Goal: Task Accomplishment & Management: Manage account settings

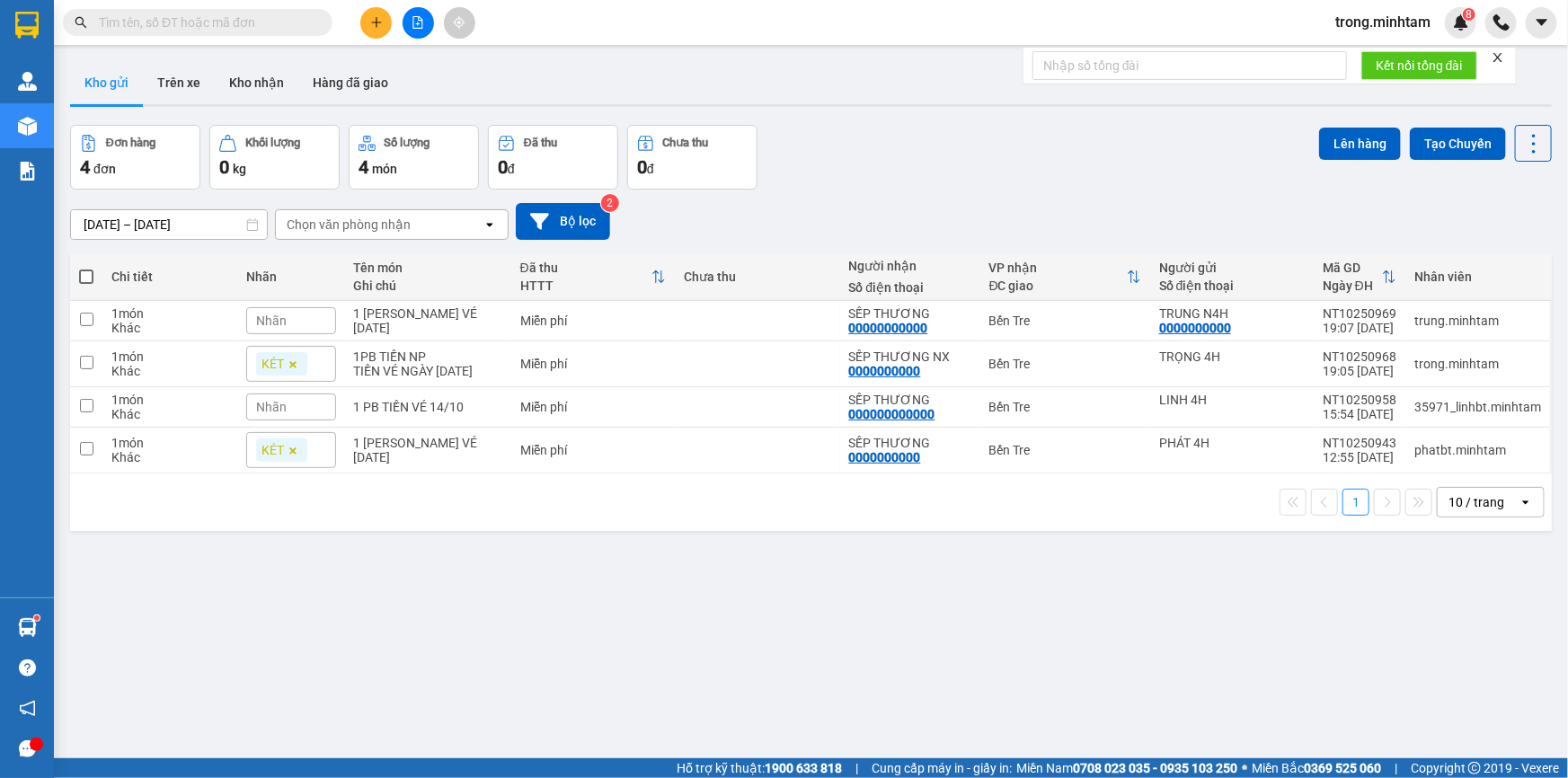
click at [412, 16] on icon "file-add" at bounding box center [418, 23] width 13 height 13
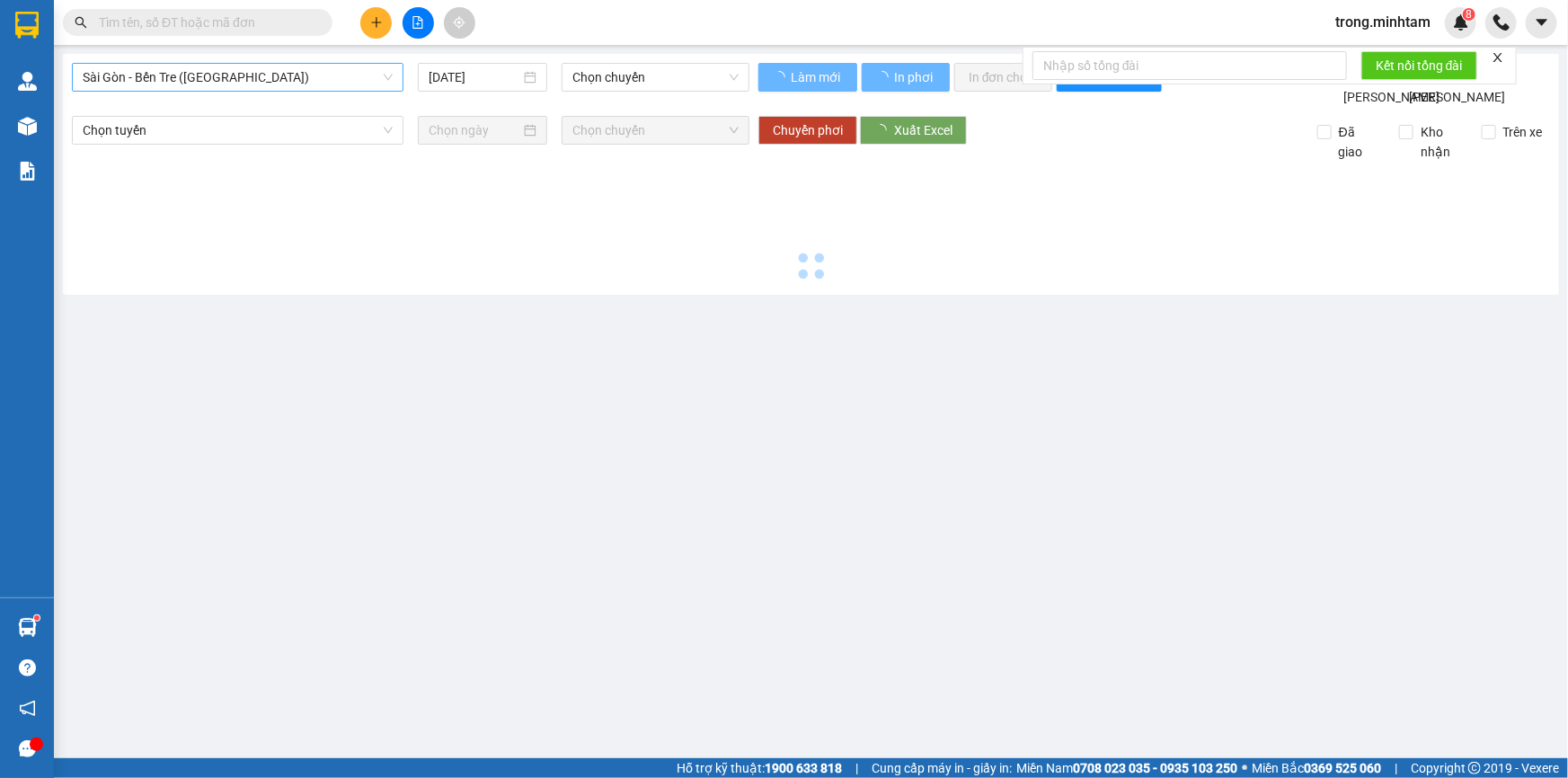
type input "[DATE]"
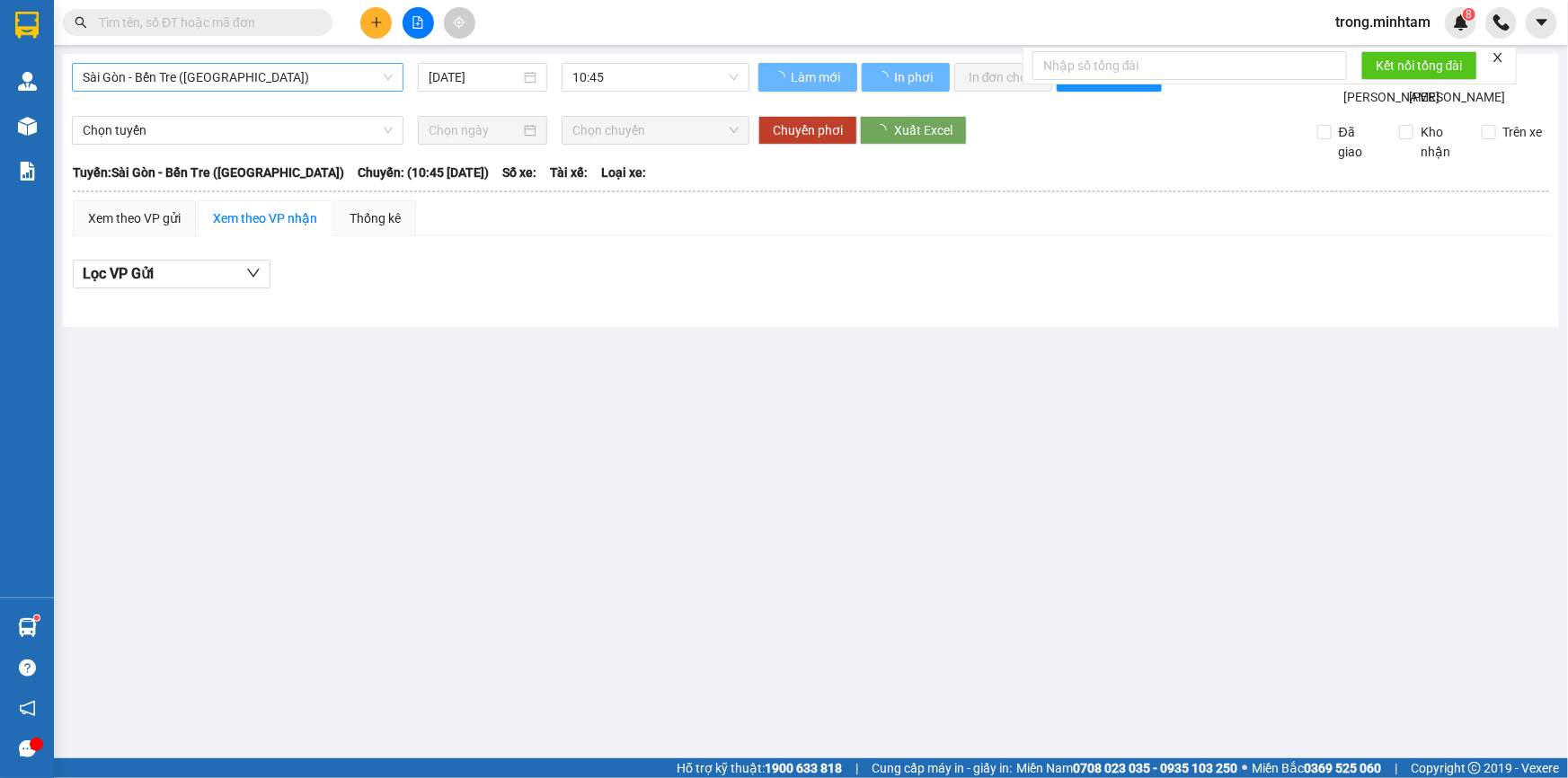
click at [305, 81] on span "Sài Gòn - Bến Tre ([GEOGRAPHIC_DATA])" at bounding box center [238, 78] width 310 height 27
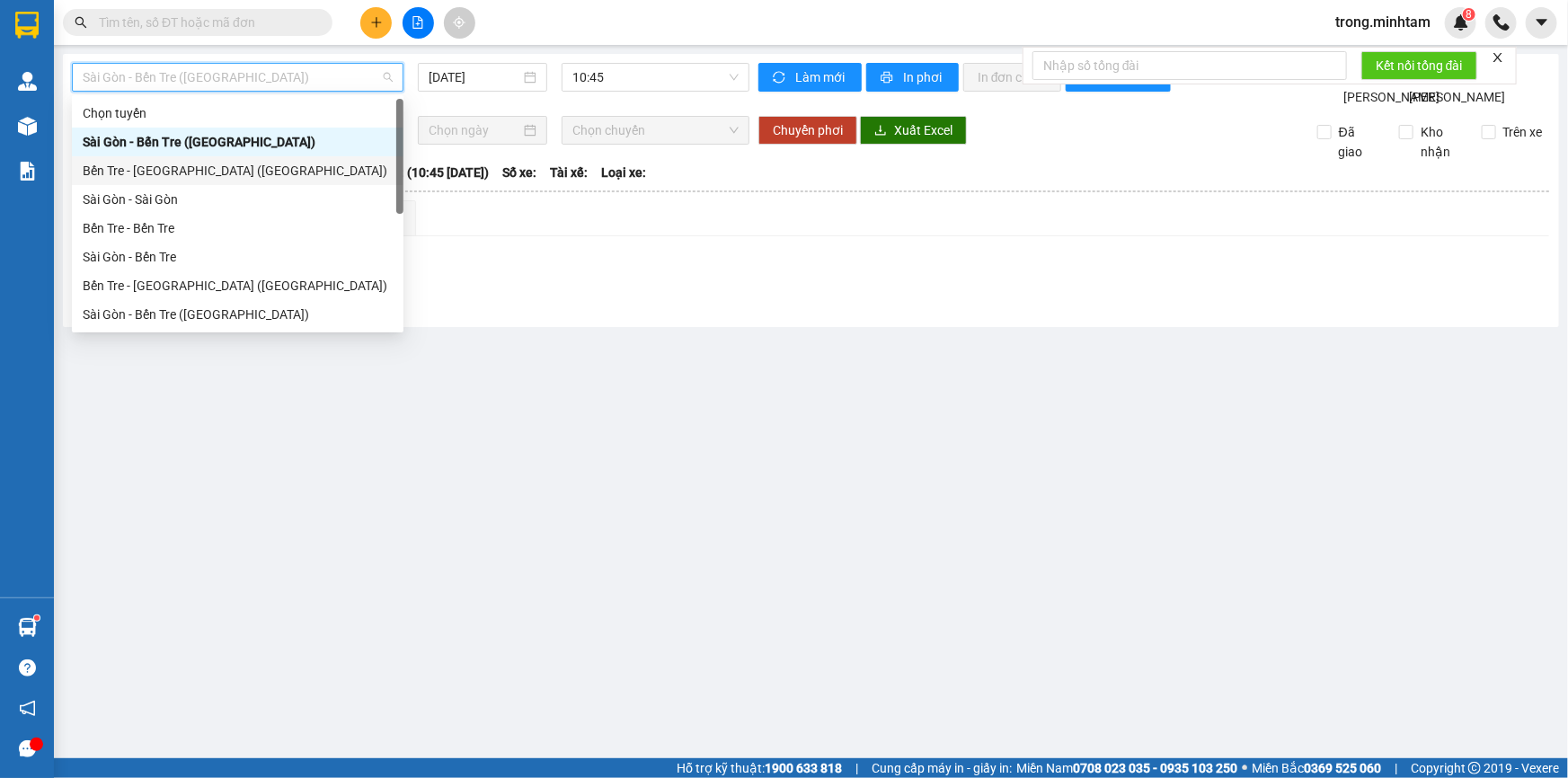
scroll to position [28, 0]
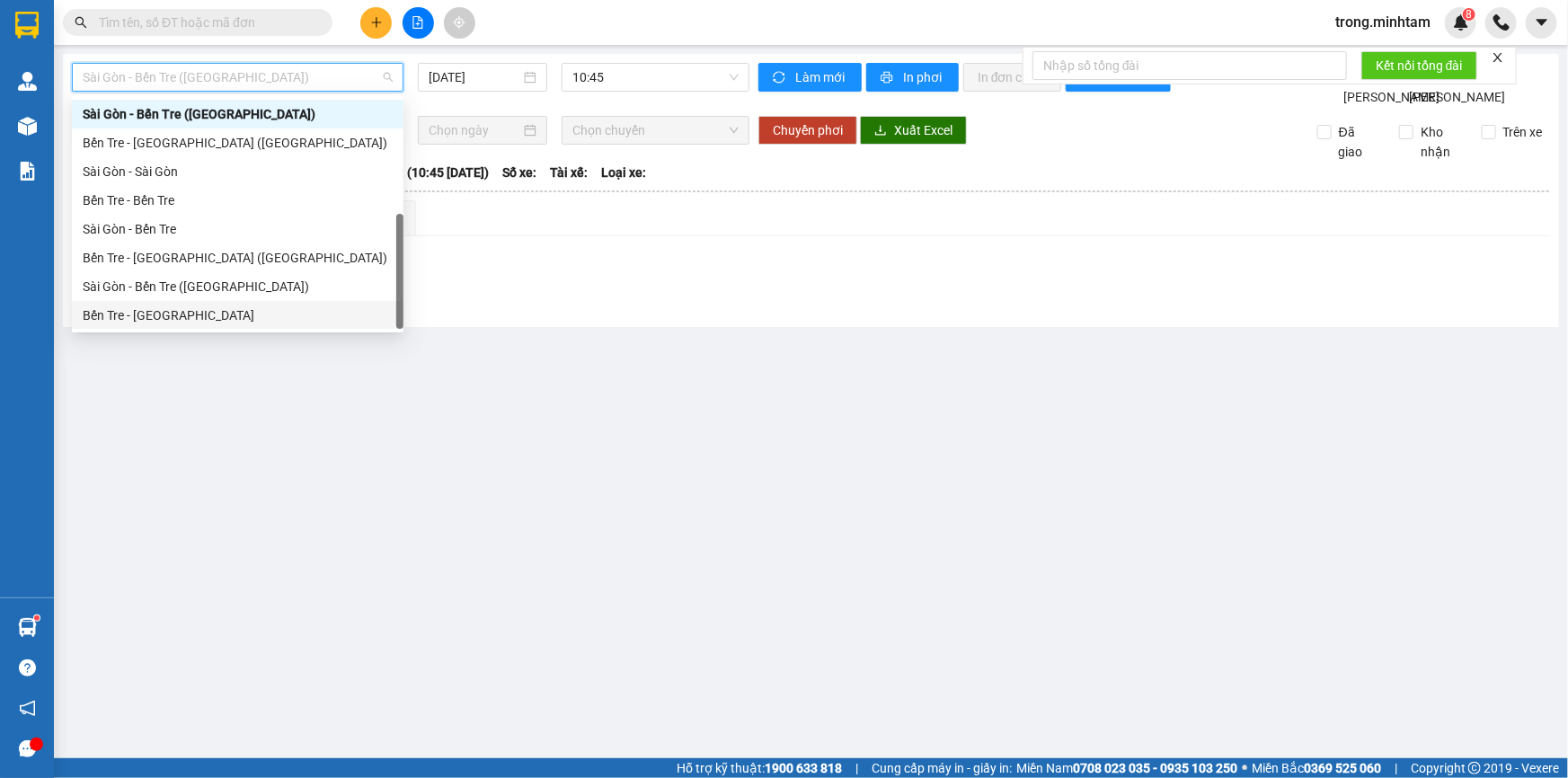
click at [173, 315] on div "Bến Tre - Sài Gòn" at bounding box center [238, 316] width 310 height 20
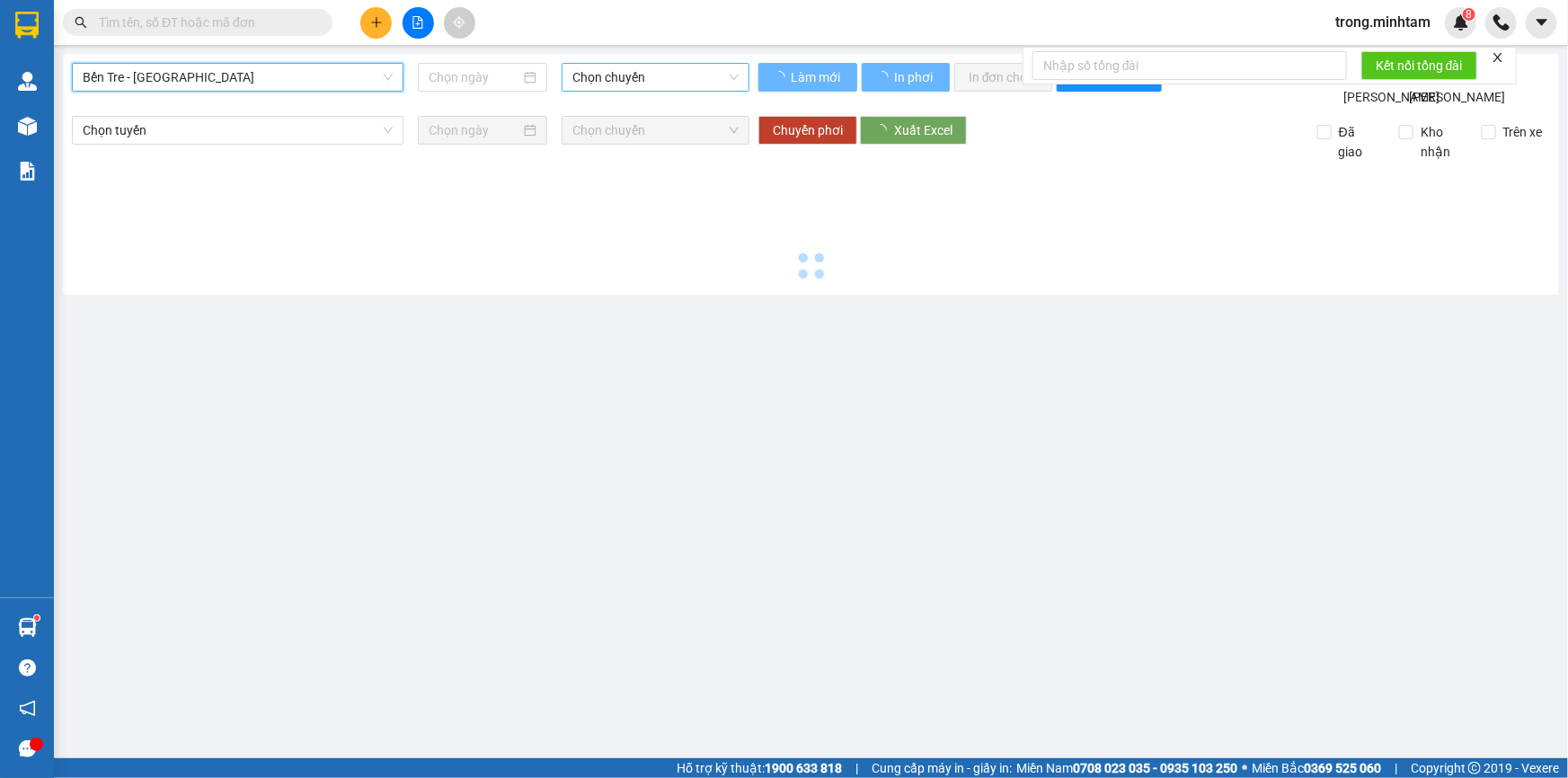
type input "15/10/2025"
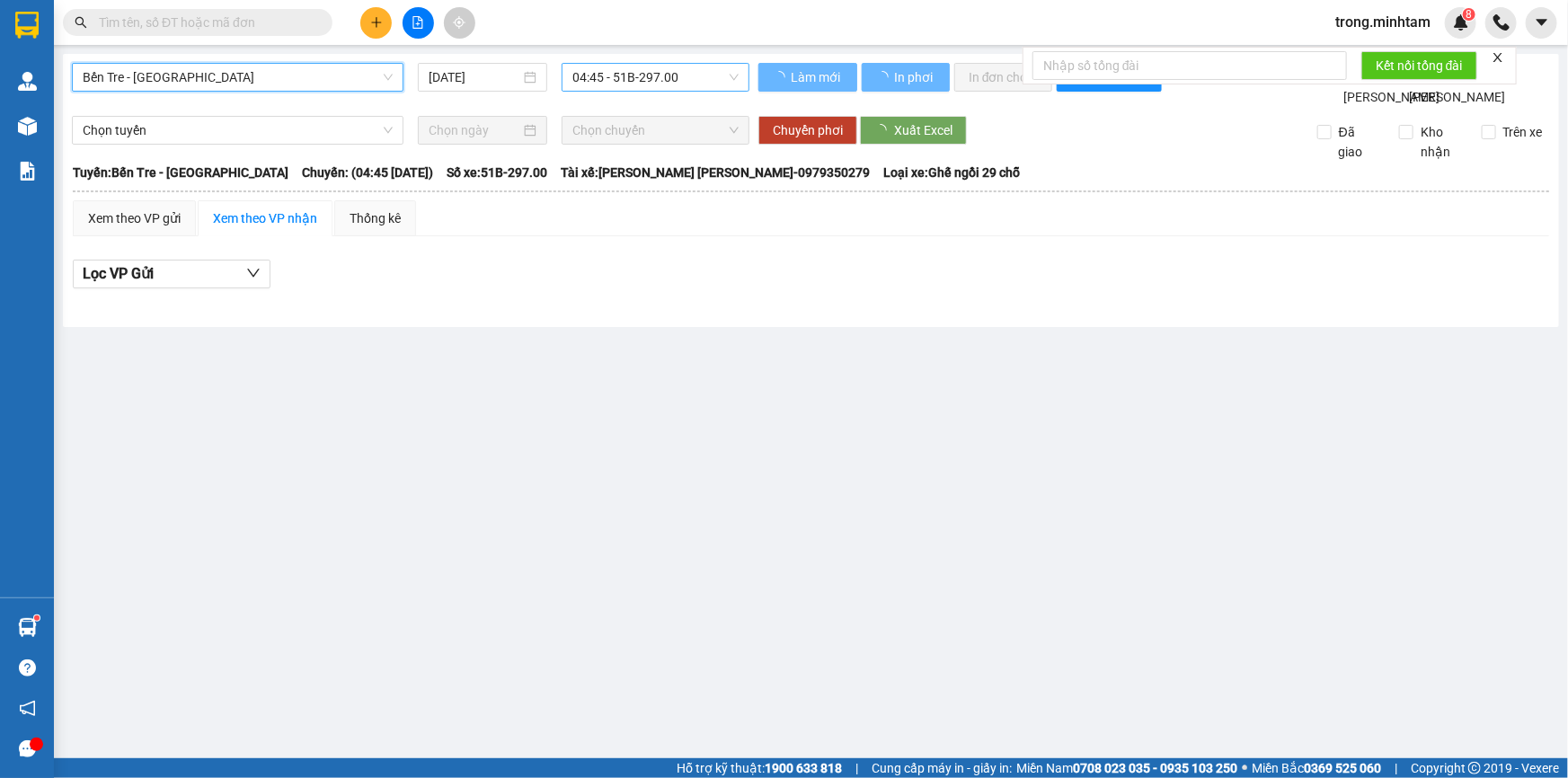
click at [587, 80] on span "04:45 - 51B-297.00" at bounding box center [655, 78] width 166 height 27
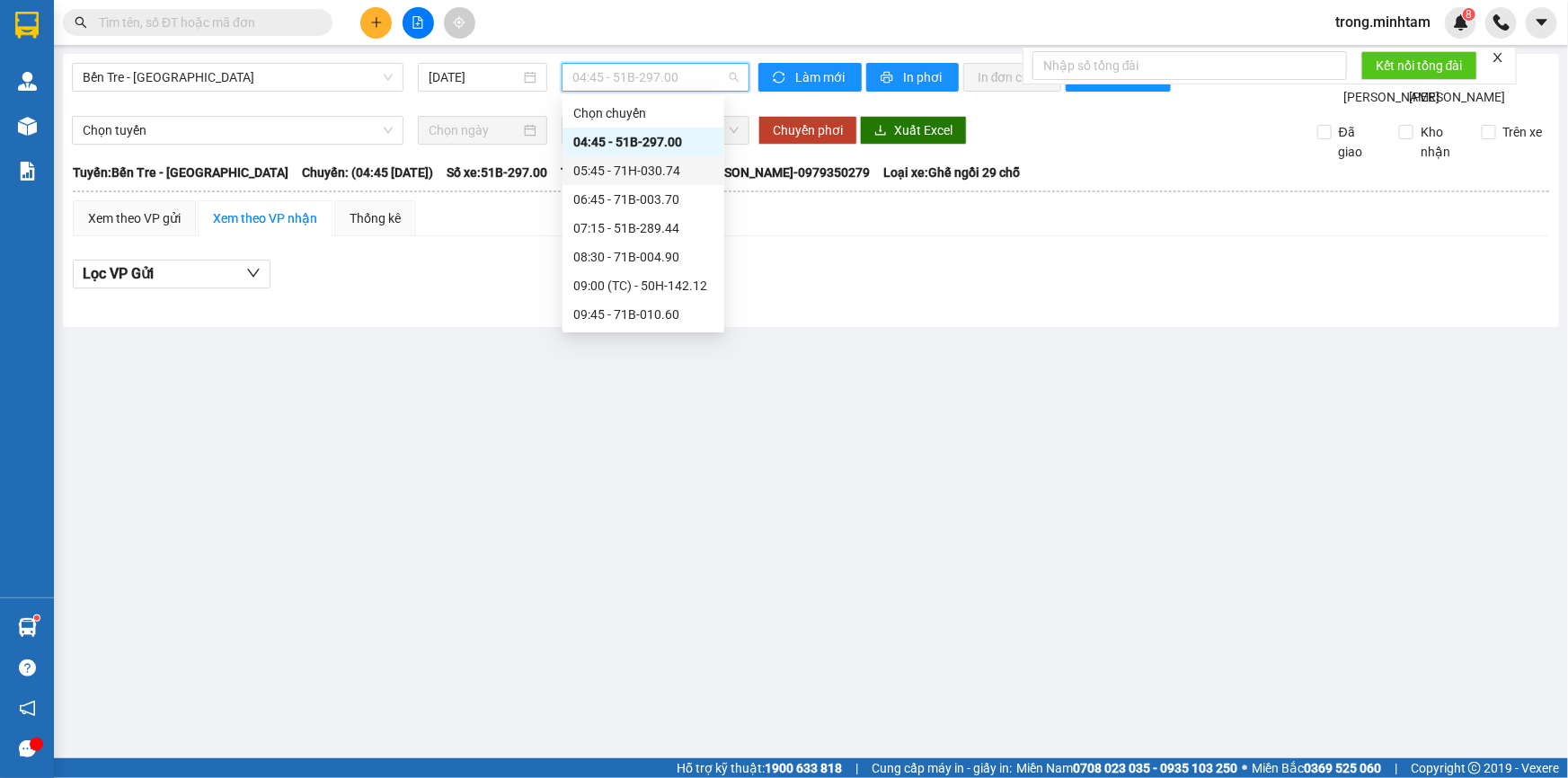
click at [645, 158] on div "05:45 - 71H-030.74" at bounding box center [643, 171] width 161 height 29
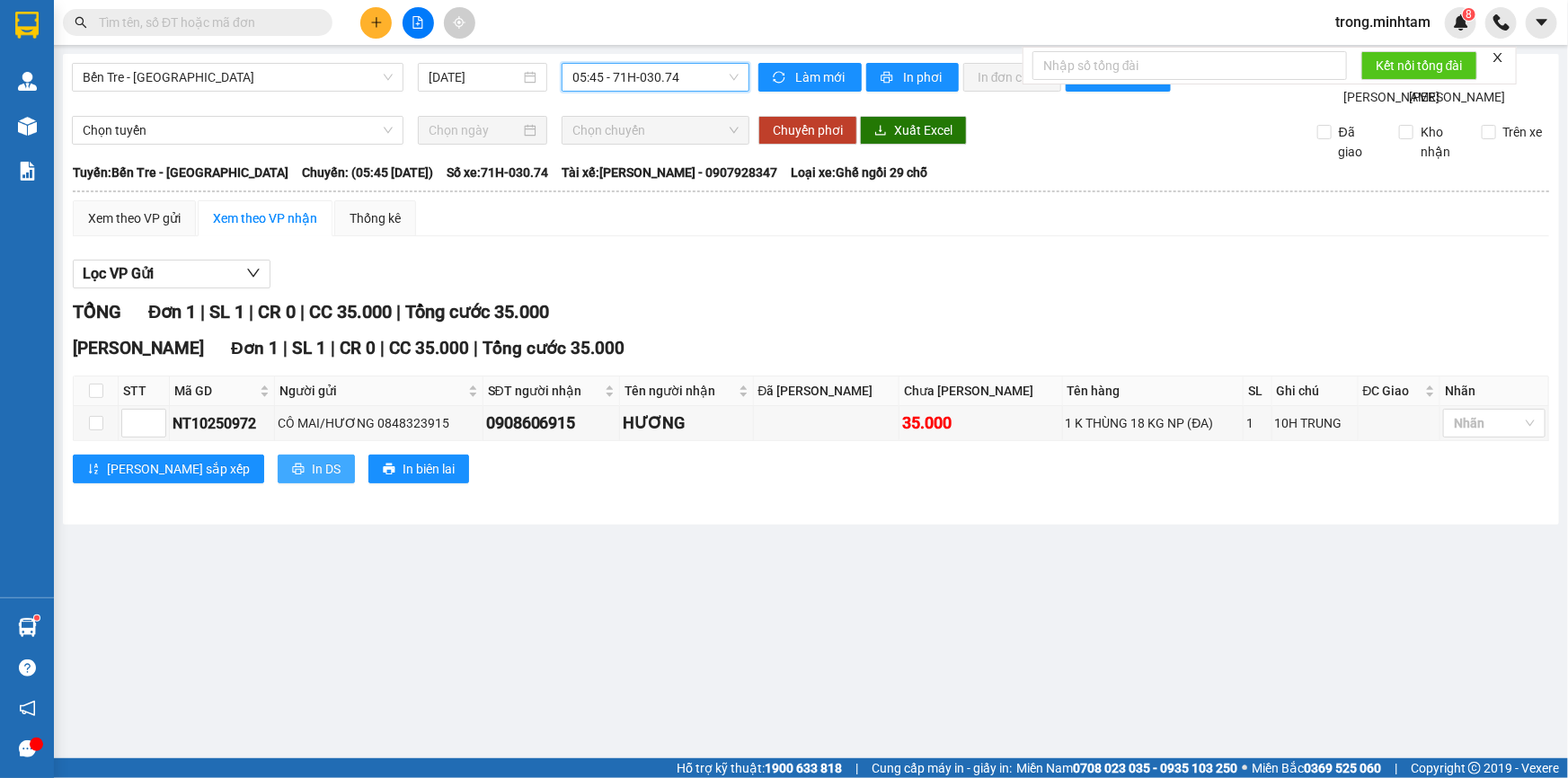
click at [277, 483] on button "In DS" at bounding box center [316, 469] width 78 height 29
click at [292, 475] on icon "printer" at bounding box center [298, 469] width 13 height 13
click at [312, 479] on span "In DS" at bounding box center [327, 469] width 29 height 20
click at [291, 23] on input "text" at bounding box center [204, 23] width 212 height 20
click at [276, 19] on input "text" at bounding box center [204, 23] width 212 height 20
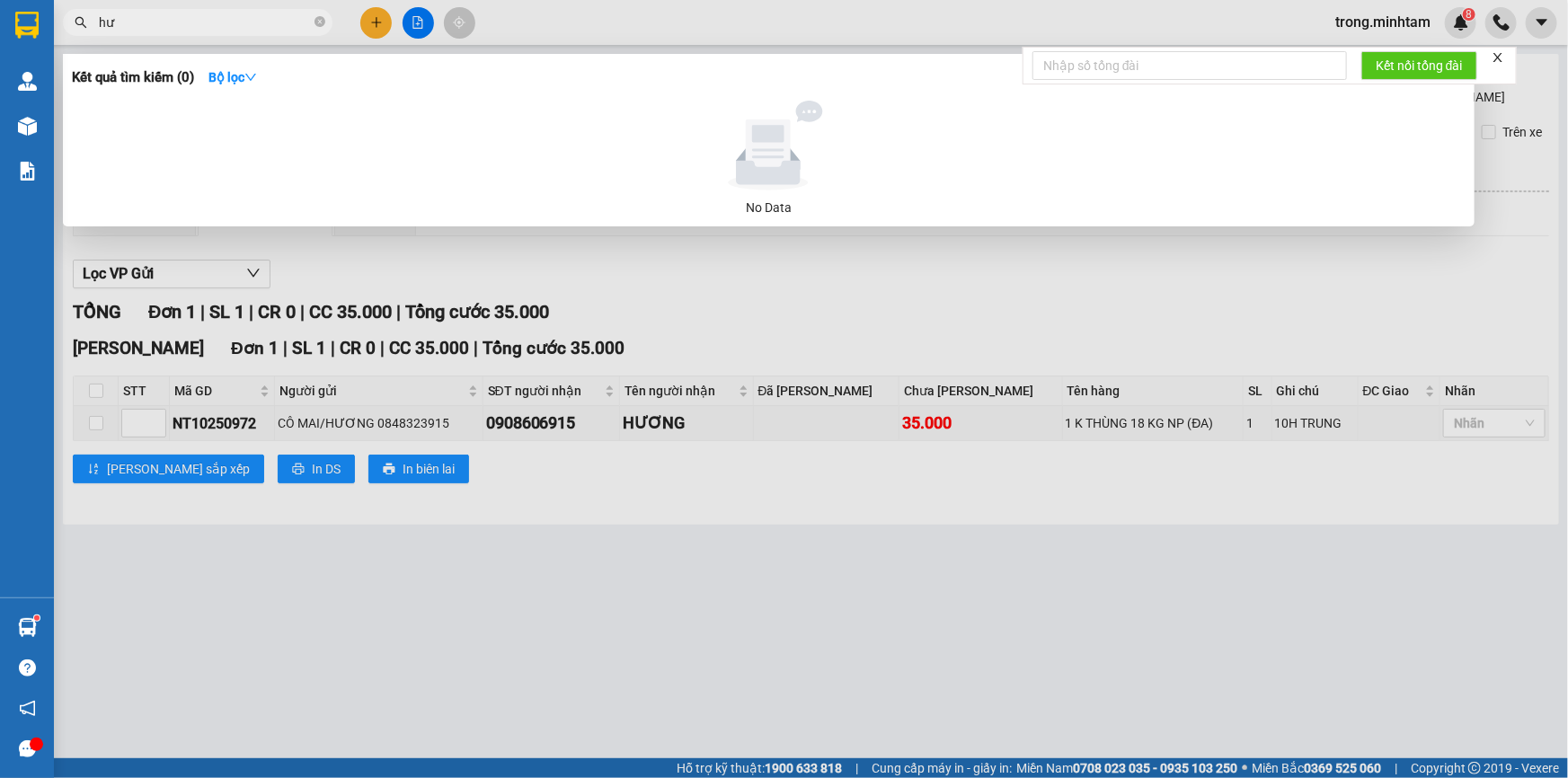
type input "h"
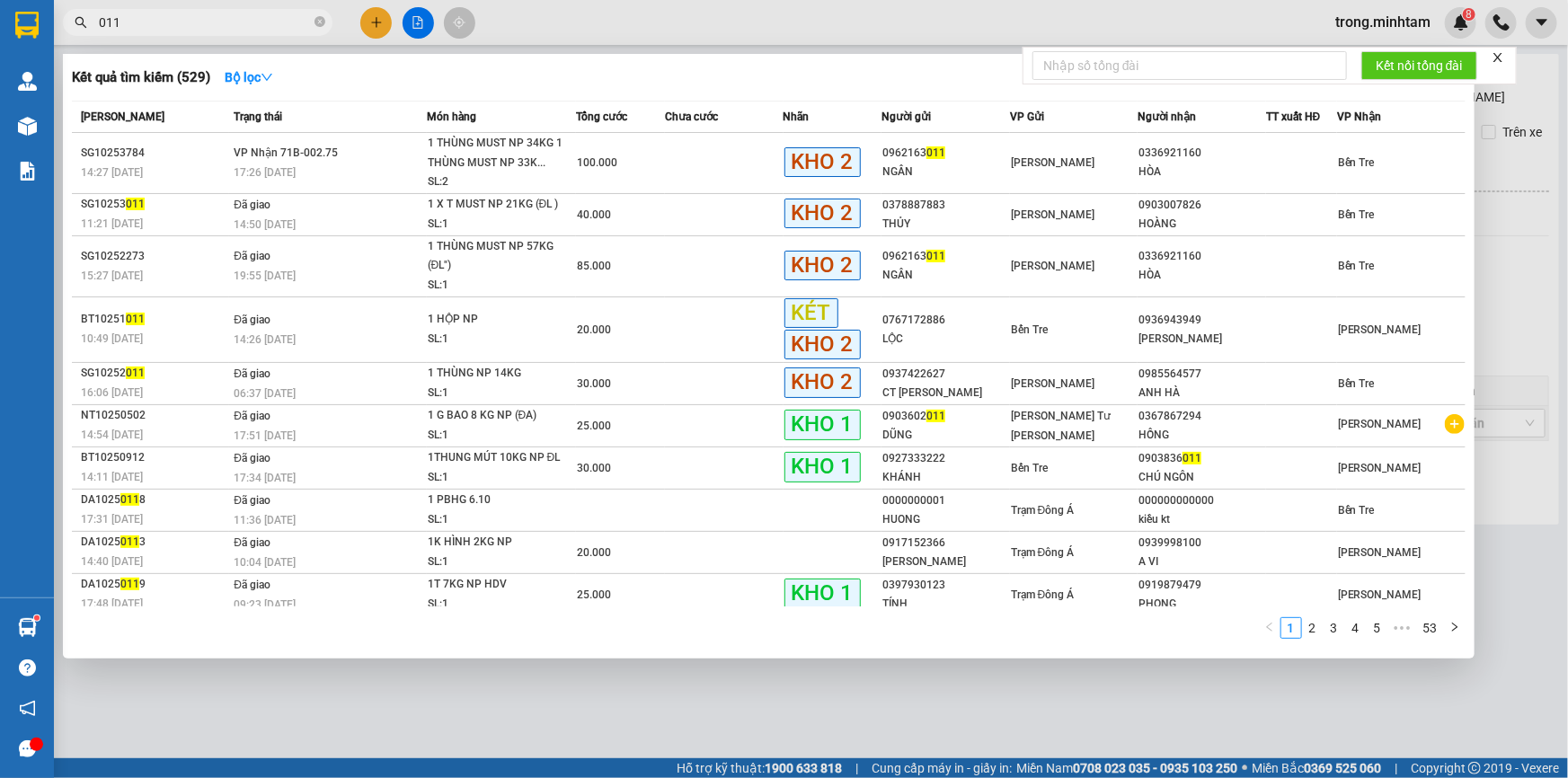
click at [235, 26] on input "011" at bounding box center [204, 23] width 212 height 20
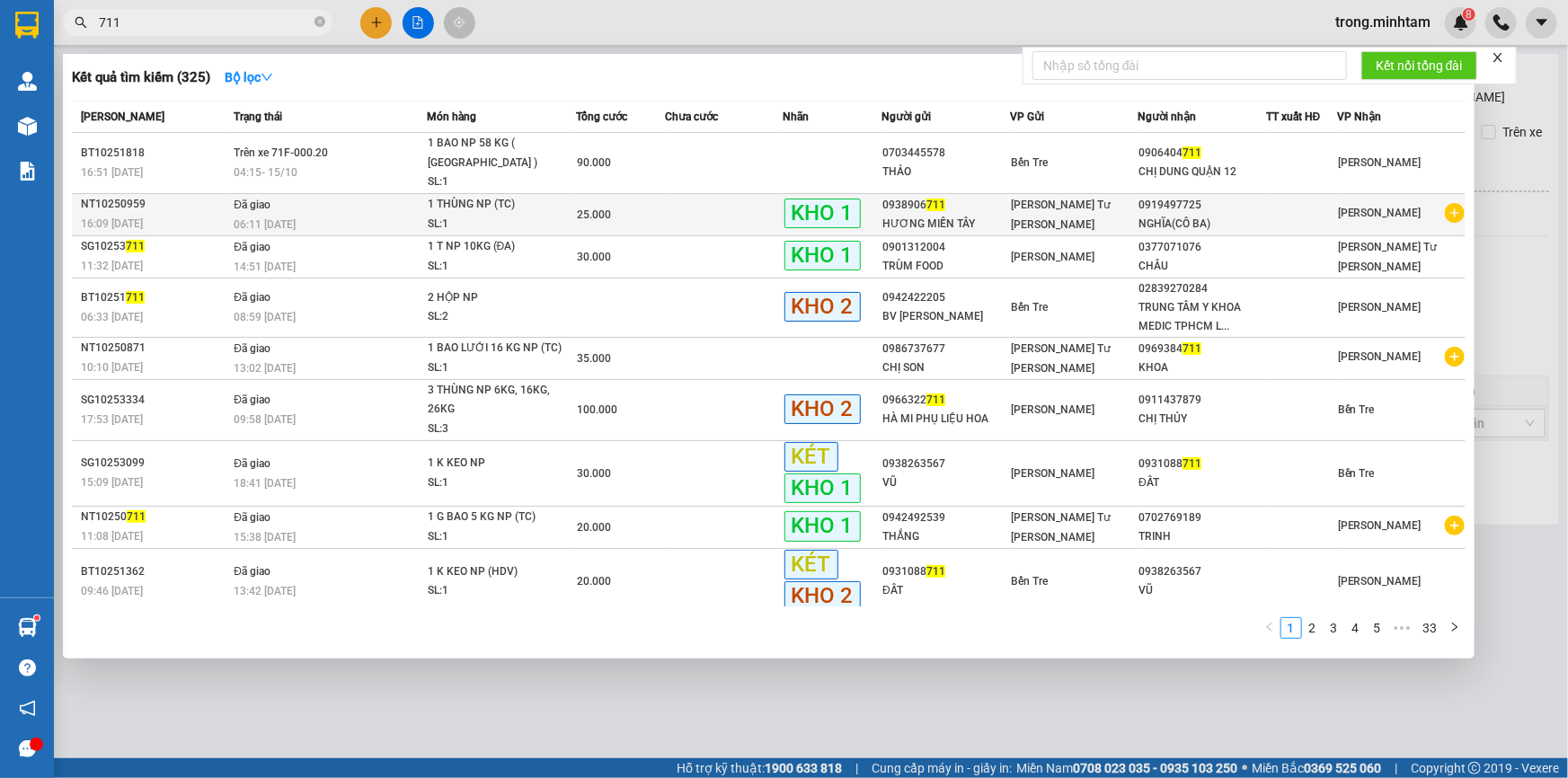
type input "711"
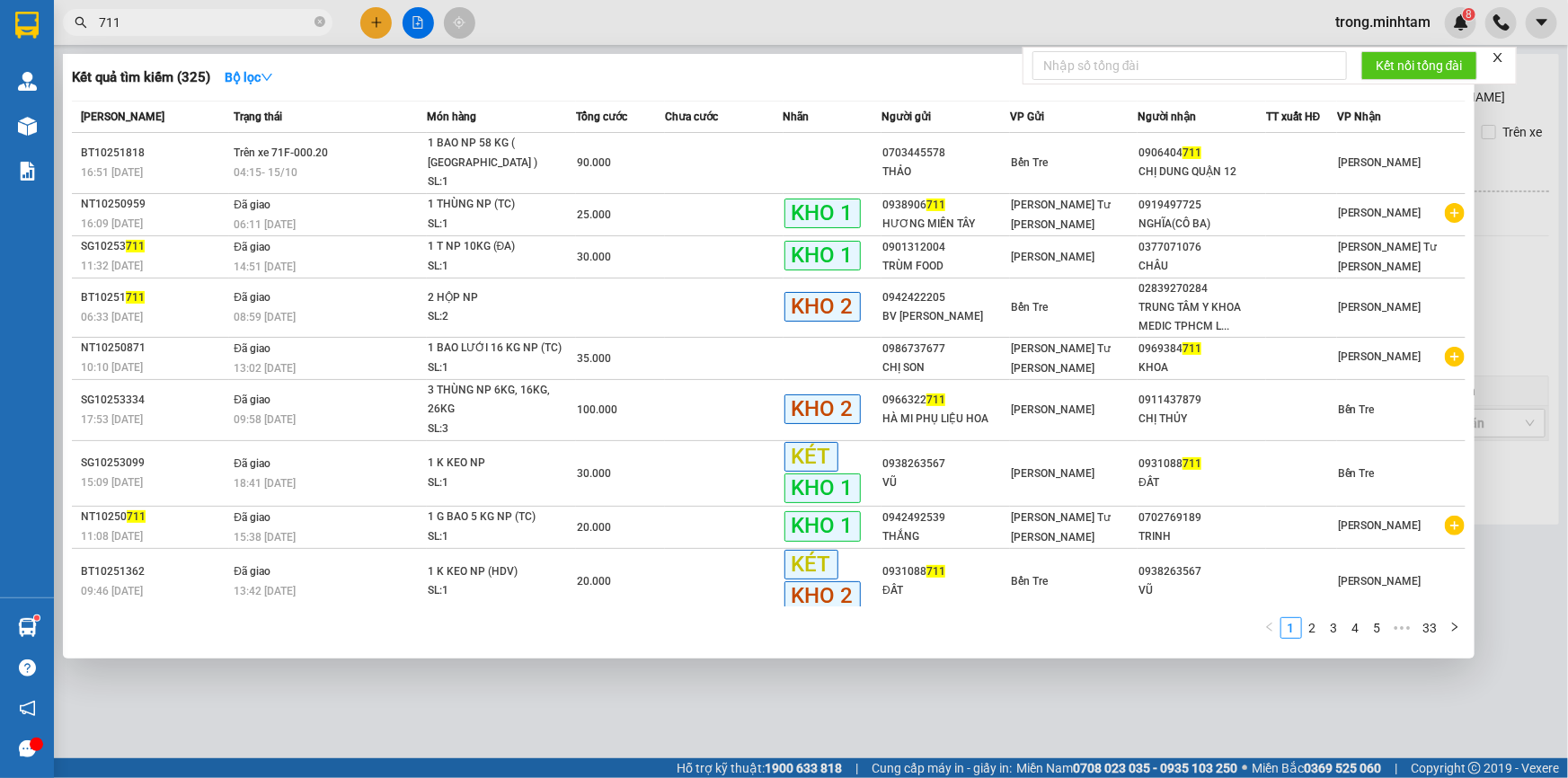
click at [958, 214] on div "HƯƠNG MIỀN TÂY" at bounding box center [945, 223] width 127 height 19
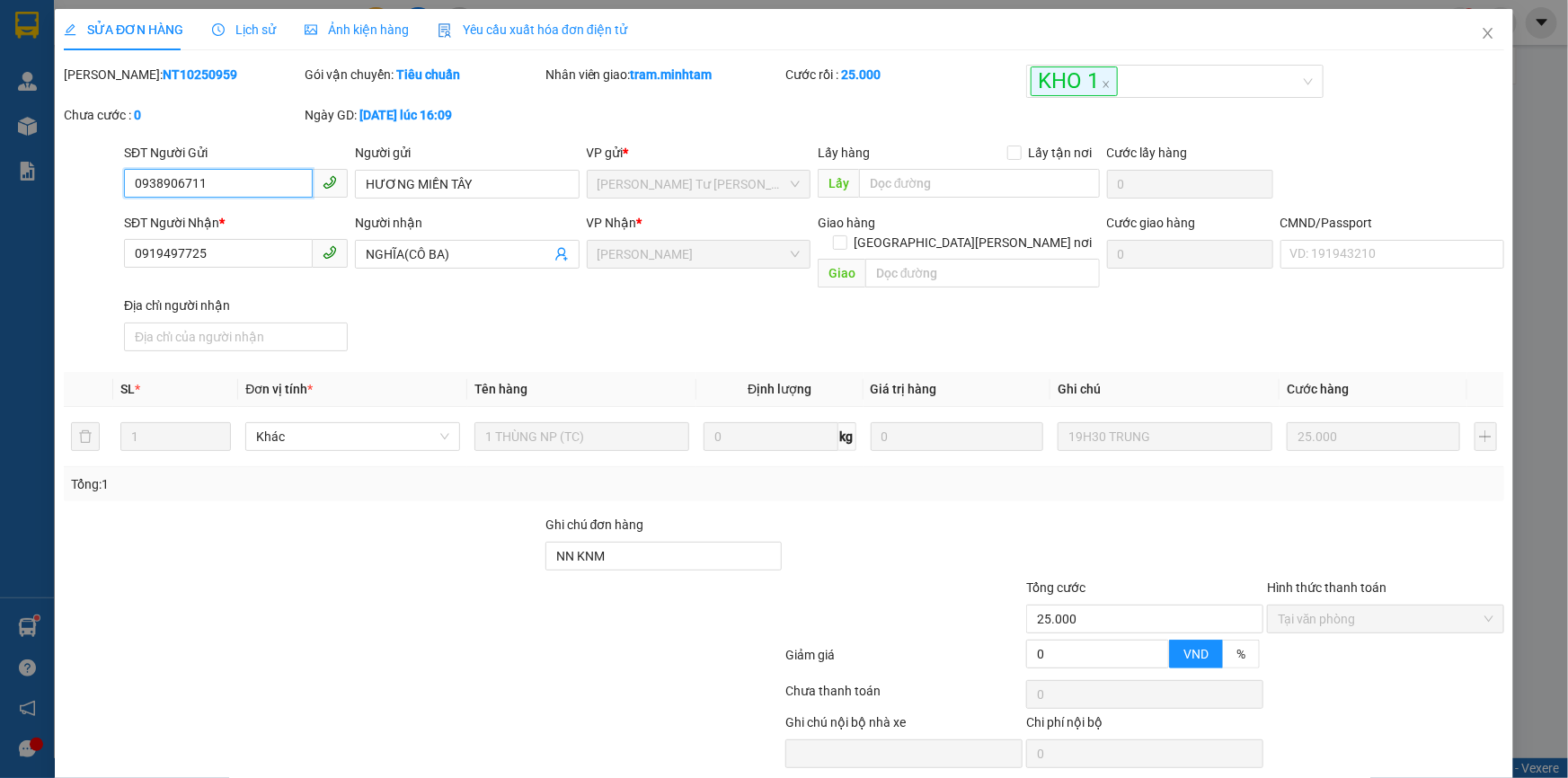
type input "0938906711"
type input "HƯƠNG MIỀN TÂY"
type input "0919497725"
type input "NGHĨA(CÔ BA)"
type input "NN KNM"
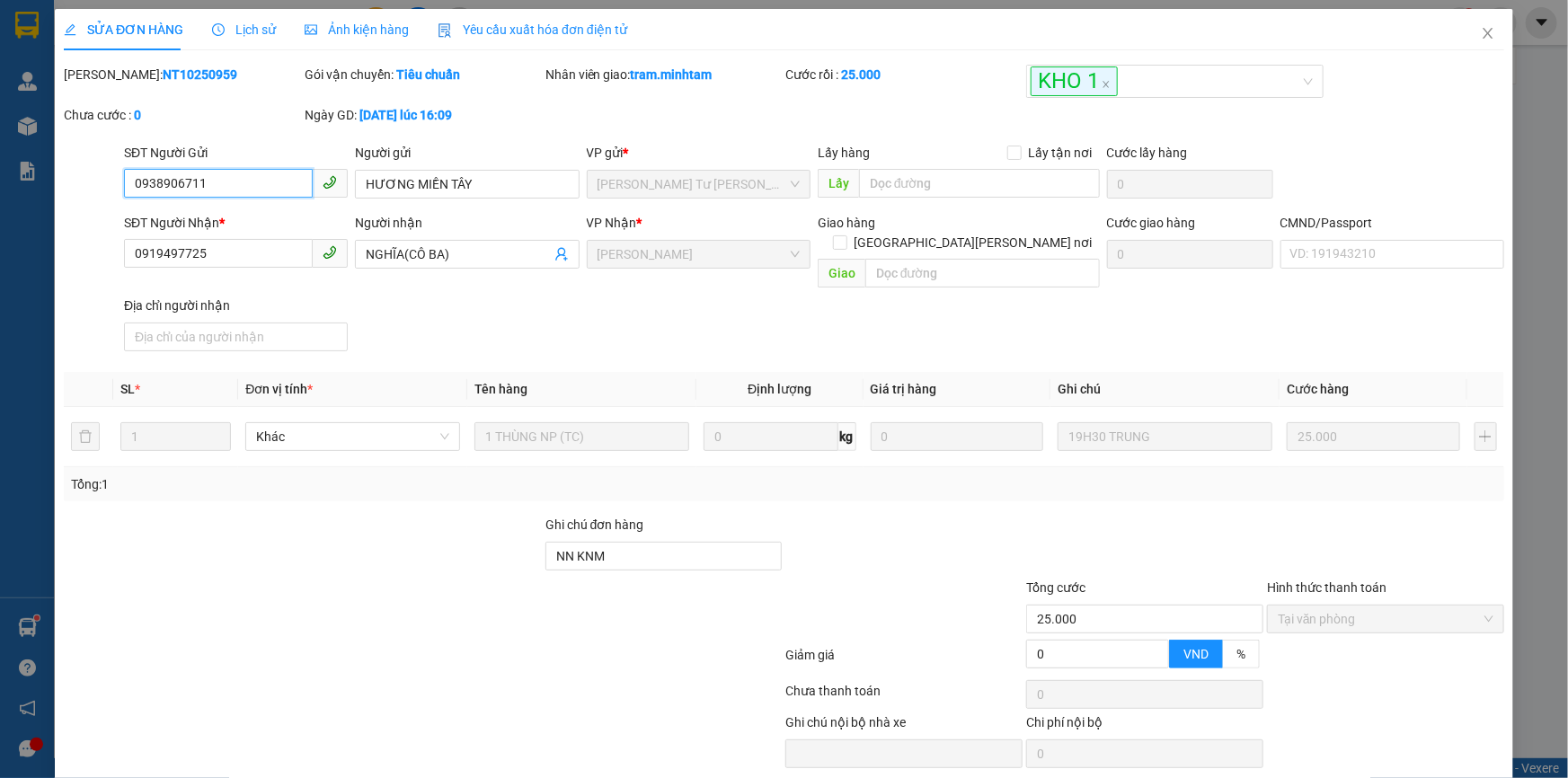
type input "25.000"
click at [230, 178] on input "0938906711" at bounding box center [218, 183] width 189 height 29
click at [1480, 36] on icon "close" at bounding box center [1488, 34] width 15 height 15
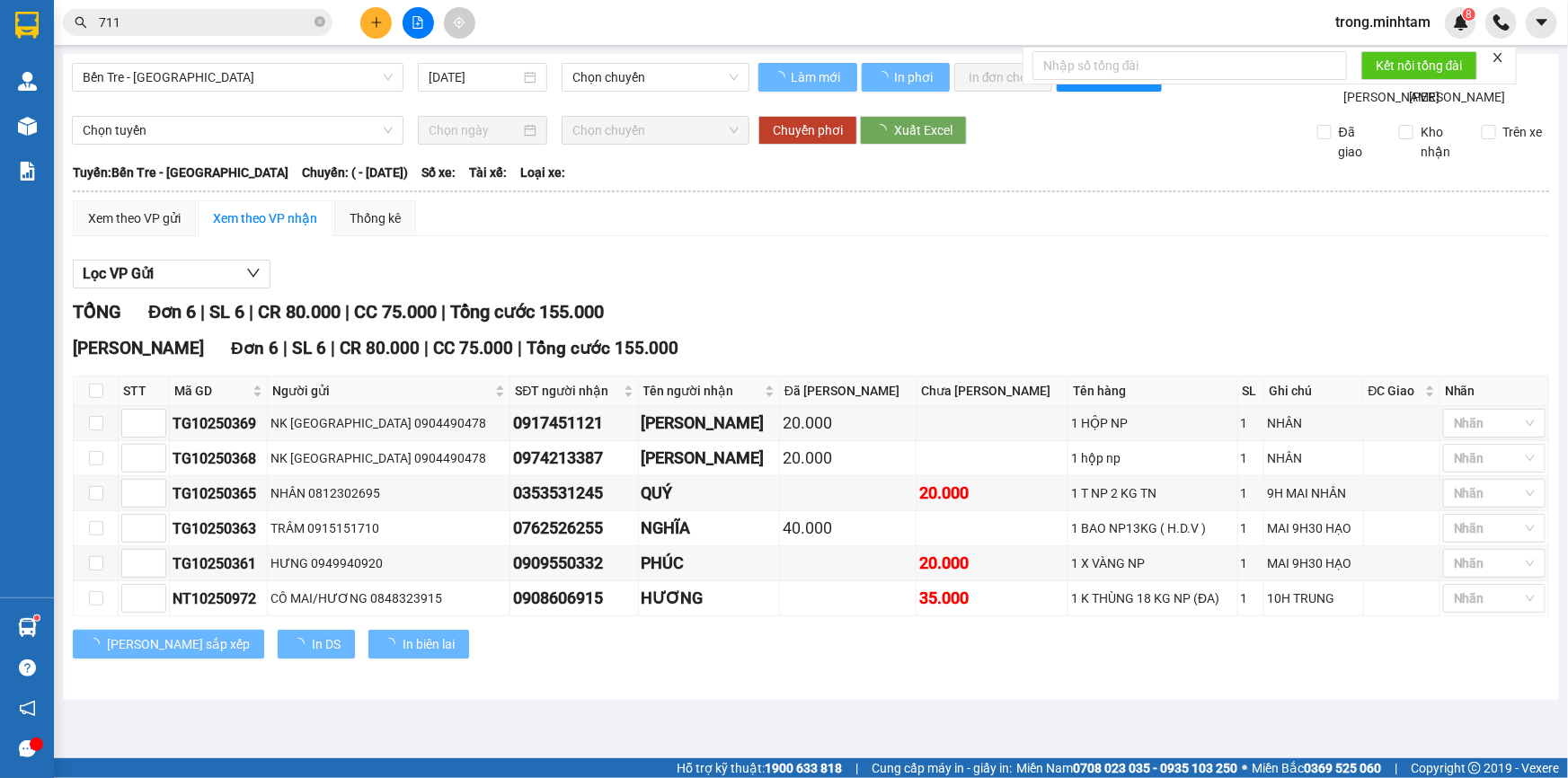
click at [209, 14] on input "711" at bounding box center [204, 23] width 212 height 20
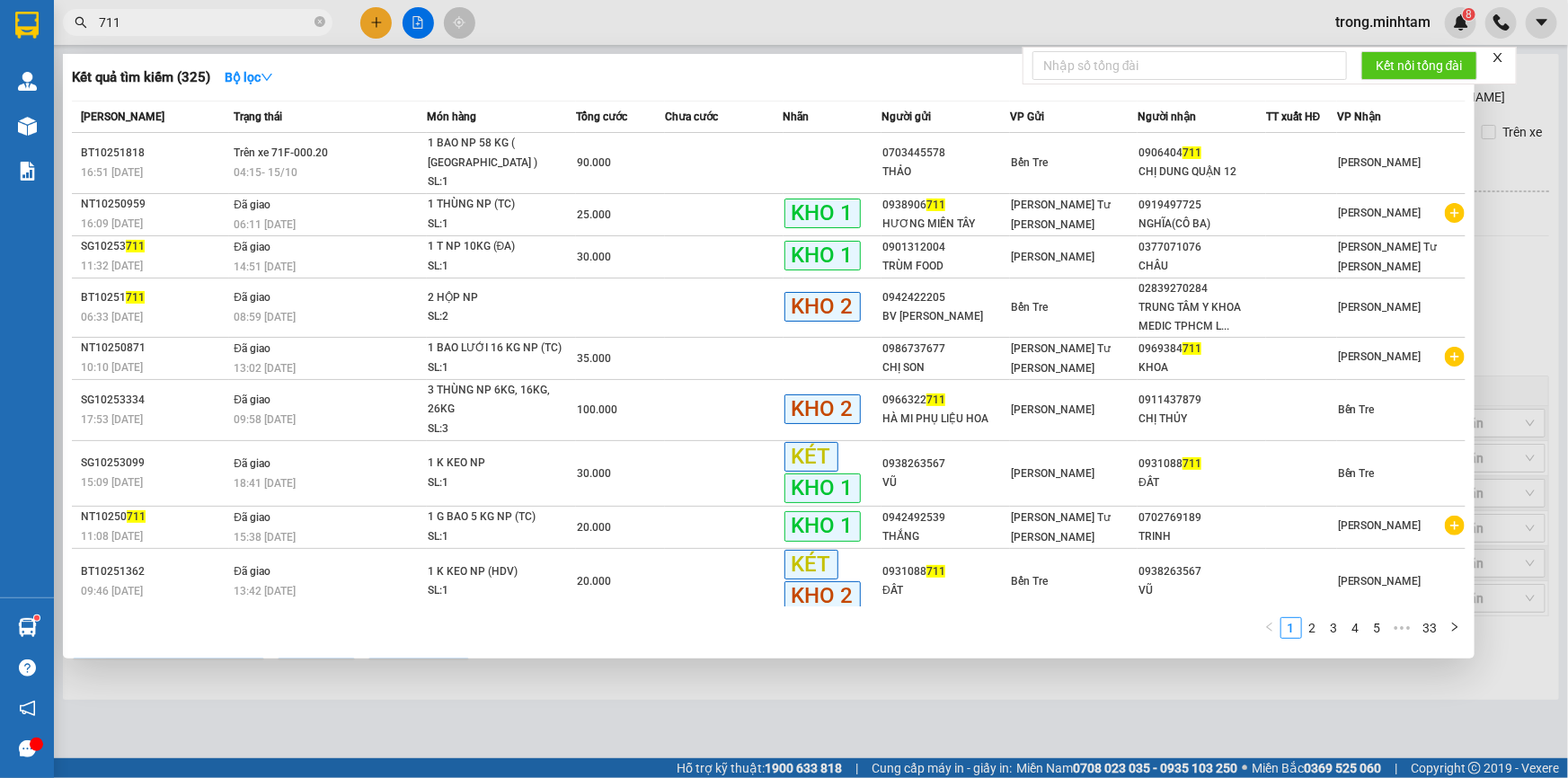
click at [209, 14] on input "711" at bounding box center [204, 23] width 212 height 20
paste input "0938906"
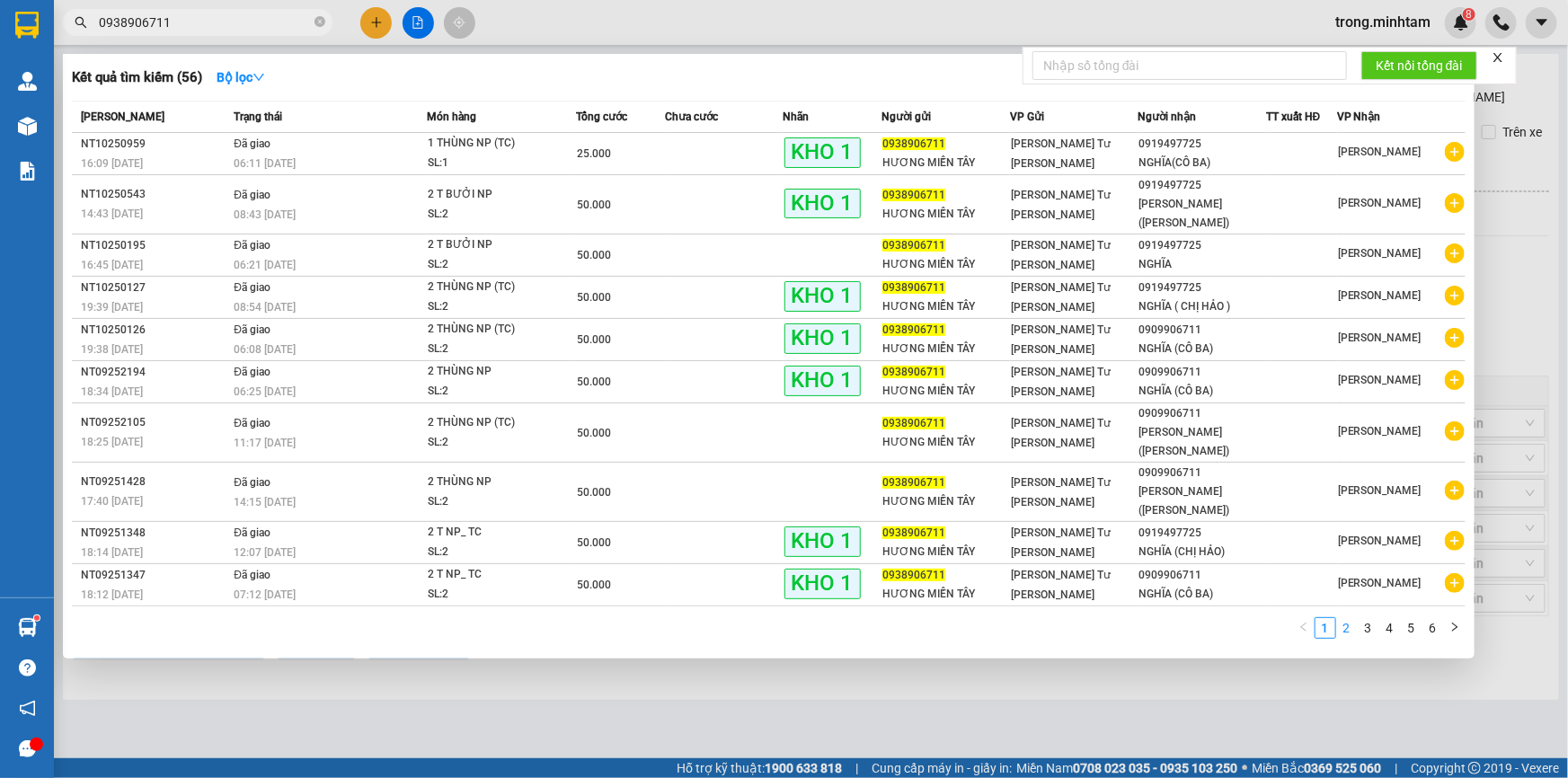
click at [1340, 618] on link "2" at bounding box center [1347, 628] width 20 height 20
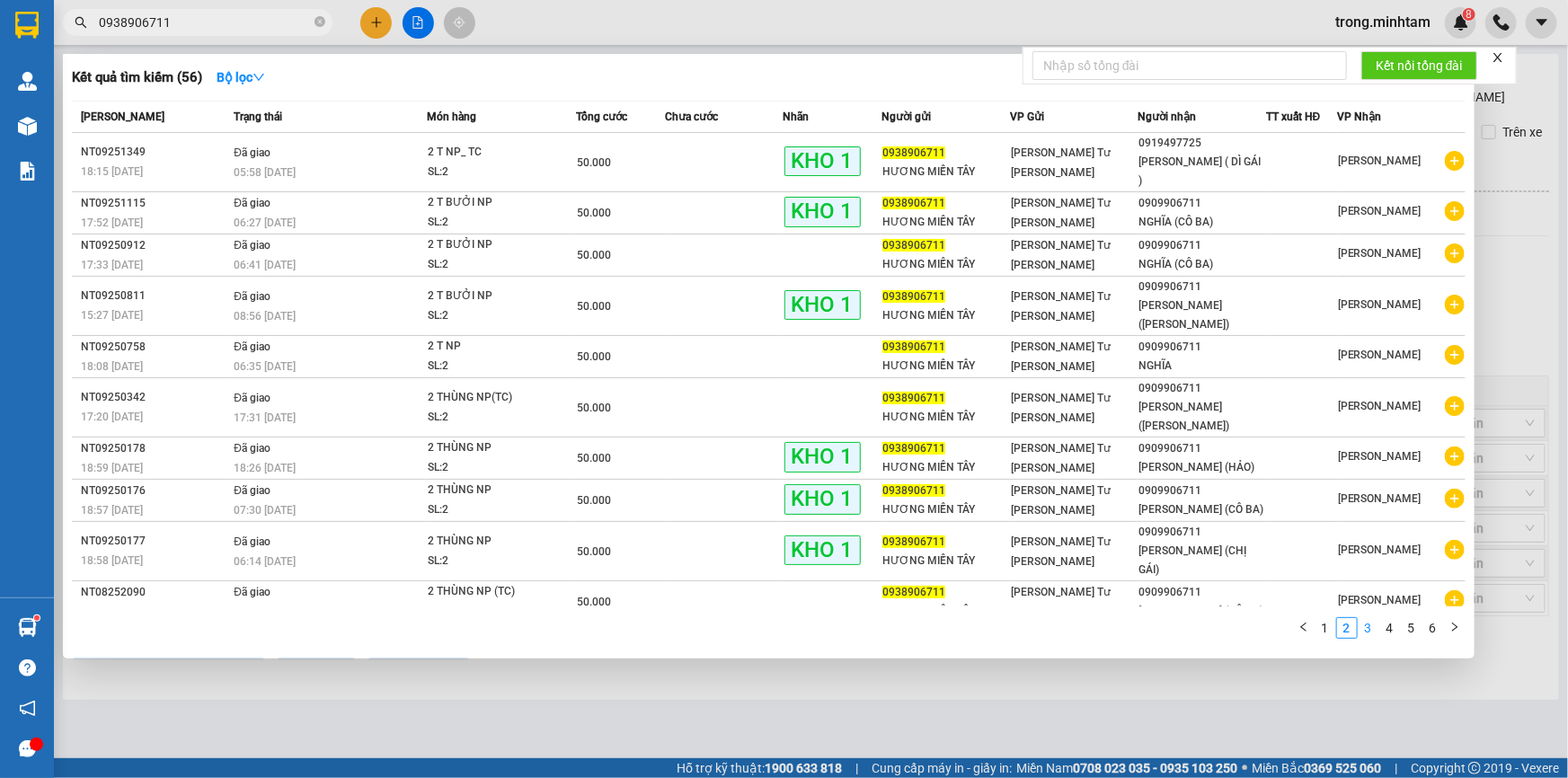
click at [1363, 618] on link "3" at bounding box center [1368, 628] width 20 height 20
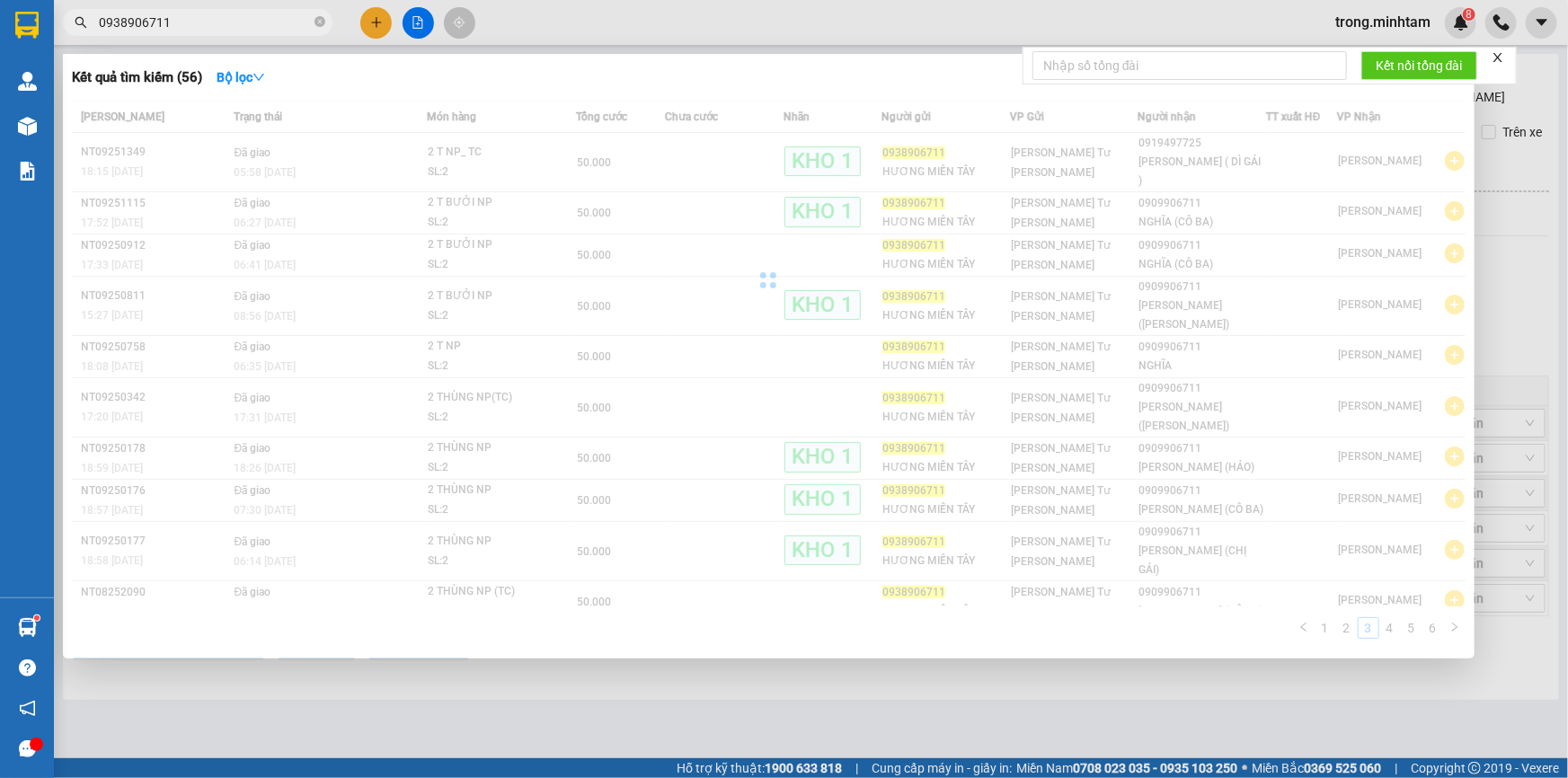
click at [1501, 57] on icon "close" at bounding box center [1498, 57] width 13 height 13
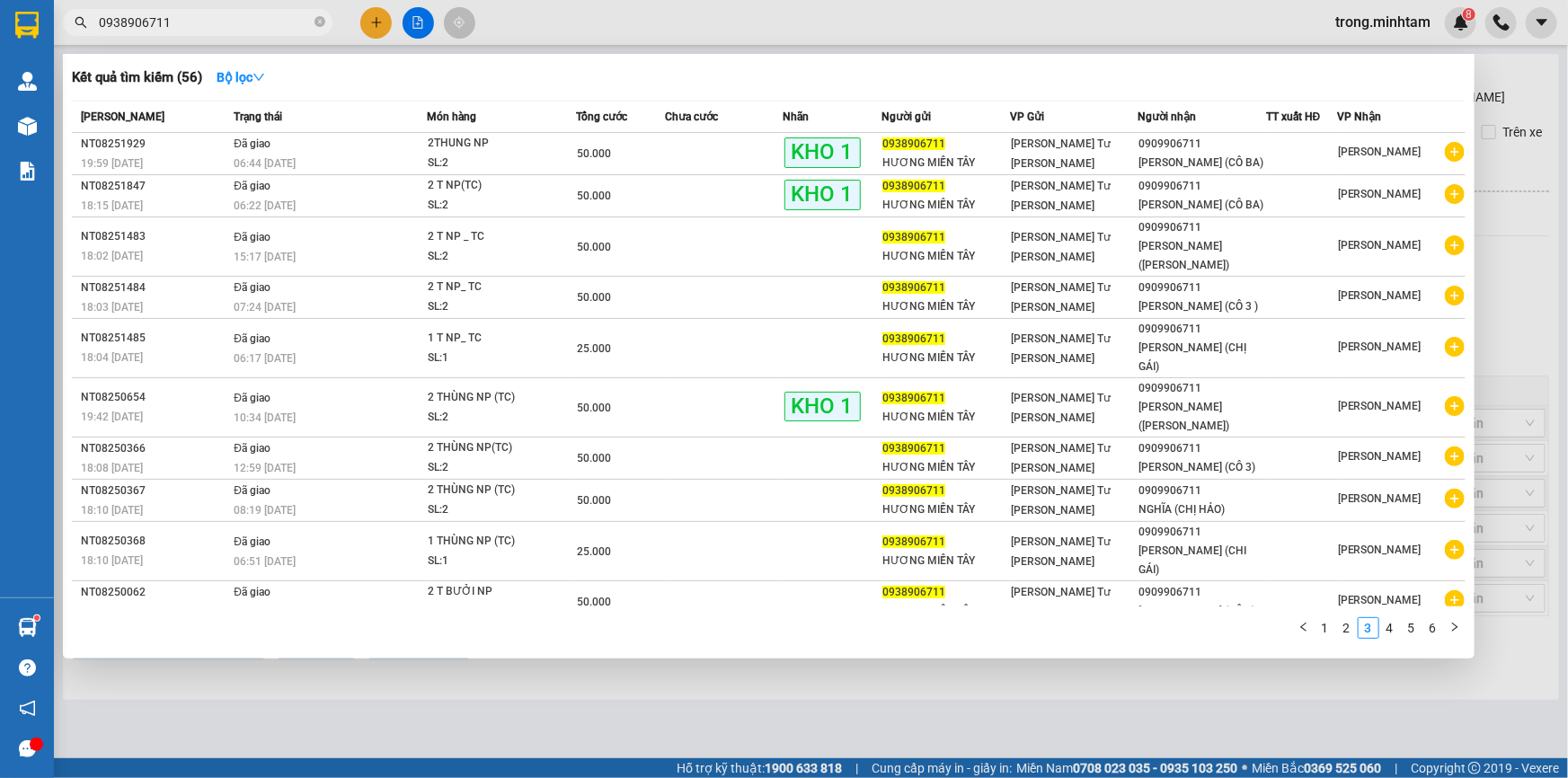
click at [234, 16] on input "0938906711" at bounding box center [204, 23] width 212 height 20
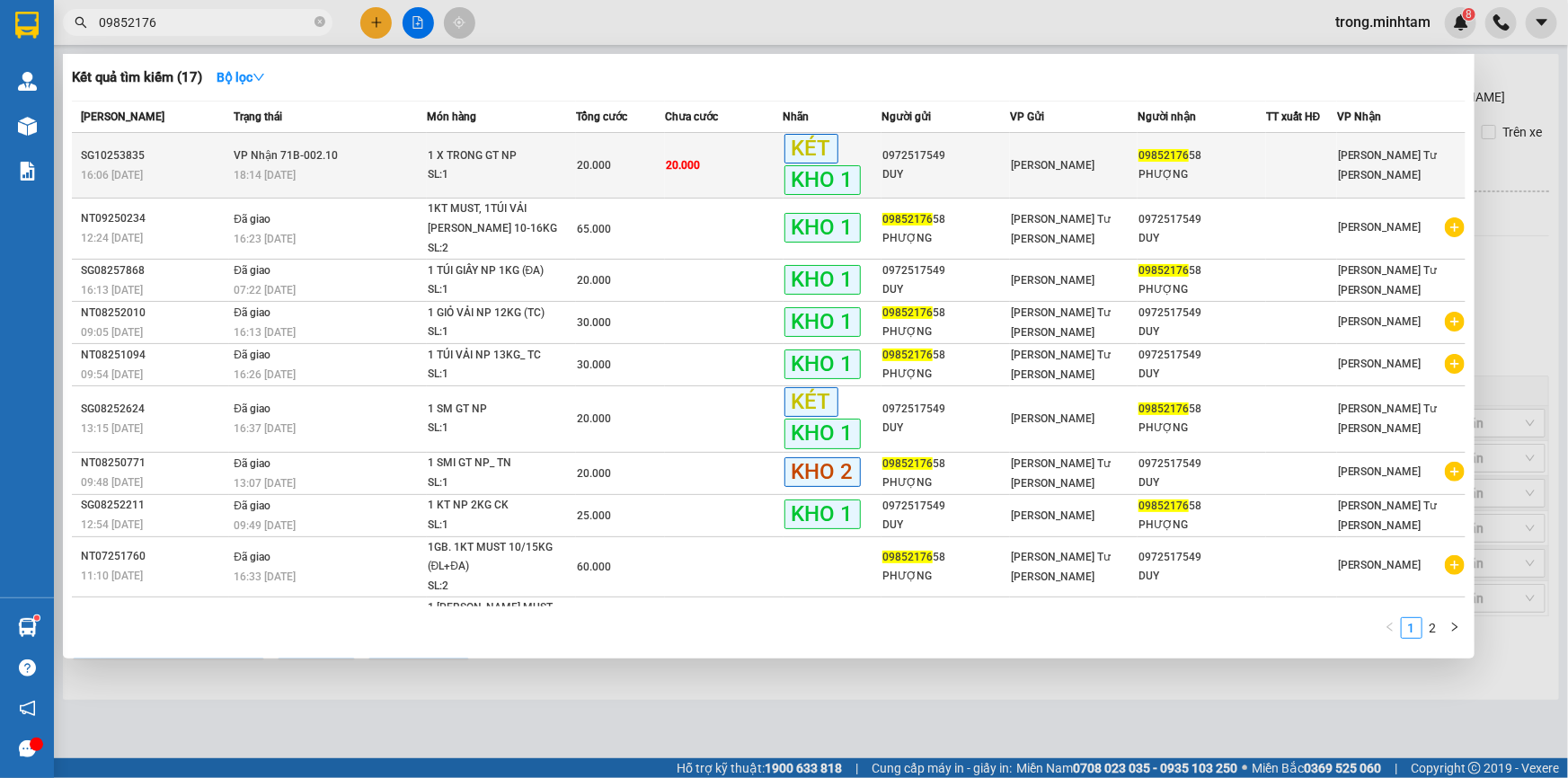
type input "09852176"
click at [532, 161] on div "1 X TRONG GT NP" at bounding box center [495, 157] width 135 height 20
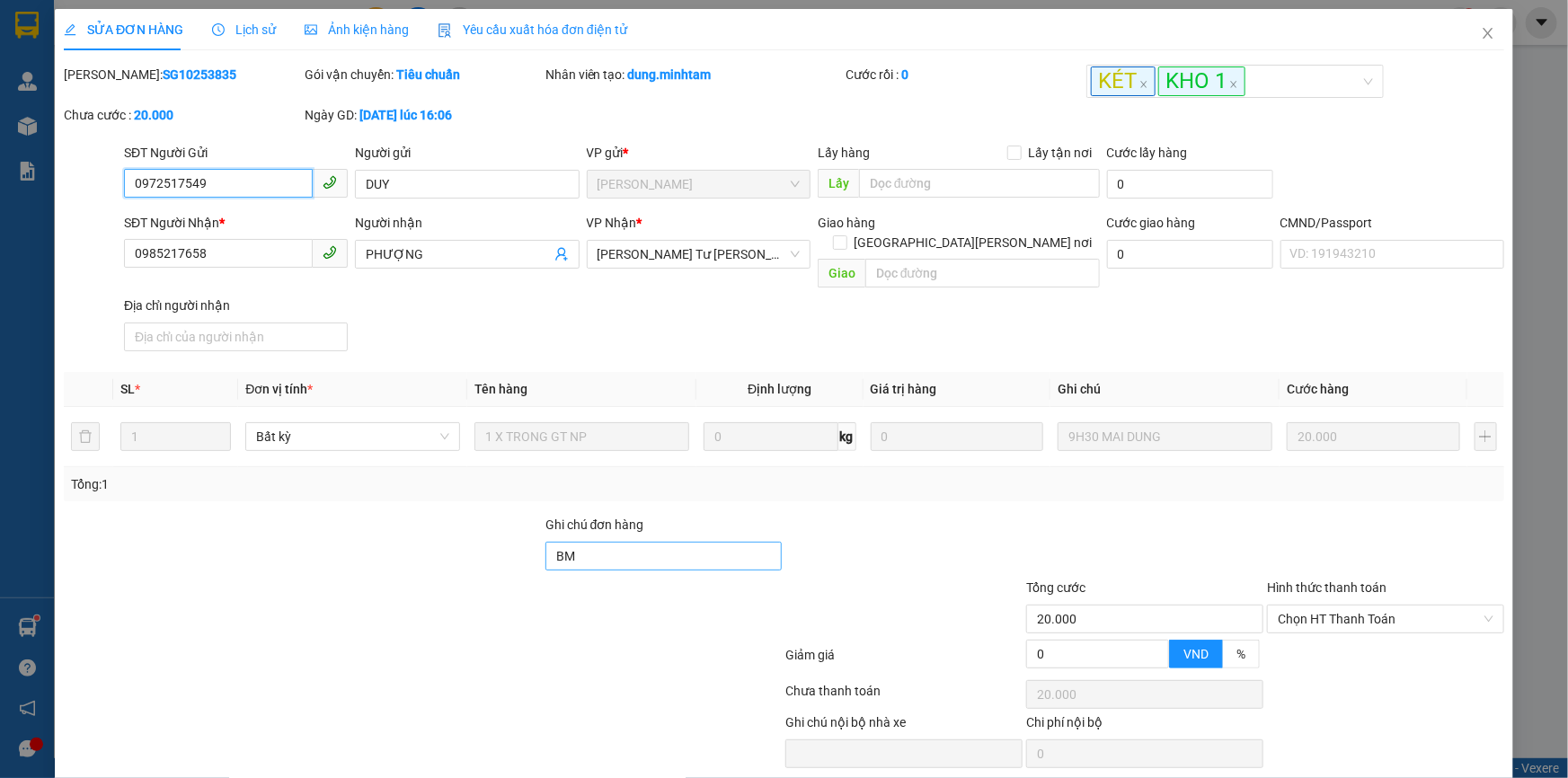
type input "0972517549"
type input "DUY"
type input "0985217658"
type input "PHƯỢNG"
type input "BM"
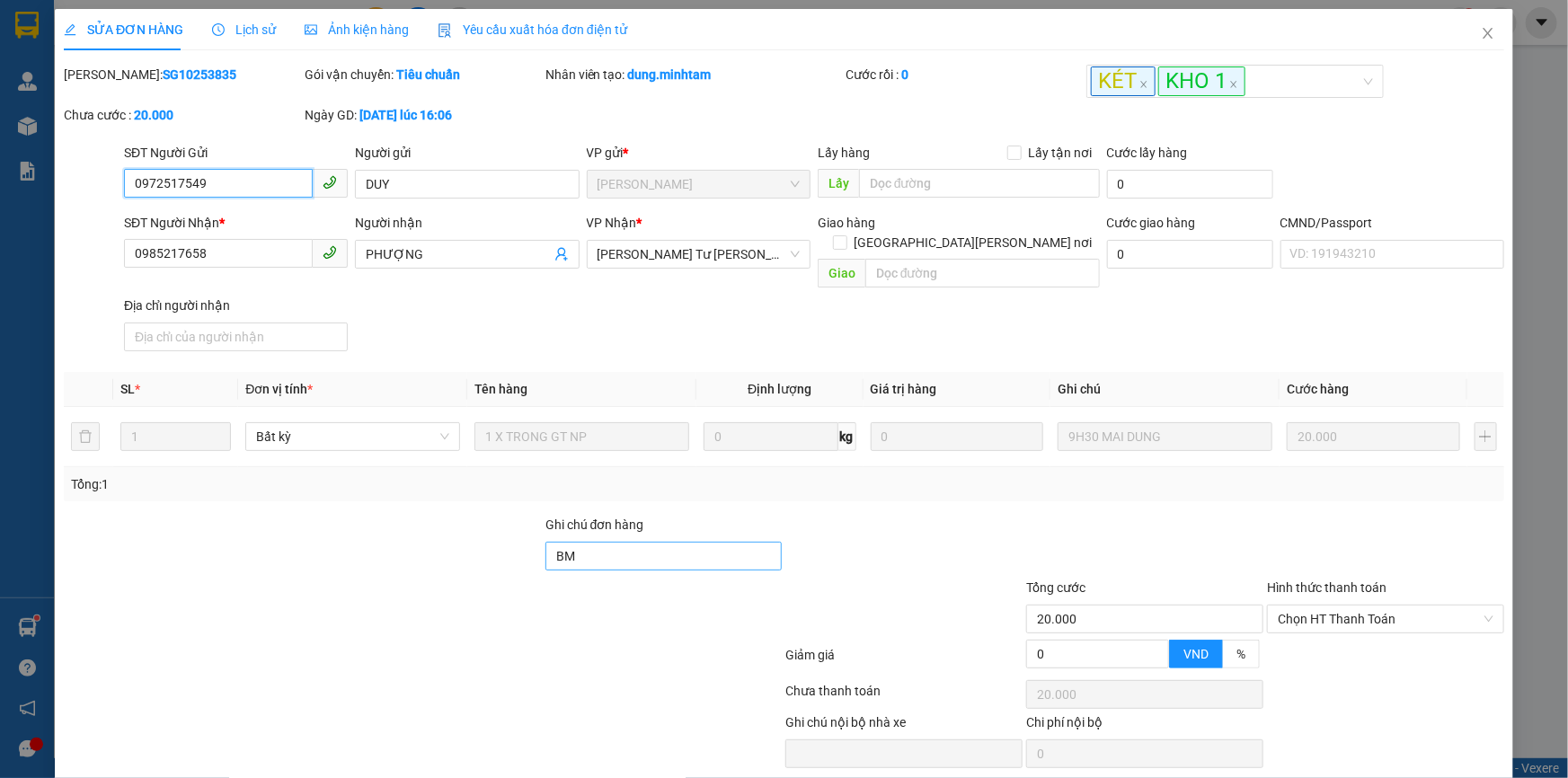
type input "20.000"
click at [620, 544] on input "BM" at bounding box center [664, 556] width 237 height 29
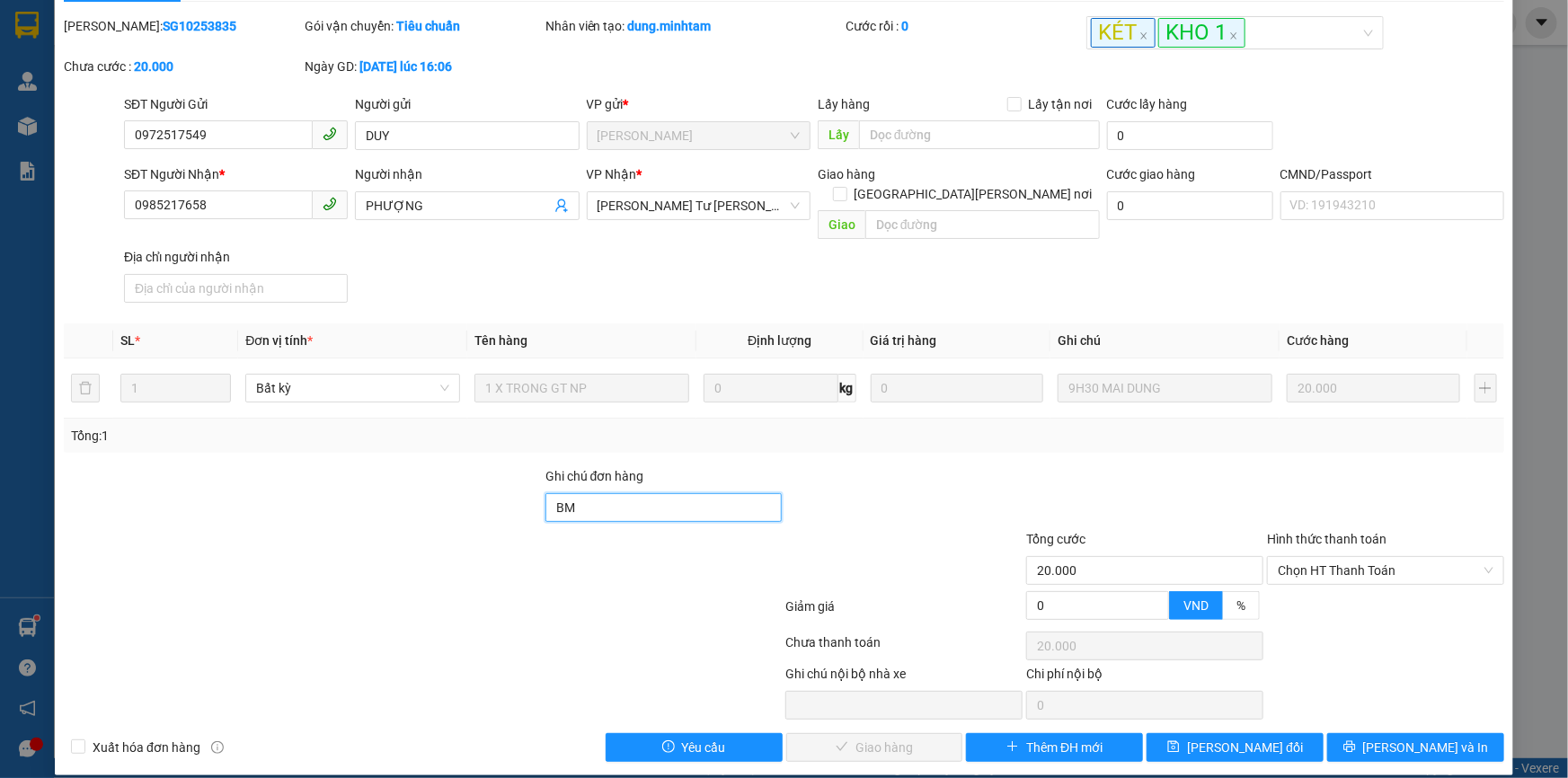
scroll to position [49, 0]
click at [1377, 556] on span "Chọn HT Thanh Toán" at bounding box center [1386, 570] width 215 height 27
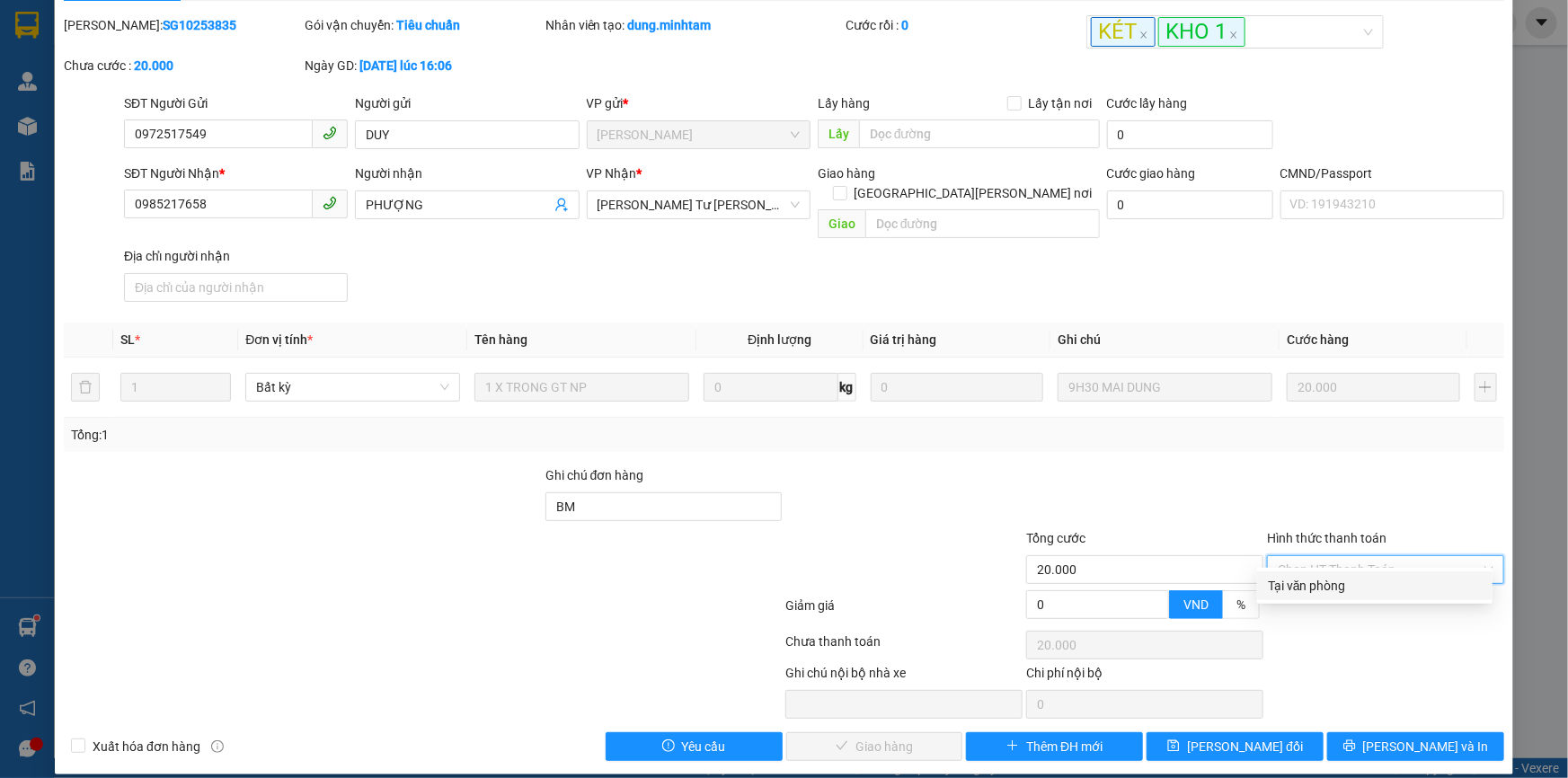
click at [1309, 585] on div "Tại văn phòng" at bounding box center [1375, 586] width 213 height 20
type input "0"
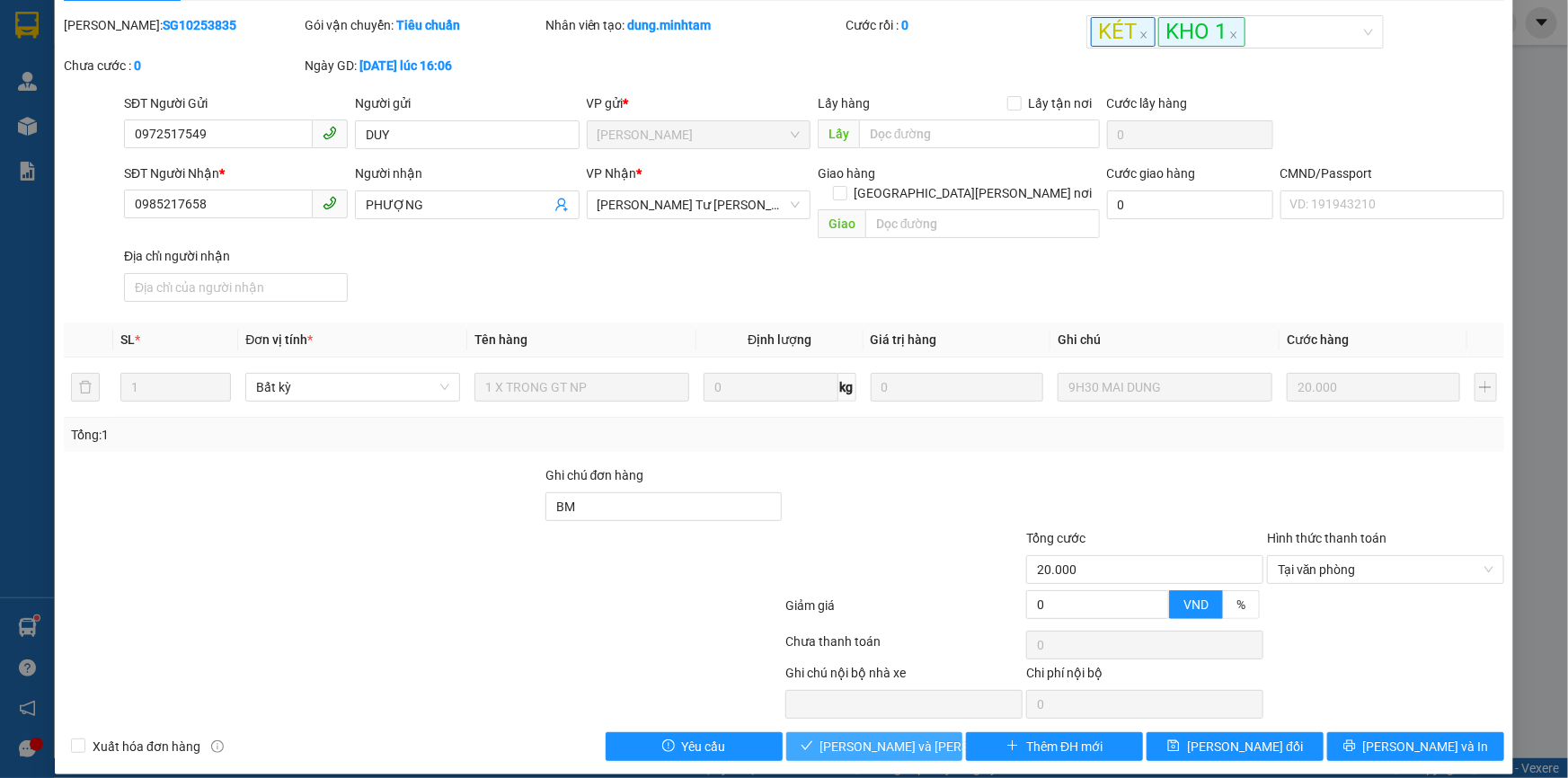
click at [913, 737] on span "[PERSON_NAME] và Giao hàng" at bounding box center [941, 747] width 243 height 20
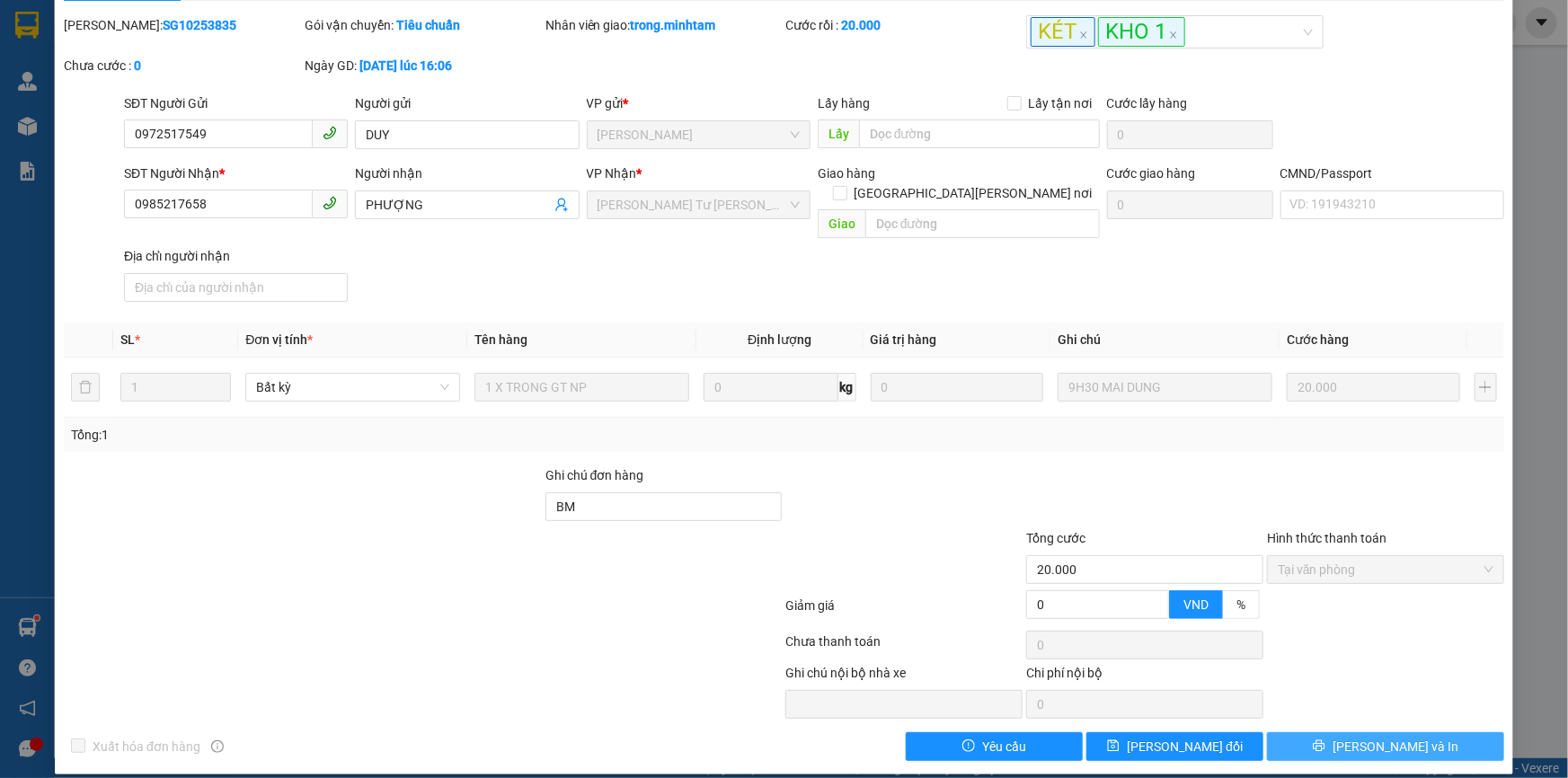
click at [1333, 734] on button "[PERSON_NAME] và In" at bounding box center [1386, 747] width 237 height 29
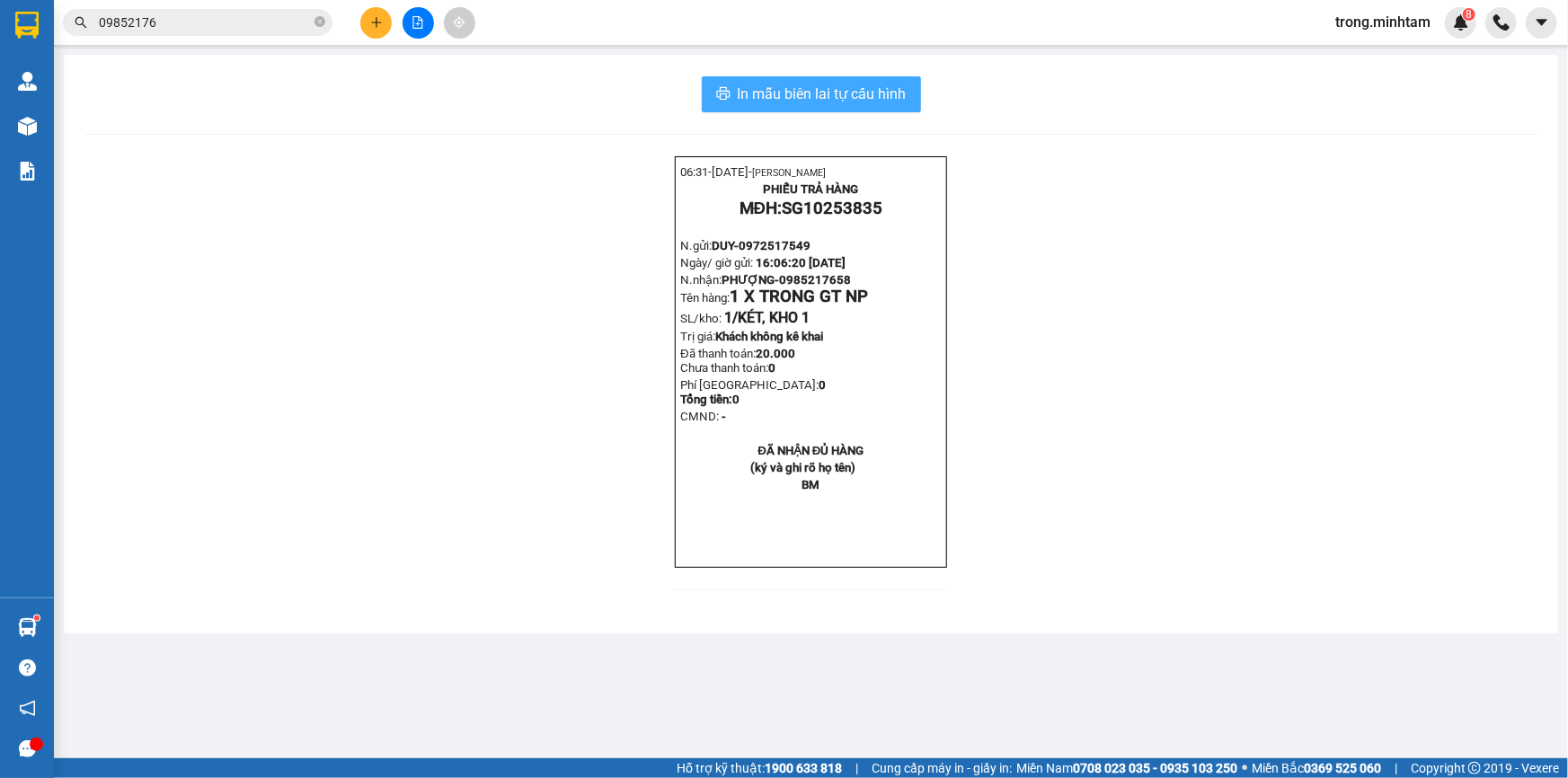
click at [878, 89] on span "In mẫu biên lai tự cấu hình" at bounding box center [822, 94] width 169 height 23
click at [191, 9] on span "09852176" at bounding box center [197, 23] width 269 height 27
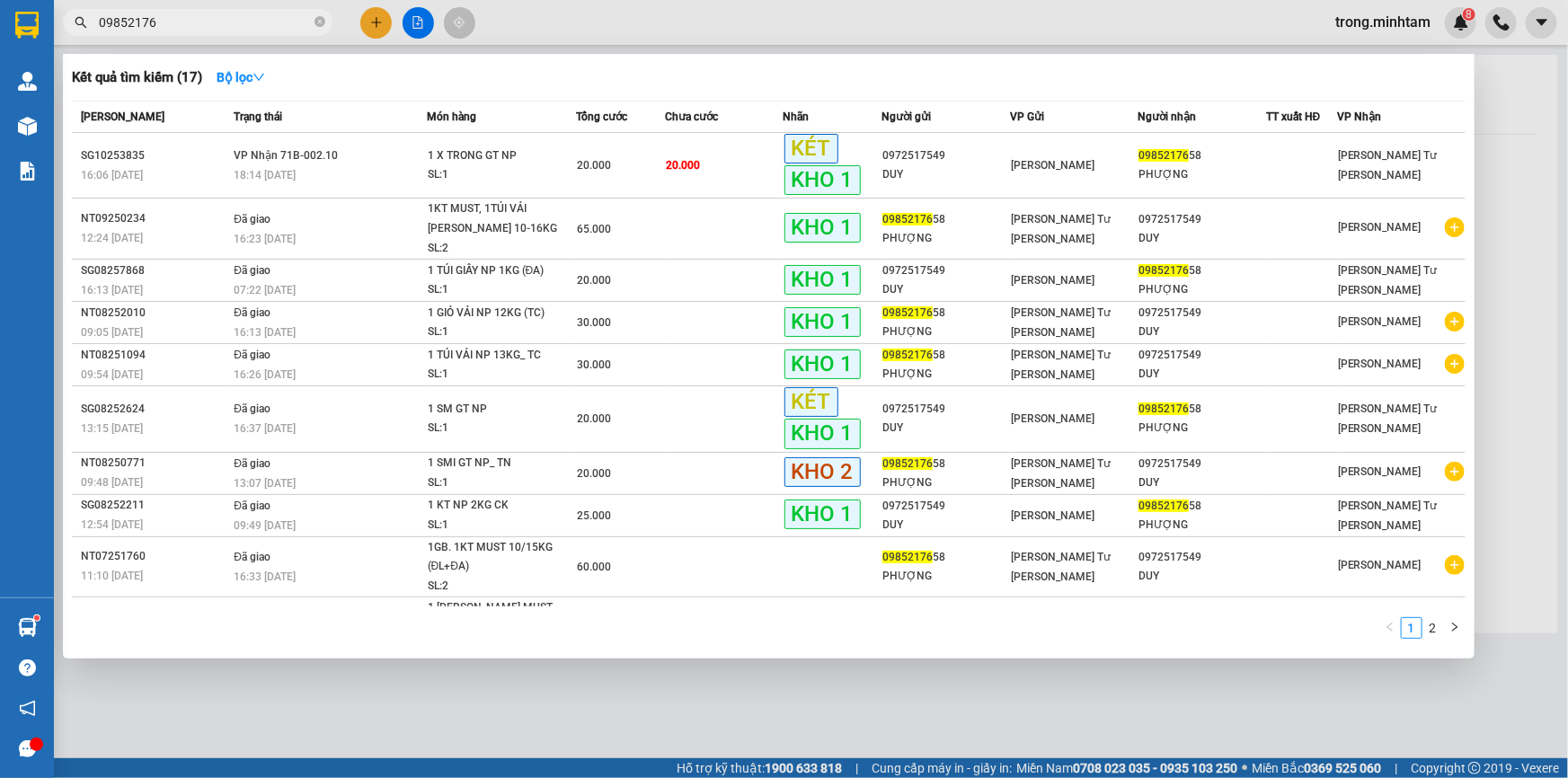
click at [189, 16] on input "09852176" at bounding box center [204, 23] width 212 height 20
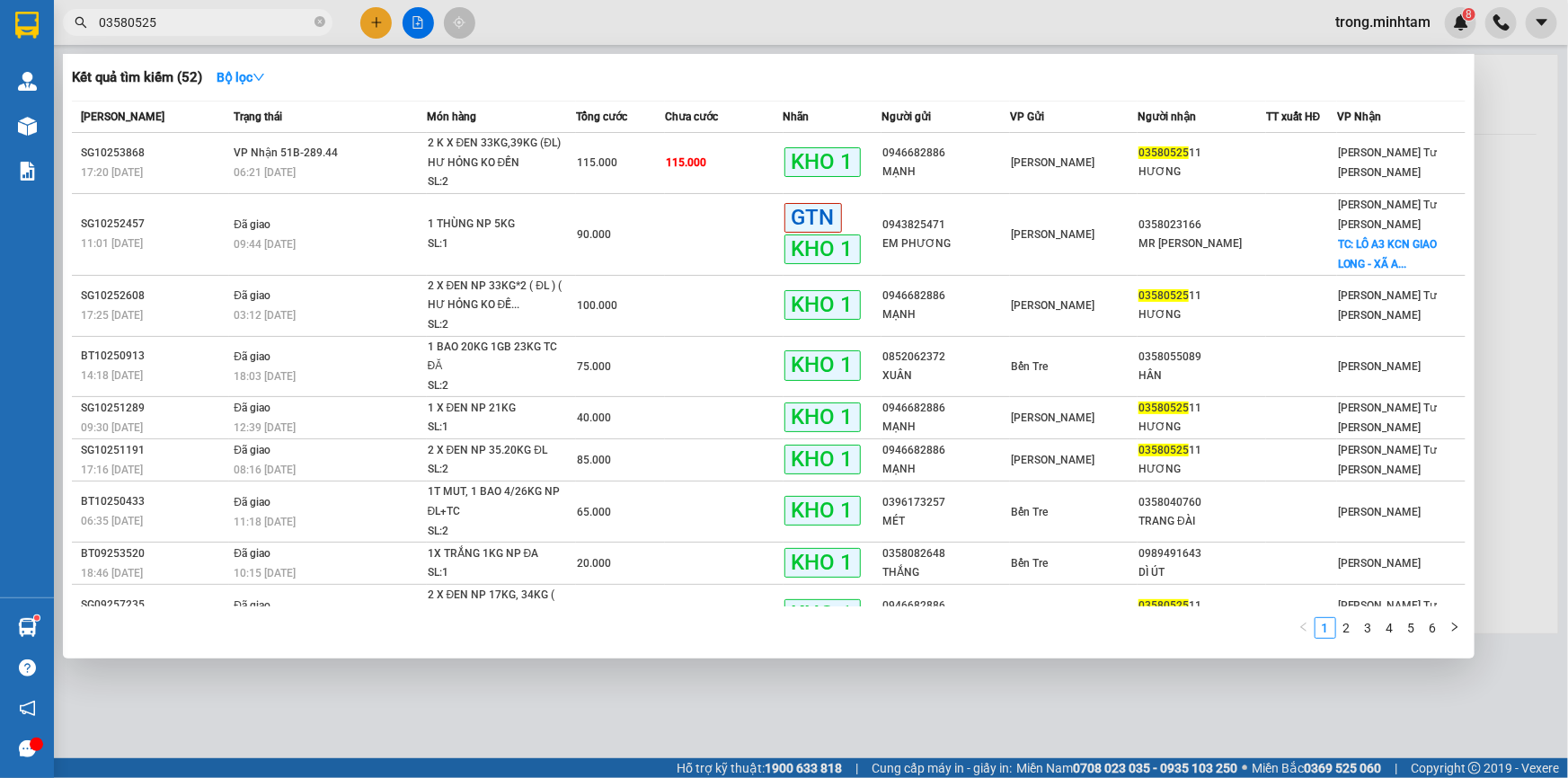
type input "03580525"
click at [672, 177] on td "115.000" at bounding box center [724, 163] width 119 height 61
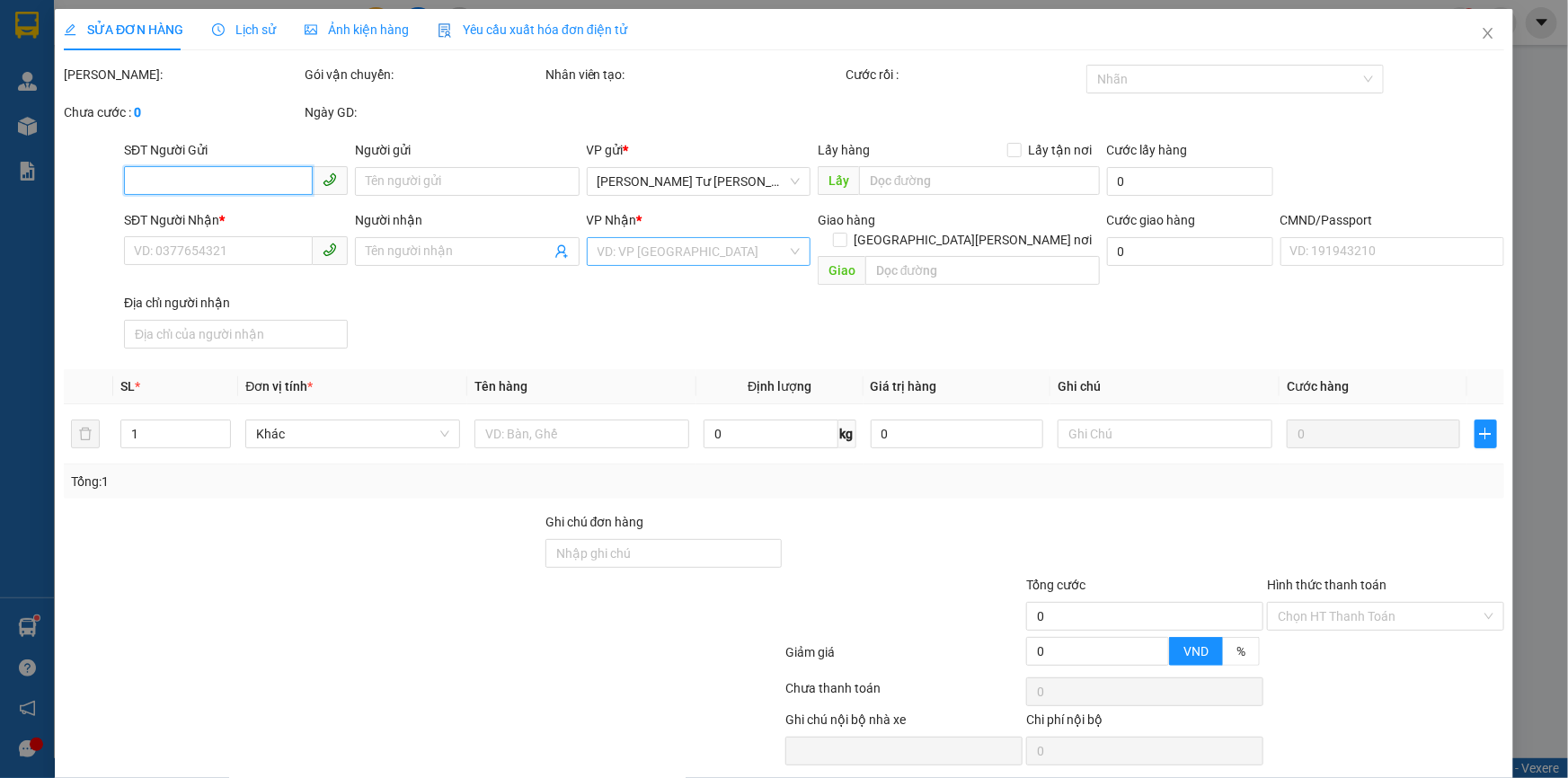
type input "0946682886"
type input "MẠNH"
type input "0358052511"
type input "HƯƠNG"
type input "ĐỂ QUA ĐÊM HƯ HỎNG NG CHỊU TRÁCH NHIỆM"
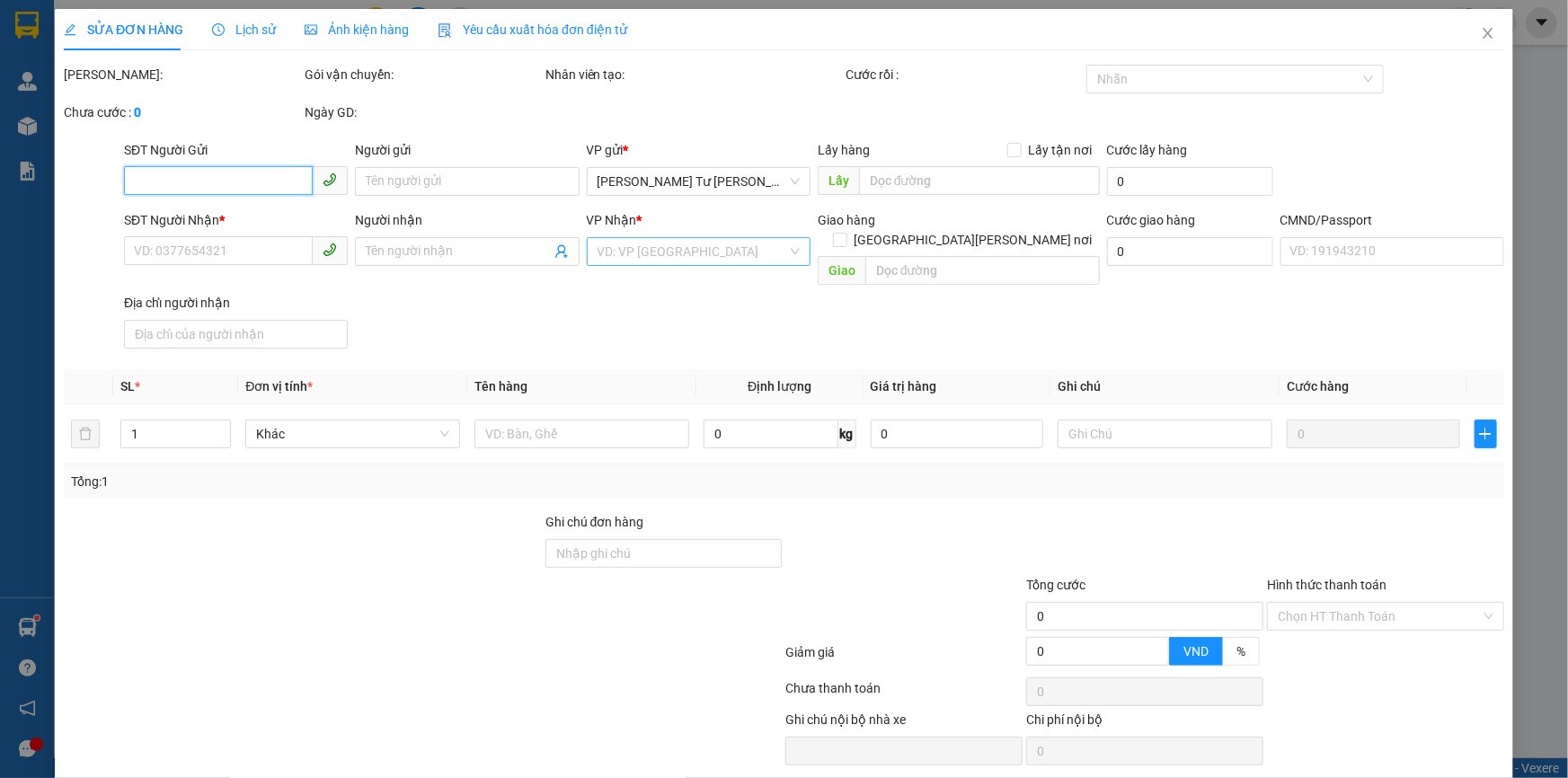
type input "115.000"
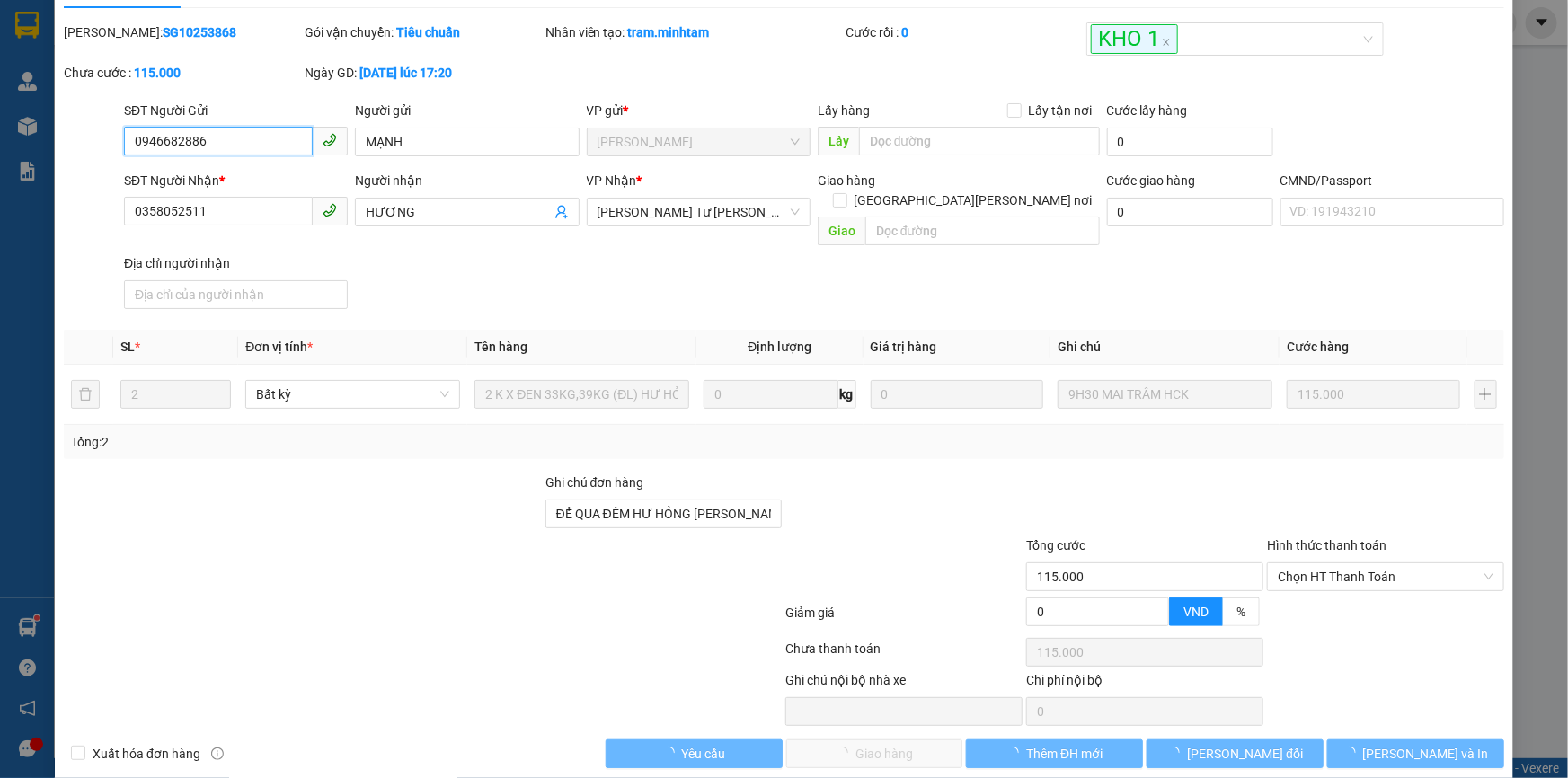
scroll to position [49, 0]
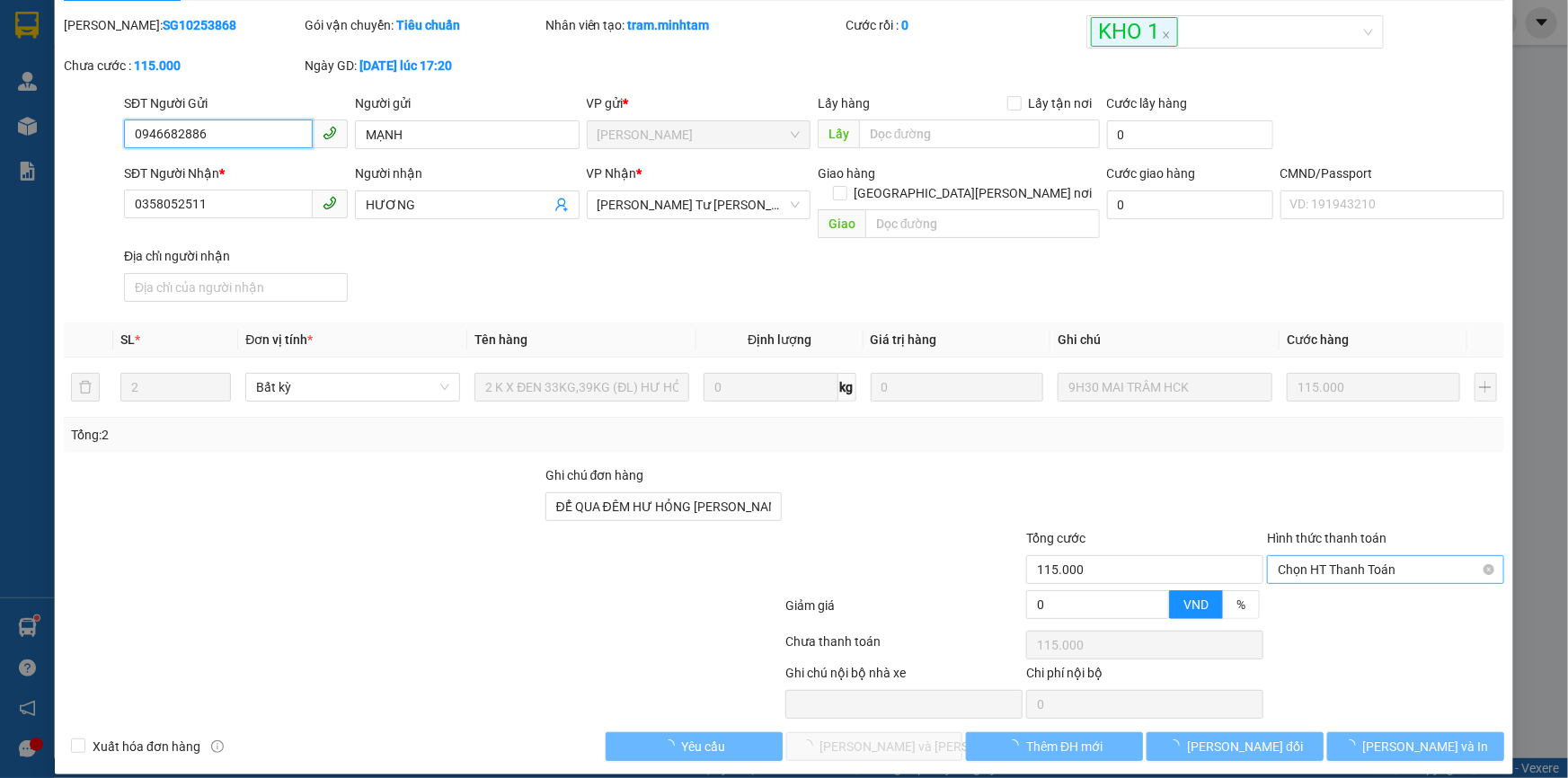
click at [1336, 557] on span "Chọn HT Thanh Toán" at bounding box center [1386, 570] width 215 height 27
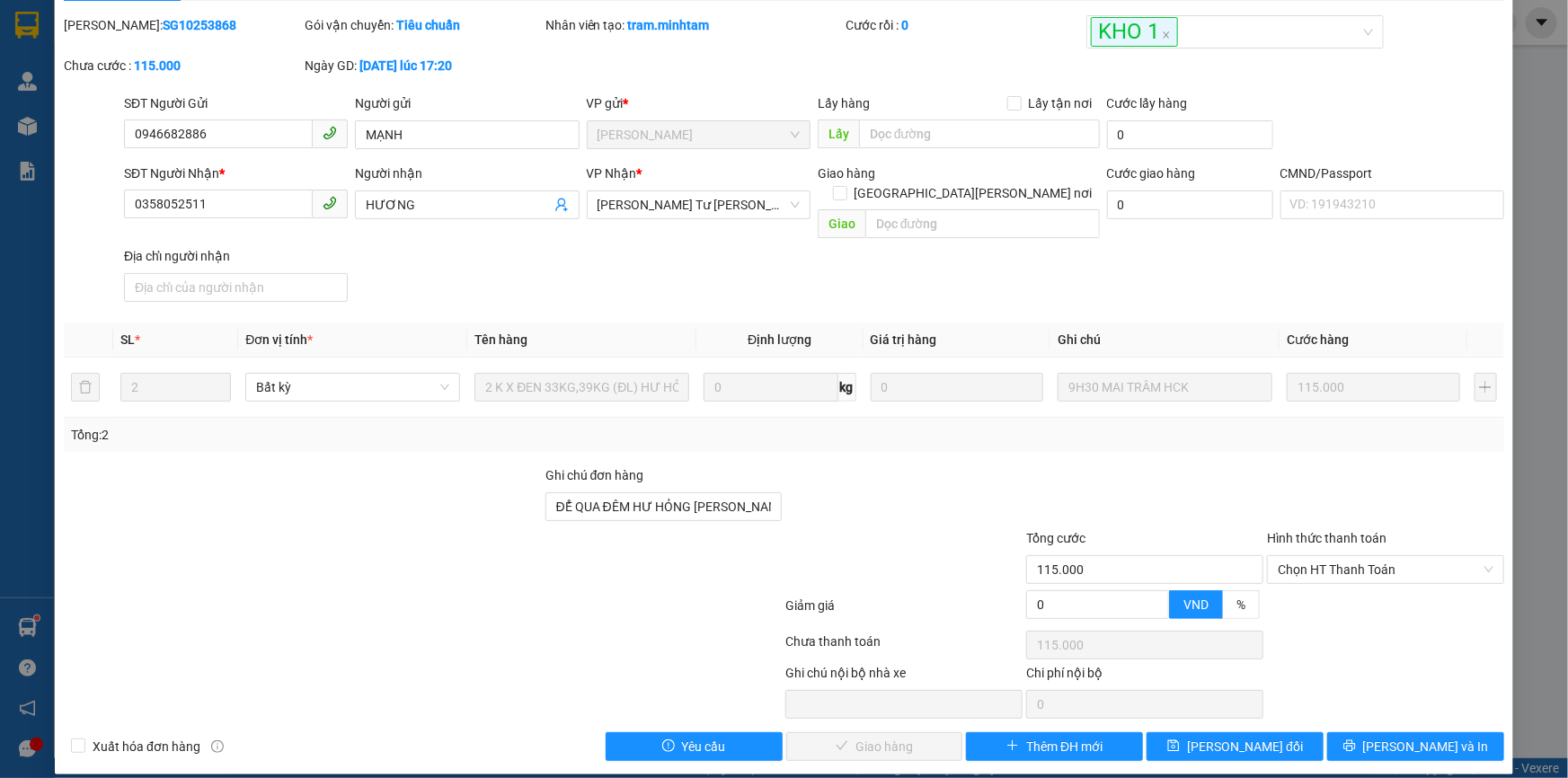
click at [1302, 600] on div "Total Paid Fee 0 Total UnPaid Fee 115.000 Cash Collection Total Fee Mã ĐH: SG10…" at bounding box center [784, 388] width 1440 height 745
click at [1304, 556] on span "Chọn HT Thanh Toán" at bounding box center [1386, 570] width 215 height 27
click at [1310, 590] on div "Tại văn phòng" at bounding box center [1375, 586] width 213 height 20
type input "0"
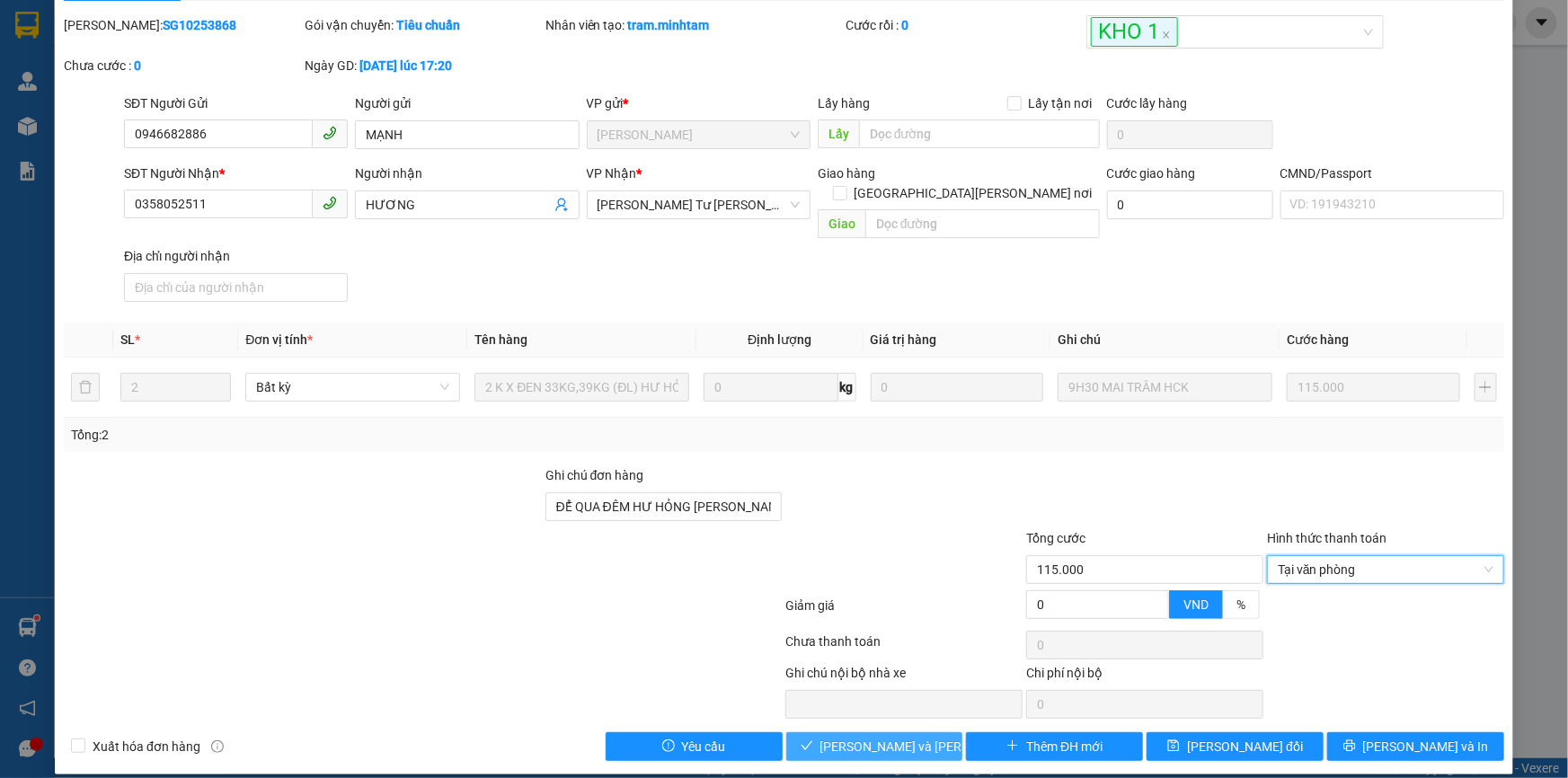
click at [893, 737] on span "[PERSON_NAME] và Giao hàng" at bounding box center [941, 747] width 243 height 20
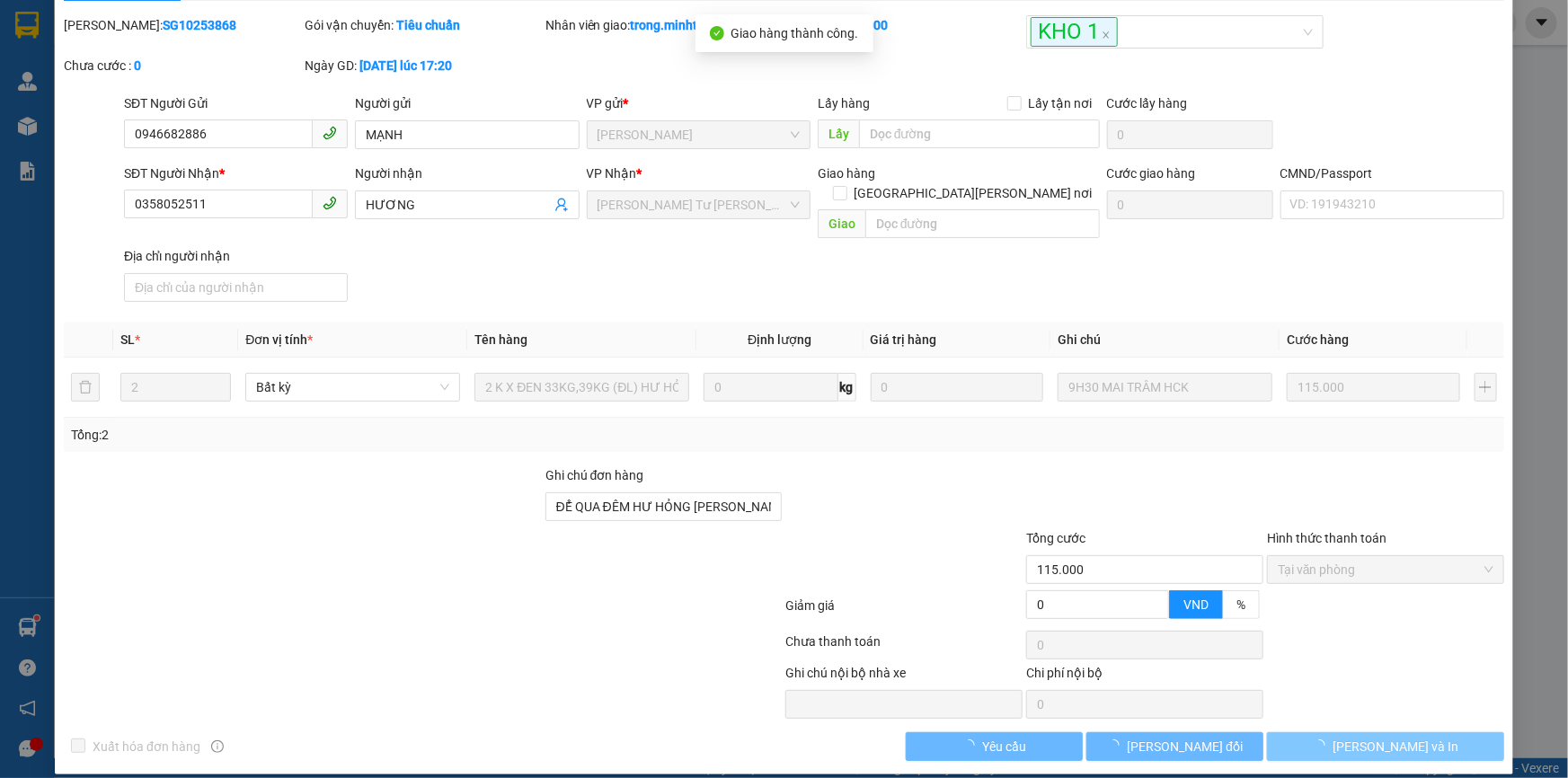
click at [1372, 737] on span "[PERSON_NAME] và In" at bounding box center [1396, 747] width 126 height 20
click at [1367, 737] on span "[PERSON_NAME] và In" at bounding box center [1396, 747] width 126 height 20
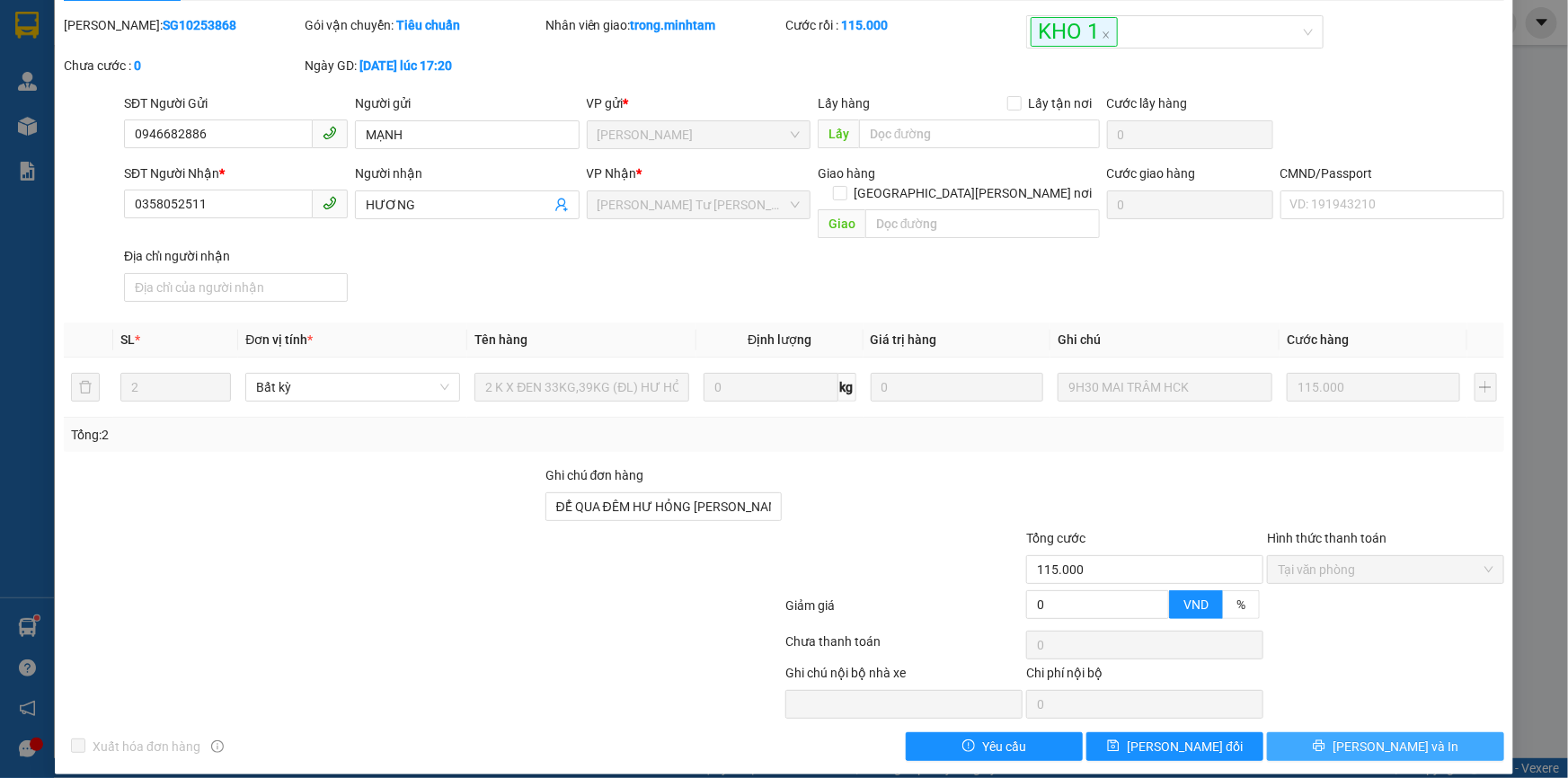
click at [1357, 732] on button "[PERSON_NAME] và In" at bounding box center [1386, 747] width 237 height 29
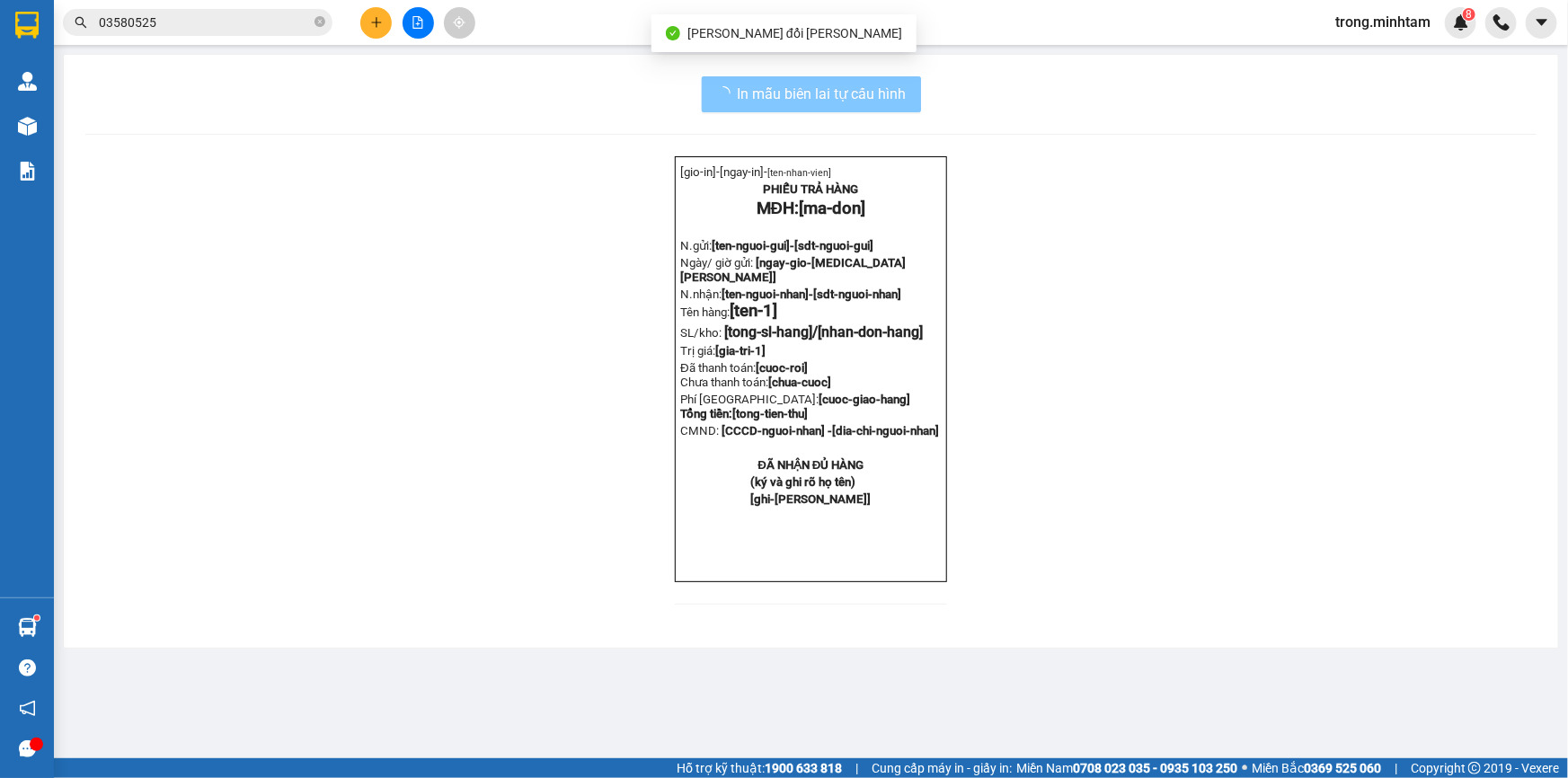
click at [835, 98] on span "In mẫu biên lai tự cấu hình" at bounding box center [822, 94] width 169 height 23
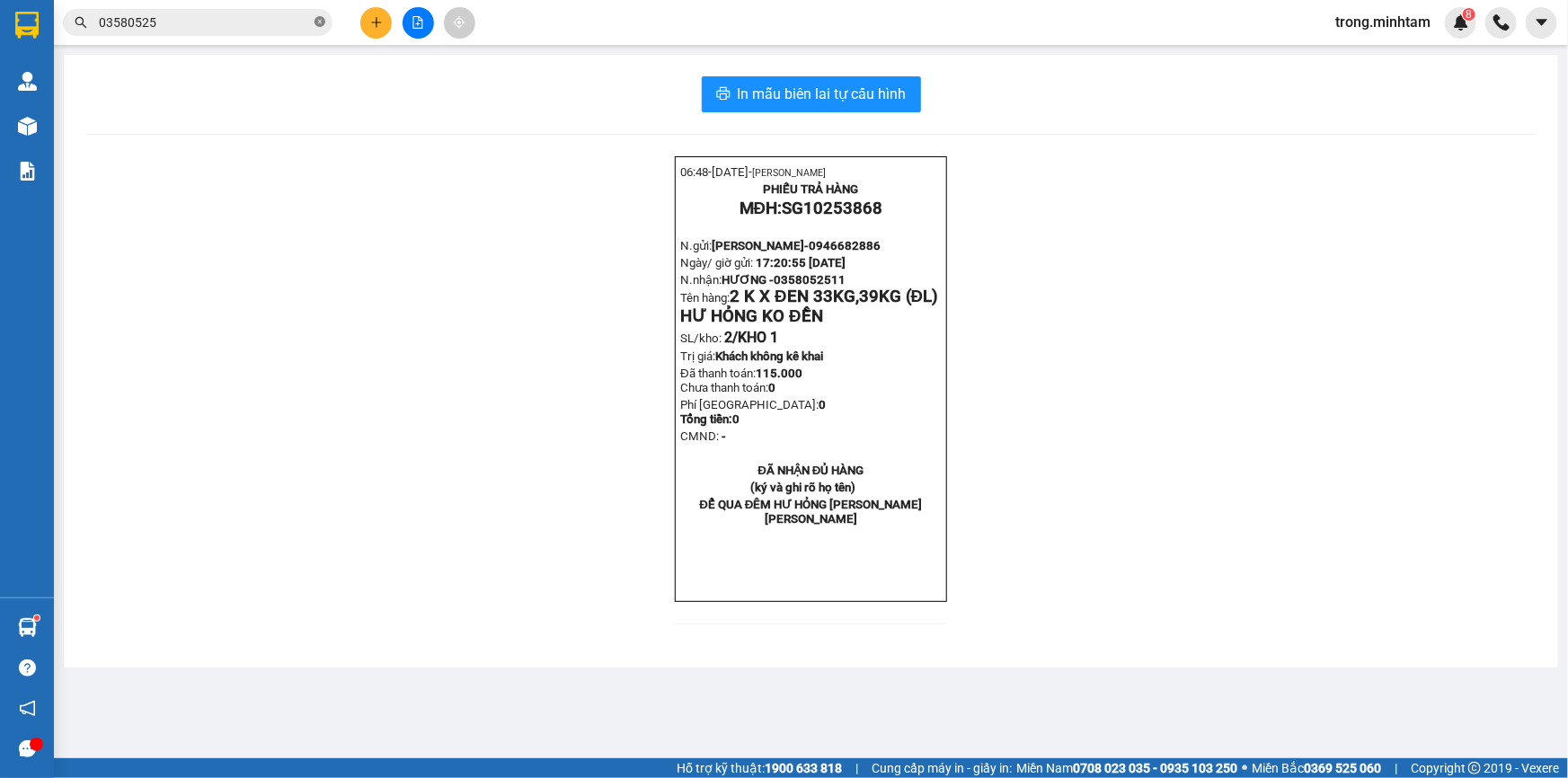
click at [323, 19] on icon "close-circle" at bounding box center [320, 22] width 11 height 11
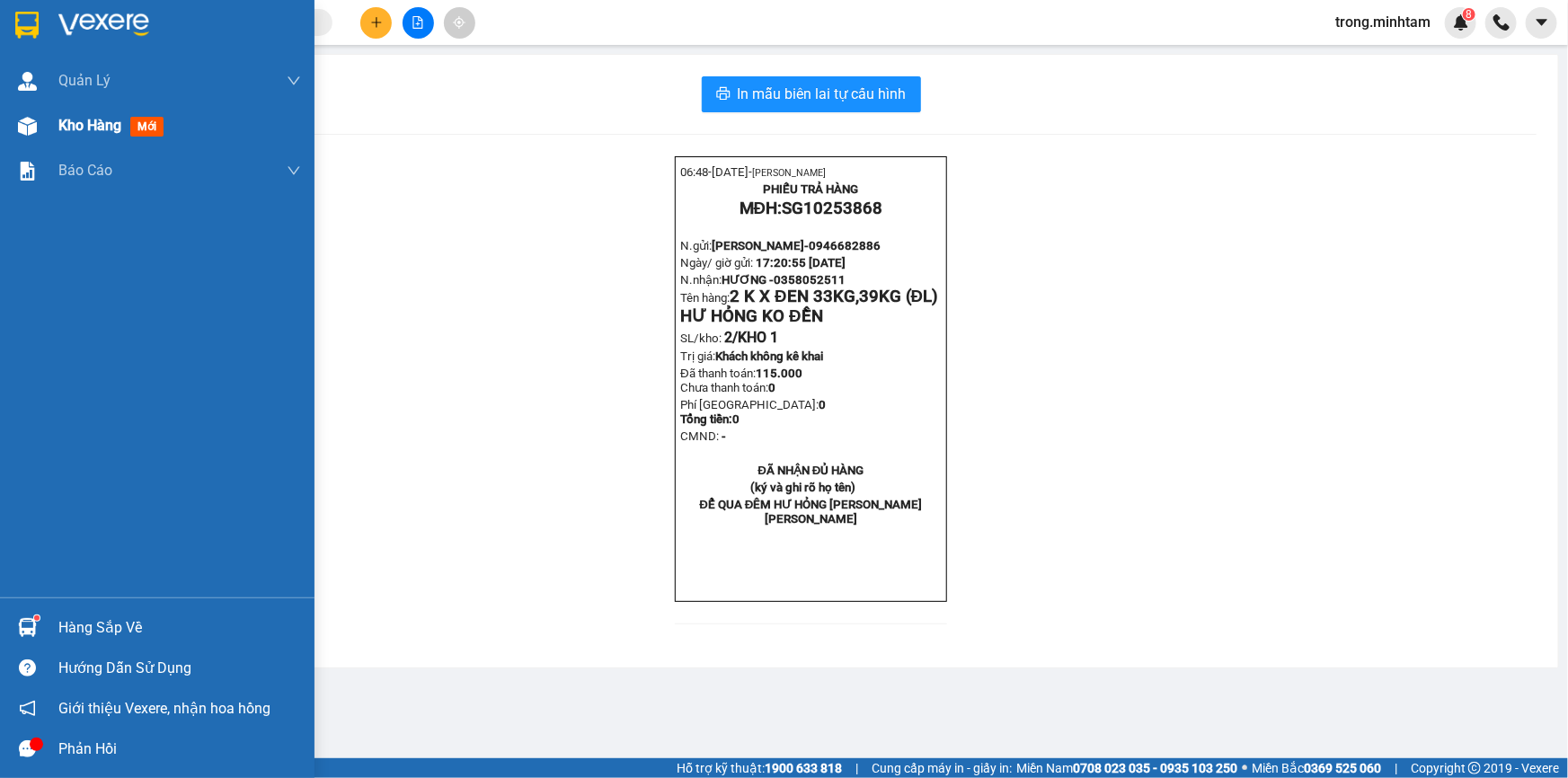
click at [98, 126] on span "Kho hàng" at bounding box center [89, 125] width 63 height 17
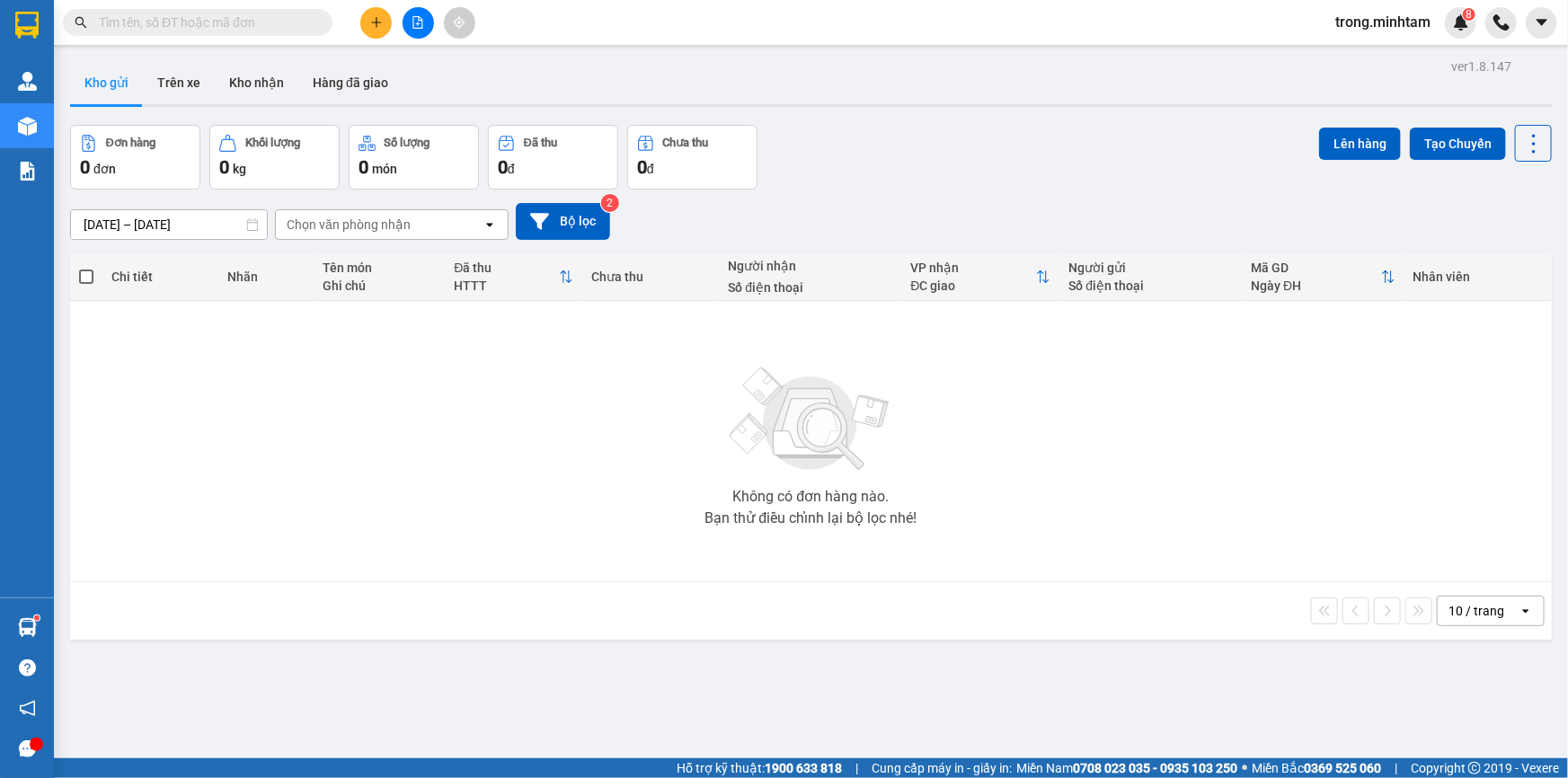
drag, startPoint x: 254, startPoint y: 81, endPoint x: 369, endPoint y: 123, distance: 122.4
click at [253, 81] on button "Kho nhận" at bounding box center [256, 82] width 84 height 43
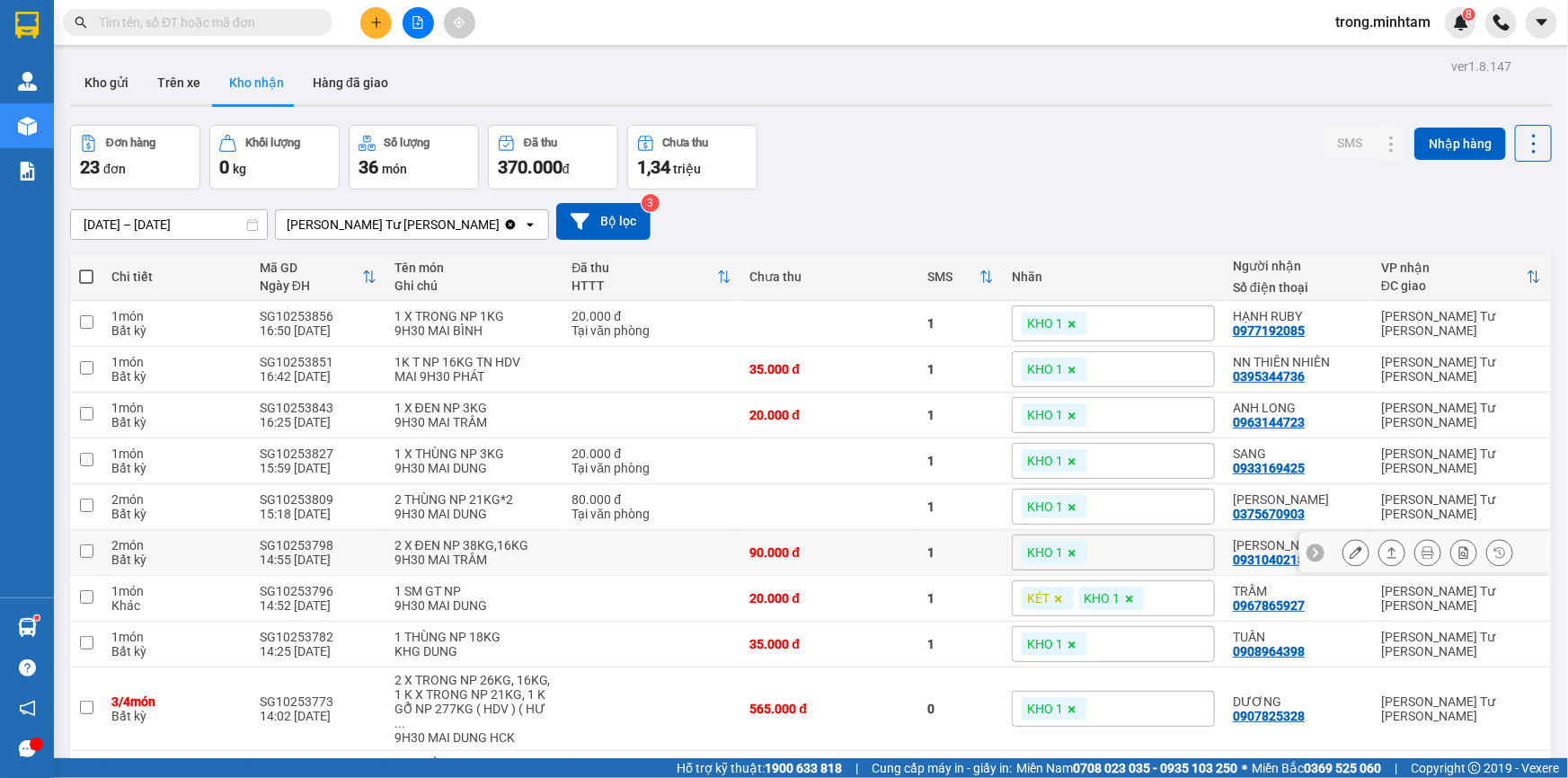
scroll to position [111, 0]
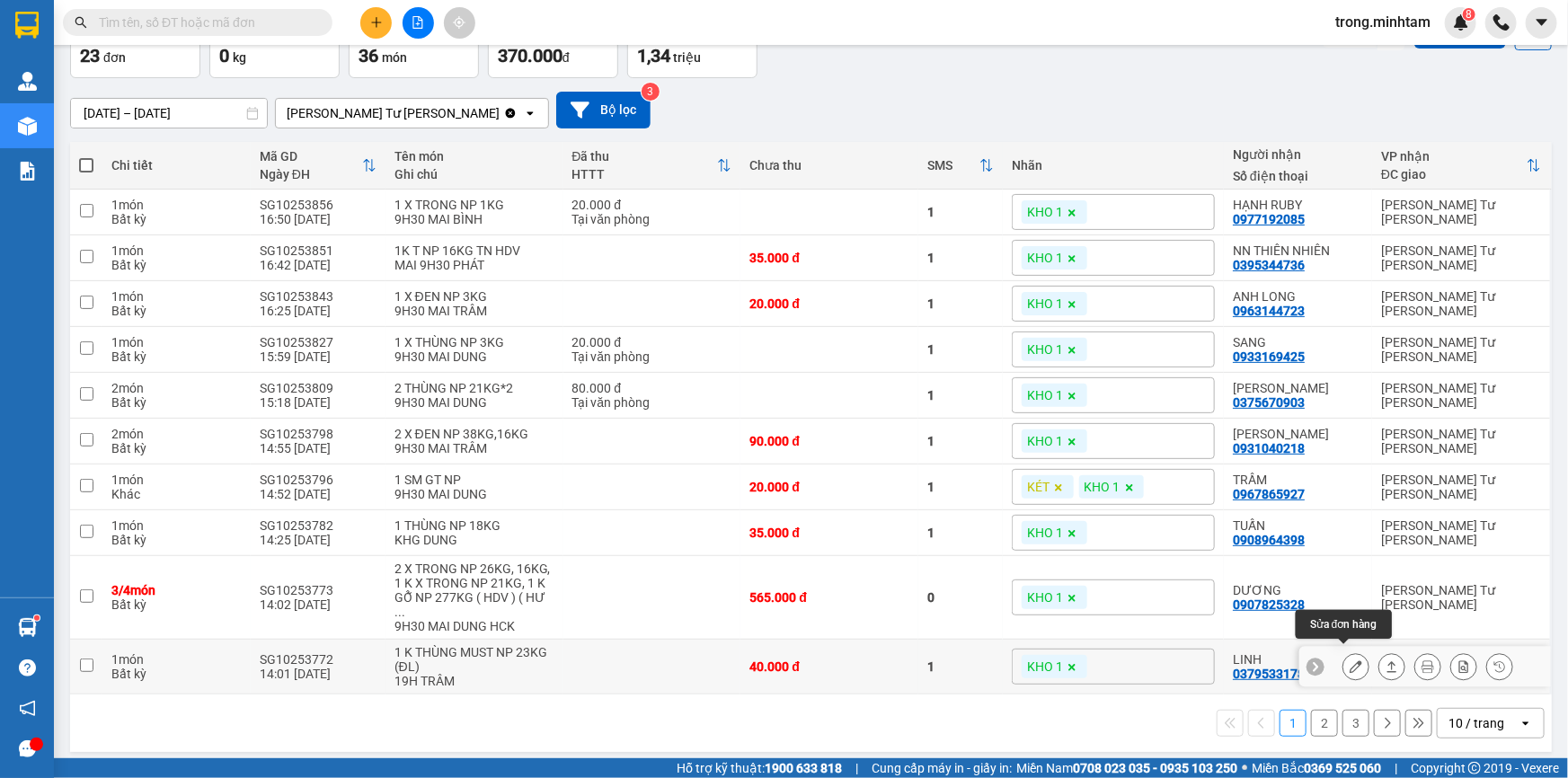
click at [1349, 660] on icon at bounding box center [1355, 667] width 13 height 13
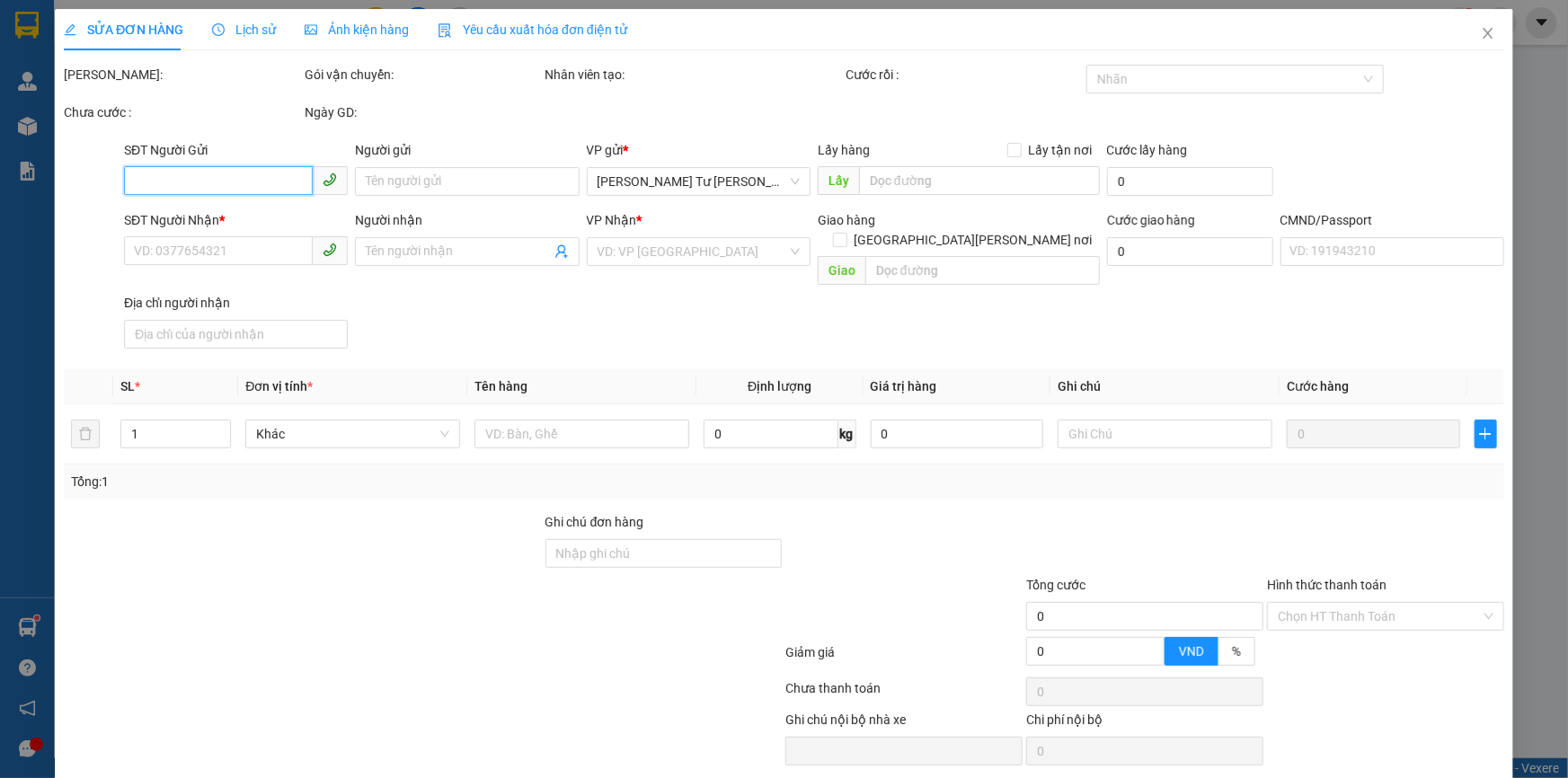
type input "0986125379"
type input "CTY THIÊN PHONG FOODS"
type input "0379533178"
type input "LINH"
type input "DG"
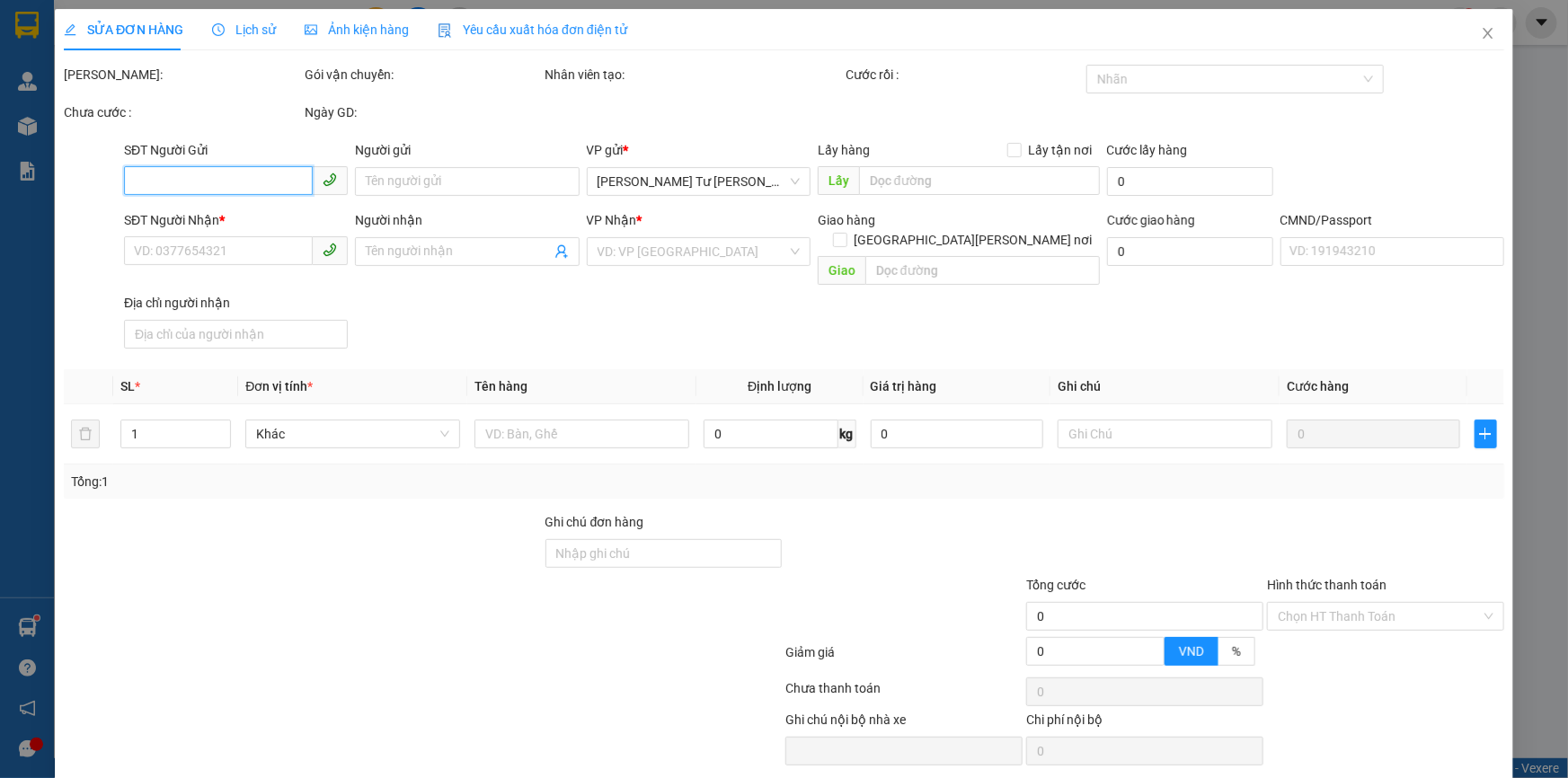
type input "40.000"
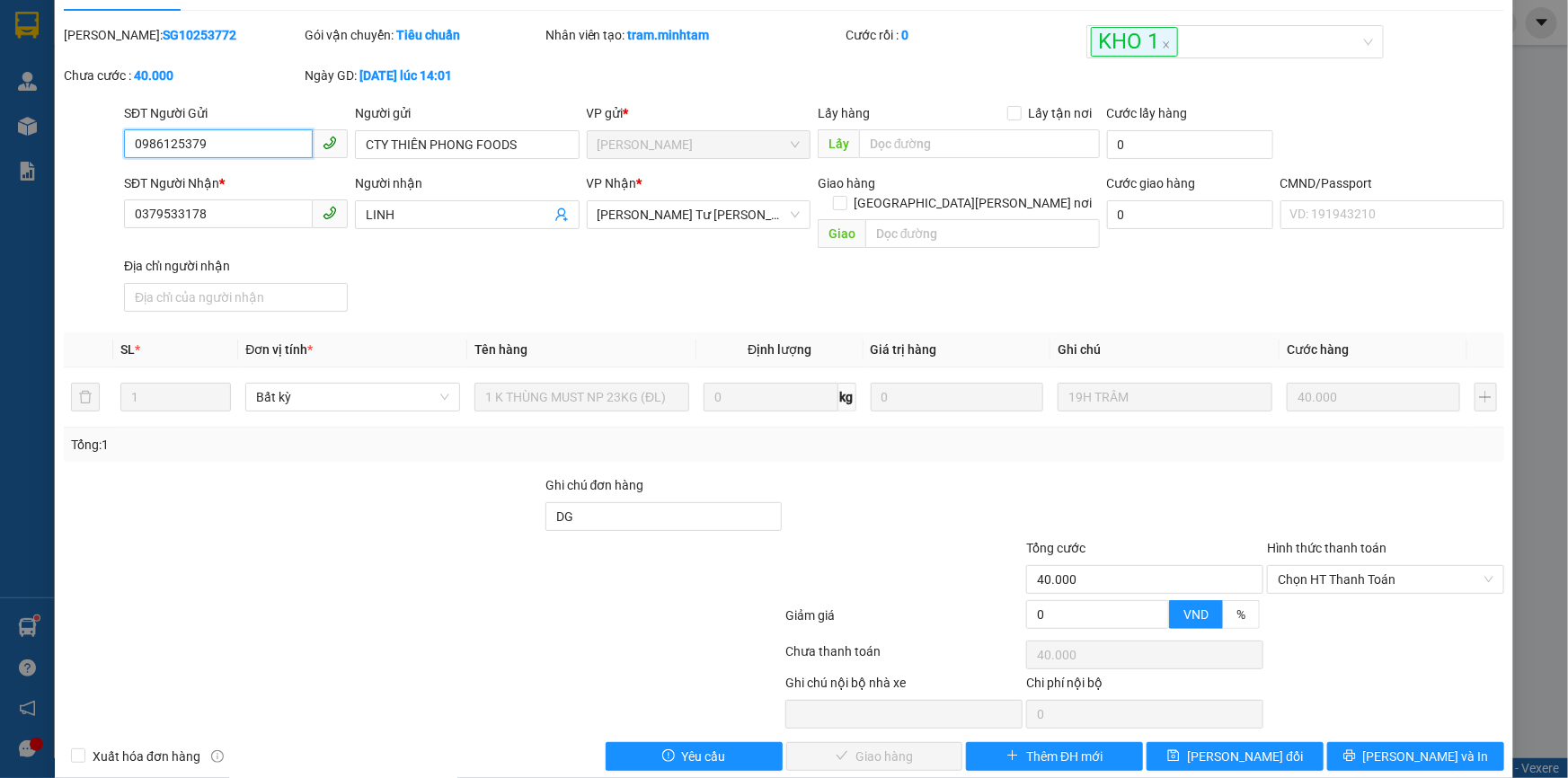
scroll to position [49, 0]
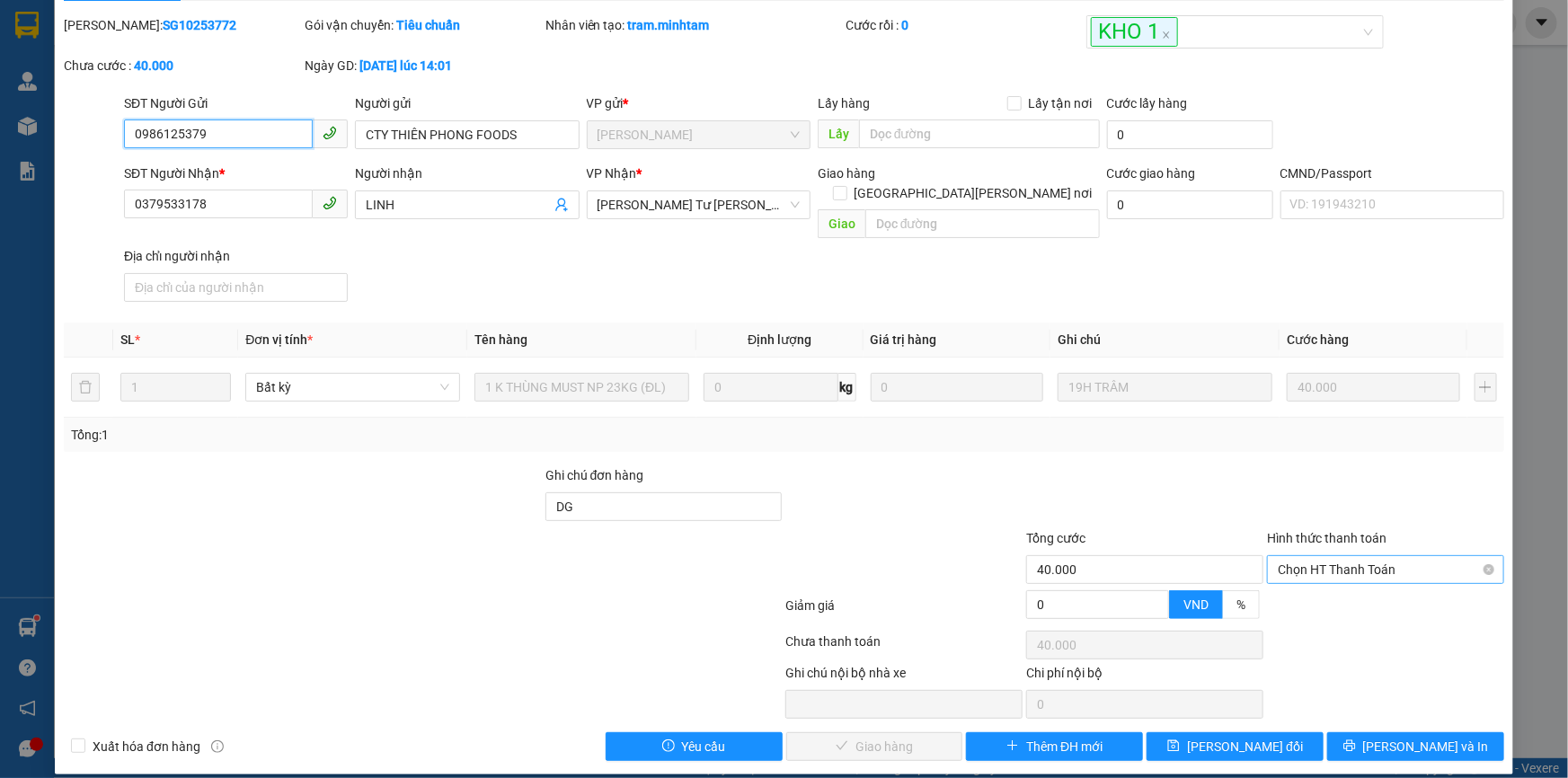
click at [1326, 556] on span "Chọn HT Thanh Toán" at bounding box center [1386, 570] width 215 height 27
click at [1305, 582] on div "Tại văn phòng" at bounding box center [1375, 586] width 213 height 20
type input "0"
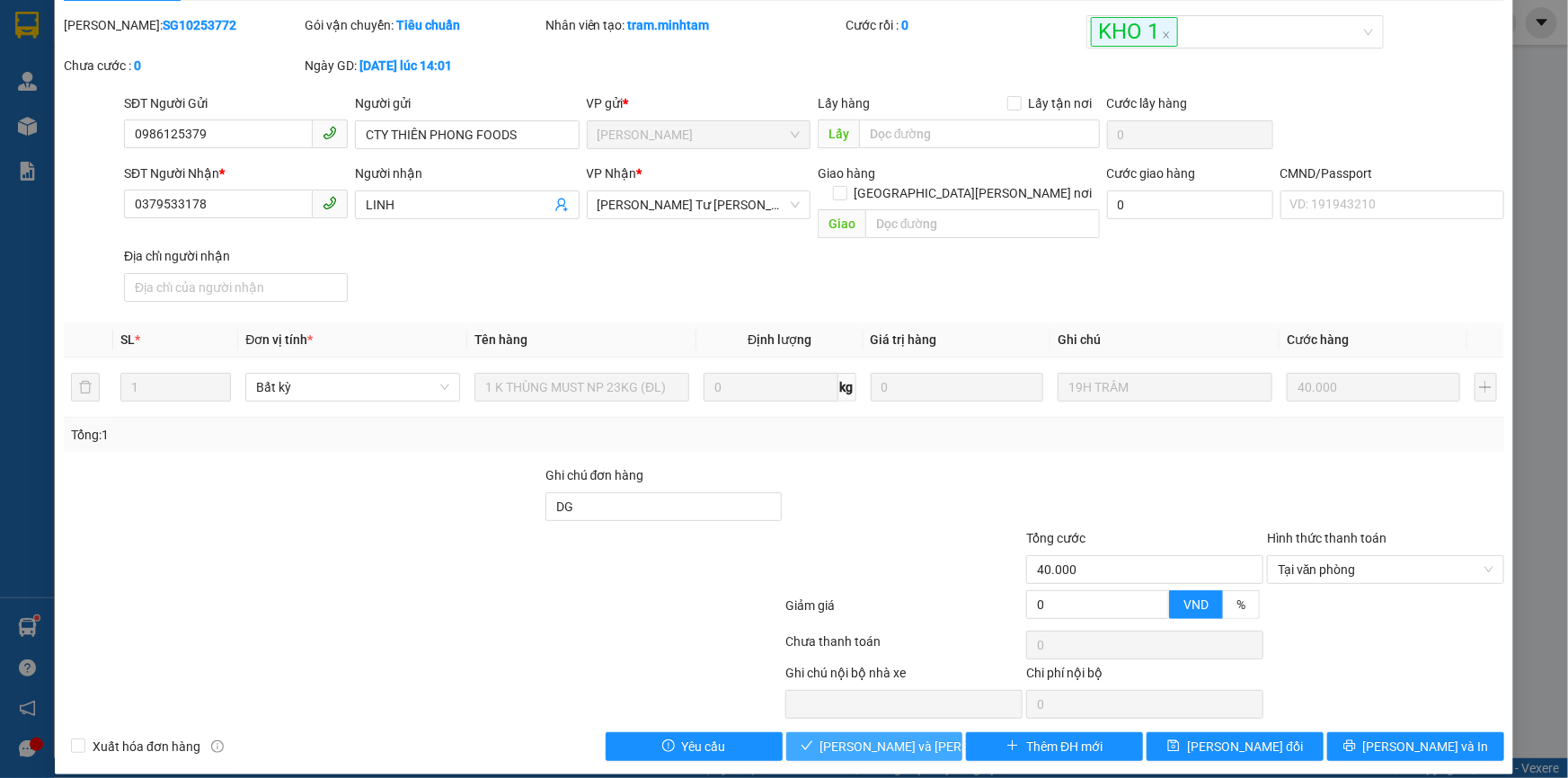
click at [846, 737] on span "[PERSON_NAME] và Giao hàng" at bounding box center [941, 747] width 243 height 20
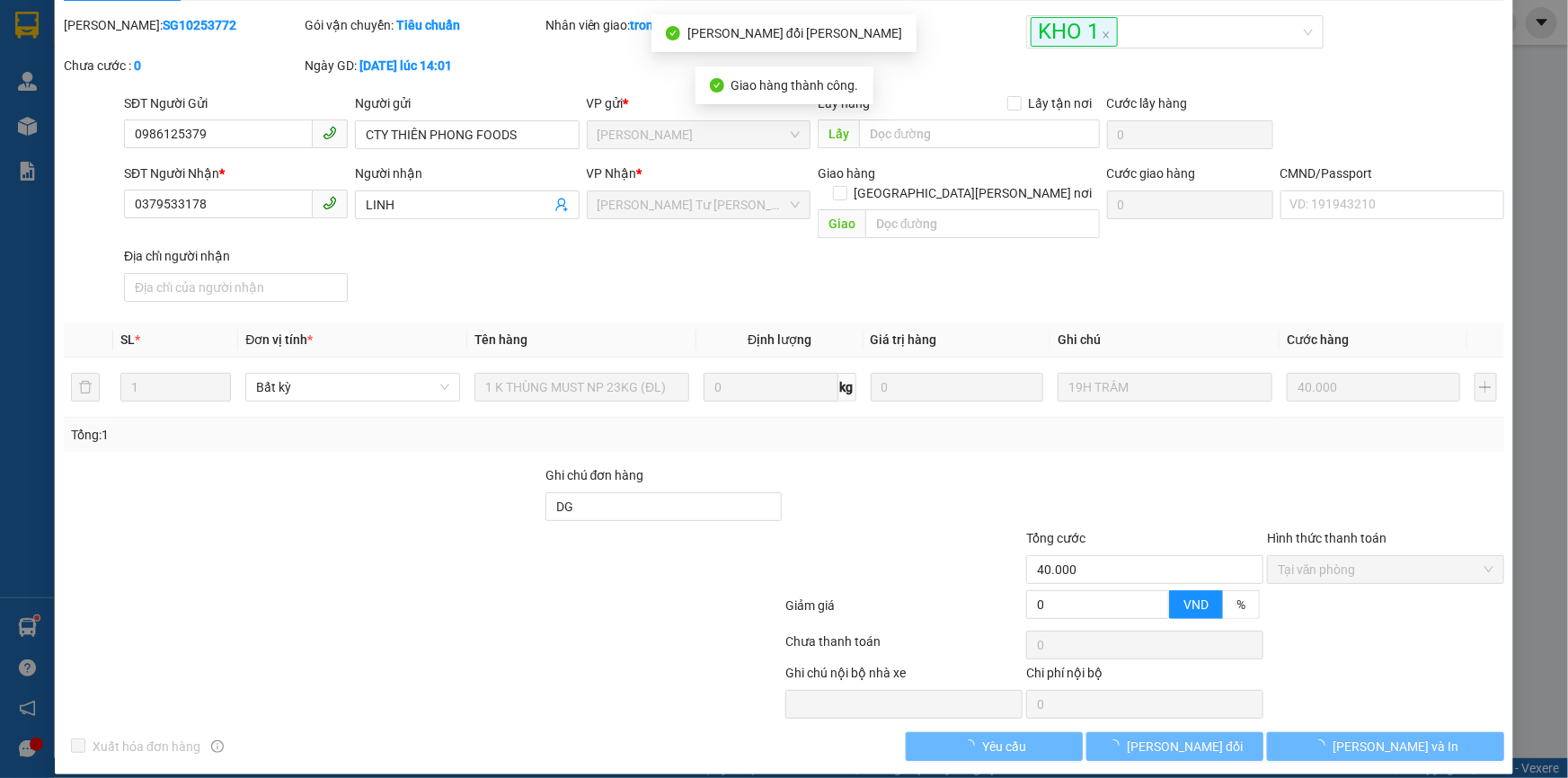
scroll to position [0, 0]
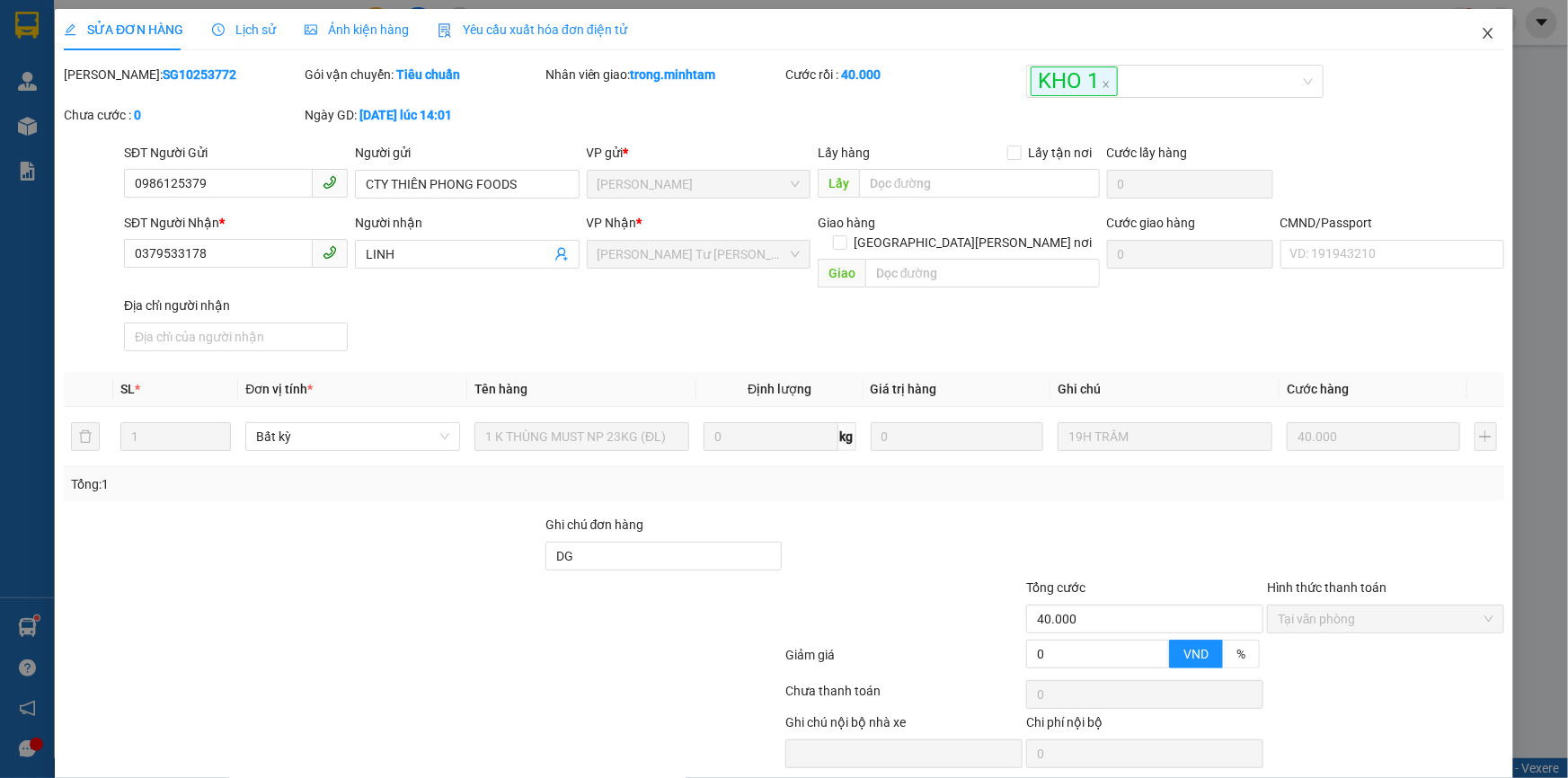
click at [1480, 39] on icon "close" at bounding box center [1488, 34] width 15 height 15
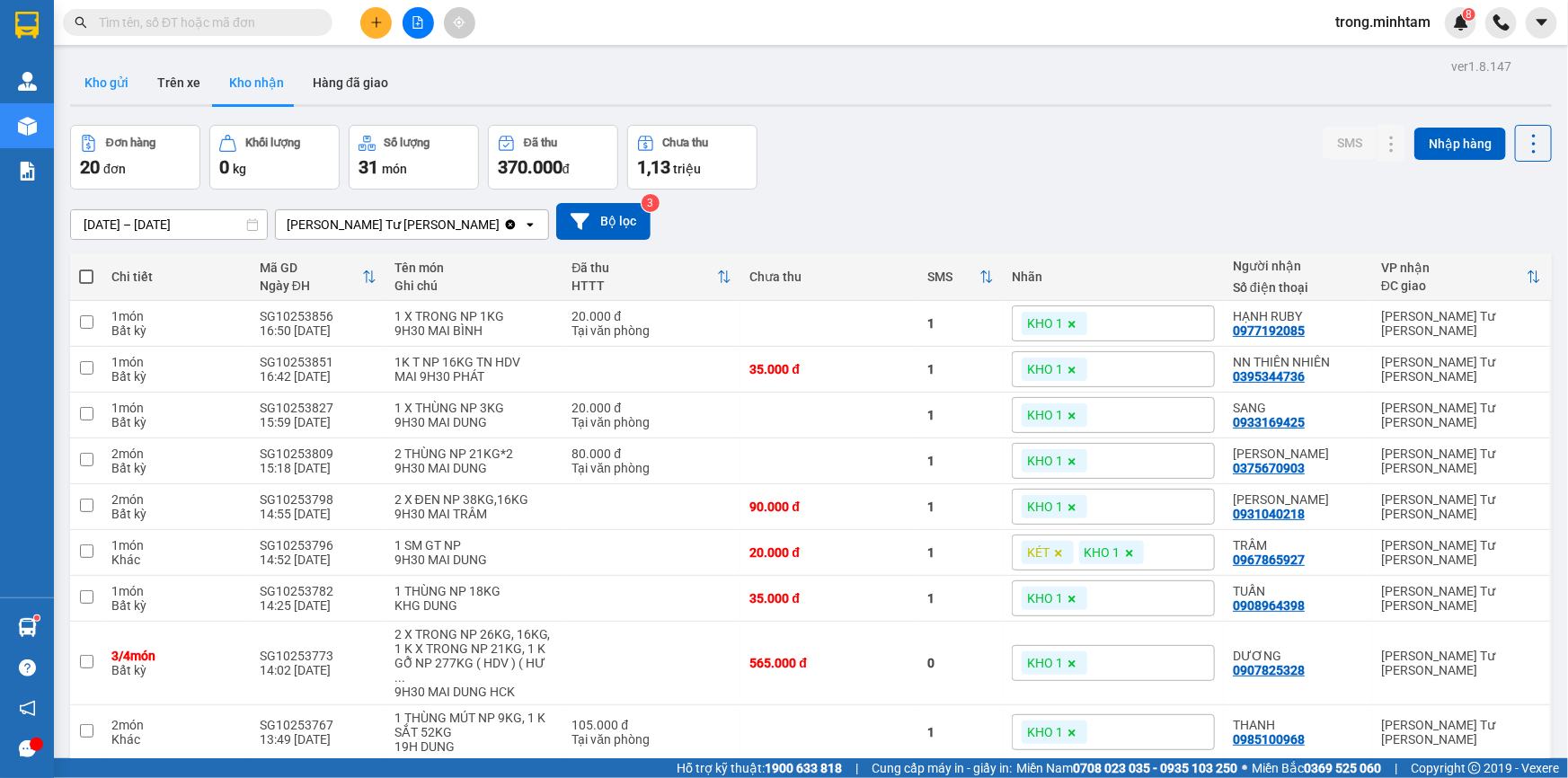
click at [92, 81] on button "Kho gửi" at bounding box center [107, 82] width 73 height 43
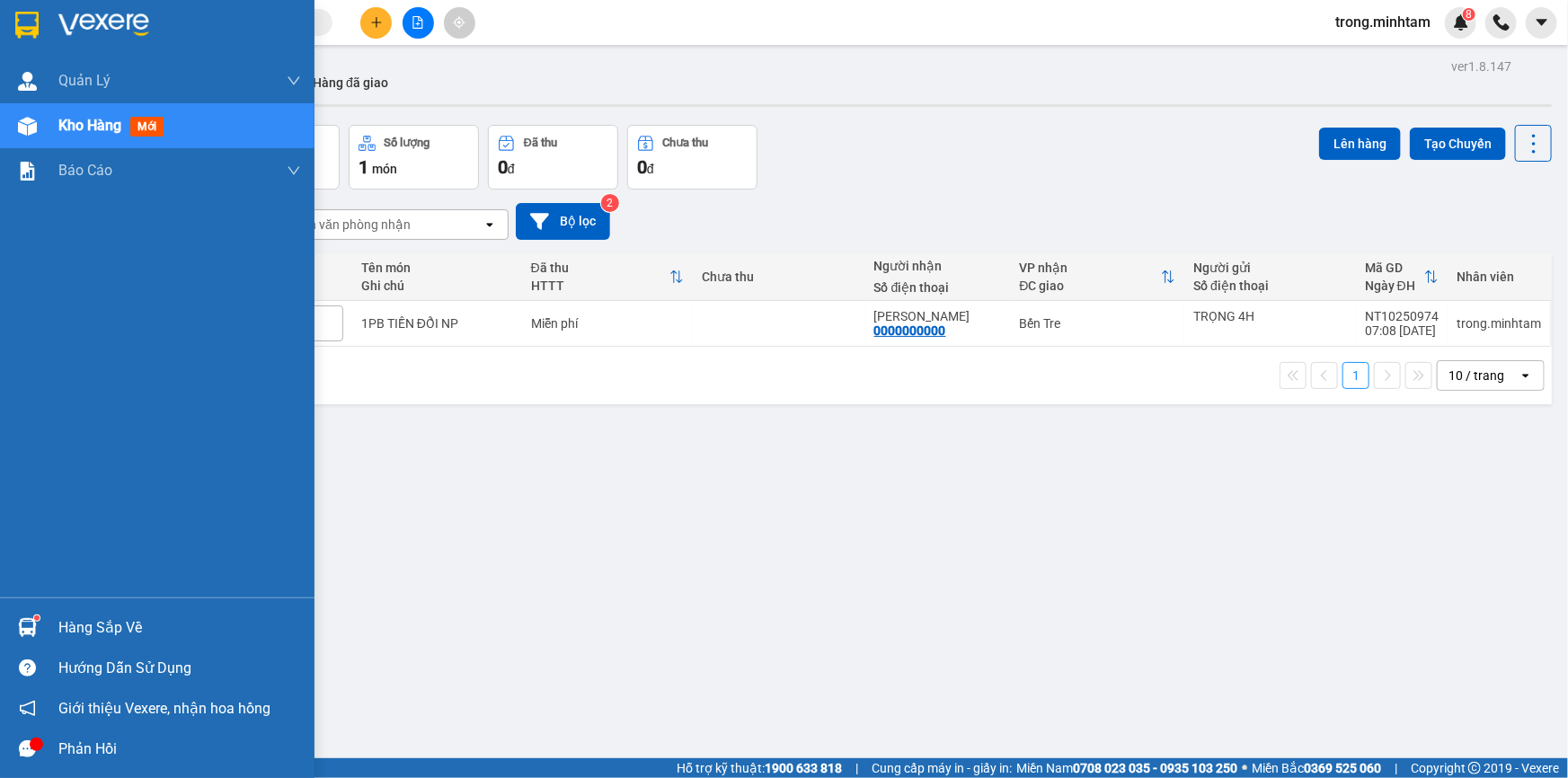
click at [91, 628] on div "Hàng sắp về" at bounding box center [180, 628] width 243 height 27
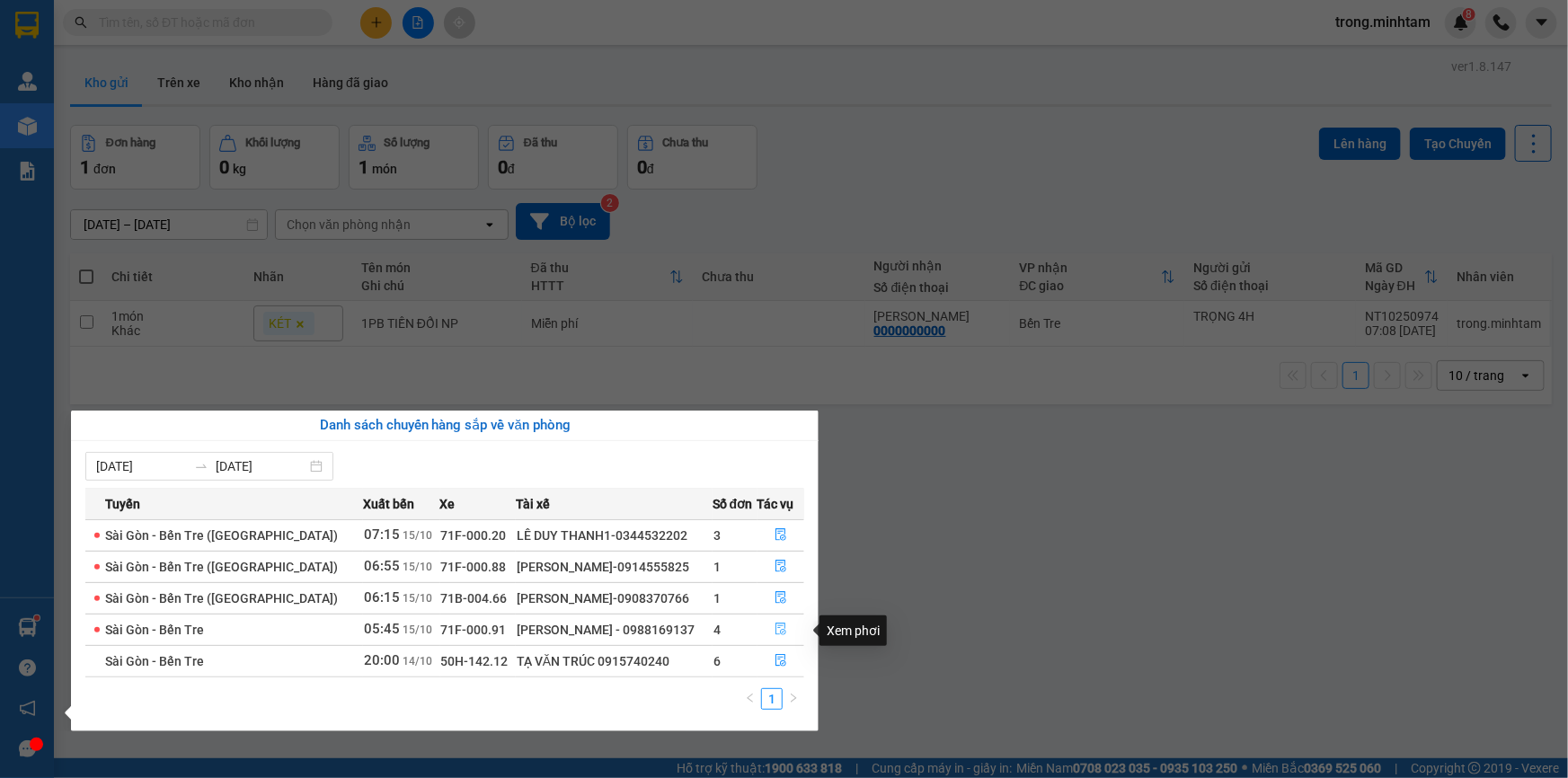
click at [774, 631] on icon "file-done" at bounding box center [781, 629] width 13 height 13
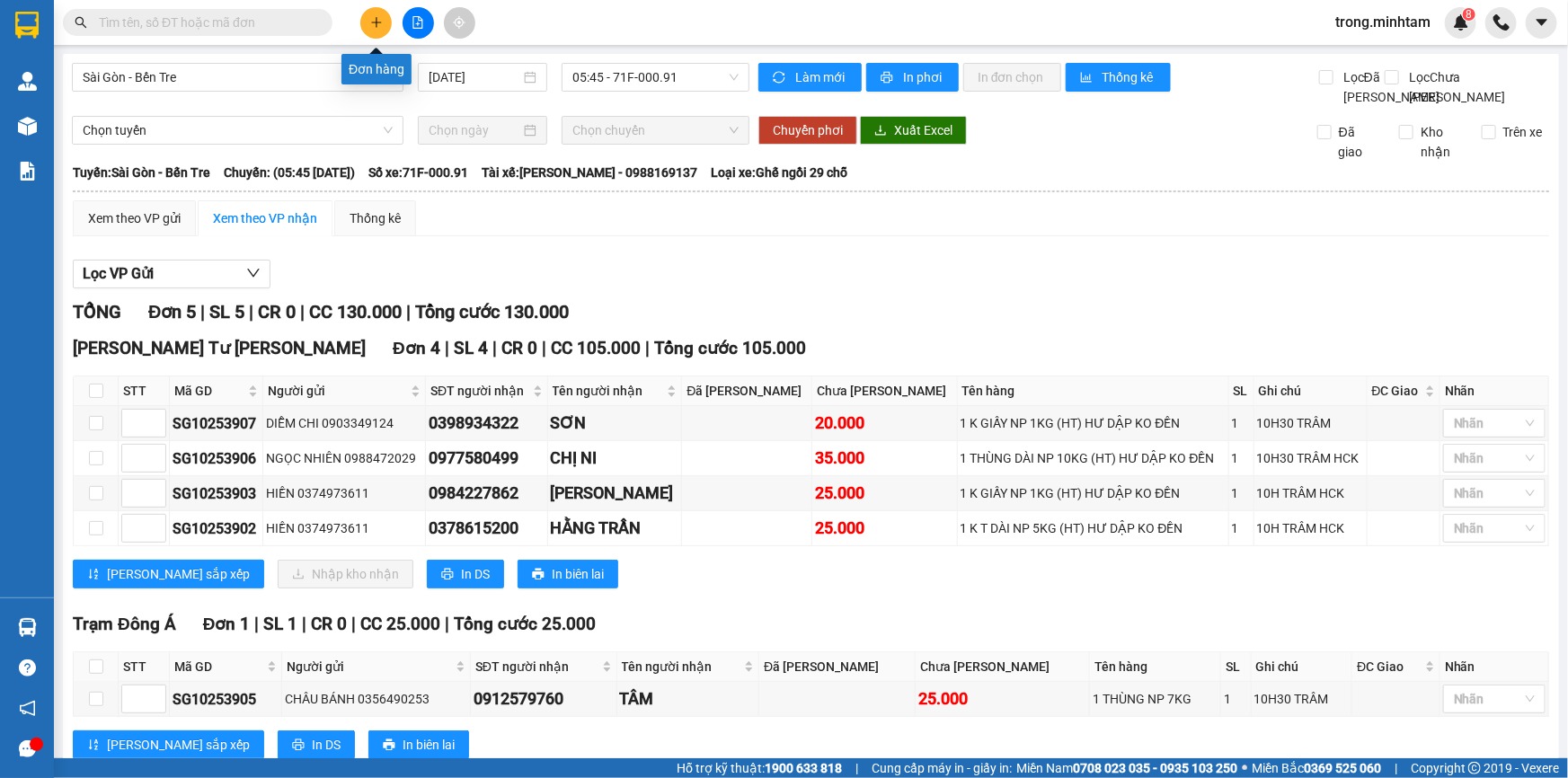
click at [378, 21] on icon "plus" at bounding box center [377, 23] width 13 height 13
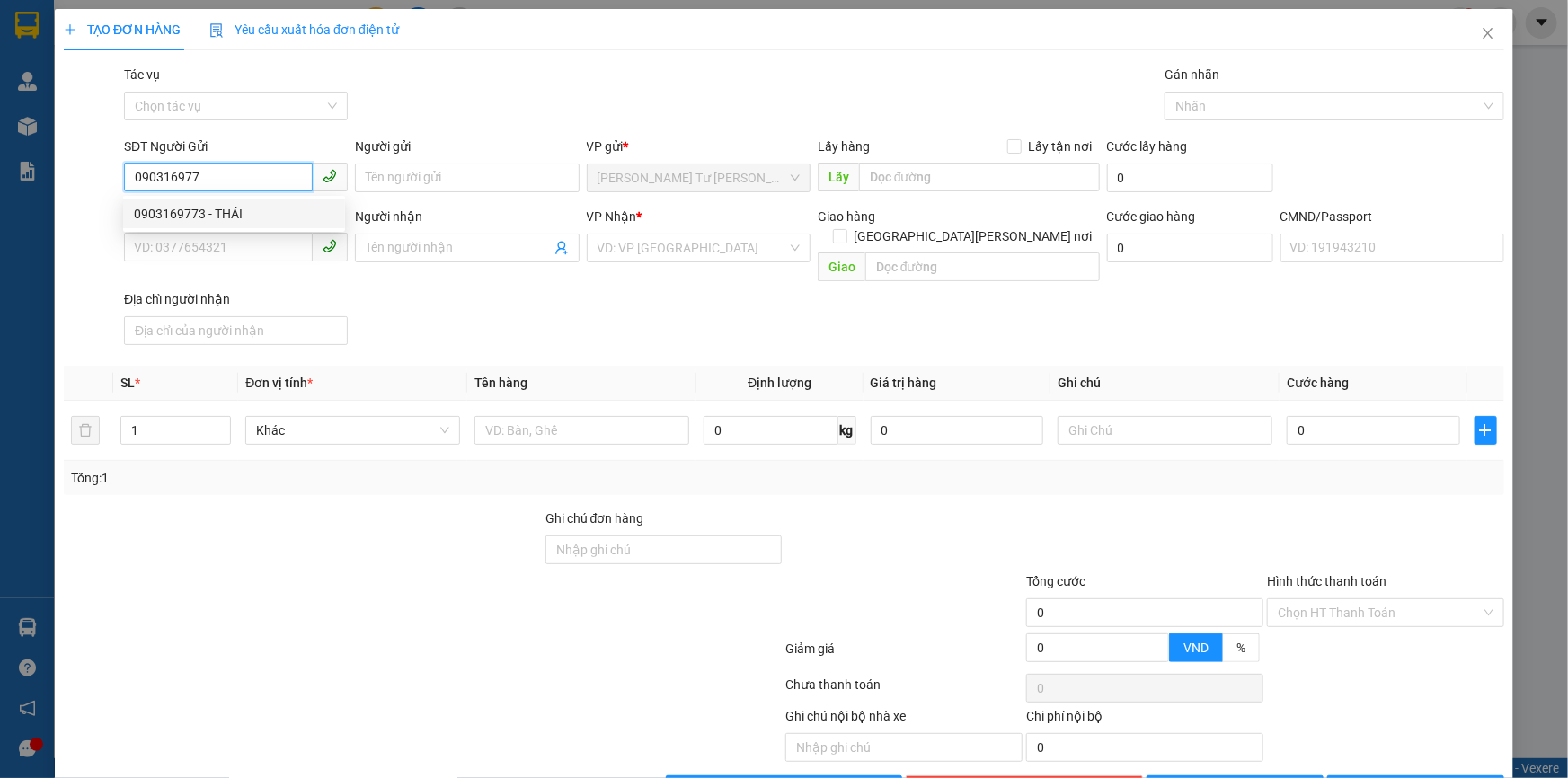
click at [234, 209] on div "0903169773 - THÁI" at bounding box center [234, 214] width 201 height 20
type input "0903169773"
type input "THÁI"
type input "0909770790"
type input "LINH"
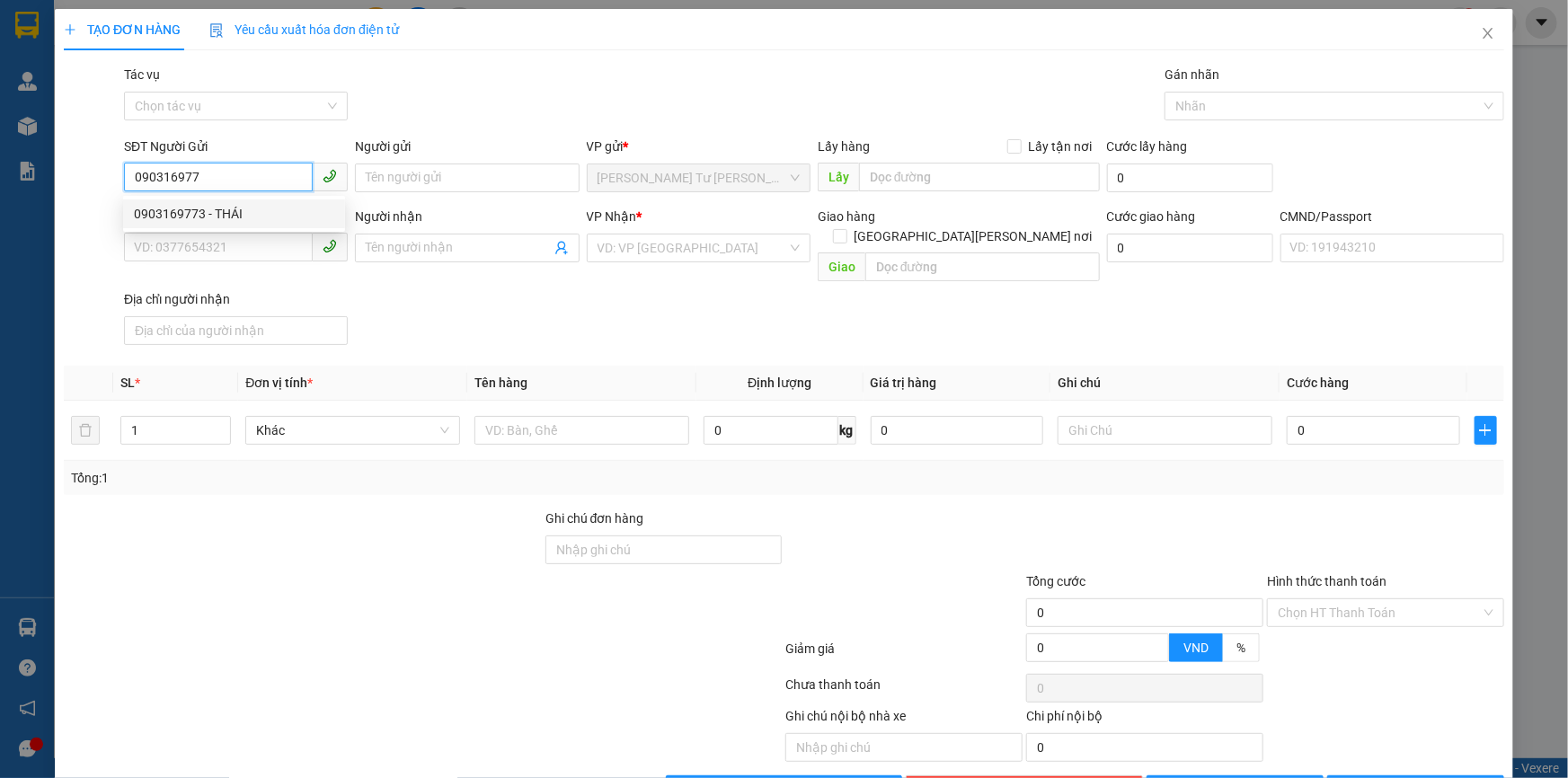
type input "079093018441"
type input "0903169773"
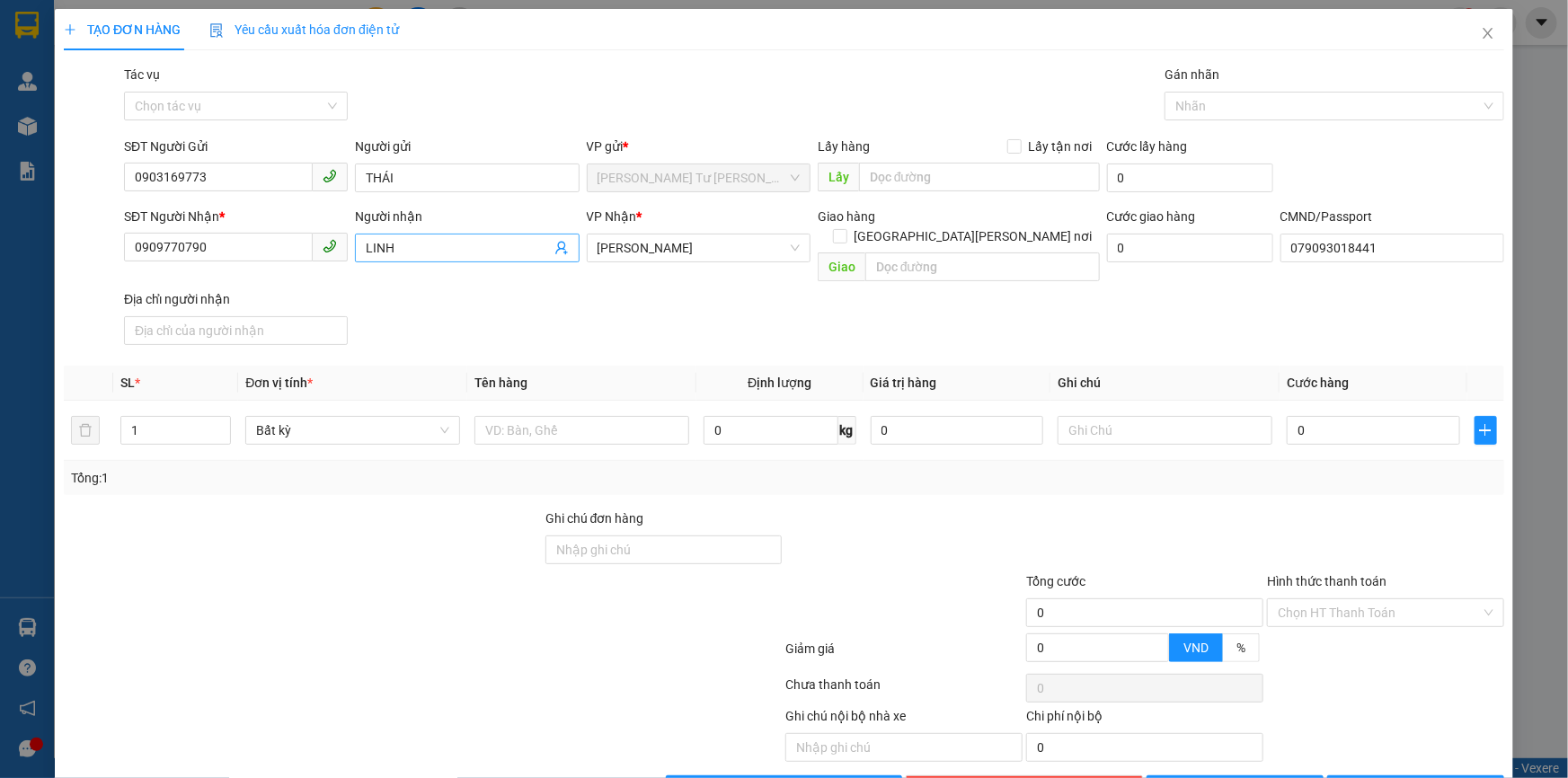
click at [555, 255] on icon "user-add" at bounding box center [562, 248] width 15 height 15
click at [540, 201] on span "0903319633" at bounding box center [522, 205] width 72 height 15
type input "0903319633"
type input "THANH"
click at [509, 422] on input "text" at bounding box center [581, 430] width 214 height 29
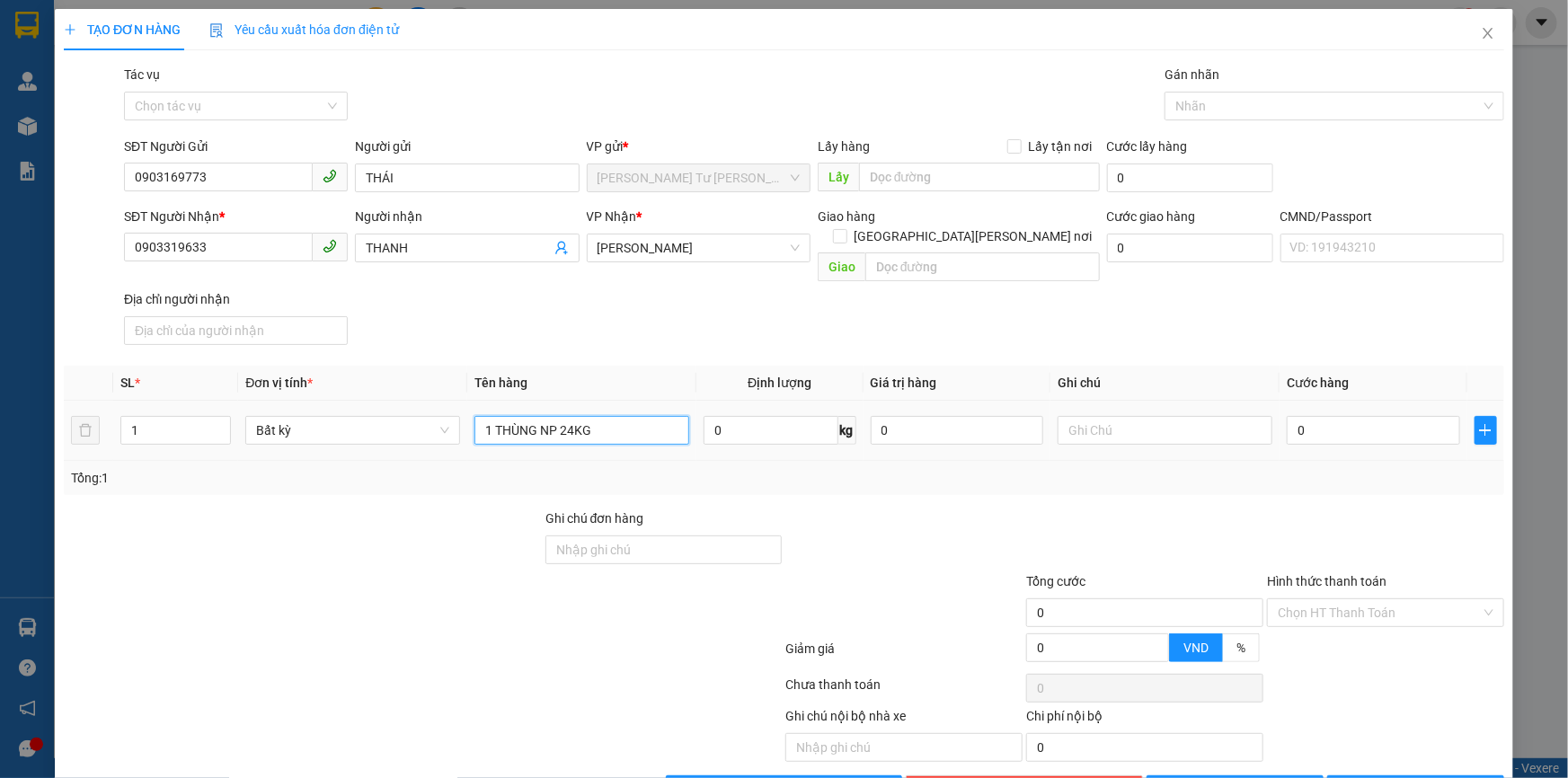
type input "1 THÙNG NP 24KG"
type input "12H00 TRỌNG"
type input "4"
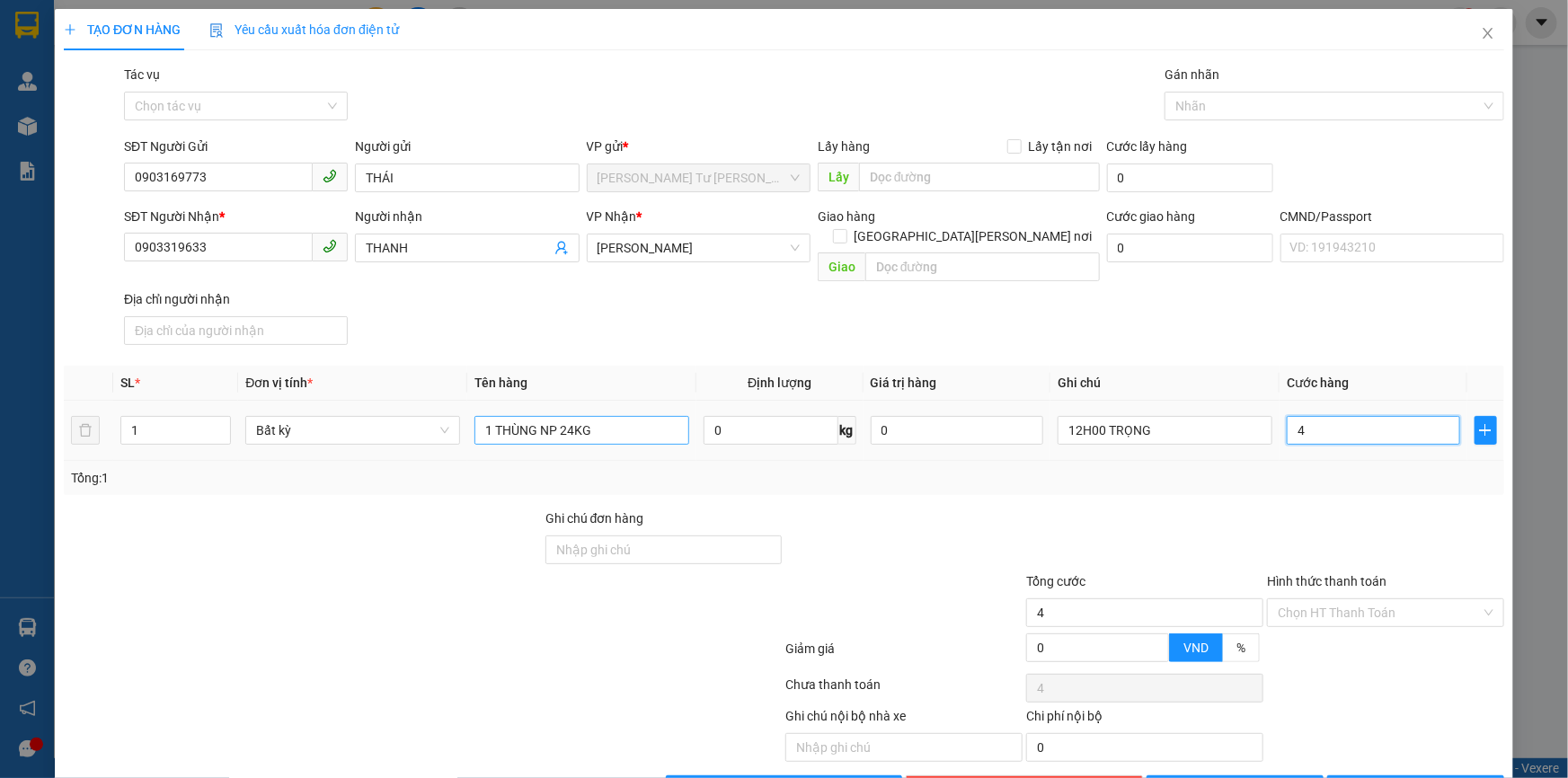
type input "40"
click at [1354, 602] on input "Hình thức thanh toán" at bounding box center [1379, 613] width 203 height 27
type input "40.000"
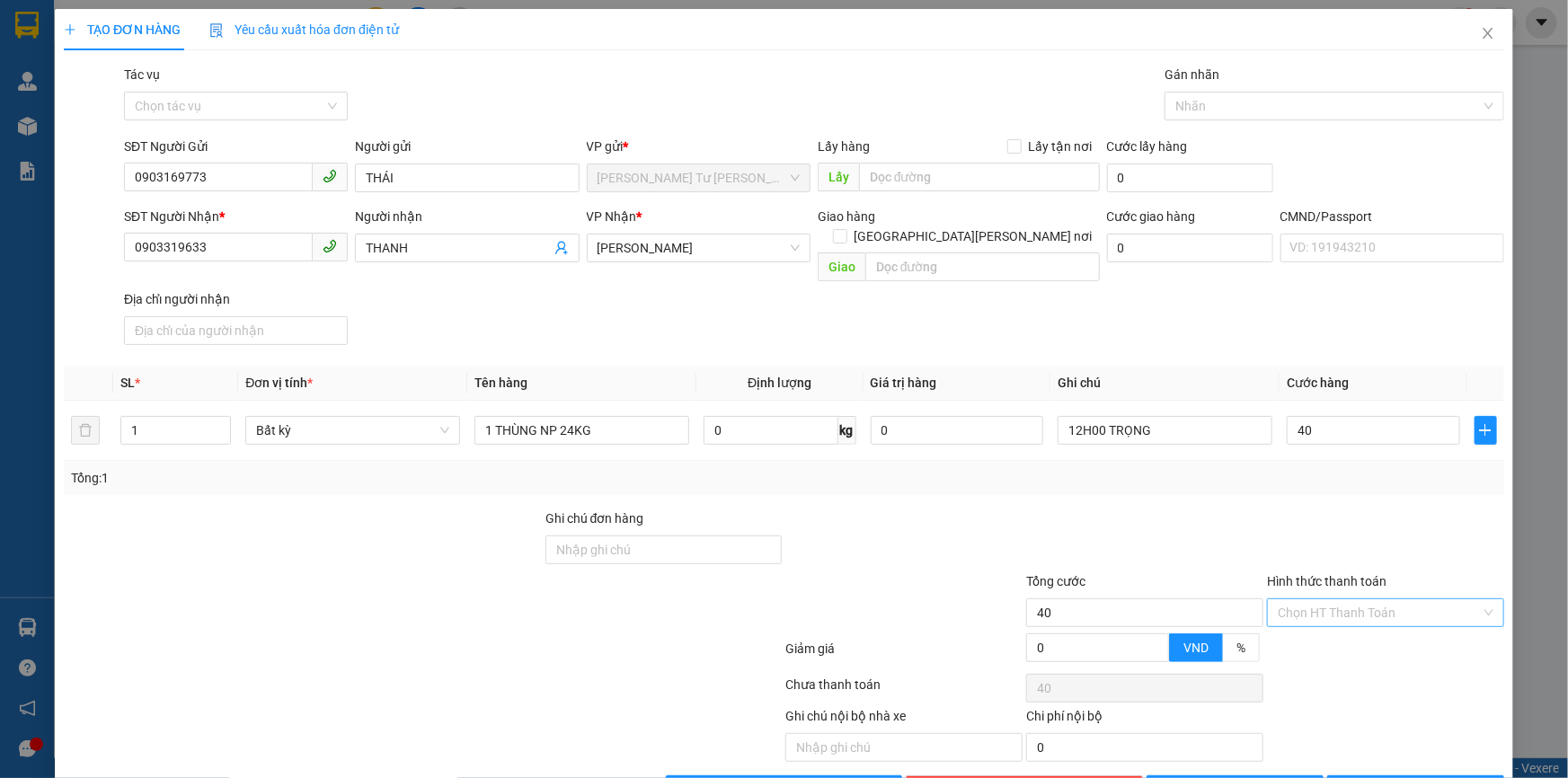
type input "40.000"
click at [1340, 632] on div "Tại văn phòng" at bounding box center [1375, 630] width 213 height 20
type input "0"
click at [1389, 777] on span "[PERSON_NAME] và In" at bounding box center [1426, 790] width 126 height 20
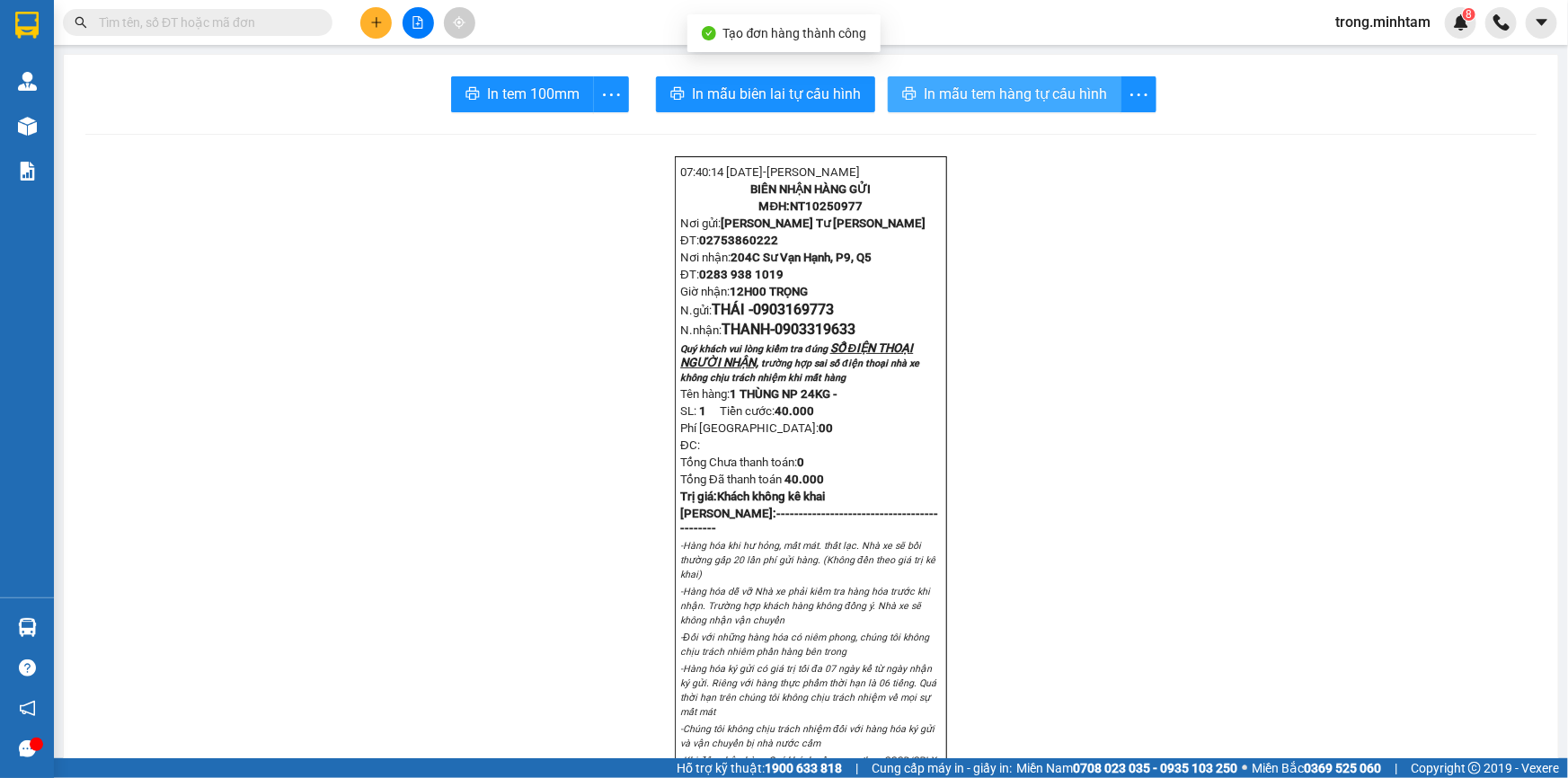
click at [969, 102] on span "In mẫu tem hàng tự cấu hình" at bounding box center [1015, 94] width 183 height 23
click at [524, 91] on div "In tem 100mm" at bounding box center [539, 94] width 178 height 36
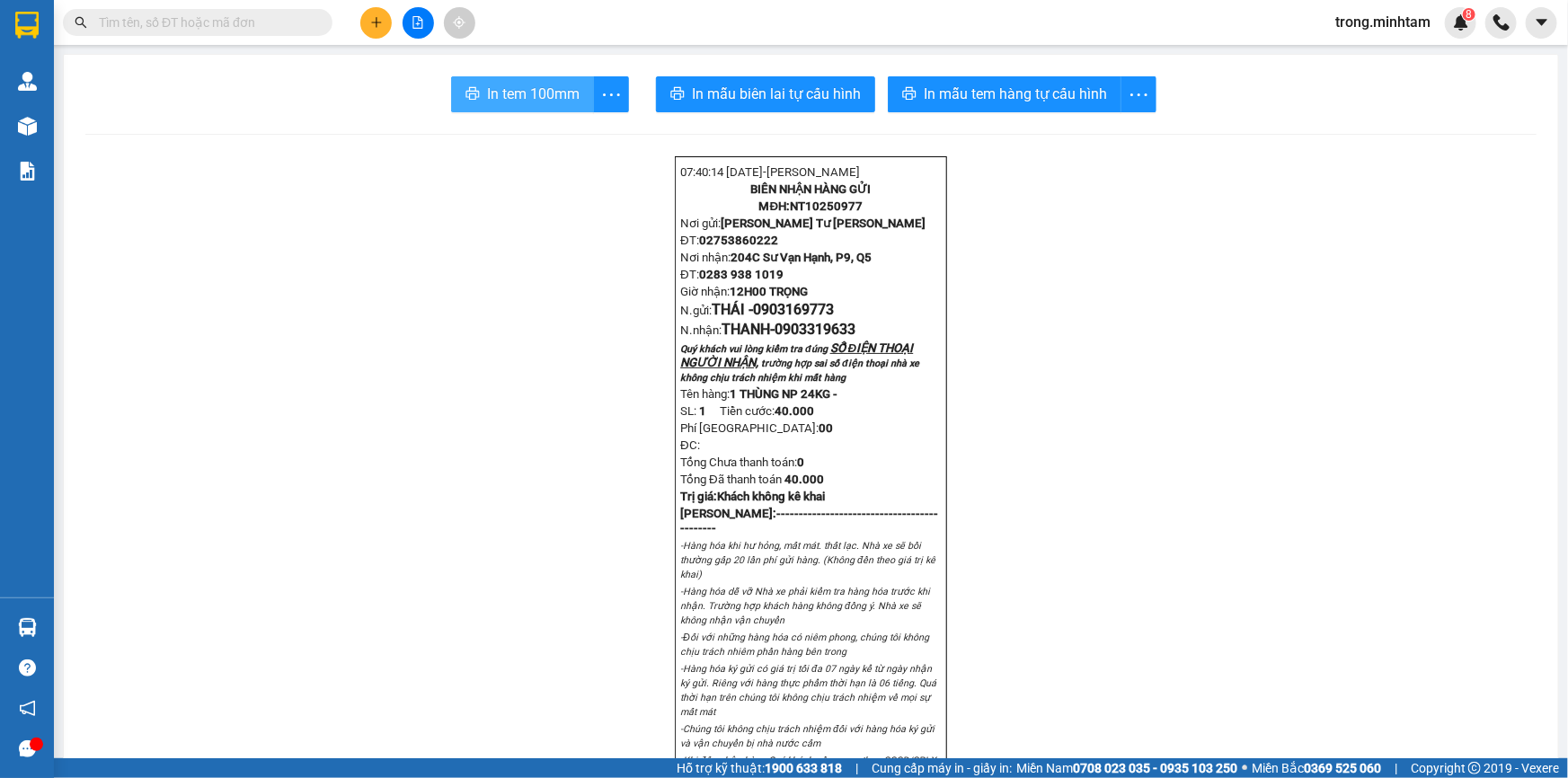
click at [509, 78] on button "In tem 100mm" at bounding box center [522, 94] width 143 height 36
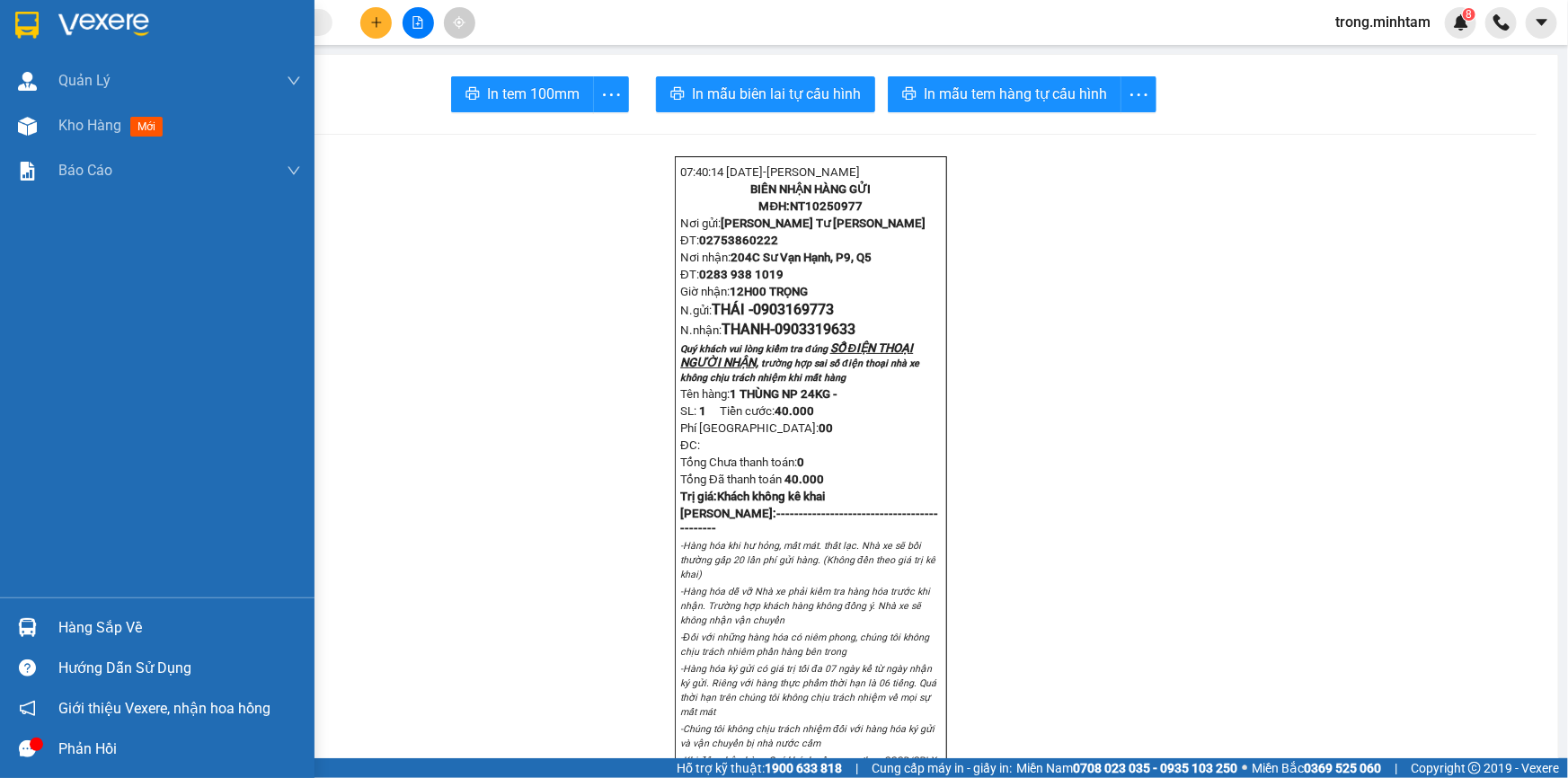
click at [81, 618] on div "Hàng sắp về" at bounding box center [180, 628] width 243 height 27
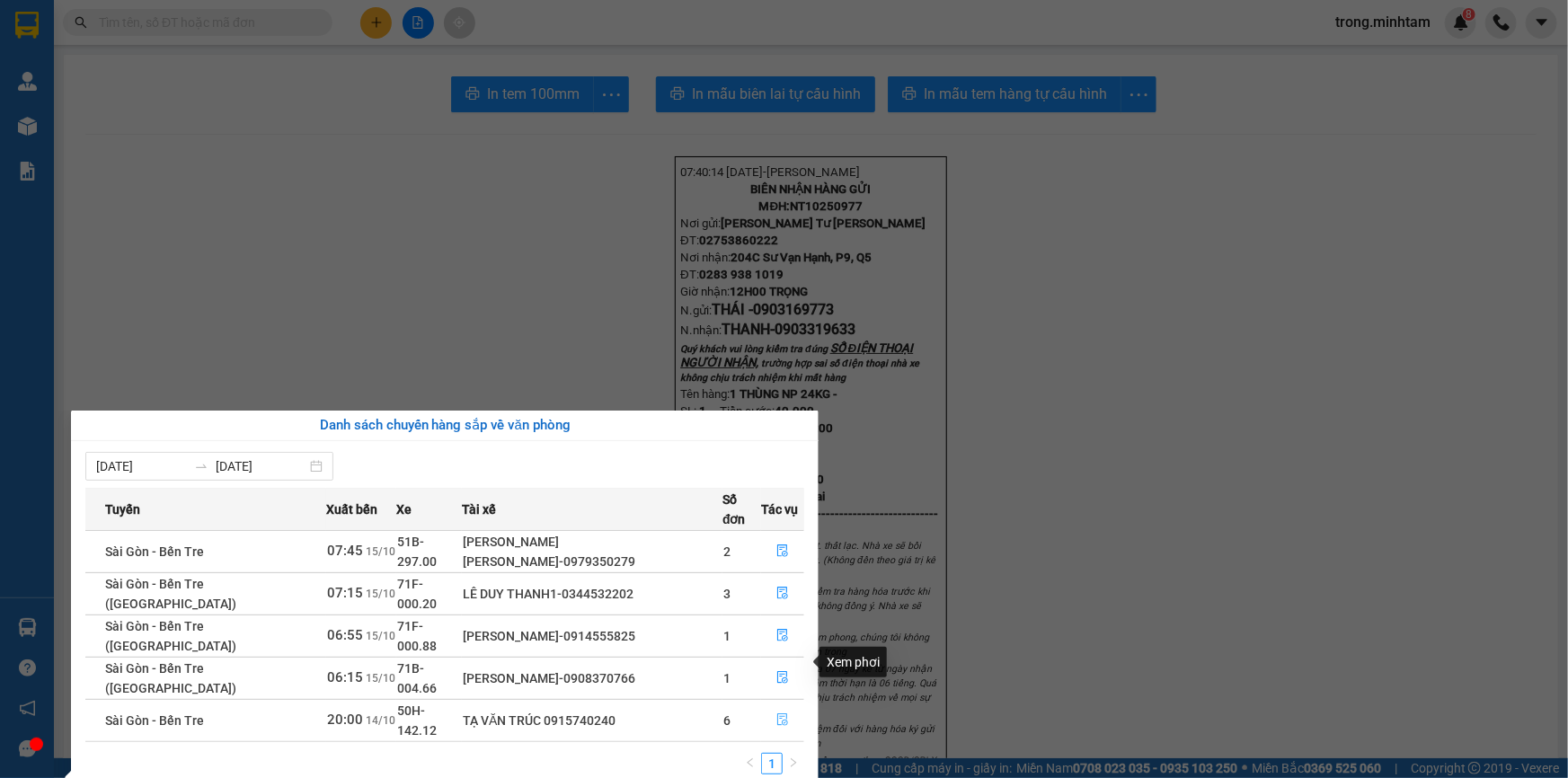
click at [782, 713] on icon "file-done" at bounding box center [783, 720] width 13 height 13
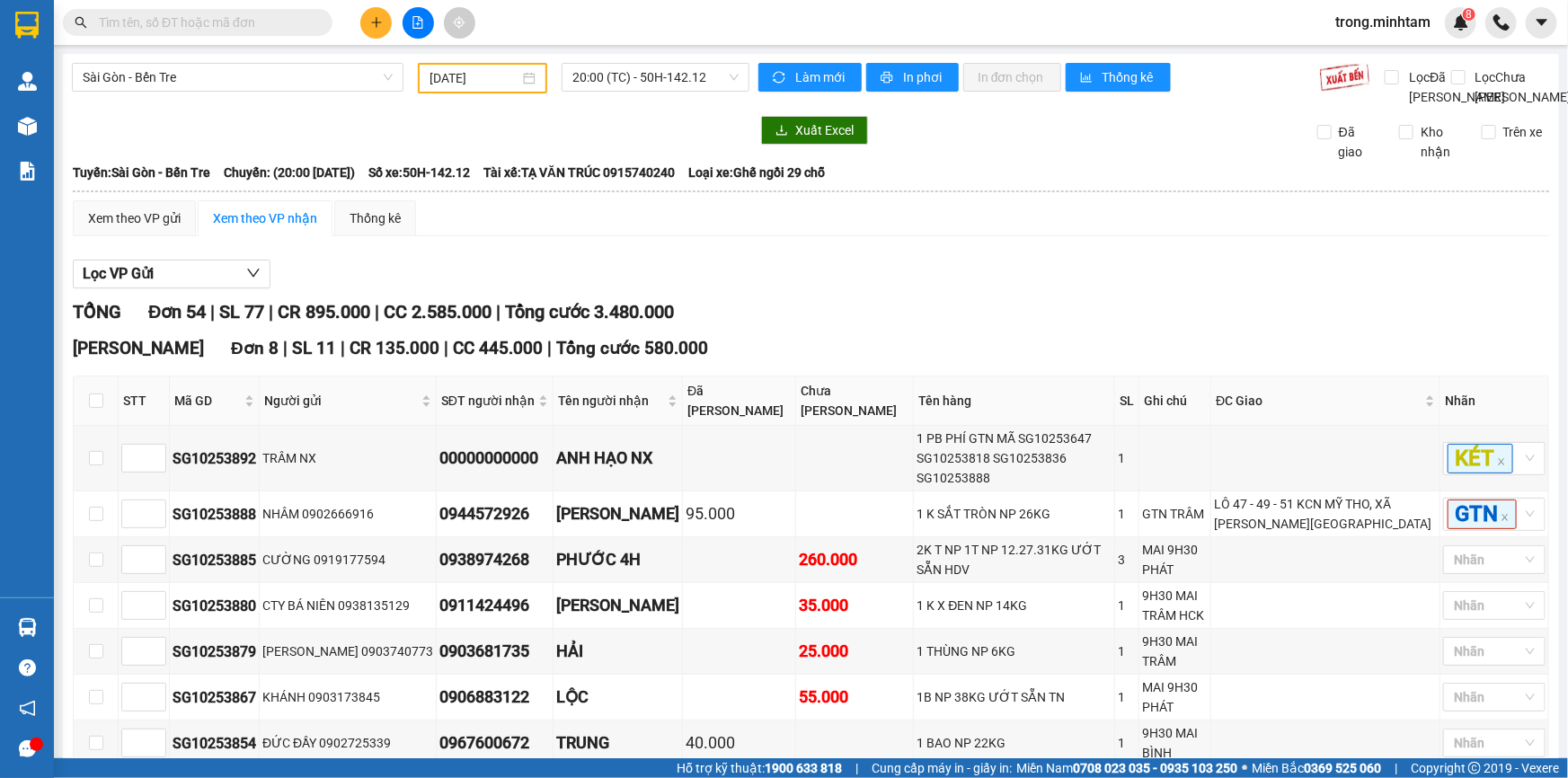
type input "14/10/2025"
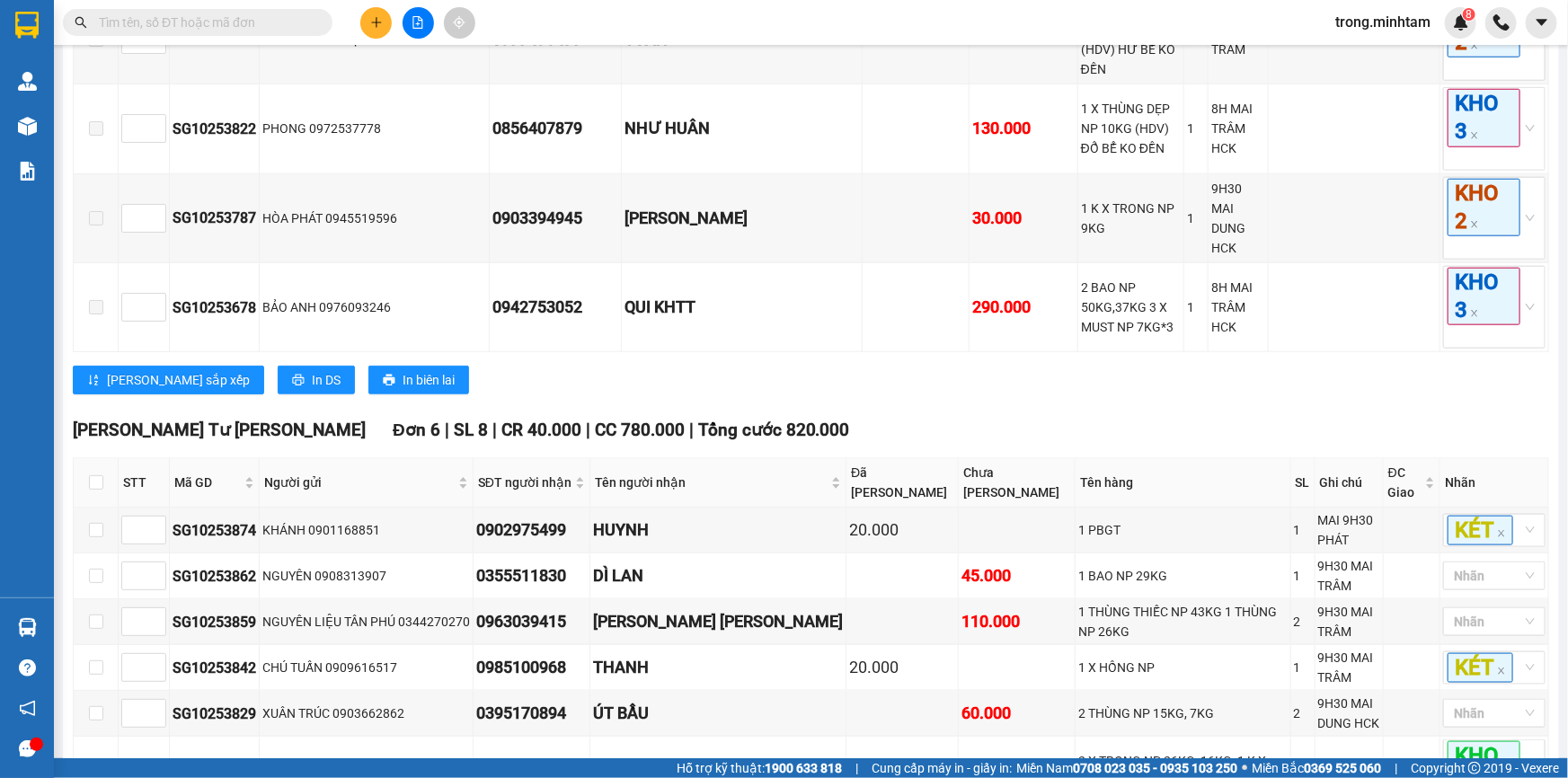
scroll to position [4336, 0]
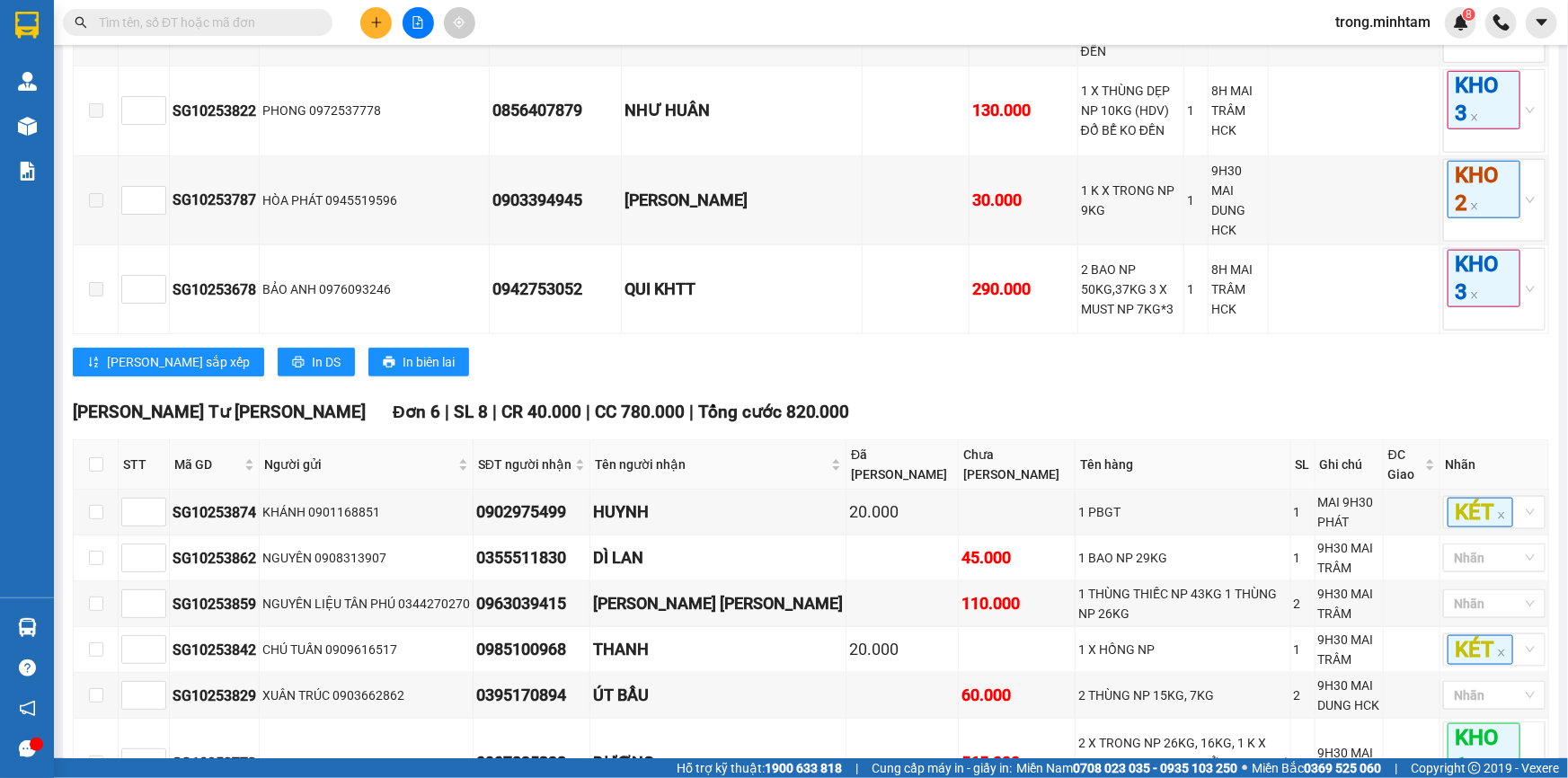
click at [277, 32] on span at bounding box center [197, 23] width 269 height 27
click at [278, 25] on input "text" at bounding box center [204, 23] width 212 height 20
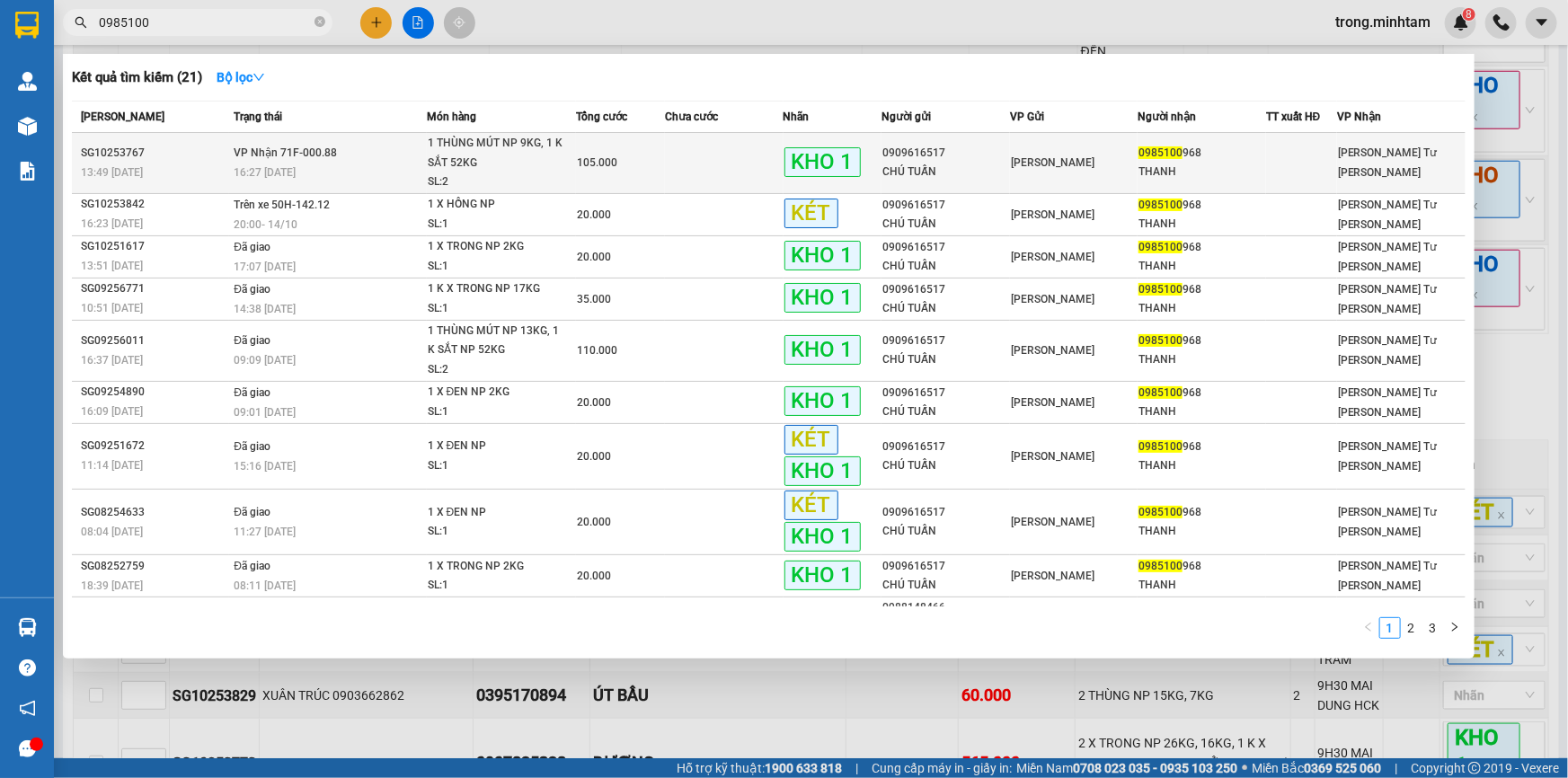
type input "0985100"
click at [691, 135] on td at bounding box center [724, 163] width 119 height 61
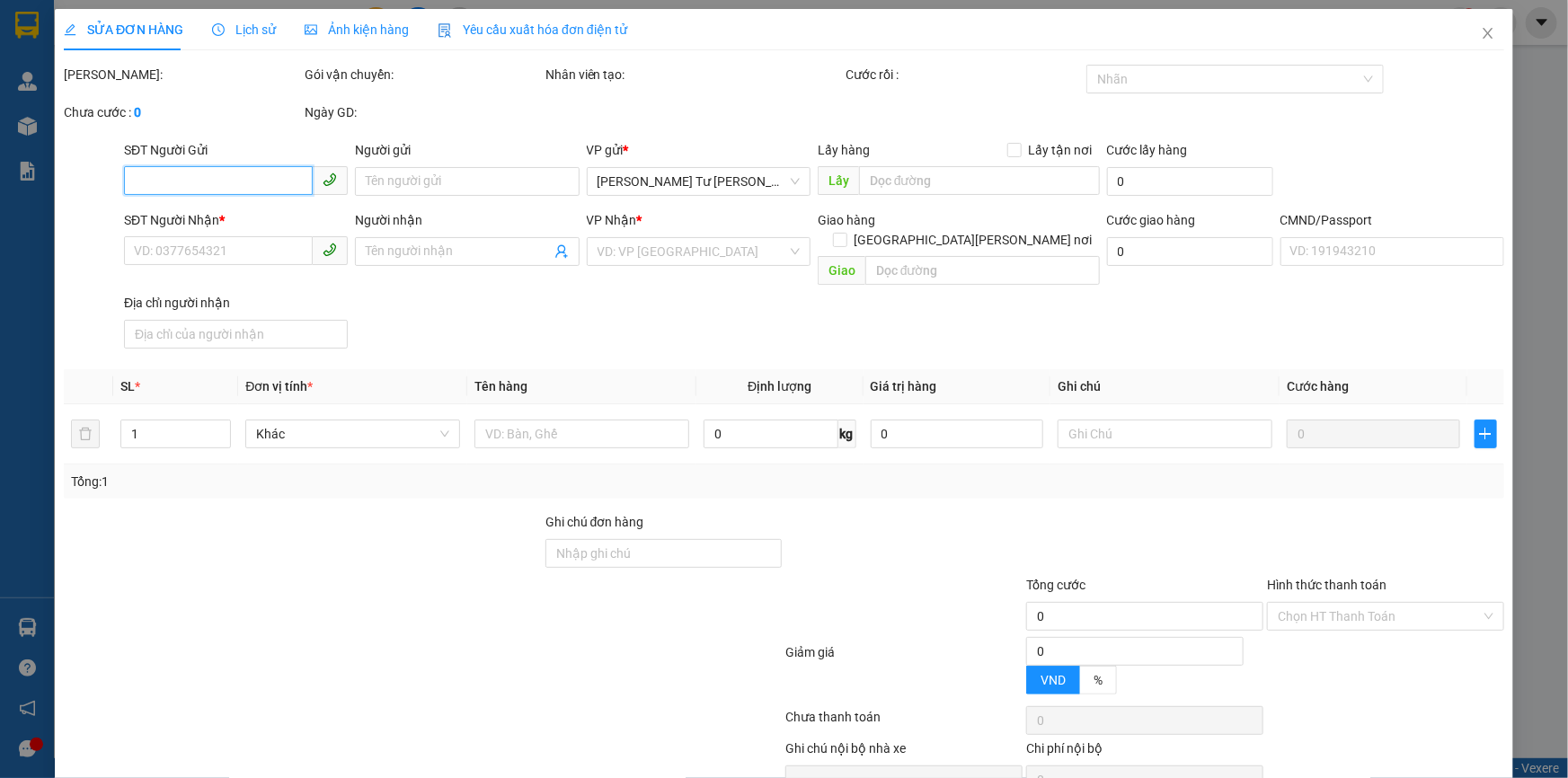
type input "0909616517"
type input "CHÚ TUẤN"
type input "0985100968"
type input "THANH"
type input "DG"
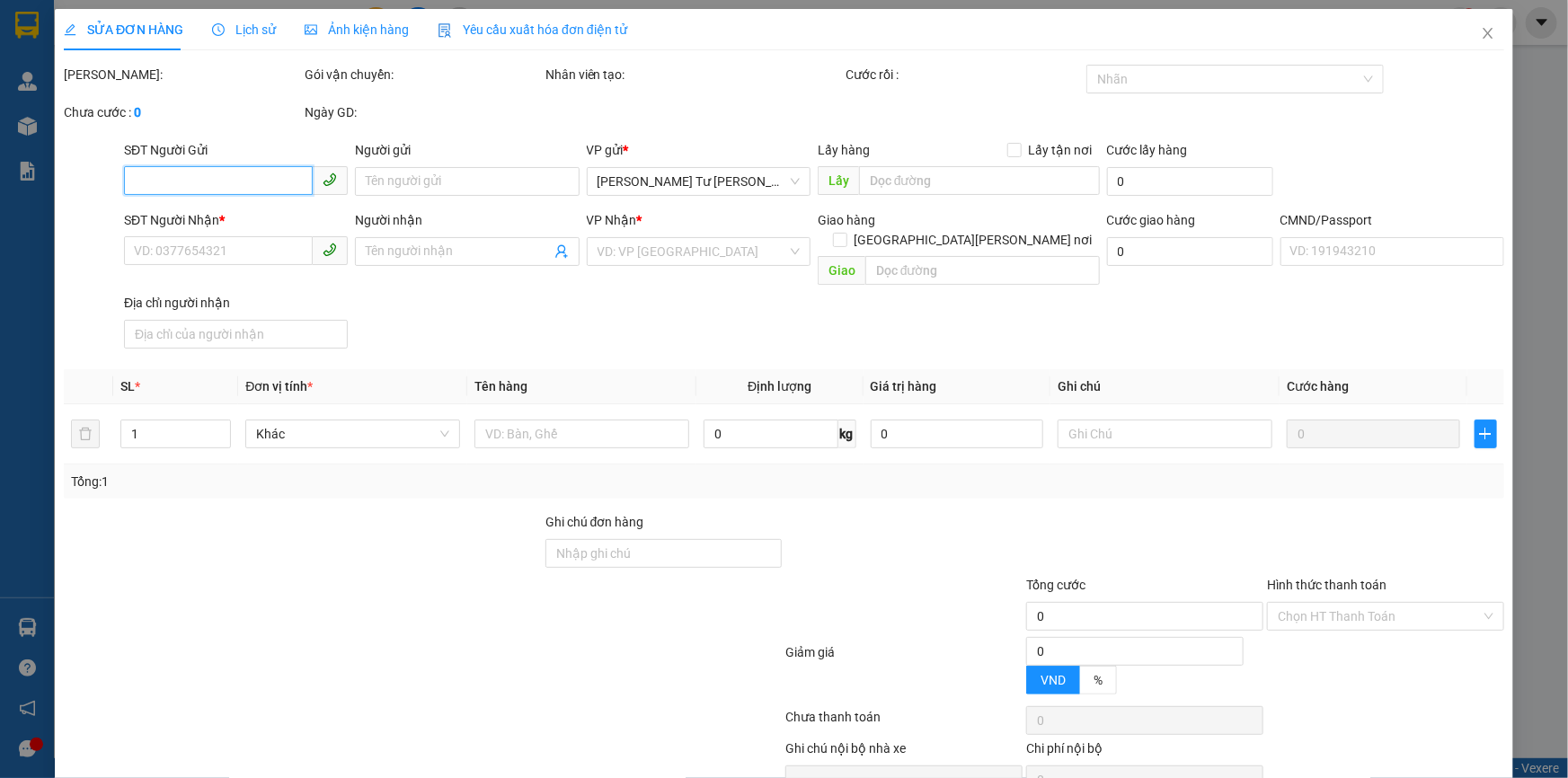
type input "105.000"
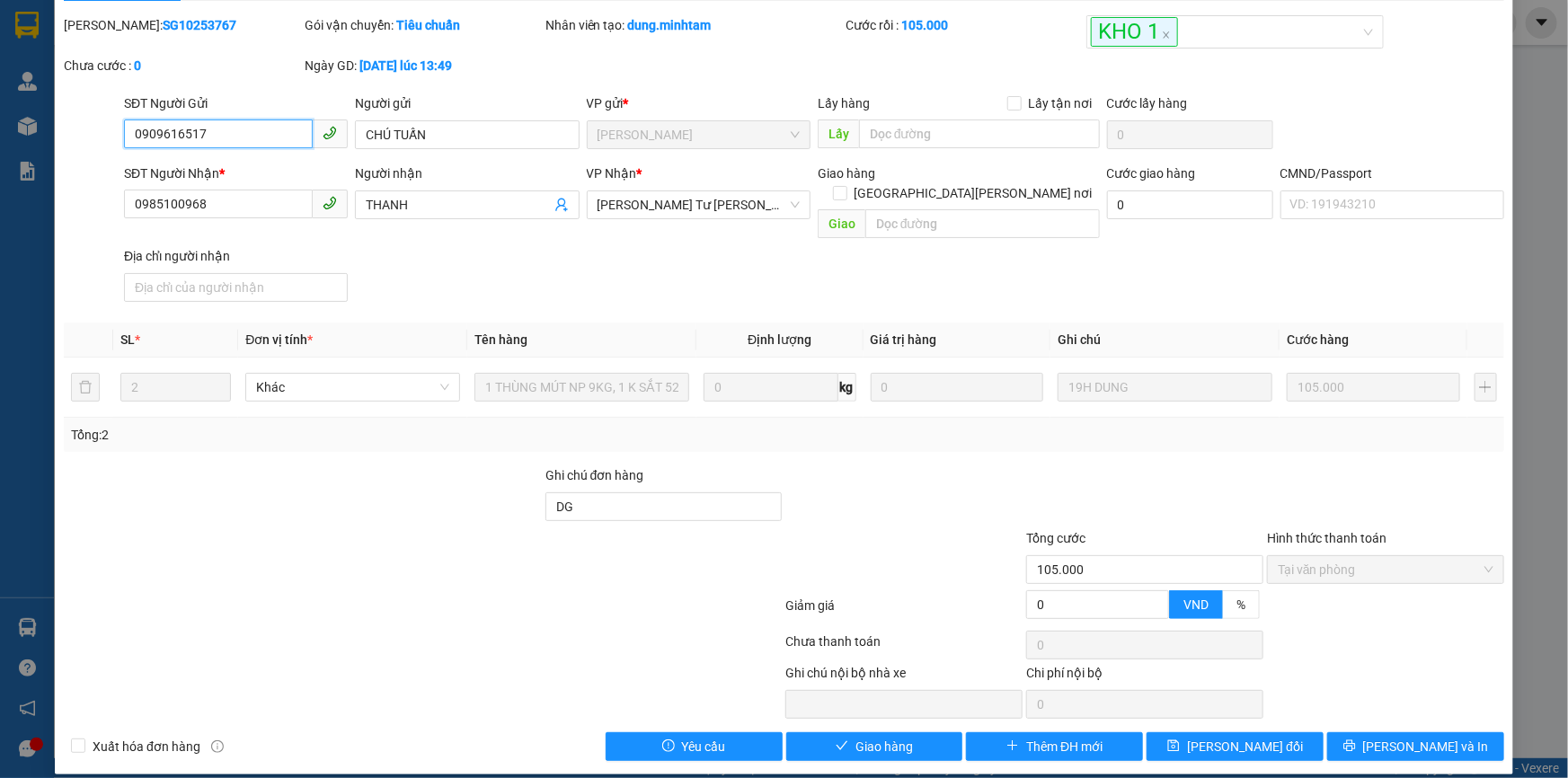
scroll to position [47, 0]
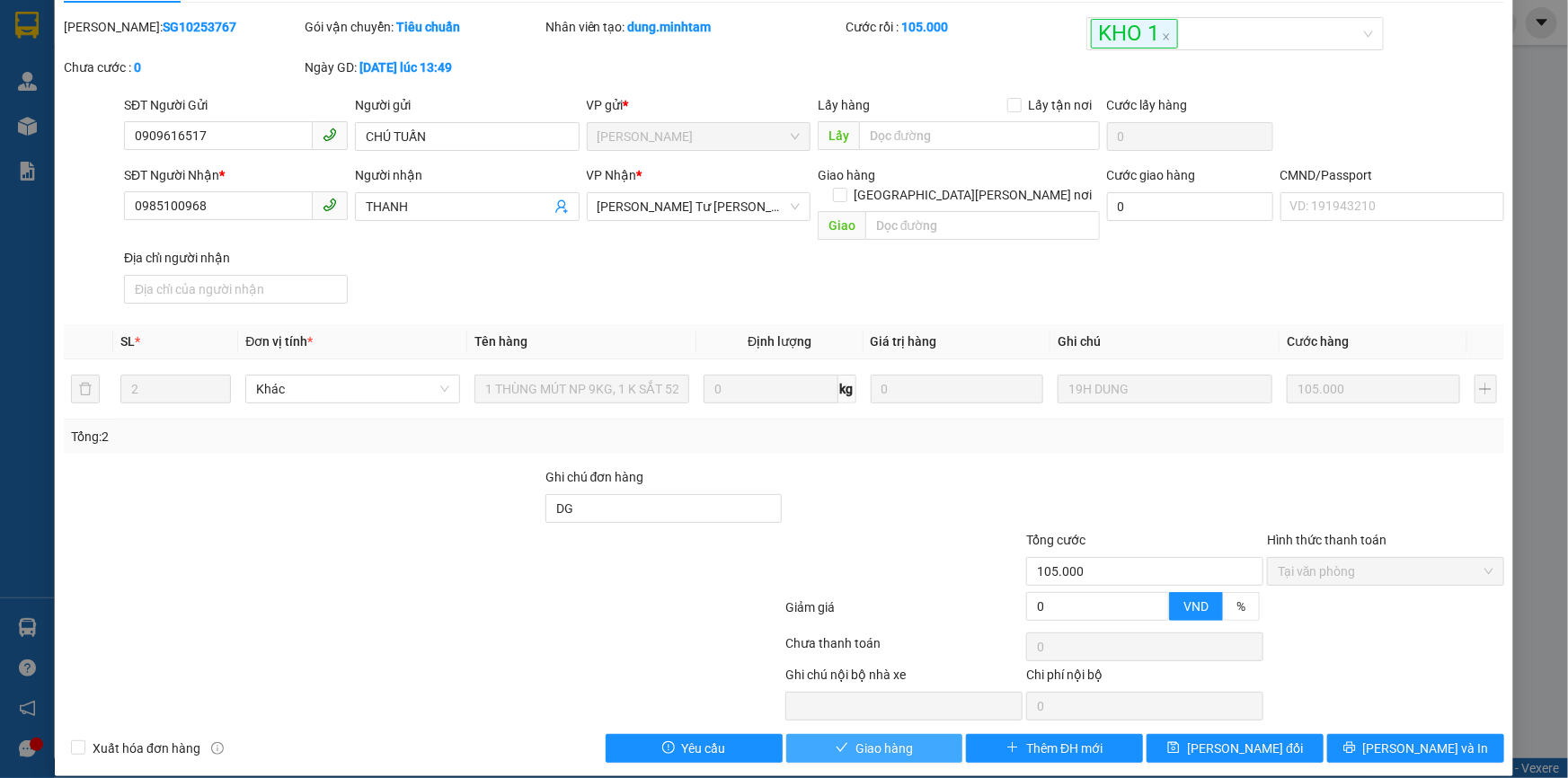
click at [909, 734] on button "Giao hàng" at bounding box center [875, 749] width 177 height 29
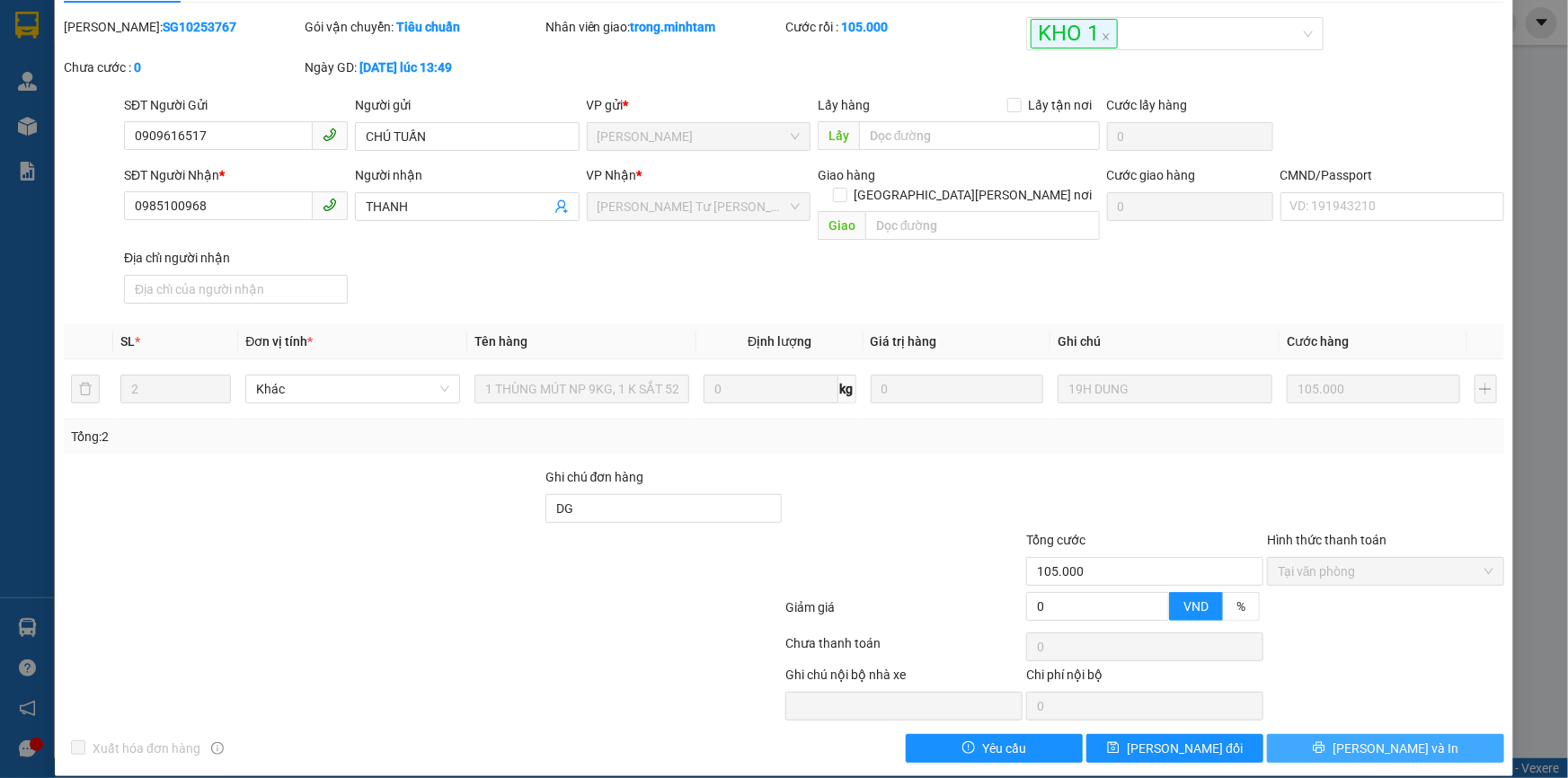
click at [1426, 734] on button "[PERSON_NAME] và In" at bounding box center [1386, 749] width 237 height 29
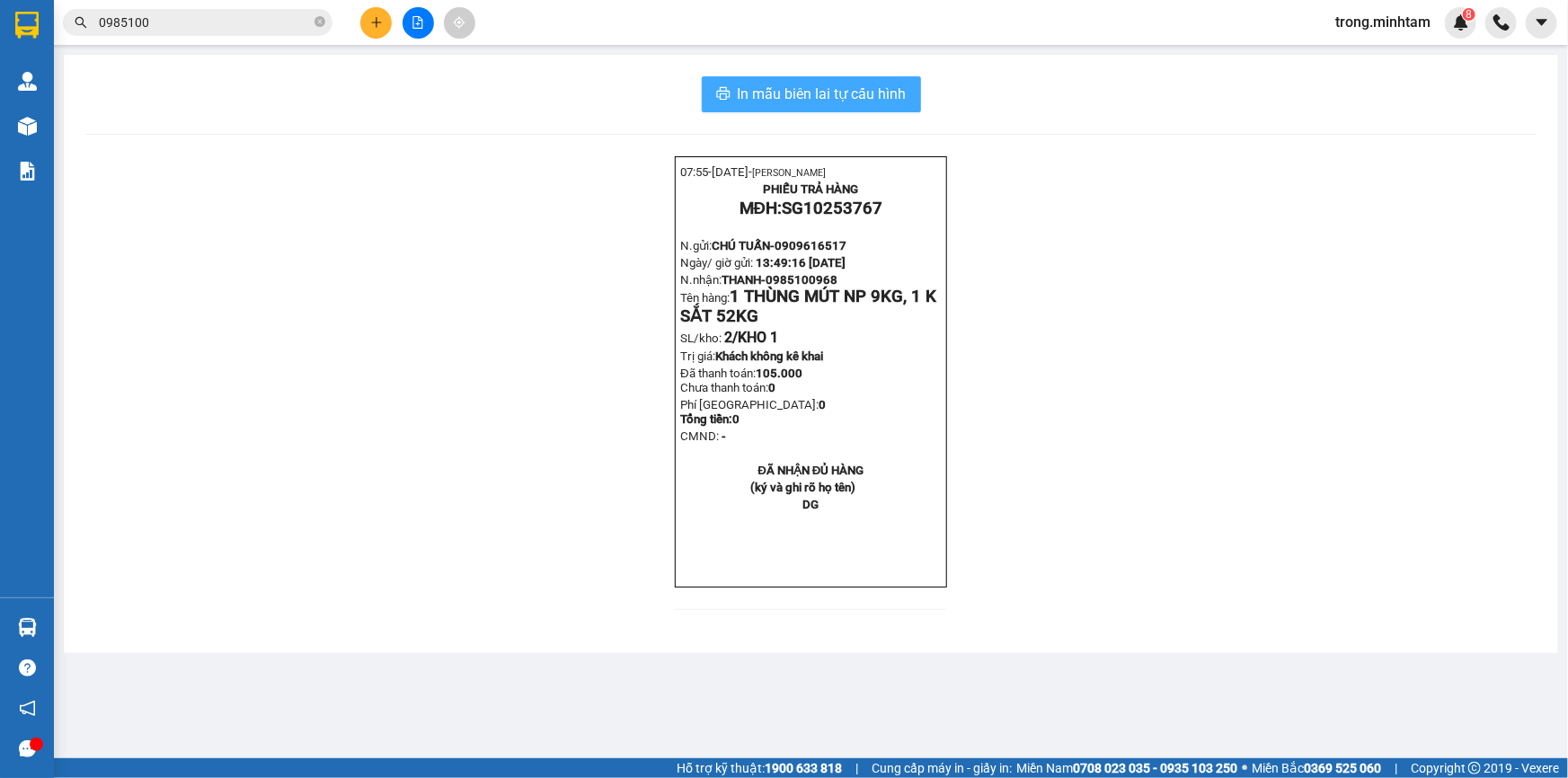
click at [781, 106] on button "In mẫu biên lai tự cấu hình" at bounding box center [811, 94] width 219 height 36
click at [214, 30] on input "0985100" at bounding box center [204, 23] width 212 height 20
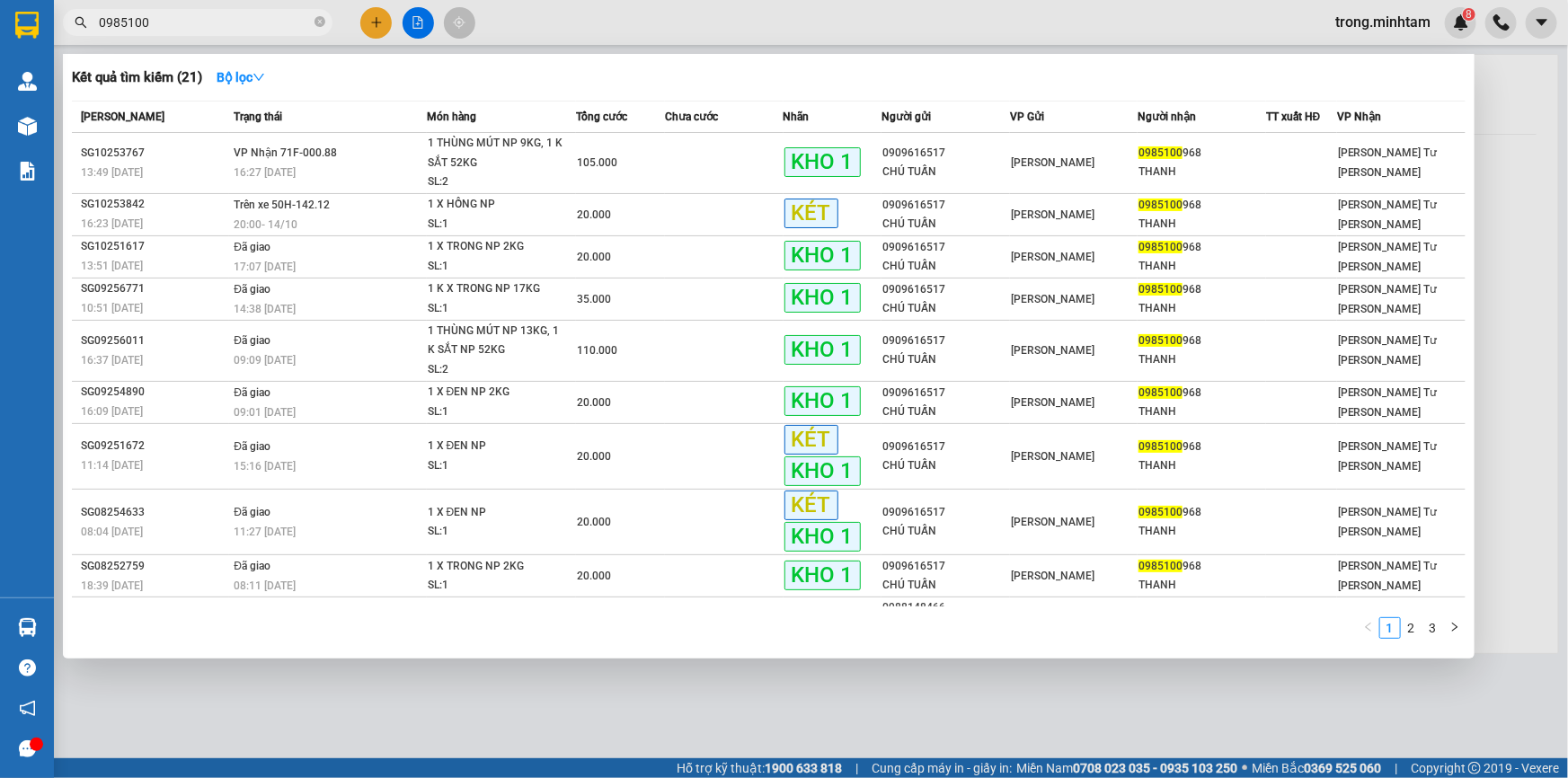
click at [214, 30] on input "0985100" at bounding box center [204, 23] width 212 height 20
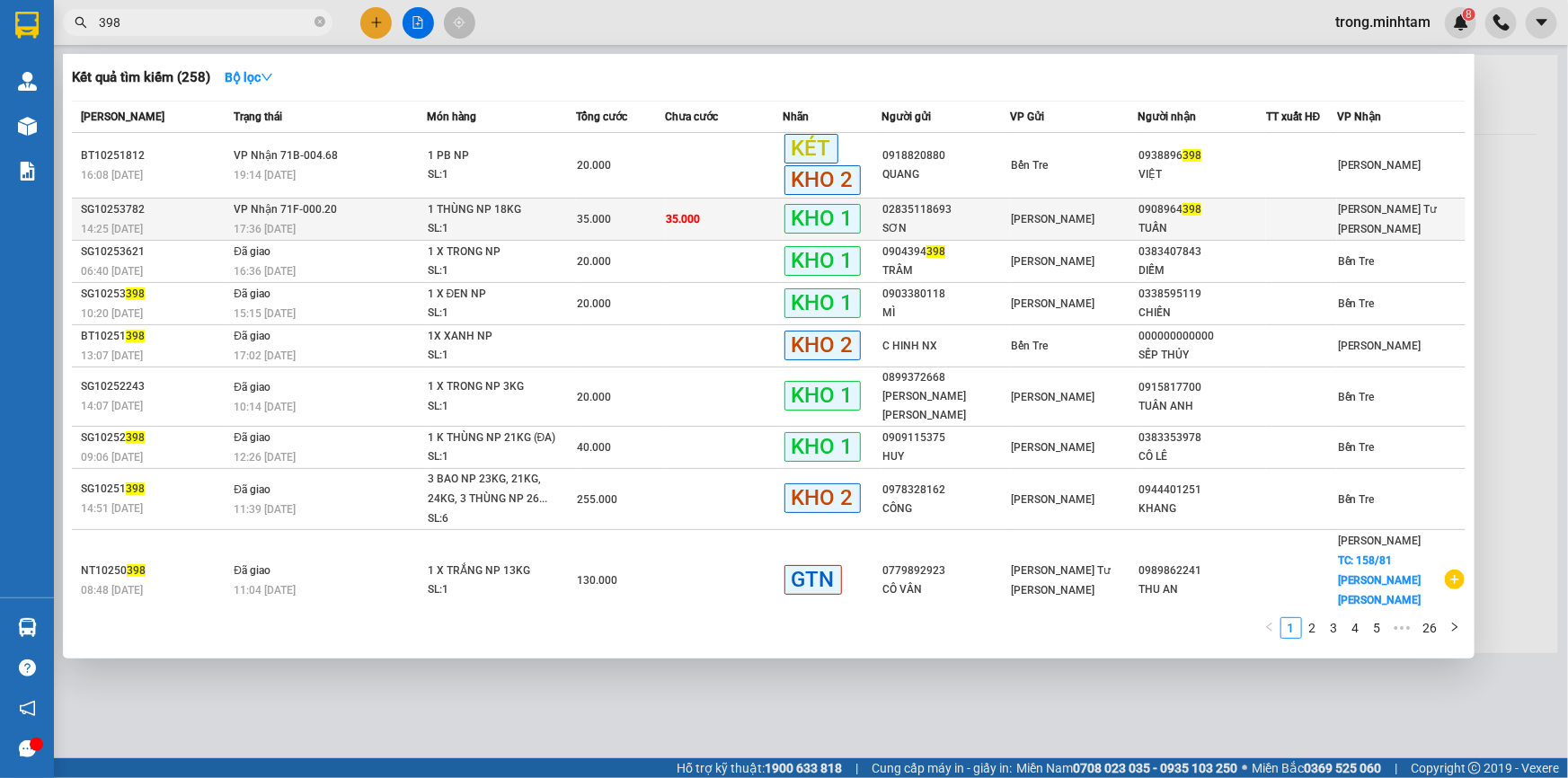
type input "398"
click at [497, 212] on div "1 THÙNG NP 18KG" at bounding box center [495, 211] width 135 height 20
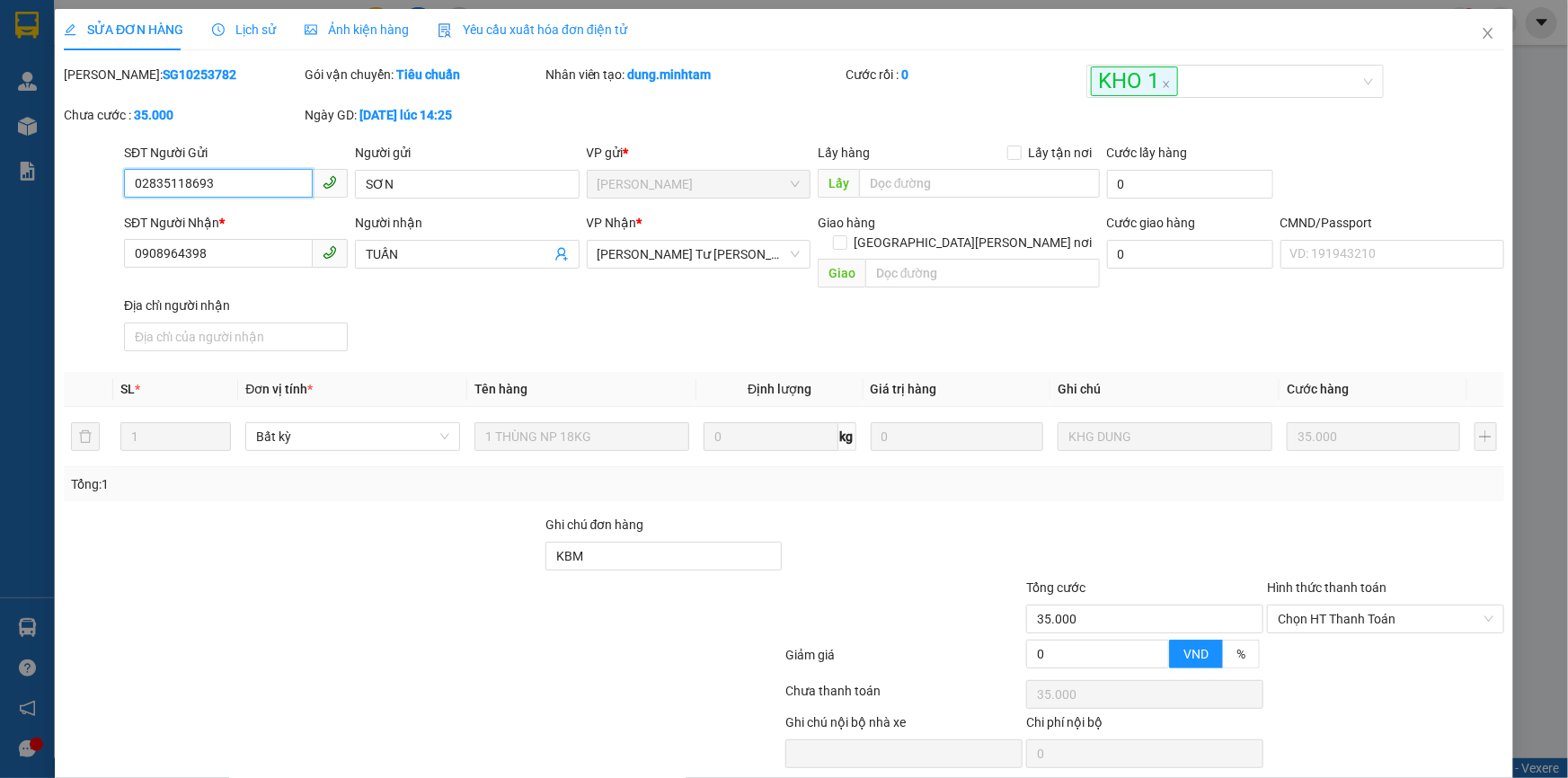
type input "02835118693"
type input "SƠN"
type input "0908964398"
type input "TUẤN"
type input "KBM"
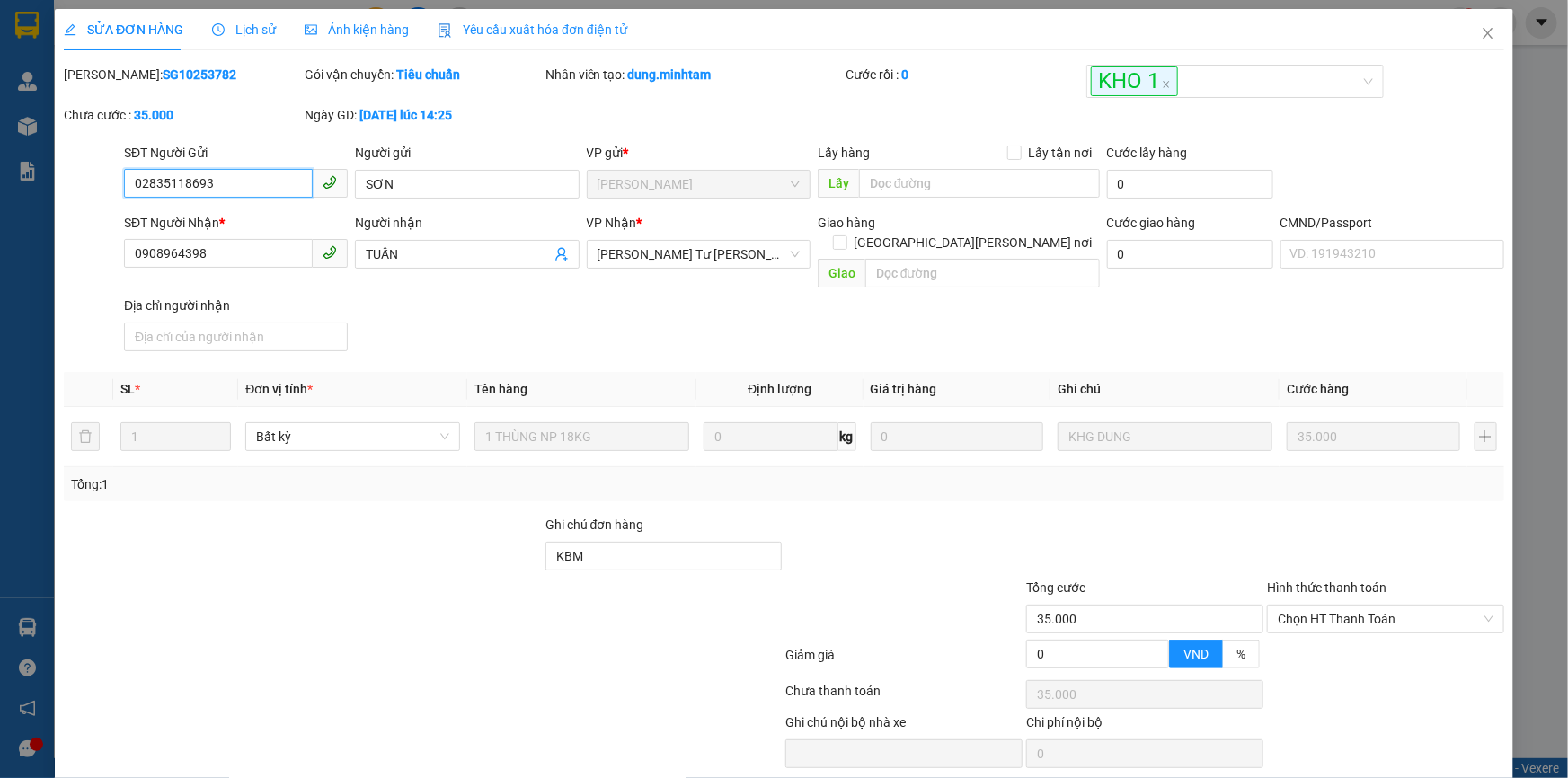
type input "35.000"
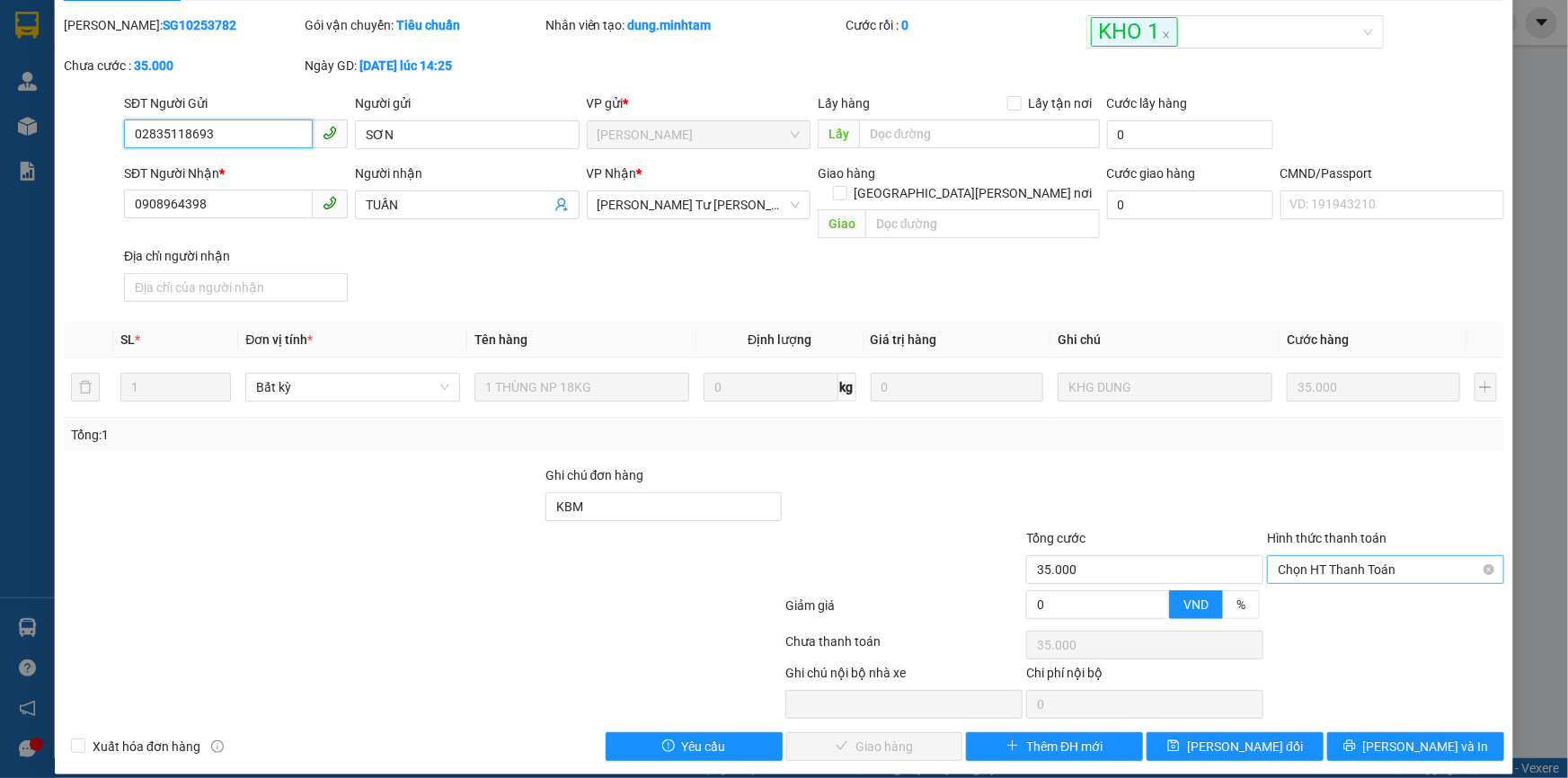
click at [1321, 559] on span "Chọn HT Thanh Toán" at bounding box center [1386, 570] width 215 height 27
click at [1310, 589] on div "Tại văn phòng" at bounding box center [1375, 586] width 213 height 20
type input "0"
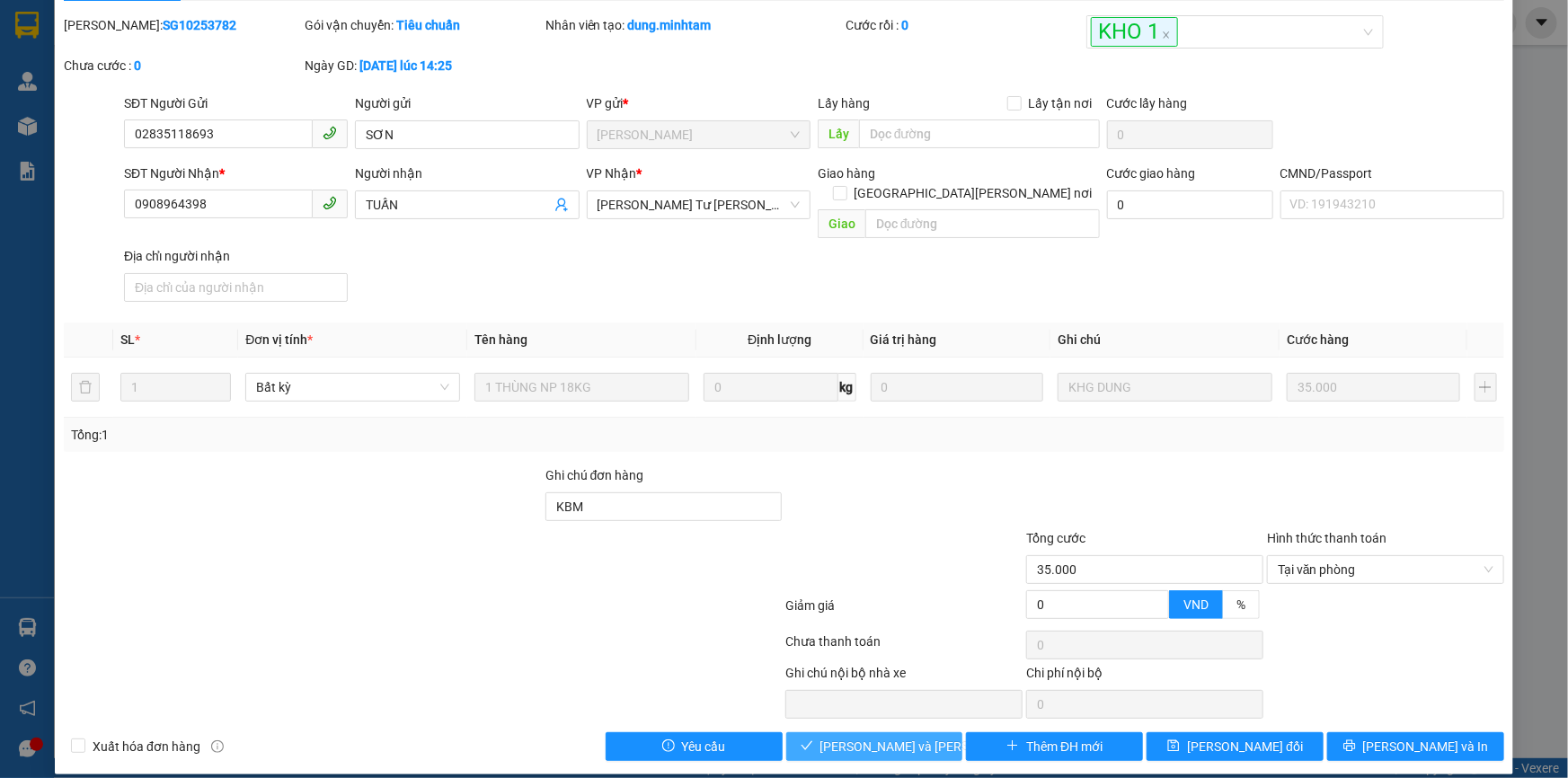
click at [888, 737] on span "[PERSON_NAME] và Giao hàng" at bounding box center [941, 747] width 243 height 20
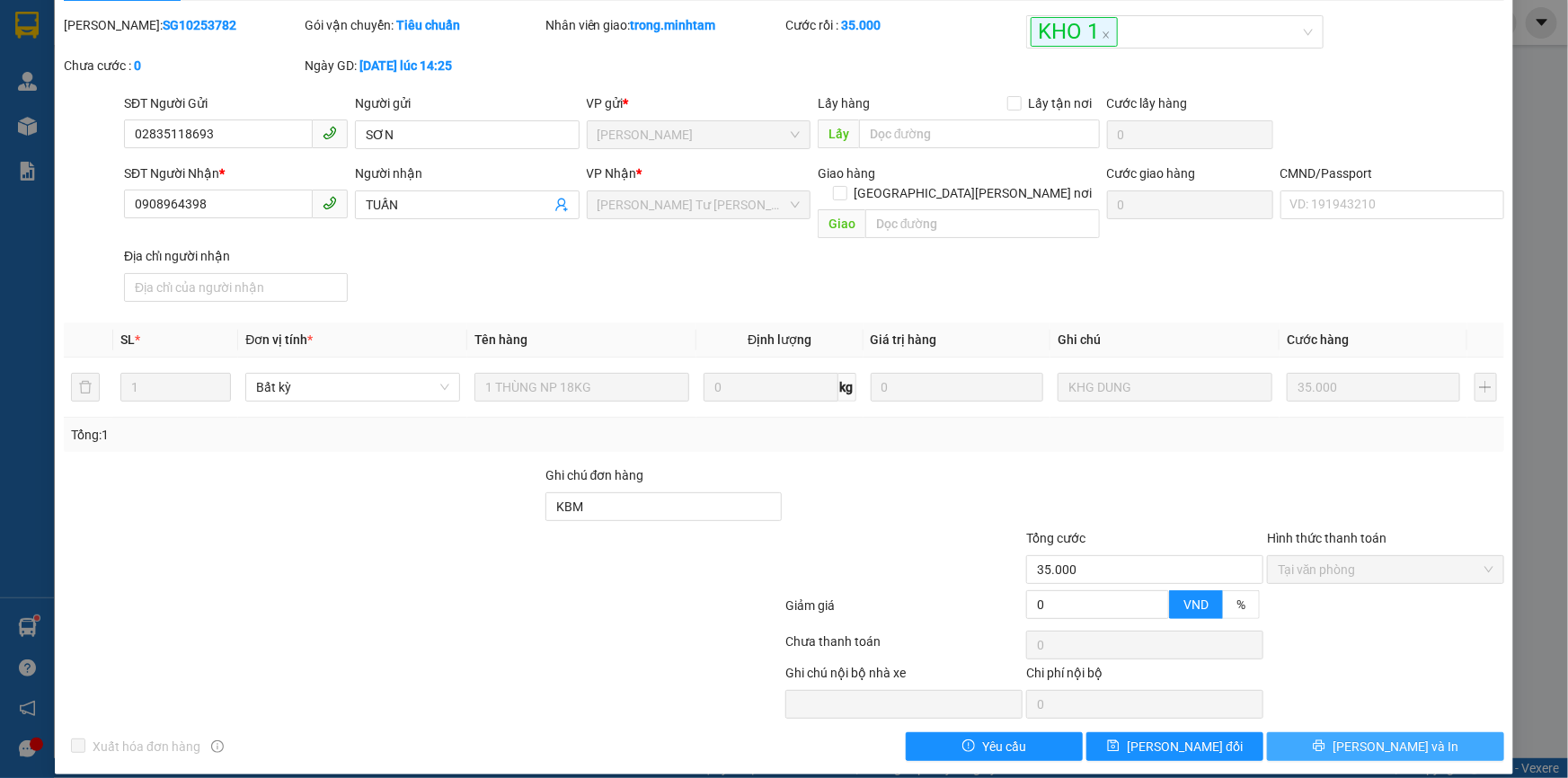
click at [1312, 732] on button "[PERSON_NAME] và In" at bounding box center [1386, 747] width 237 height 29
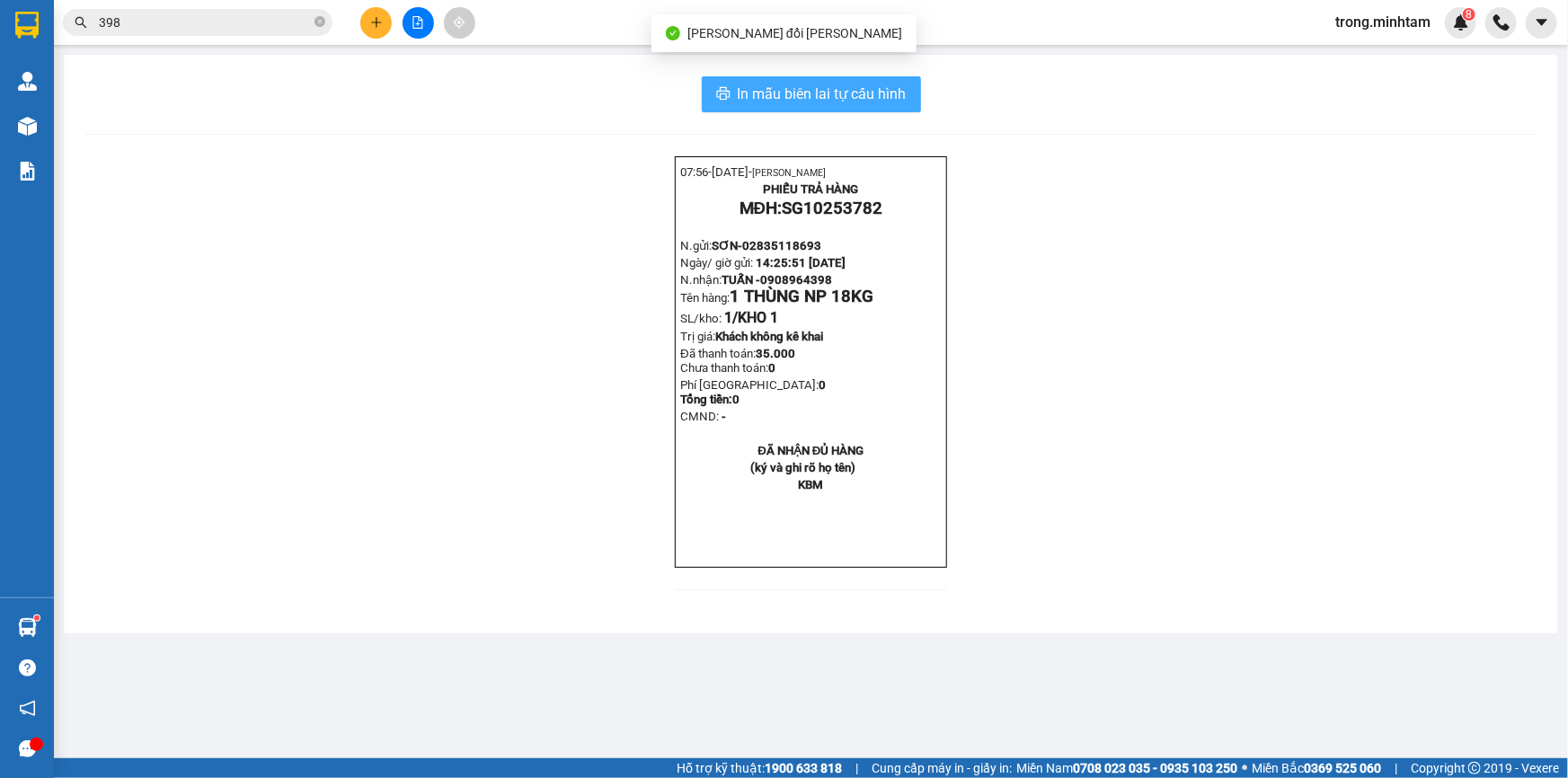
click at [807, 100] on span "In mẫu biên lai tự cấu hình" at bounding box center [822, 94] width 169 height 23
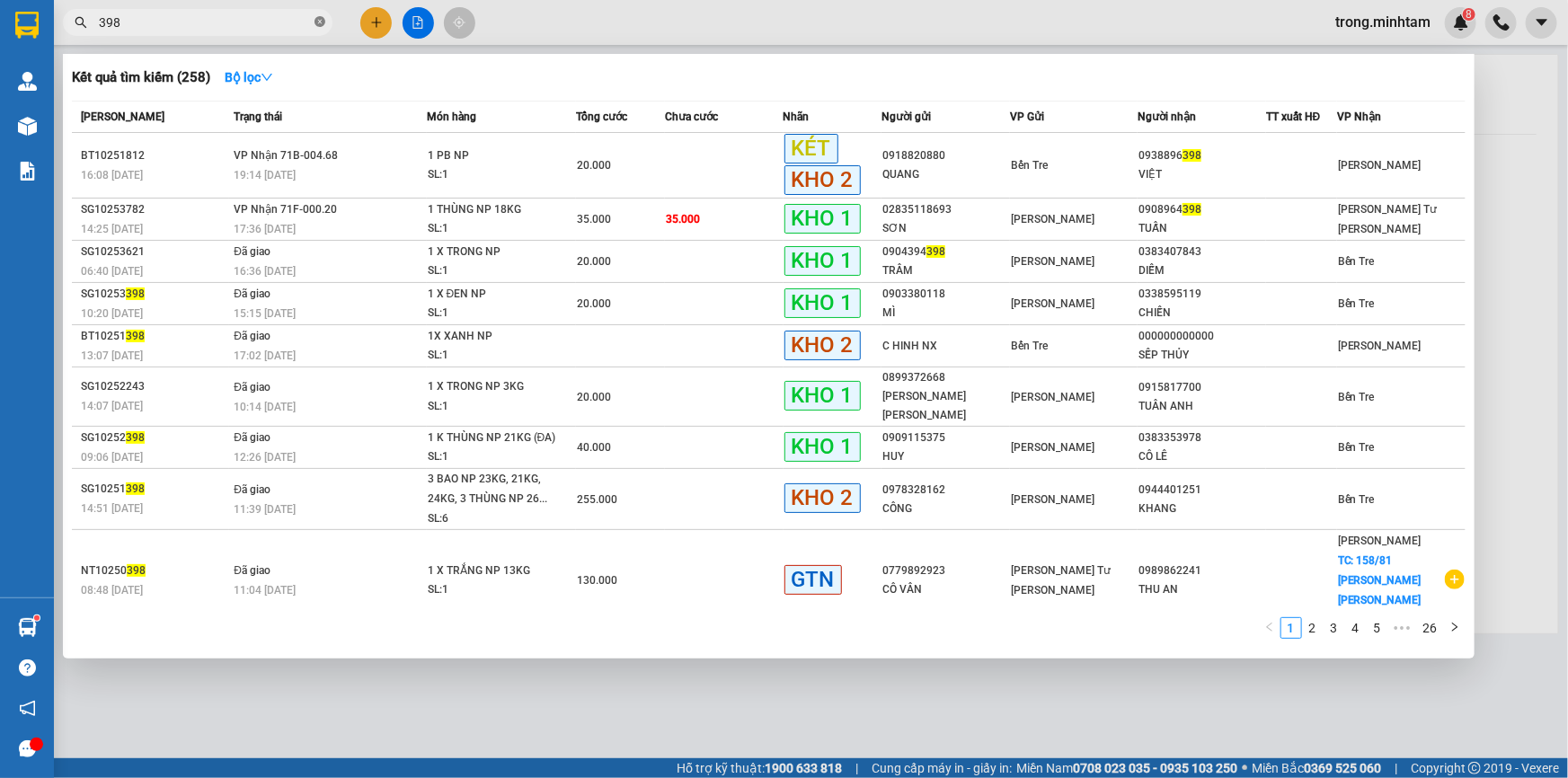
click at [322, 18] on icon "close-circle" at bounding box center [320, 22] width 11 height 11
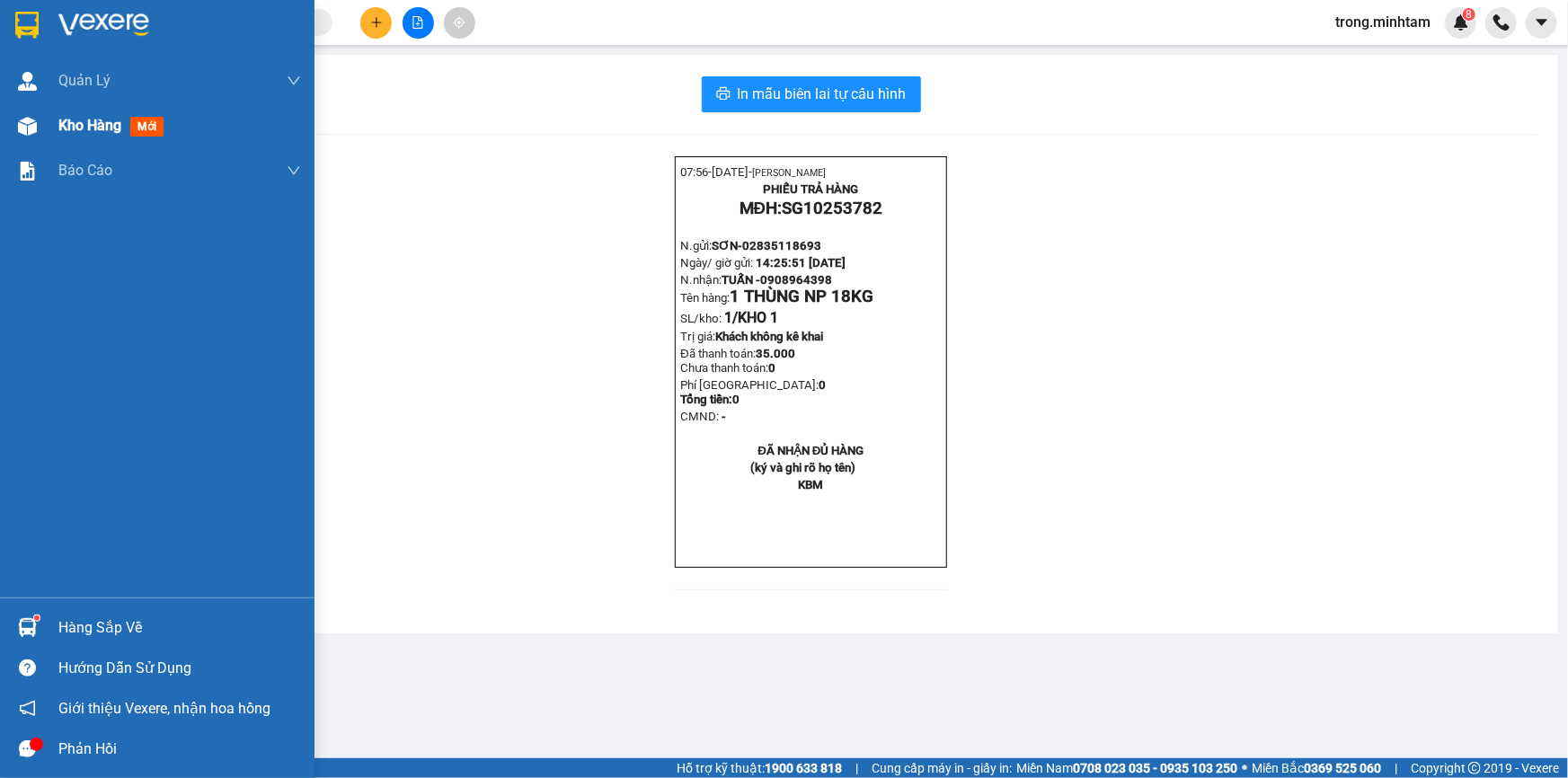
click at [86, 128] on span "Kho hàng" at bounding box center [89, 125] width 63 height 17
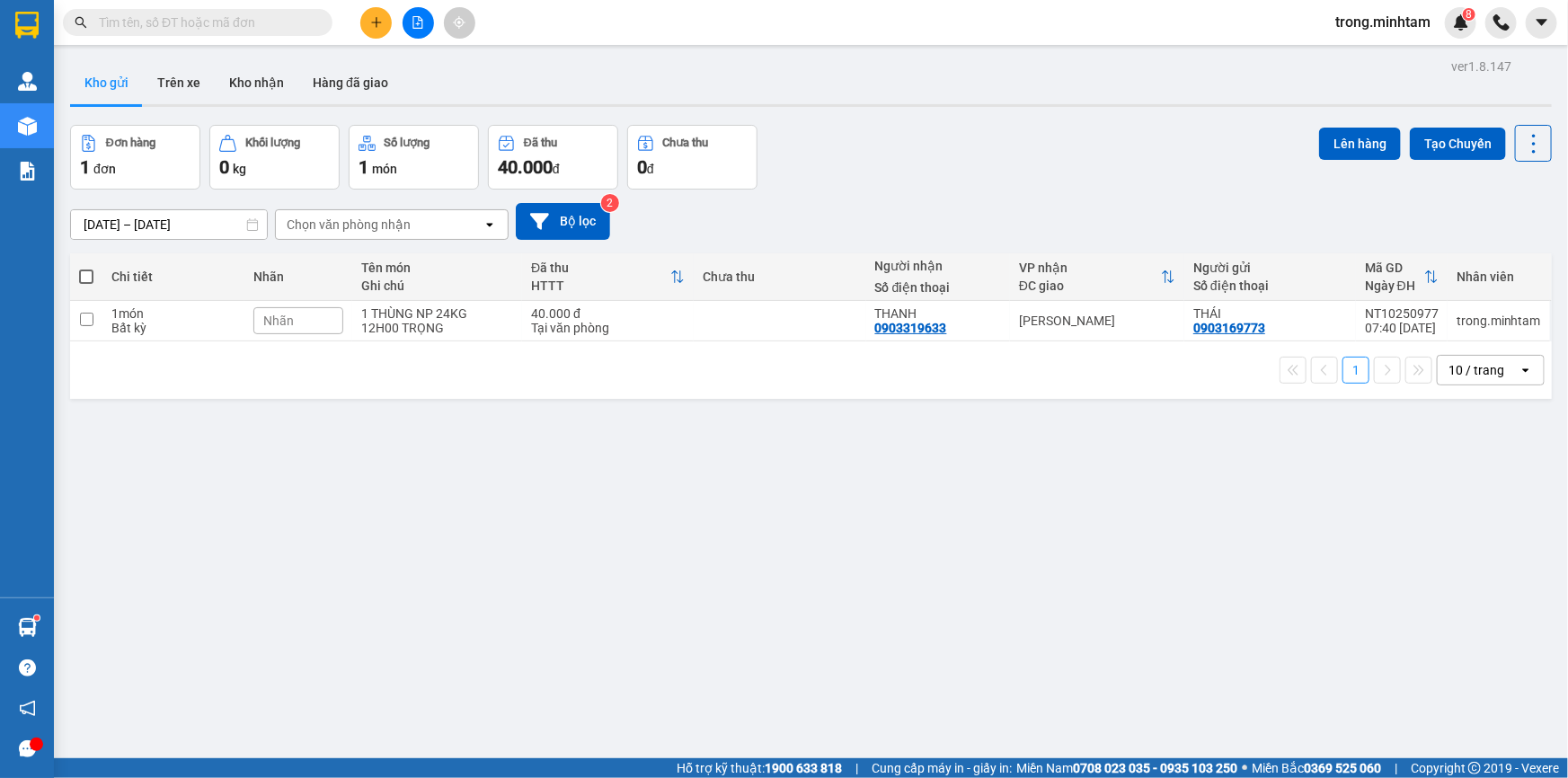
click at [288, 23] on input "text" at bounding box center [204, 23] width 212 height 20
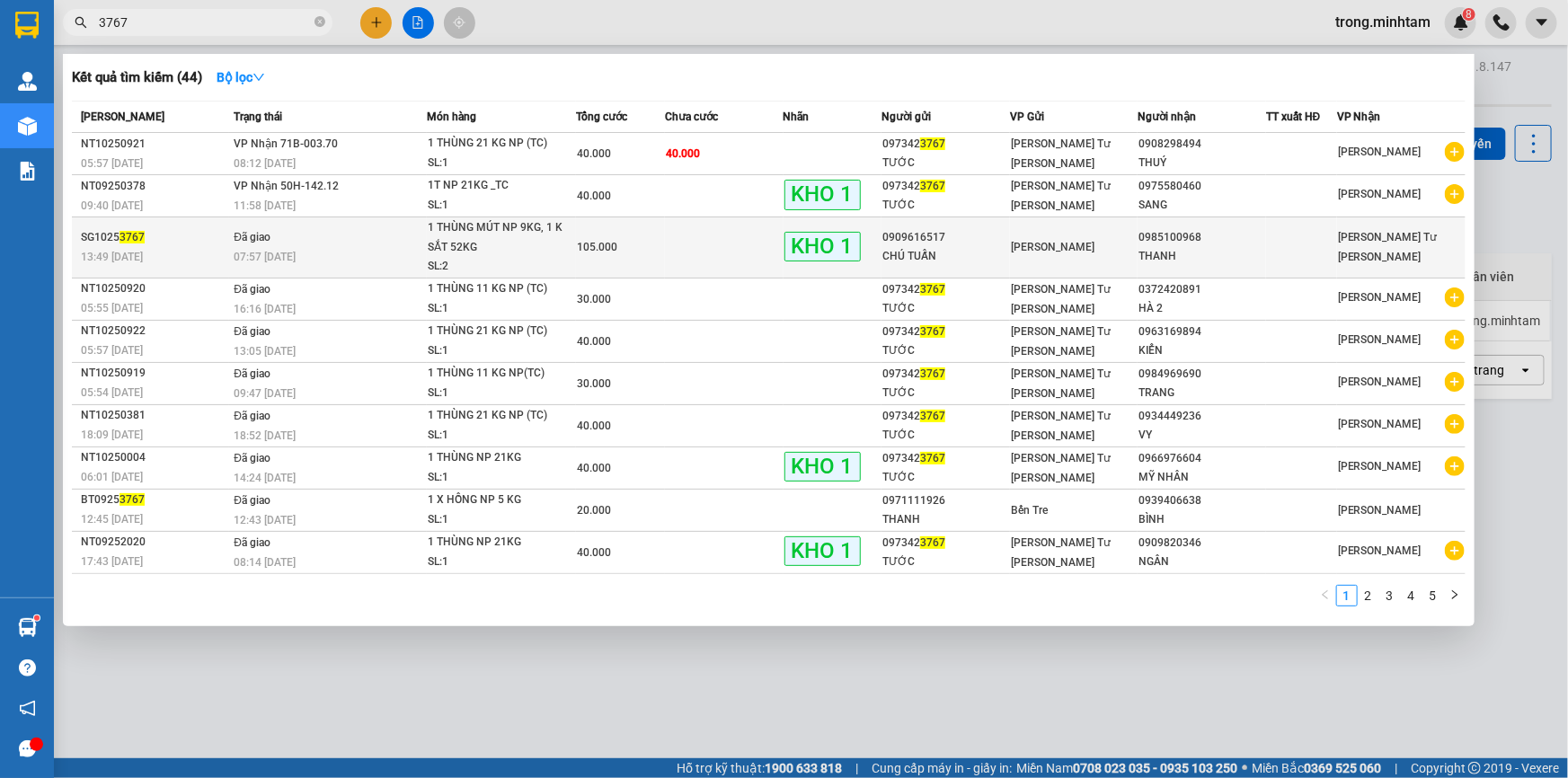
type input "3767"
click at [587, 250] on span "105.000" at bounding box center [597, 247] width 40 height 13
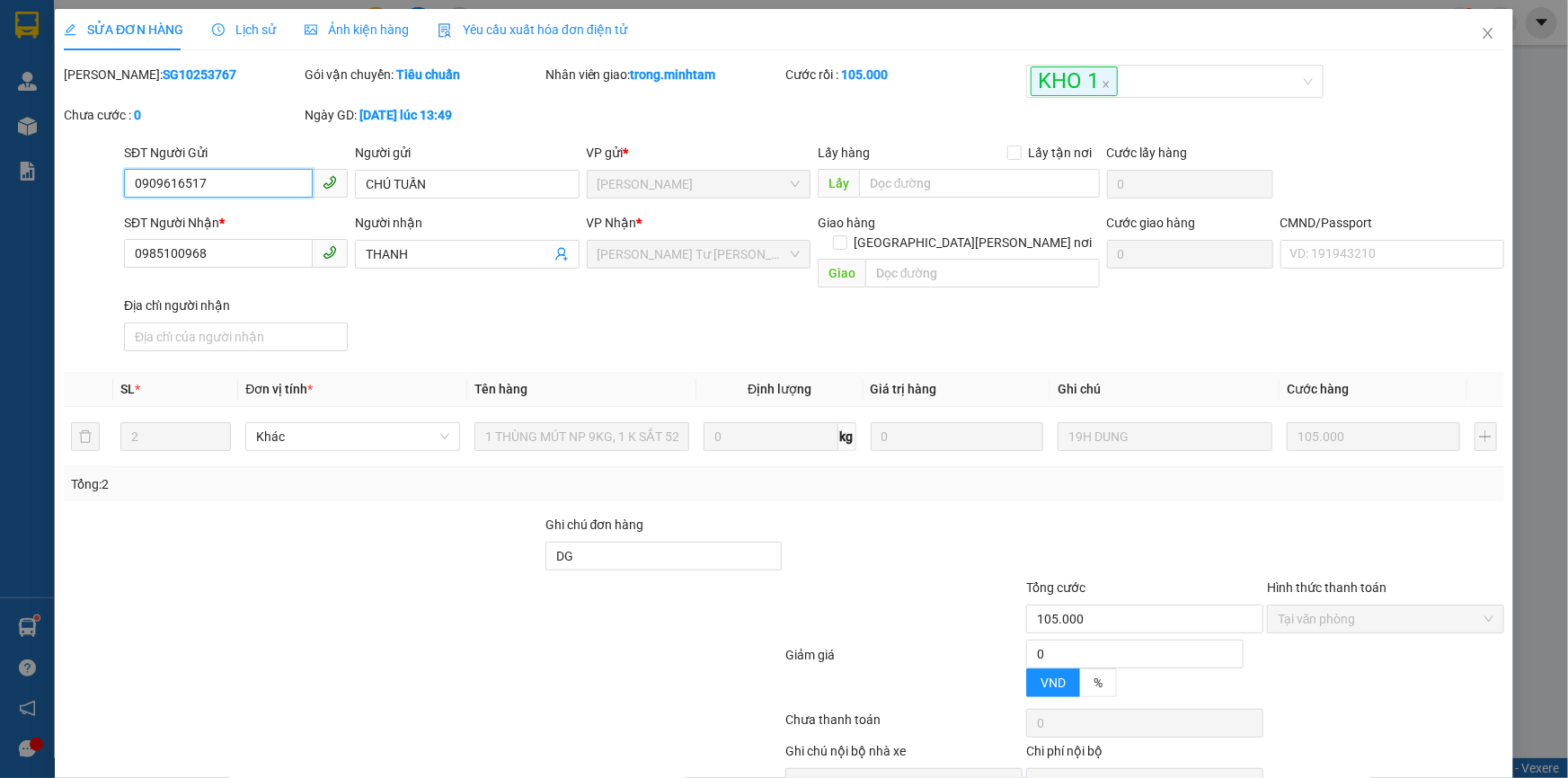
type input "0909616517"
type input "CHÚ TUẤN"
type input "0985100968"
type input "THANH"
type input "DG"
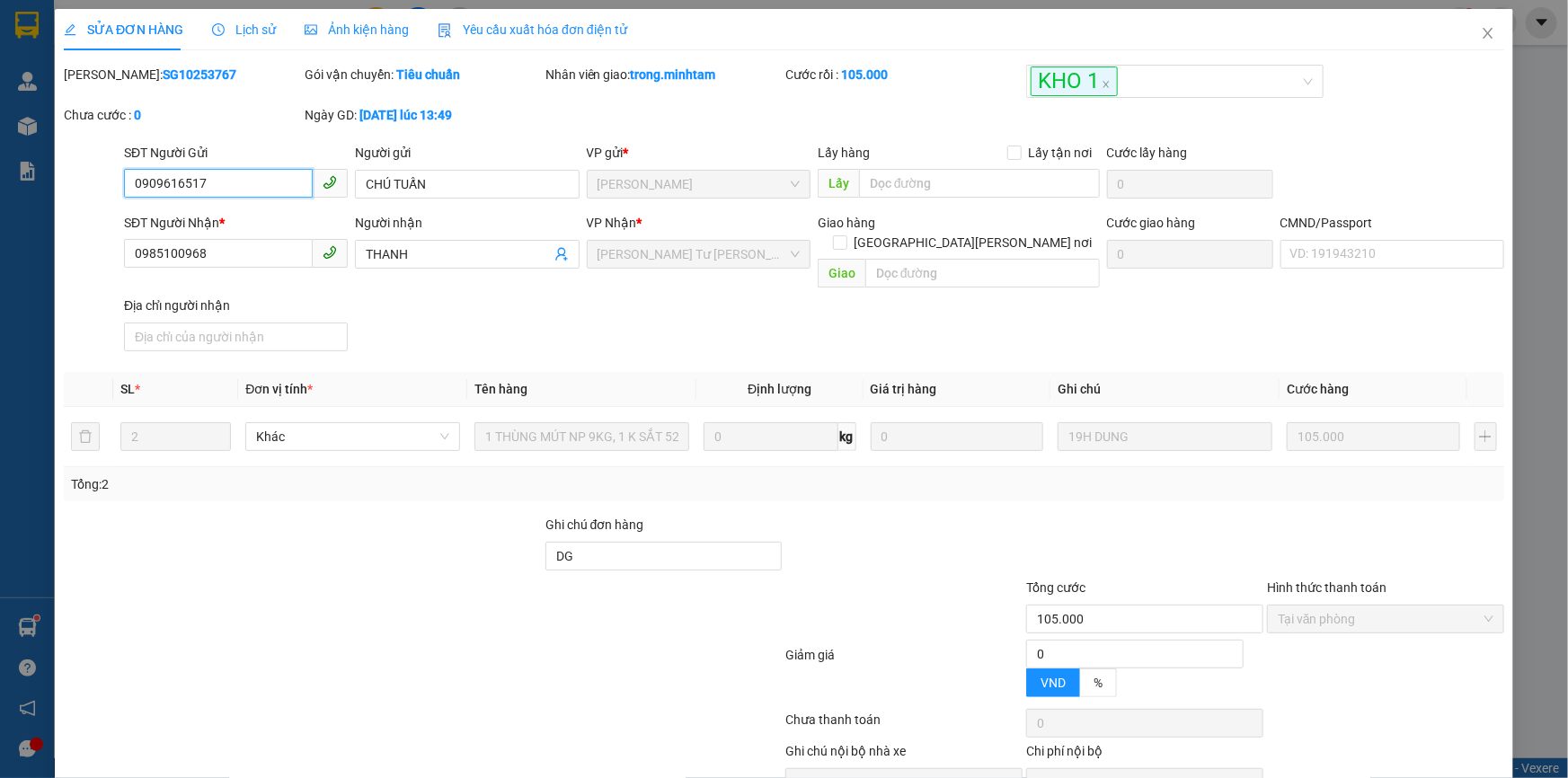
type input "105.000"
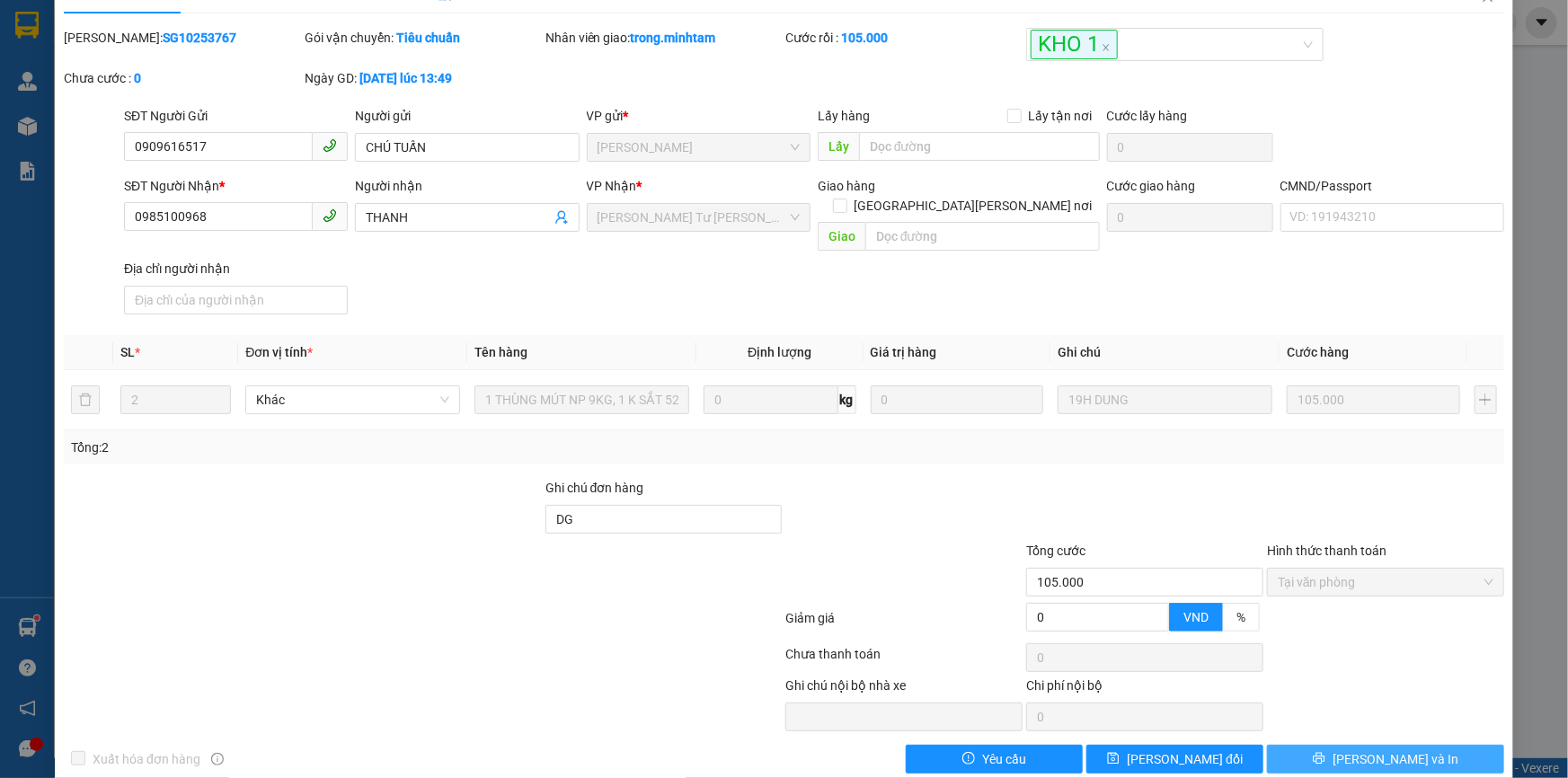
click at [1401, 749] on span "[PERSON_NAME] và In" at bounding box center [1396, 759] width 126 height 20
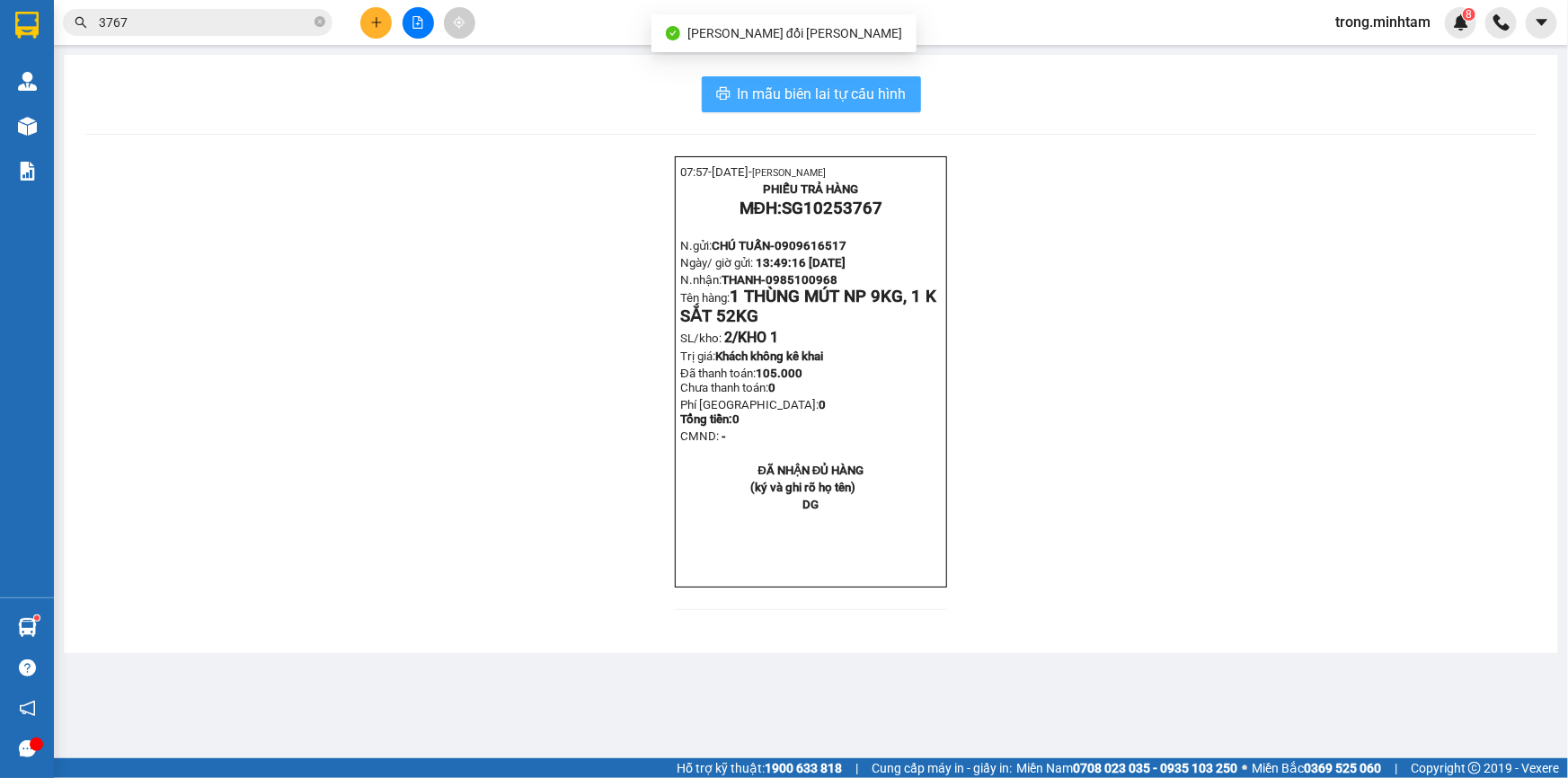
click at [761, 88] on span "In mẫu biên lai tự cấu hình" at bounding box center [822, 94] width 169 height 23
click at [501, 16] on div "Kết quả tìm kiếm ( 44 ) Bộ lọc Mã ĐH Trạng thái Món hàng Tổng cước Chưa cước Nh…" at bounding box center [784, 22] width 1568 height 45
click at [217, 26] on input "3767" at bounding box center [204, 23] width 212 height 20
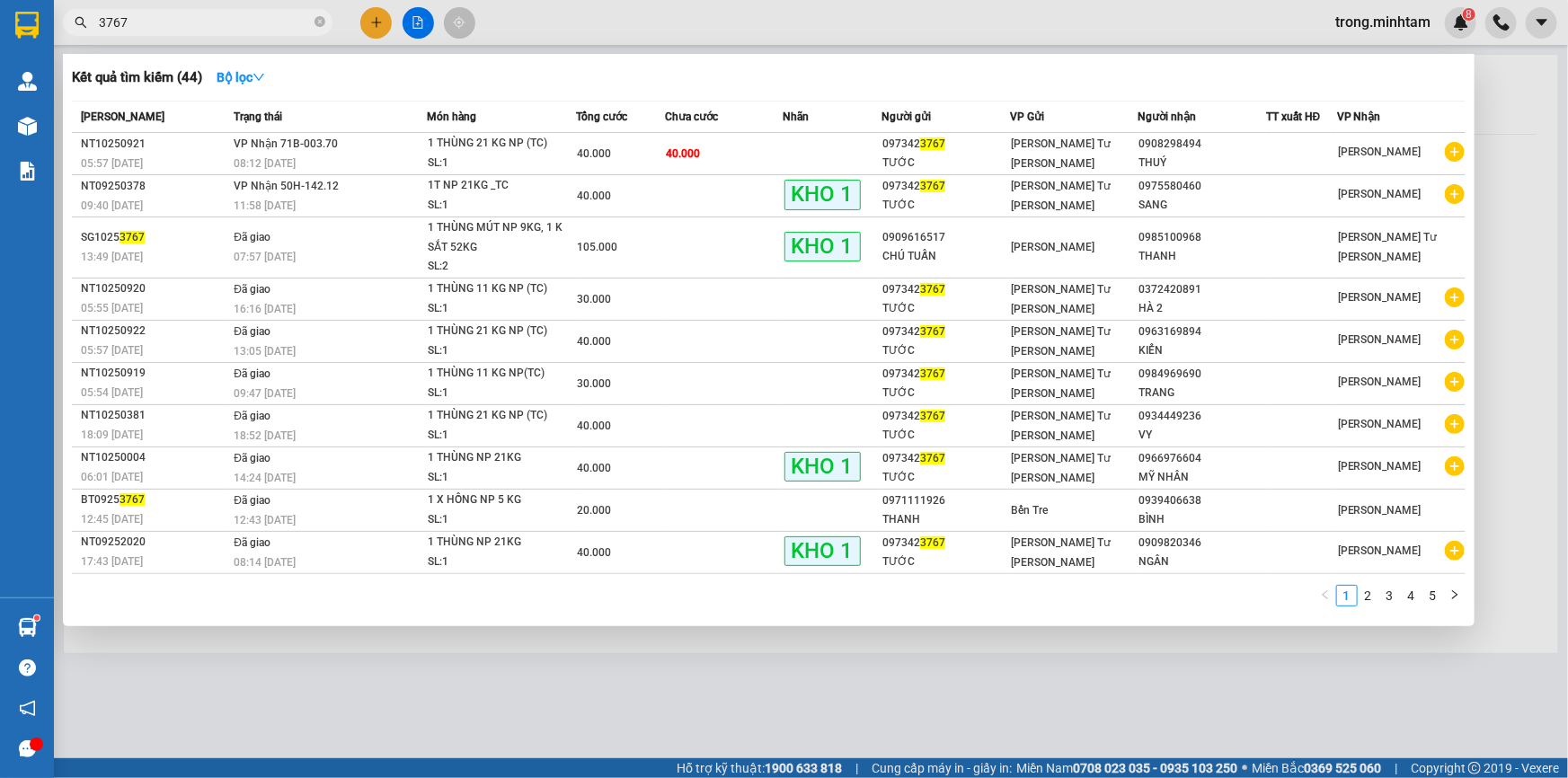
click at [217, 26] on input "3767" at bounding box center [204, 23] width 212 height 20
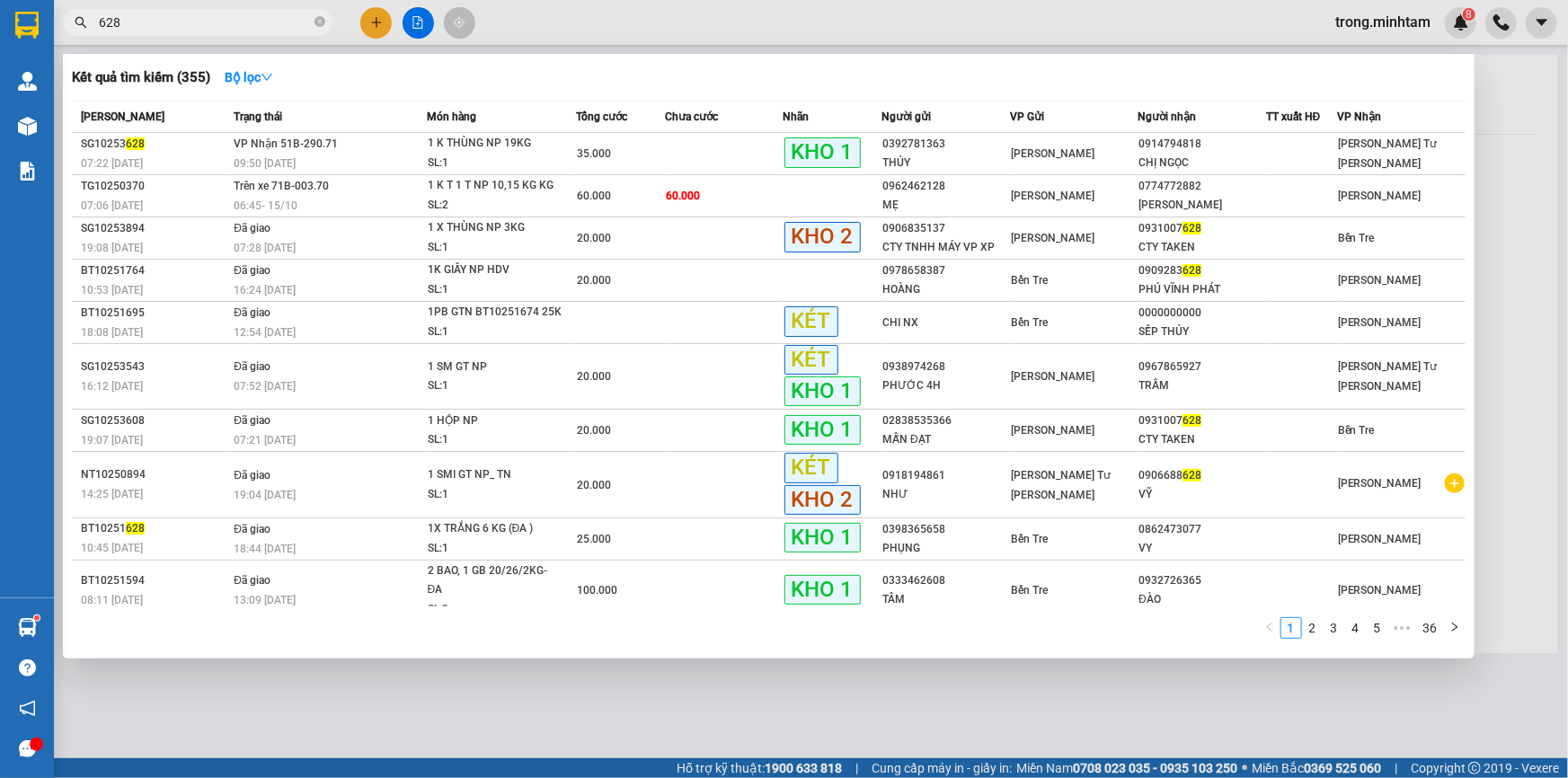
click at [233, 25] on input "628" at bounding box center [204, 23] width 212 height 20
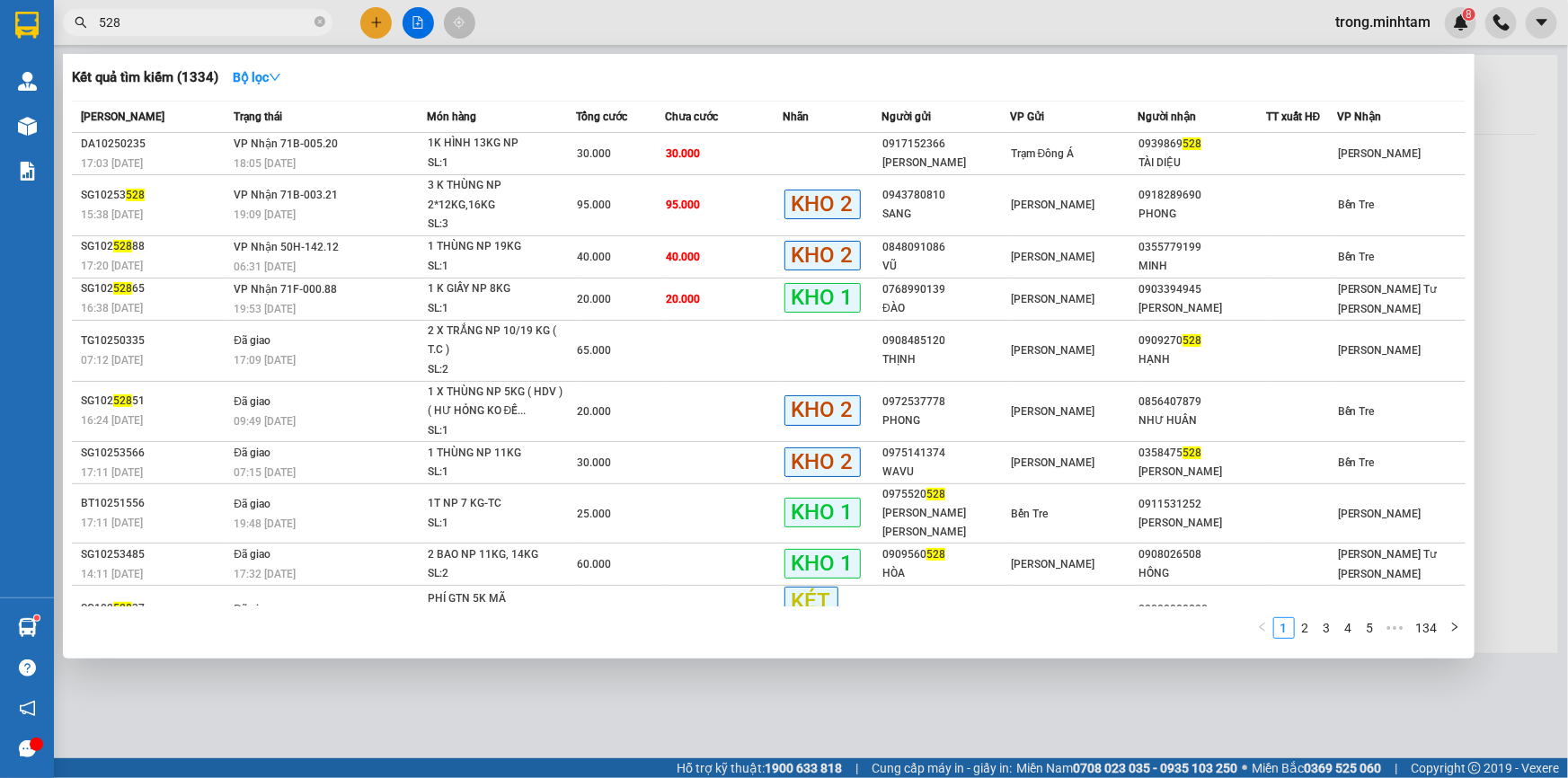
click at [227, 16] on input "528" at bounding box center [204, 23] width 212 height 20
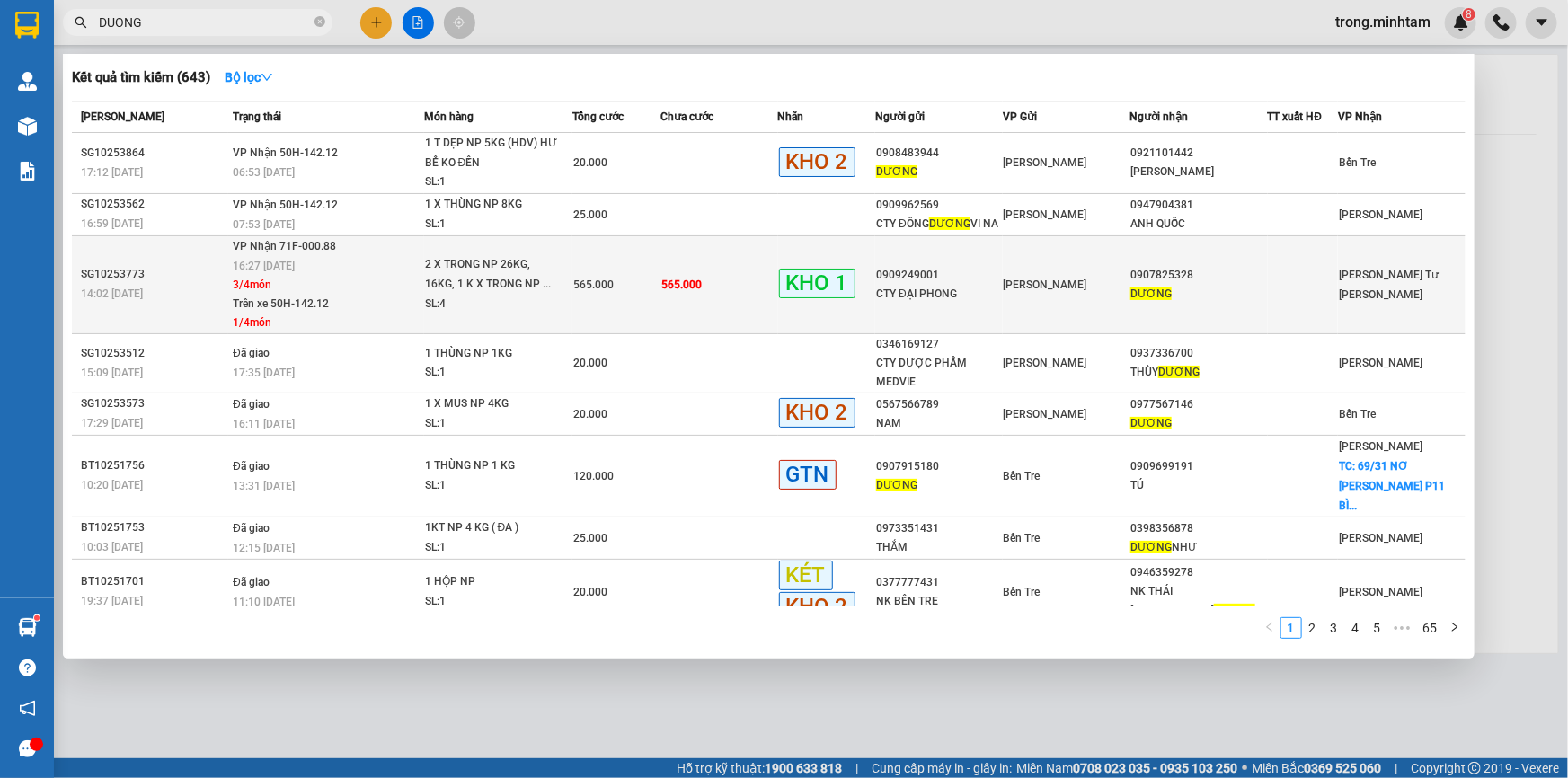
type input "DUONG"
click at [739, 322] on td "565.000" at bounding box center [719, 284] width 118 height 98
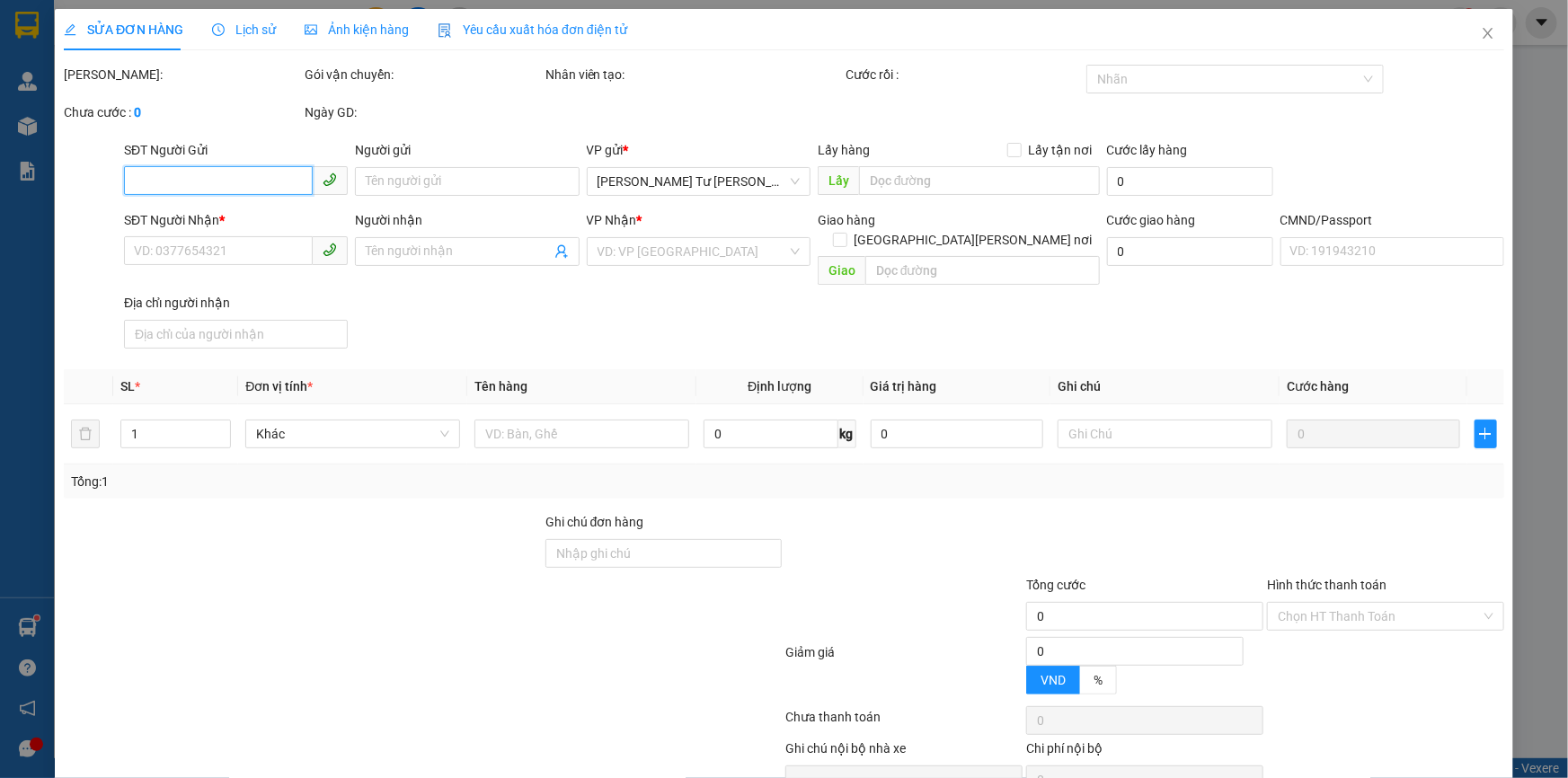
type input "0909249001"
type input "CTY ĐẠI PHONG"
type input "0907825328"
type input "DƯƠNG"
type input "NHẬN TRƯỚ 3 X TRONG"
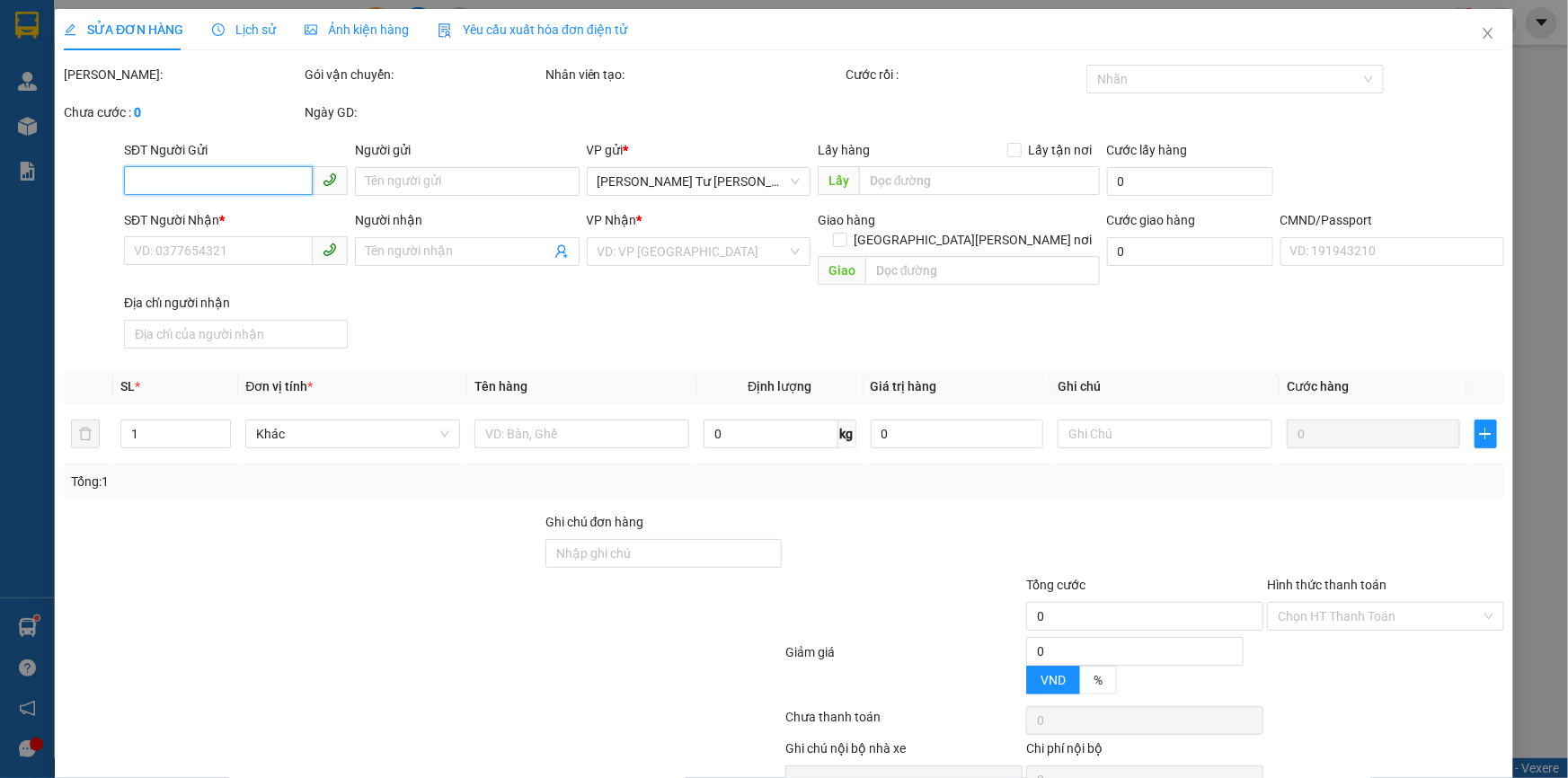
type input "565.000"
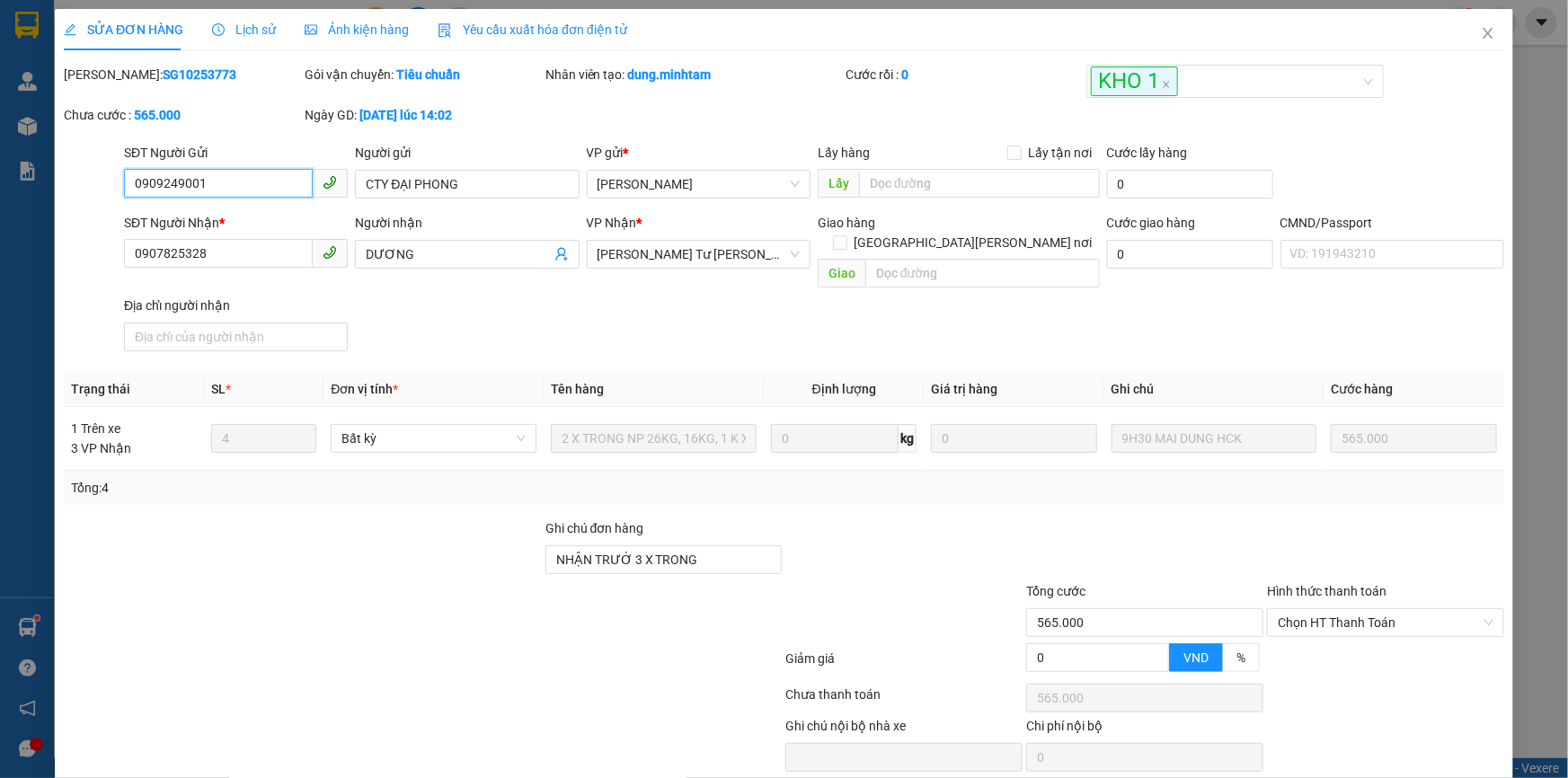
scroll to position [53, 0]
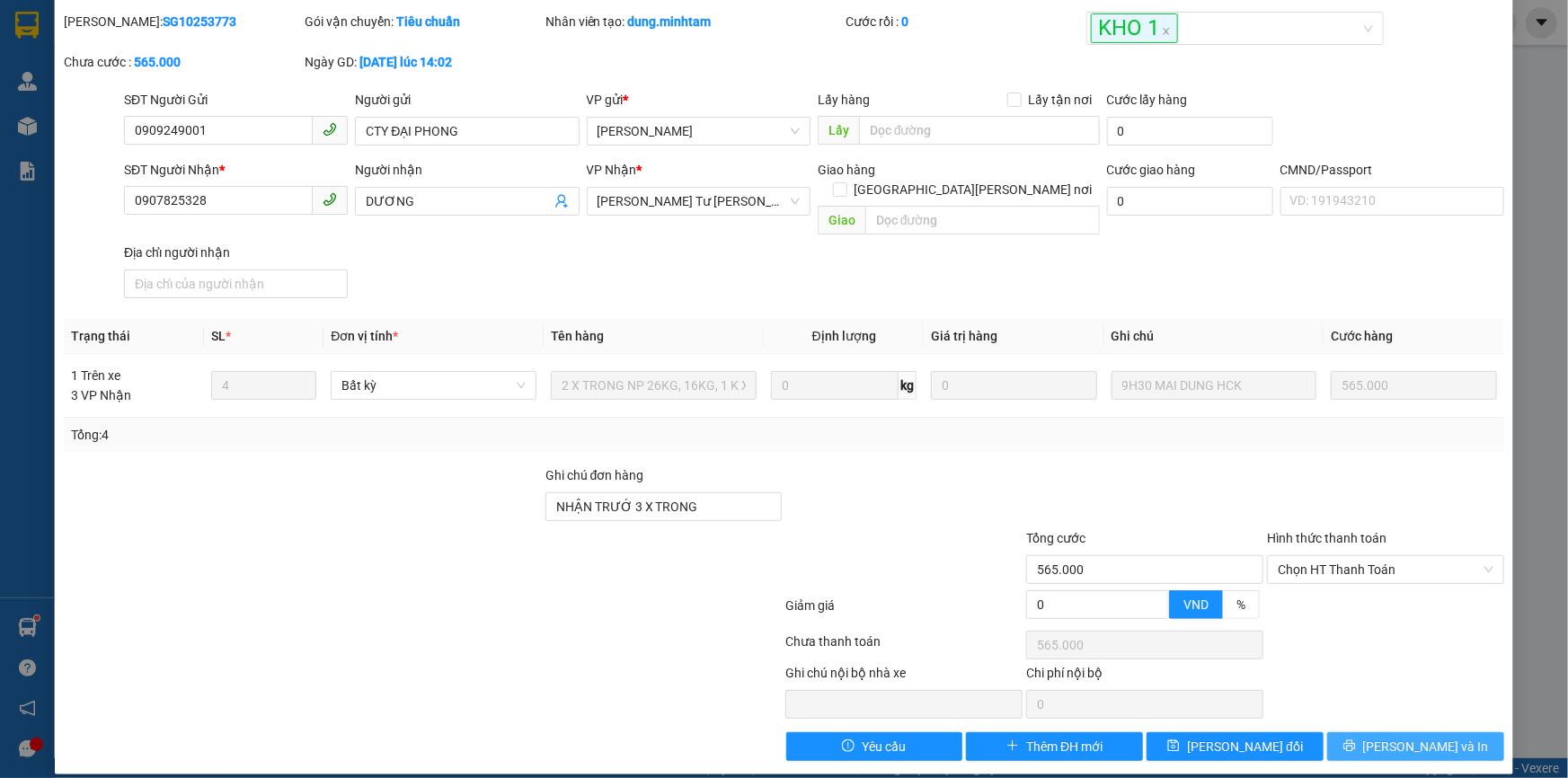
click at [1345, 737] on button "[PERSON_NAME] và In" at bounding box center [1416, 747] width 177 height 29
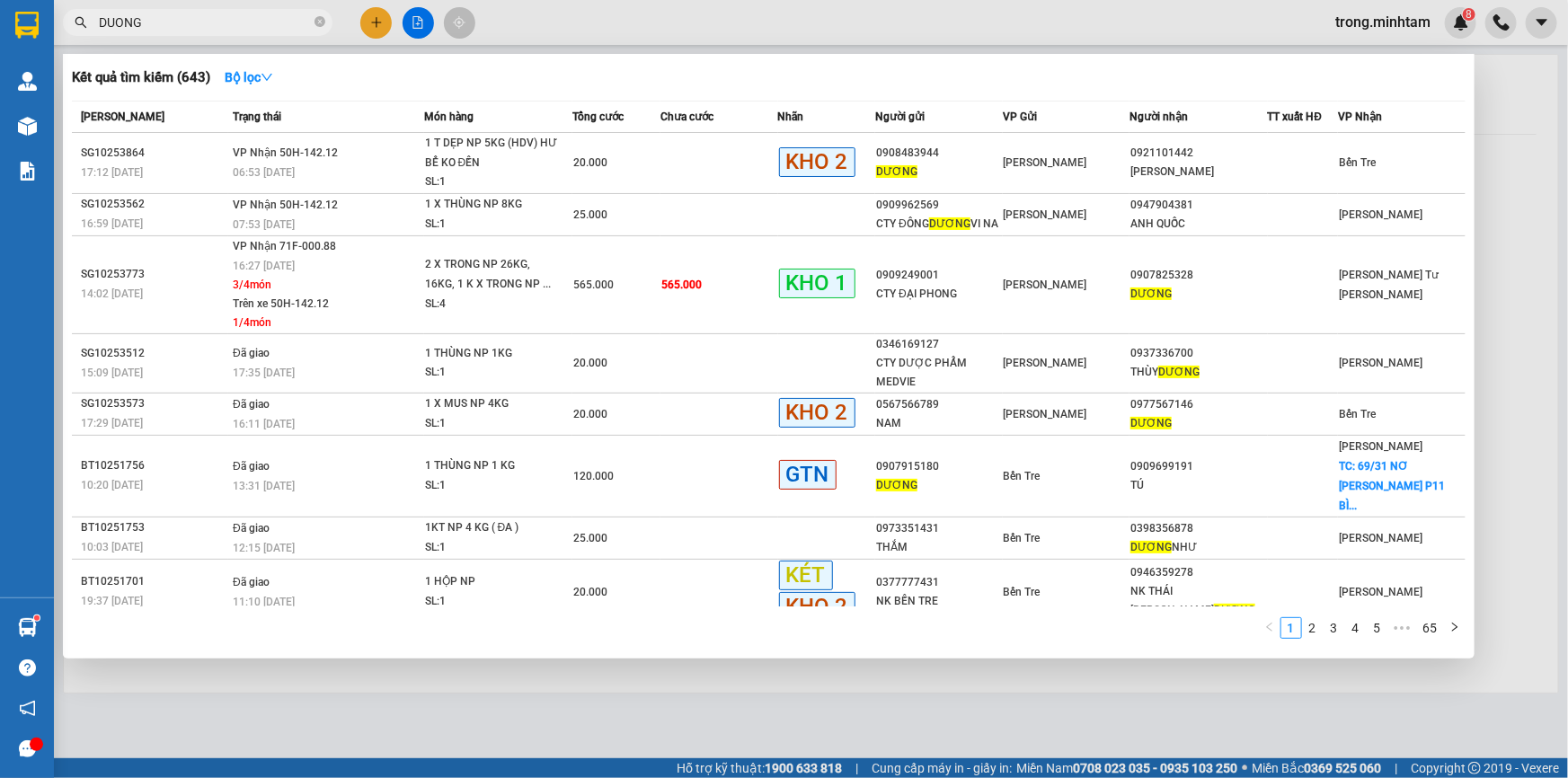
click at [197, 26] on input "DUONG" at bounding box center [204, 23] width 212 height 20
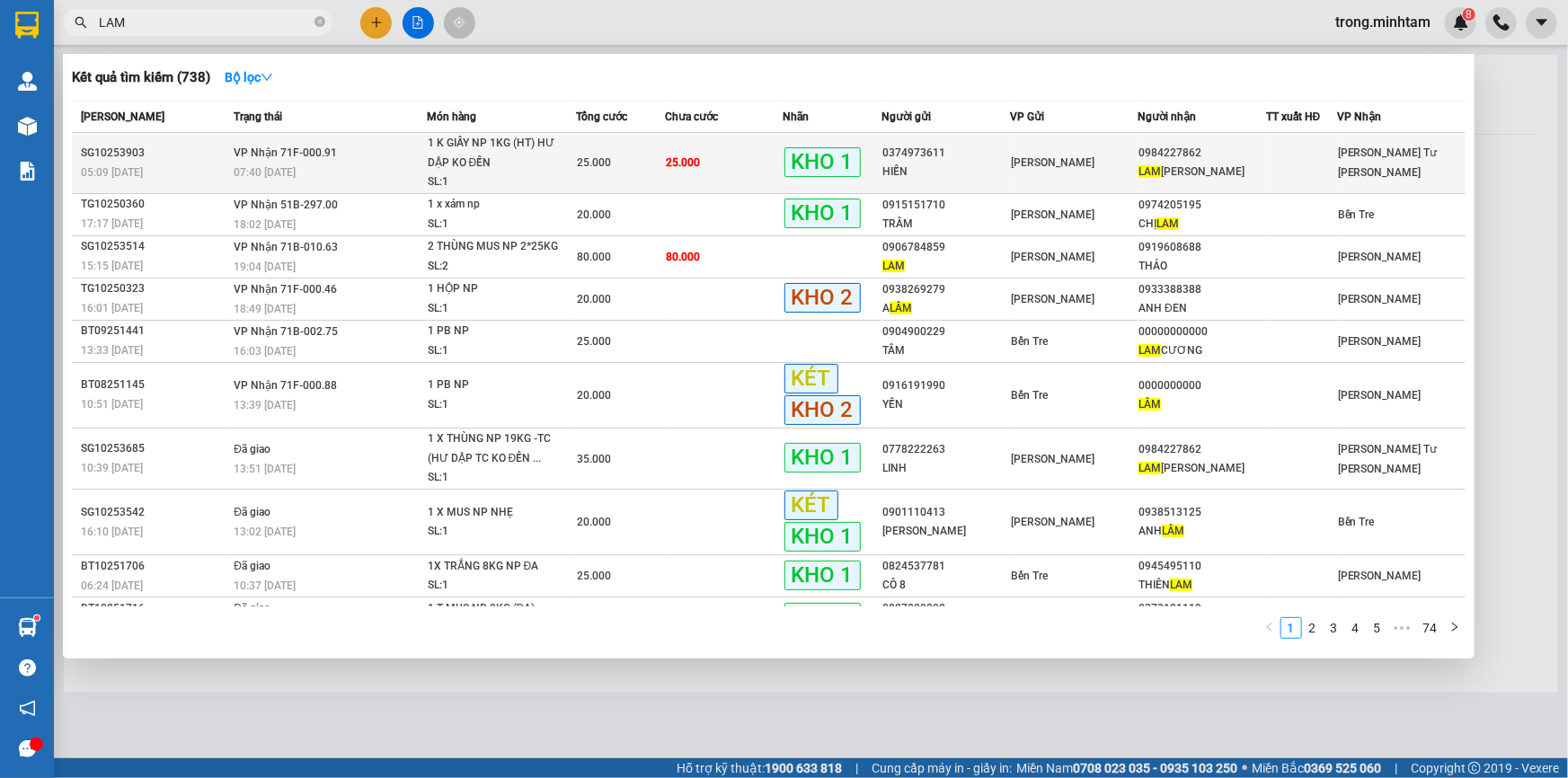
type input "LAM"
click at [853, 156] on span "KHO 1" at bounding box center [823, 162] width 77 height 30
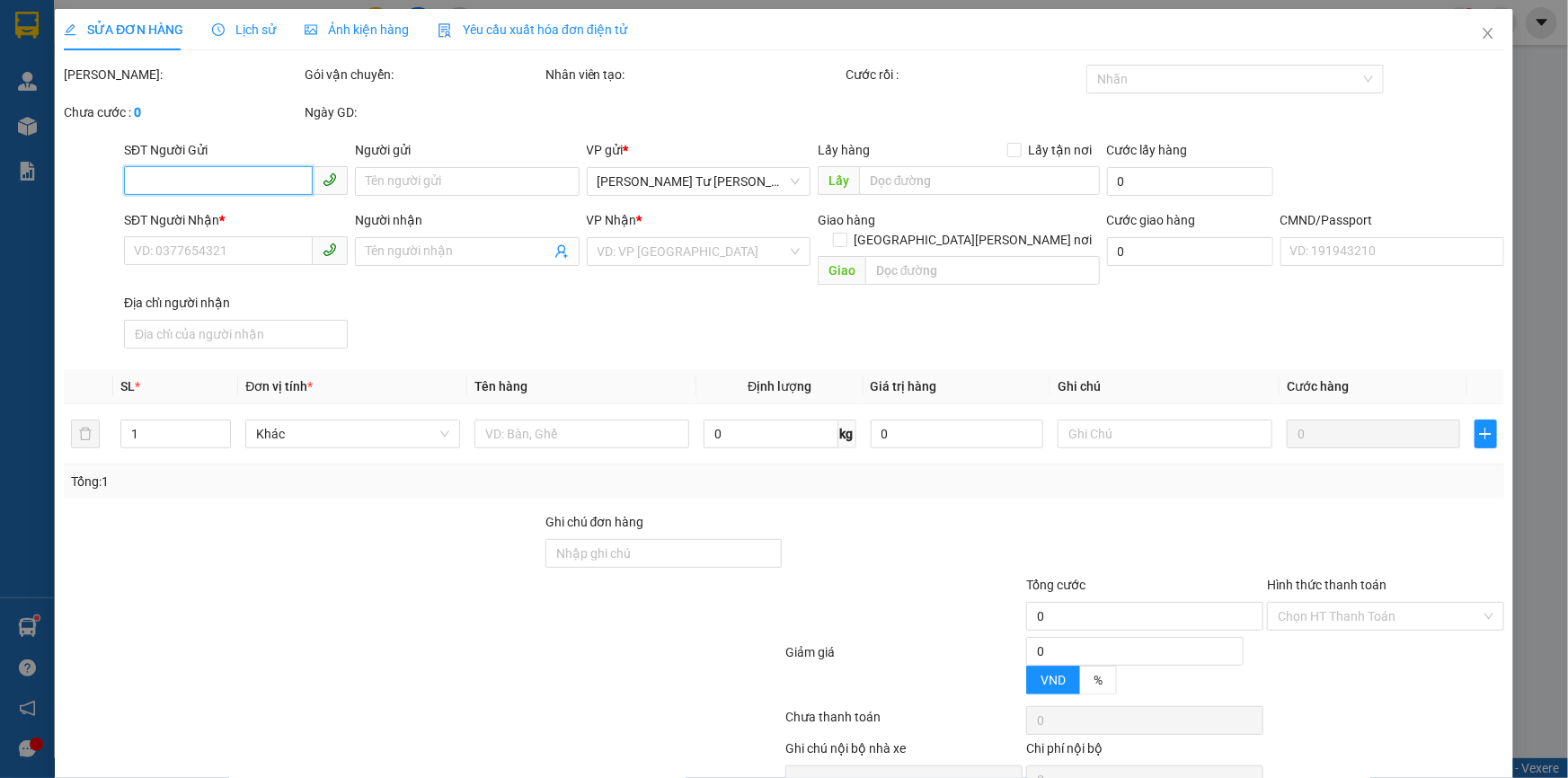
type input "0374973611"
type input "HIỀN"
type input "0984227862"
type input "LAM NGUYỄN"
type input "KBM"
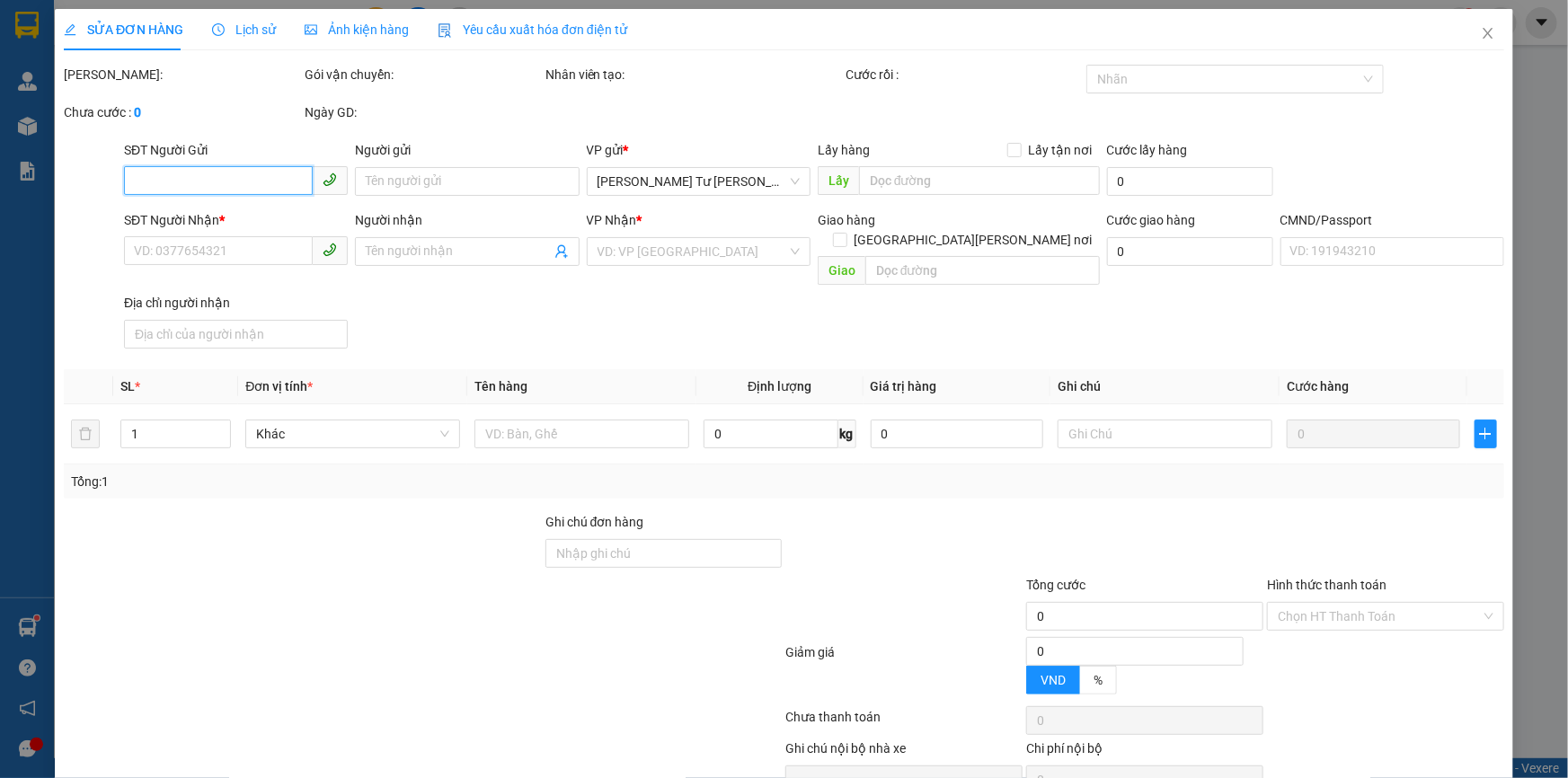
type input "25.000"
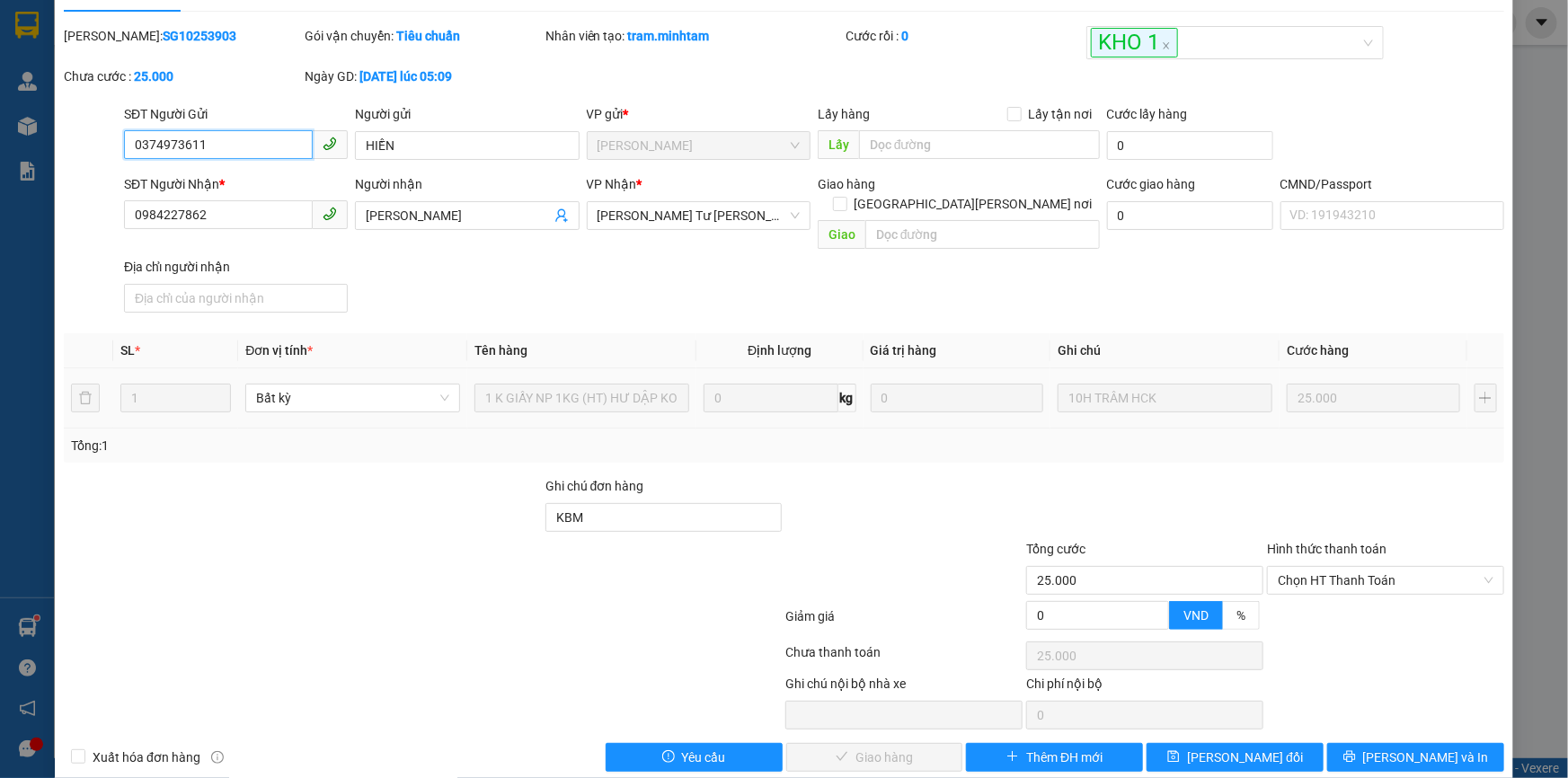
scroll to position [49, 0]
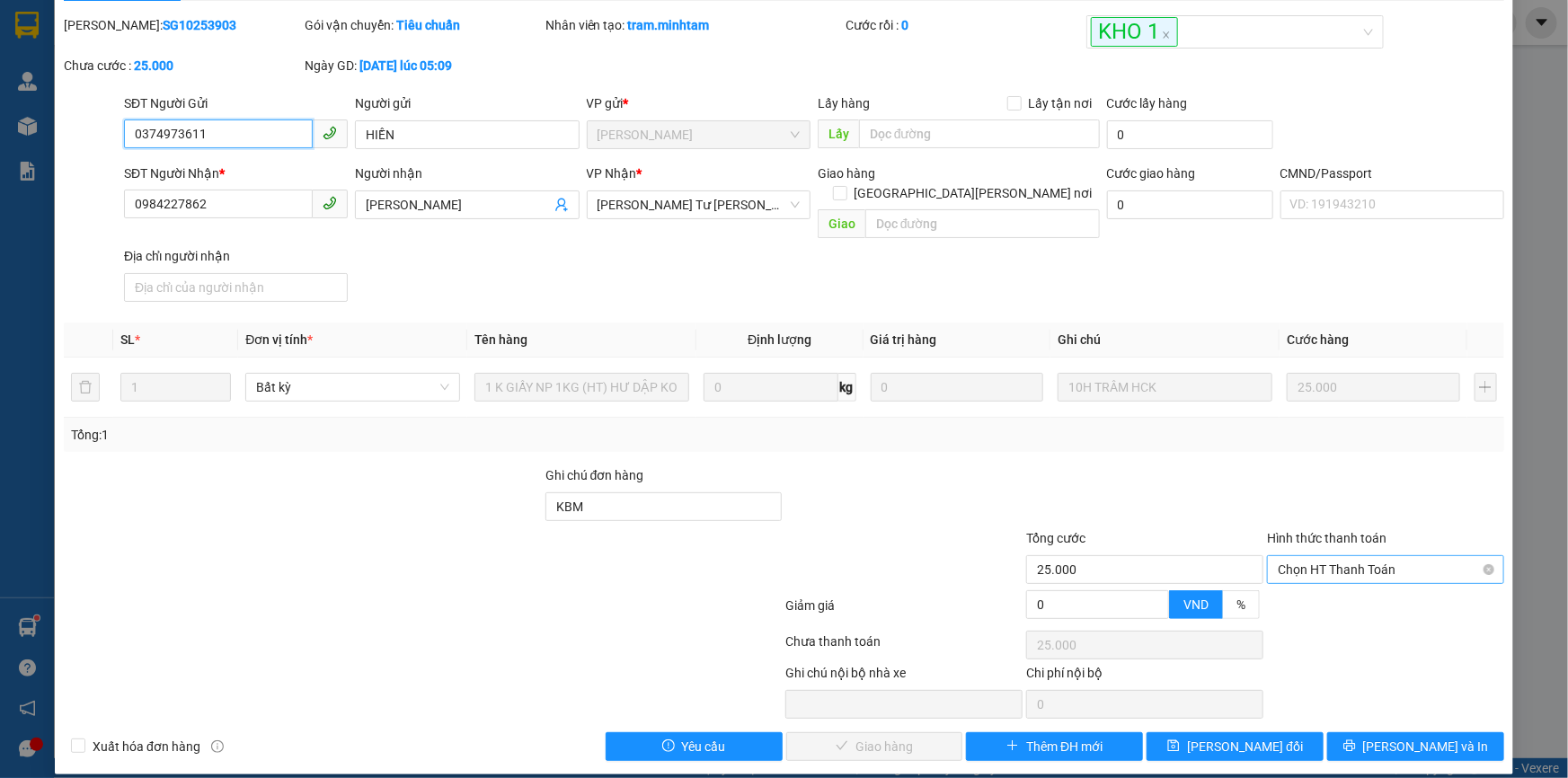
click at [1356, 558] on span "Chọn HT Thanh Toán" at bounding box center [1386, 570] width 215 height 27
click at [1332, 589] on div "Tại văn phòng" at bounding box center [1375, 586] width 213 height 20
type input "0"
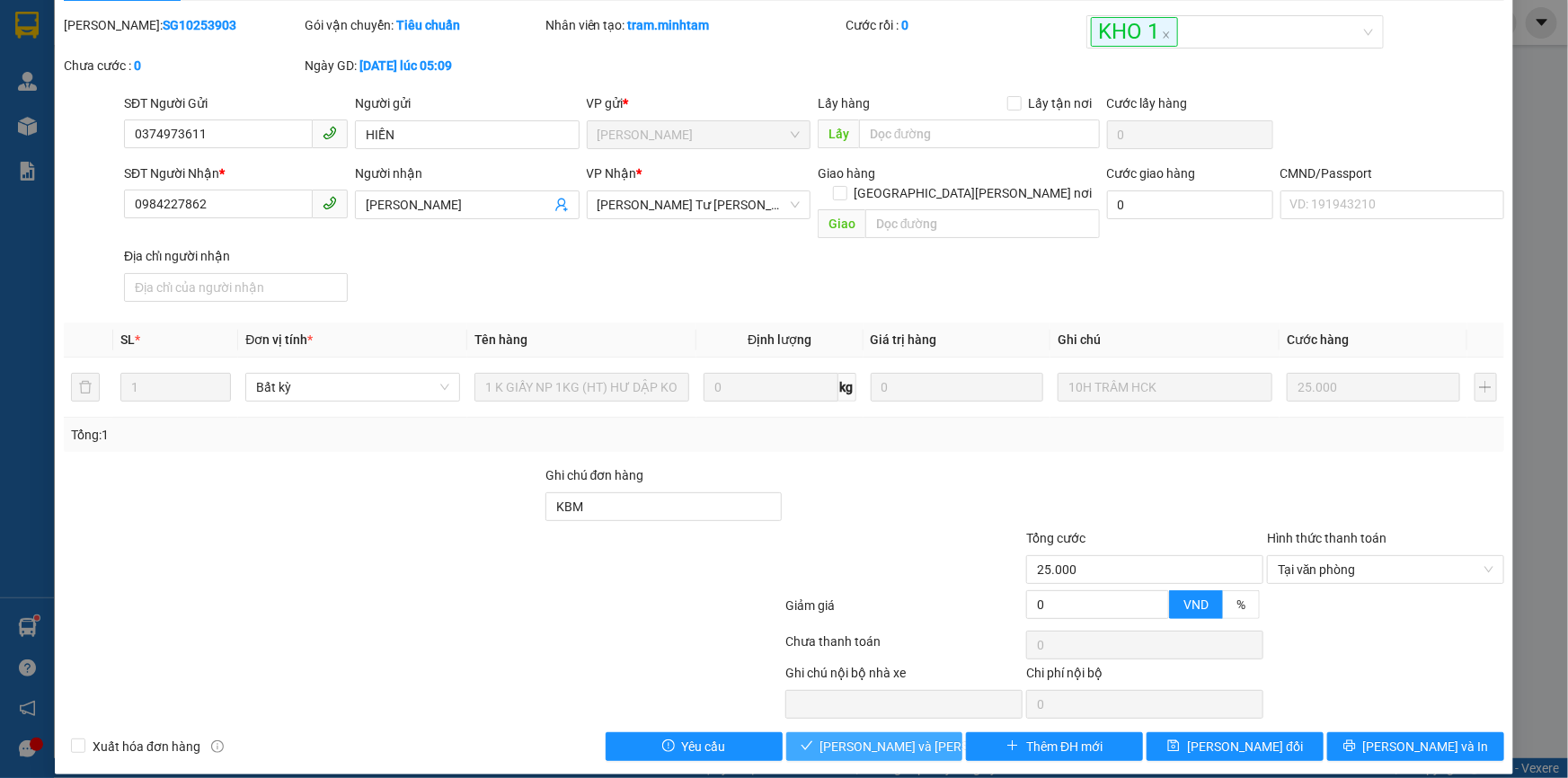
click at [883, 737] on span "[PERSON_NAME] và Giao hàng" at bounding box center [941, 747] width 243 height 20
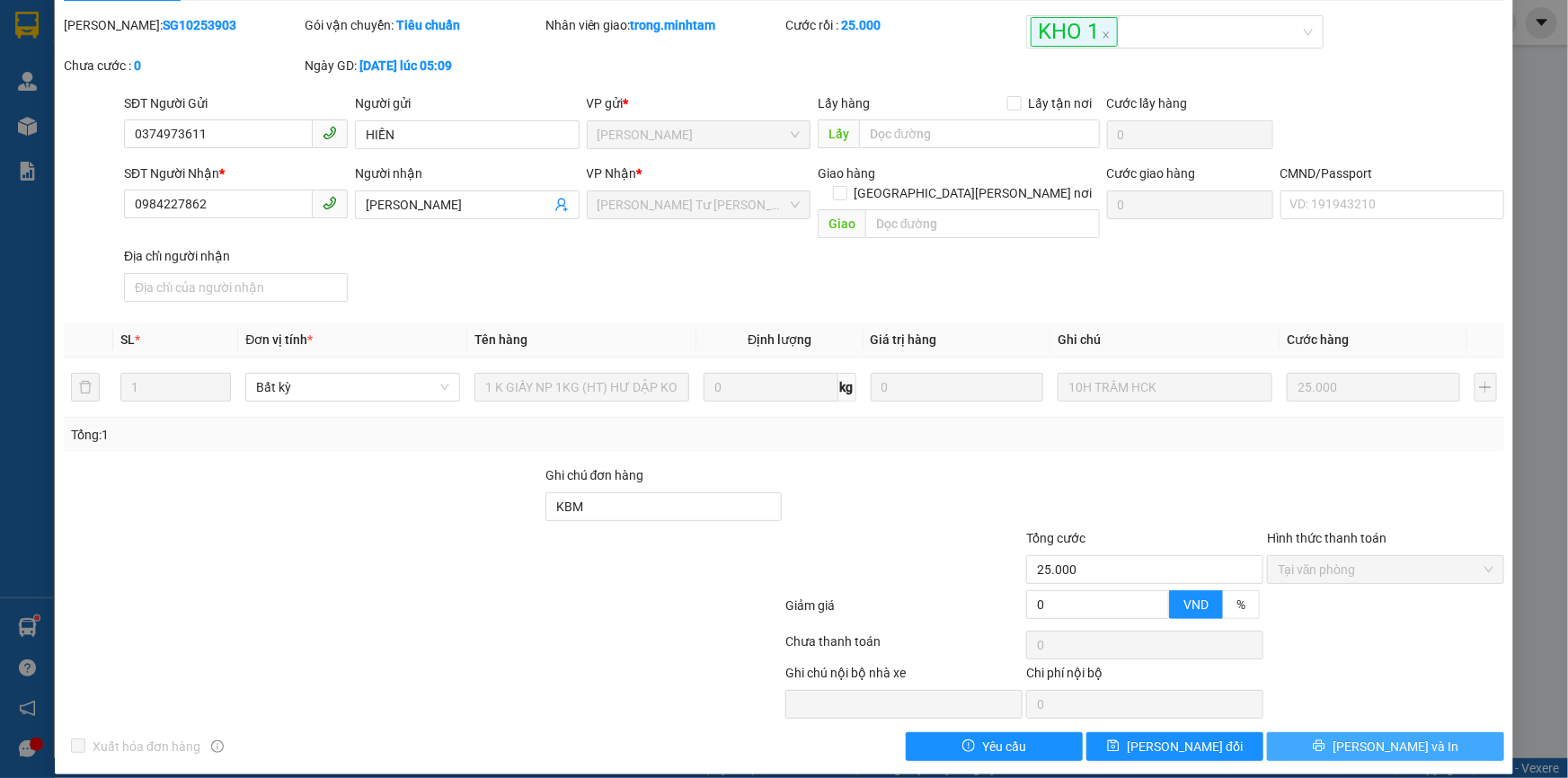
click at [1354, 732] on button "[PERSON_NAME] và In" at bounding box center [1386, 747] width 237 height 29
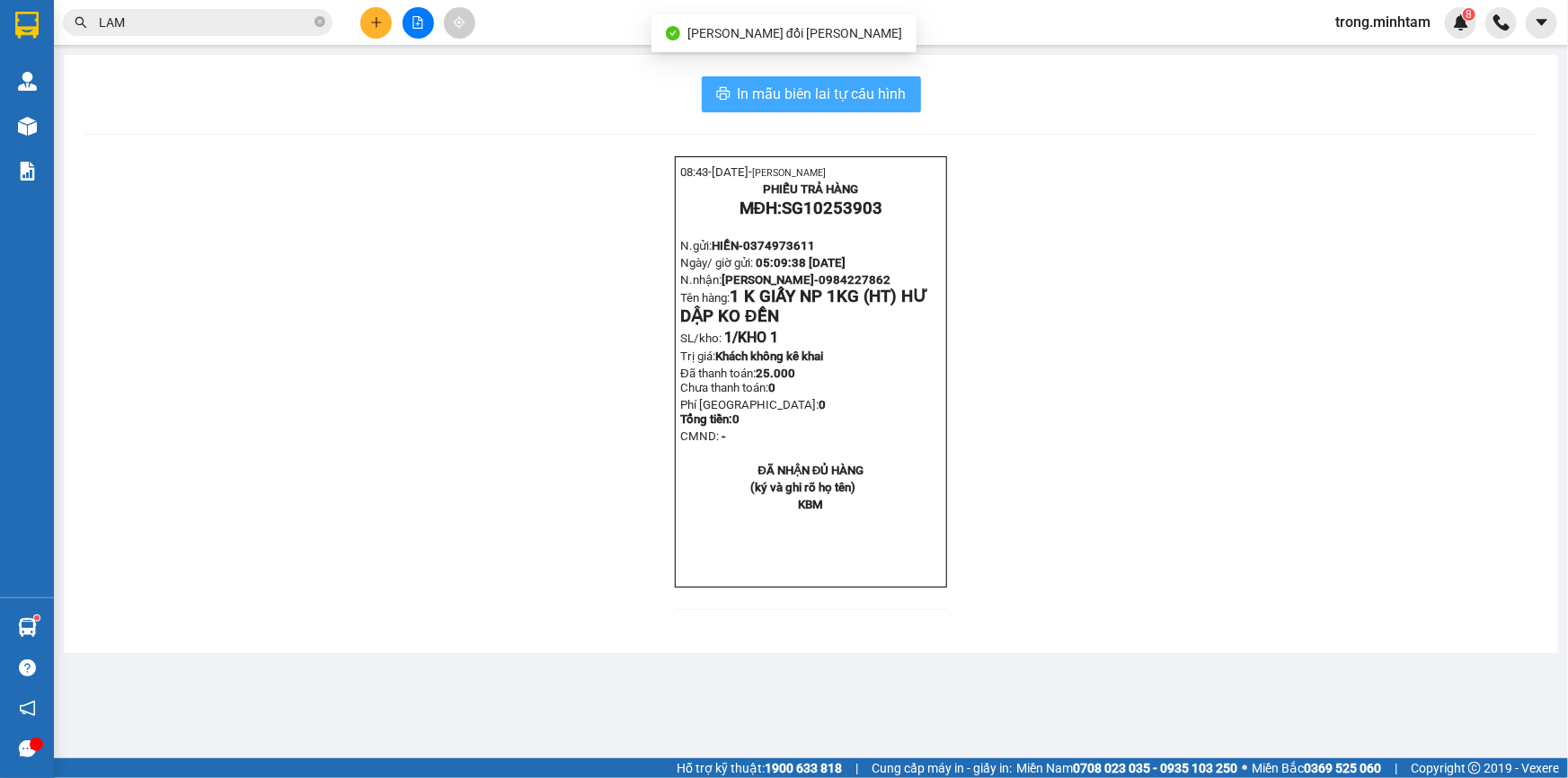
click at [852, 101] on span "In mẫu biên lai tự cấu hình" at bounding box center [822, 94] width 169 height 23
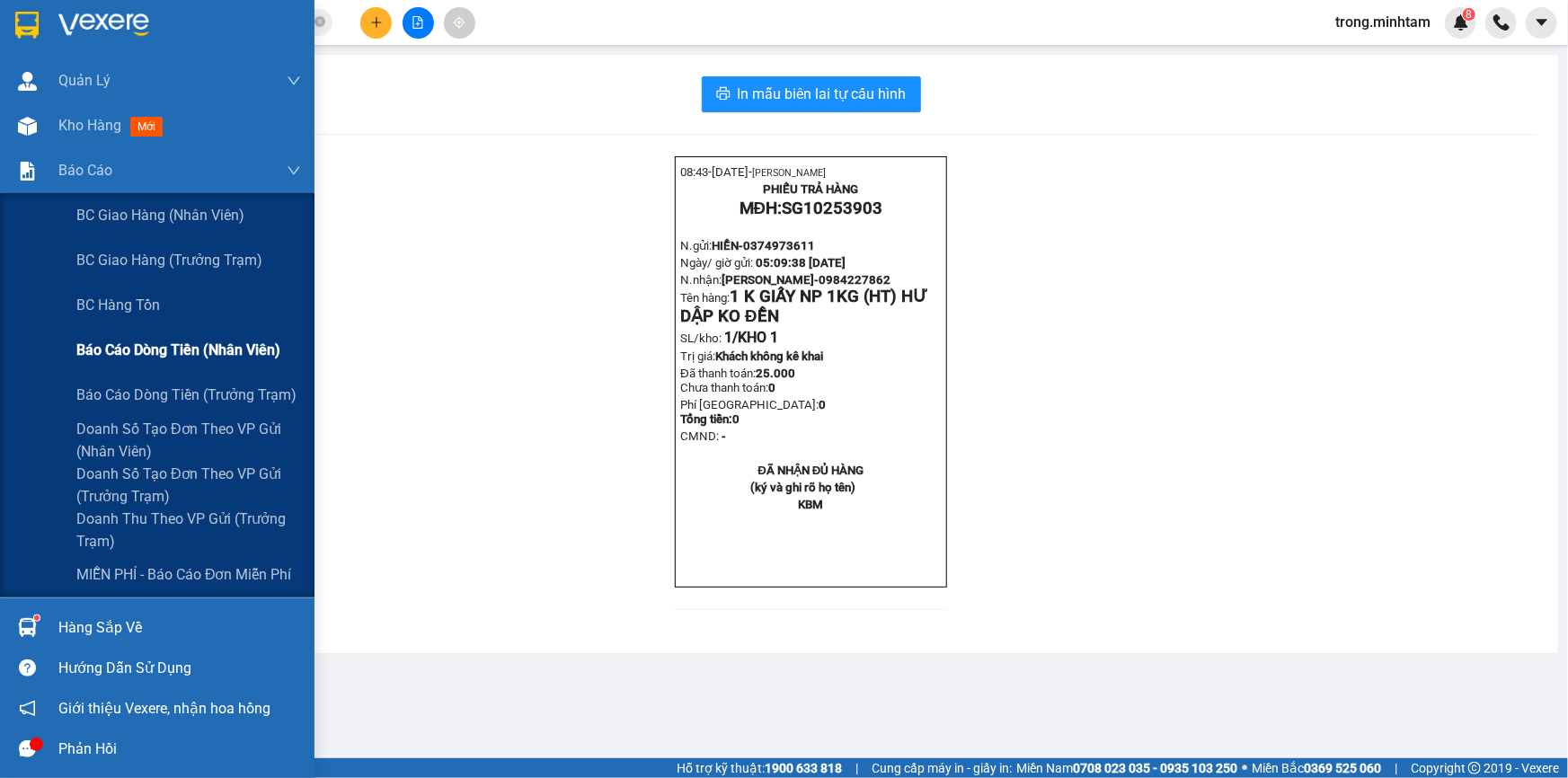
click at [202, 339] on span "Báo cáo dòng tiền (nhân viên)" at bounding box center [179, 349] width 204 height 23
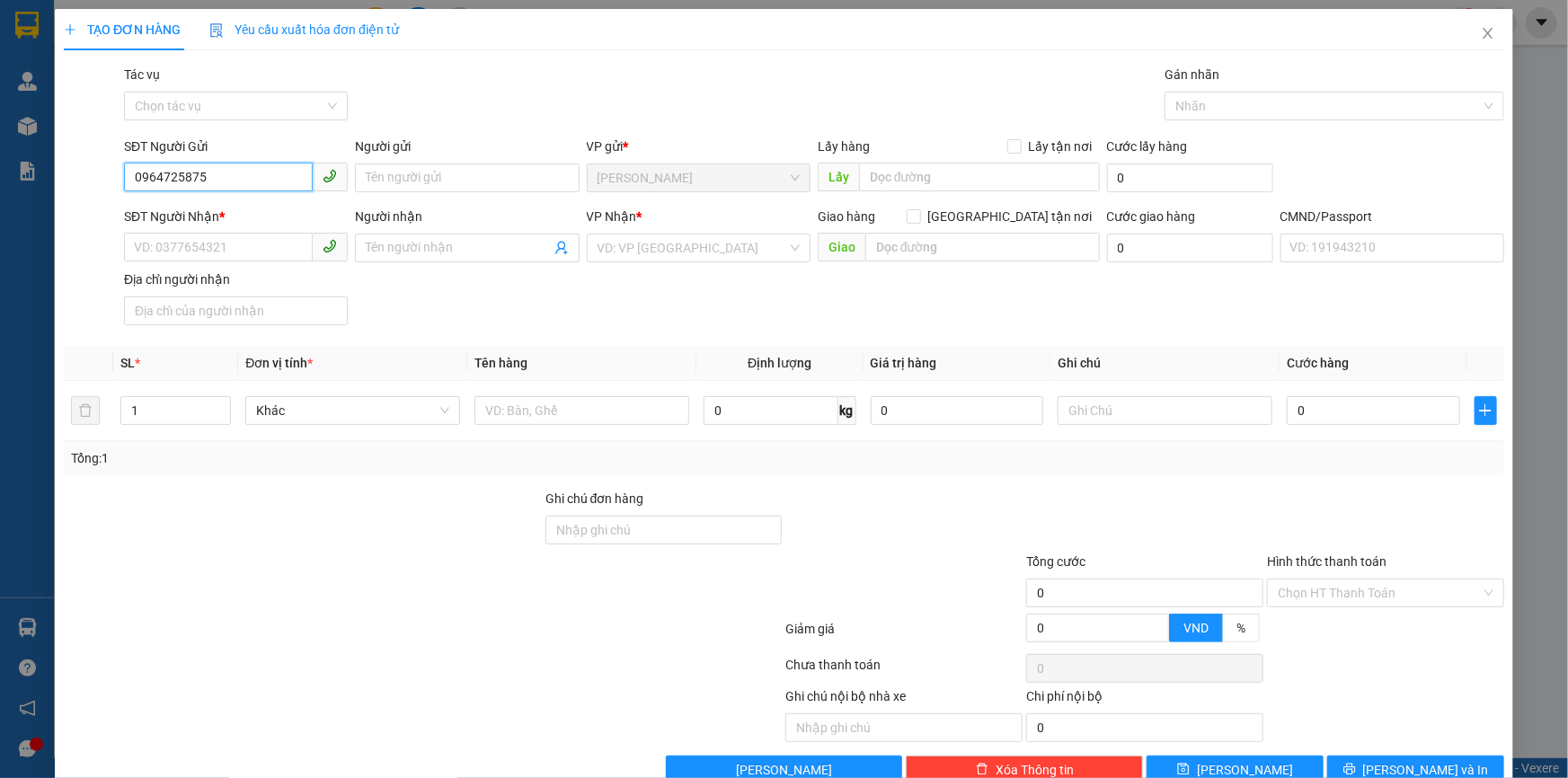
type input "0964725875"
type input "k"
type input "HẢI"
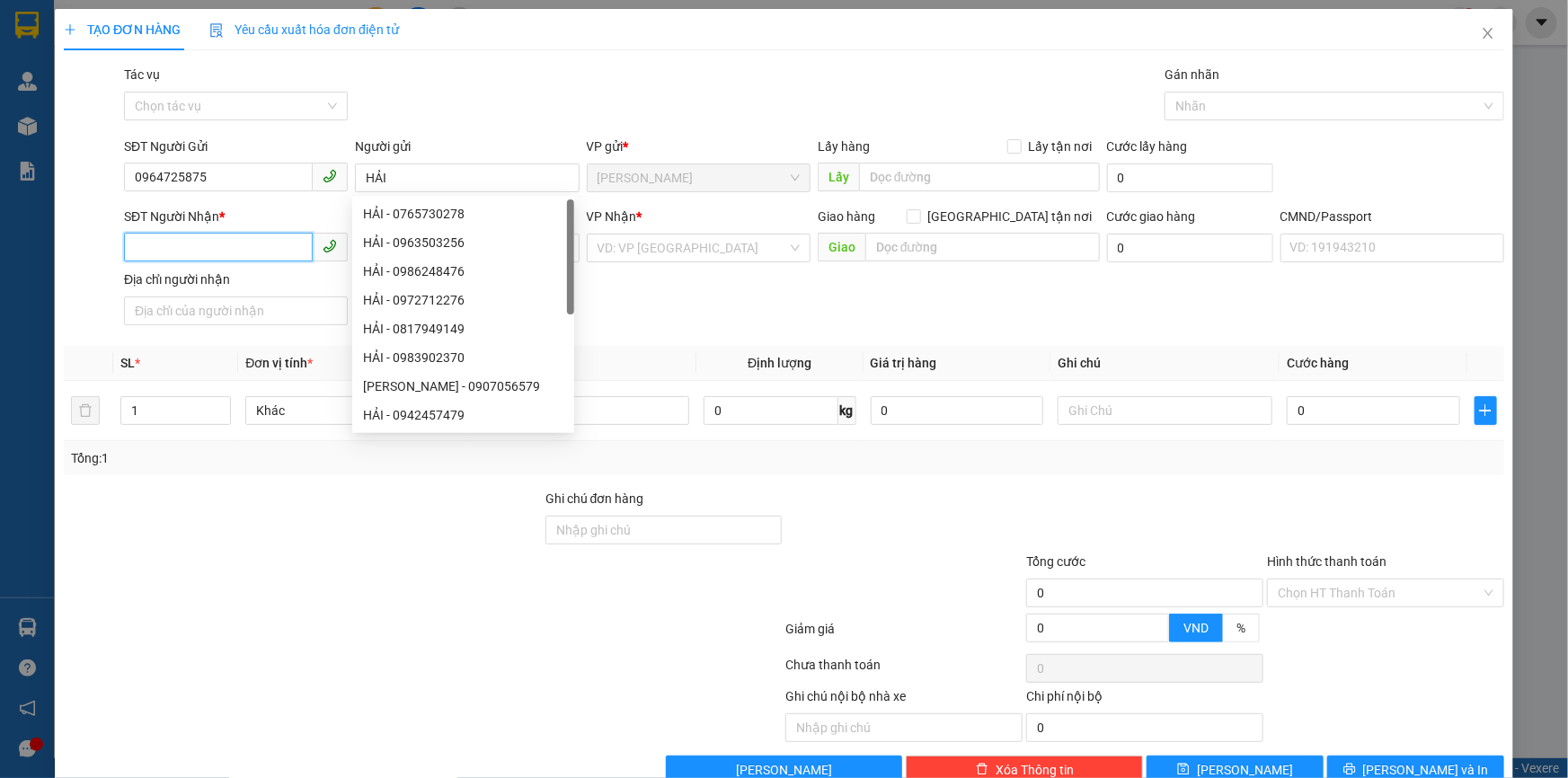
click at [260, 244] on input "SĐT Người Nhận *" at bounding box center [218, 247] width 189 height 29
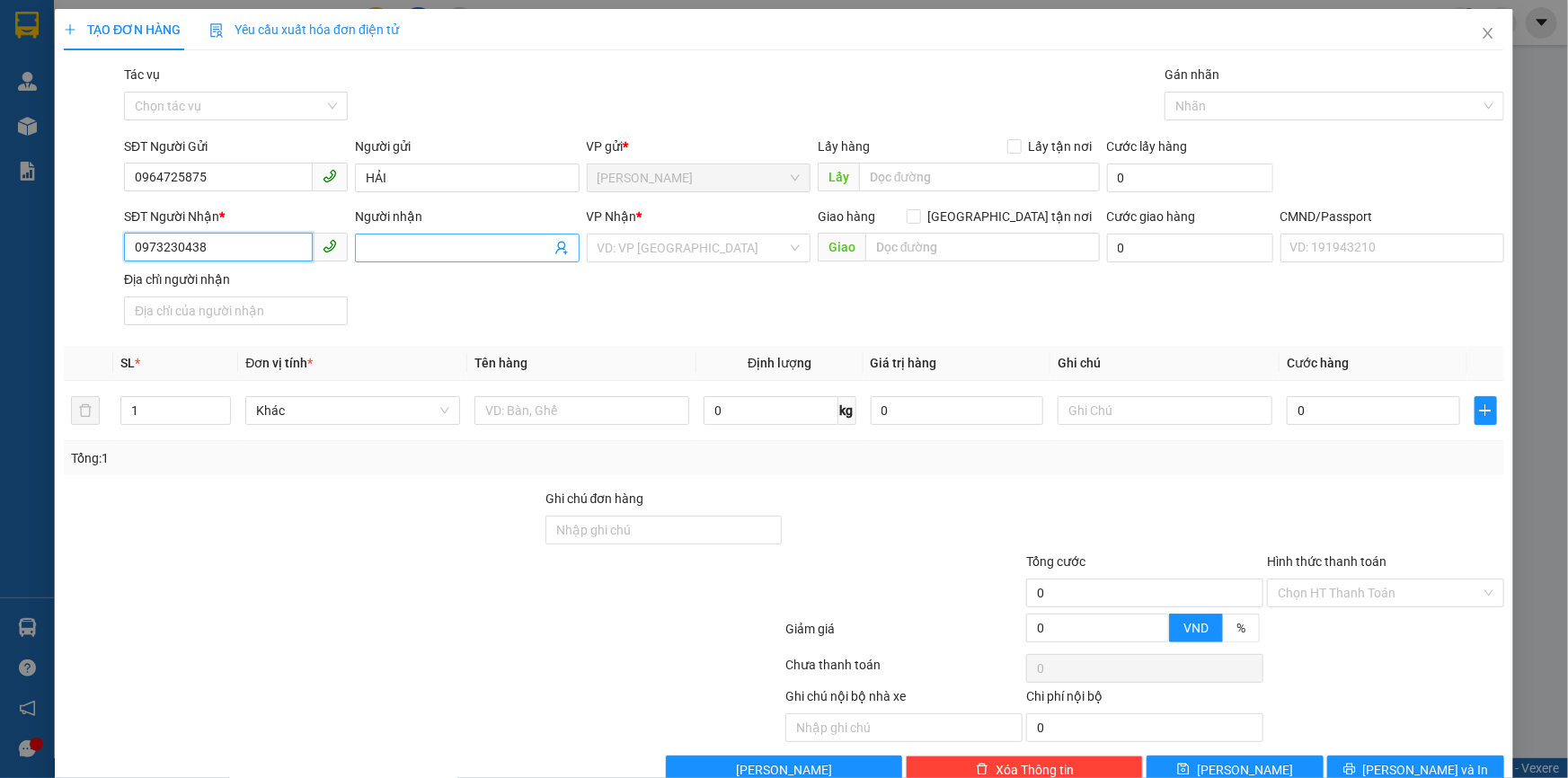
type input "0973230438"
click at [414, 253] on input "Người nhận" at bounding box center [458, 248] width 184 height 20
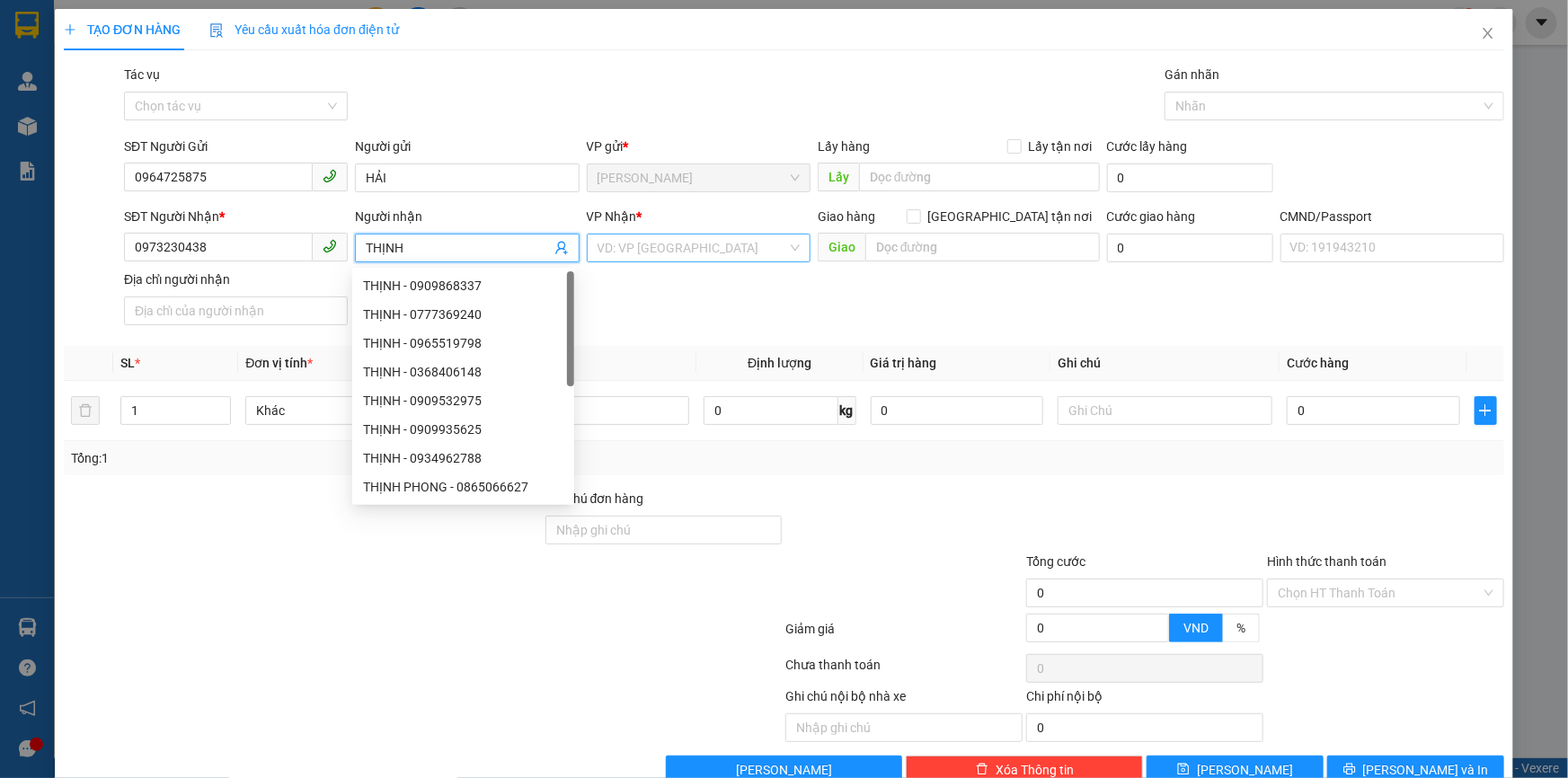
click at [663, 234] on div "VD: VP Sài Gòn" at bounding box center [698, 248] width 223 height 29
type input "THỊNH"
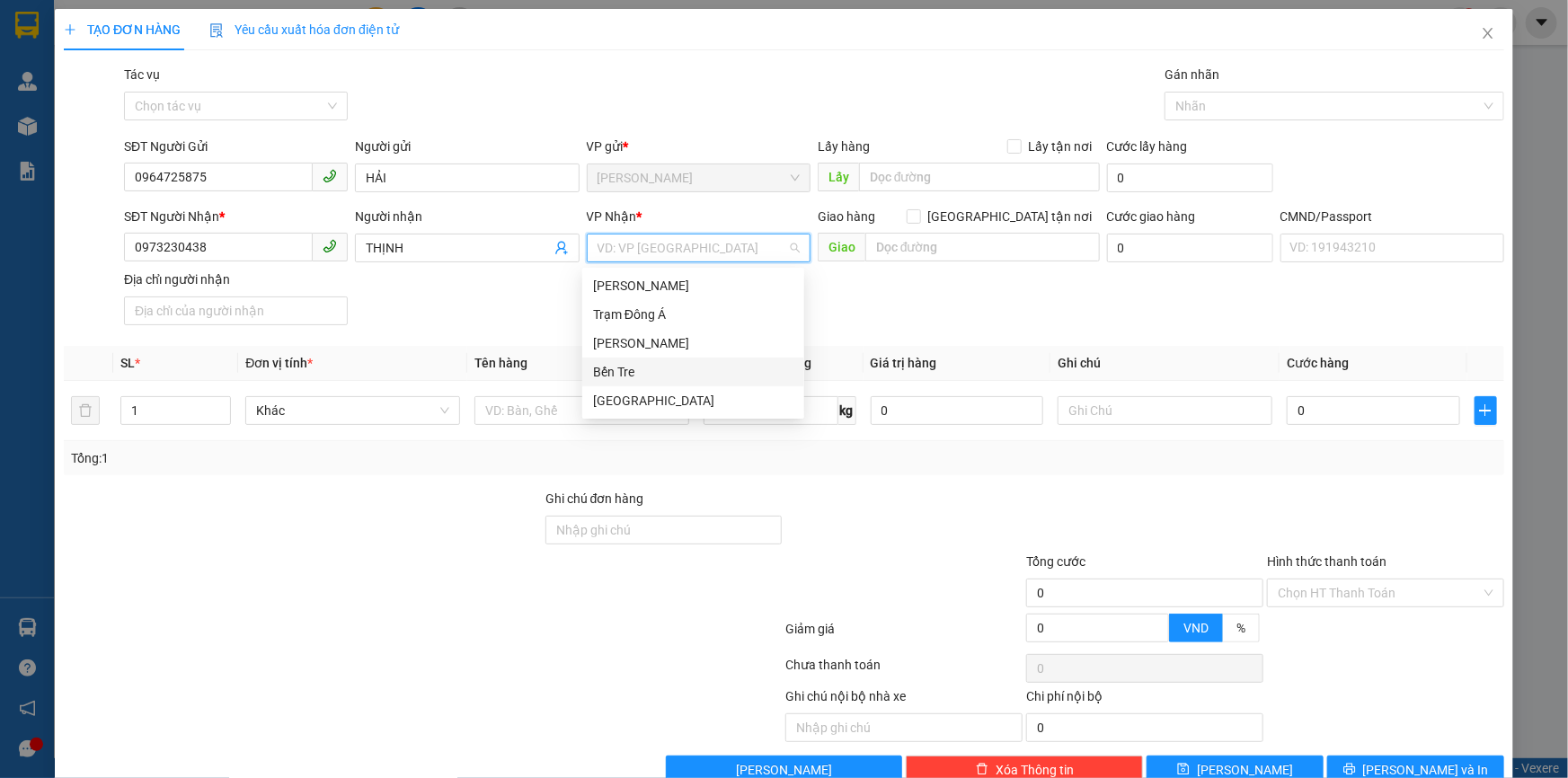
click at [610, 363] on div "Bến Tre" at bounding box center [693, 372] width 201 height 20
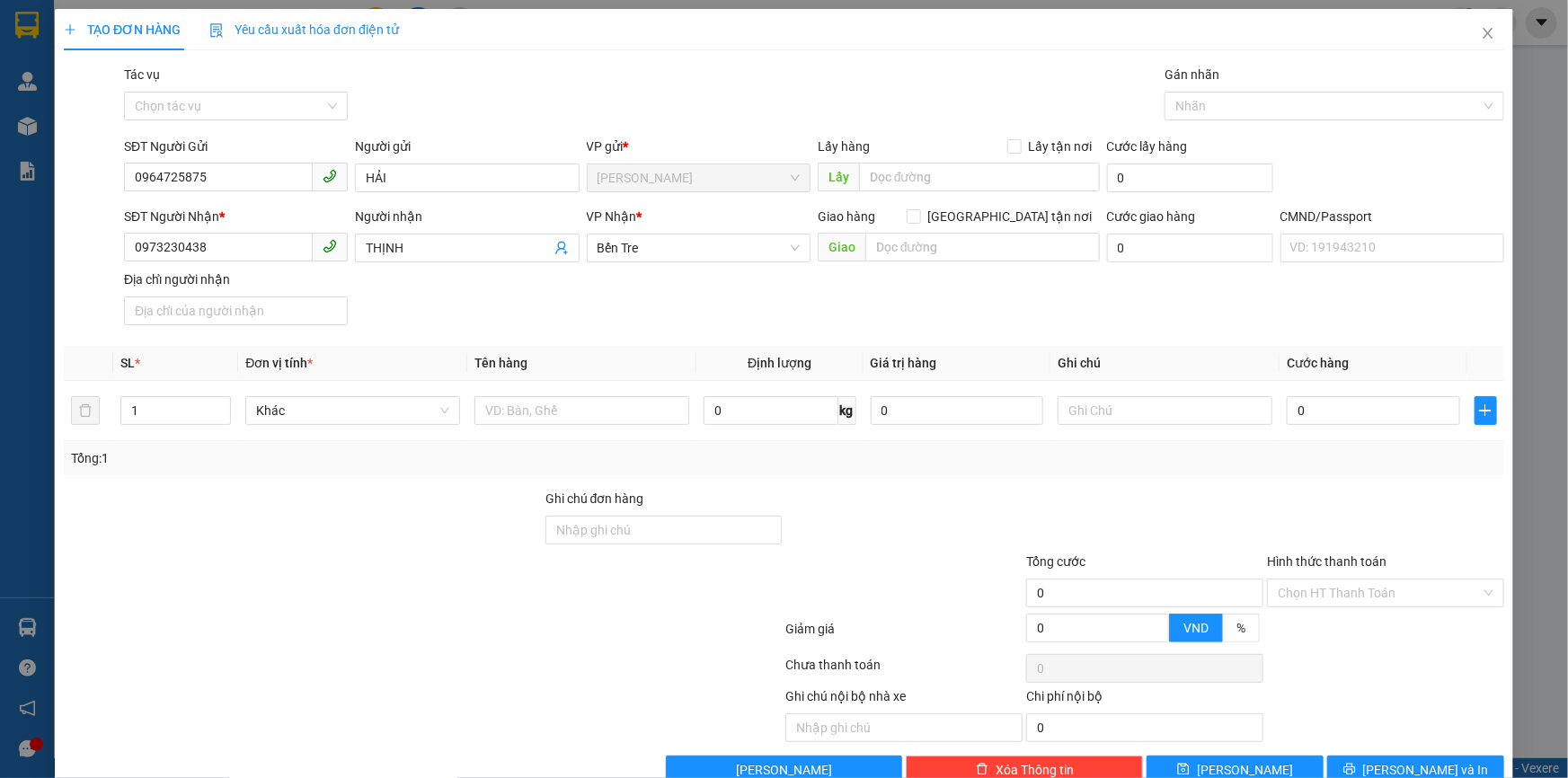
click at [623, 226] on div "VP Nhận *" at bounding box center [698, 217] width 223 height 20
click at [626, 247] on span "Bến Tre" at bounding box center [699, 248] width 202 height 27
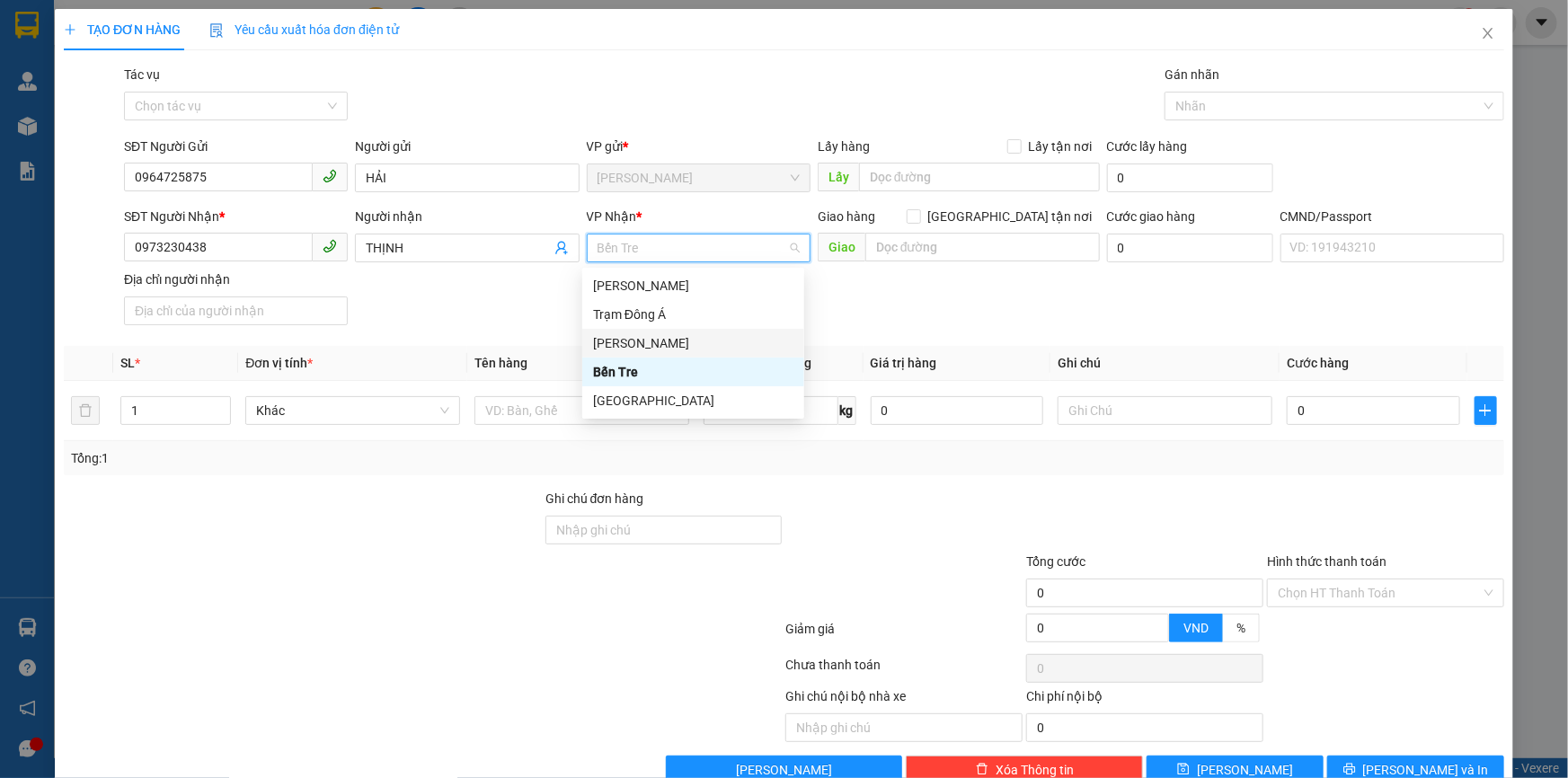
click at [683, 333] on div "[PERSON_NAME]" at bounding box center [693, 343] width 201 height 20
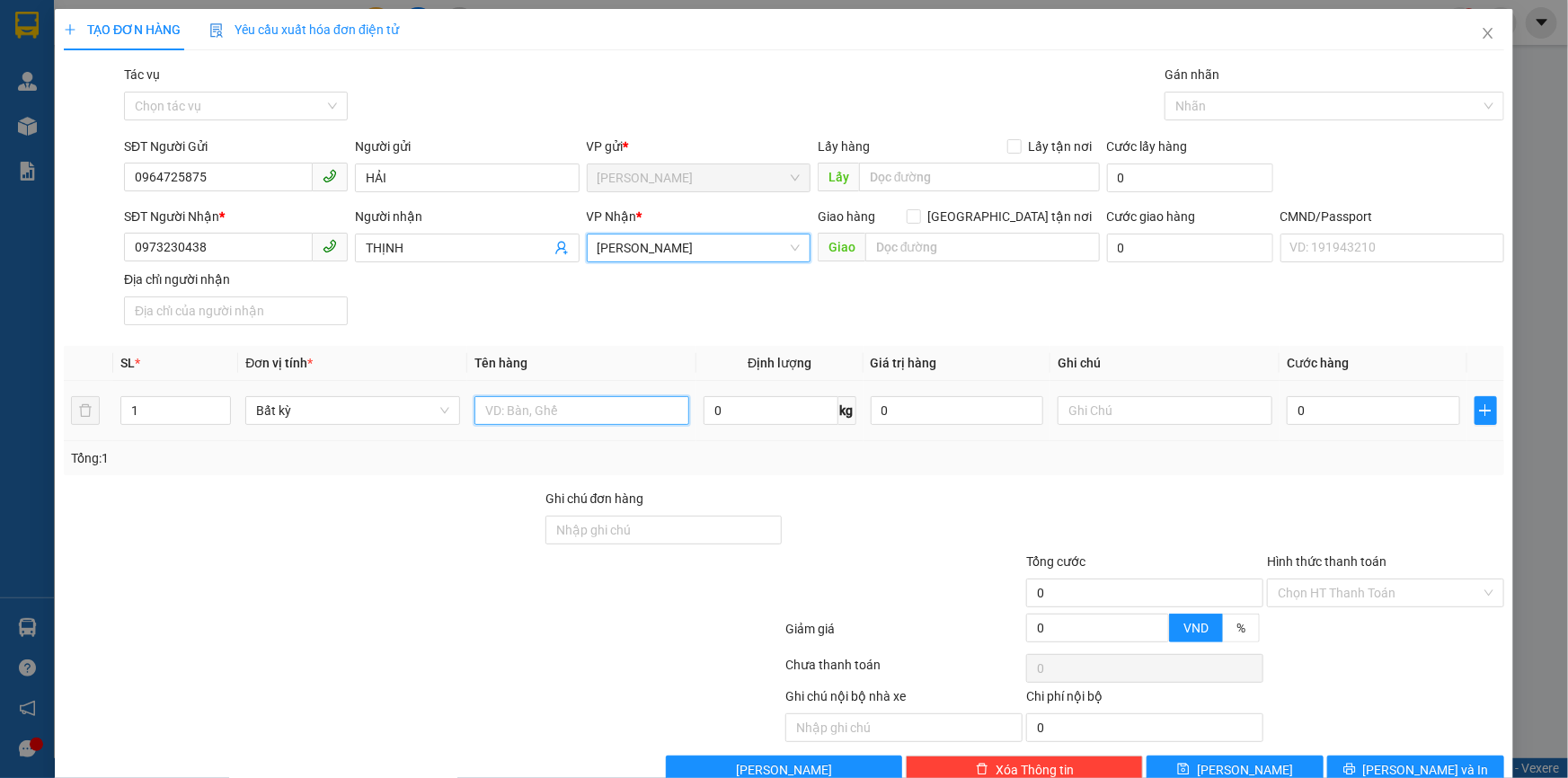
click at [608, 420] on input "text" at bounding box center [581, 410] width 214 height 29
type input "1 THUNG NP 66KG"
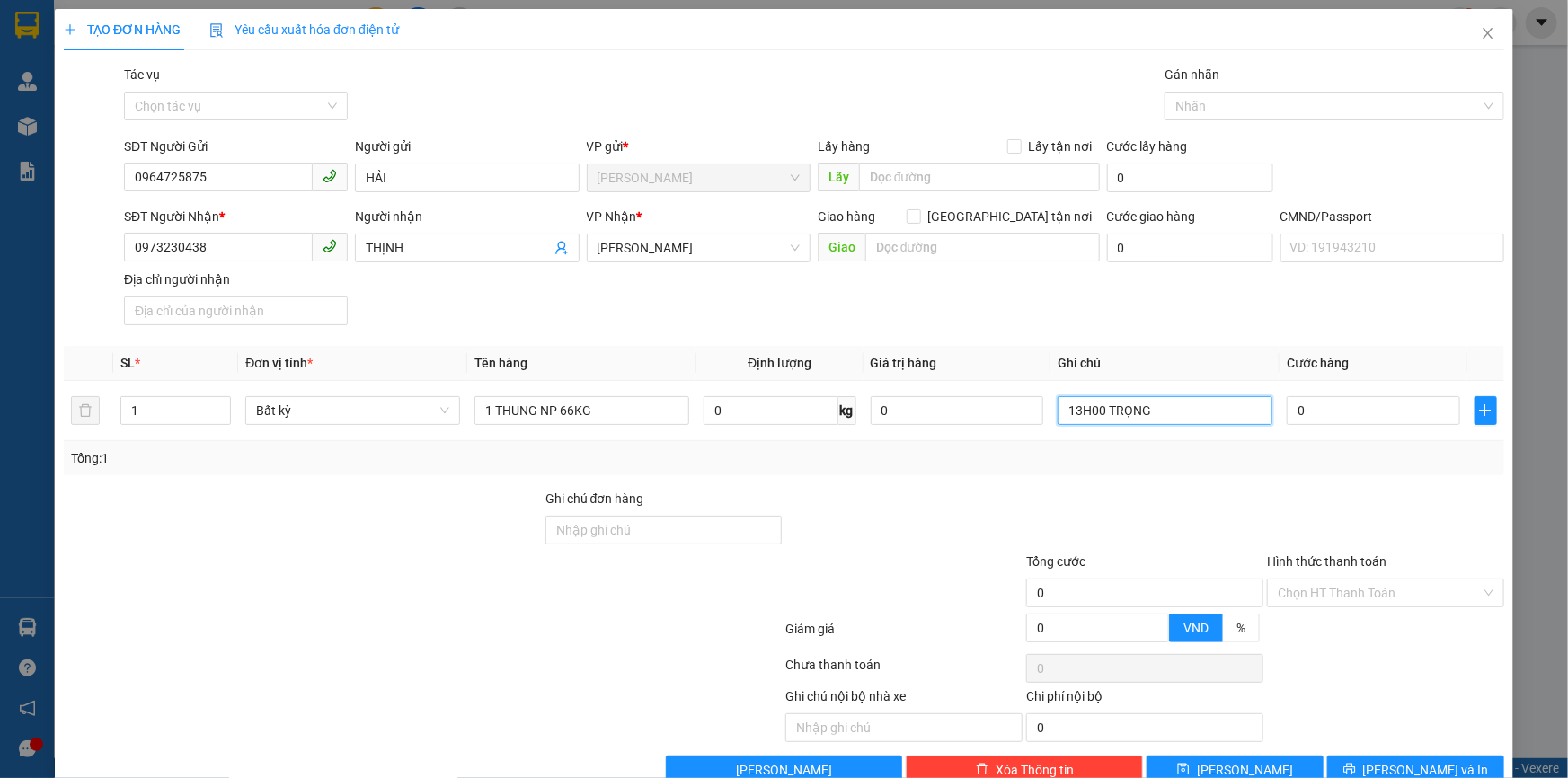
type input "13H00 TRỌNG"
type input "1"
type input "10"
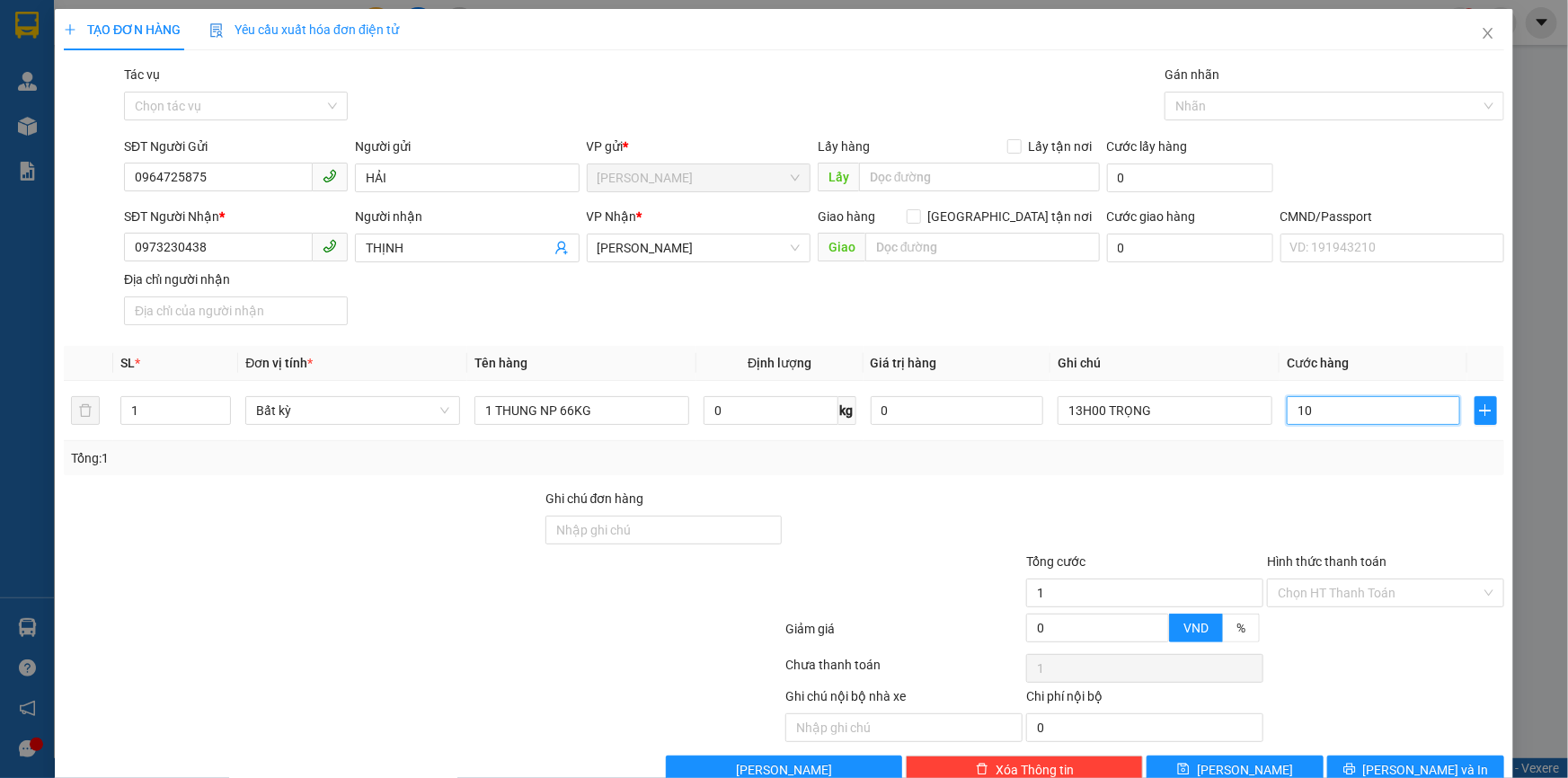
type input "10"
type input "100"
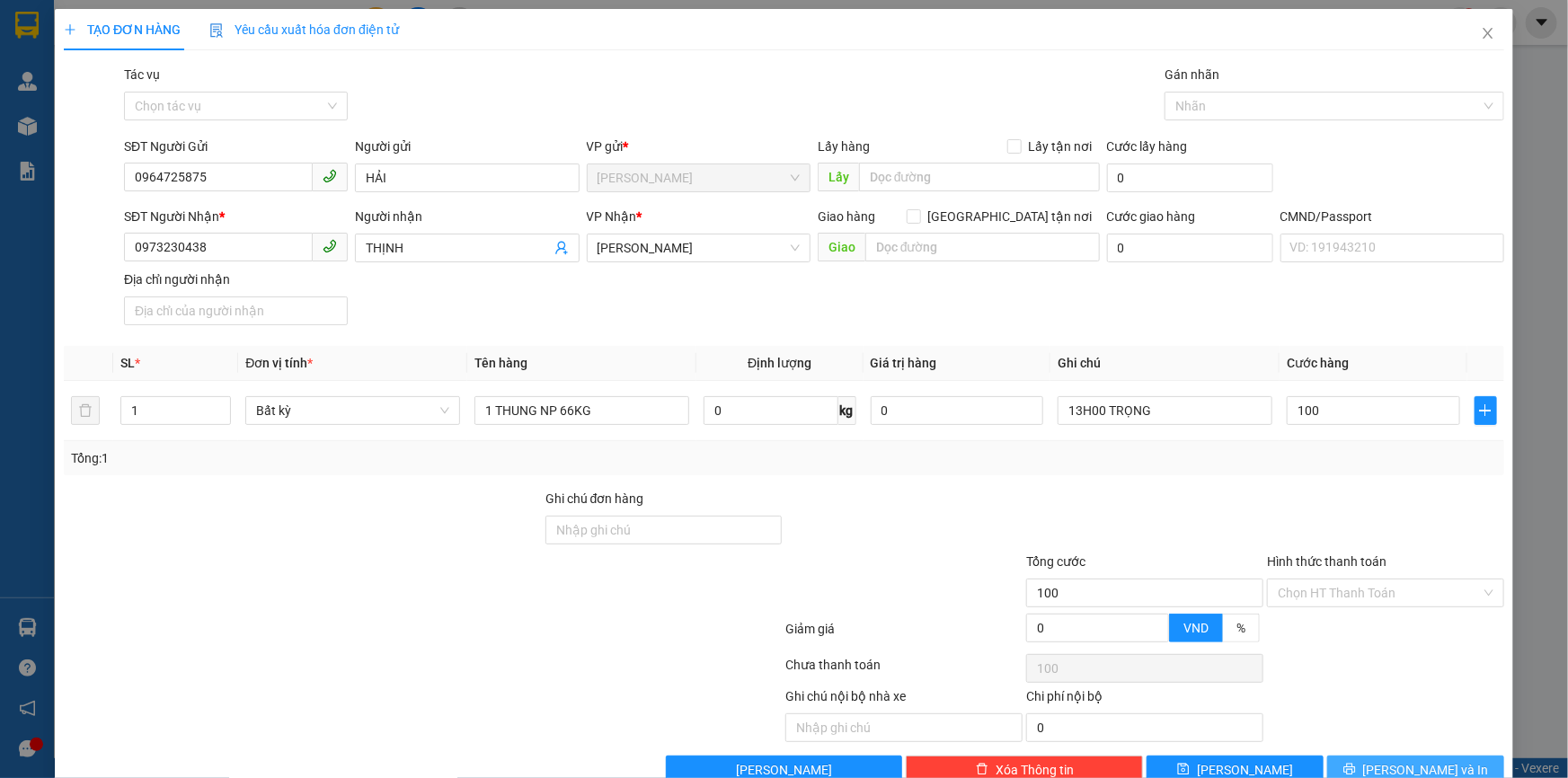
type input "100.000"
click at [1387, 766] on button "[PERSON_NAME] và In" at bounding box center [1416, 770] width 177 height 29
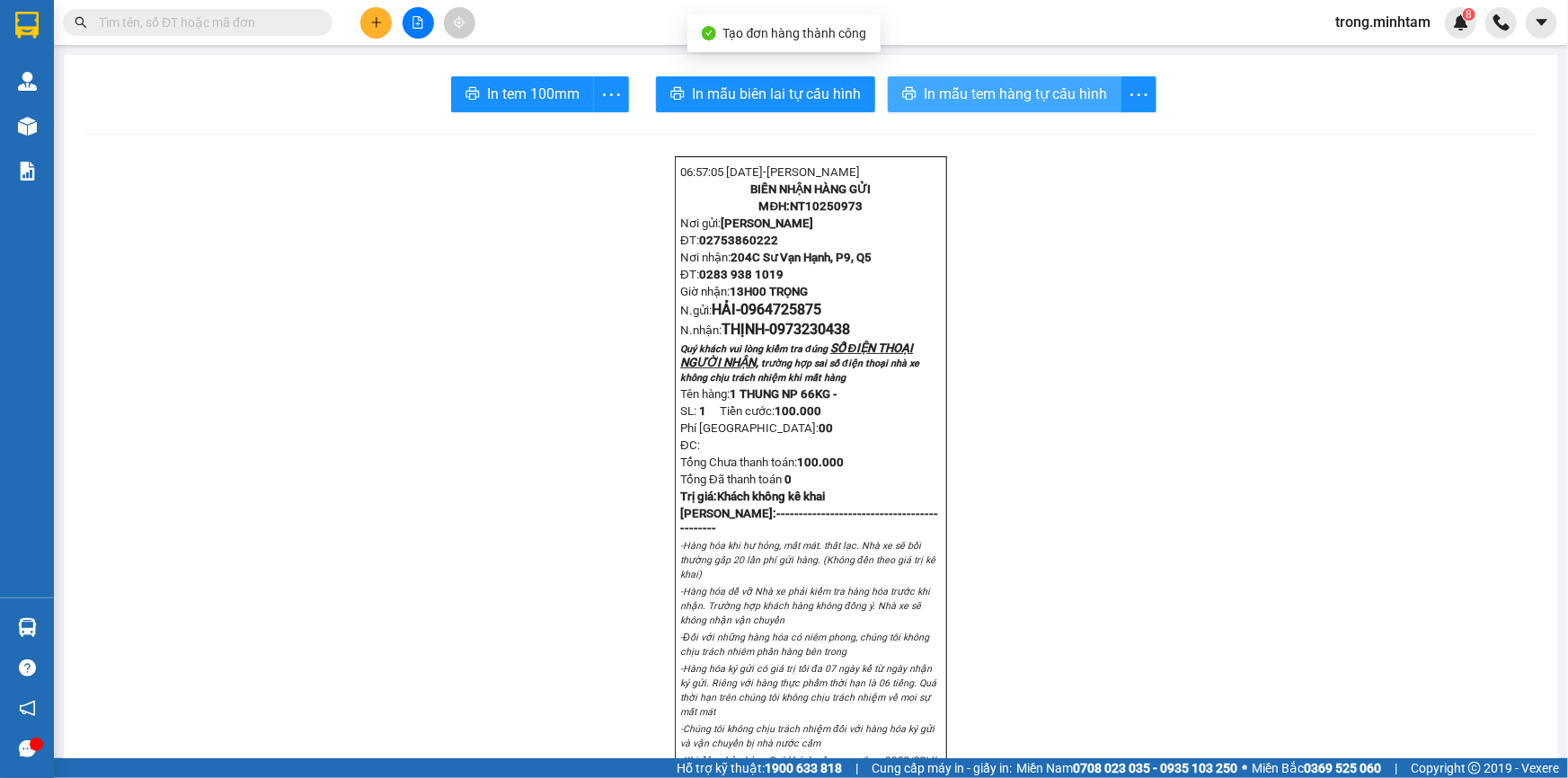
click at [1010, 92] on span "In mẫu tem hàng tự cấu hình" at bounding box center [1015, 94] width 183 height 23
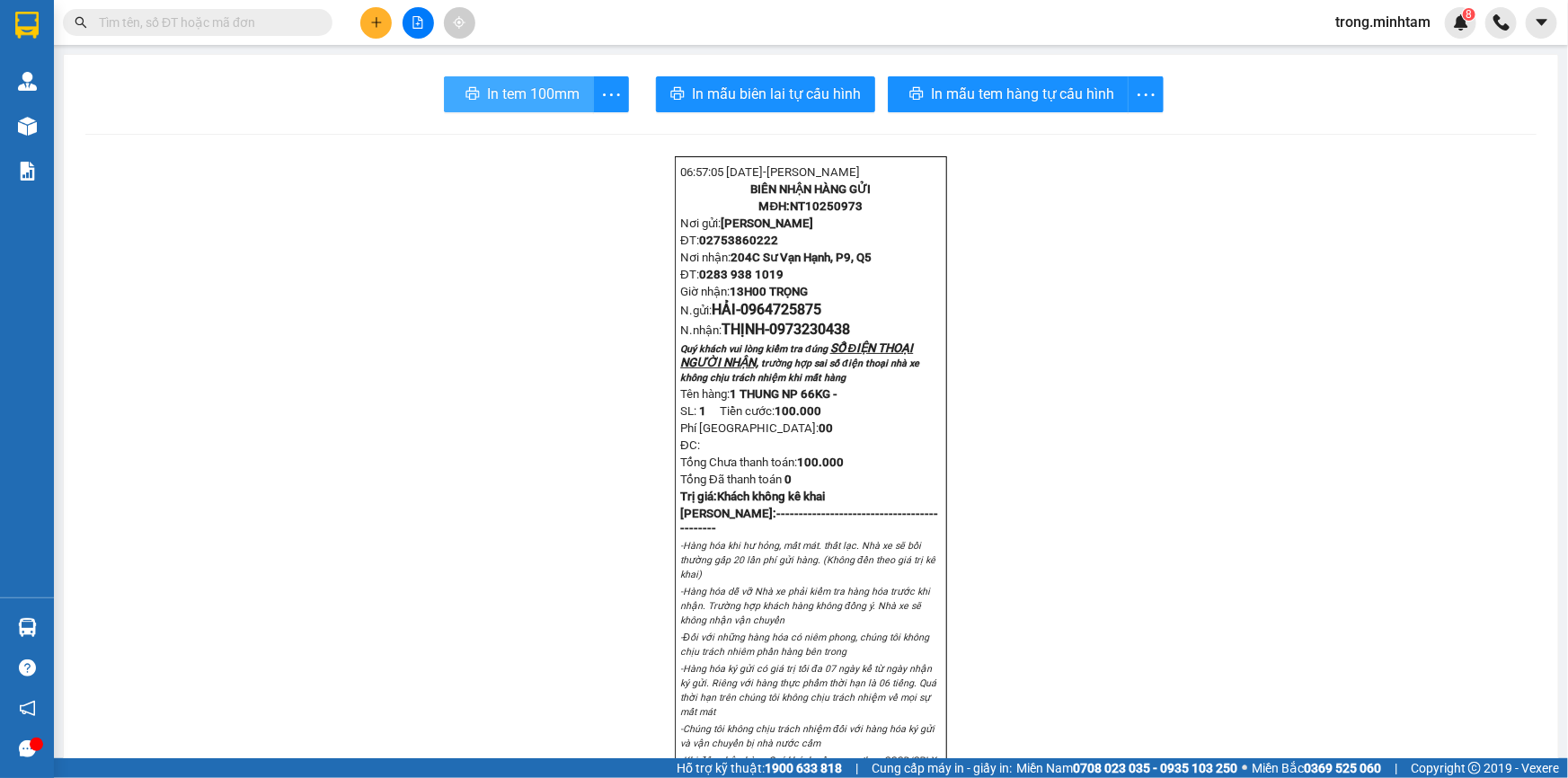
click at [509, 98] on span "In tem 100mm" at bounding box center [533, 94] width 92 height 23
click at [370, 20] on icon "plus" at bounding box center [377, 23] width 13 height 13
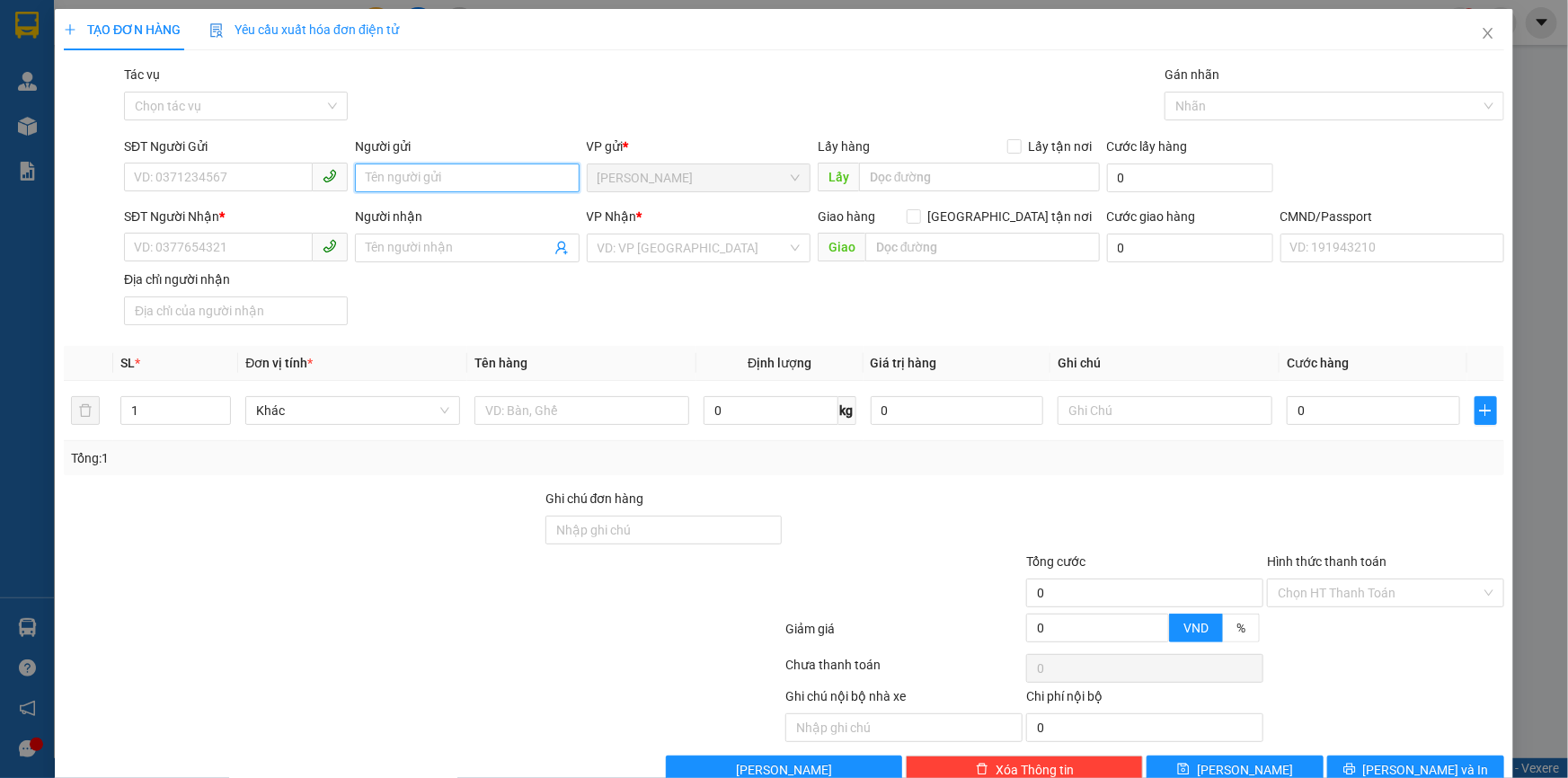
click at [395, 176] on input "Người gửi" at bounding box center [466, 178] width 223 height 29
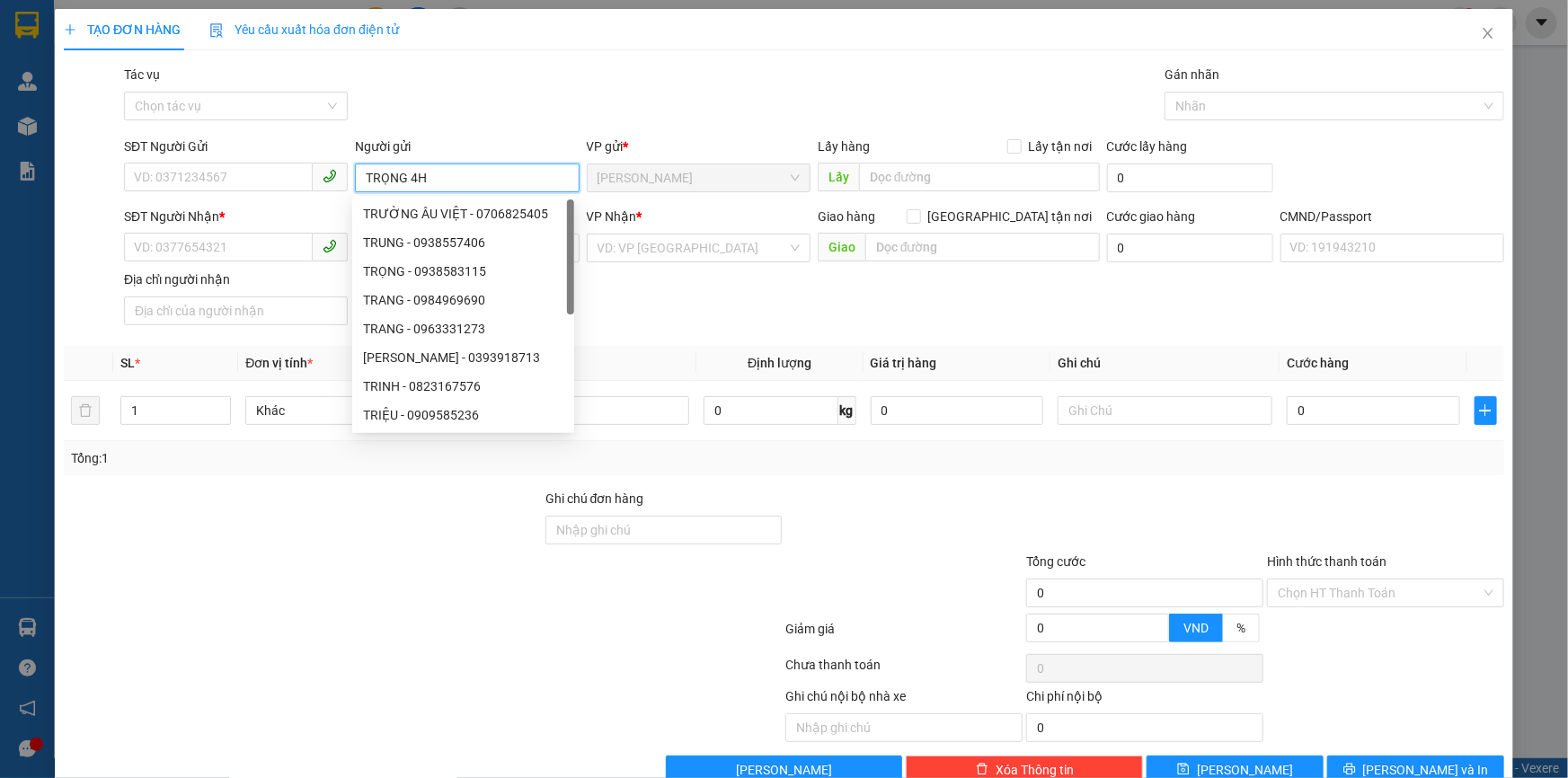
type input "TRỌNG 4H"
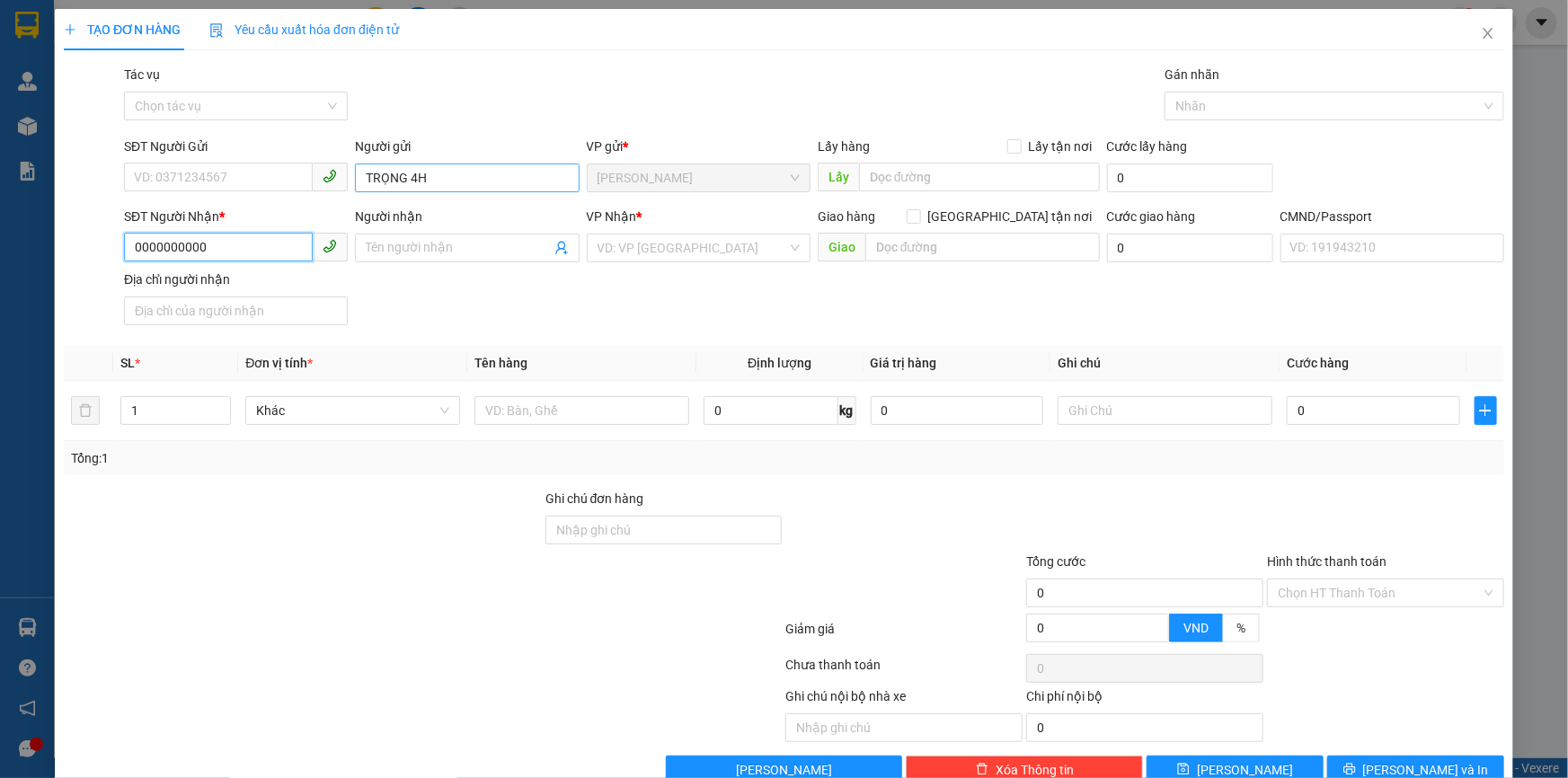
type input "0000000000"
type input "CHỊ [PERSON_NAME]"
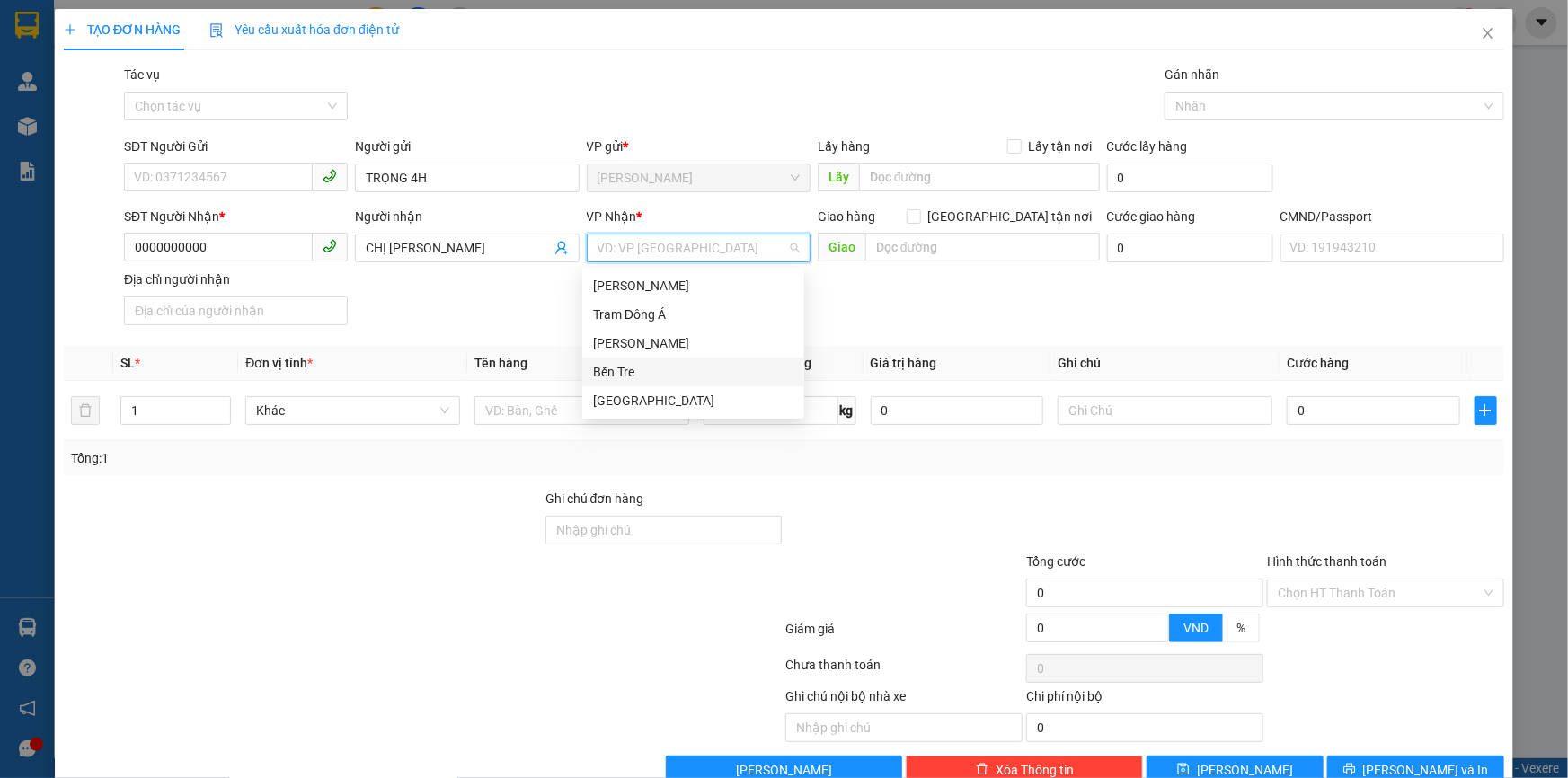
click at [600, 367] on div "Bến Tre" at bounding box center [693, 372] width 201 height 20
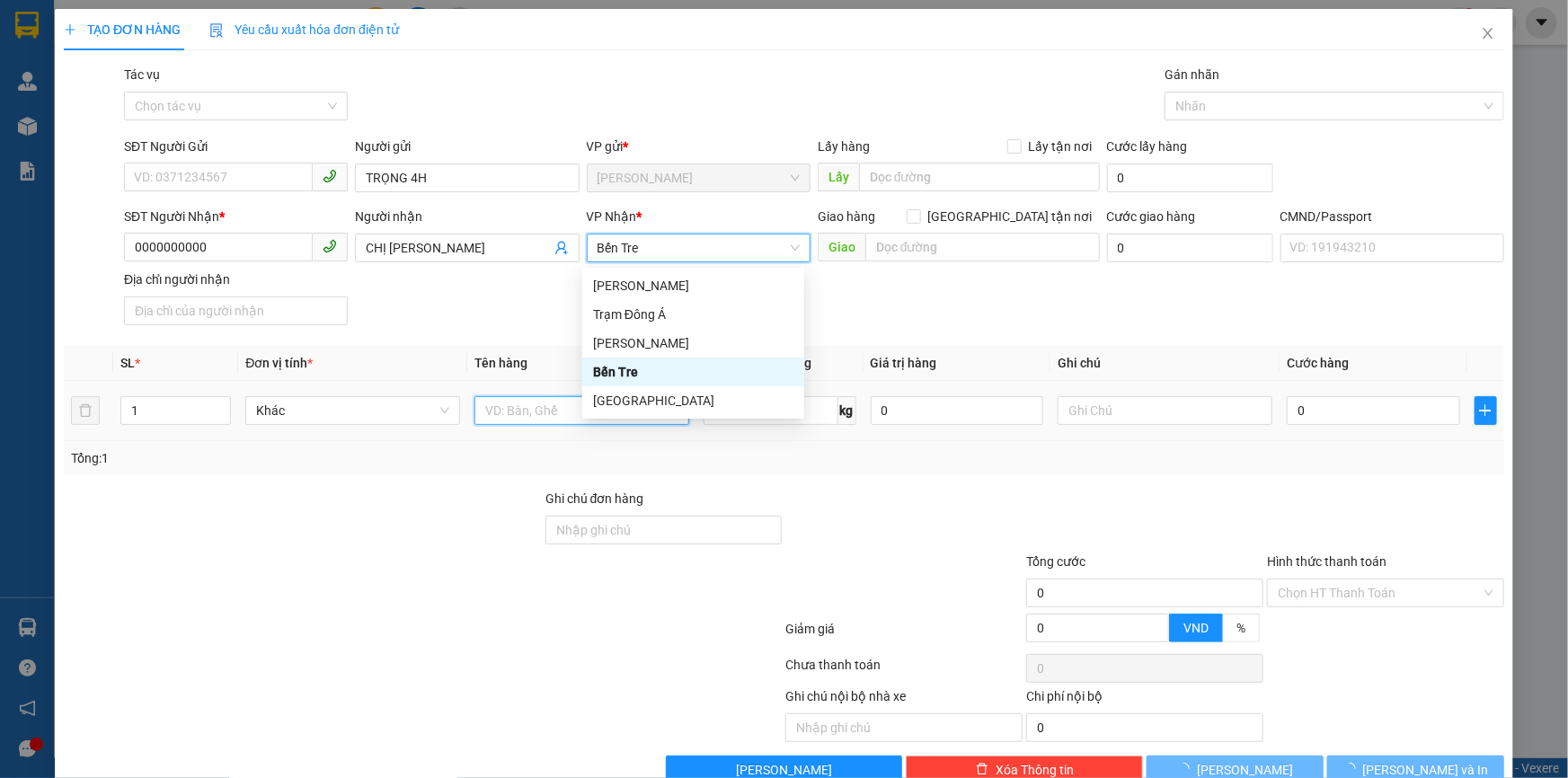
click at [522, 421] on input "text" at bounding box center [581, 410] width 214 height 29
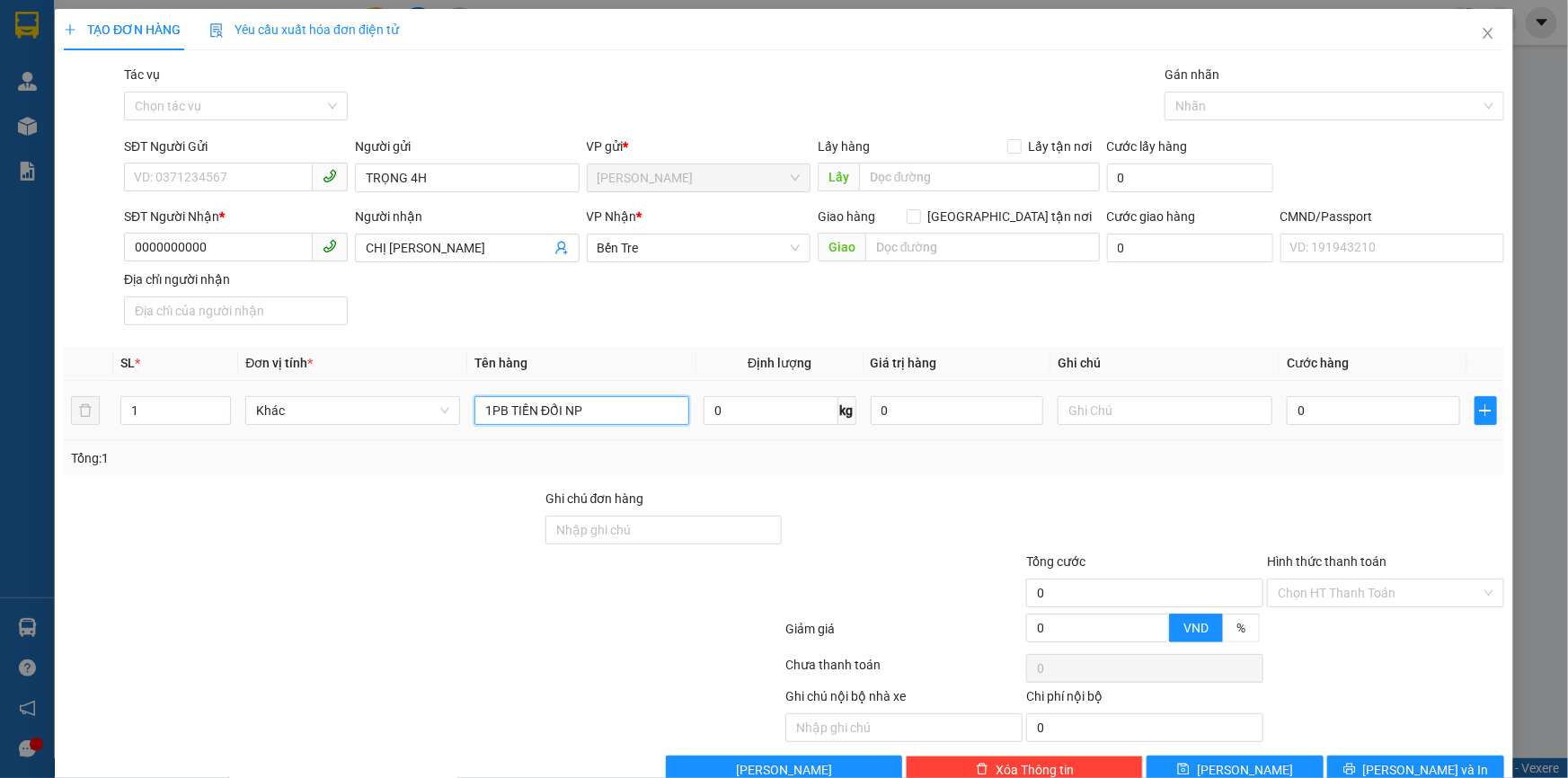
type input "1PB TIỀN ĐỔI NP"
type input "4.000.000"
click at [1345, 602] on input "Hình thức thanh toán" at bounding box center [1379, 593] width 203 height 27
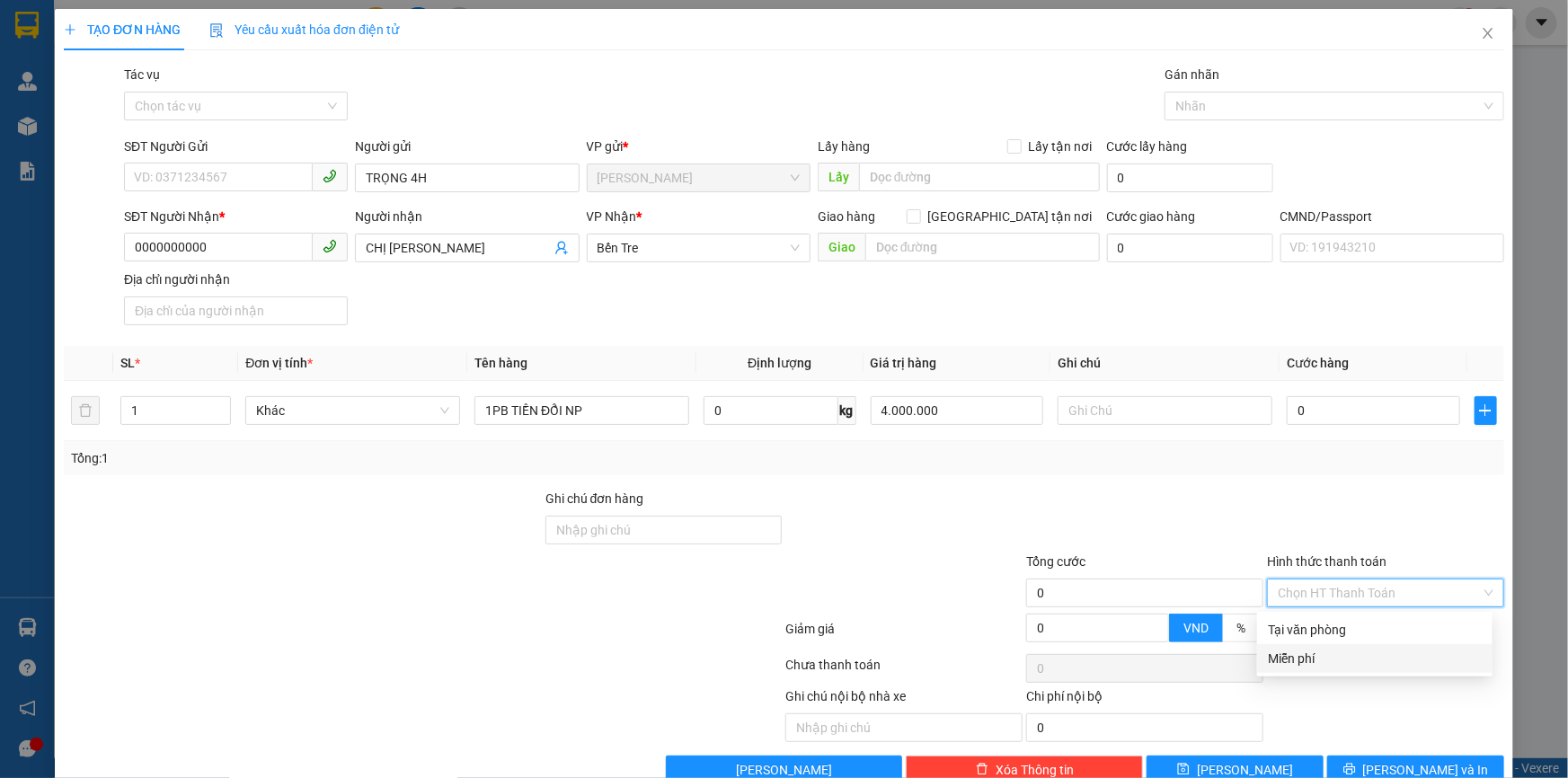
click at [1284, 661] on div "Miễn phí" at bounding box center [1375, 659] width 213 height 20
click at [1180, 104] on div at bounding box center [1324, 106] width 313 height 22
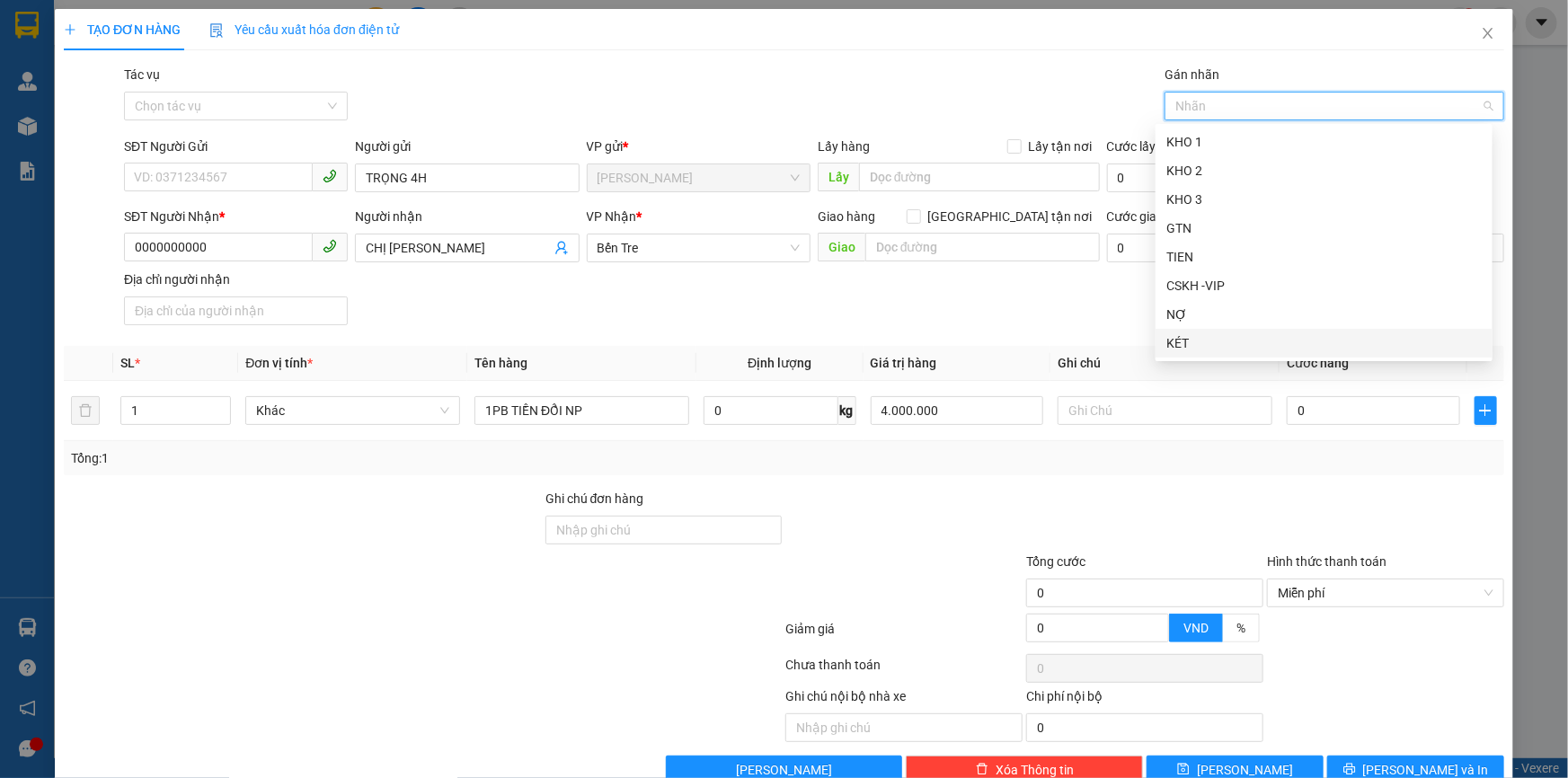
click at [1218, 337] on div "KÉT" at bounding box center [1324, 343] width 316 height 20
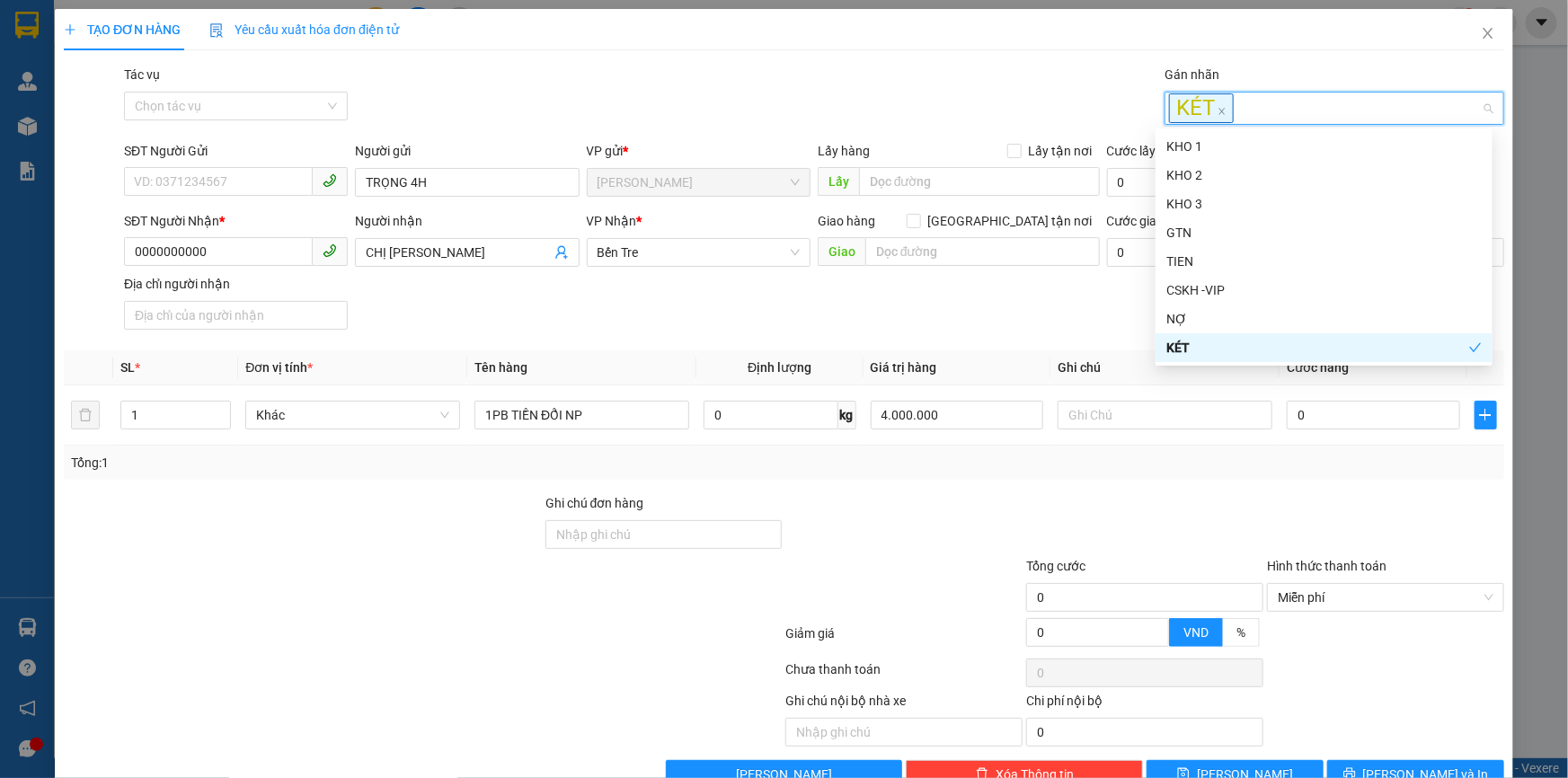
scroll to position [47, 0]
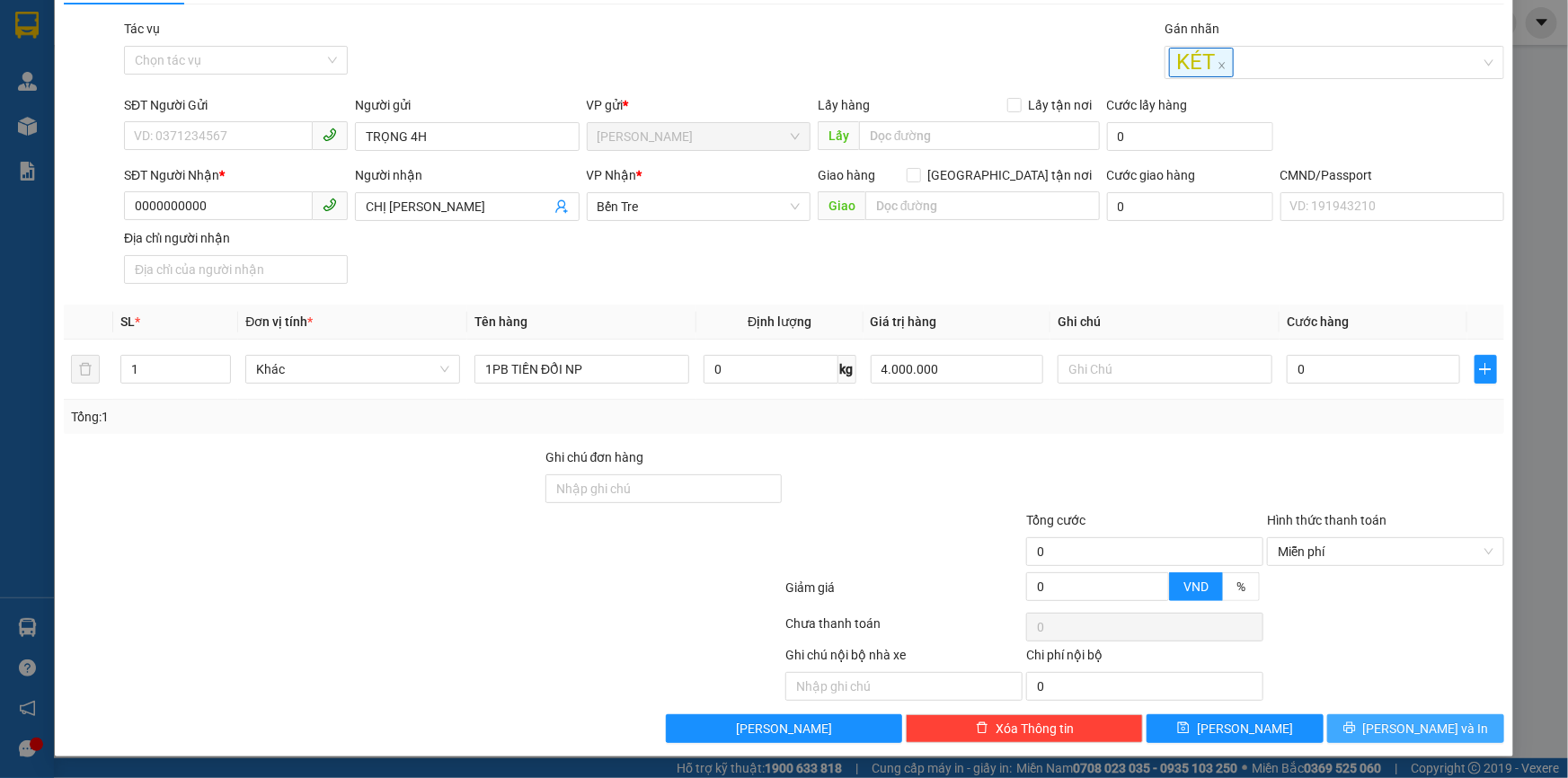
click at [1355, 734] on icon "printer" at bounding box center [1349, 728] width 13 height 13
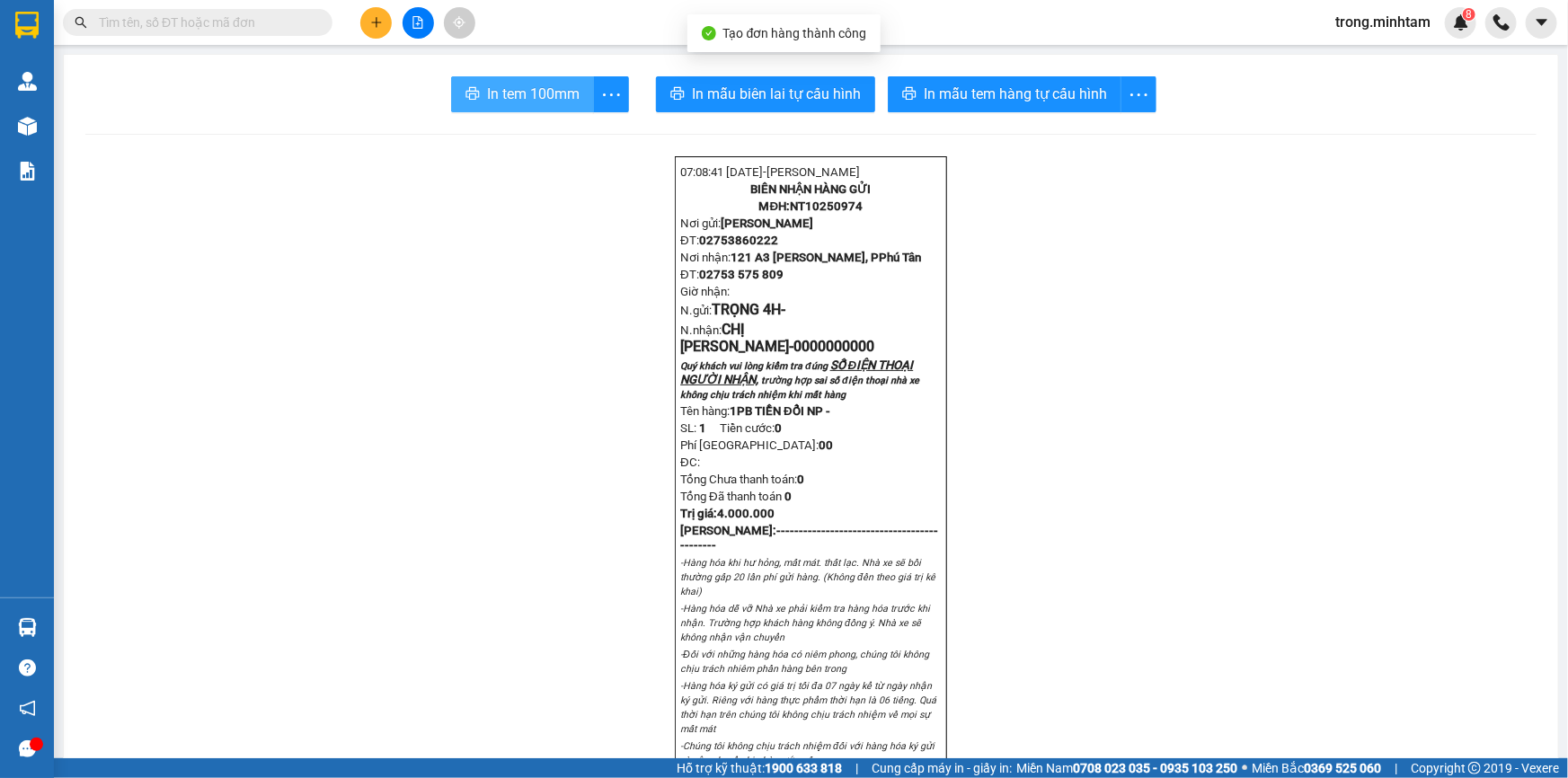
click at [487, 88] on span "In tem 100mm" at bounding box center [533, 94] width 92 height 23
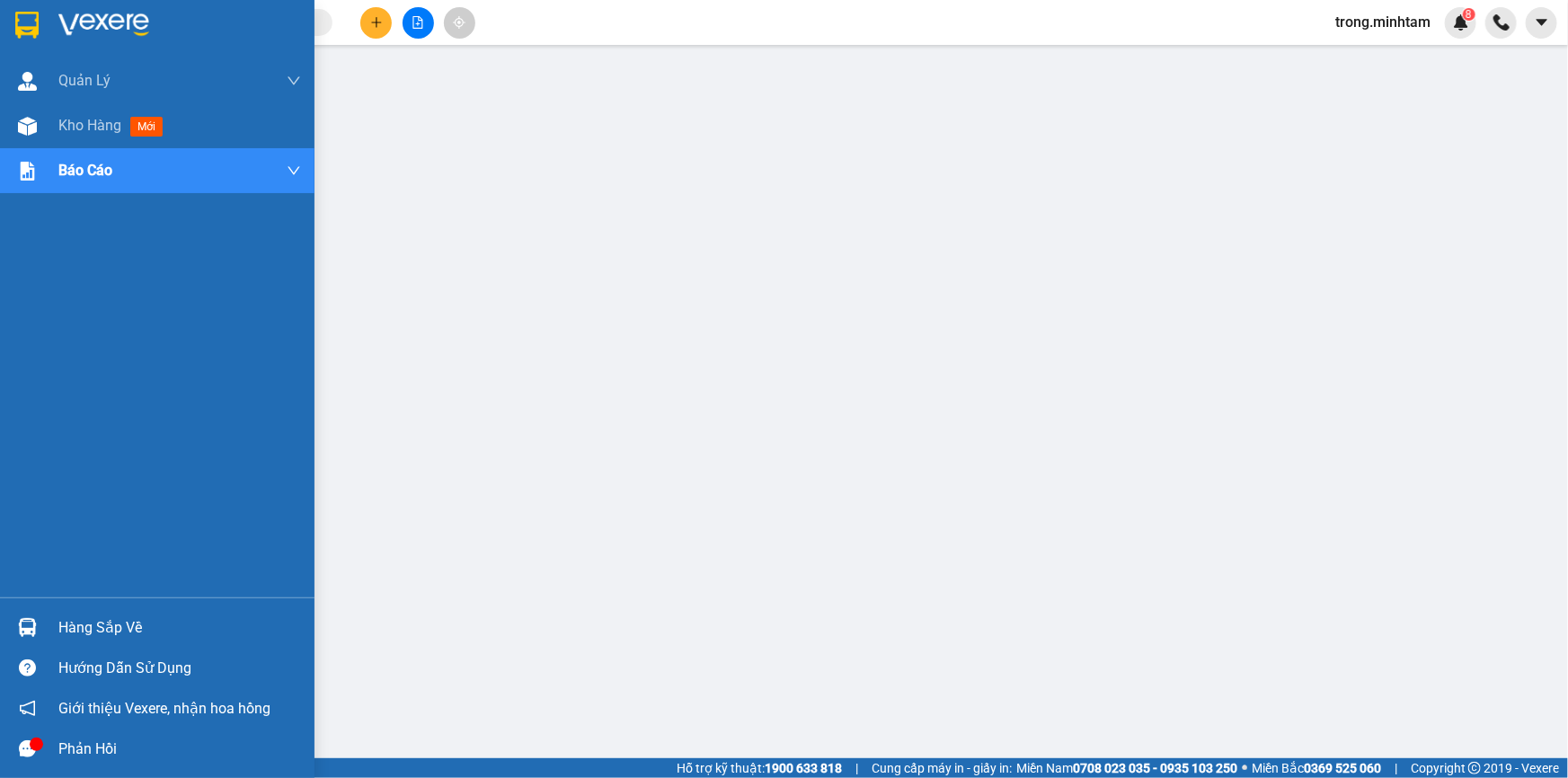
click at [117, 18] on img at bounding box center [103, 26] width 90 height 27
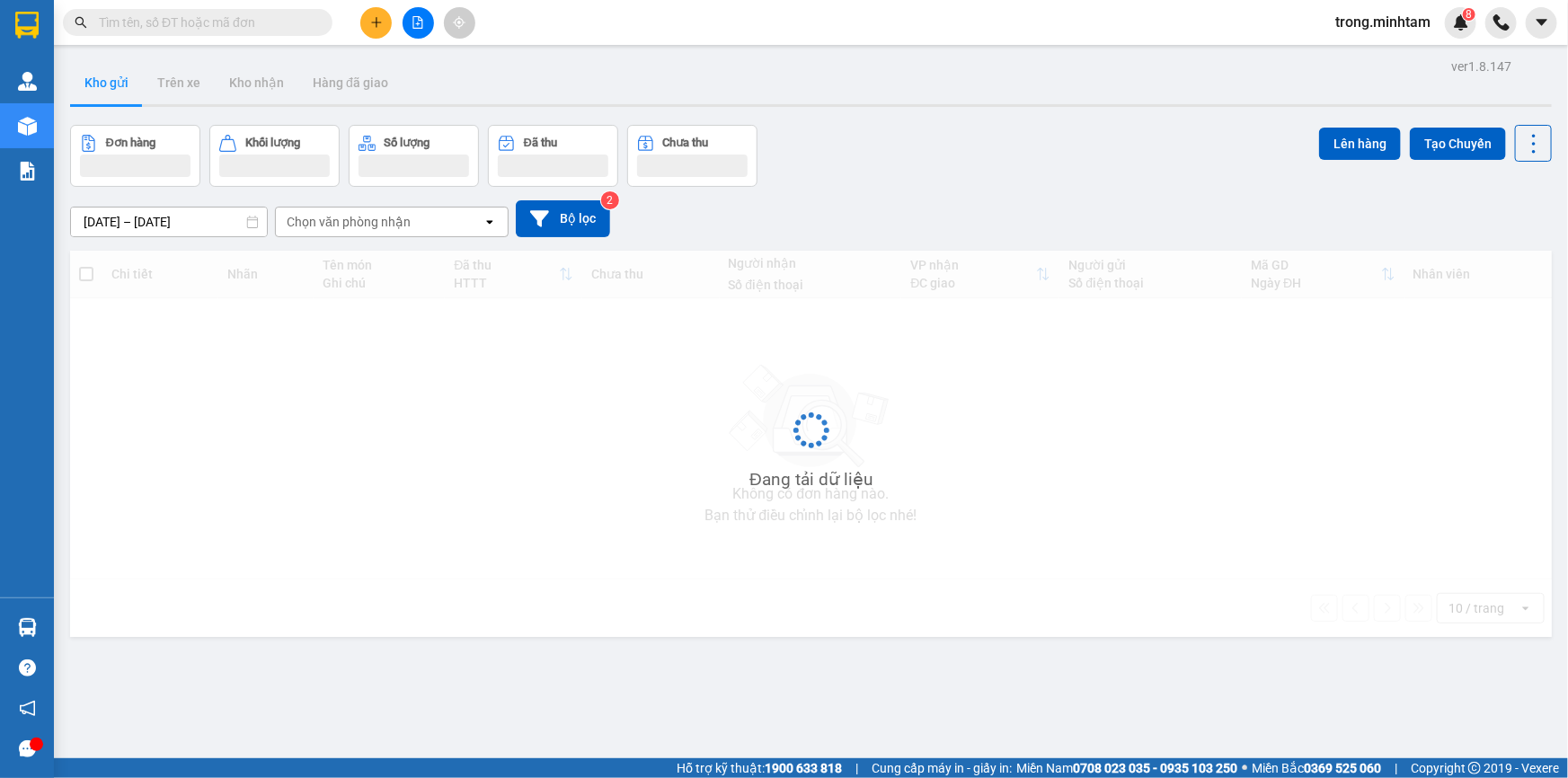
click at [318, 16] on span at bounding box center [320, 23] width 11 height 20
click at [274, 17] on input "text" at bounding box center [204, 23] width 212 height 20
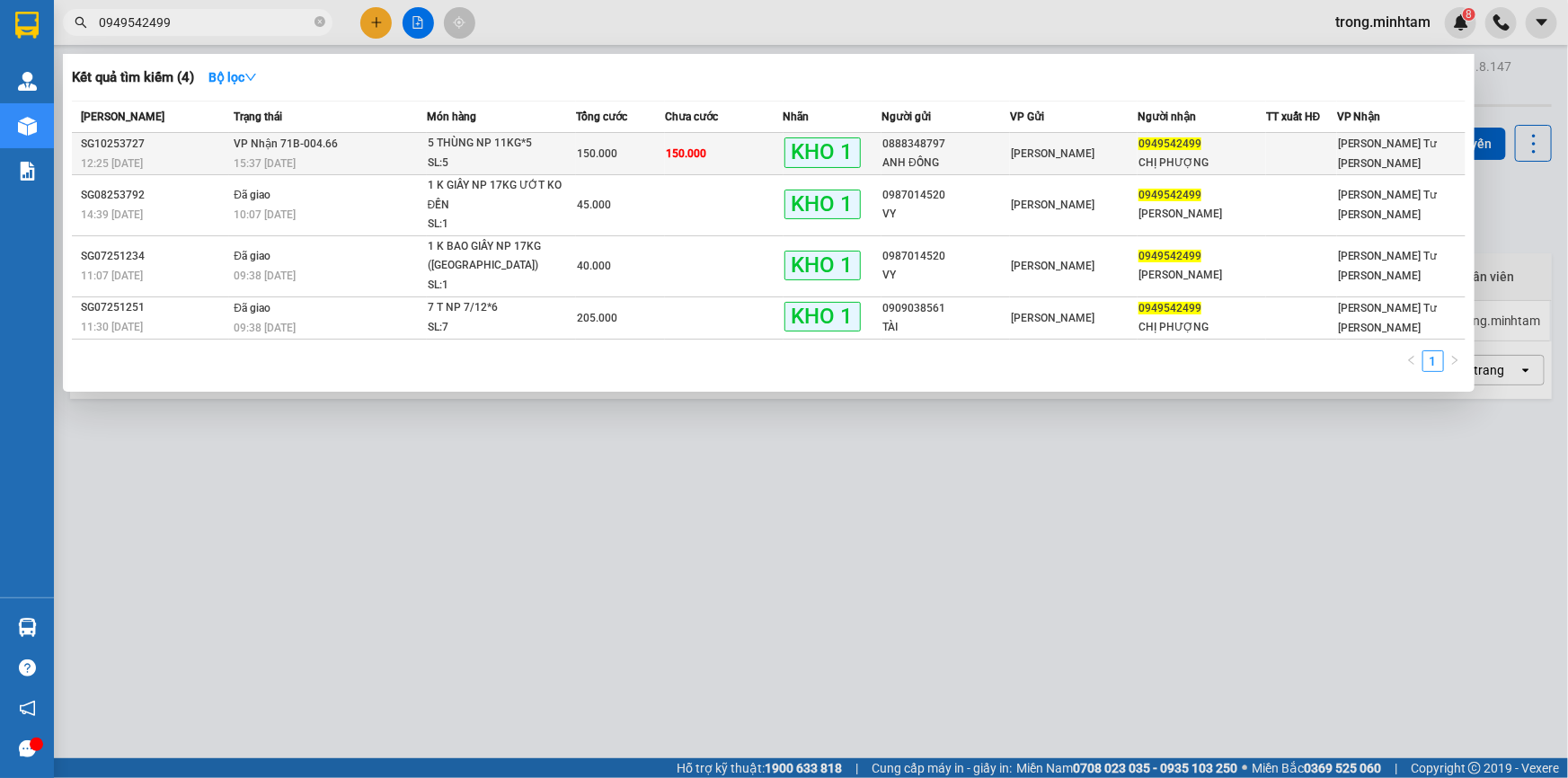
type input "0949542499"
click at [275, 148] on span "VP Nhận 71B-004.66" at bounding box center [286, 144] width 104 height 13
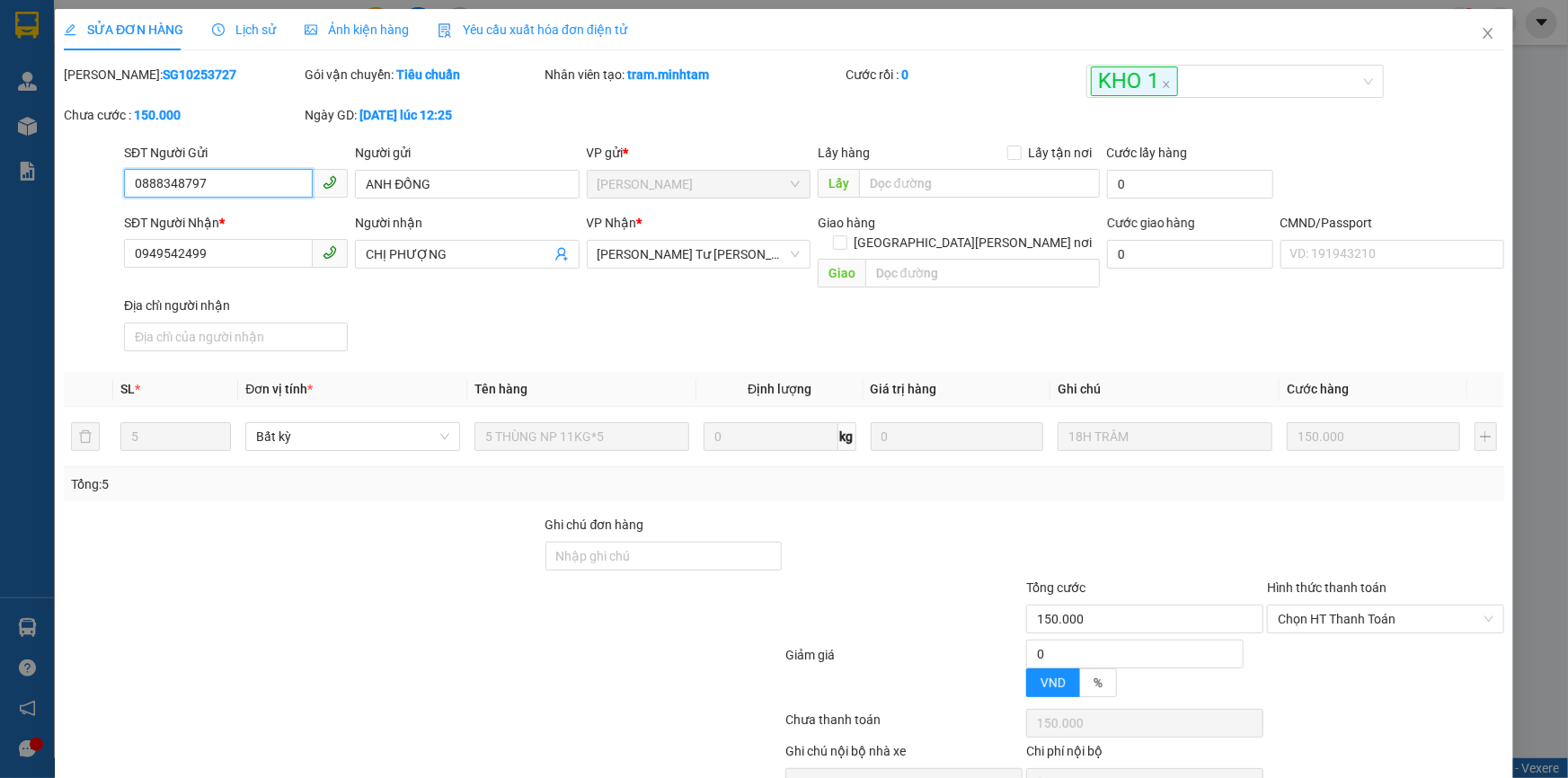
type input "0888348797"
type input "ANH ĐỒNG"
type input "0949542499"
type input "CHỊ PHƯỢNG"
type input "150.000"
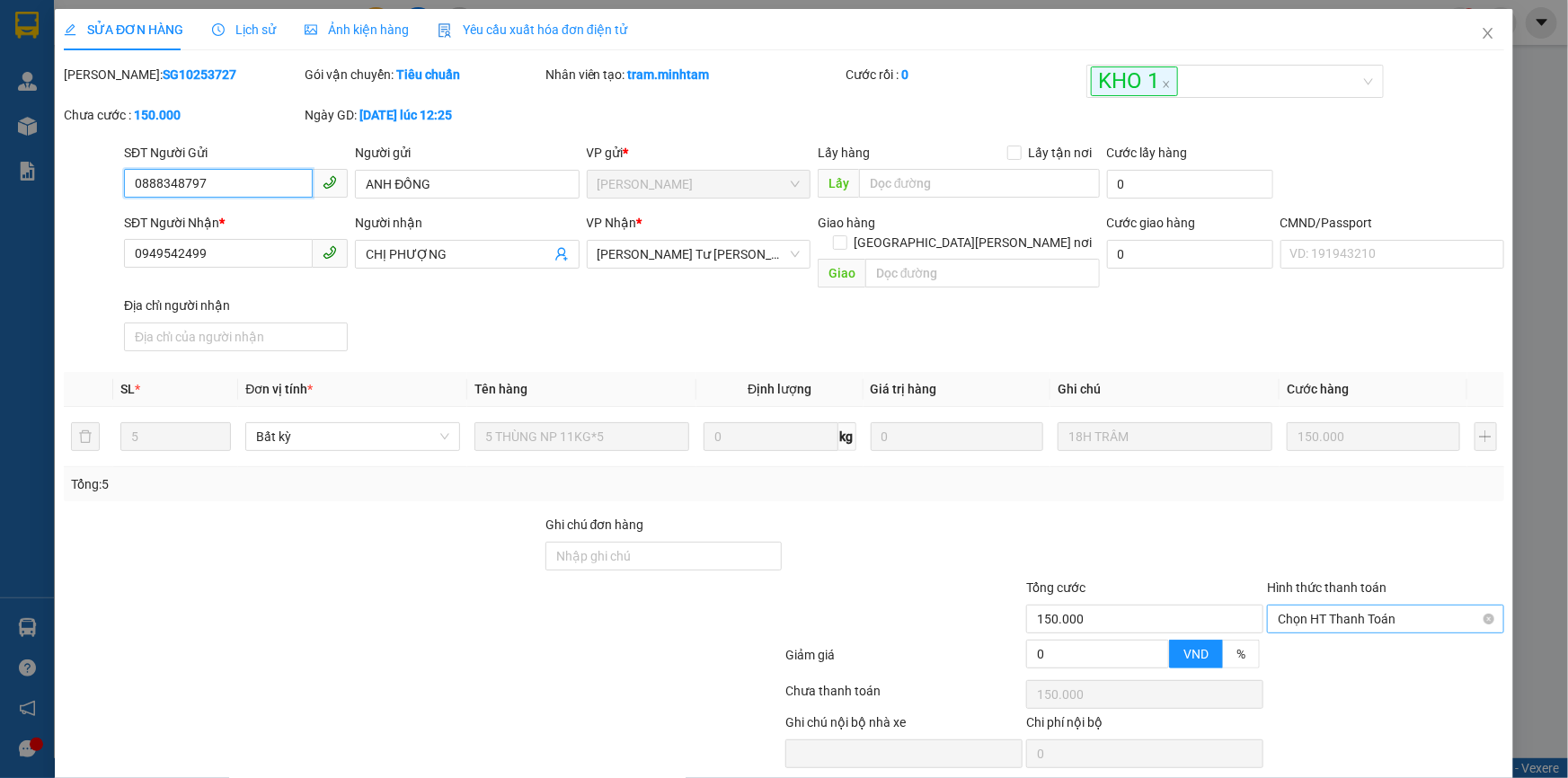
click at [1390, 606] on span "Chọn HT Thanh Toán" at bounding box center [1386, 619] width 215 height 27
click at [1358, 636] on div "Tại văn phòng" at bounding box center [1375, 636] width 213 height 20
type input "0"
click at [1043, 521] on div at bounding box center [1145, 545] width 241 height 63
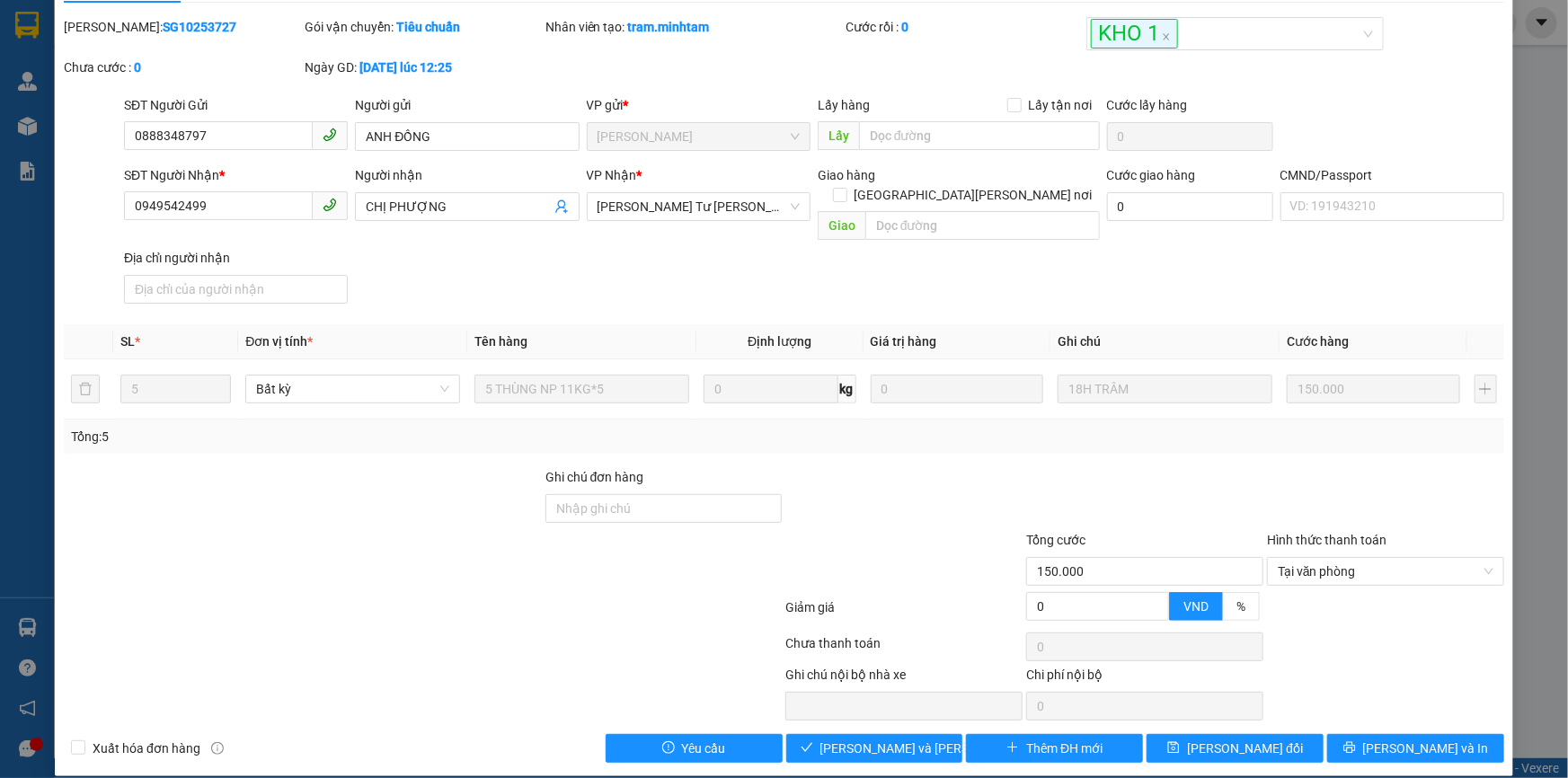
scroll to position [49, 0]
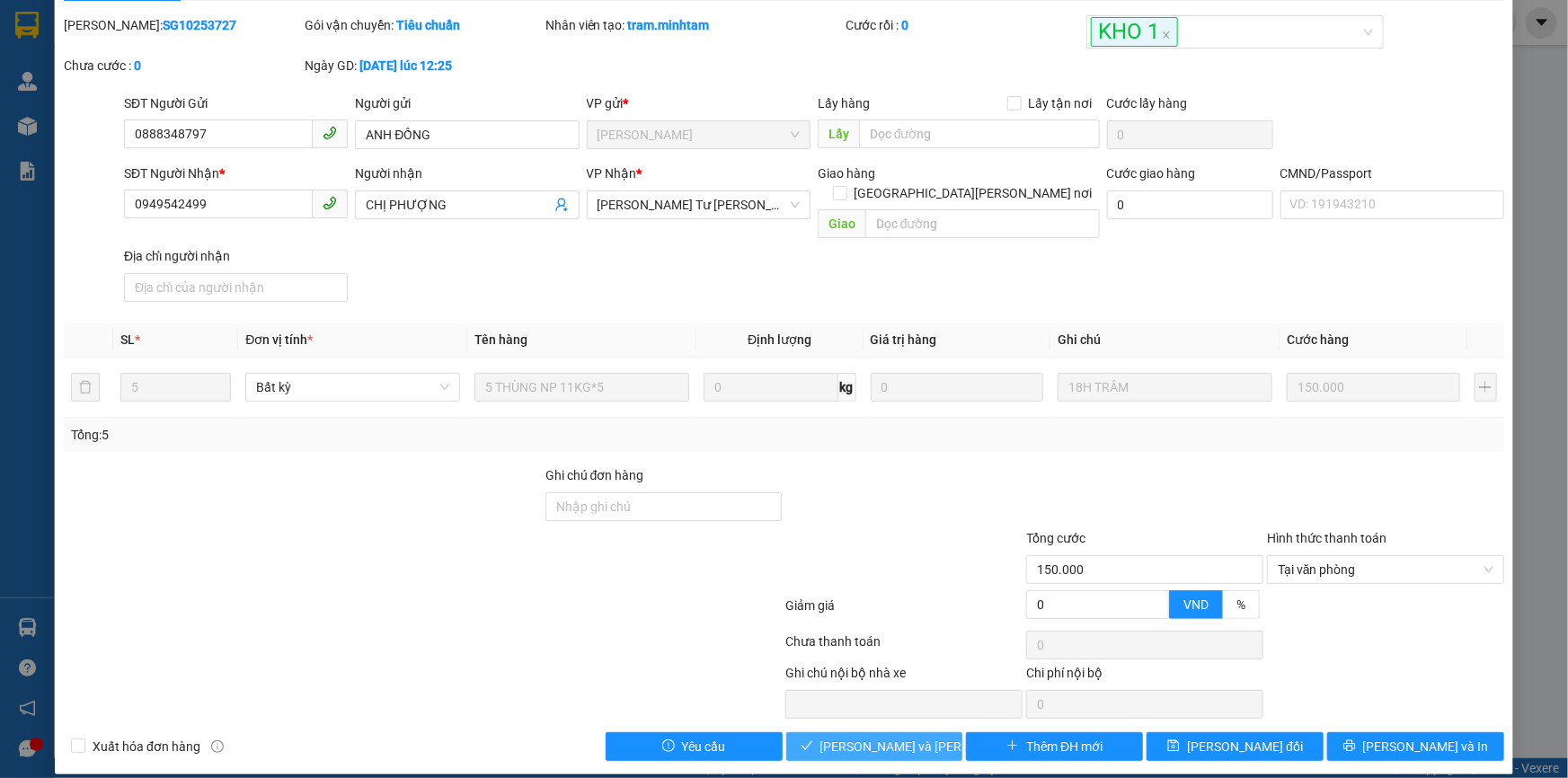
drag, startPoint x: 867, startPoint y: 734, endPoint x: 1059, endPoint y: 696, distance: 195.7
click at [866, 737] on span "Lưu và Giao hàng" at bounding box center [941, 747] width 243 height 20
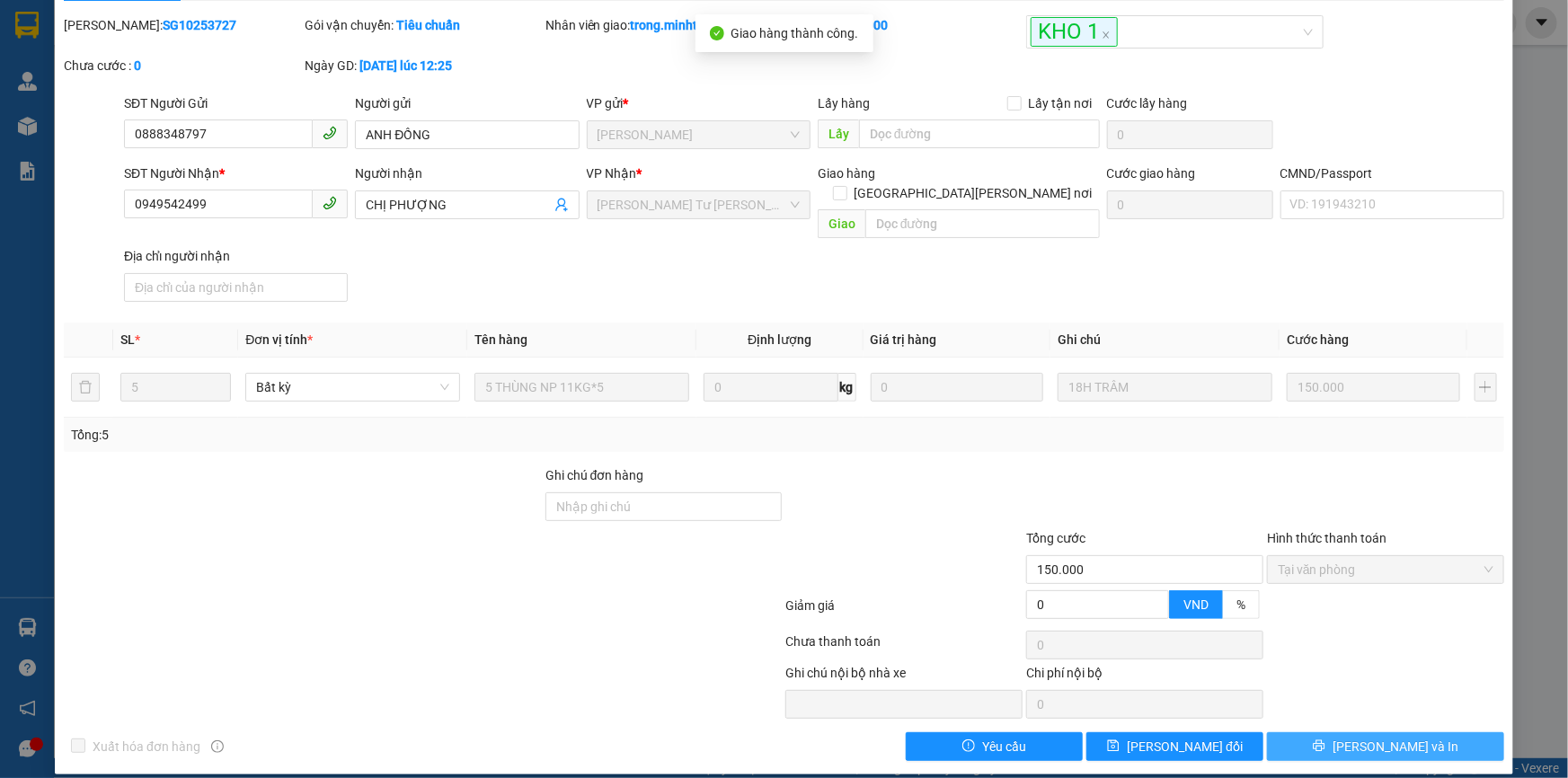
click at [1427, 732] on button "[PERSON_NAME] và In" at bounding box center [1386, 747] width 237 height 29
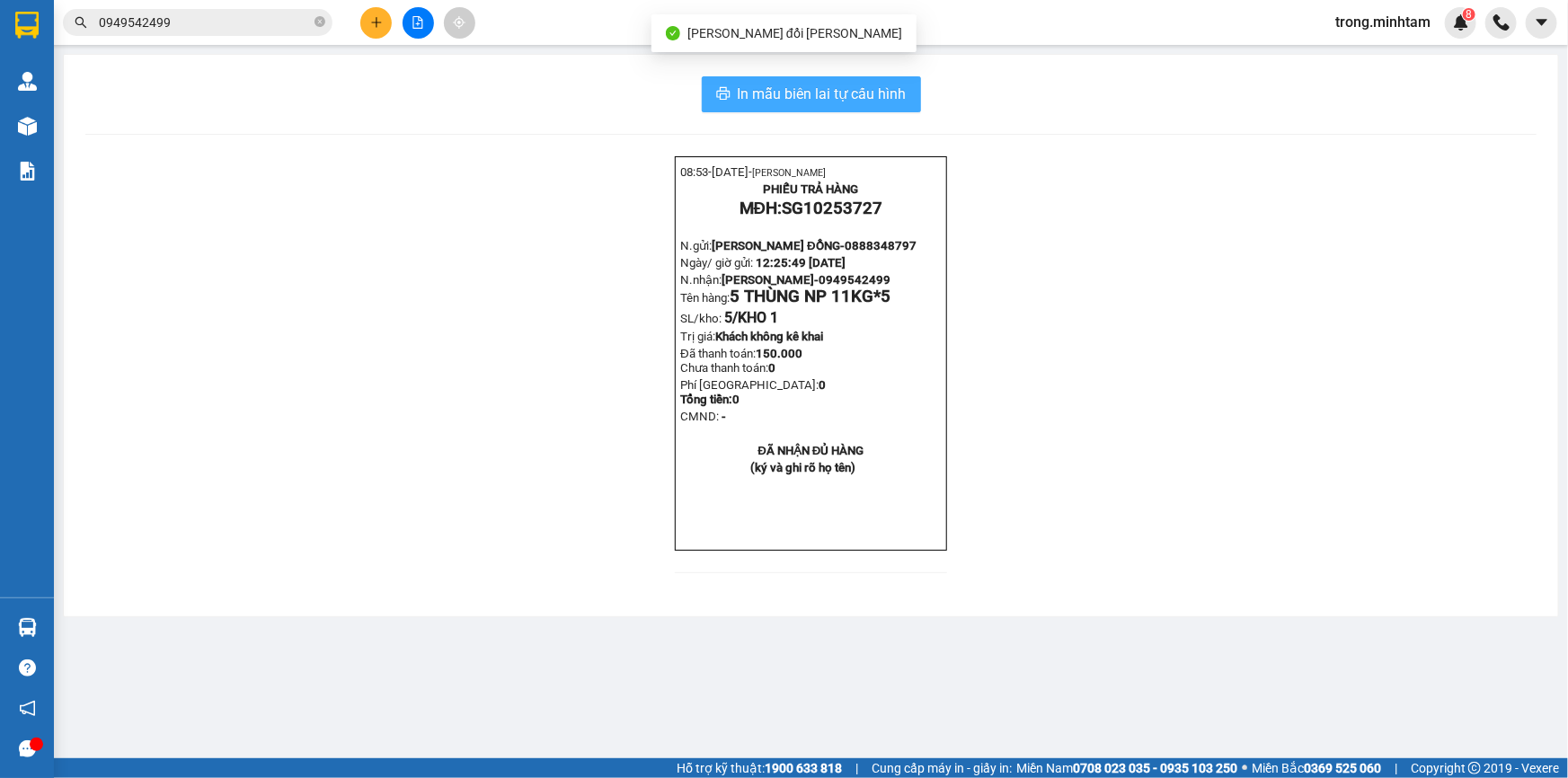
click at [879, 108] on button "In mẫu biên lai tự cấu hình" at bounding box center [811, 94] width 219 height 36
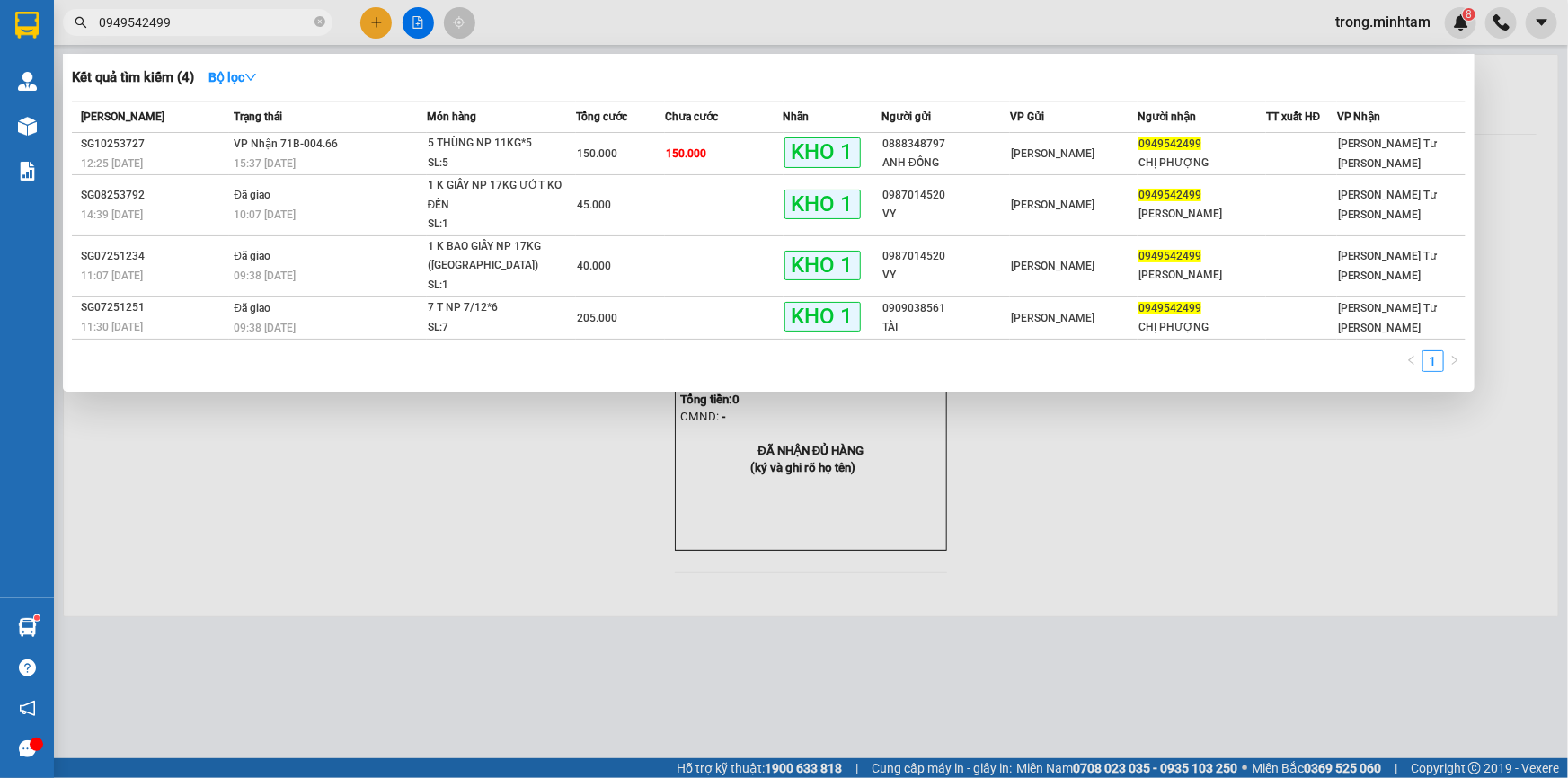
click at [253, 27] on input "0949542499" at bounding box center [204, 23] width 212 height 20
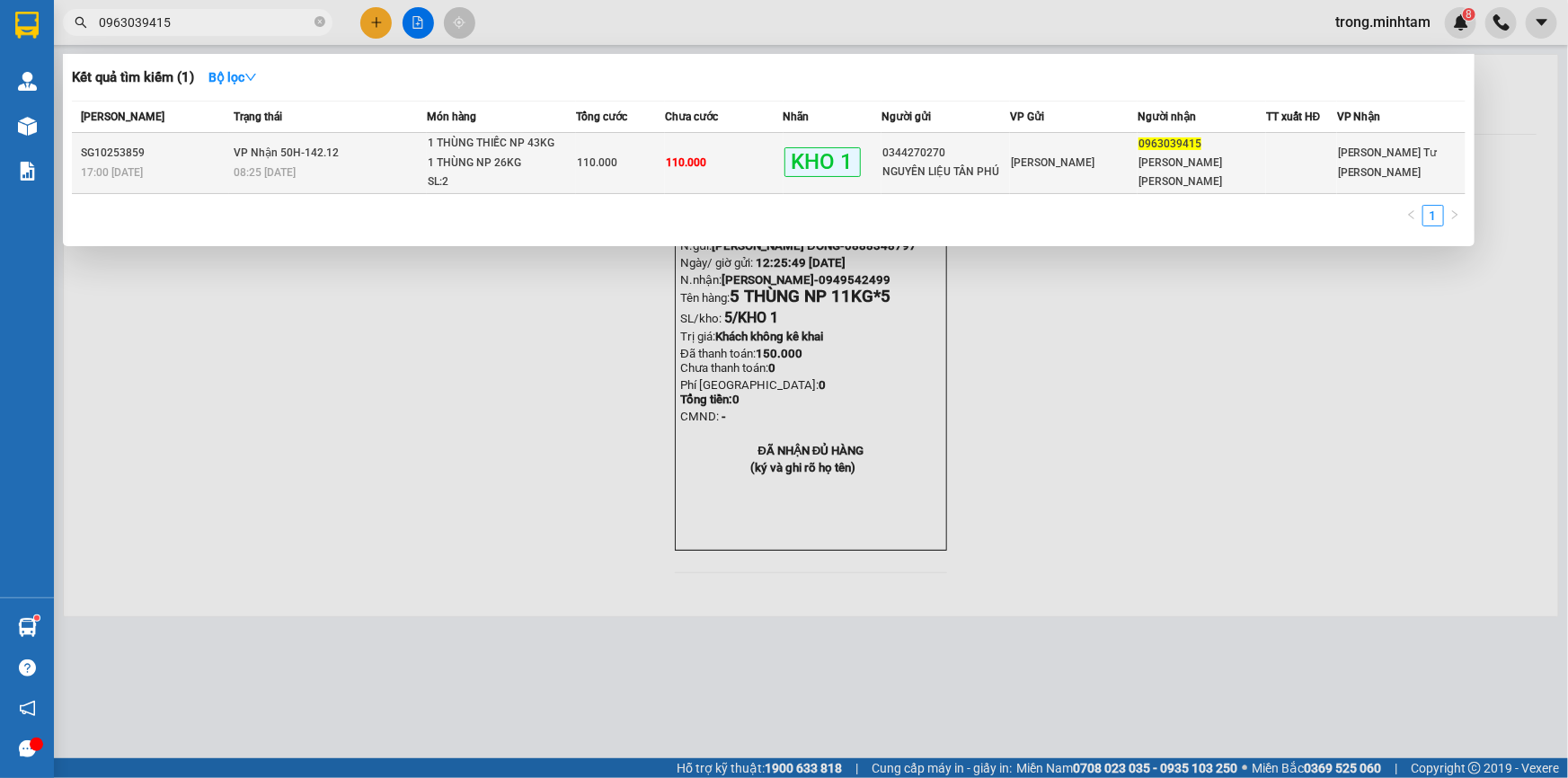
type input "0963039415"
click at [566, 152] on span "1 THÙNG THIẾC NP 43KG 1 THÙNG NP 26KG SL: 2" at bounding box center [502, 163] width 149 height 58
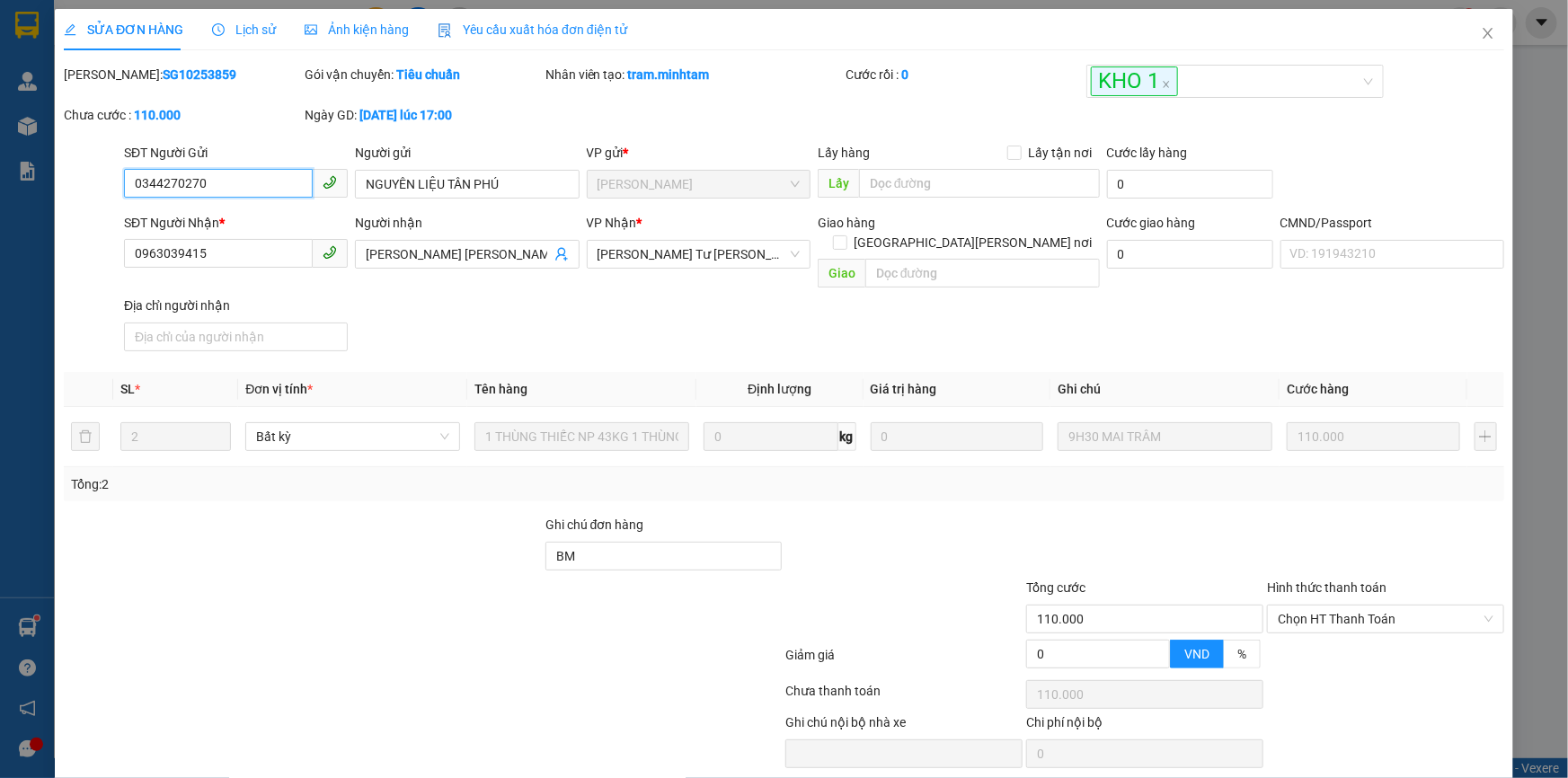
type input "0344270270"
type input "NGUYÊN LIỆU TÂN PHÚ"
type input "0963039415"
type input "PHẠM MINH TÂM"
type input "BM"
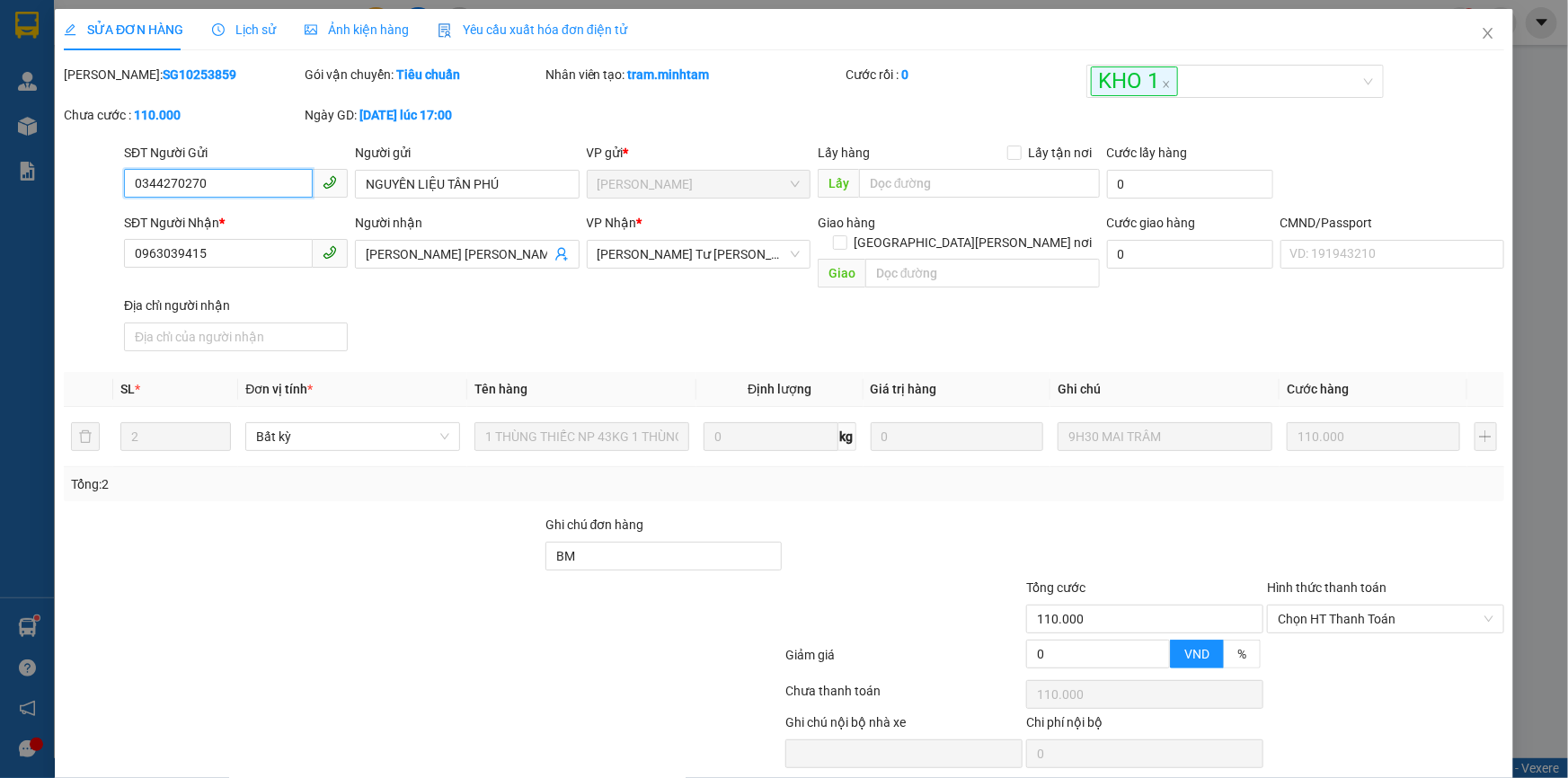
type input "110.000"
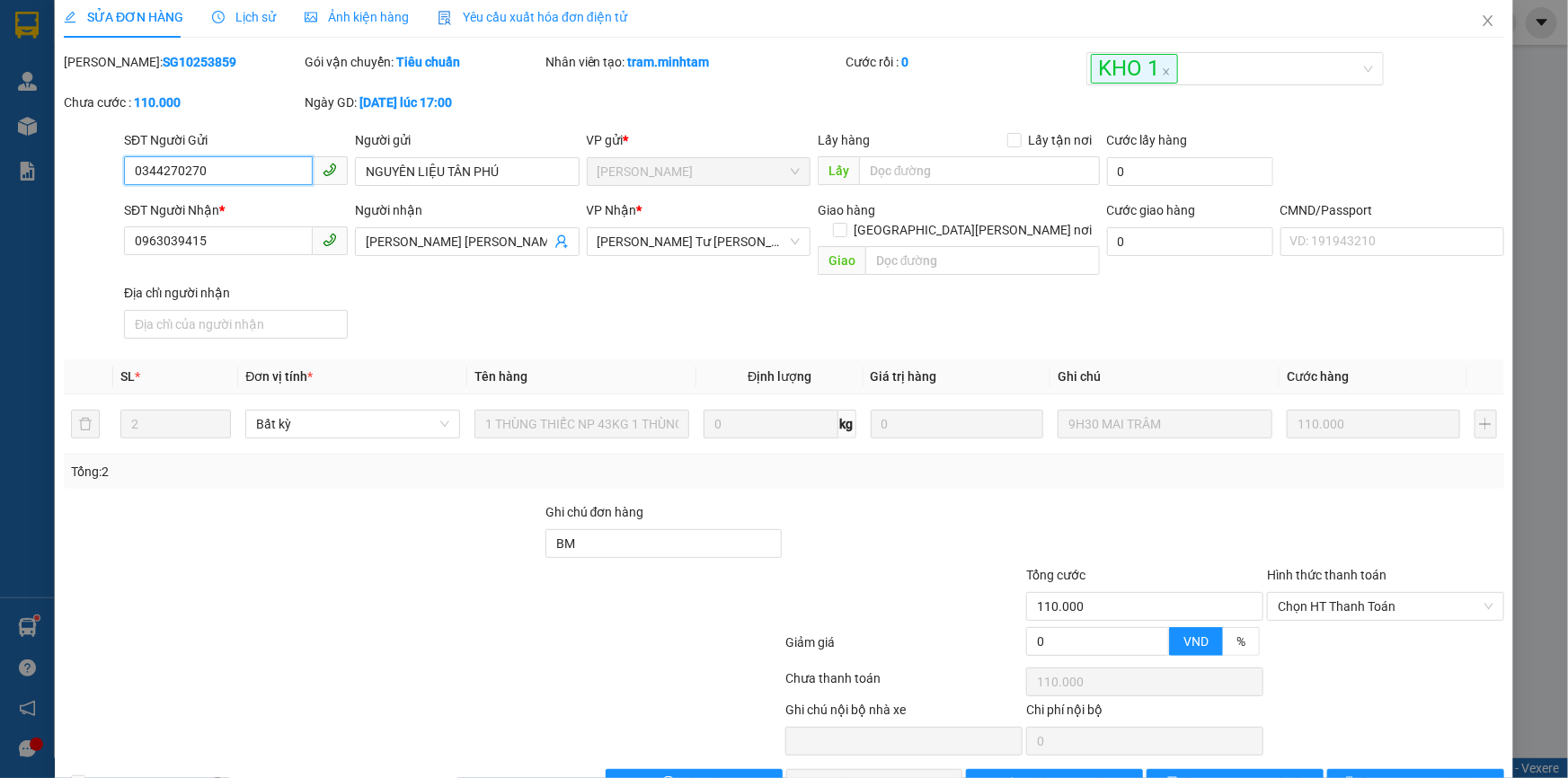
scroll to position [49, 0]
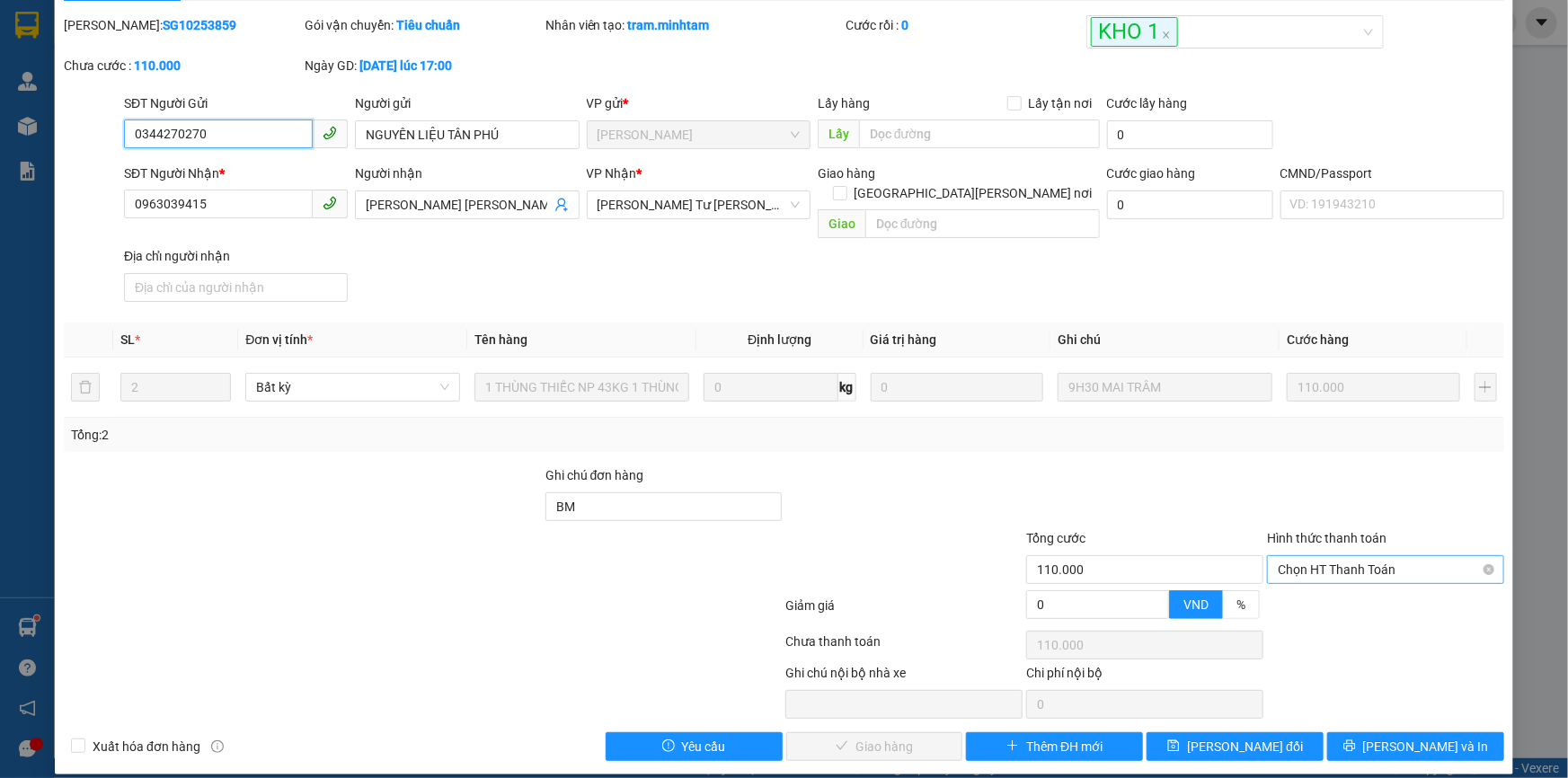
click at [1355, 556] on span "Chọn HT Thanh Toán" at bounding box center [1386, 570] width 215 height 27
click at [1352, 593] on div "Tại văn phòng" at bounding box center [1375, 586] width 213 height 20
type input "0"
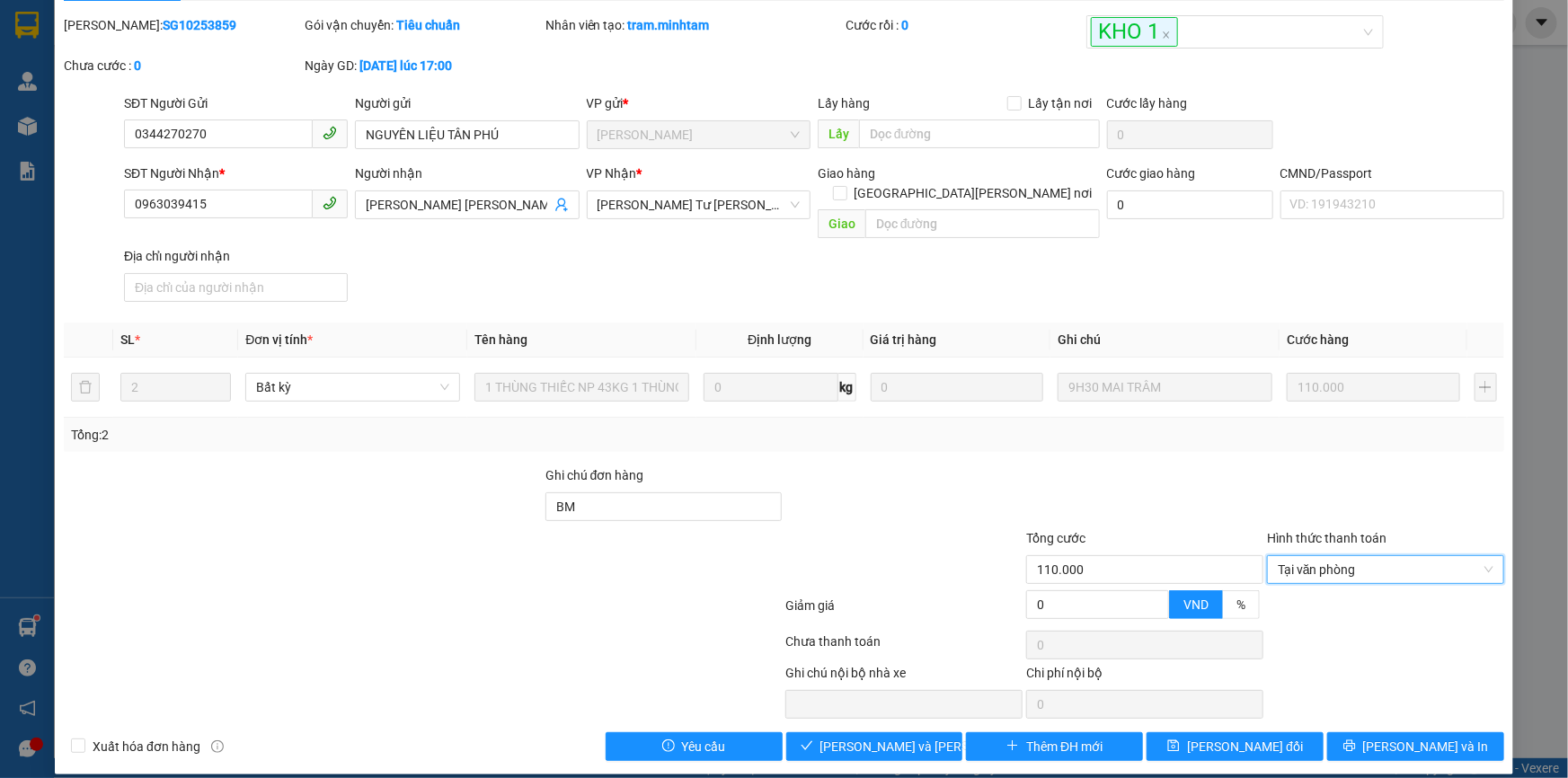
click at [933, 465] on div at bounding box center [904, 496] width 241 height 63
click at [874, 737] on span "Lưu và Giao hàng" at bounding box center [941, 747] width 243 height 20
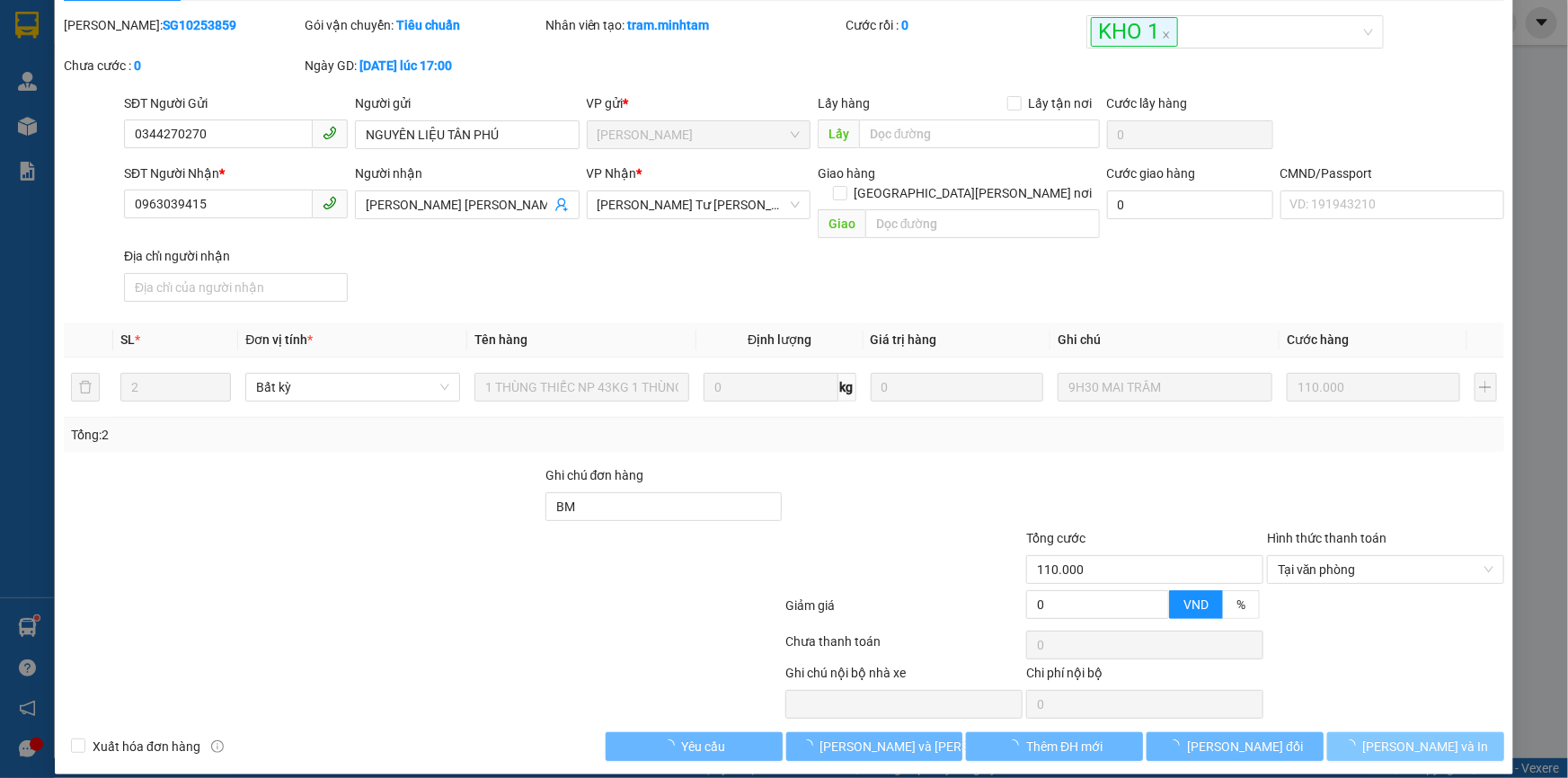
click at [1408, 737] on span "[PERSON_NAME] và In" at bounding box center [1426, 747] width 126 height 20
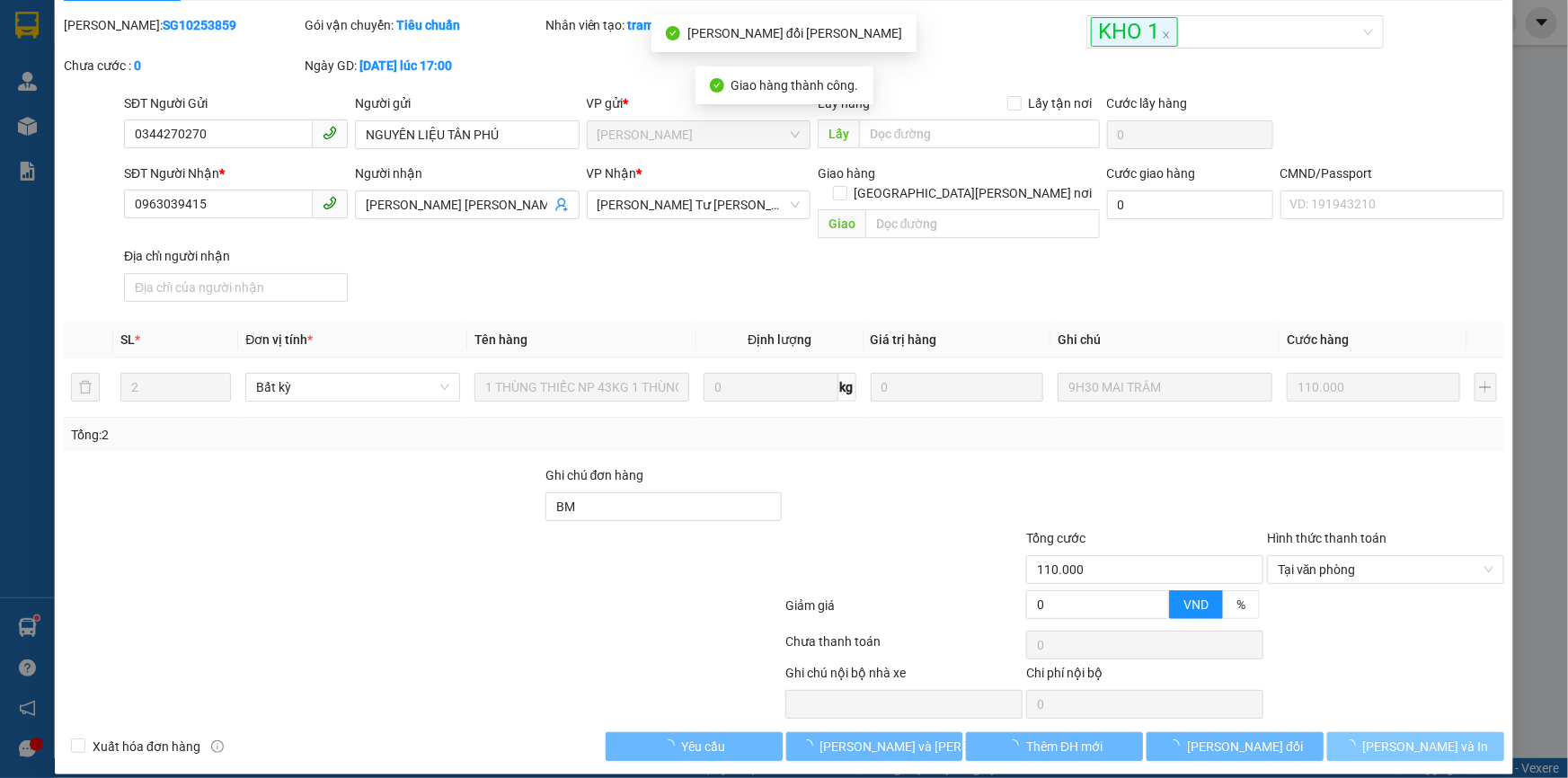
click at [1408, 737] on span "[PERSON_NAME] và In" at bounding box center [1426, 747] width 126 height 20
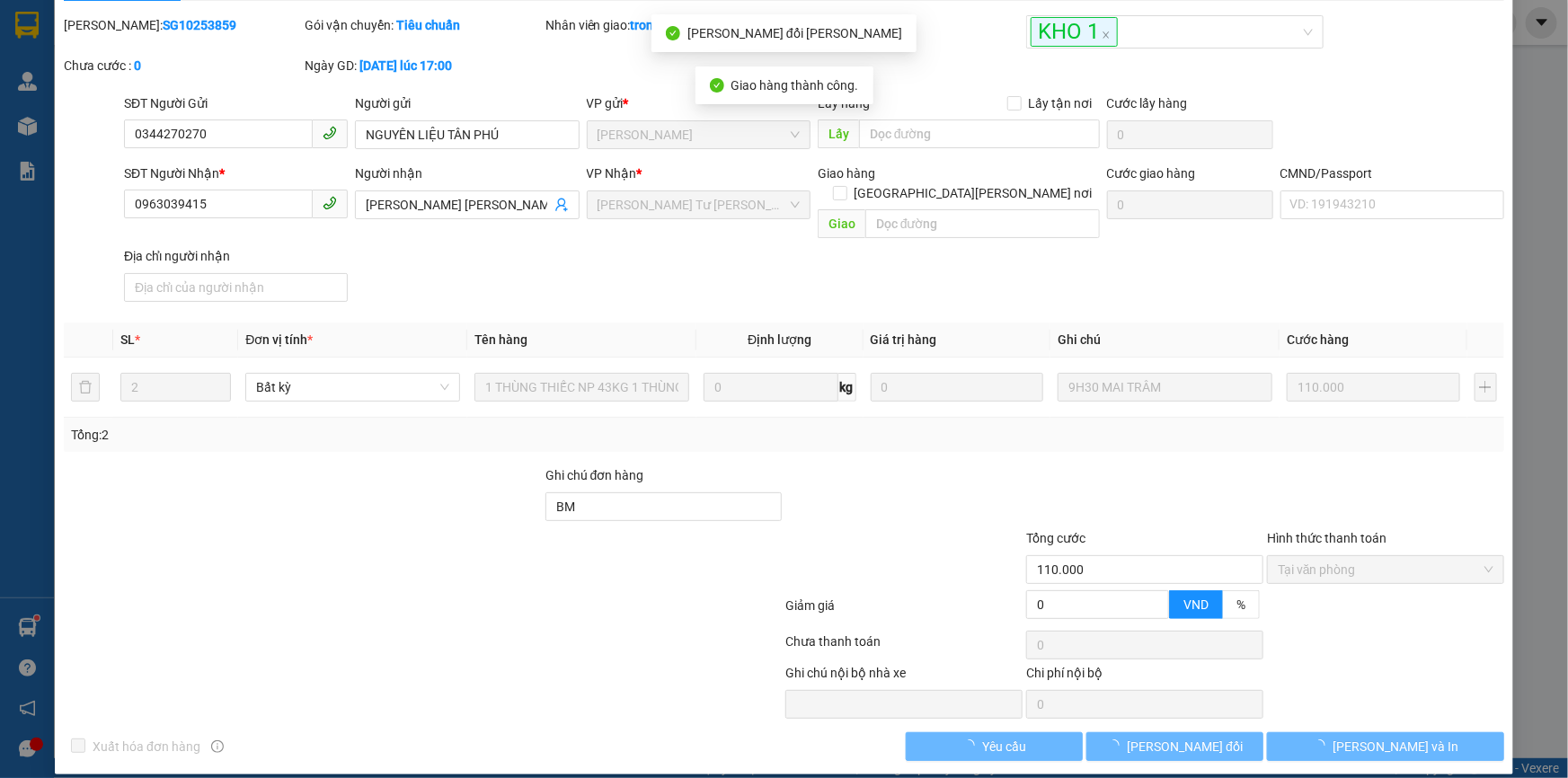
click at [1410, 732] on button "[PERSON_NAME] và In" at bounding box center [1386, 747] width 237 height 29
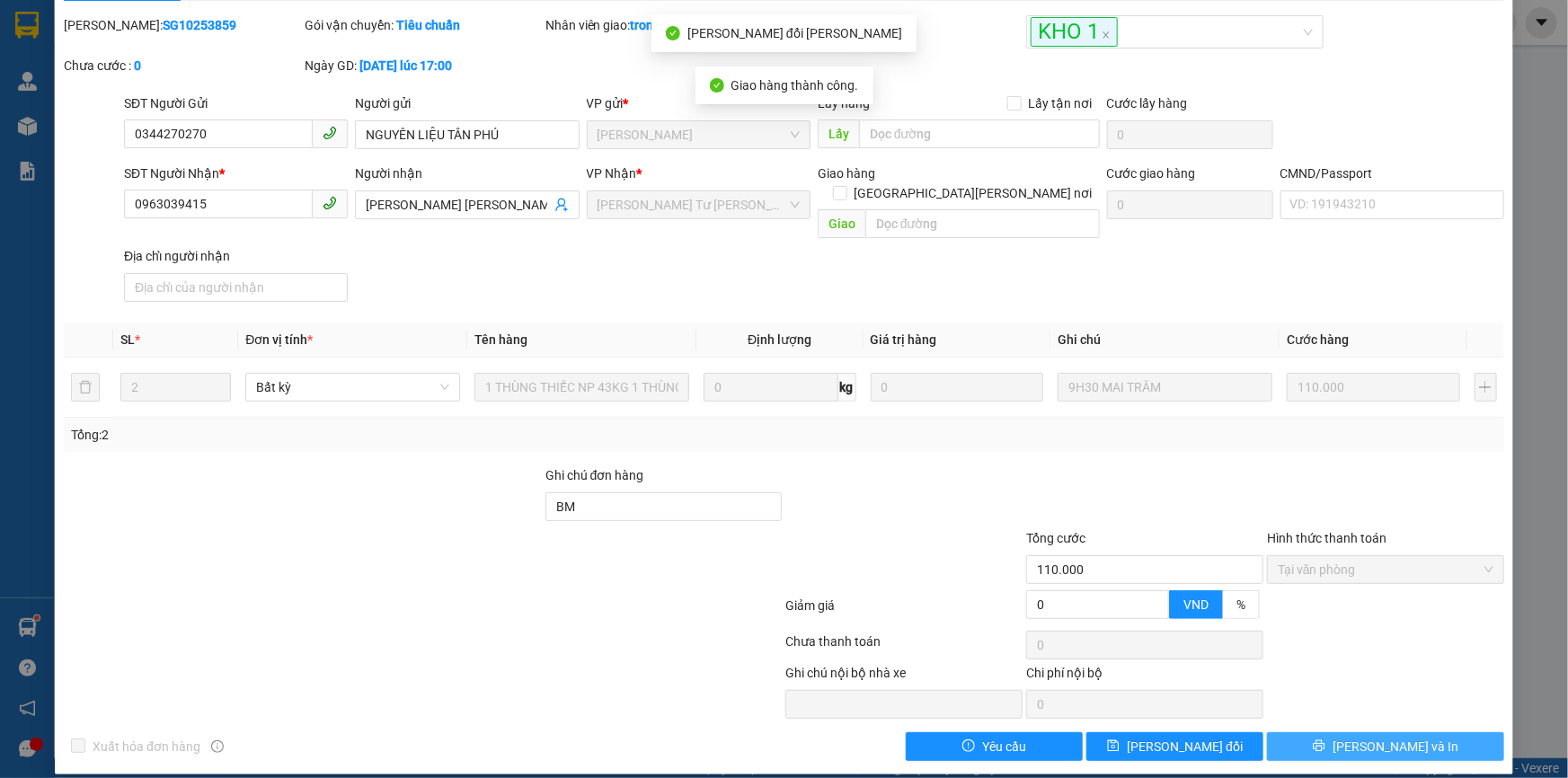
click at [1352, 732] on button "[PERSON_NAME] và In" at bounding box center [1386, 747] width 237 height 29
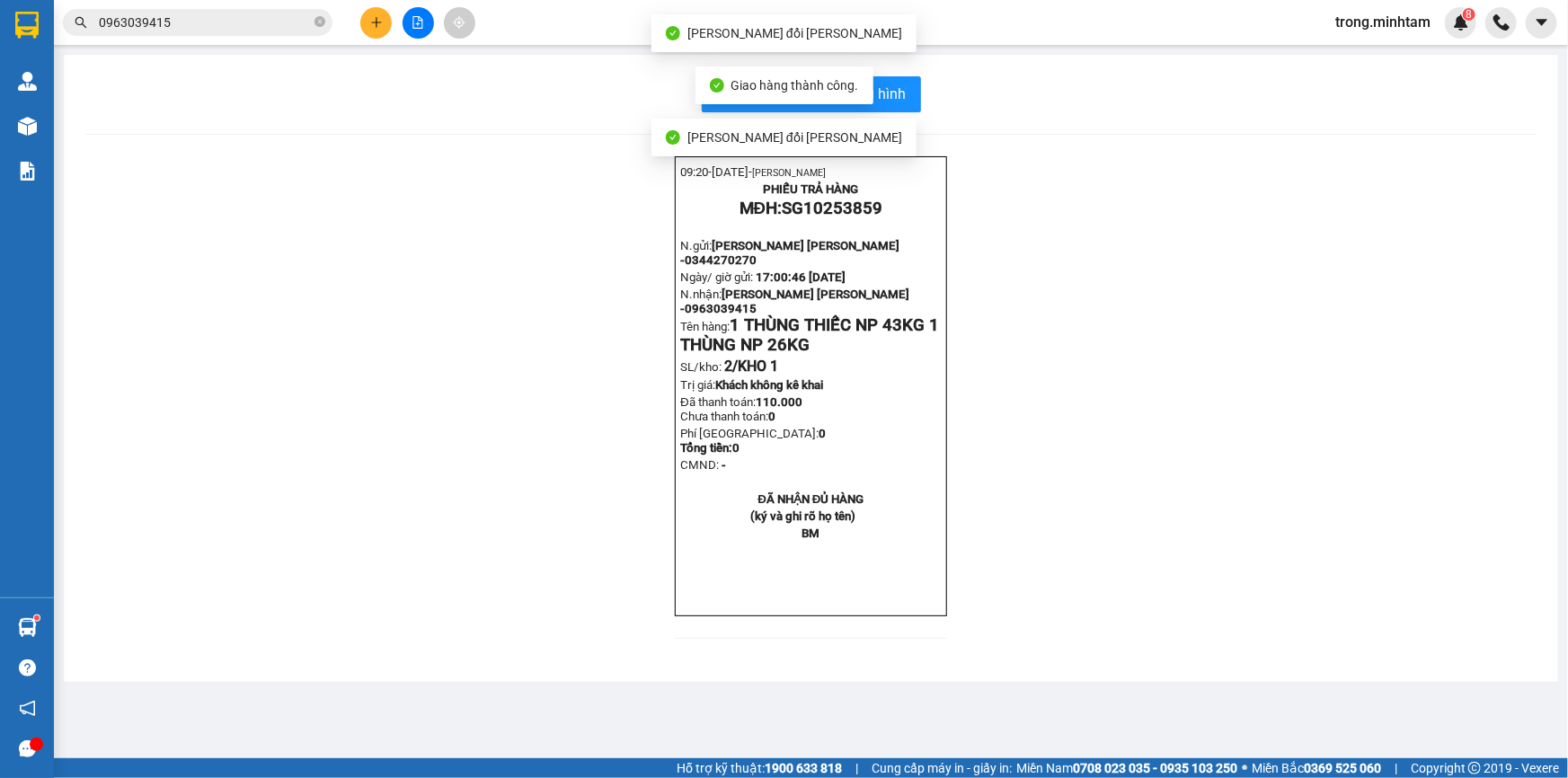
click at [898, 73] on div "In mẫu biên lai tự cấu hình 09:20- 15-10-2025- TRẦN VĂN TRỌNG PHIẾU TRẢ HÀNG MĐ…" at bounding box center [811, 368] width 1494 height 627
click at [901, 83] on span "In mẫu biên lai tự cấu hình" at bounding box center [822, 94] width 169 height 23
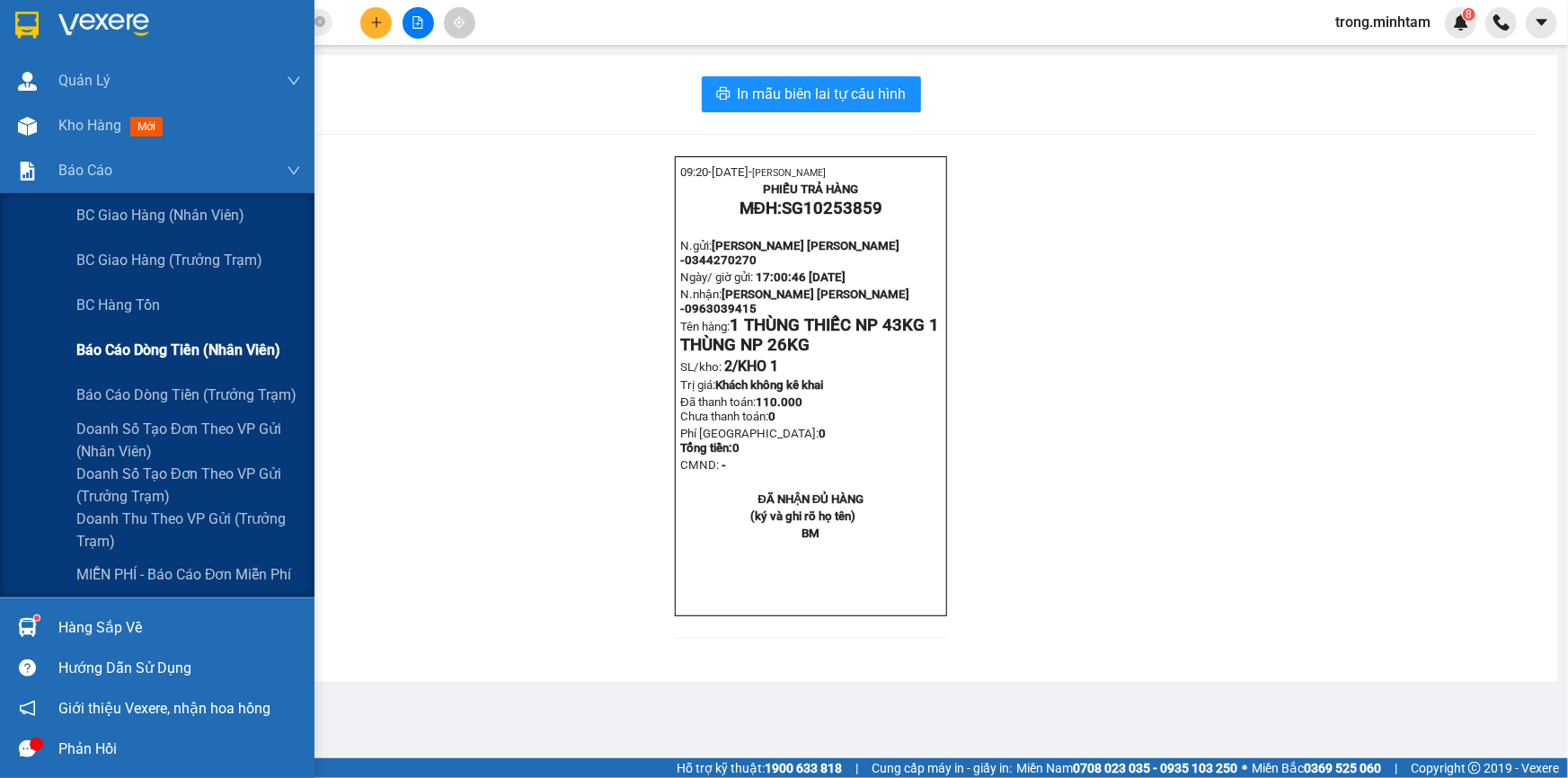
click at [155, 344] on span "Báo cáo dòng tiền (nhân viên)" at bounding box center [179, 349] width 204 height 23
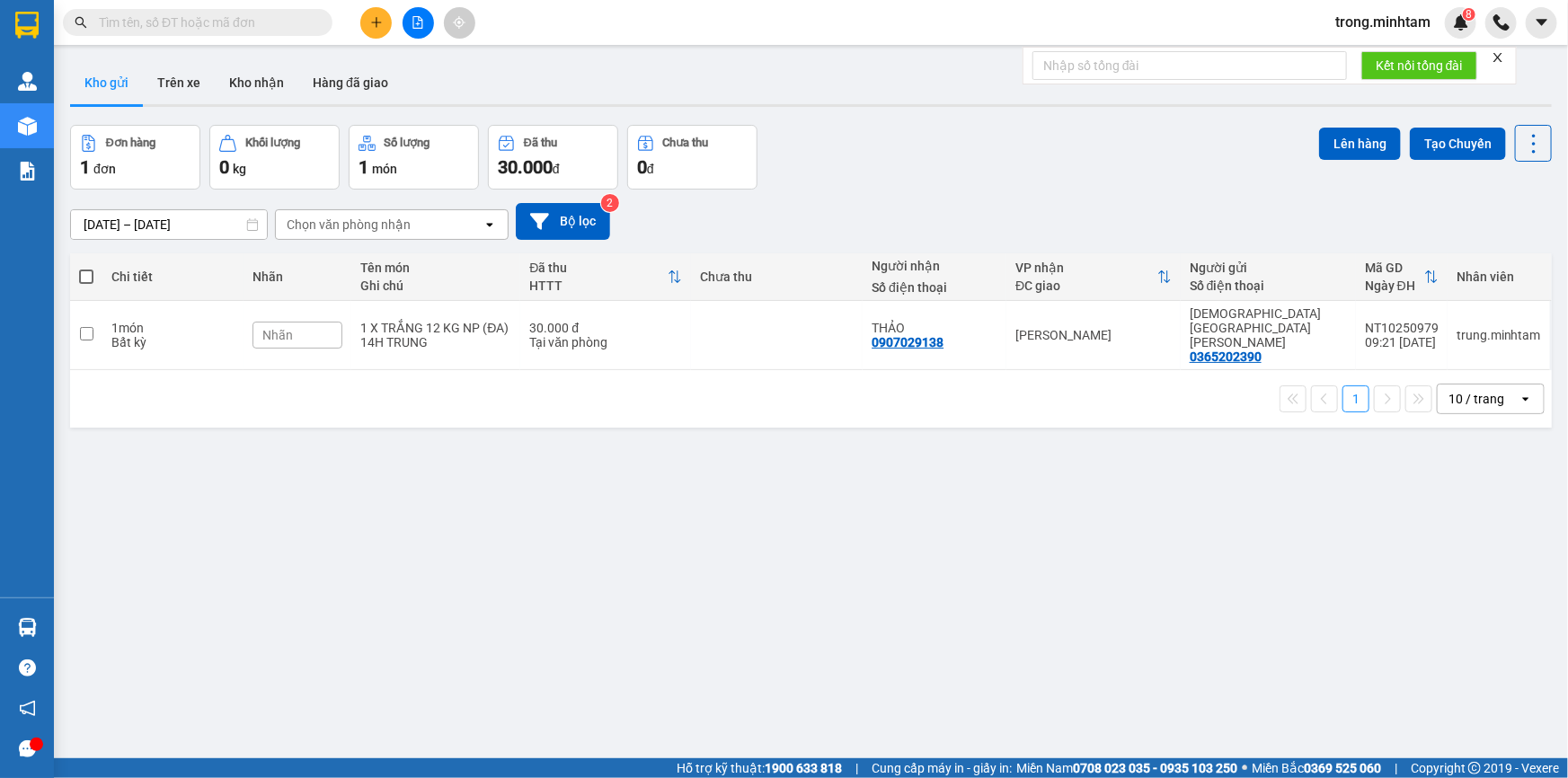
click at [1417, 15] on span "trong.minhtam" at bounding box center [1383, 22] width 124 height 23
click at [1376, 49] on span "Đăng xuất" at bounding box center [1390, 56] width 88 height 20
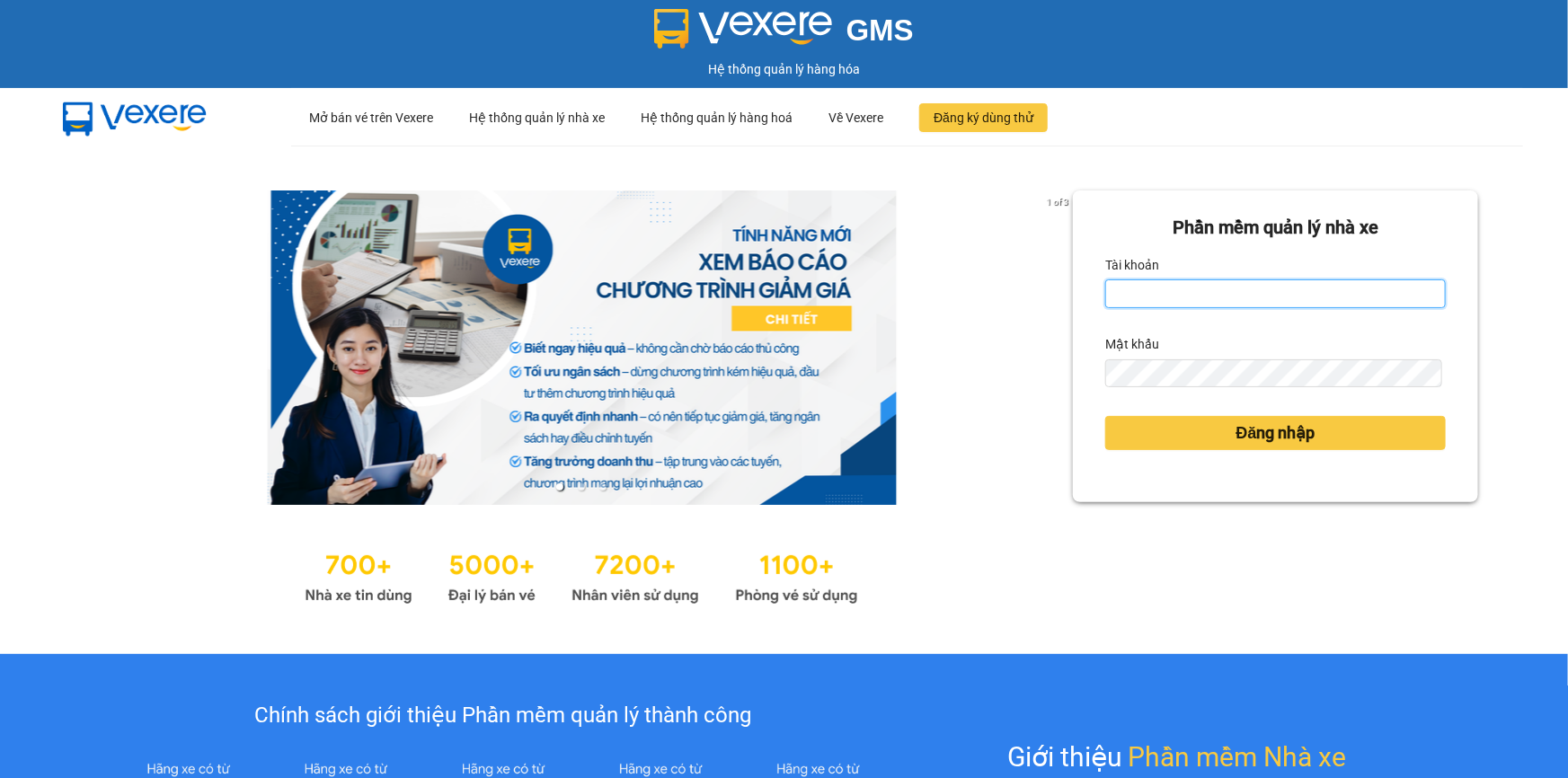
click at [1135, 296] on input "Tài khoản" at bounding box center [1274, 294] width 340 height 29
click at [1135, 295] on input "Tài khoản" at bounding box center [1274, 294] width 340 height 29
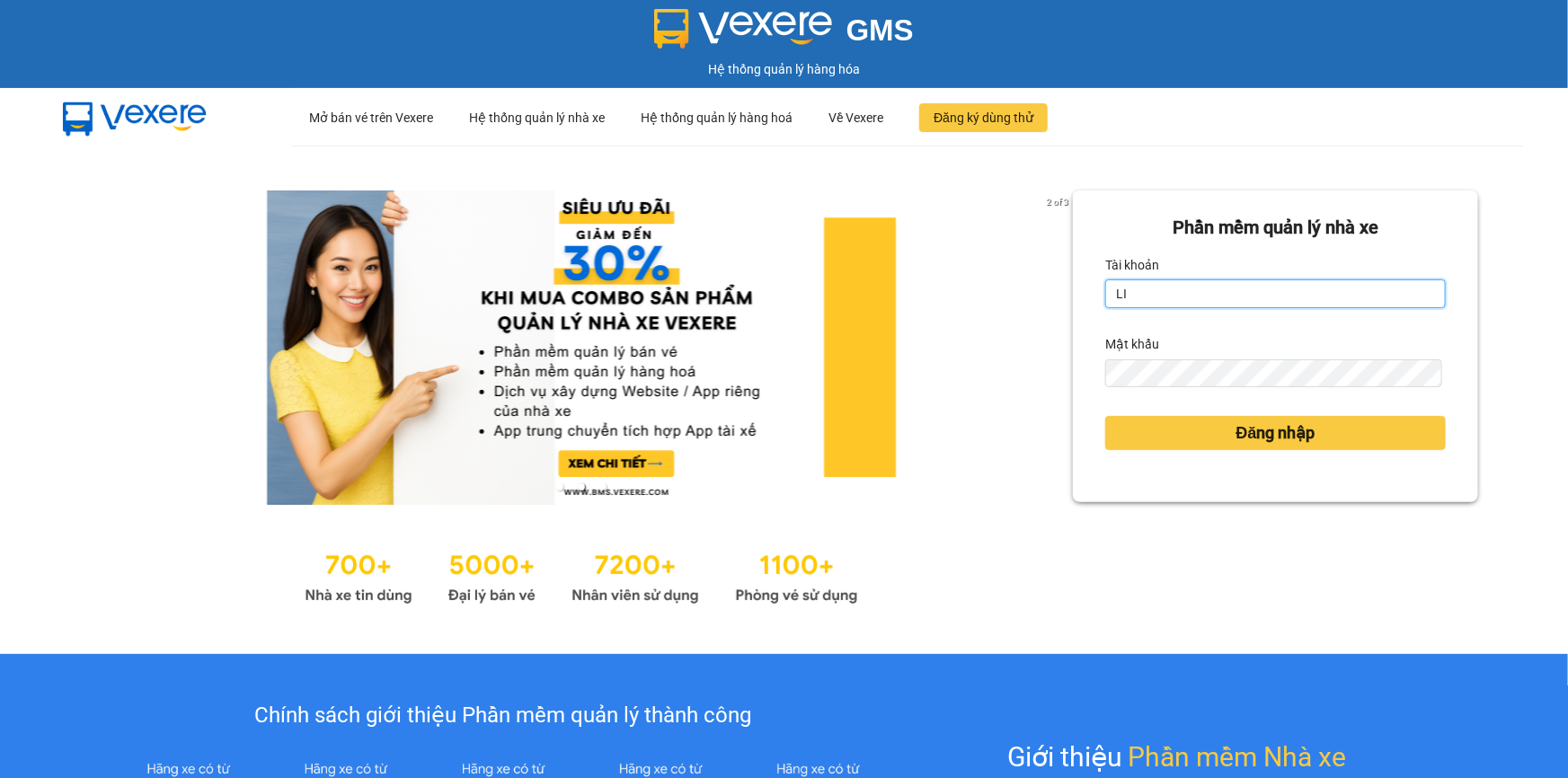
type input "L"
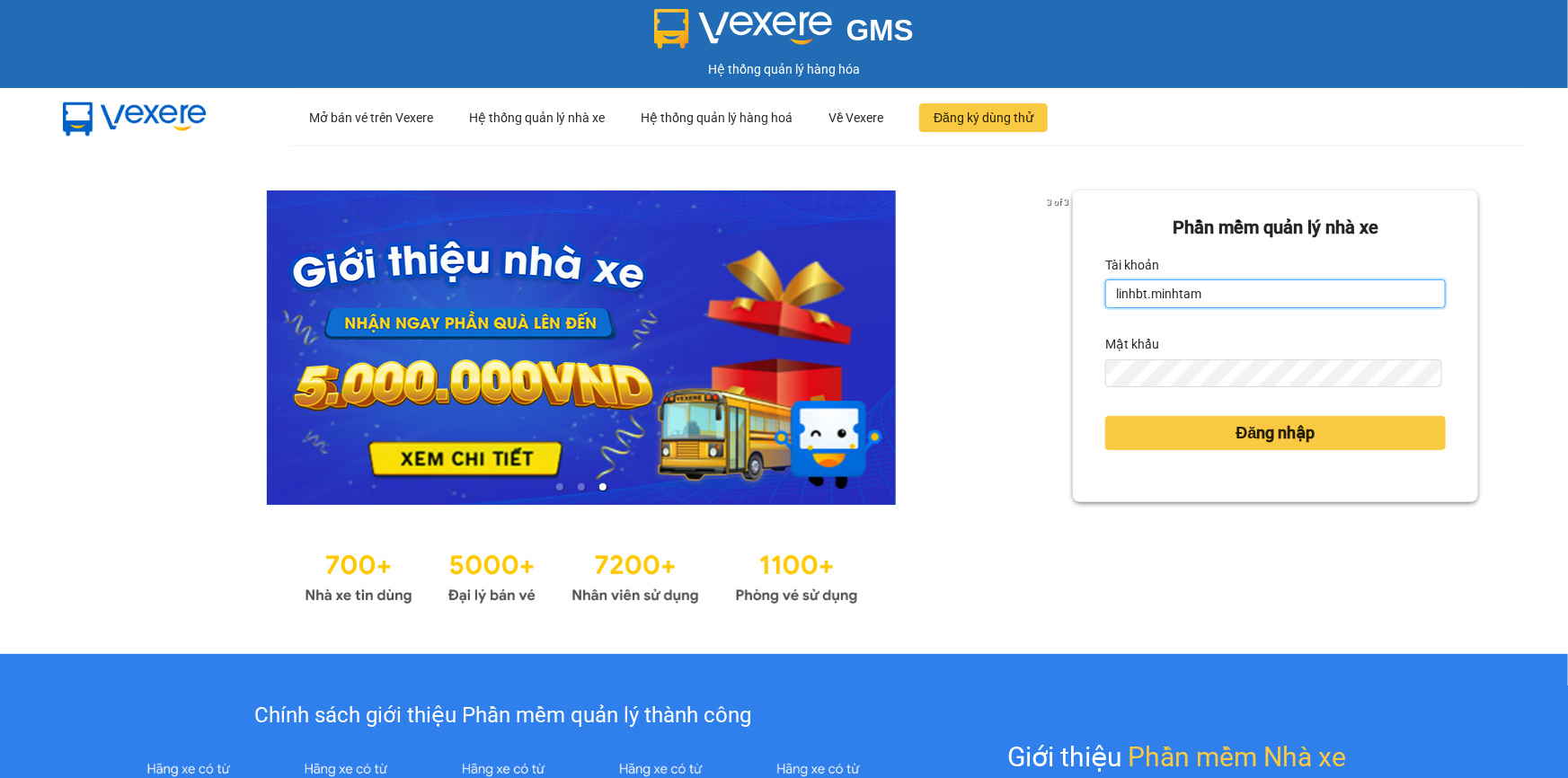
type input "linhbt.minhtam"
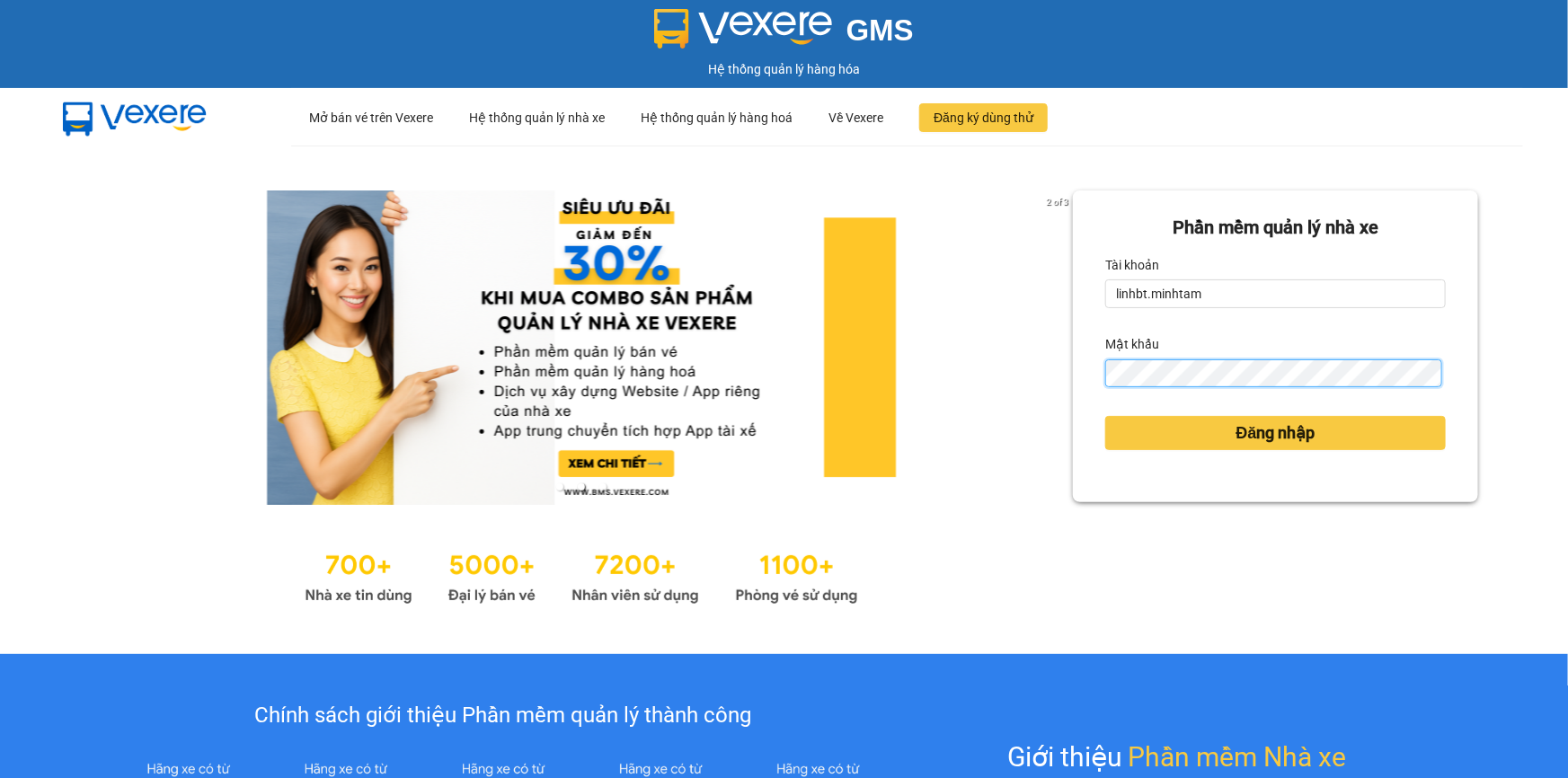
click at [1105, 416] on button "Đăng nhập" at bounding box center [1274, 432] width 340 height 34
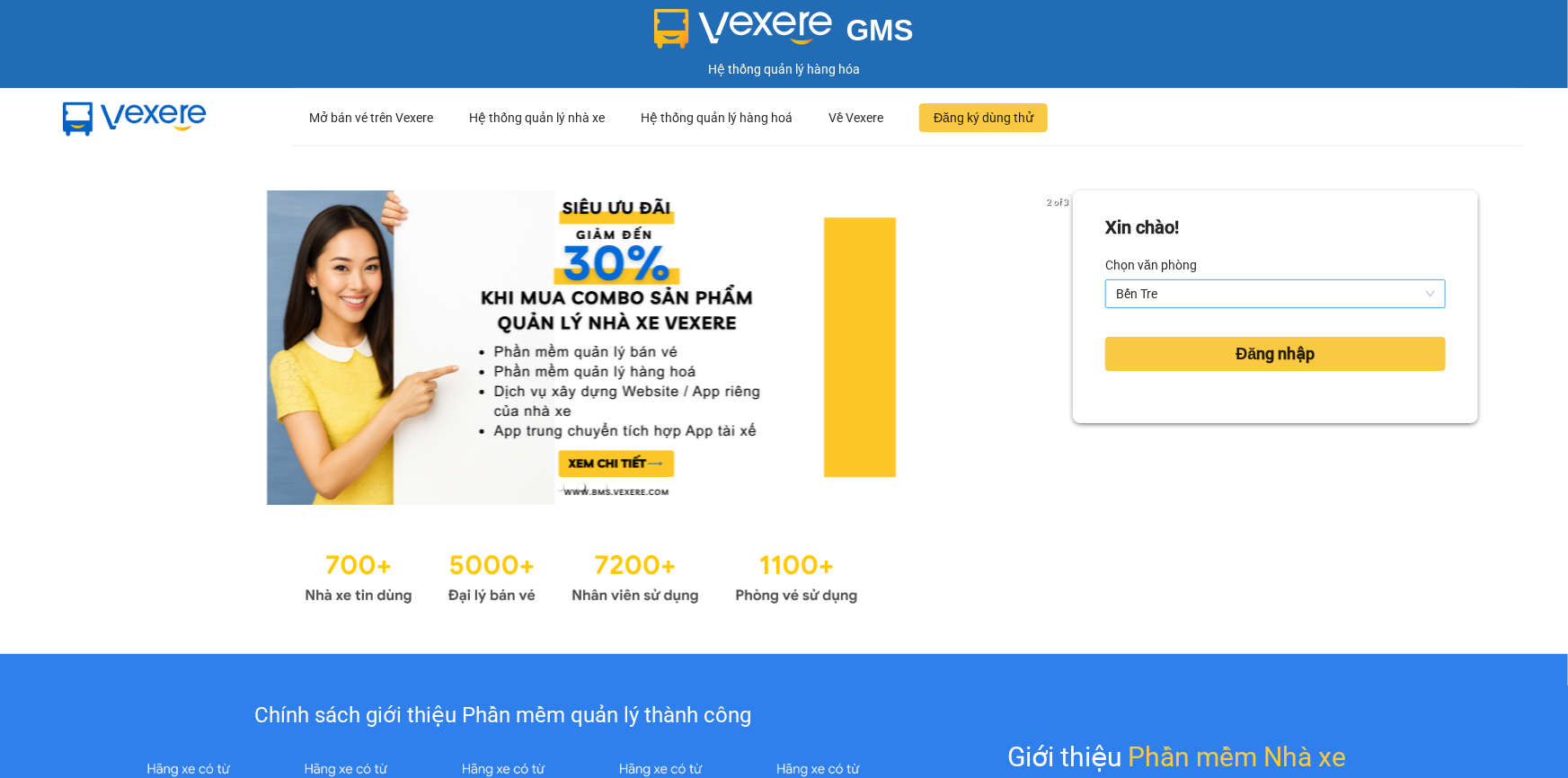
click at [1120, 287] on span "Bến Tre" at bounding box center [1275, 294] width 319 height 27
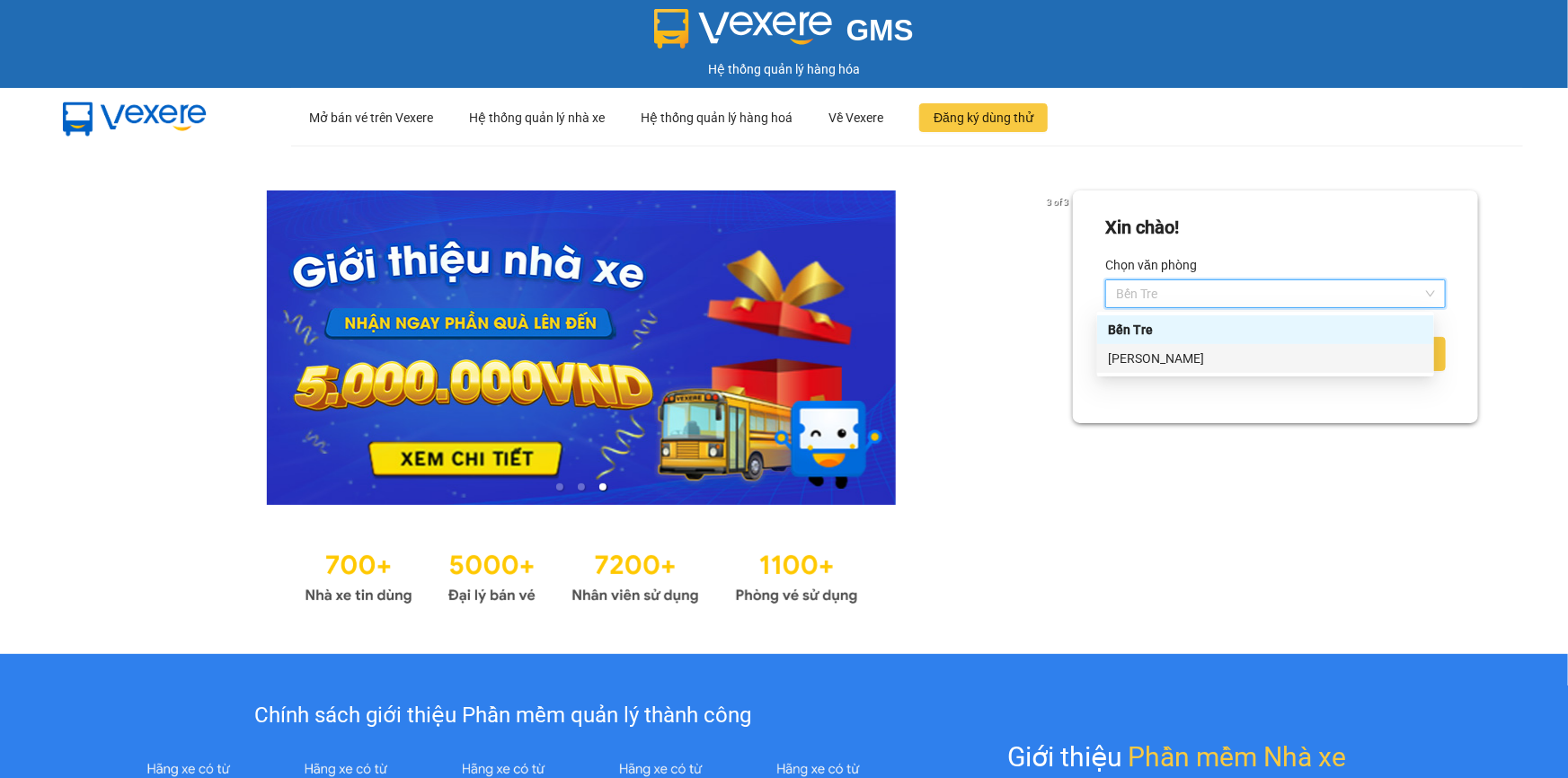
click at [1103, 364] on div "[PERSON_NAME]" at bounding box center [1265, 358] width 337 height 29
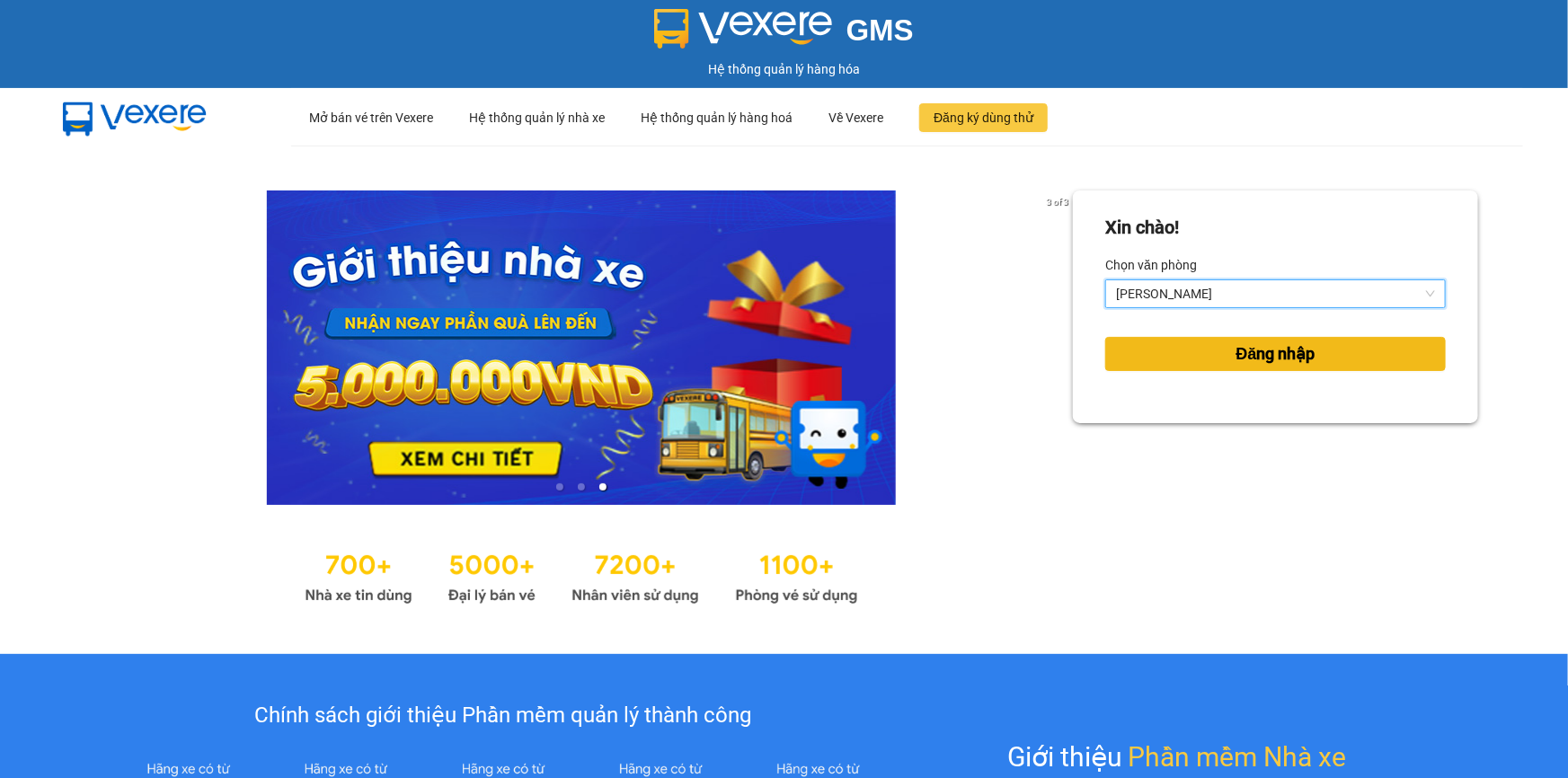
click at [1201, 356] on button "Đăng nhập" at bounding box center [1274, 353] width 340 height 34
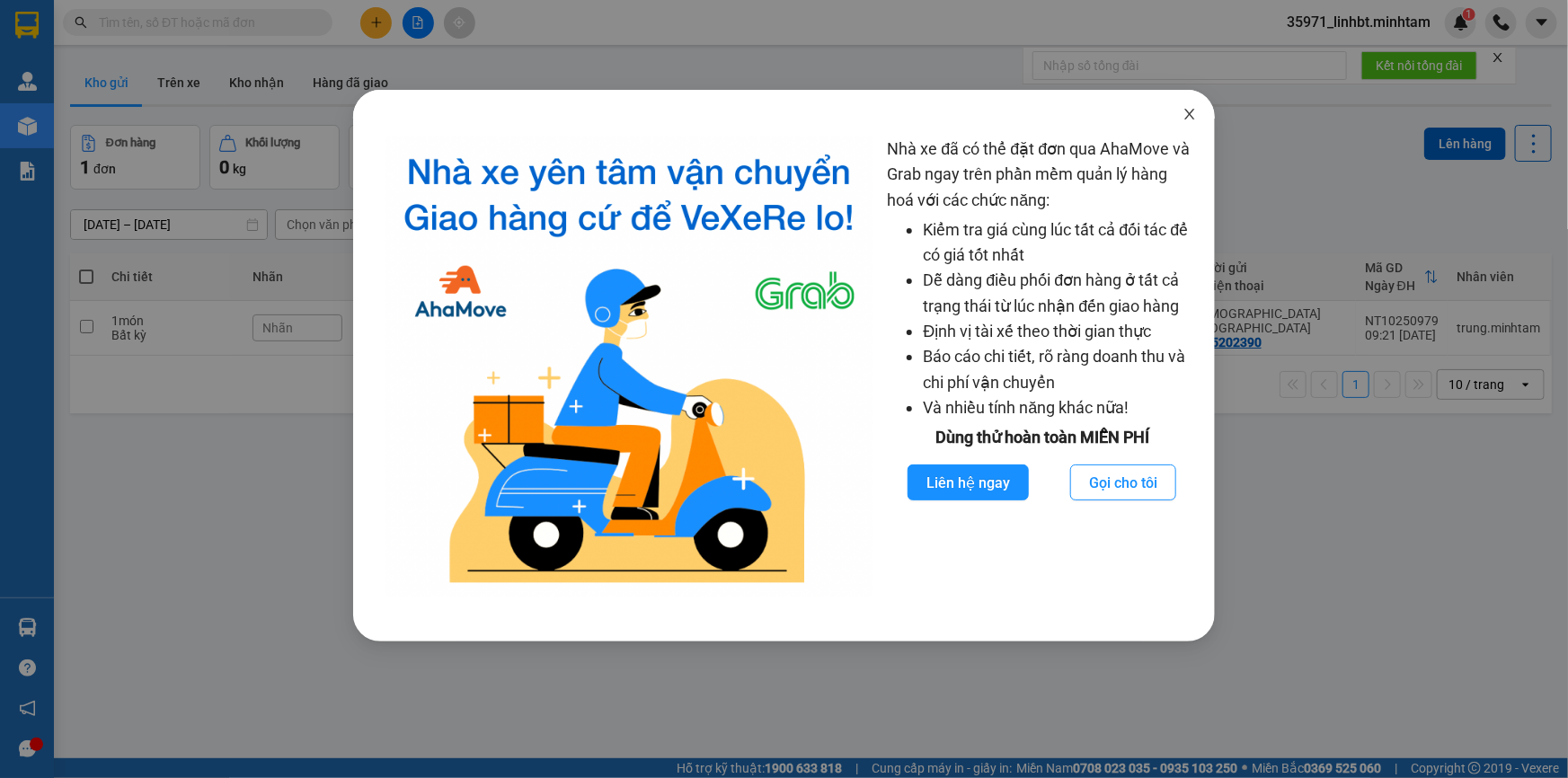
click at [1188, 113] on icon "close" at bounding box center [1189, 114] width 10 height 11
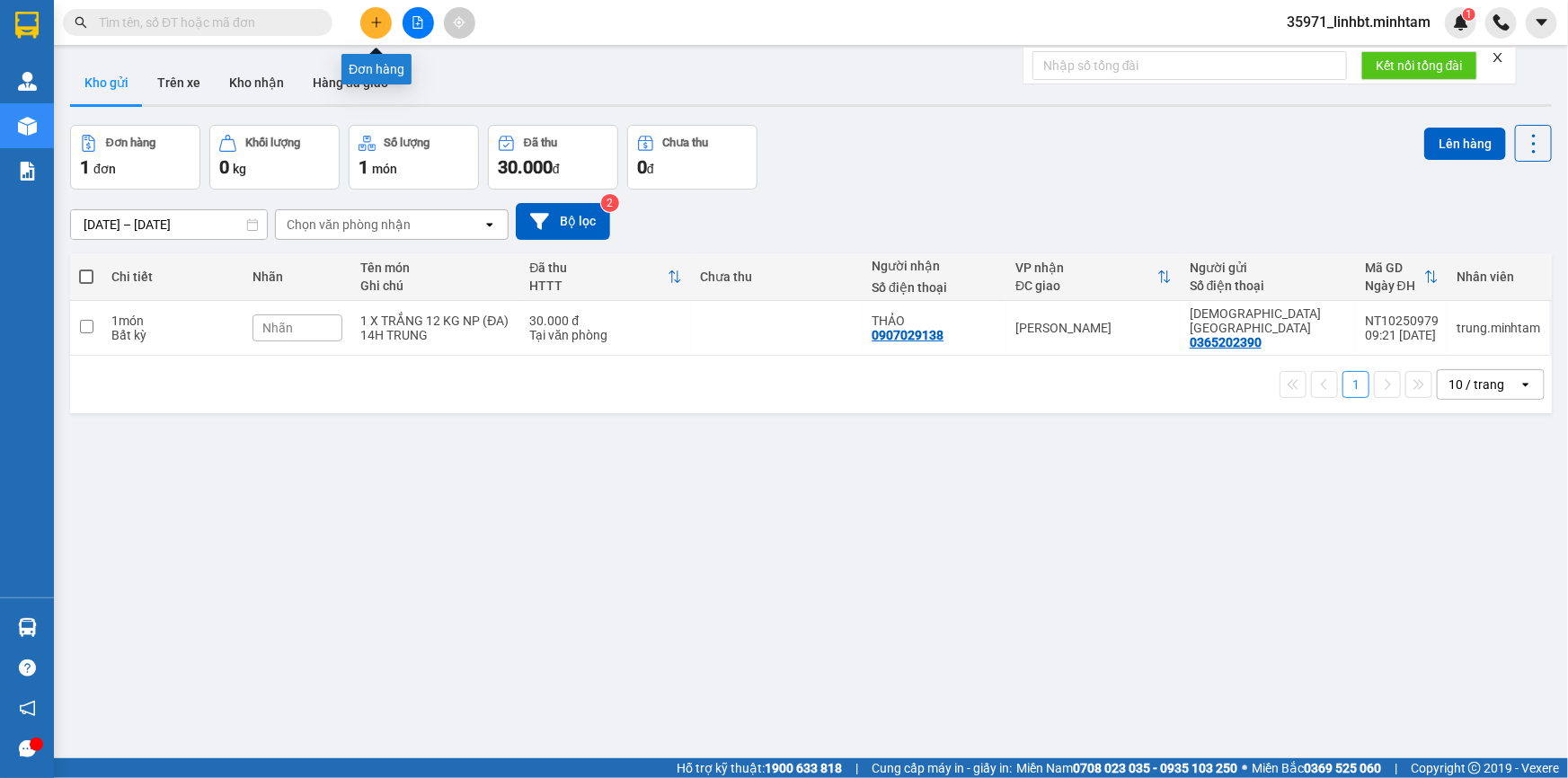
click at [378, 26] on icon "plus" at bounding box center [377, 23] width 13 height 13
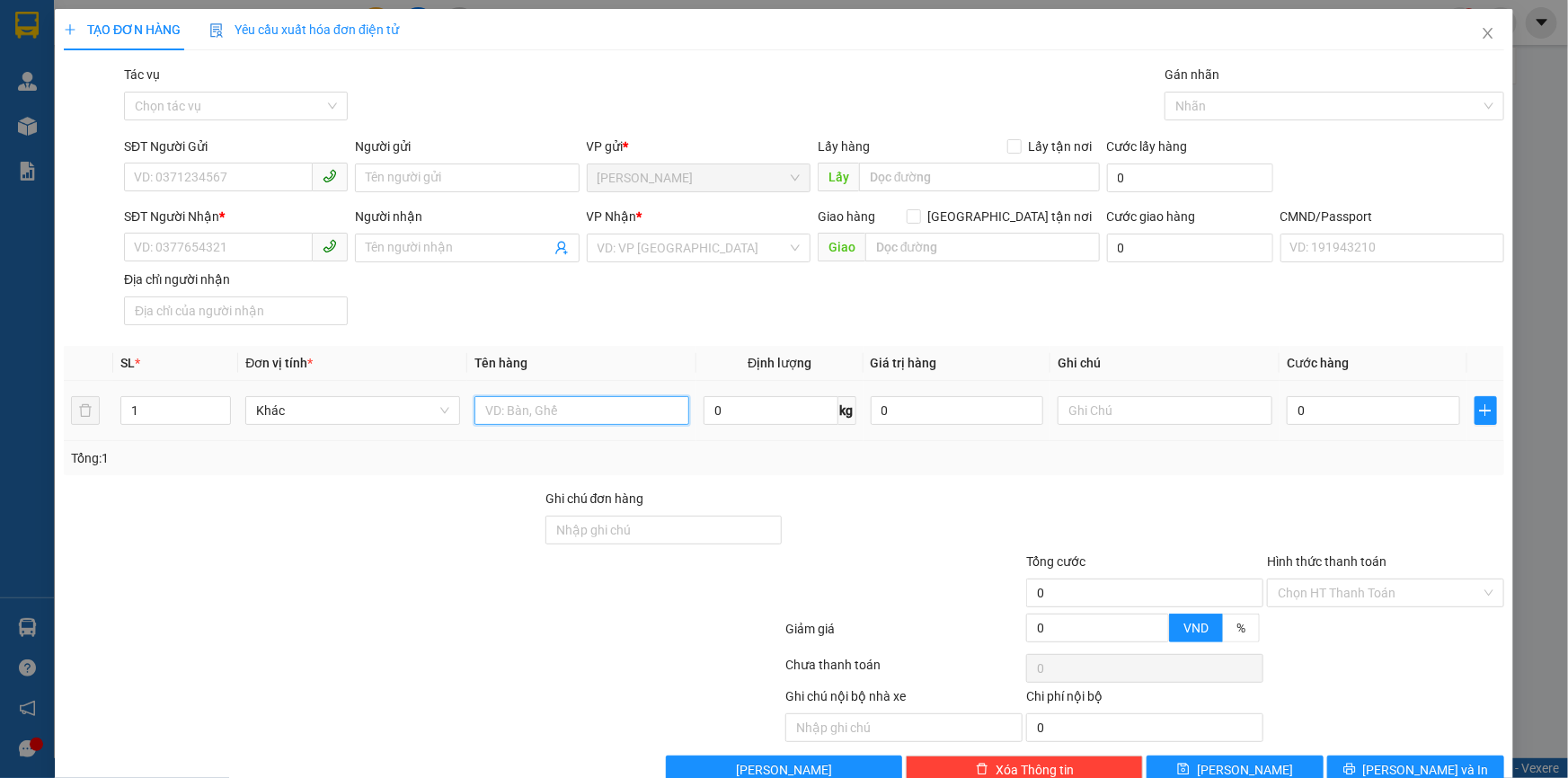
click at [575, 408] on input "text" at bounding box center [581, 410] width 214 height 29
type input "1 t 1 bao 17/18kg_ tc"
click at [229, 184] on input "SĐT Người Gửi" at bounding box center [218, 177] width 189 height 29
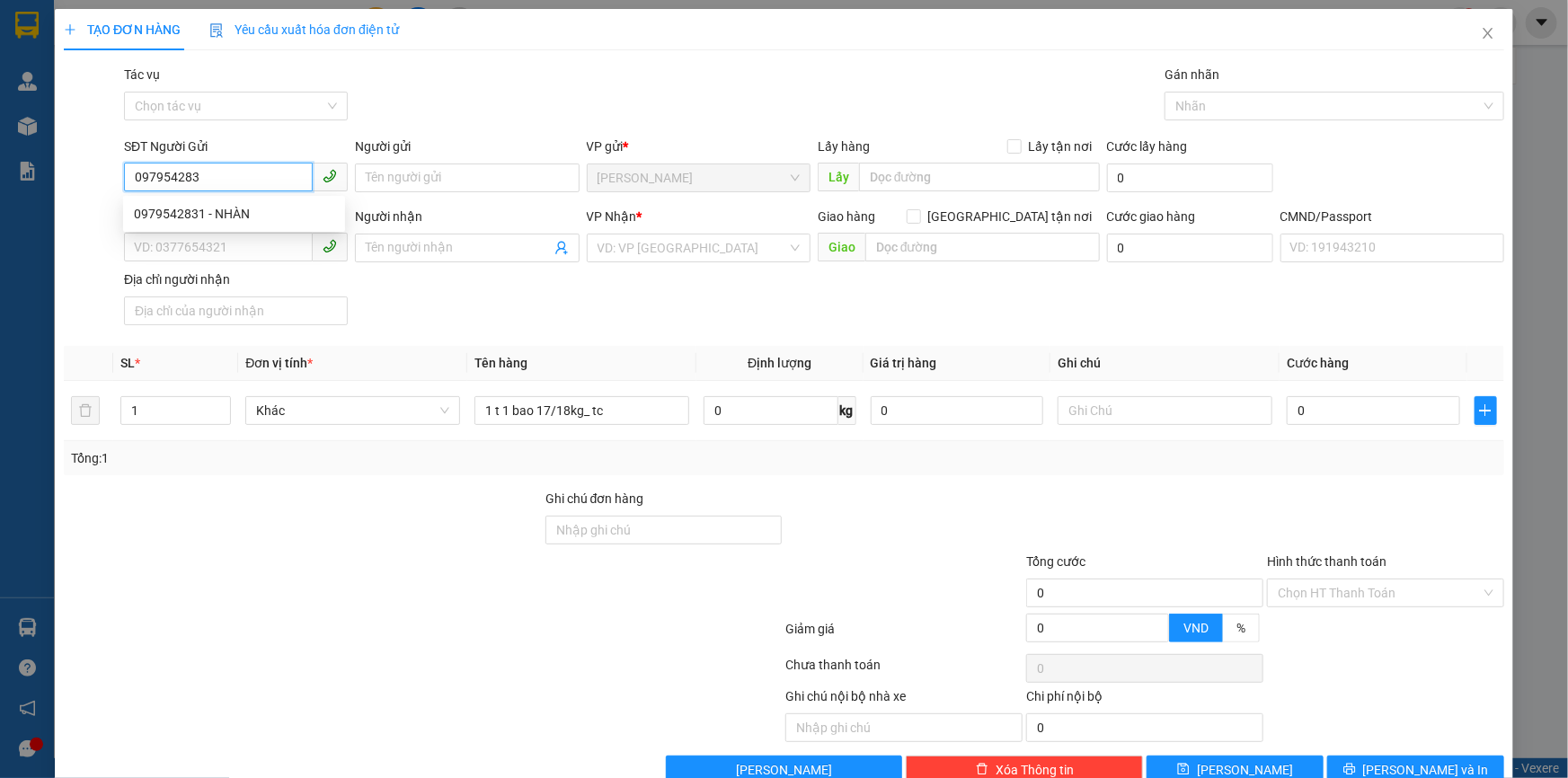
type input "0979542831"
click at [323, 209] on div "0979542831 - NHÀN" at bounding box center [234, 214] width 201 height 20
type input "NHÀN"
type input "0932708788"
type input "HÒA"
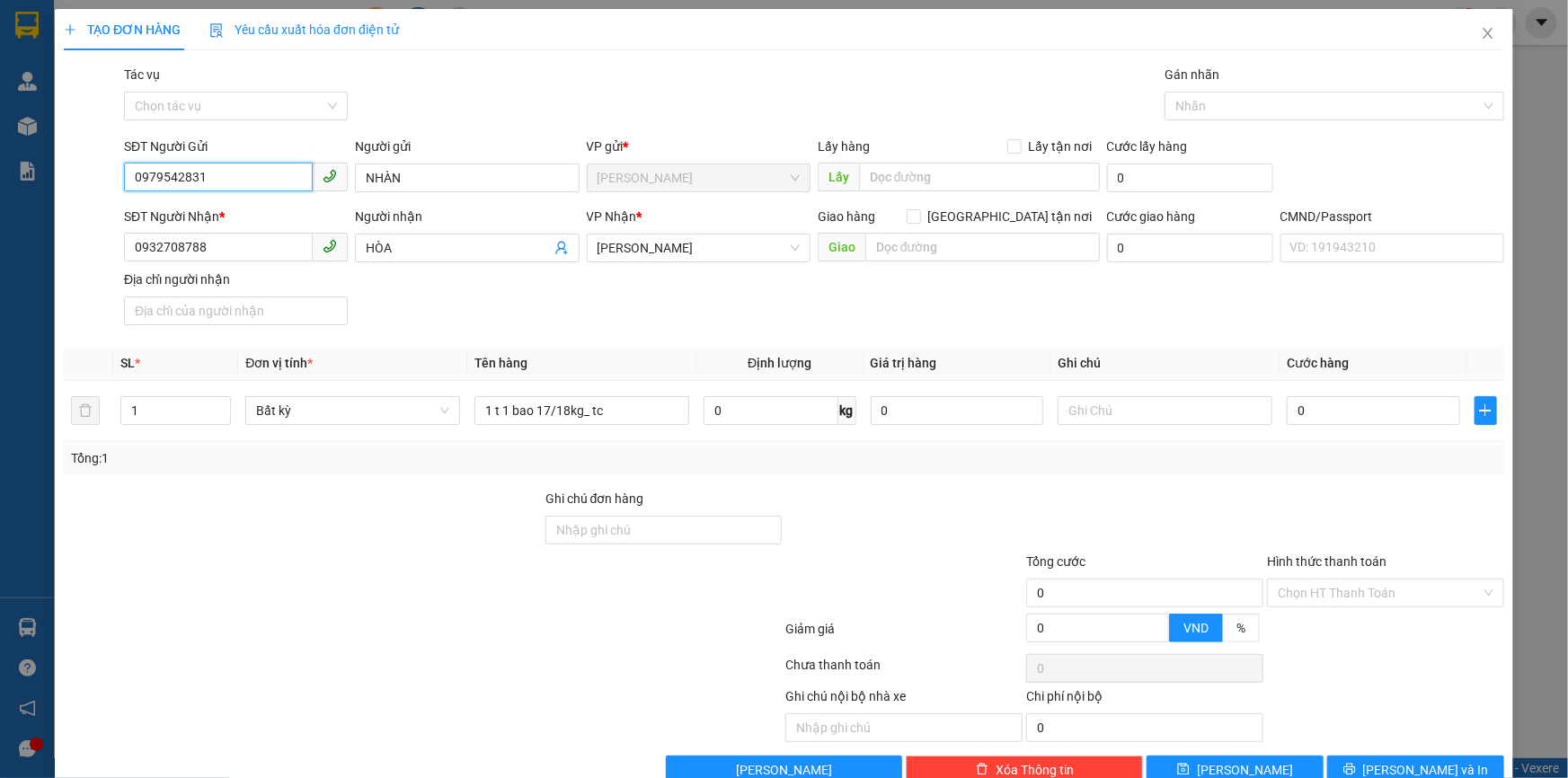
type input "0979542831"
click at [171, 398] on input "1" at bounding box center [175, 410] width 109 height 27
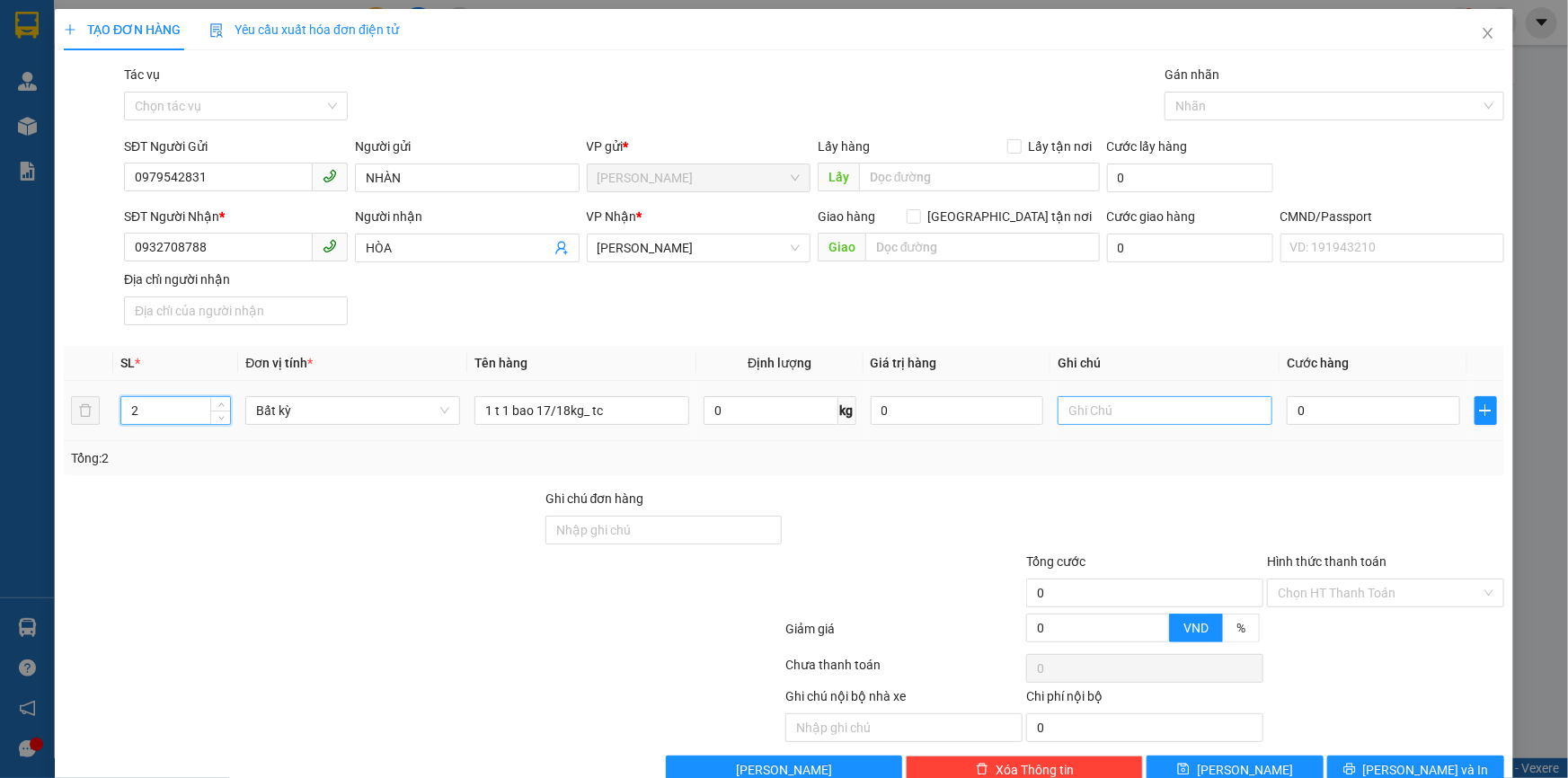
type input "2"
click at [1161, 421] on input "text" at bounding box center [1164, 410] width 214 height 29
click at [1373, 421] on input "0" at bounding box center [1373, 410] width 173 height 29
type input "7"
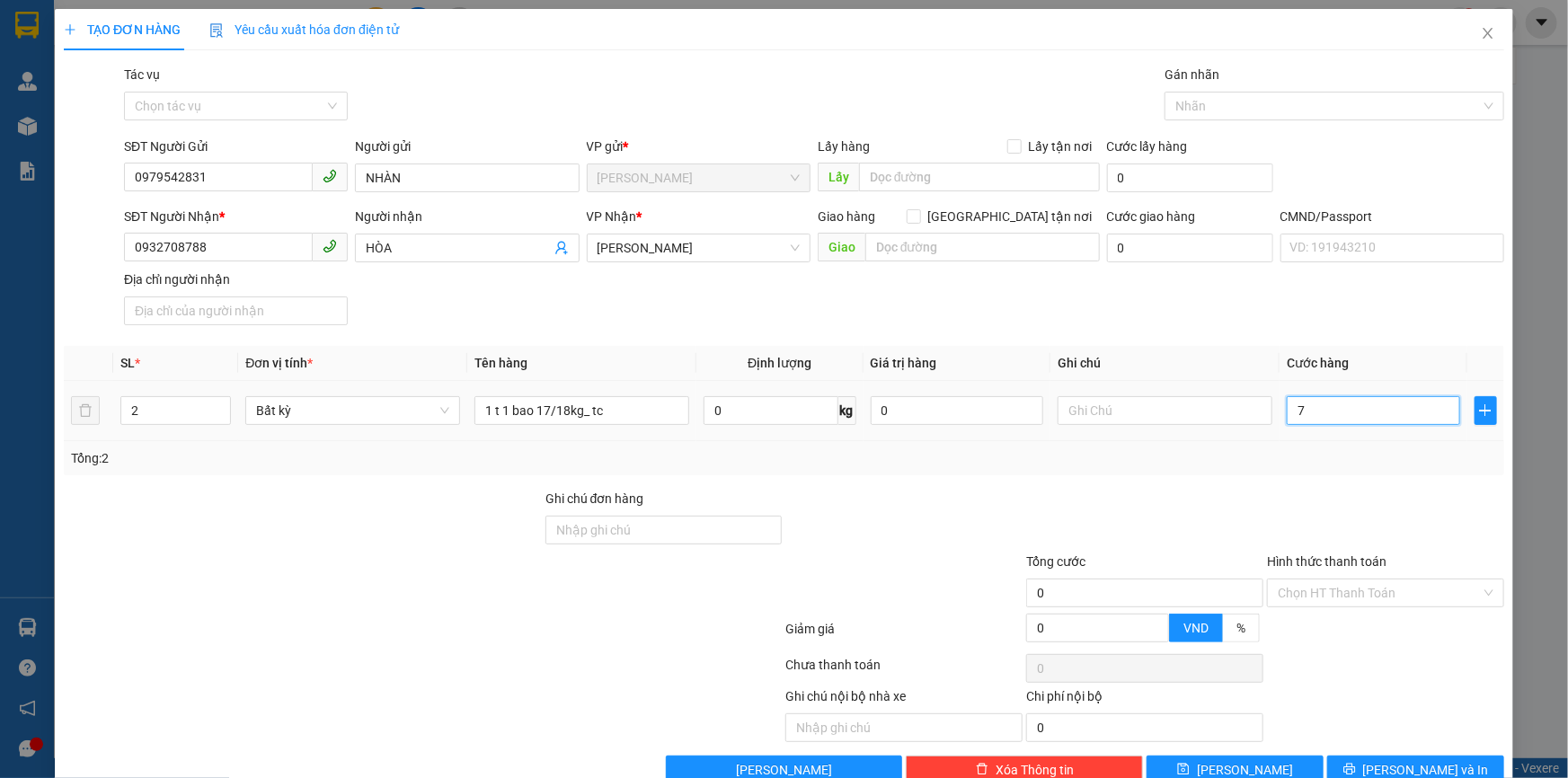
type input "7"
type input "70"
click at [1141, 411] on input "text" at bounding box center [1164, 410] width 214 height 29
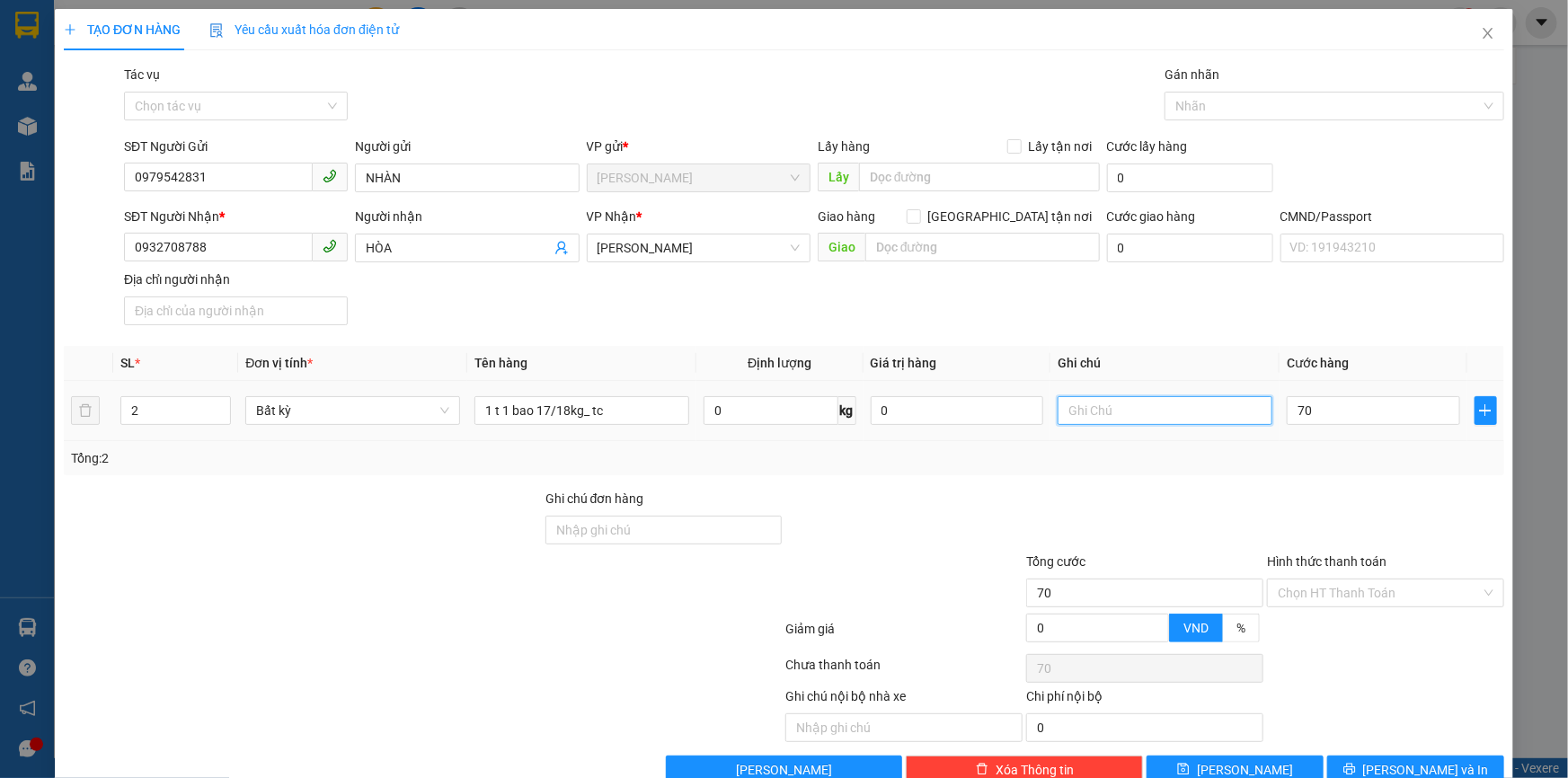
type input "70.000"
click at [1099, 409] on input "text" at bounding box center [1164, 410] width 214 height 29
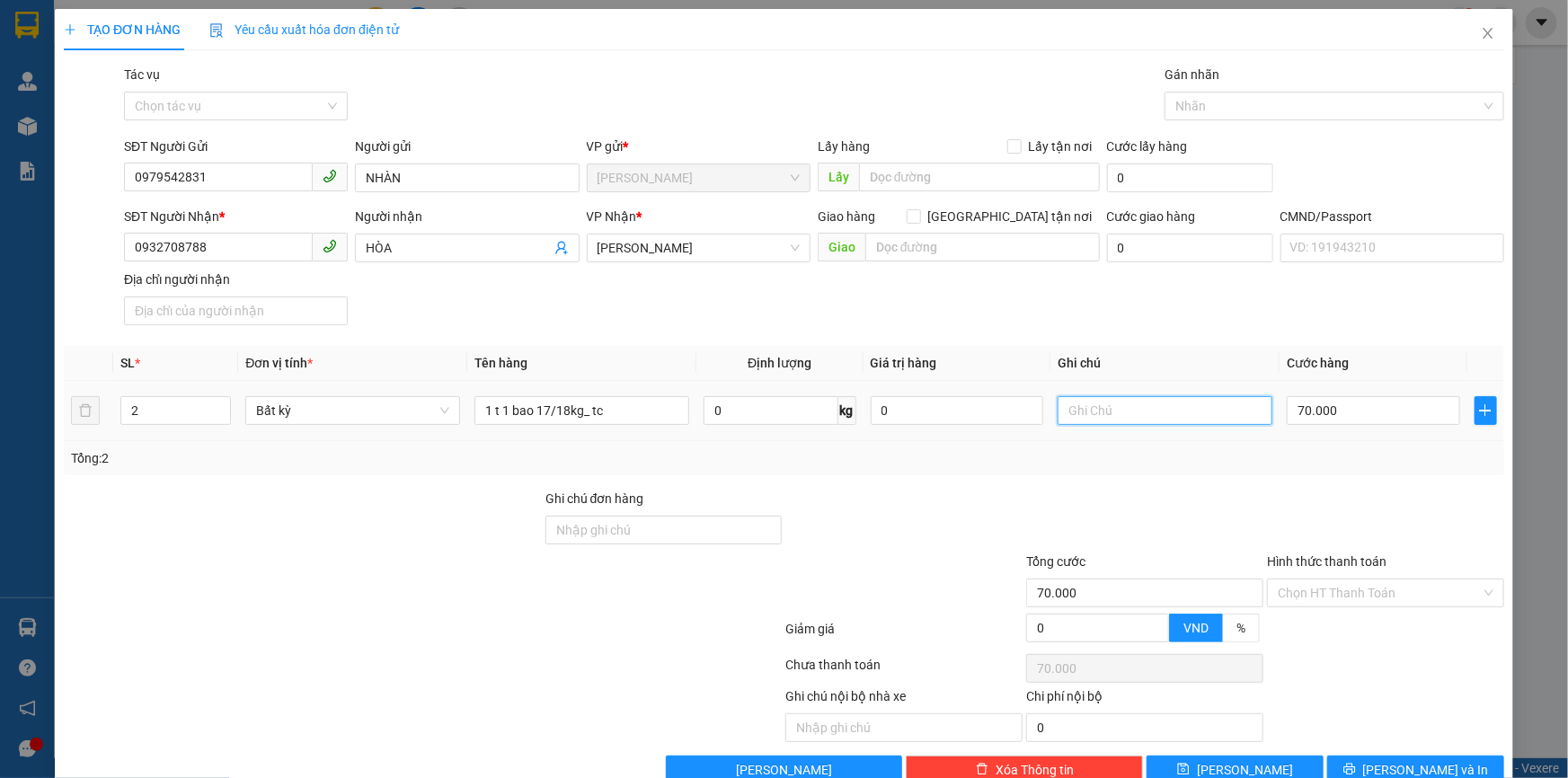
click at [1099, 409] on input "text" at bounding box center [1164, 410] width 214 height 29
click at [1097, 409] on input "text" at bounding box center [1164, 410] width 214 height 29
click at [1096, 407] on input "text" at bounding box center [1164, 410] width 214 height 29
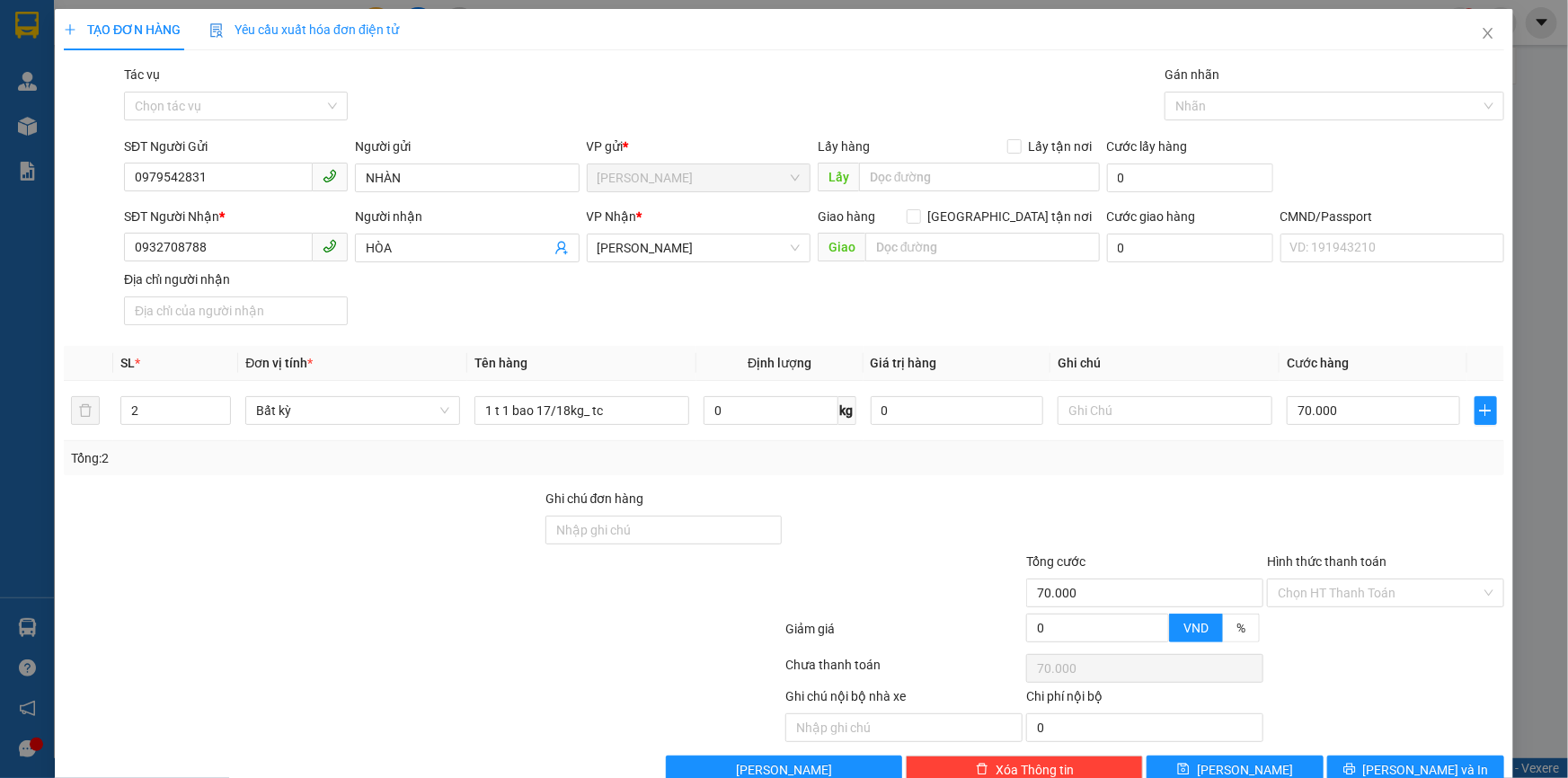
click at [967, 479] on div "Transit Pickup Surcharge Ids Transit Deliver Surcharge Ids Transit Deliver Surc…" at bounding box center [784, 424] width 1440 height 720
click at [1135, 407] on input "text" at bounding box center [1164, 410] width 214 height 29
click at [974, 474] on div "Tổng: 2" at bounding box center [784, 458] width 1440 height 34
click at [1388, 412] on input "70.000" at bounding box center [1373, 410] width 173 height 29
click at [1222, 489] on div at bounding box center [1145, 520] width 241 height 63
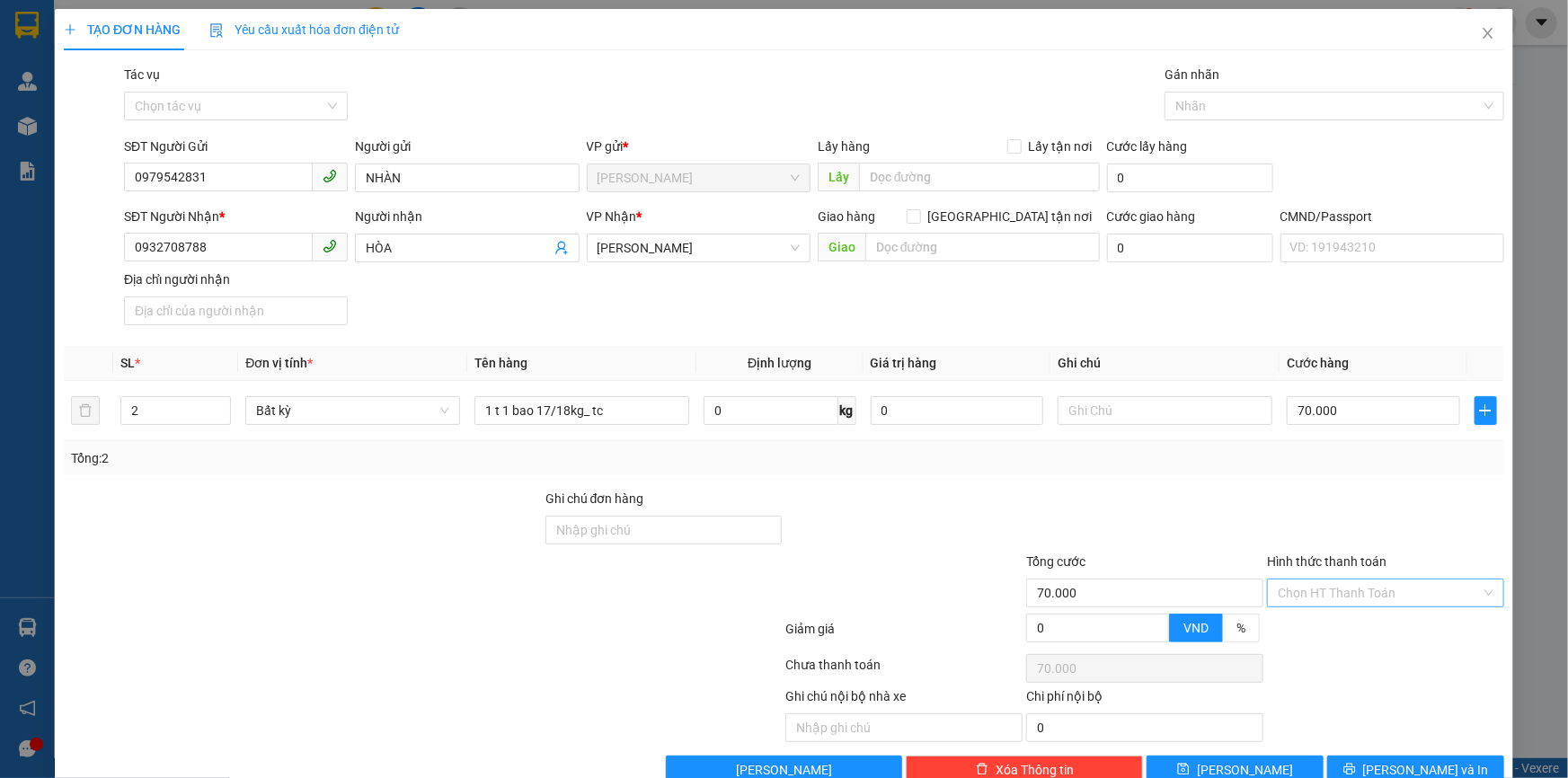
click at [1316, 583] on input "Hình thức thanh toán" at bounding box center [1379, 593] width 203 height 27
click at [1281, 628] on div "Tại văn phòng" at bounding box center [1375, 630] width 213 height 20
type input "0"
click at [1184, 485] on div "Transit Pickup Surcharge Ids Transit Deliver Surcharge Ids Transit Deliver Surc…" at bounding box center [784, 424] width 1440 height 720
click at [1096, 417] on input "text" at bounding box center [1164, 410] width 214 height 29
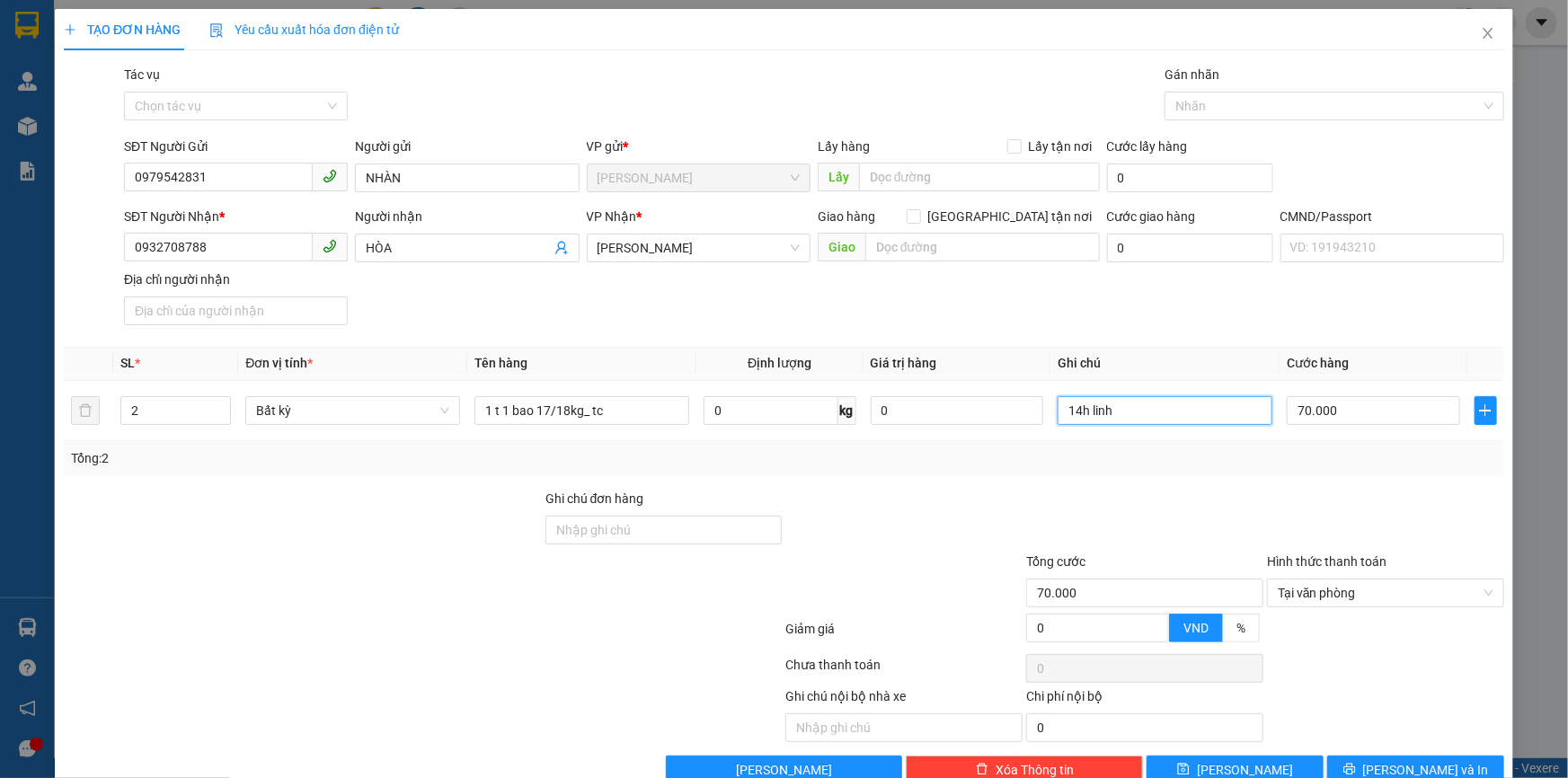
scroll to position [43, 0]
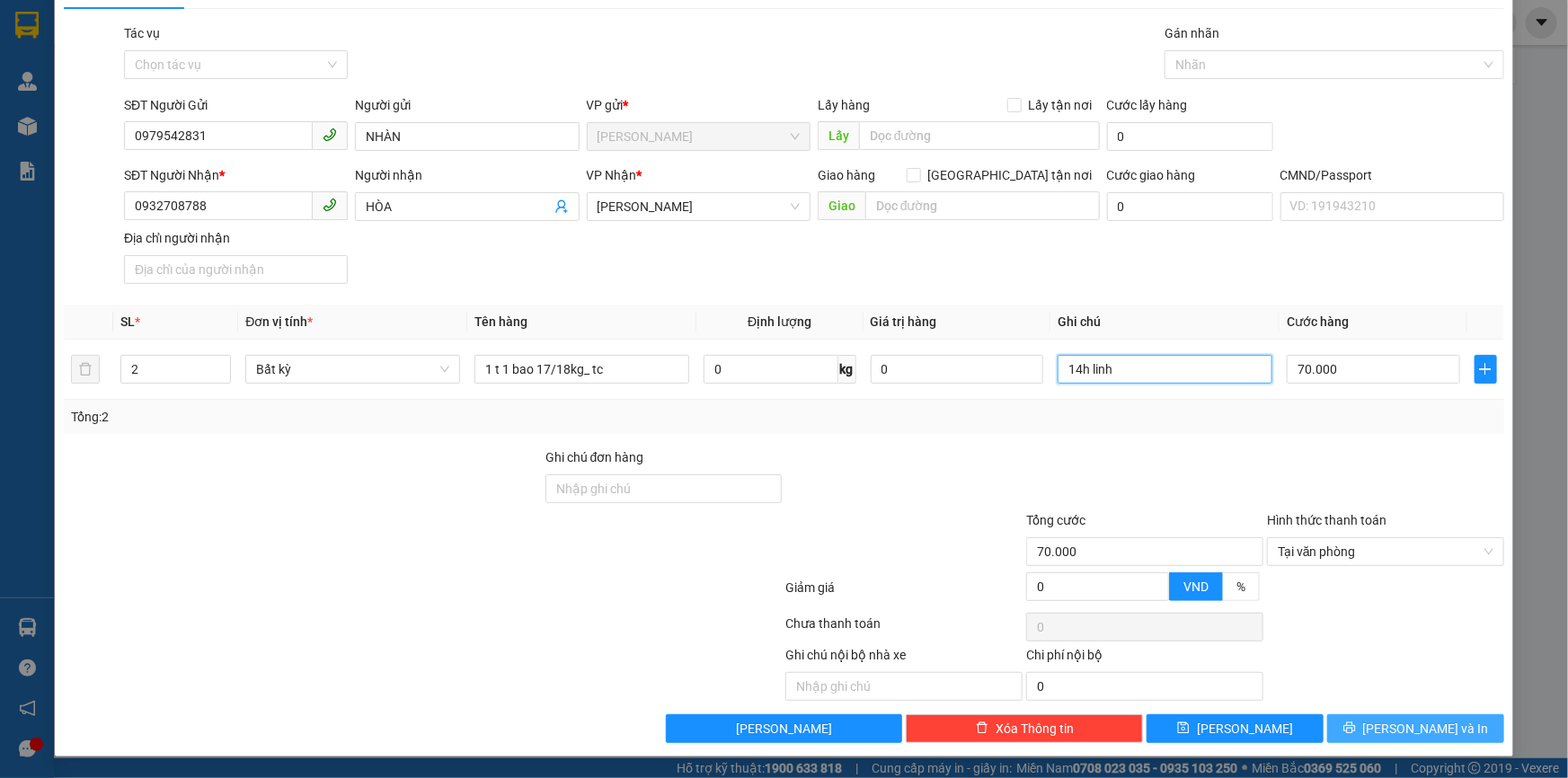
type input "14h linh"
click at [1355, 727] on icon "printer" at bounding box center [1348, 728] width 12 height 12
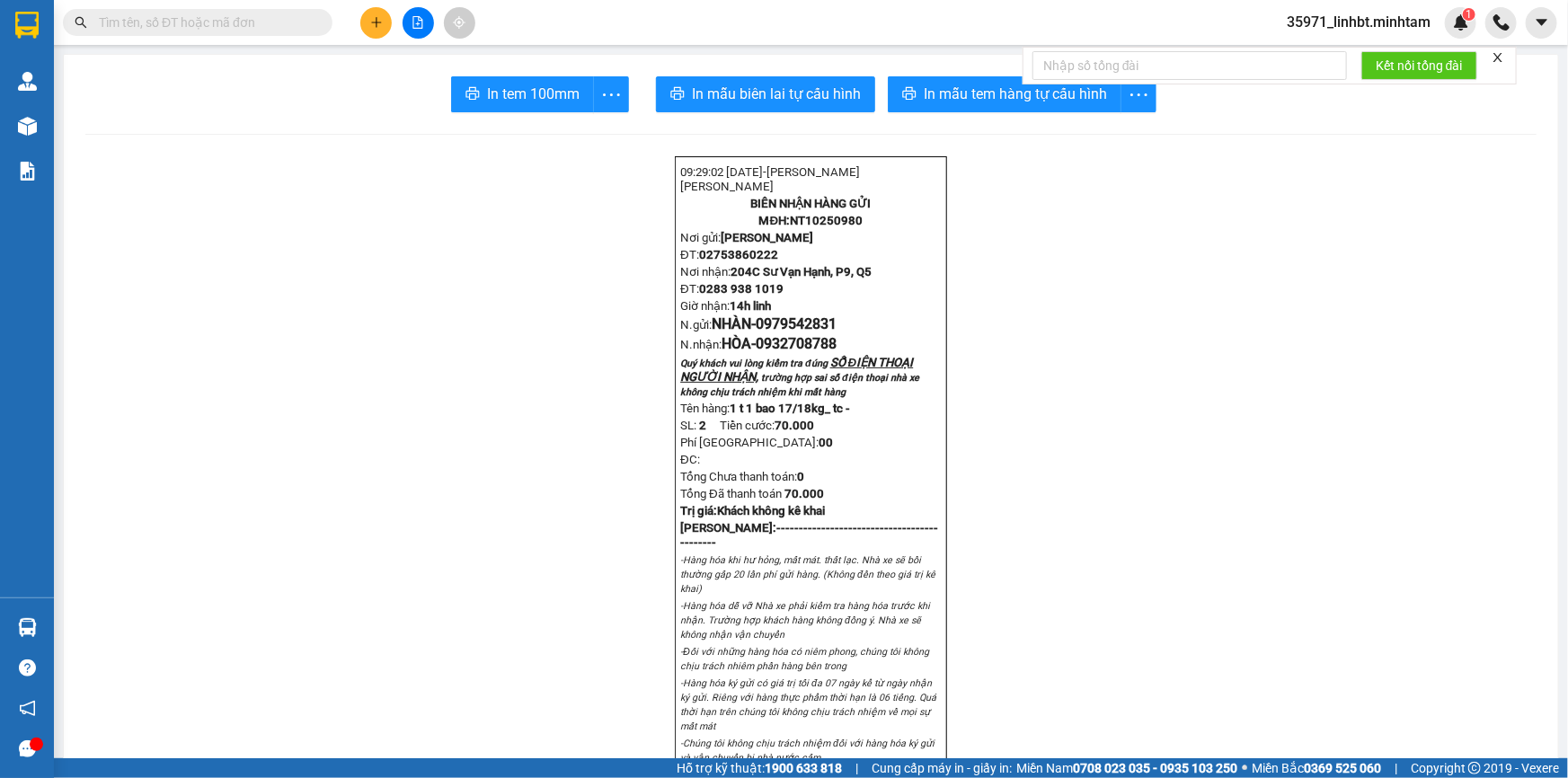
drag, startPoint x: 960, startPoint y: 81, endPoint x: 954, endPoint y: 45, distance: 36.5
click at [959, 81] on button "In mẫu tem hàng tự cấu hình" at bounding box center [1004, 94] width 234 height 36
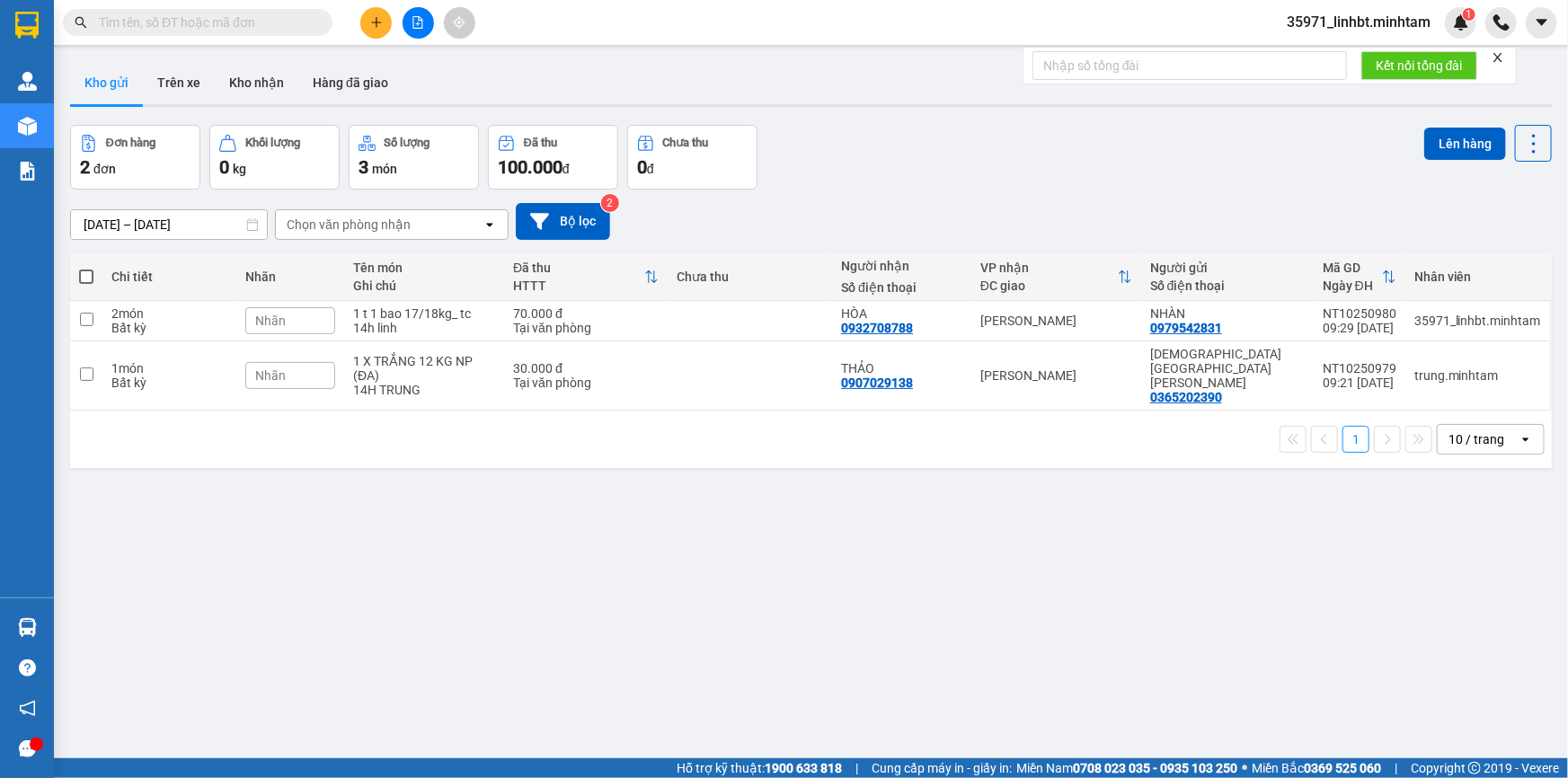
click at [1356, 29] on span "35971_linhbt.minhtam" at bounding box center [1358, 22] width 172 height 23
click at [1317, 56] on span "Đăng xuất" at bounding box center [1366, 56] width 135 height 20
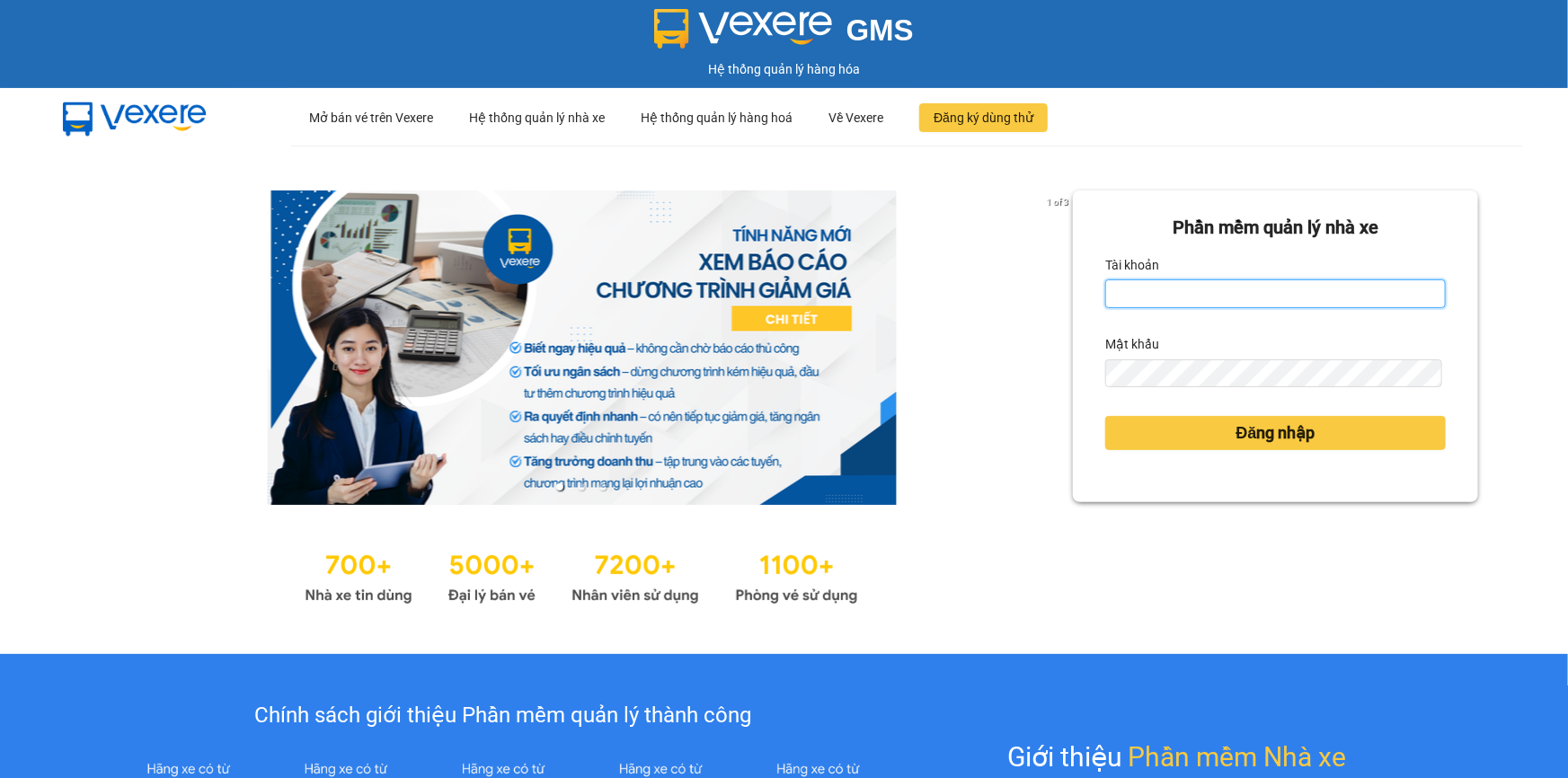
click at [1245, 281] on input "Tài khoản" at bounding box center [1274, 294] width 340 height 29
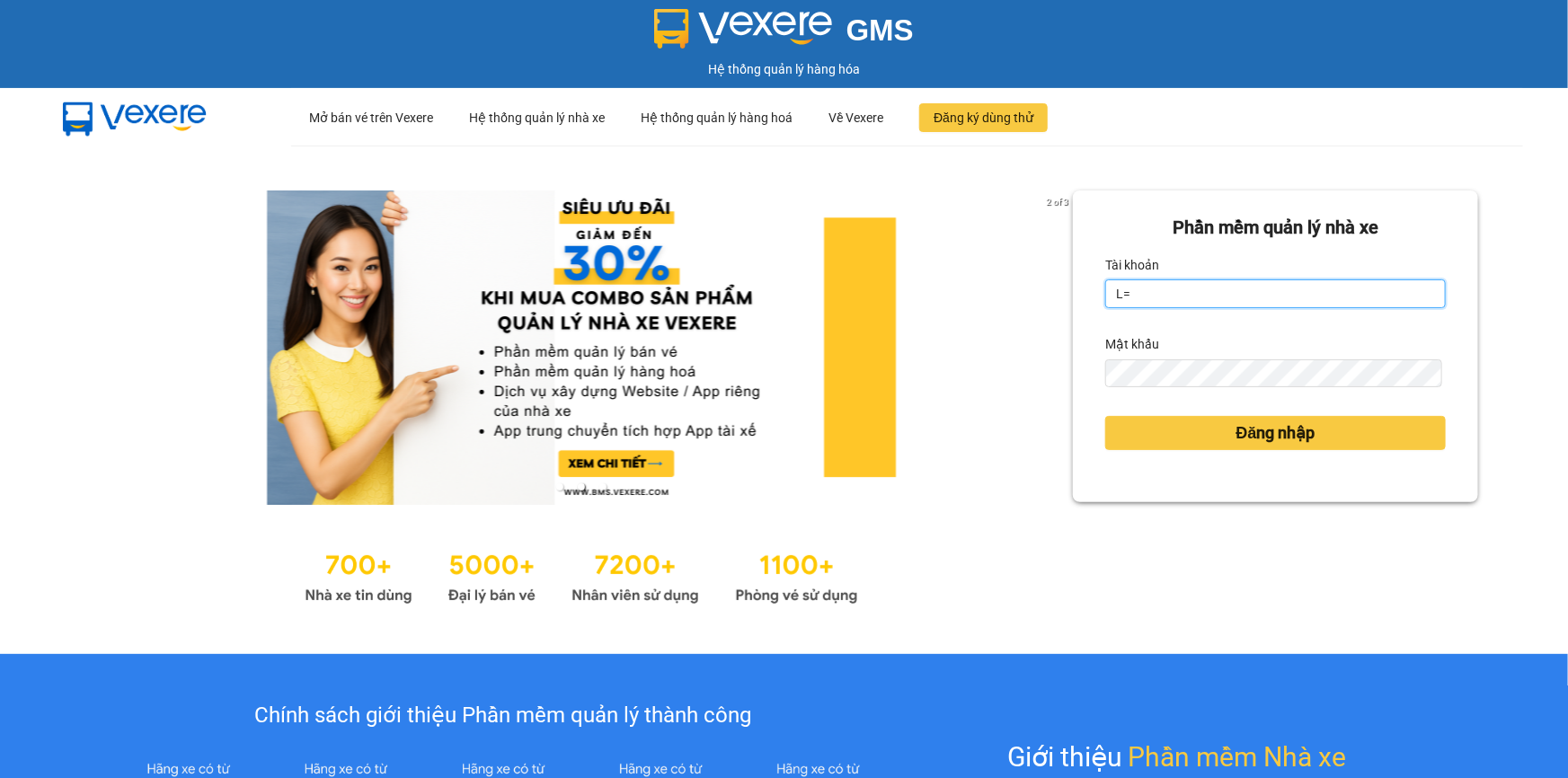
type input "L"
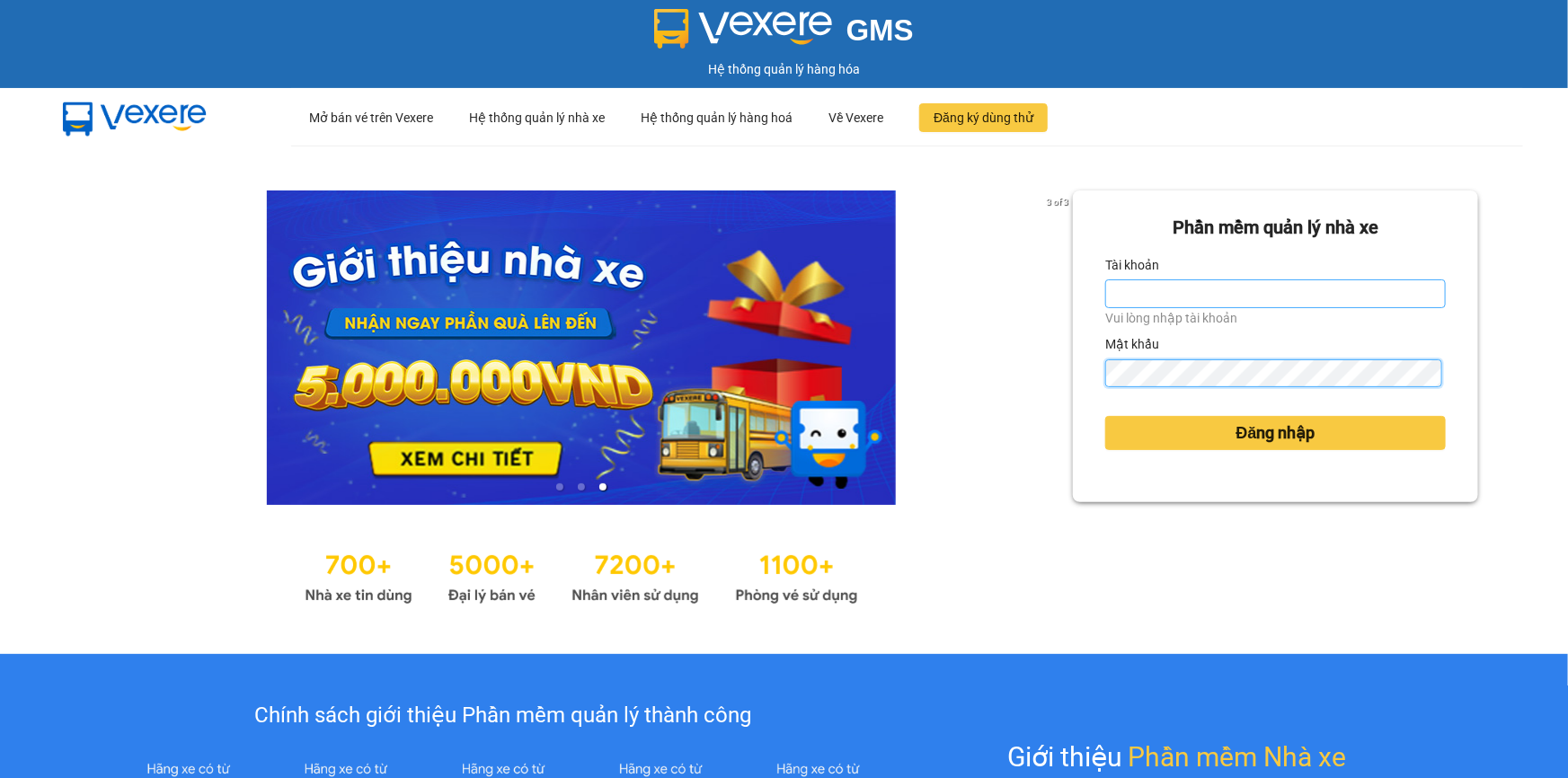
click at [1105, 416] on button "Đăng nhập" at bounding box center [1274, 432] width 340 height 34
click at [1244, 283] on input "Tài khoản" at bounding box center [1274, 294] width 340 height 29
click at [1105, 416] on button "Đăng nhập" at bounding box center [1274, 432] width 340 height 34
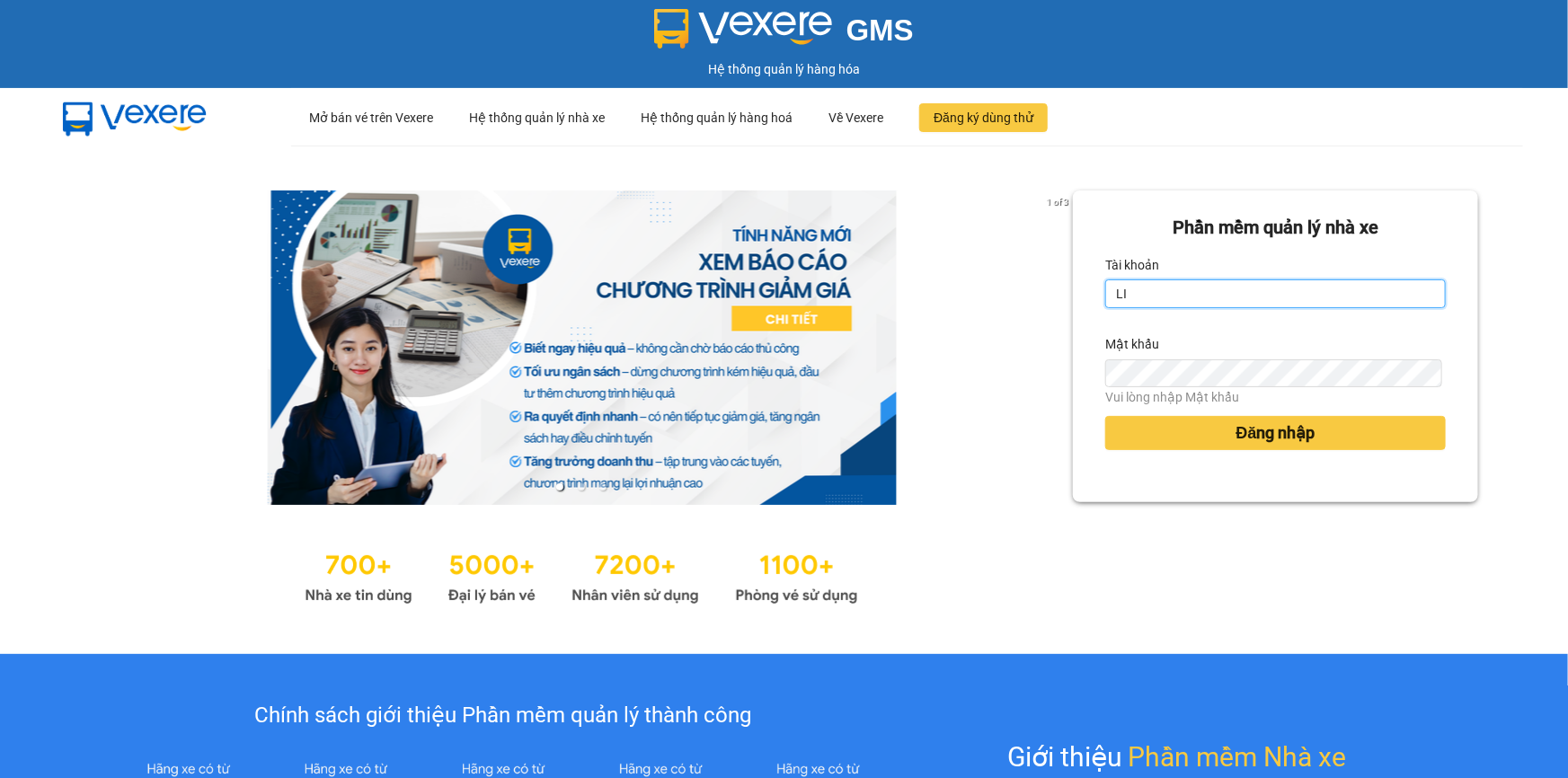
type input "L"
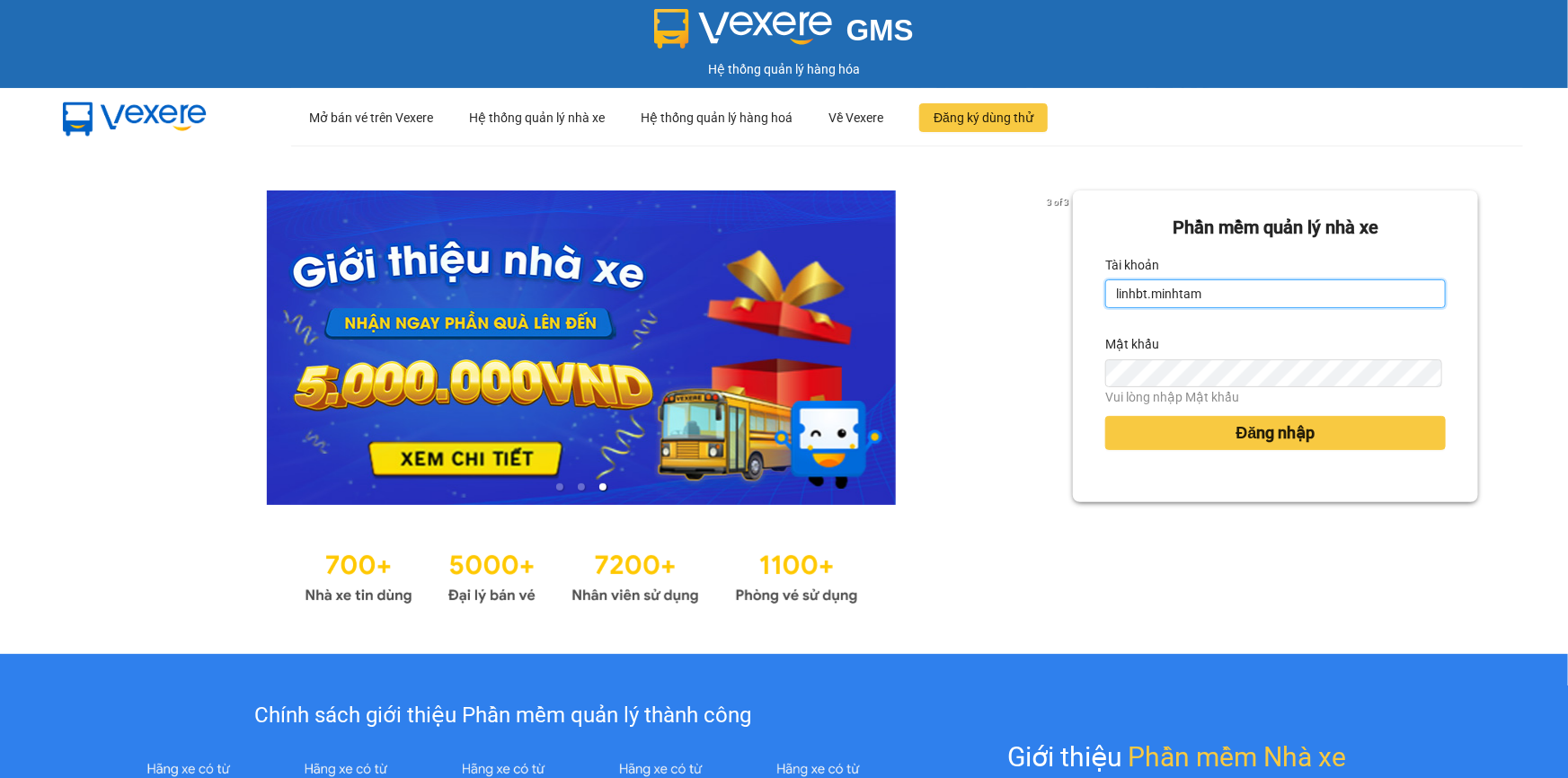
type input "linhbt.minhtam"
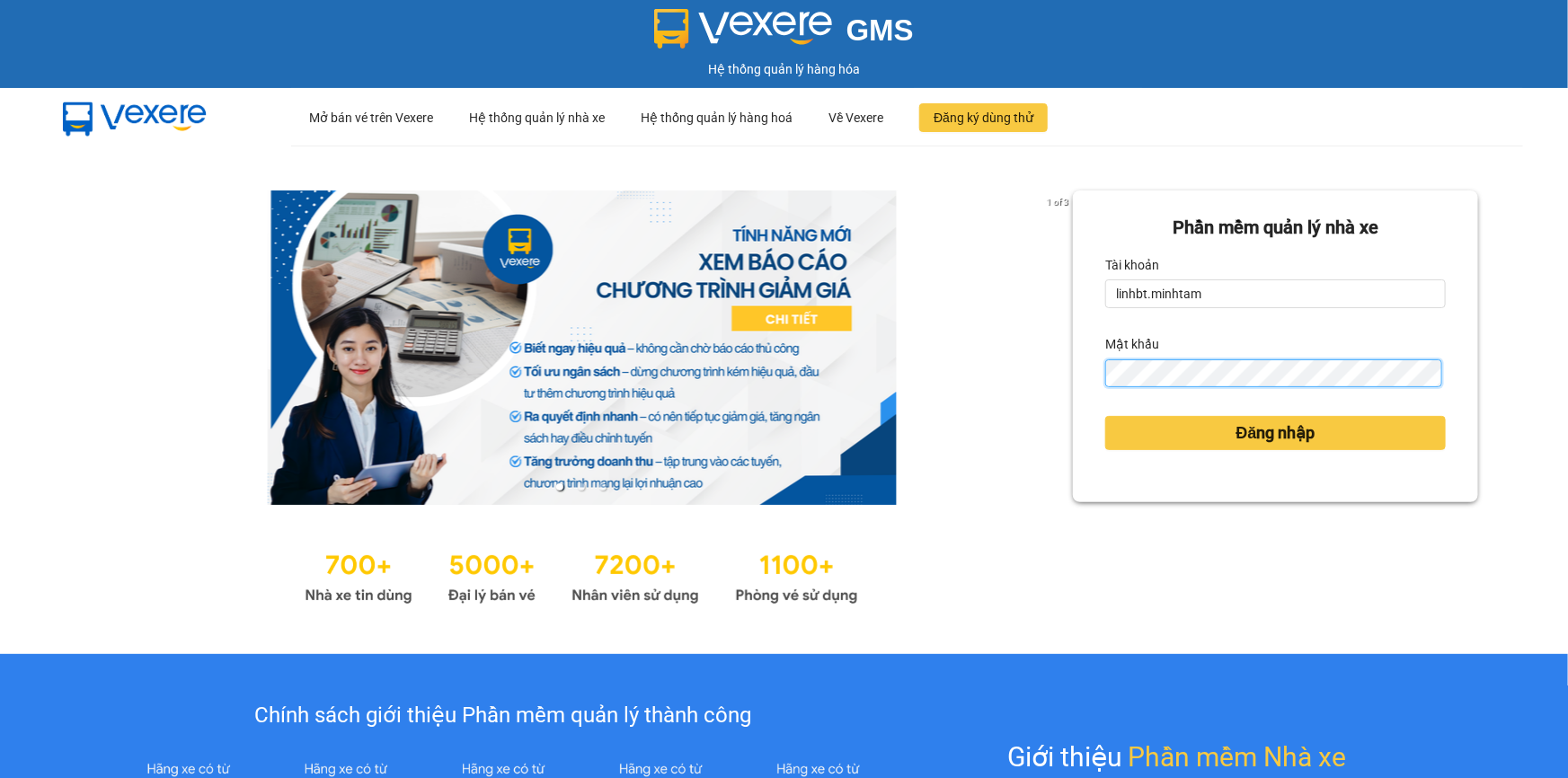
click at [1105, 416] on button "Đăng nhập" at bounding box center [1274, 432] width 340 height 34
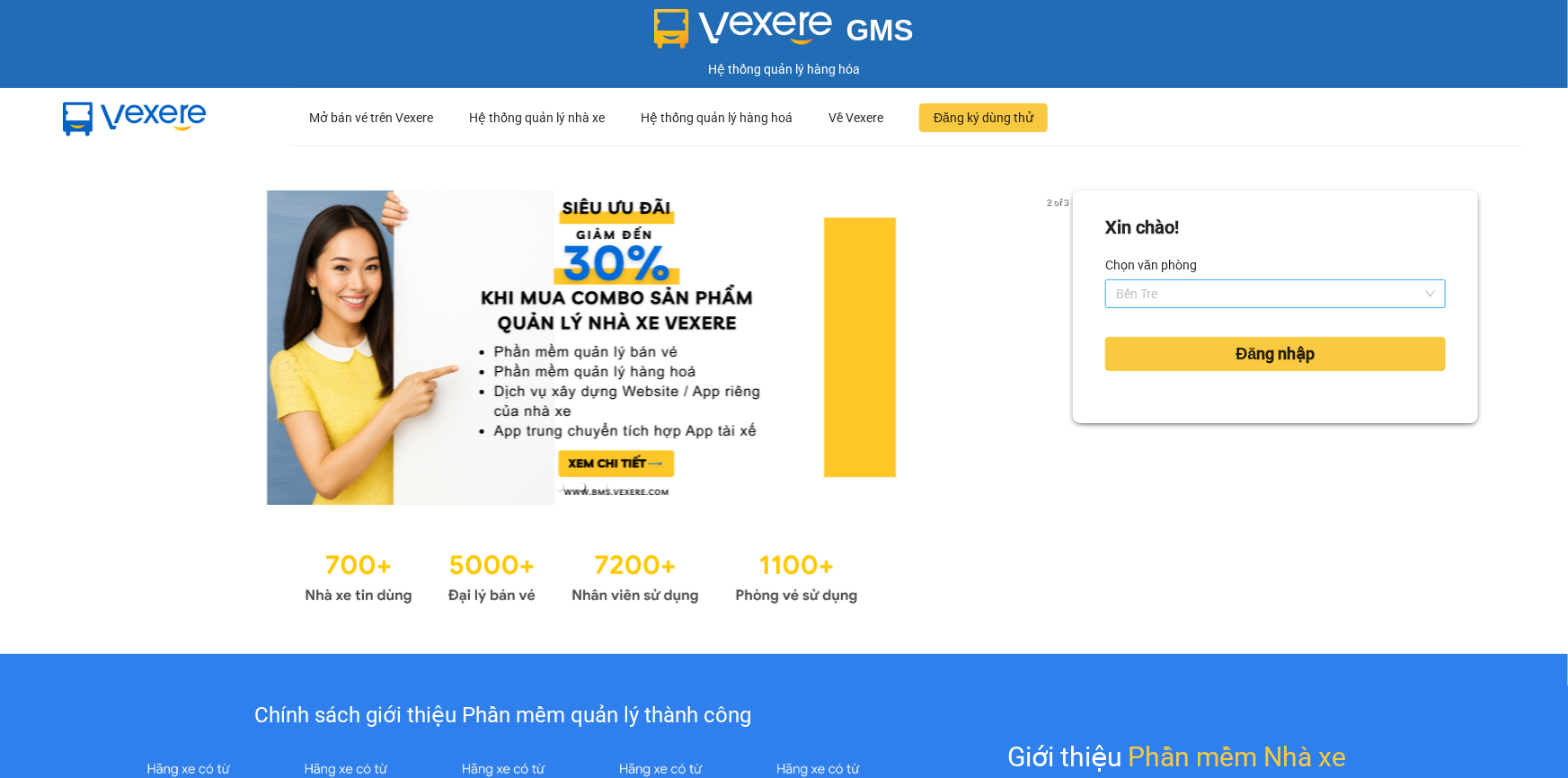
click at [1173, 298] on span "Bến Tre" at bounding box center [1275, 294] width 319 height 27
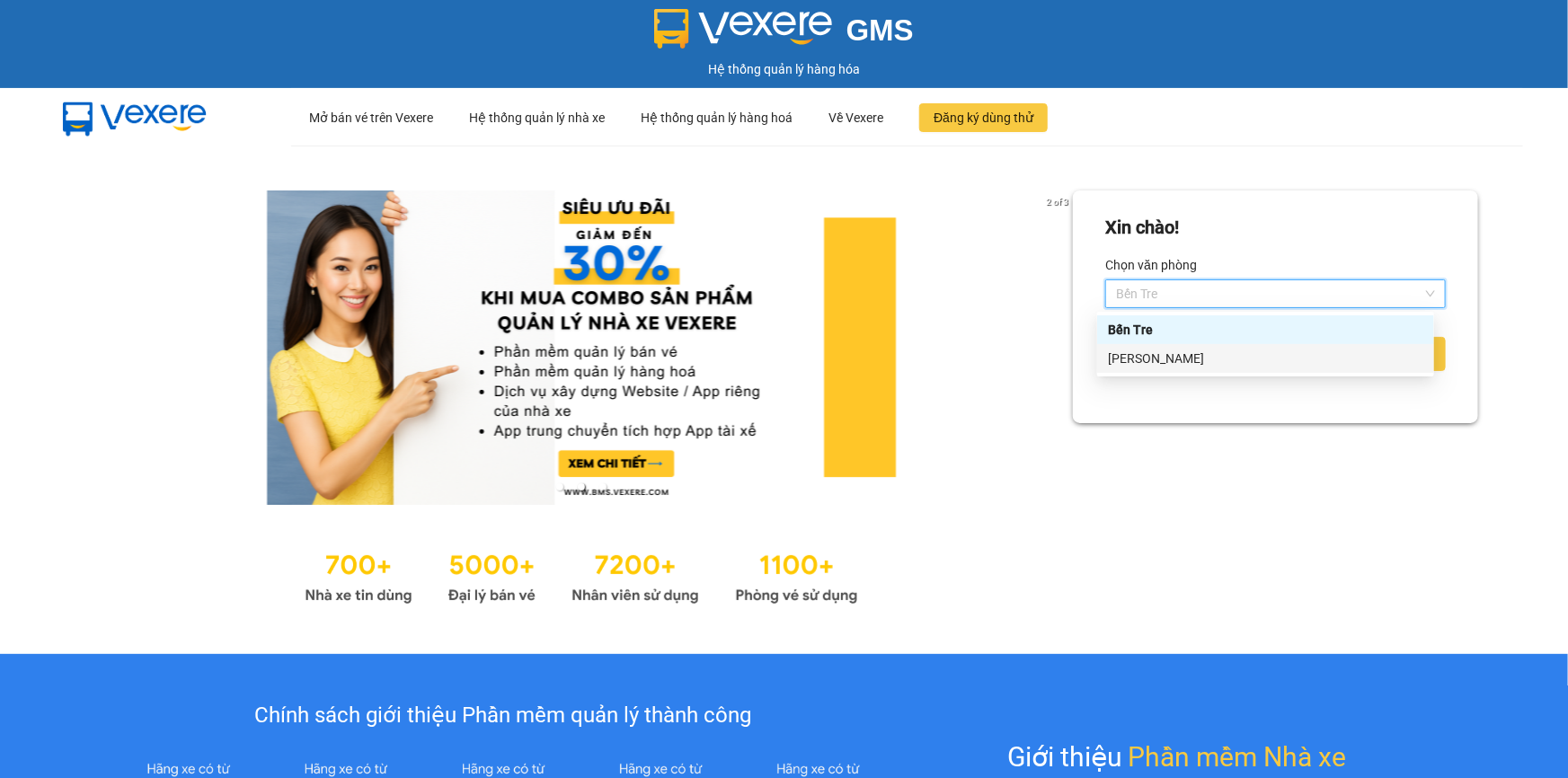
click at [1117, 354] on div "[PERSON_NAME]" at bounding box center [1265, 358] width 316 height 20
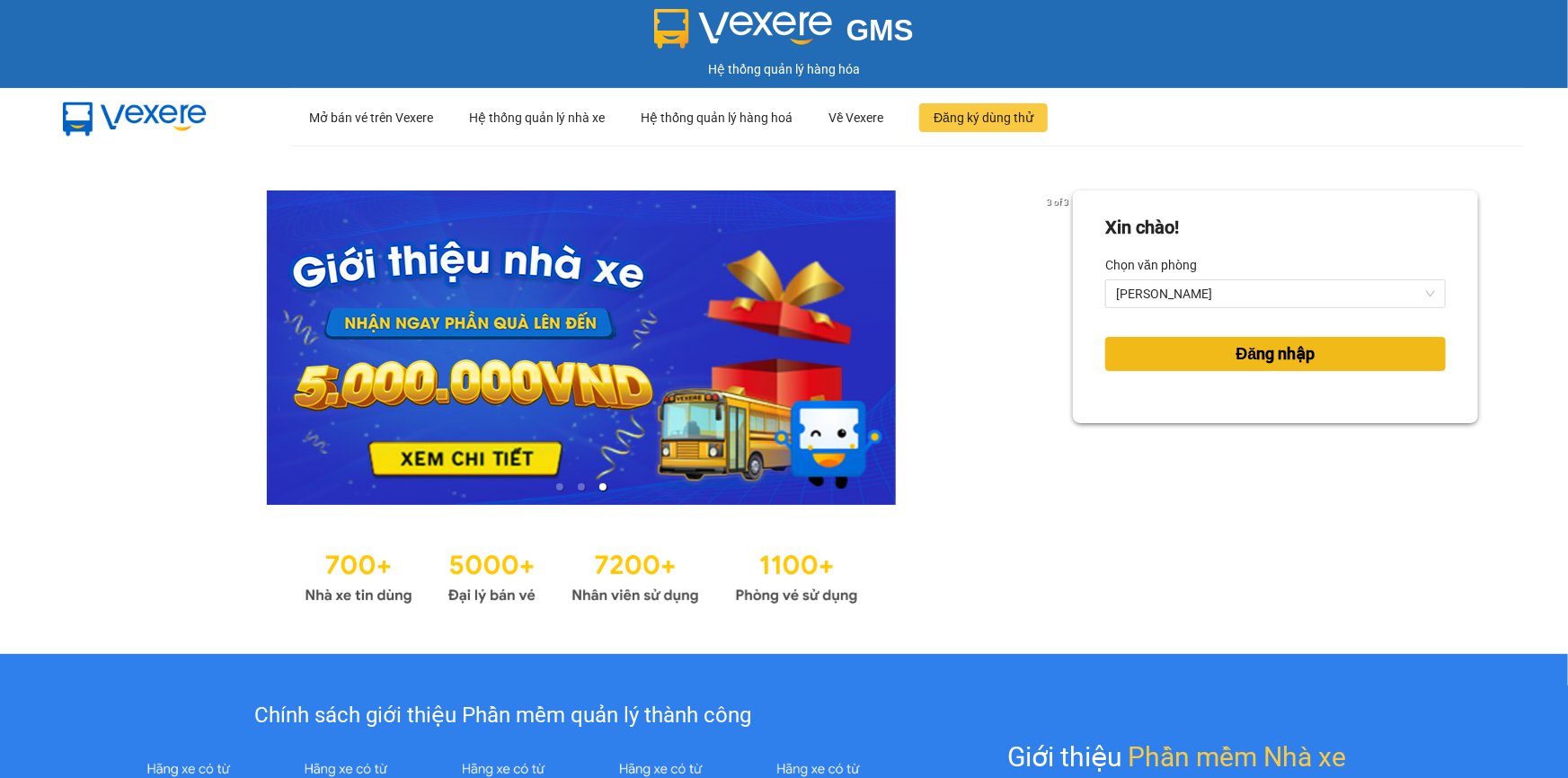
click at [1154, 348] on button "Đăng nhập" at bounding box center [1274, 353] width 340 height 34
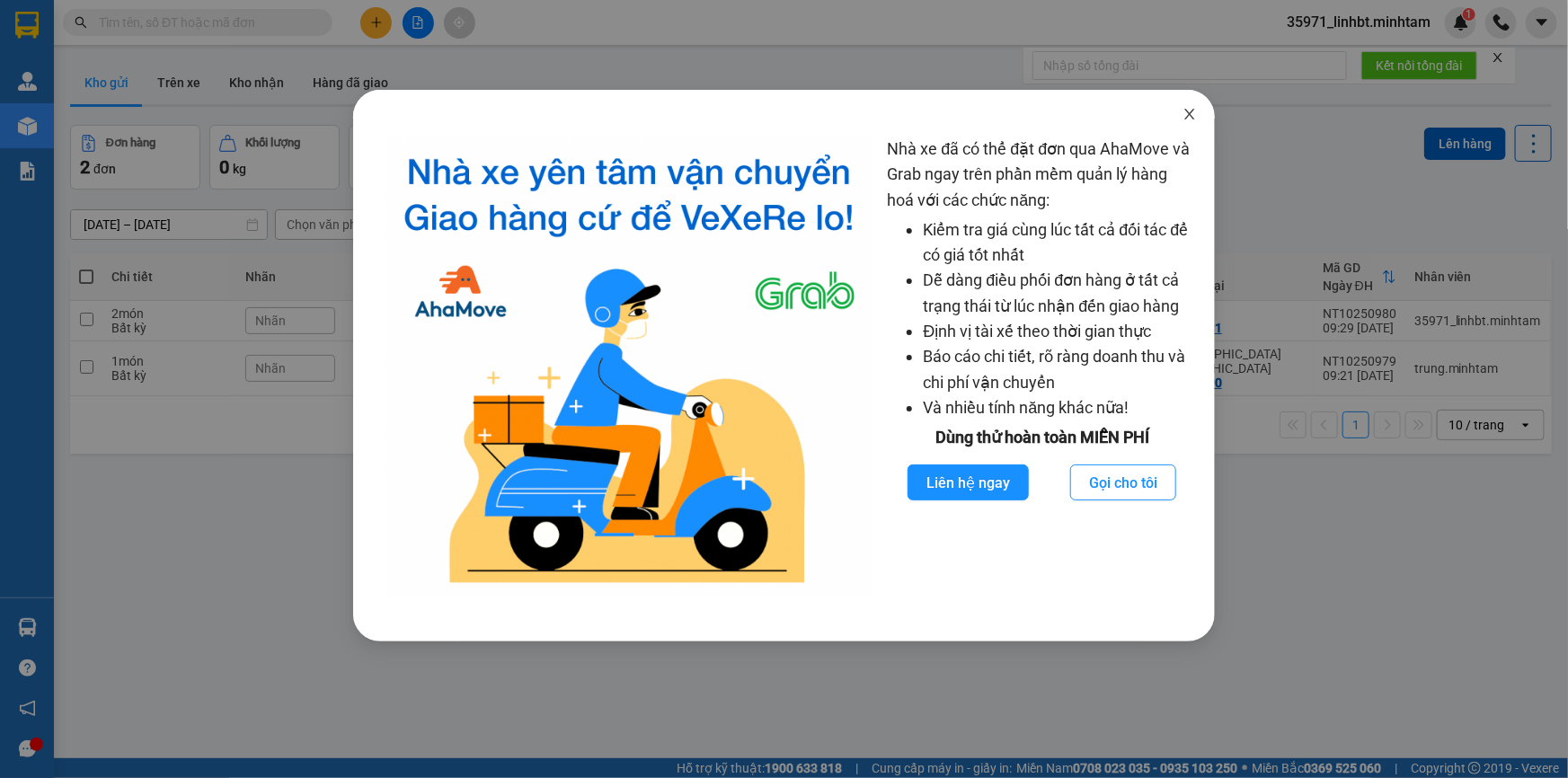
click at [1191, 117] on icon "close" at bounding box center [1189, 114] width 10 height 11
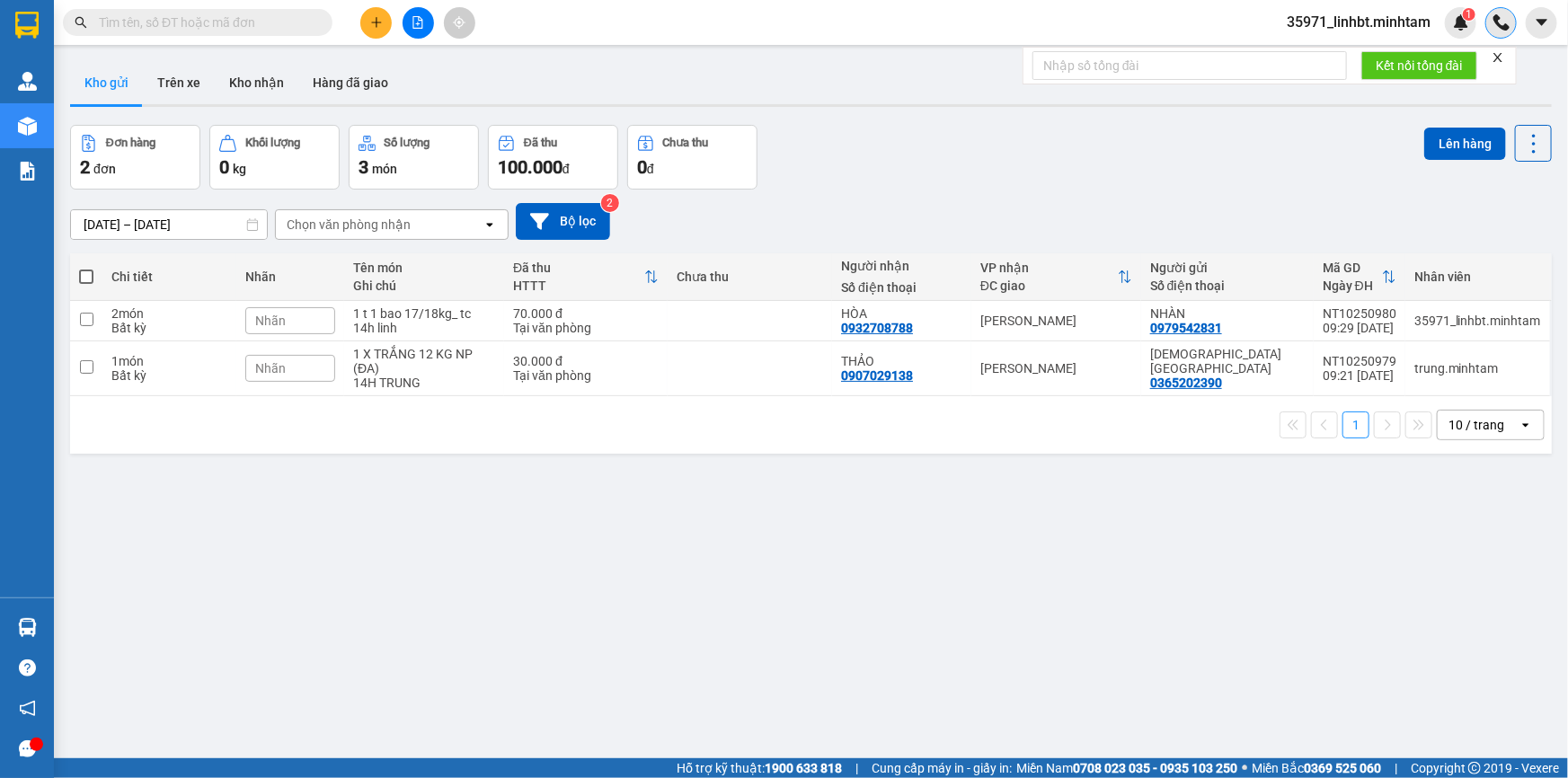
click at [1496, 21] on img at bounding box center [1501, 23] width 16 height 16
click at [1450, 26] on div "1" at bounding box center [1460, 23] width 31 height 31
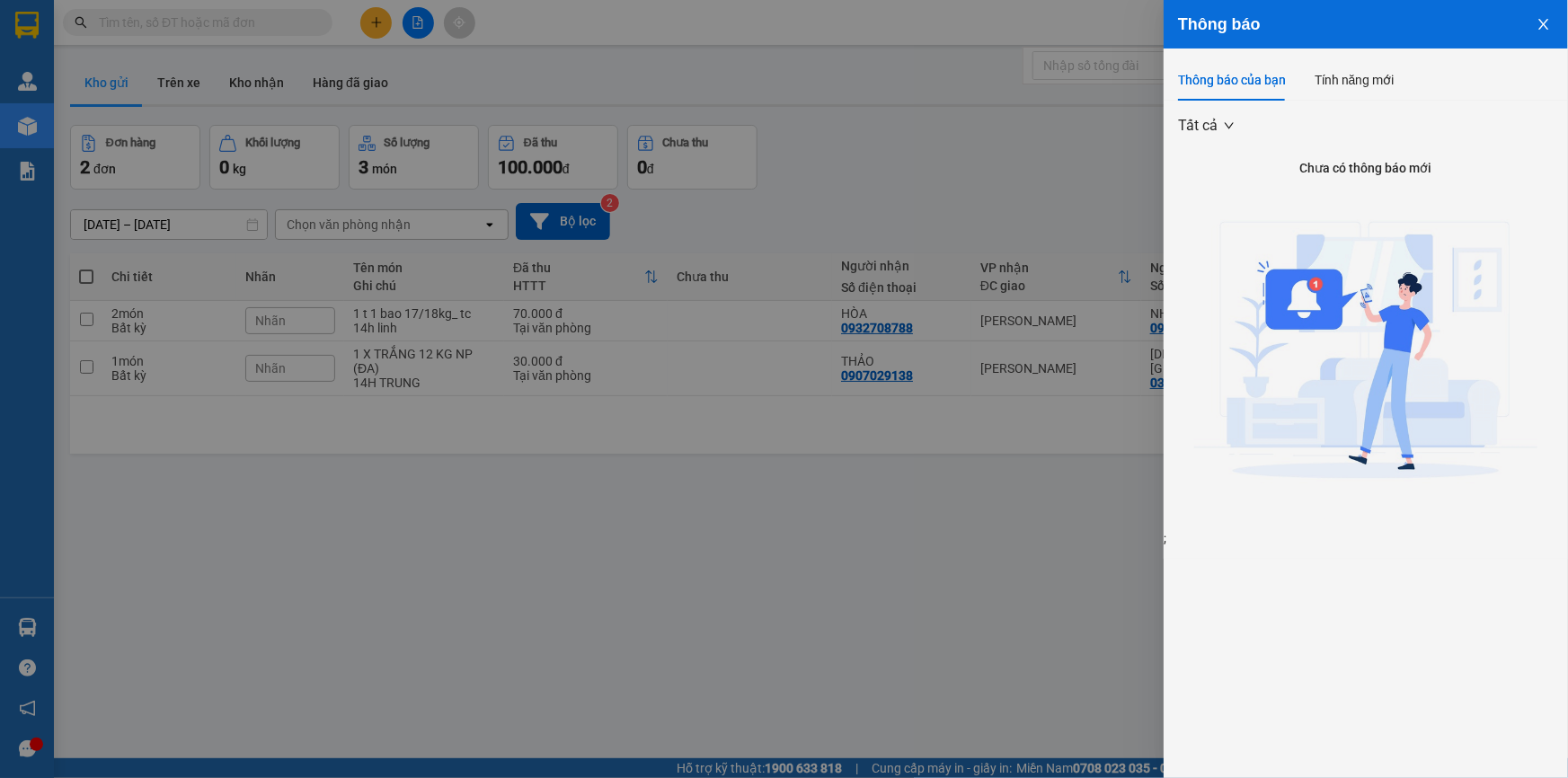
click at [1536, 26] on icon "close" at bounding box center [1543, 25] width 15 height 15
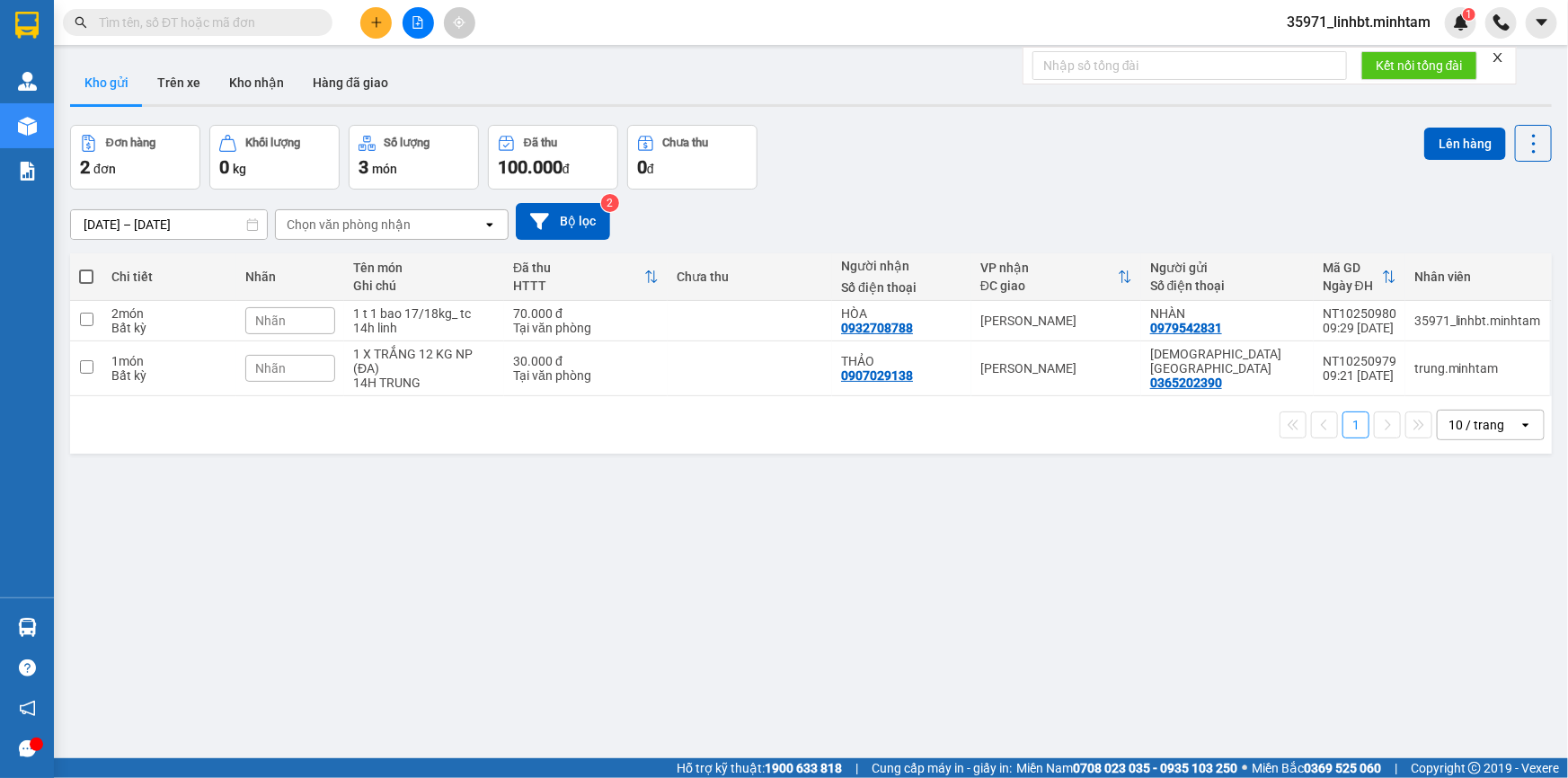
click at [1383, 26] on span "35971_linhbt.minhtam" at bounding box center [1358, 22] width 172 height 23
click at [1439, 327] on icon at bounding box center [1446, 321] width 13 height 13
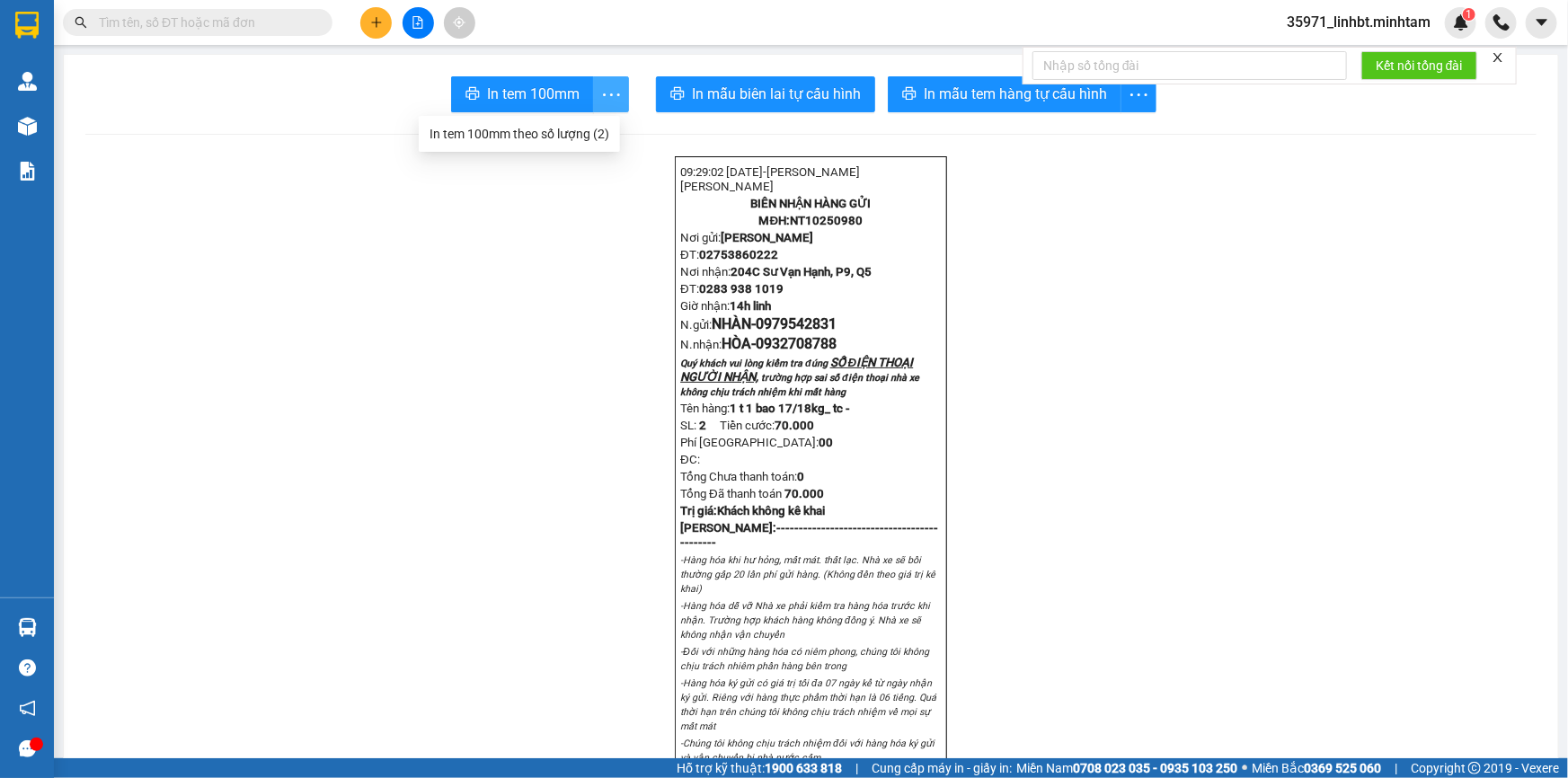
click at [600, 96] on icon "more" at bounding box center [611, 95] width 23 height 23
click at [548, 126] on div "In tem 100mm theo số lượng (2)" at bounding box center [519, 134] width 180 height 20
click at [366, 25] on button at bounding box center [376, 23] width 31 height 31
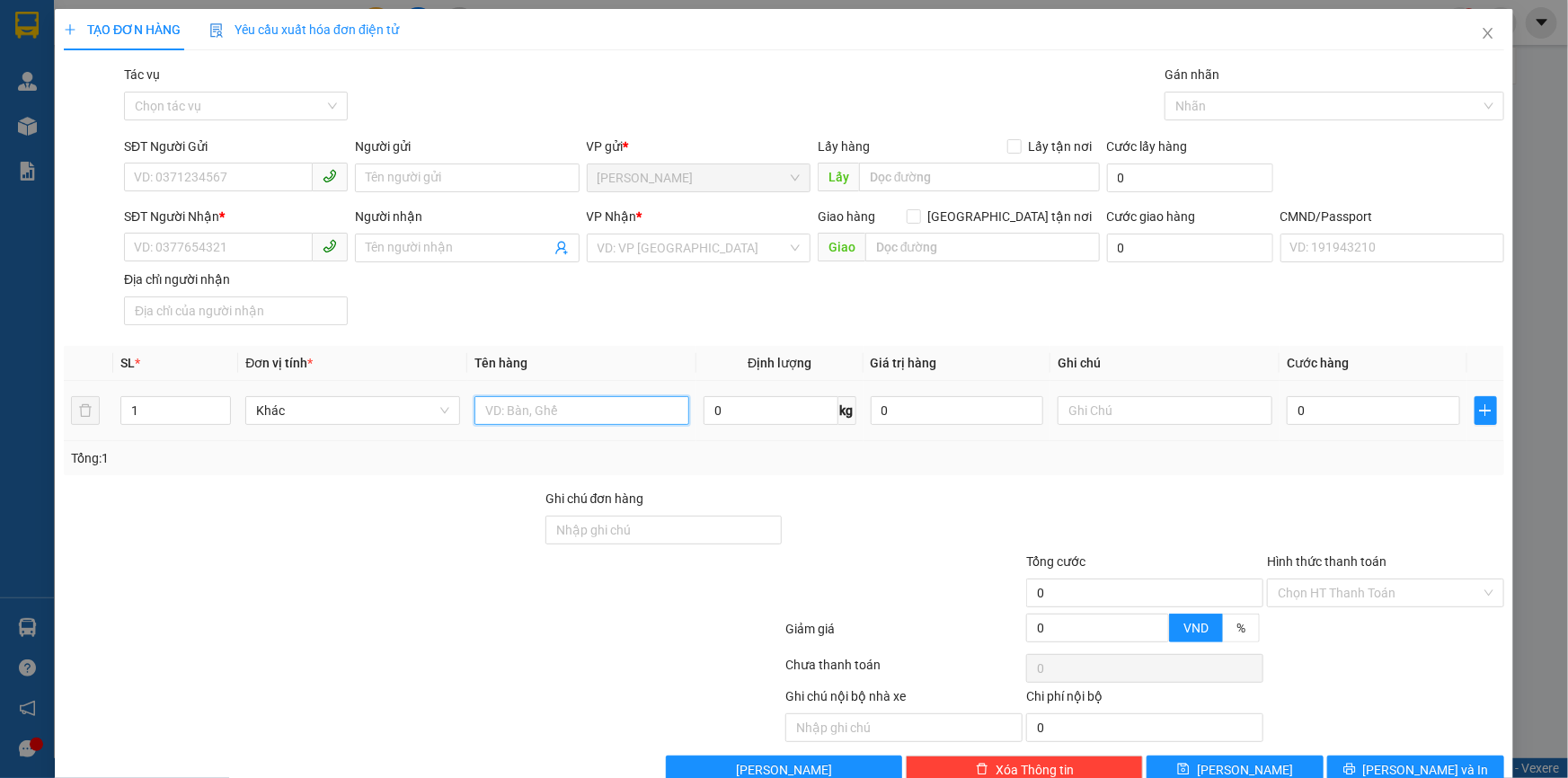
click at [520, 412] on input "text" at bounding box center [581, 410] width 214 height 29
type input "1 t mút 27kg_ tc"
click at [165, 172] on input "SĐT Người Gửi" at bounding box center [218, 177] width 189 height 29
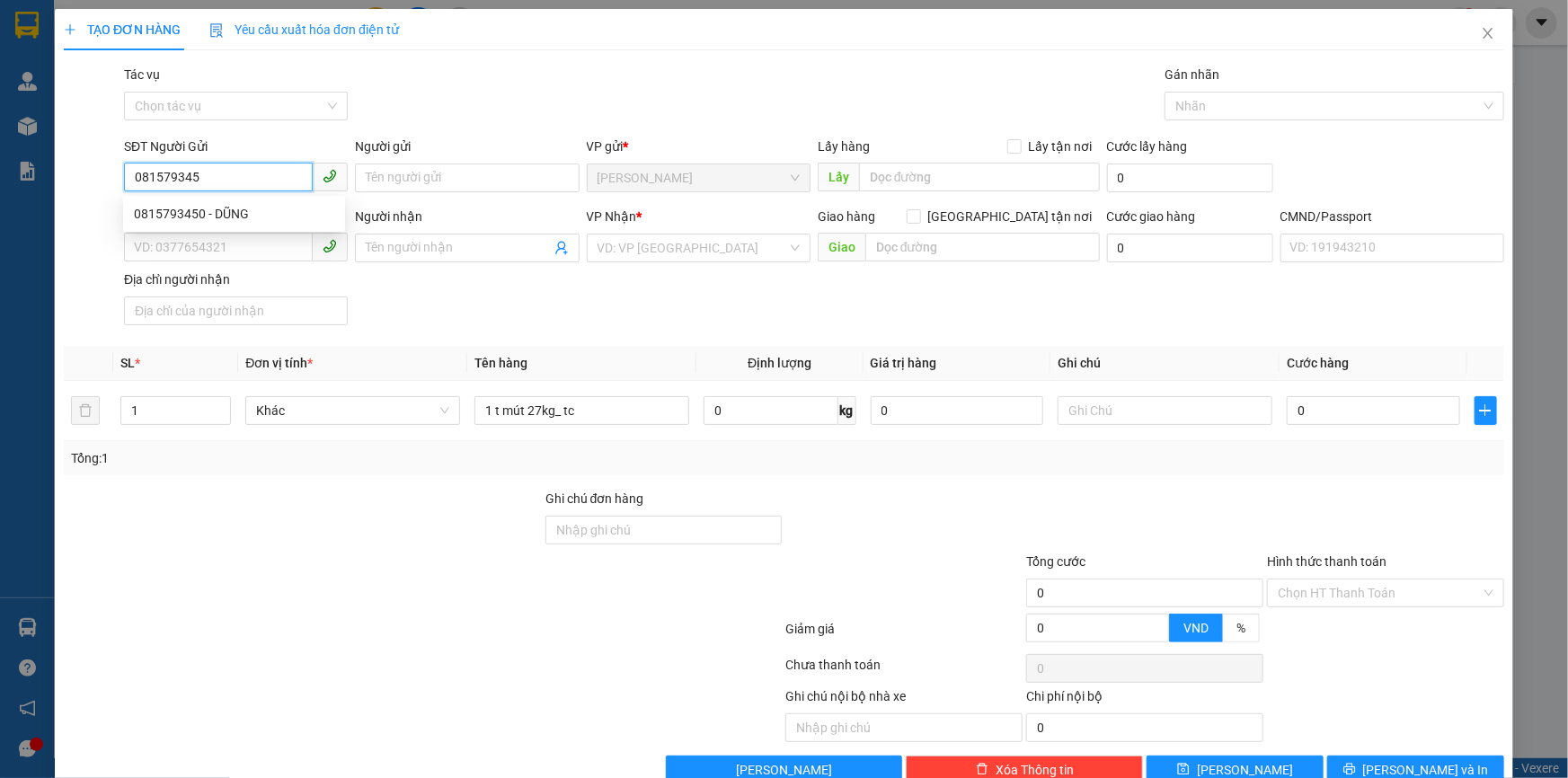
type input "0815793450"
click at [200, 220] on div "0815793450 - DŨNG" at bounding box center [234, 214] width 201 height 20
type input "DŨNG"
type input "0783750777"
type input "HỒNG"
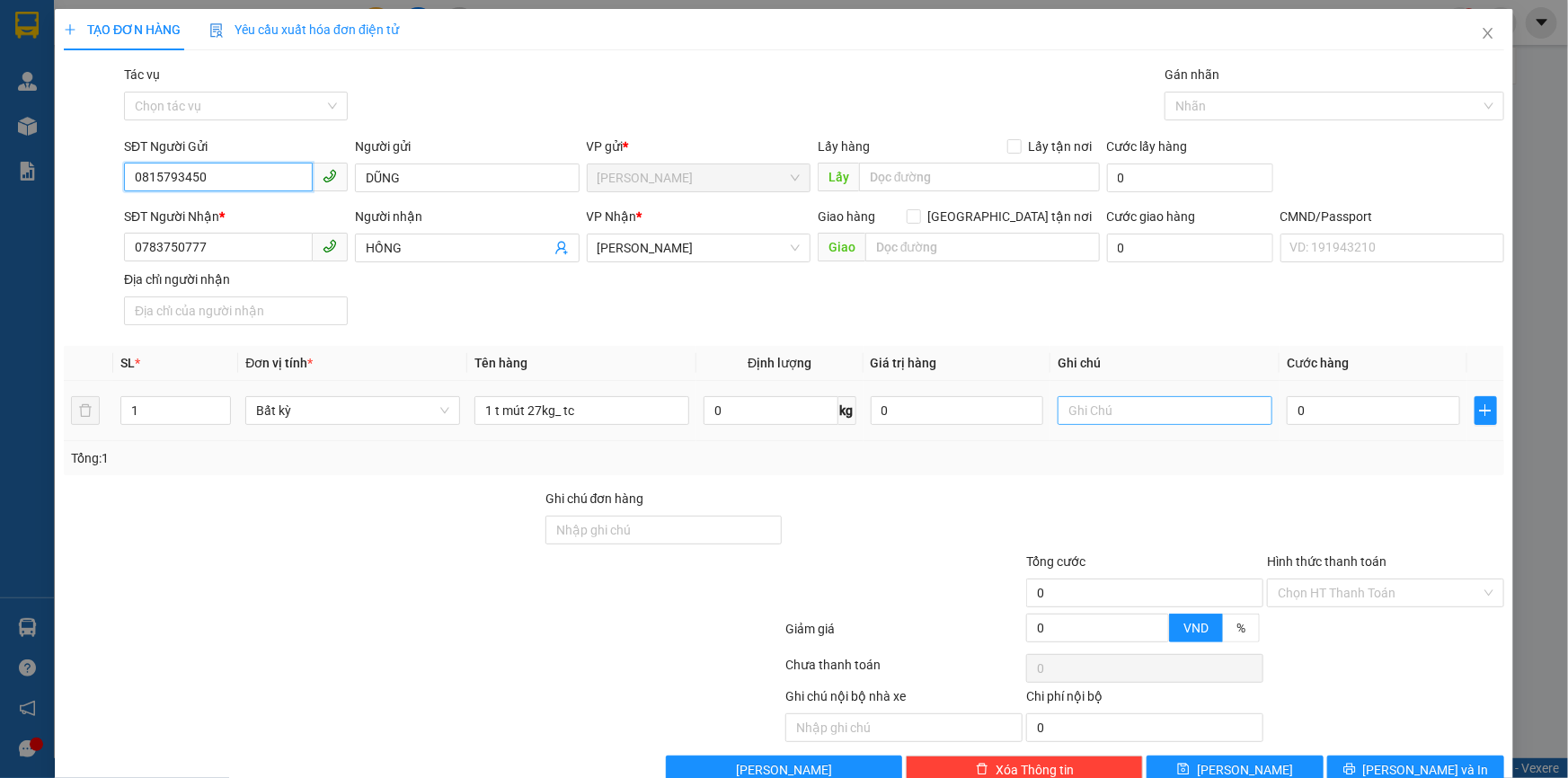
type input "0815793450"
click at [1144, 415] on input "text" at bounding box center [1164, 410] width 214 height 29
type input "14h linh"
click at [1333, 409] on input "0" at bounding box center [1373, 410] width 173 height 29
type input "4"
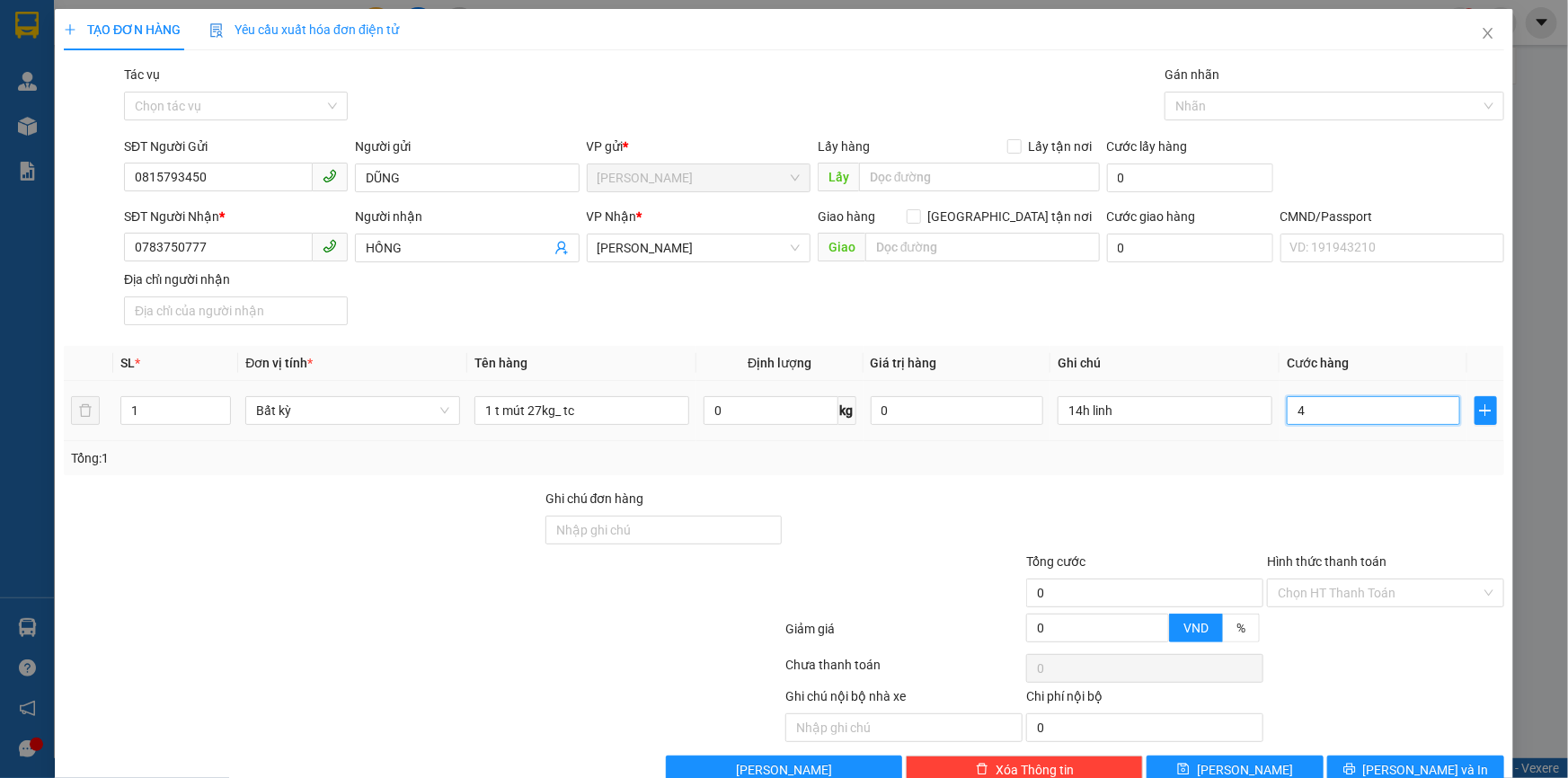
type input "4"
type input "45"
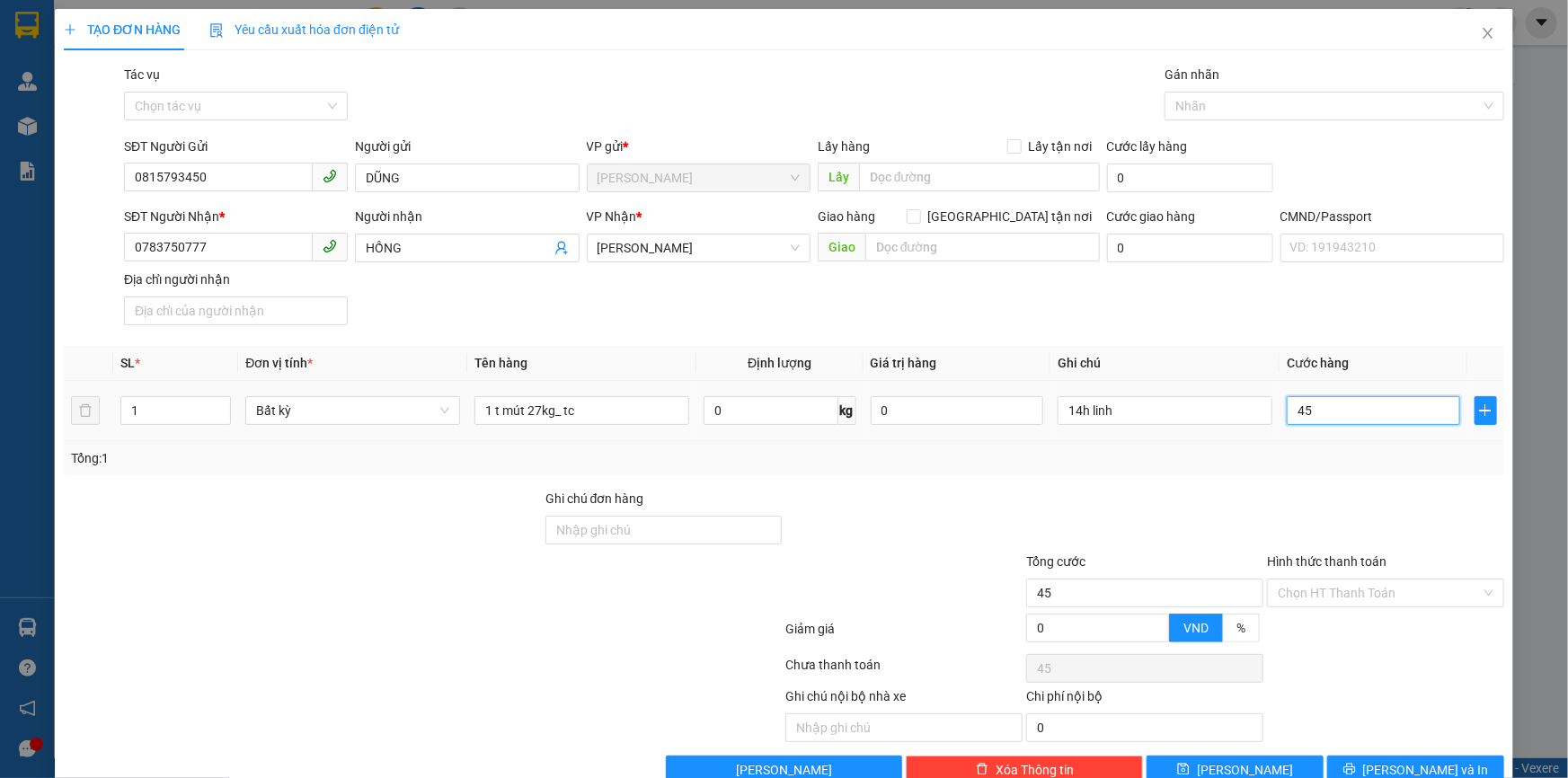
type input "450"
type input "450.000"
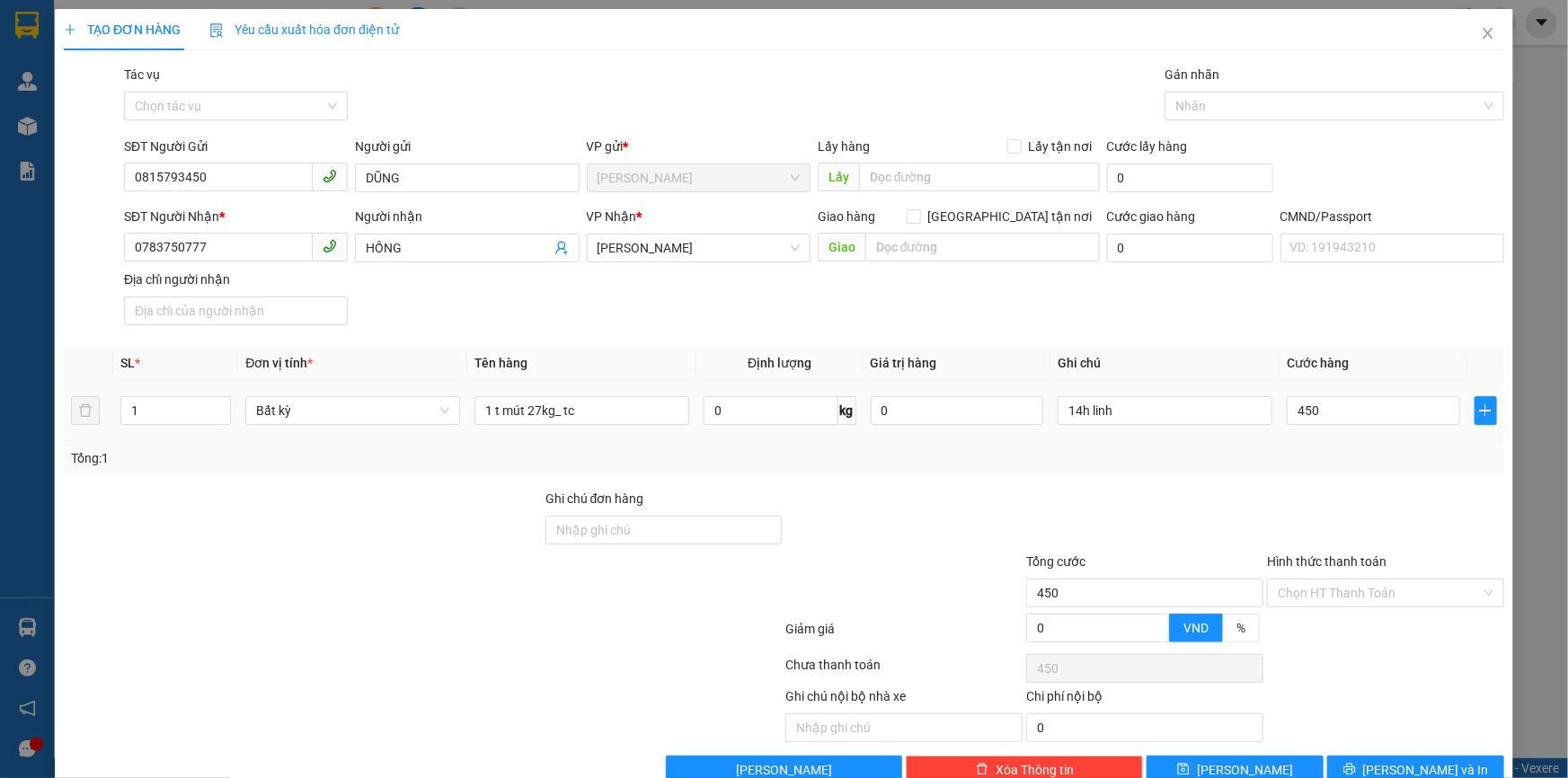
type input "450.000"
click at [1339, 432] on td "450.000" at bounding box center [1374, 411] width 188 height 60
click at [1395, 406] on input "450.000" at bounding box center [1373, 410] width 173 height 29
click at [1395, 399] on input "450.000" at bounding box center [1373, 410] width 173 height 29
click at [1386, 416] on input "450.000" at bounding box center [1373, 410] width 173 height 29
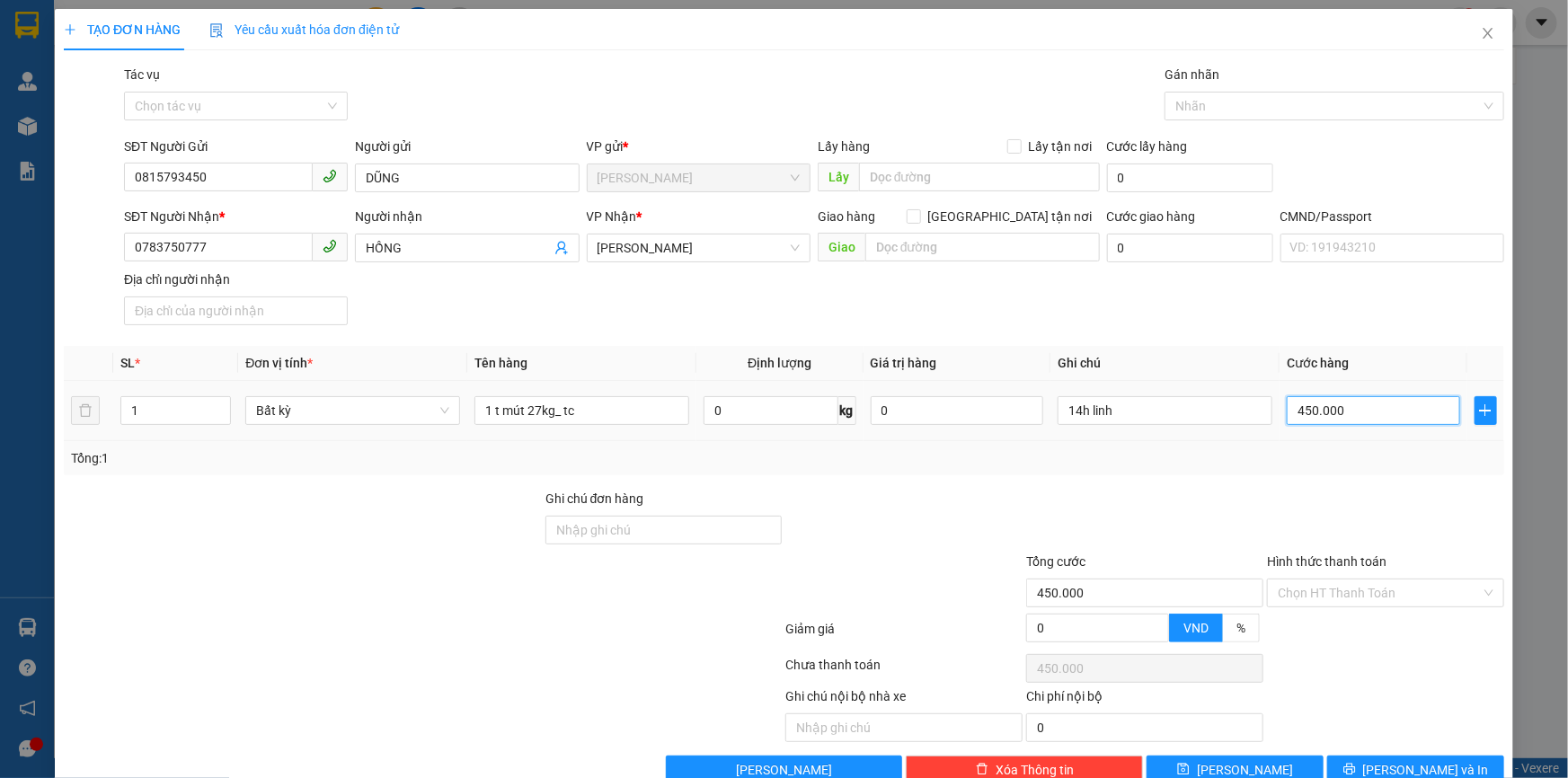
click at [1386, 409] on input "450.000" at bounding box center [1373, 410] width 173 height 29
type input "45.000"
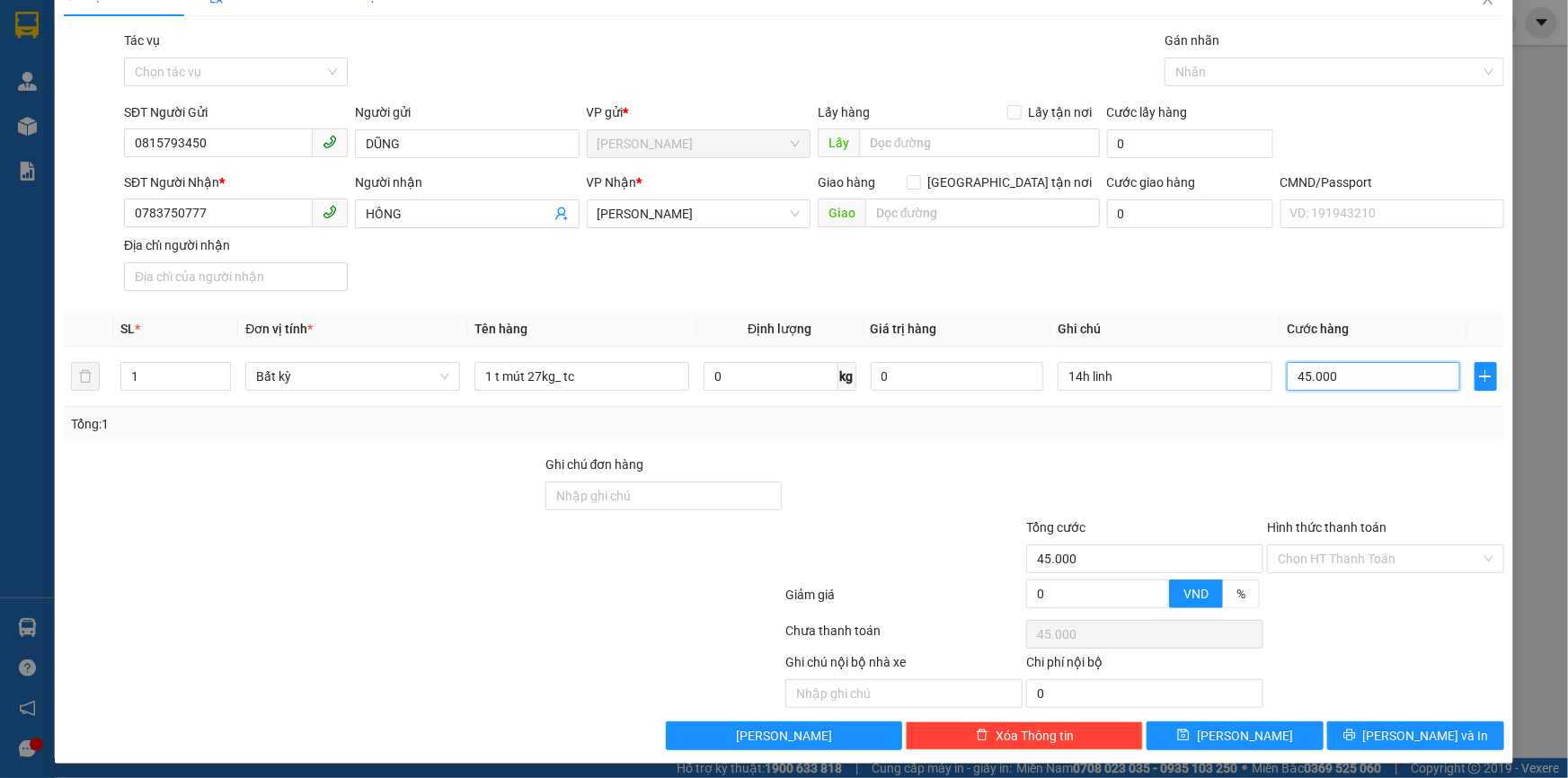
scroll to position [43, 0]
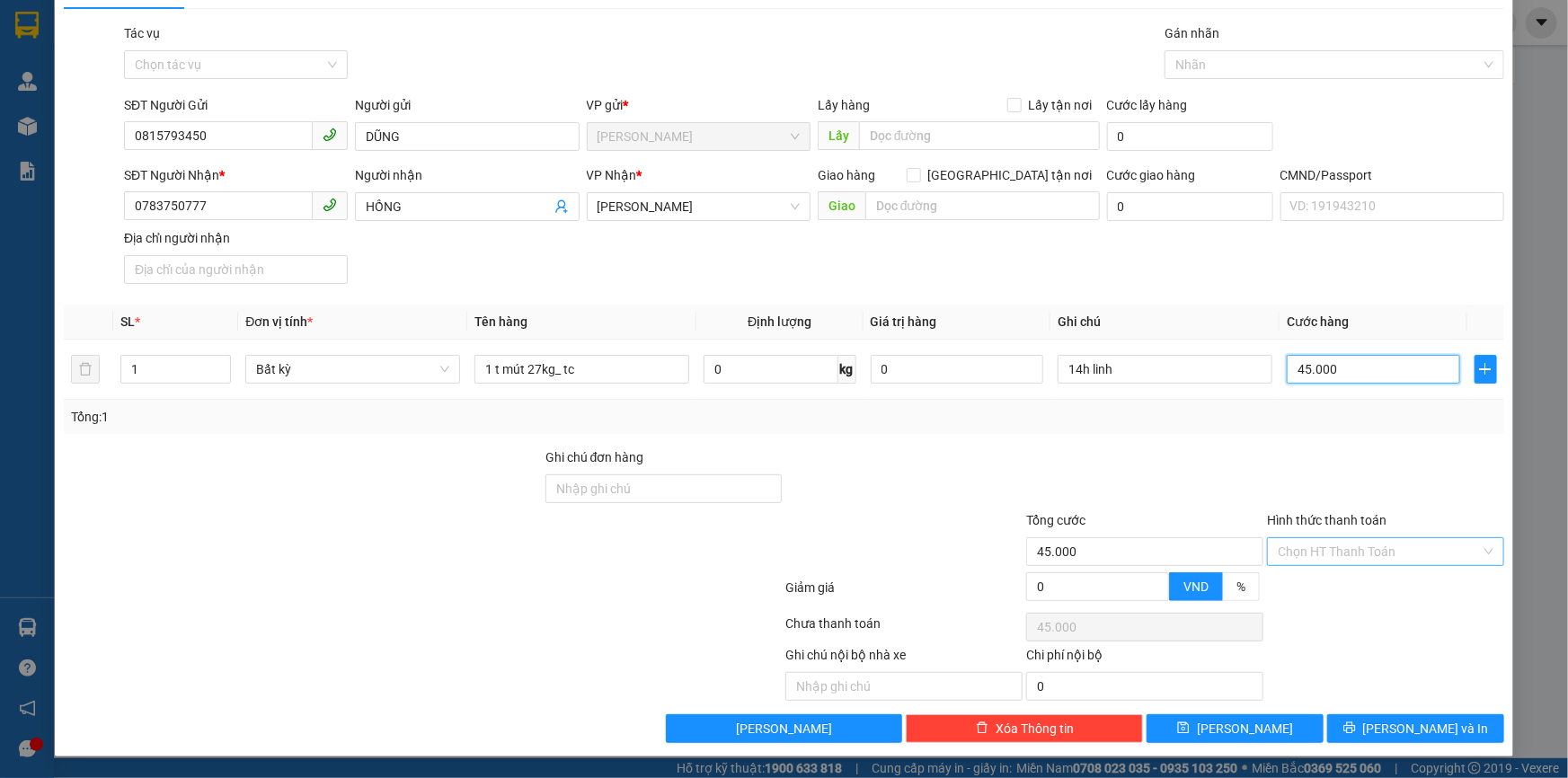
type input "45.000"
click at [1293, 557] on input "Hình thức thanh toán" at bounding box center [1379, 552] width 203 height 27
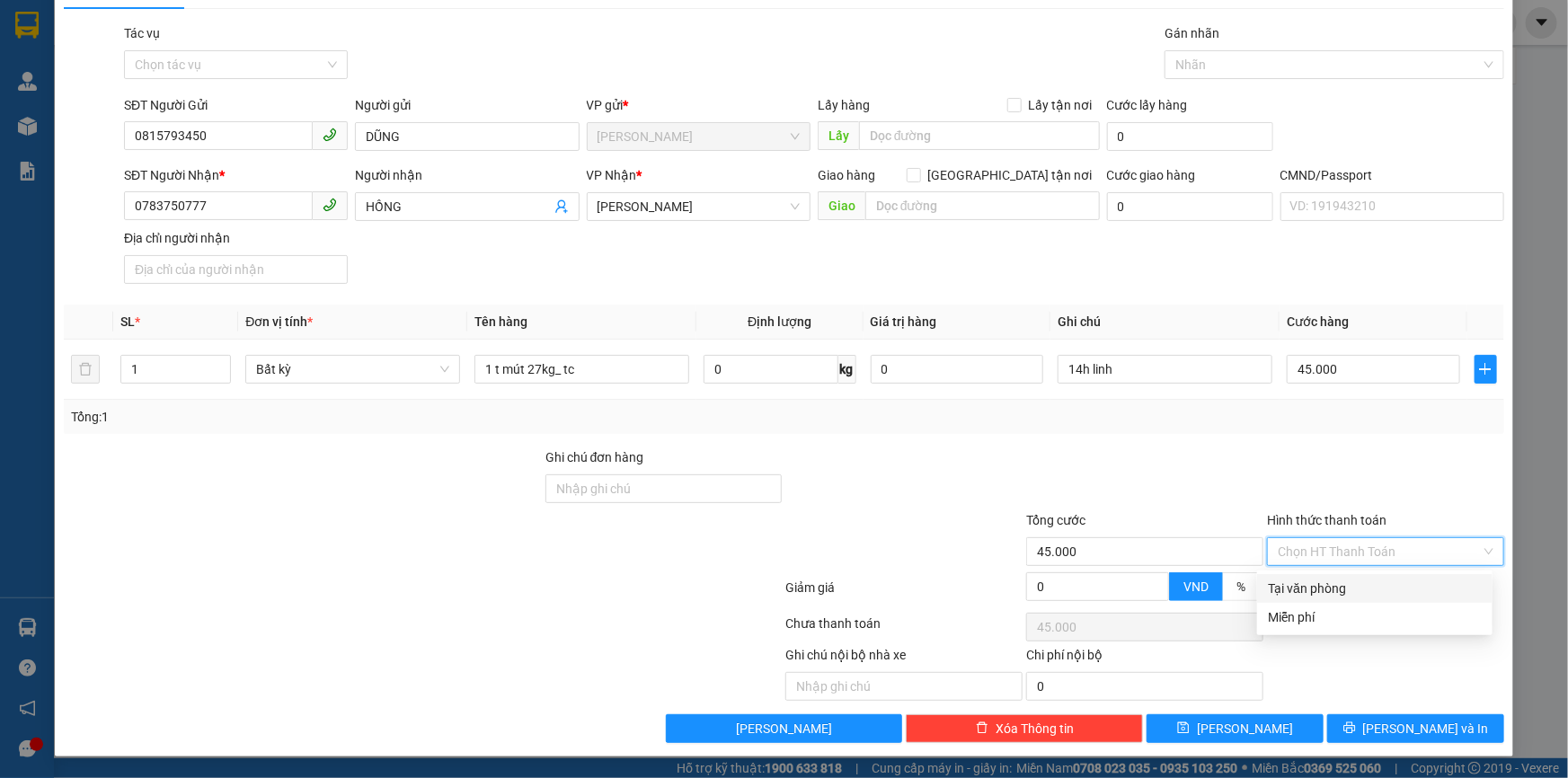
click at [1282, 574] on div "Tại văn phòng" at bounding box center [1375, 588] width 235 height 29
type input "0"
click at [1198, 496] on div at bounding box center [1145, 478] width 241 height 63
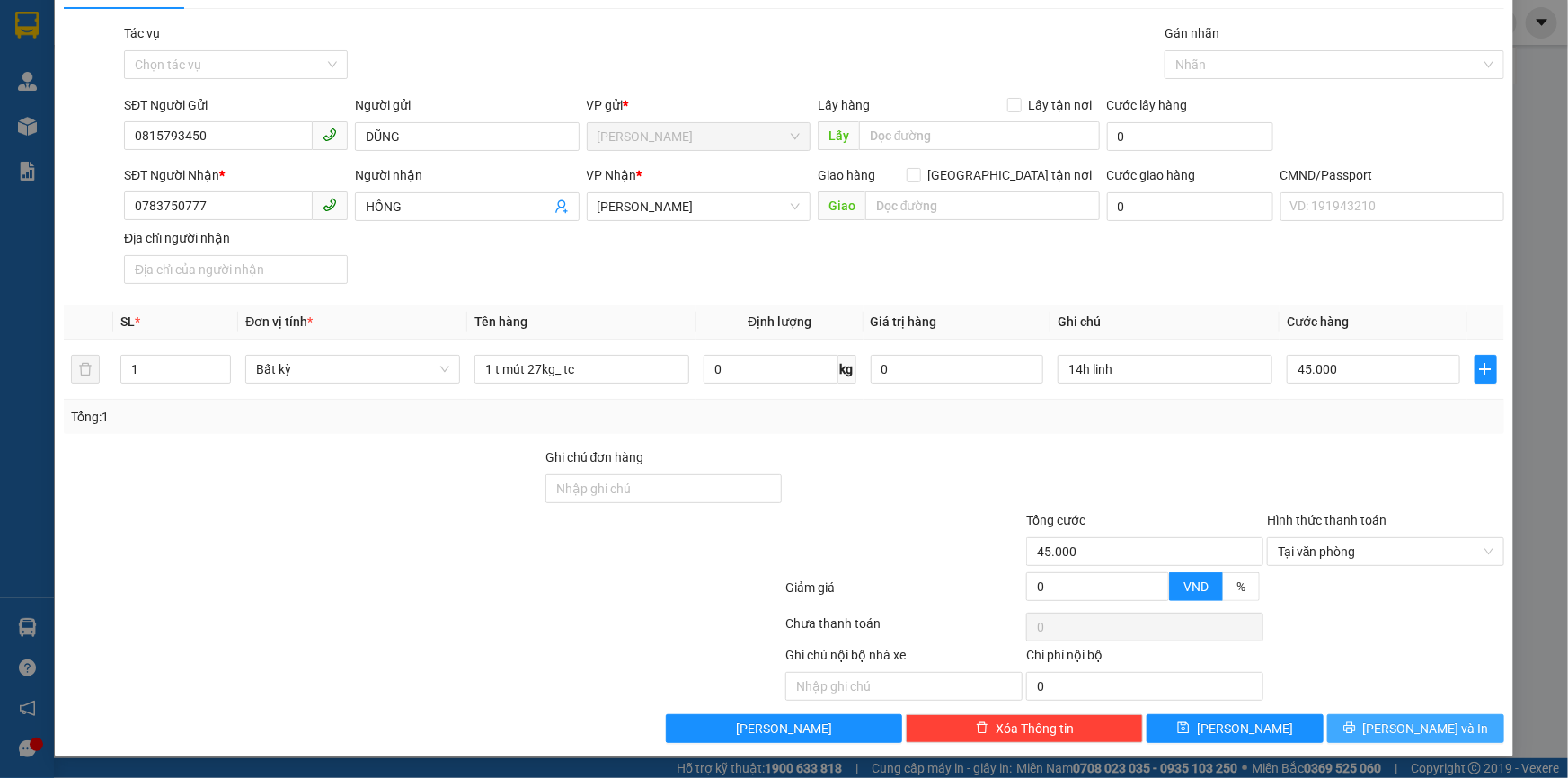
click at [1391, 722] on span "[PERSON_NAME] và In" at bounding box center [1426, 729] width 126 height 20
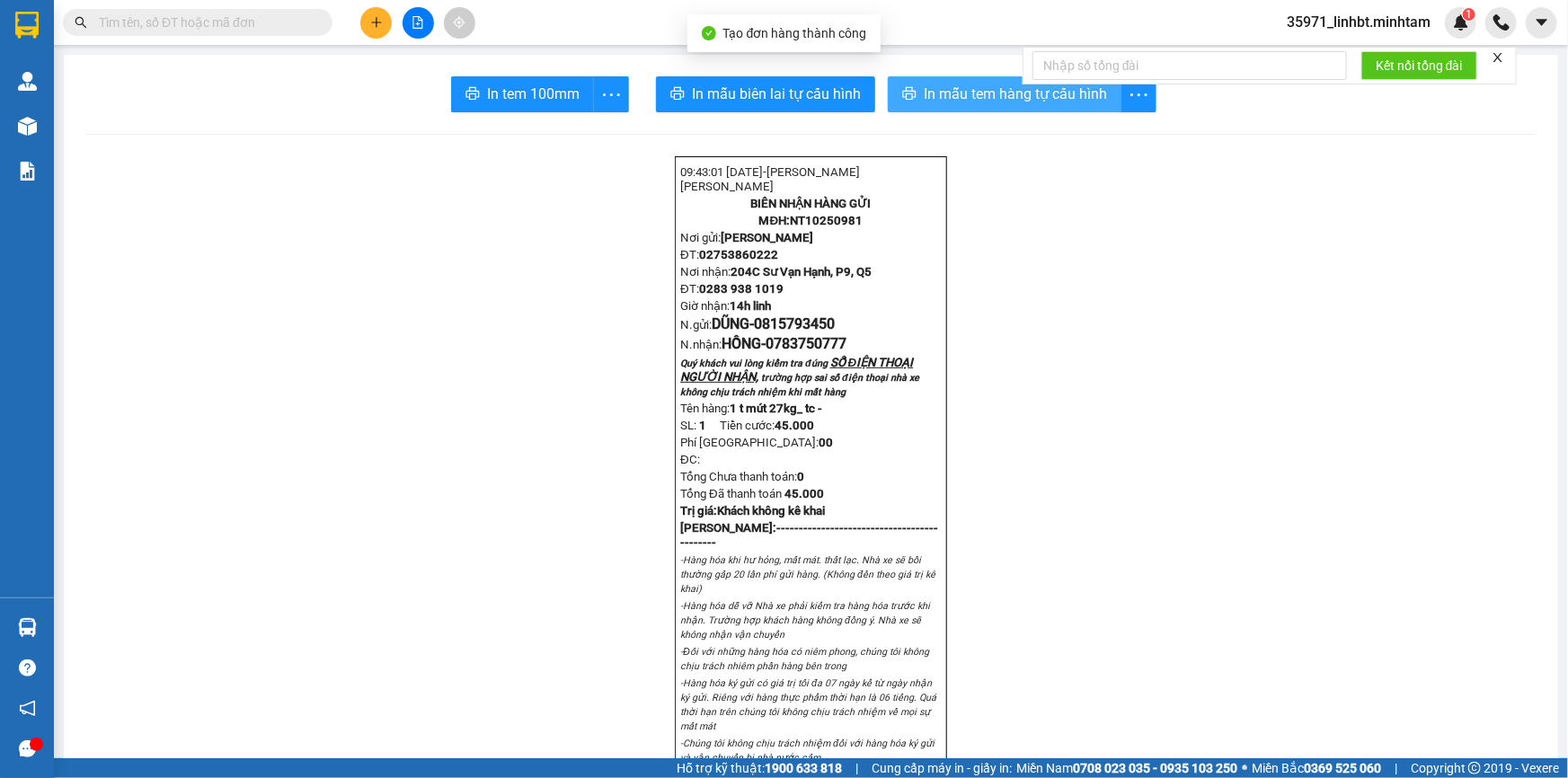
click at [915, 96] on button "In mẫu tem hàng tự cấu hình" at bounding box center [1004, 94] width 234 height 36
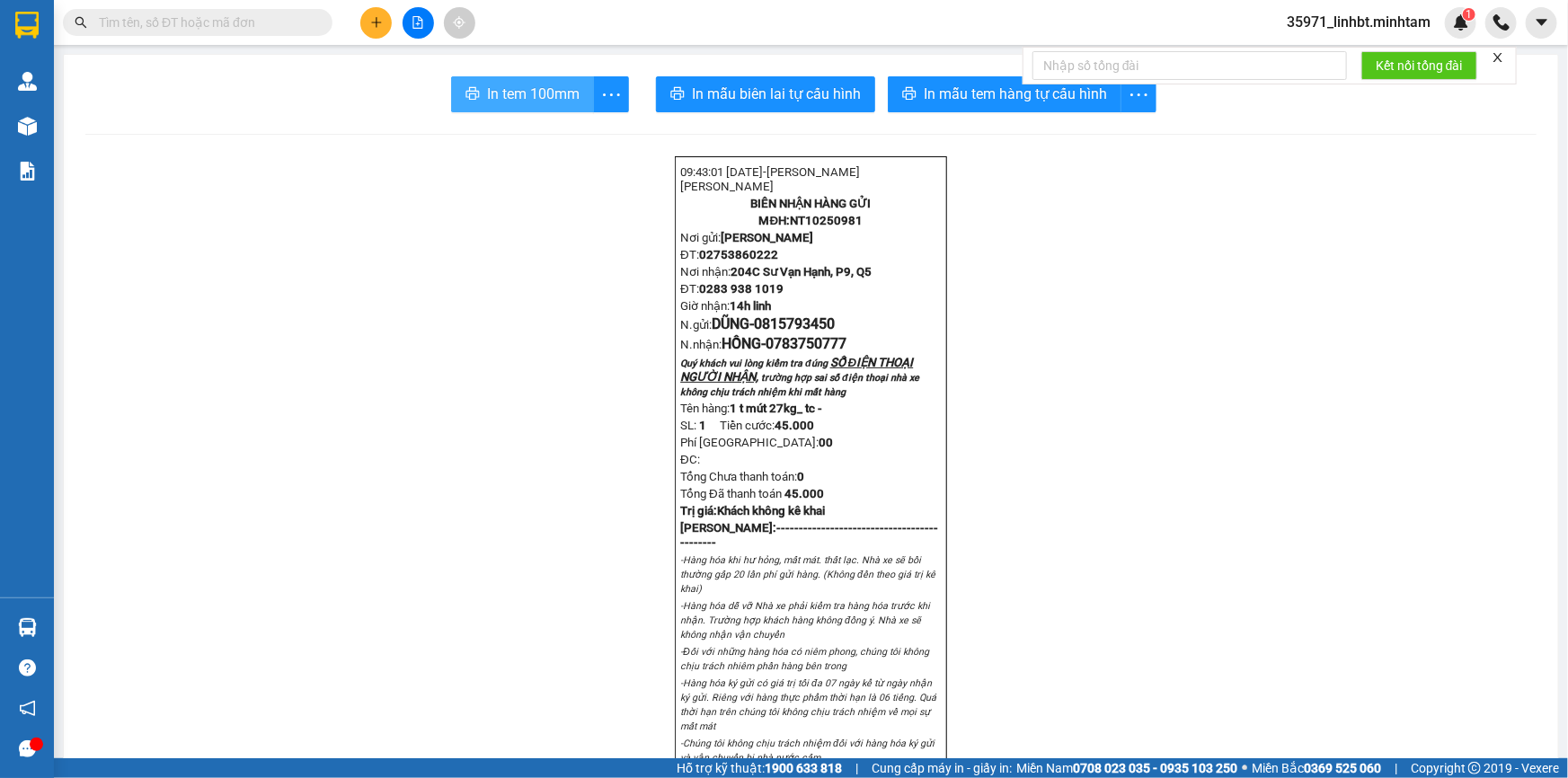
click at [510, 111] on button "In tem 100mm" at bounding box center [522, 94] width 143 height 36
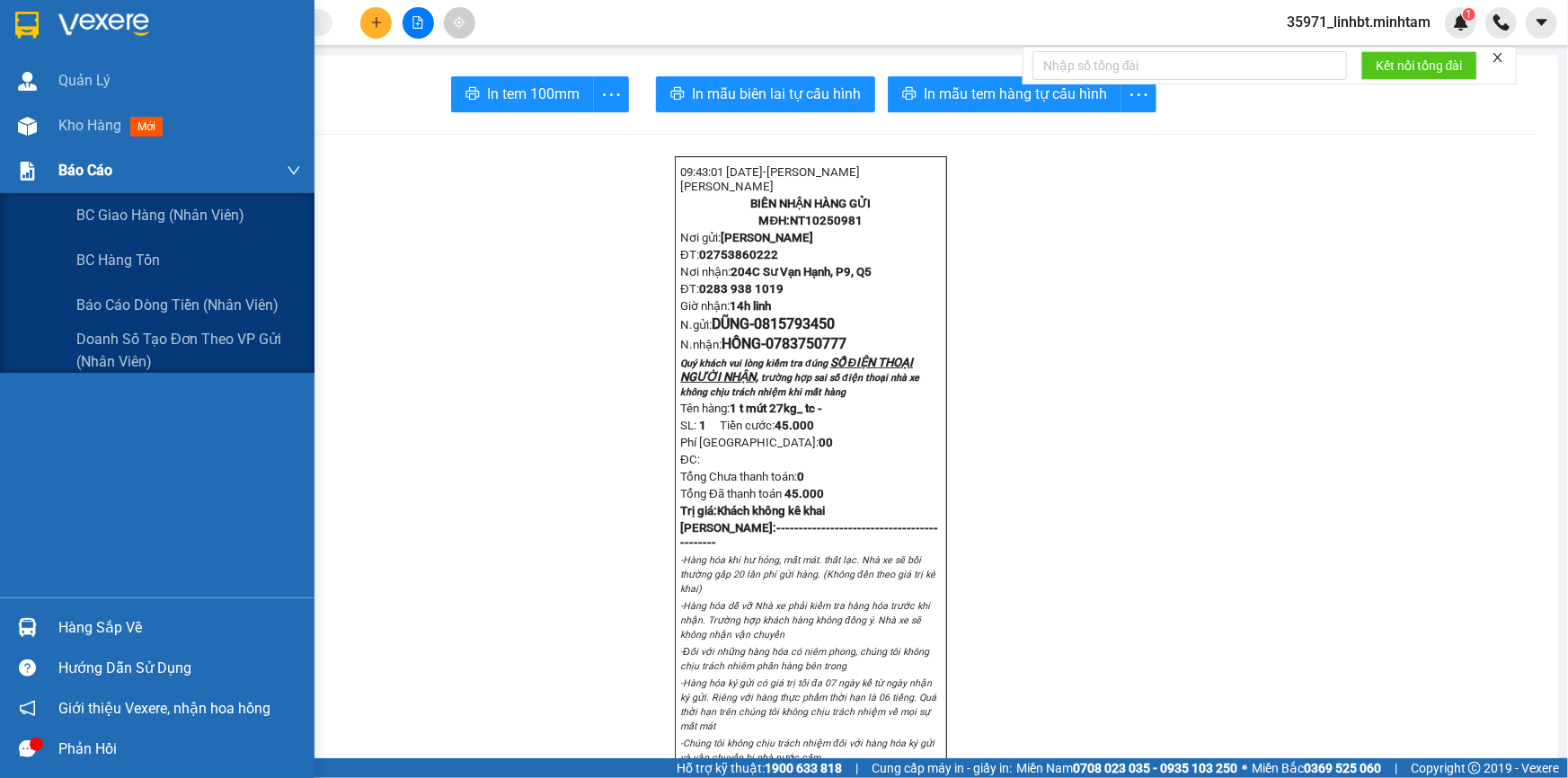
click at [26, 171] on img at bounding box center [27, 171] width 19 height 19
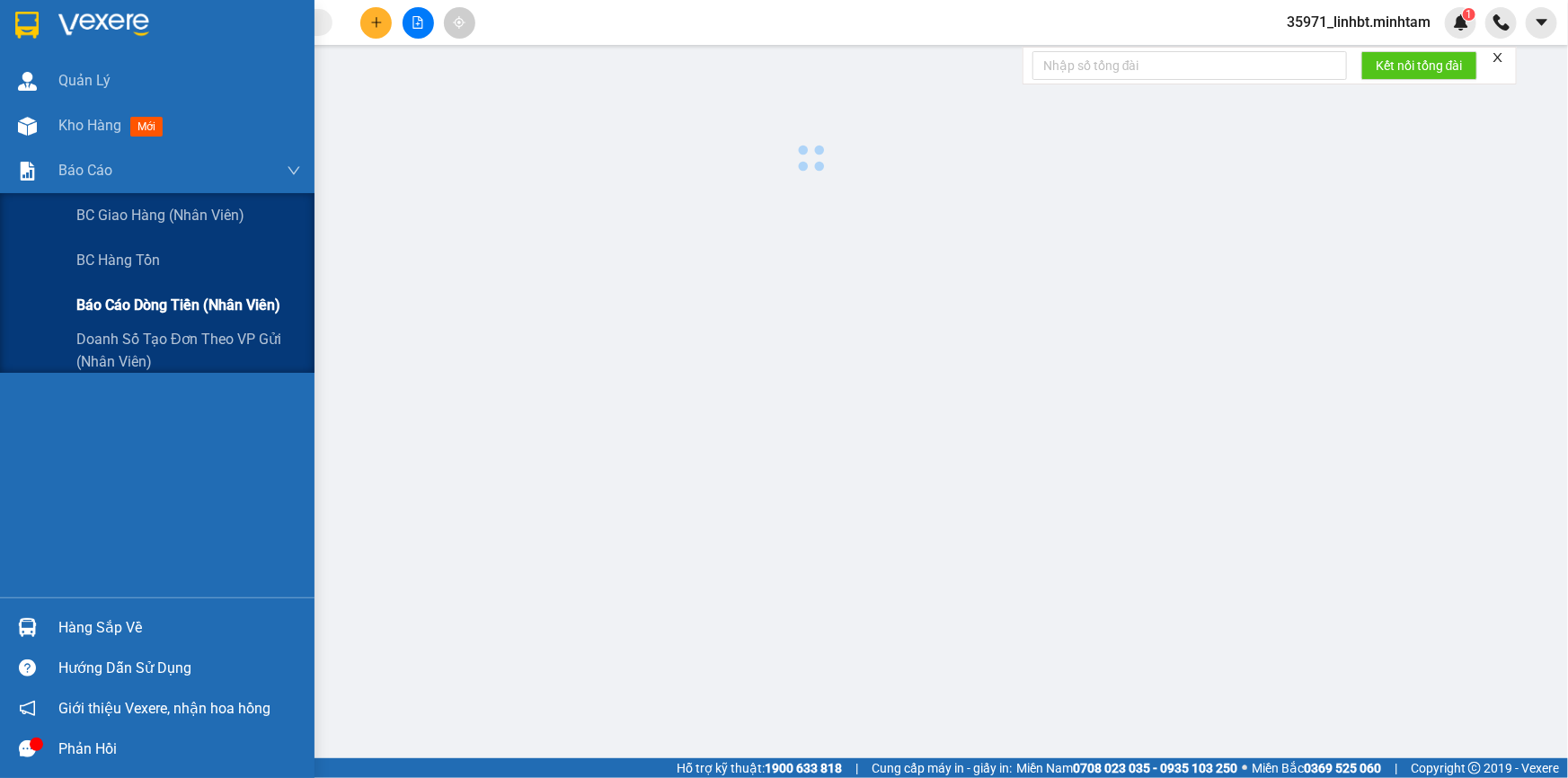
click at [162, 306] on span "Báo cáo dòng tiền (nhân viên)" at bounding box center [179, 305] width 204 height 23
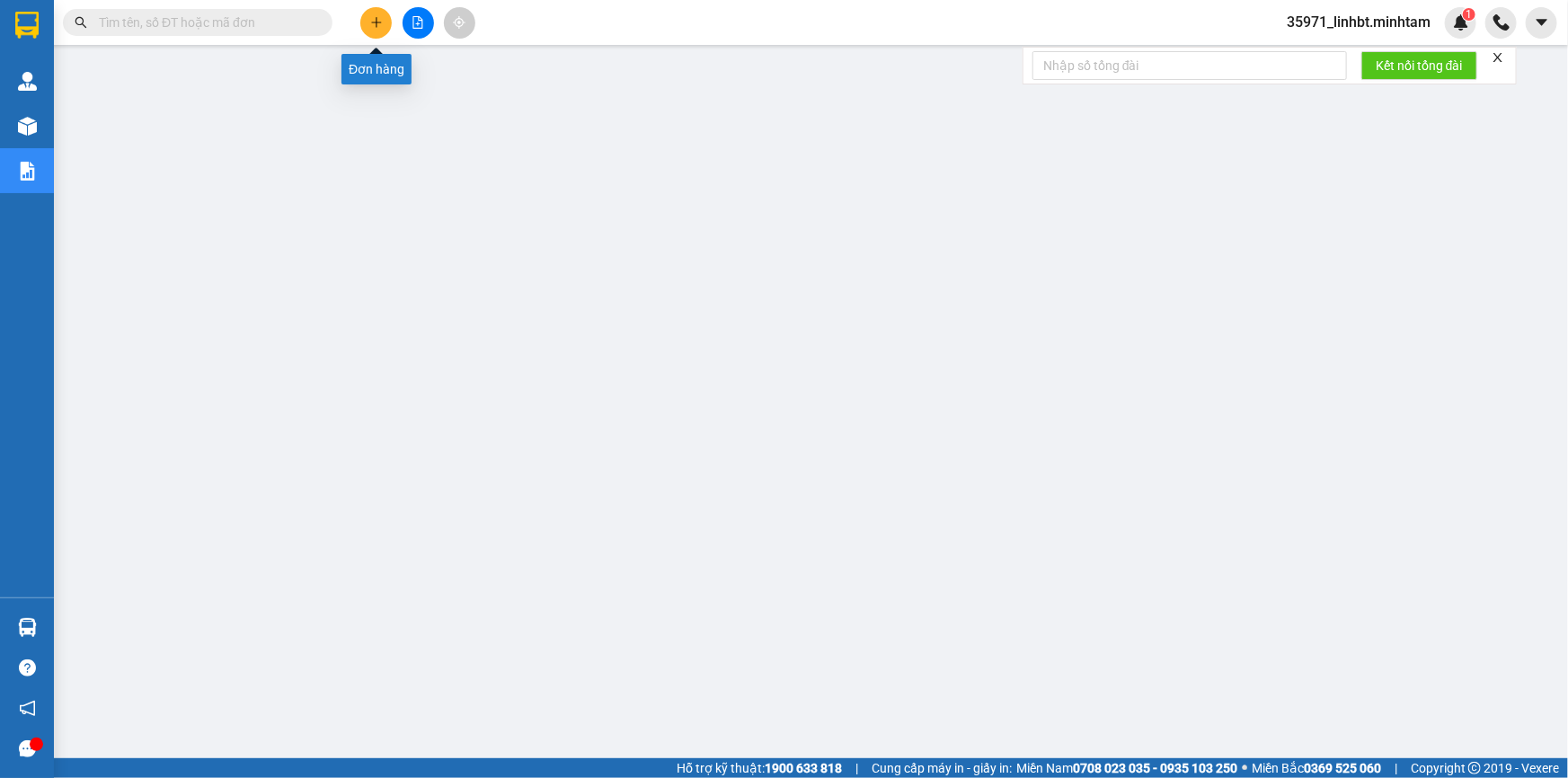
click at [375, 31] on button at bounding box center [376, 23] width 31 height 31
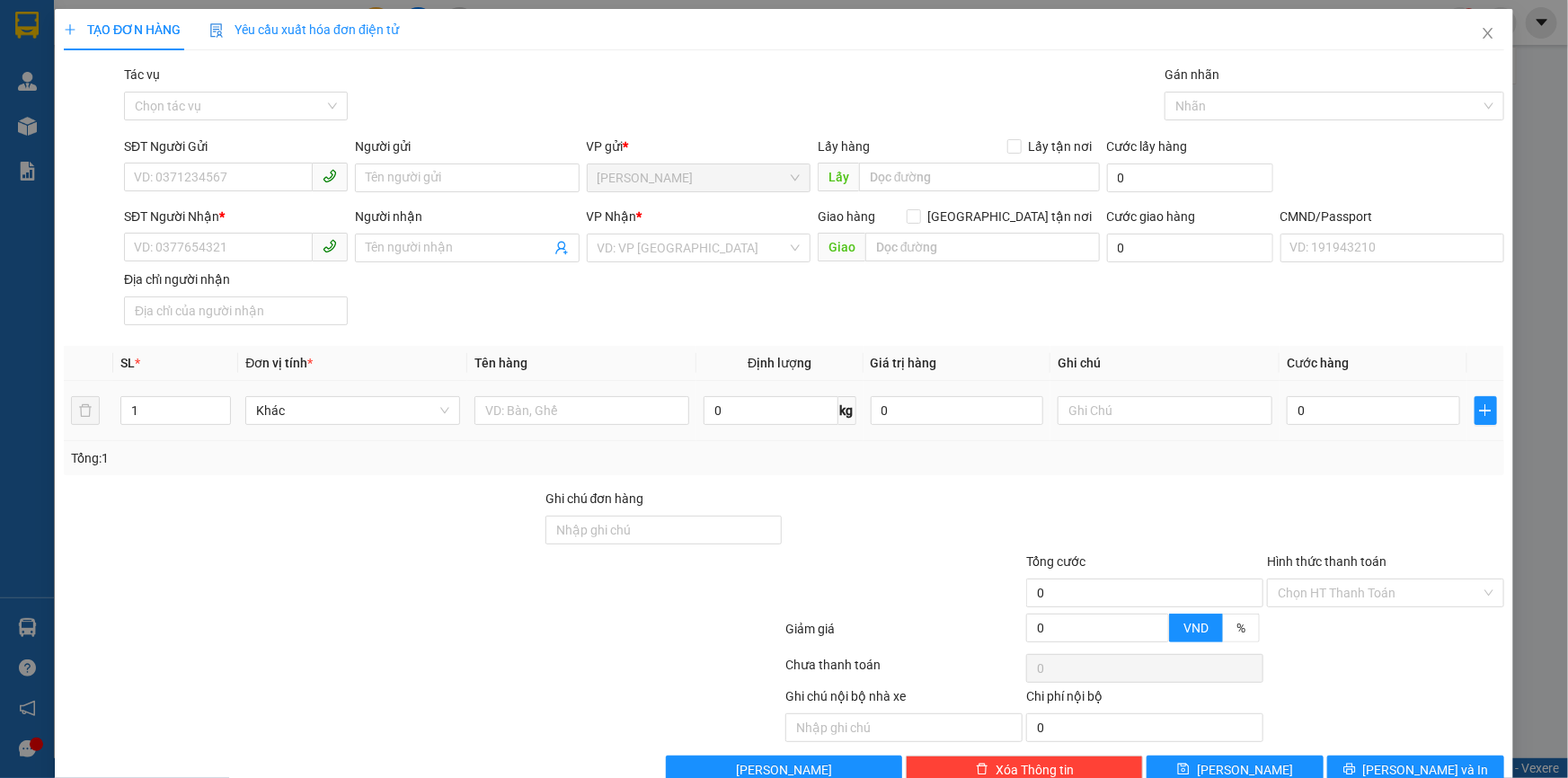
click at [521, 427] on div at bounding box center [581, 410] width 214 height 36
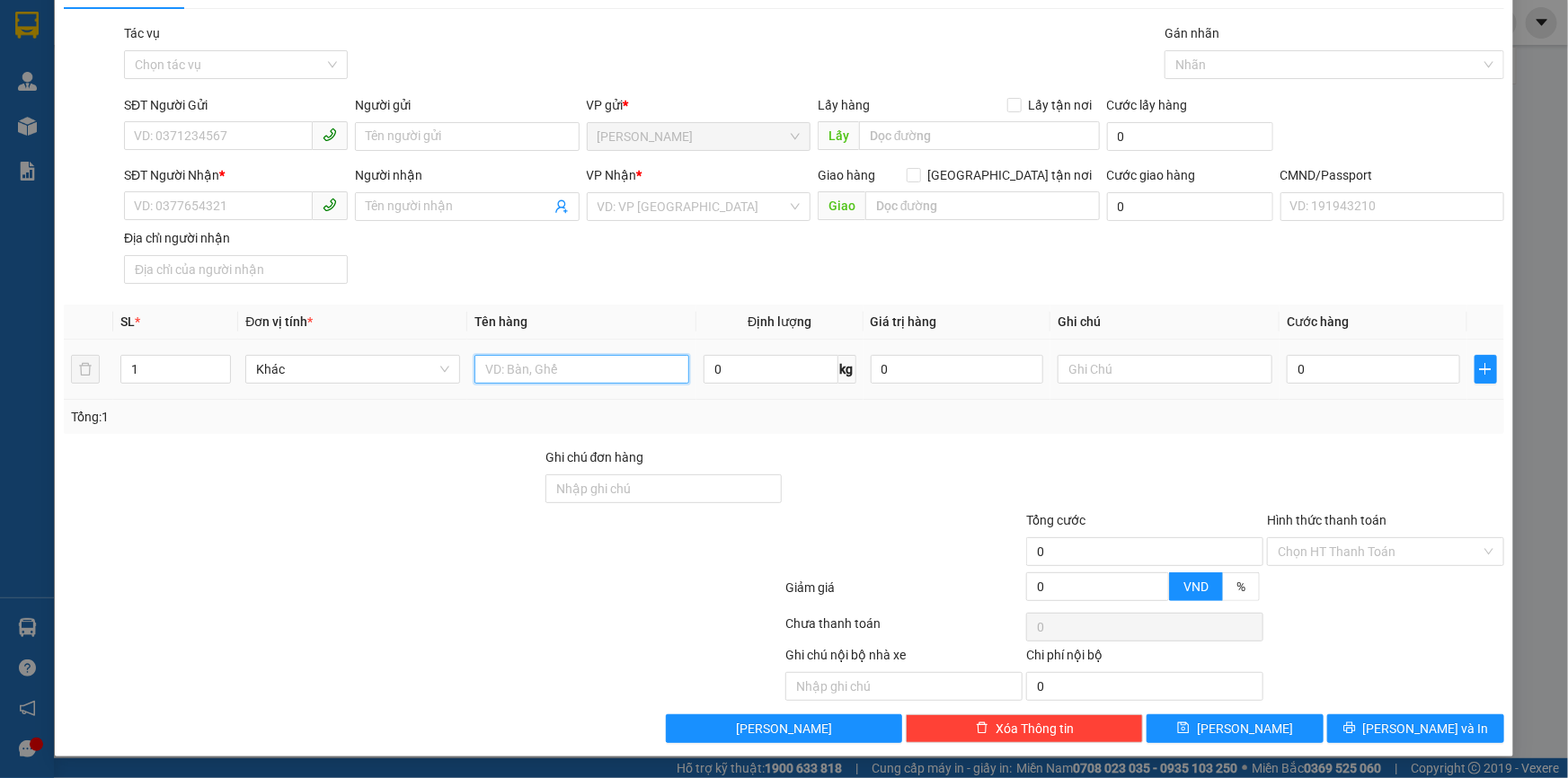
click at [521, 365] on input "text" at bounding box center [581, 369] width 214 height 29
click at [492, 368] on input "1 t 1 x trong np 11/9/3kg" at bounding box center [581, 369] width 214 height 29
click at [493, 365] on input "1t 1 x trong np 11/9/3kg" at bounding box center [581, 369] width 214 height 29
click at [647, 369] on input "1t 1kt 1 x trong np 11/9/3kg" at bounding box center [581, 369] width 214 height 29
type input "1t 1kt 1 x trong np 11/9/3kg_ hdv"
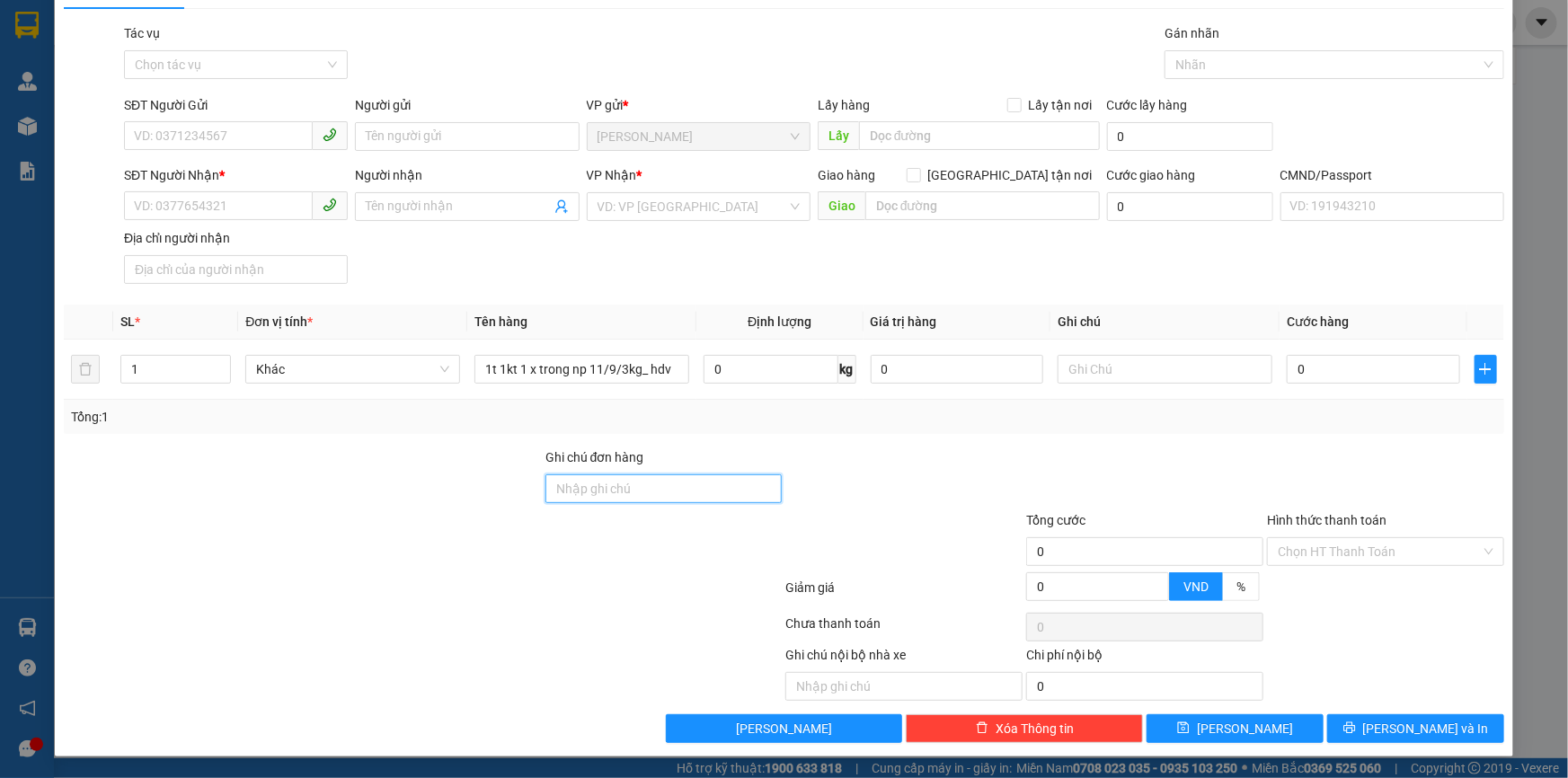
click at [611, 482] on input "Ghi chú đơn hàng" at bounding box center [664, 489] width 237 height 29
type input "hư bể k đền"
click at [202, 126] on input "SĐT Người Gửi" at bounding box center [218, 136] width 189 height 29
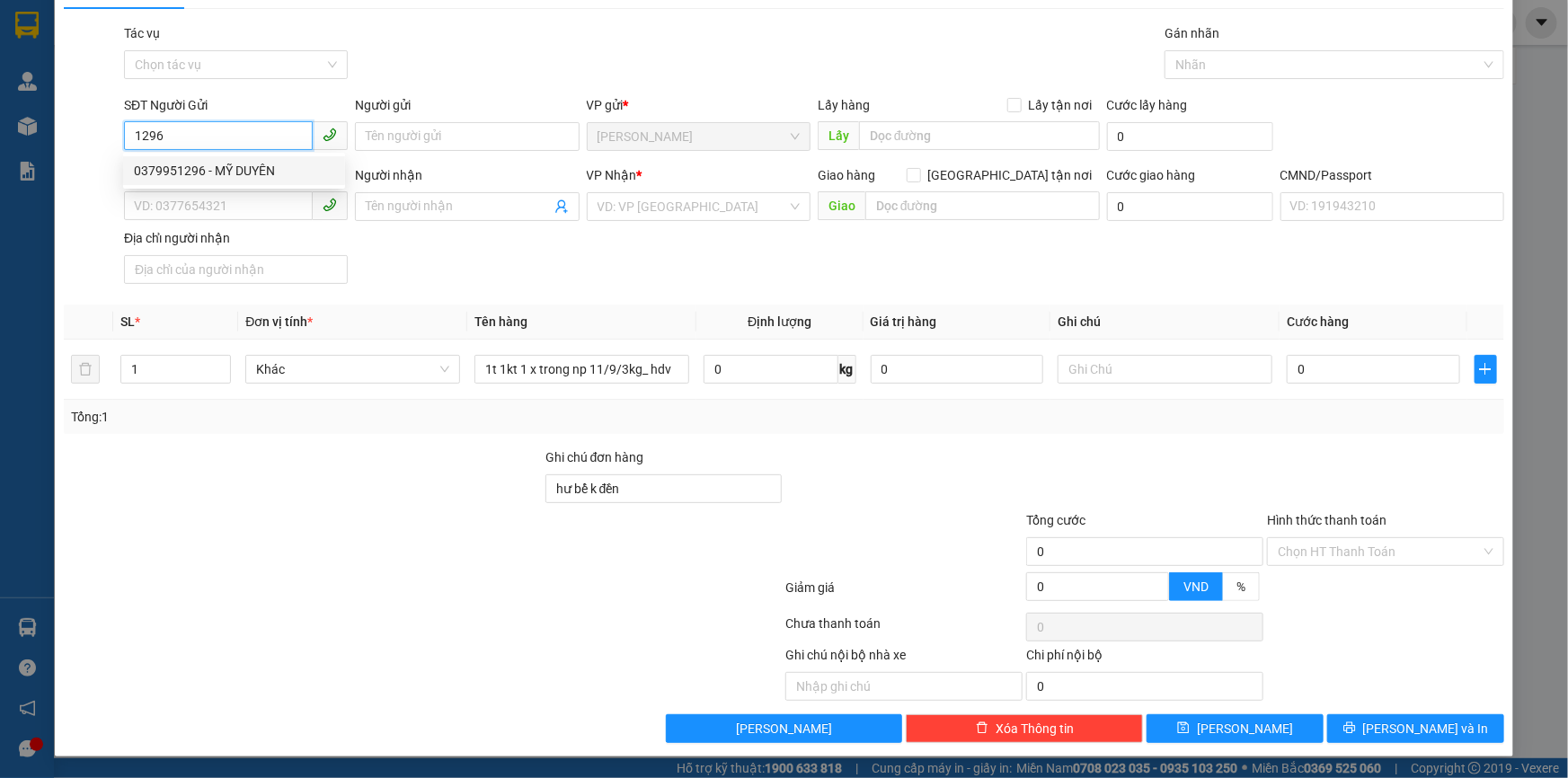
click at [171, 181] on div "0379951296 - MỸ DUYÊN" at bounding box center [234, 171] width 222 height 29
type input "0379951296"
type input "[PERSON_NAME]"
type input "0797857605"
type input "NGỌC DIỄM"
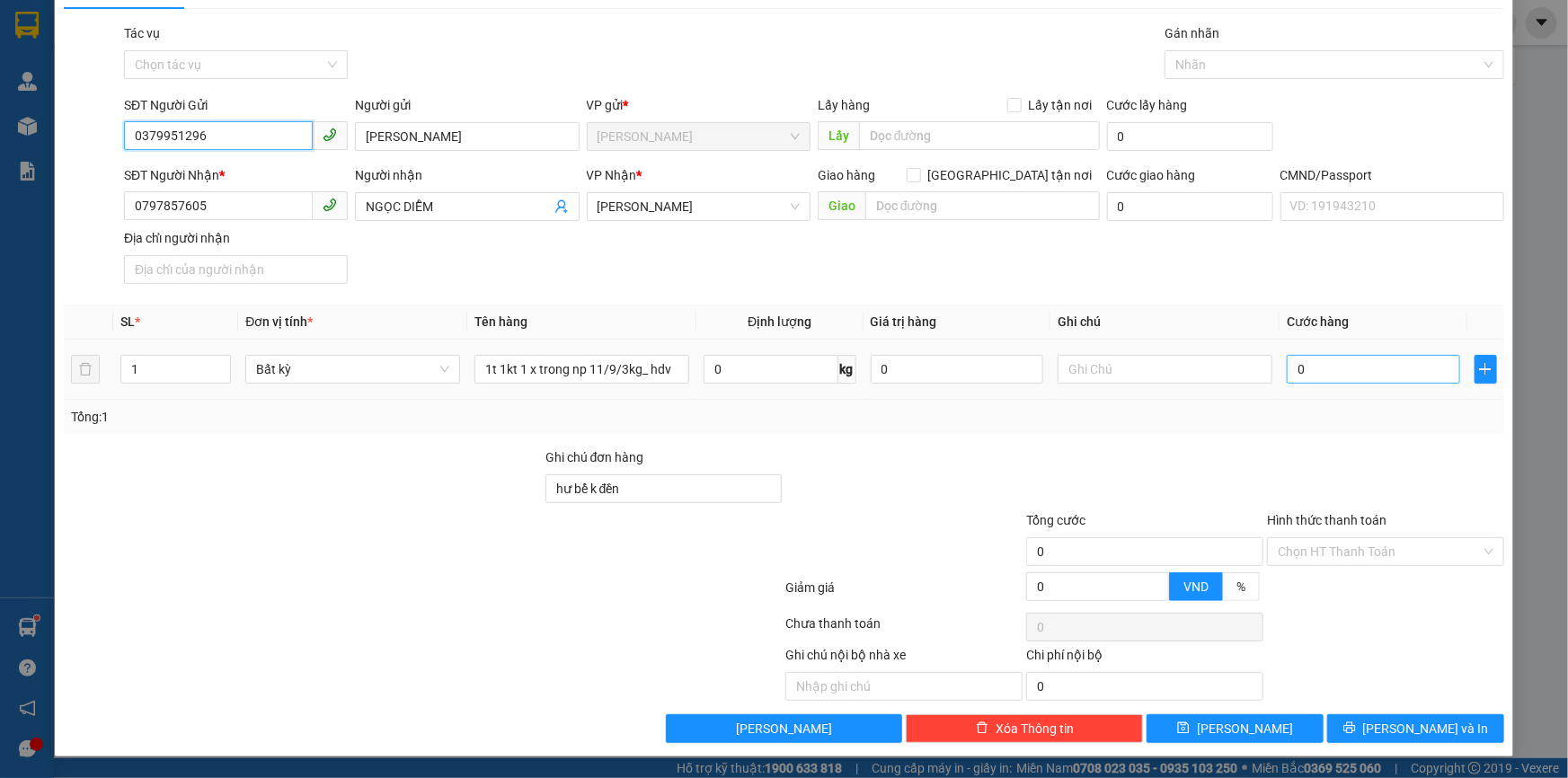
type input "0379951296"
click at [1356, 374] on input "0" at bounding box center [1373, 369] width 173 height 29
type input "7"
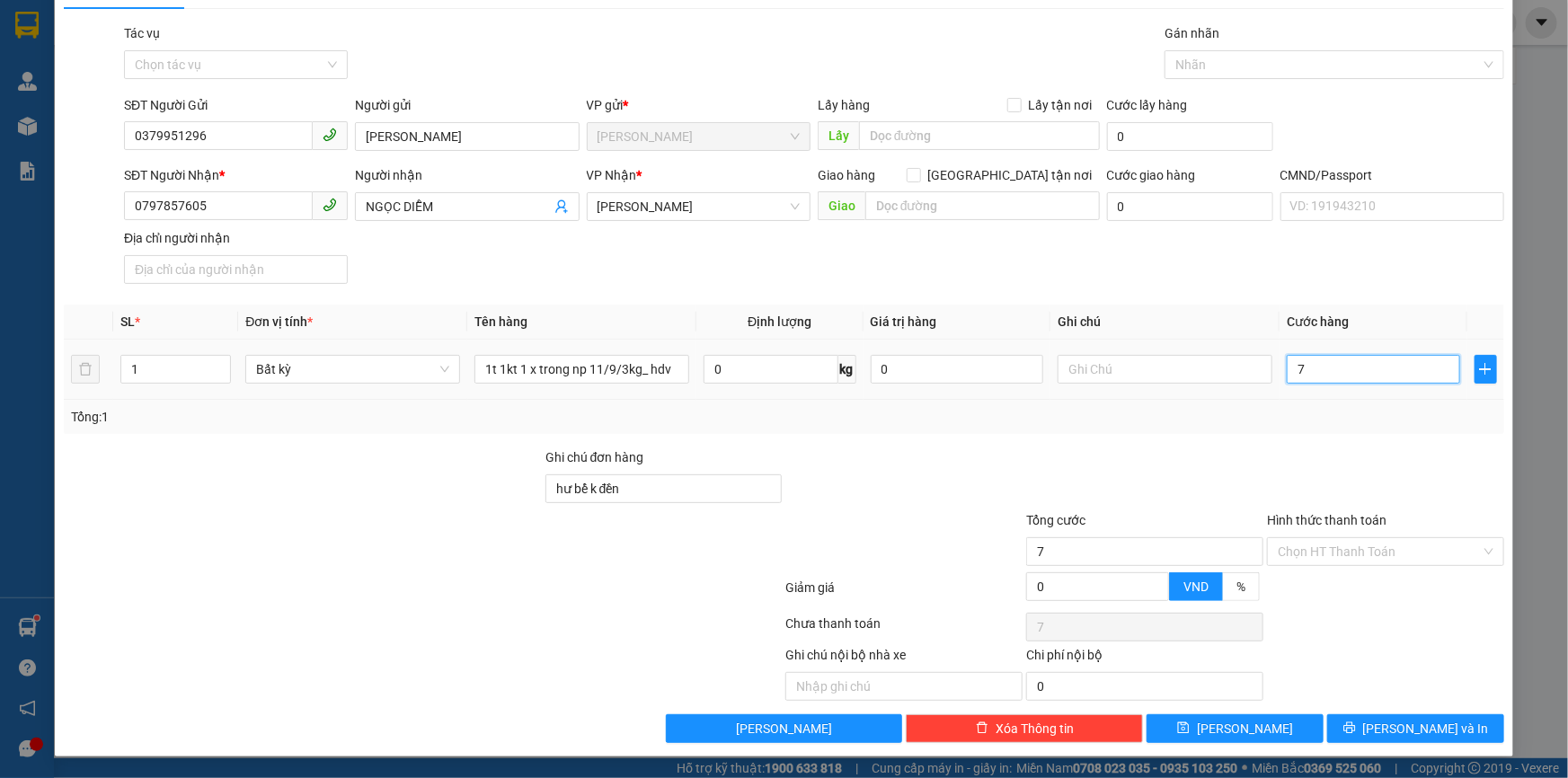
type input "75"
click at [1067, 375] on input "text" at bounding box center [1164, 369] width 214 height 29
type input "75.000"
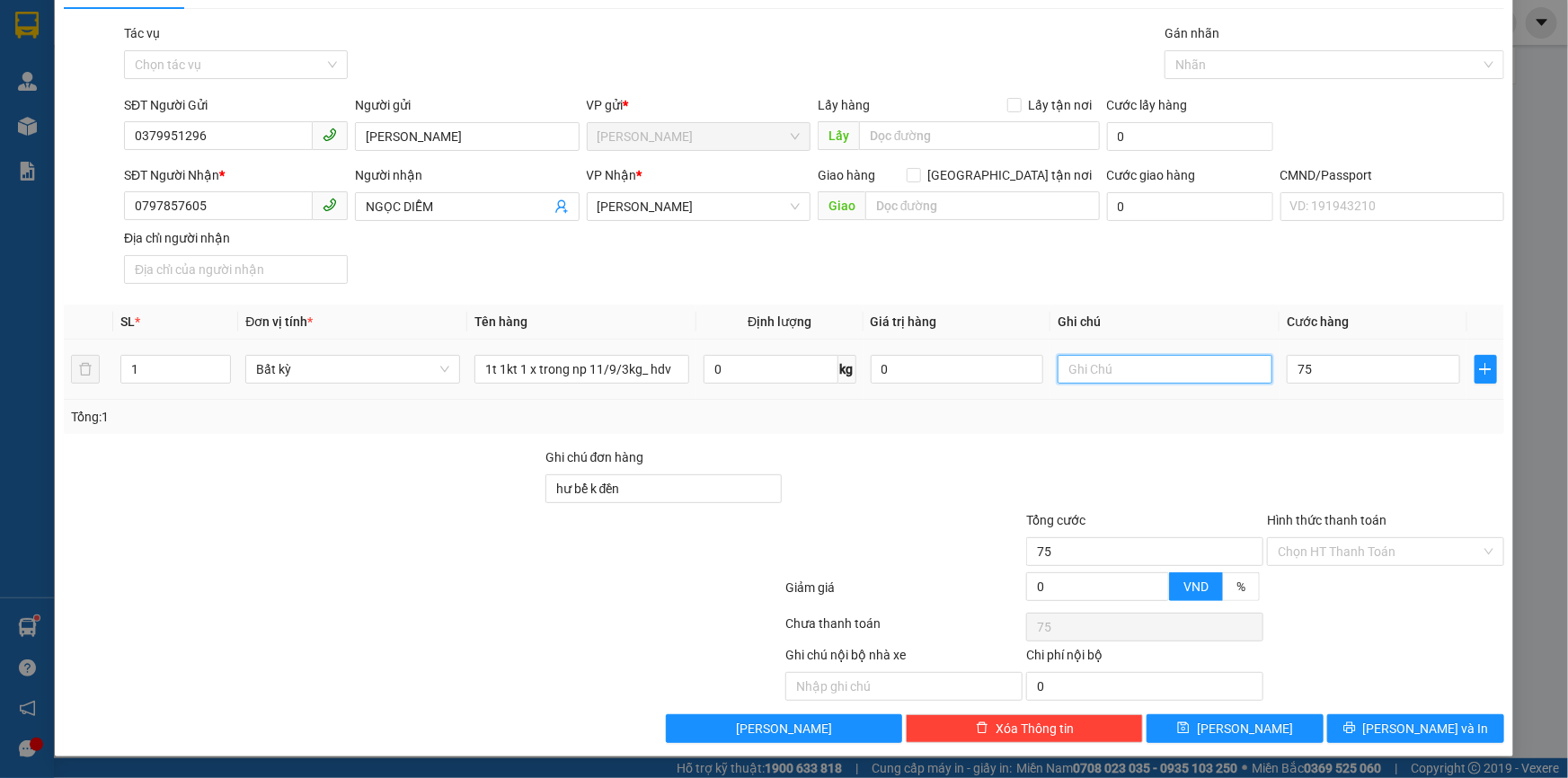
type input "75.000"
click at [1168, 373] on input "text" at bounding box center [1164, 369] width 214 height 29
type input "14h linh"
click at [167, 368] on input "1" at bounding box center [175, 369] width 109 height 27
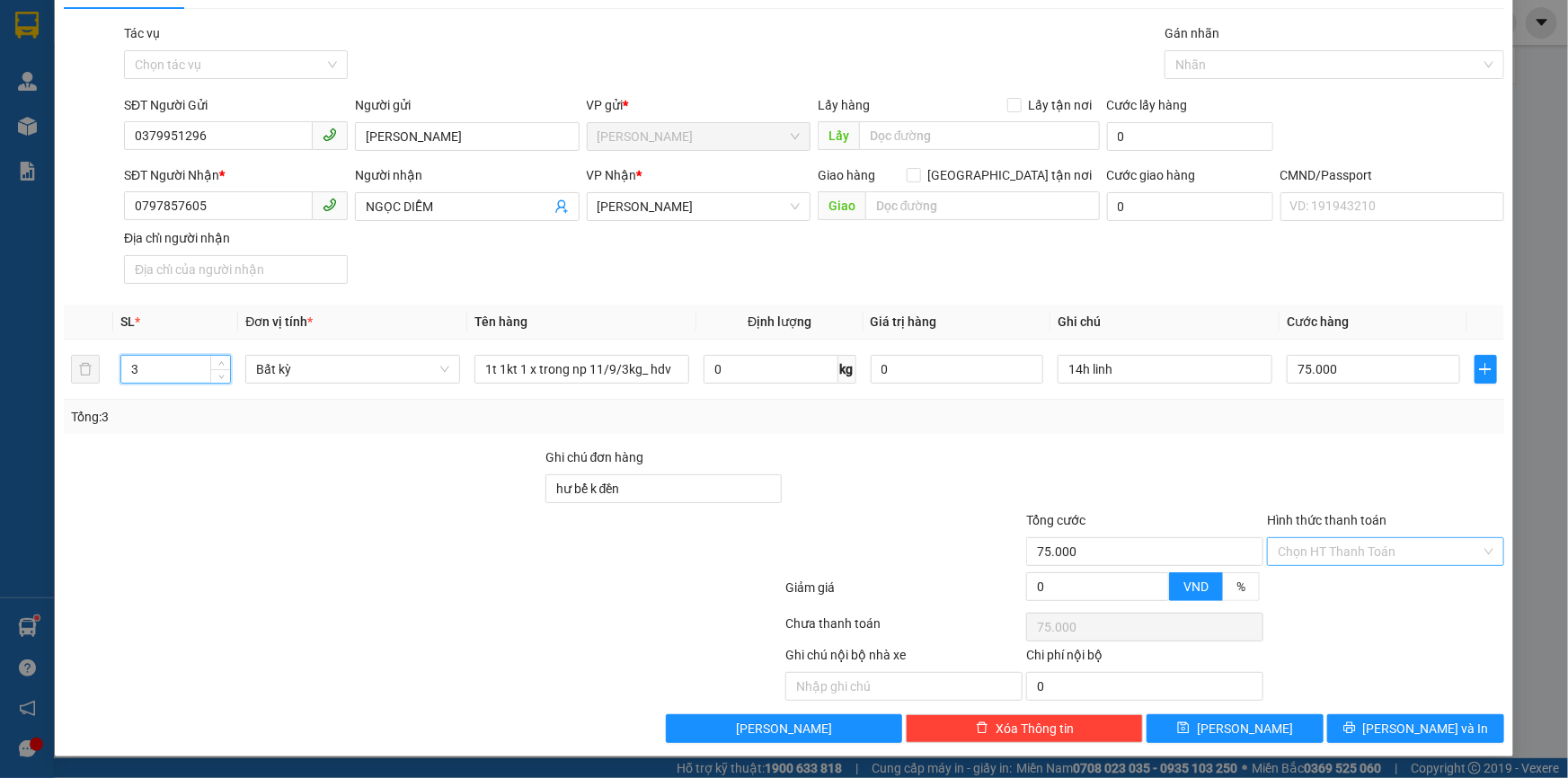
type input "3"
click at [1384, 538] on input "Hình thức thanh toán" at bounding box center [1379, 552] width 203 height 27
type input "0"
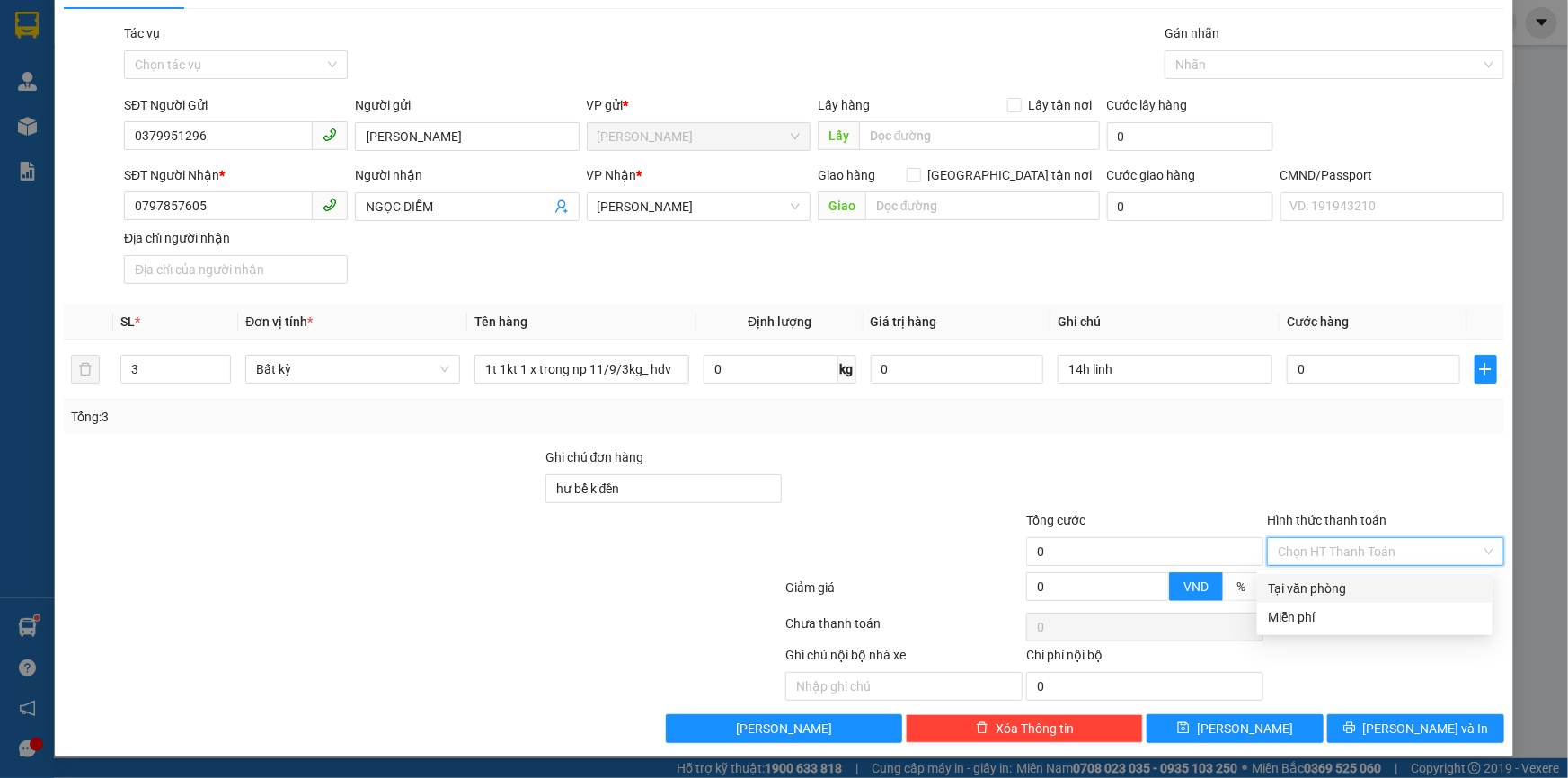
click at [1359, 534] on div "Hình thức thanh toán" at bounding box center [1386, 524] width 237 height 27
click at [1347, 554] on input "Hình thức thanh toán" at bounding box center [1379, 552] width 203 height 27
click at [1350, 368] on input "0" at bounding box center [1373, 369] width 173 height 29
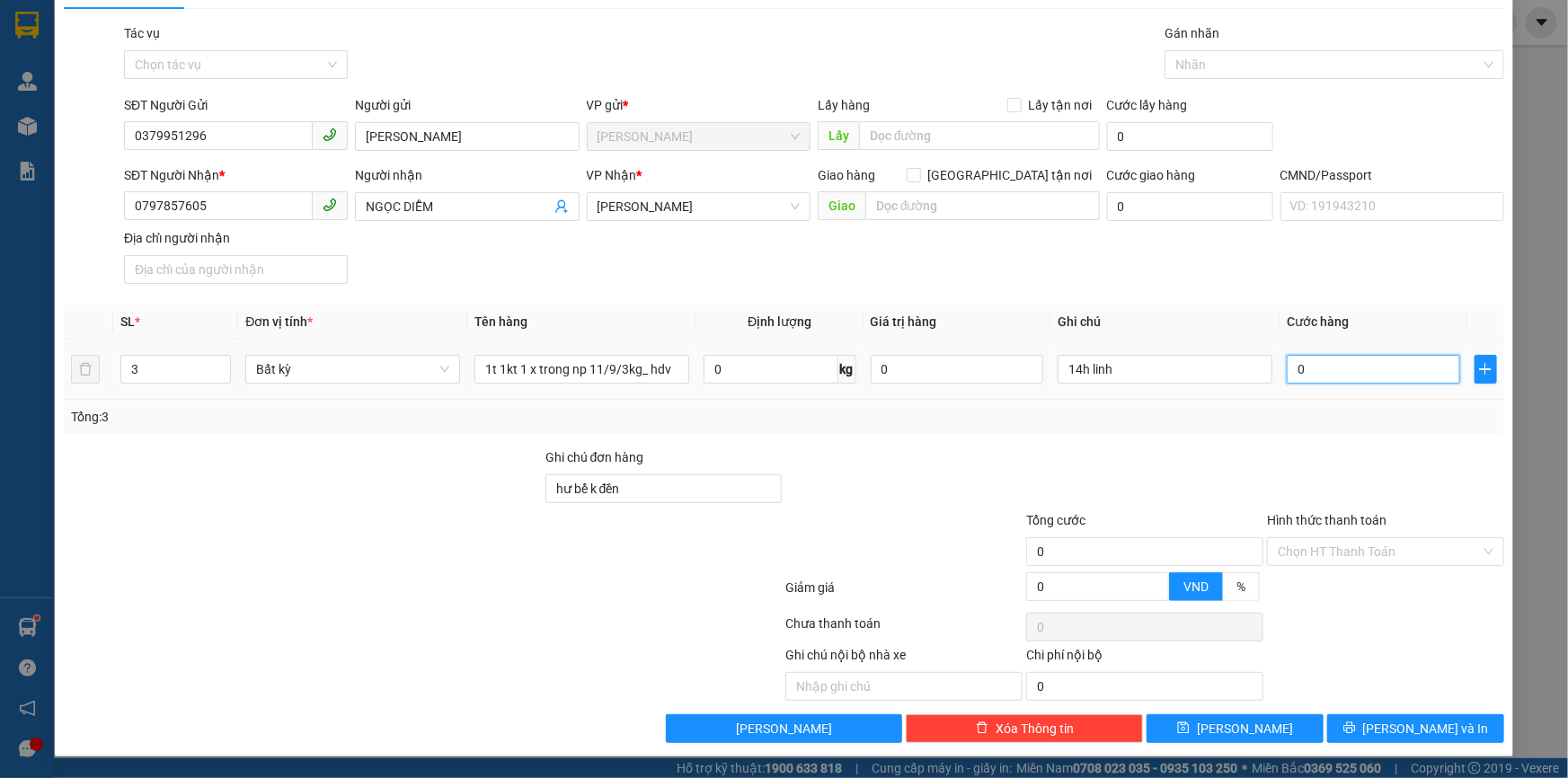
type input "7"
type input "75"
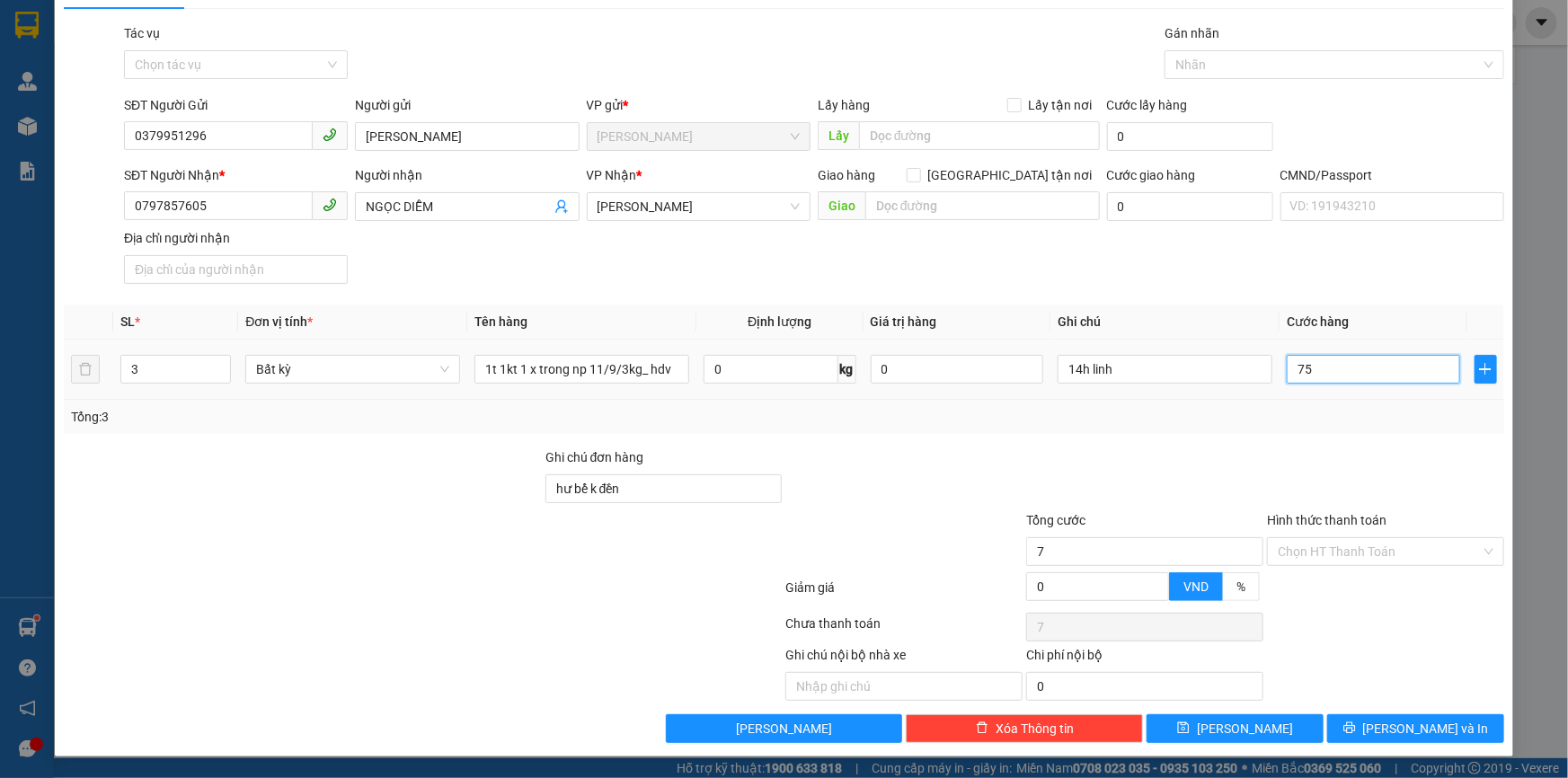
type input "75"
click at [1323, 546] on input "Hình thức thanh toán" at bounding box center [1379, 552] width 203 height 27
type input "75.000"
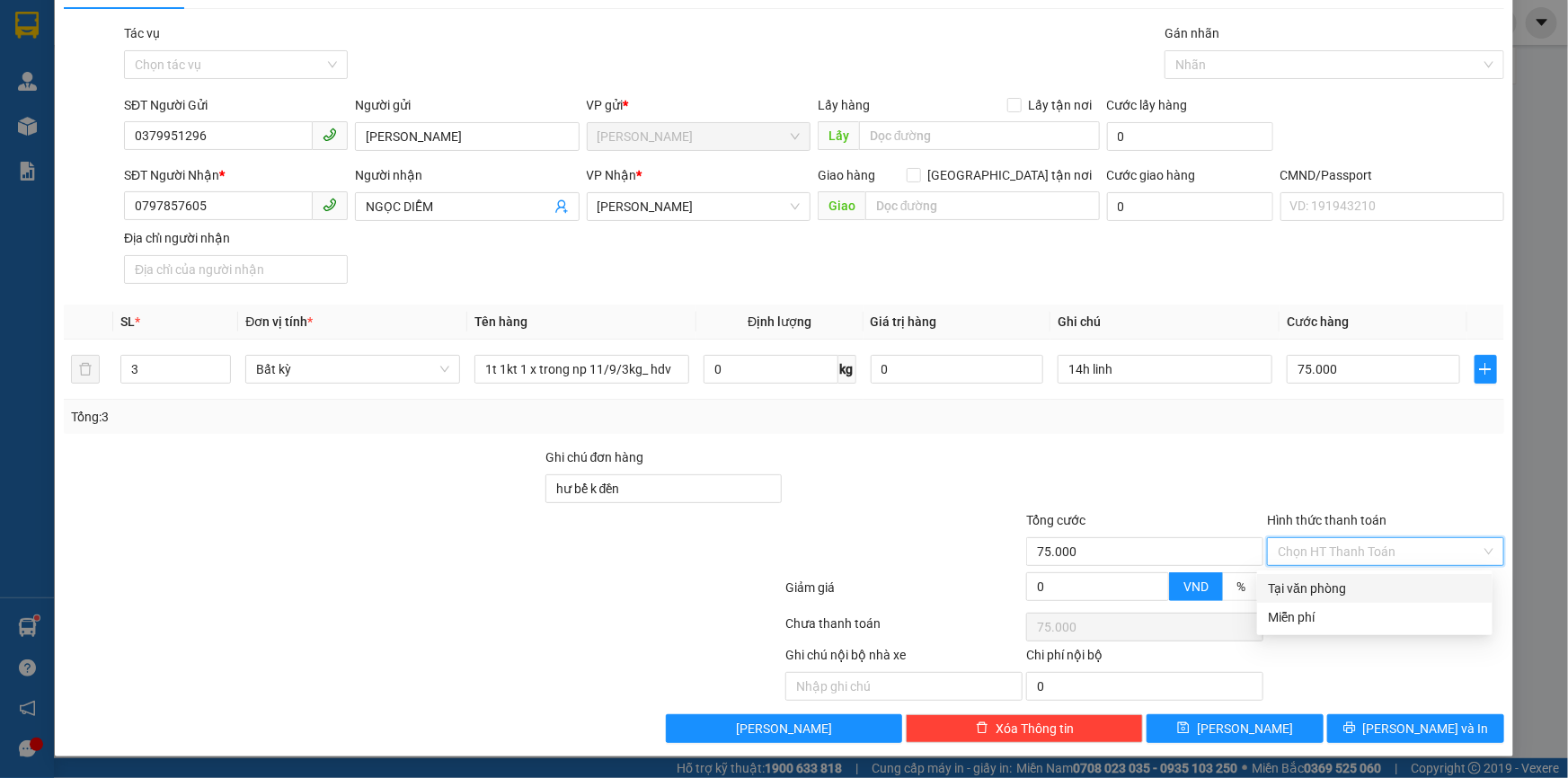
click at [1303, 587] on div "Tại văn phòng" at bounding box center [1375, 588] width 213 height 20
type input "0"
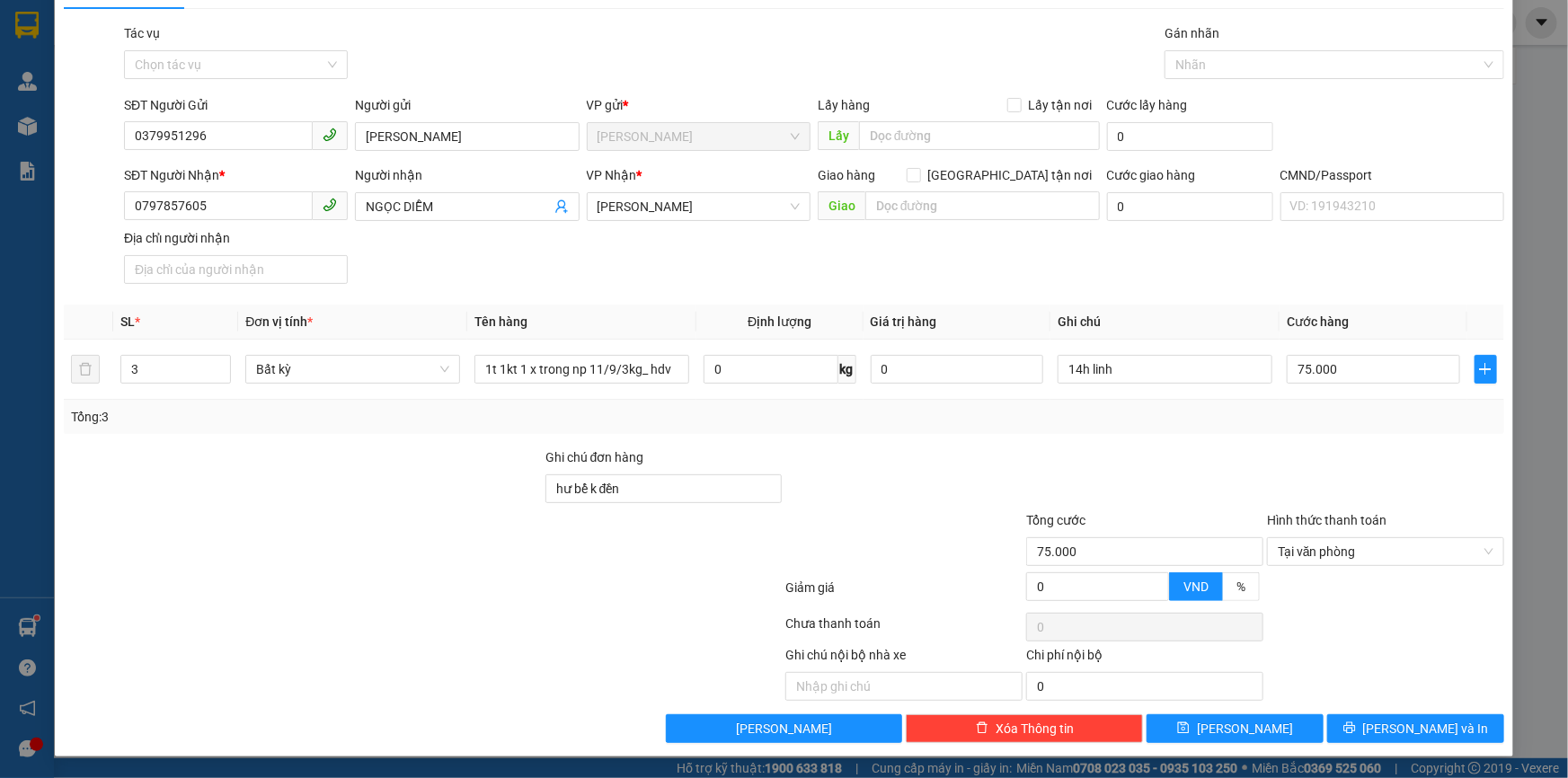
click at [1089, 462] on div at bounding box center [1145, 478] width 241 height 63
click at [1405, 728] on span "[PERSON_NAME] và In" at bounding box center [1426, 729] width 126 height 20
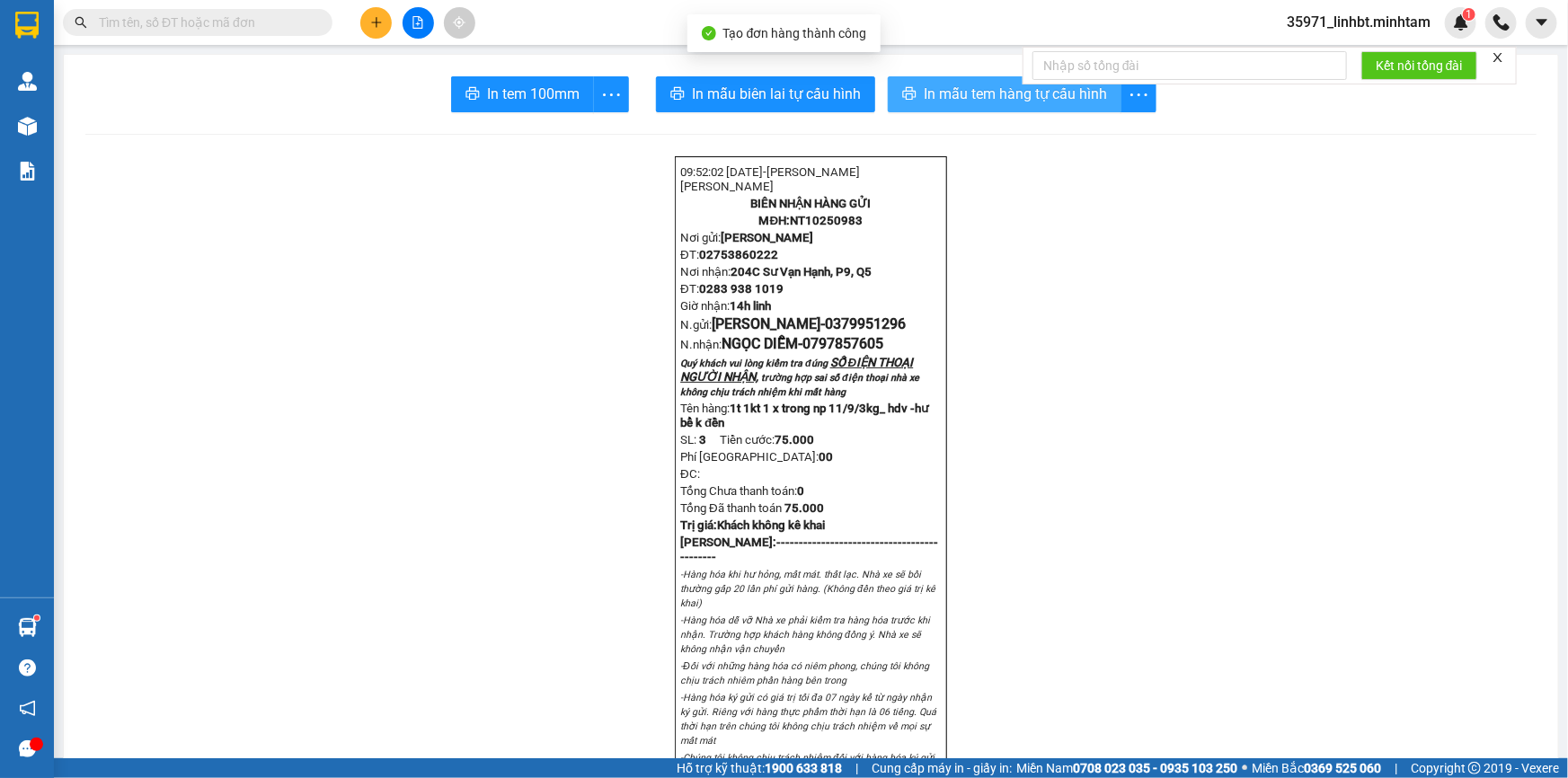
drag, startPoint x: 950, startPoint y: 84, endPoint x: 925, endPoint y: 80, distance: 25.3
click at [949, 85] on span "In mẫu tem hàng tự cấu hình" at bounding box center [1015, 94] width 183 height 23
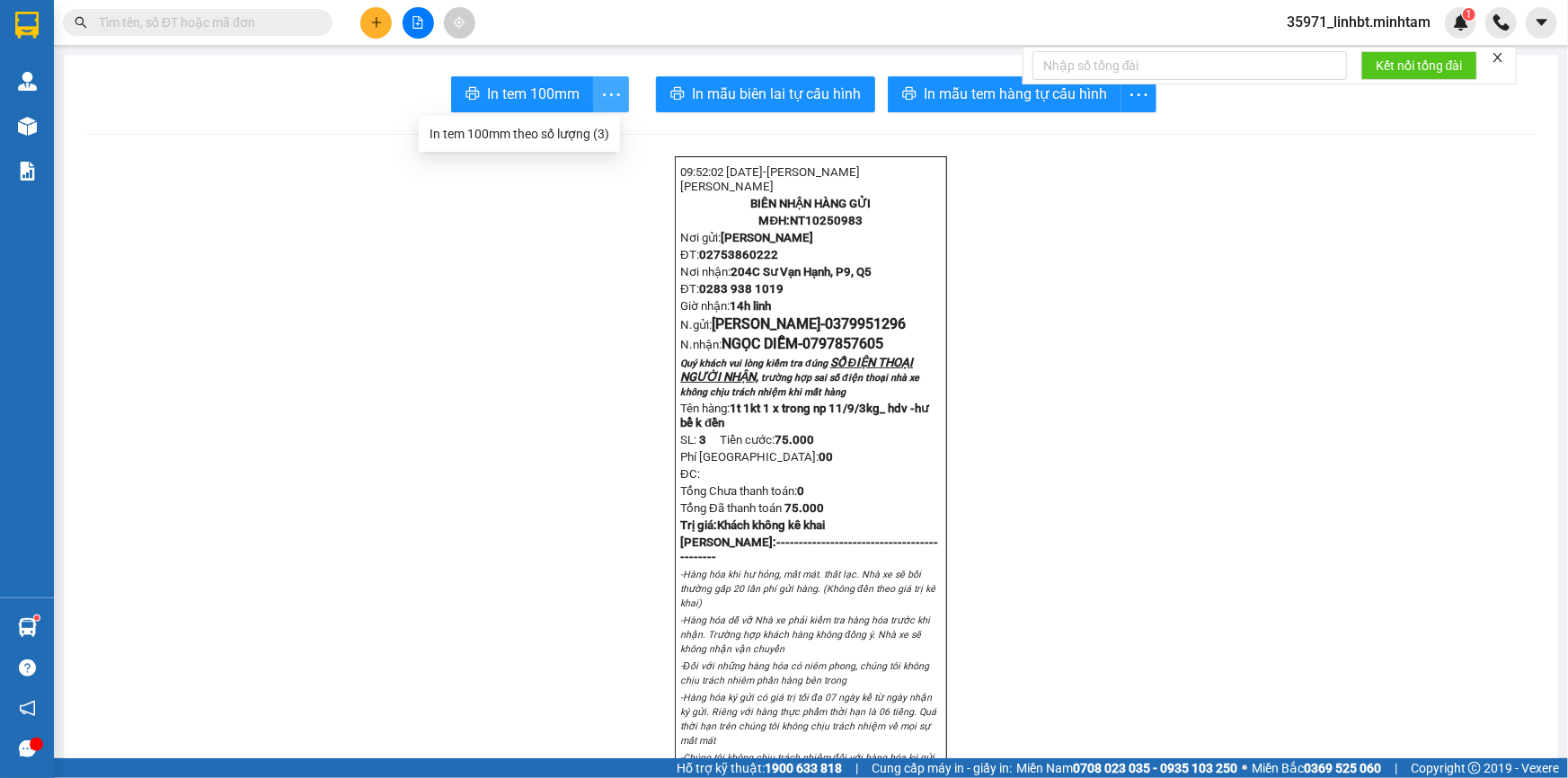
click at [600, 89] on icon "more" at bounding box center [611, 95] width 23 height 23
click at [576, 133] on div "In tem 100mm theo số lượng (3)" at bounding box center [519, 134] width 180 height 20
click at [504, 84] on span "In tem 100mm" at bounding box center [533, 94] width 92 height 23
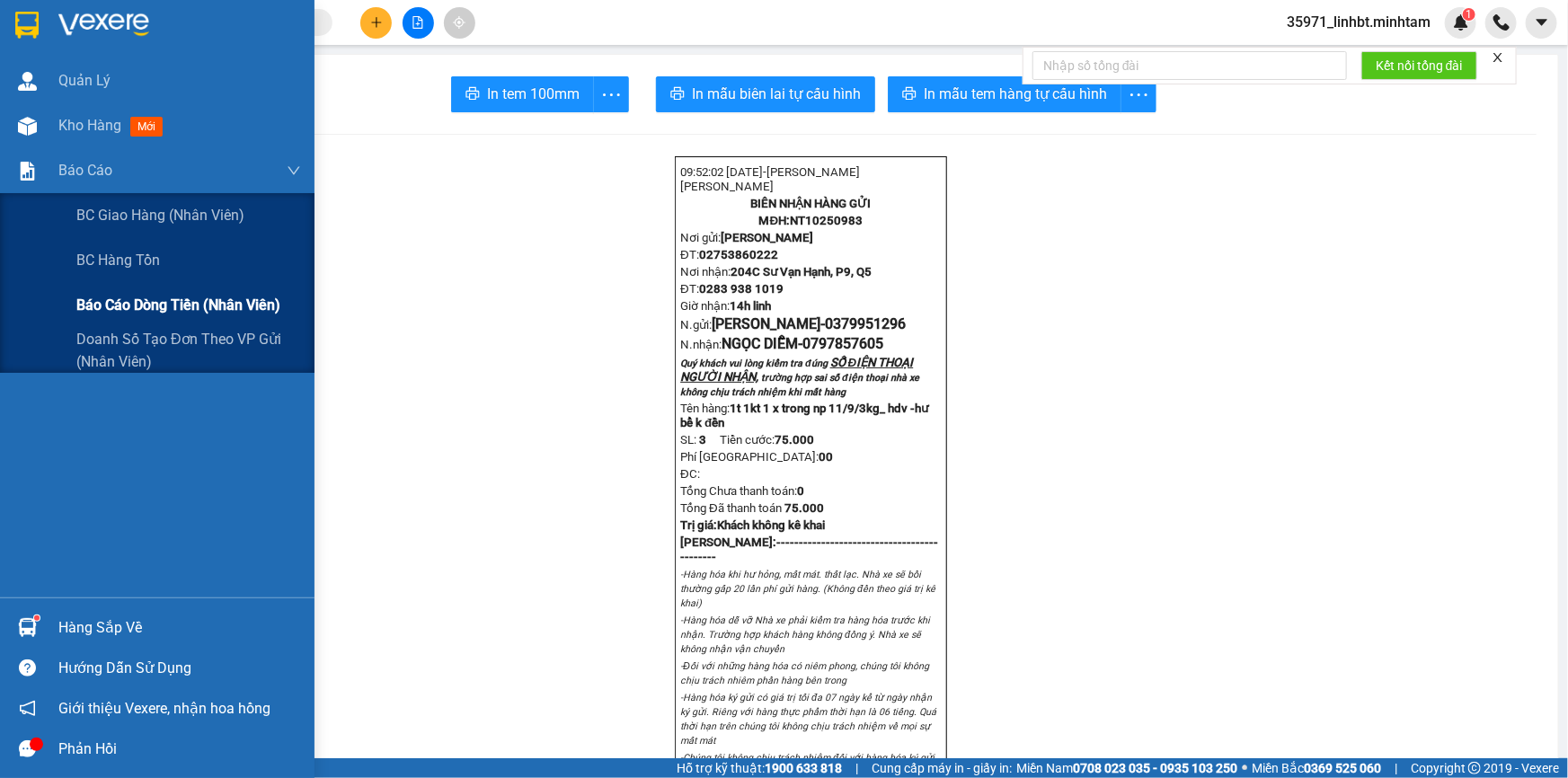
click at [130, 298] on span "Báo cáo dòng tiền (nhân viên)" at bounding box center [179, 305] width 204 height 23
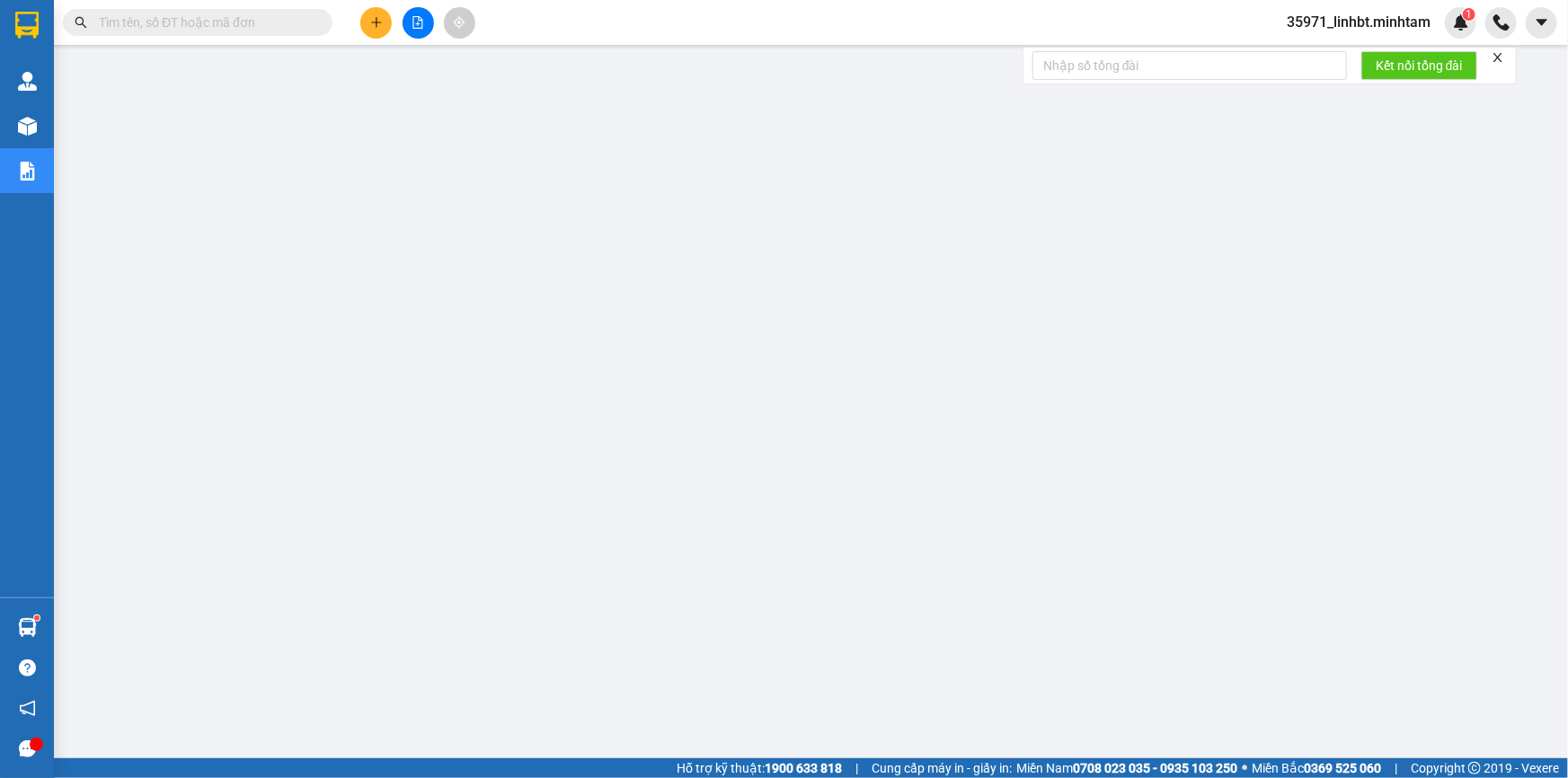
click at [243, 28] on input "text" at bounding box center [204, 23] width 212 height 20
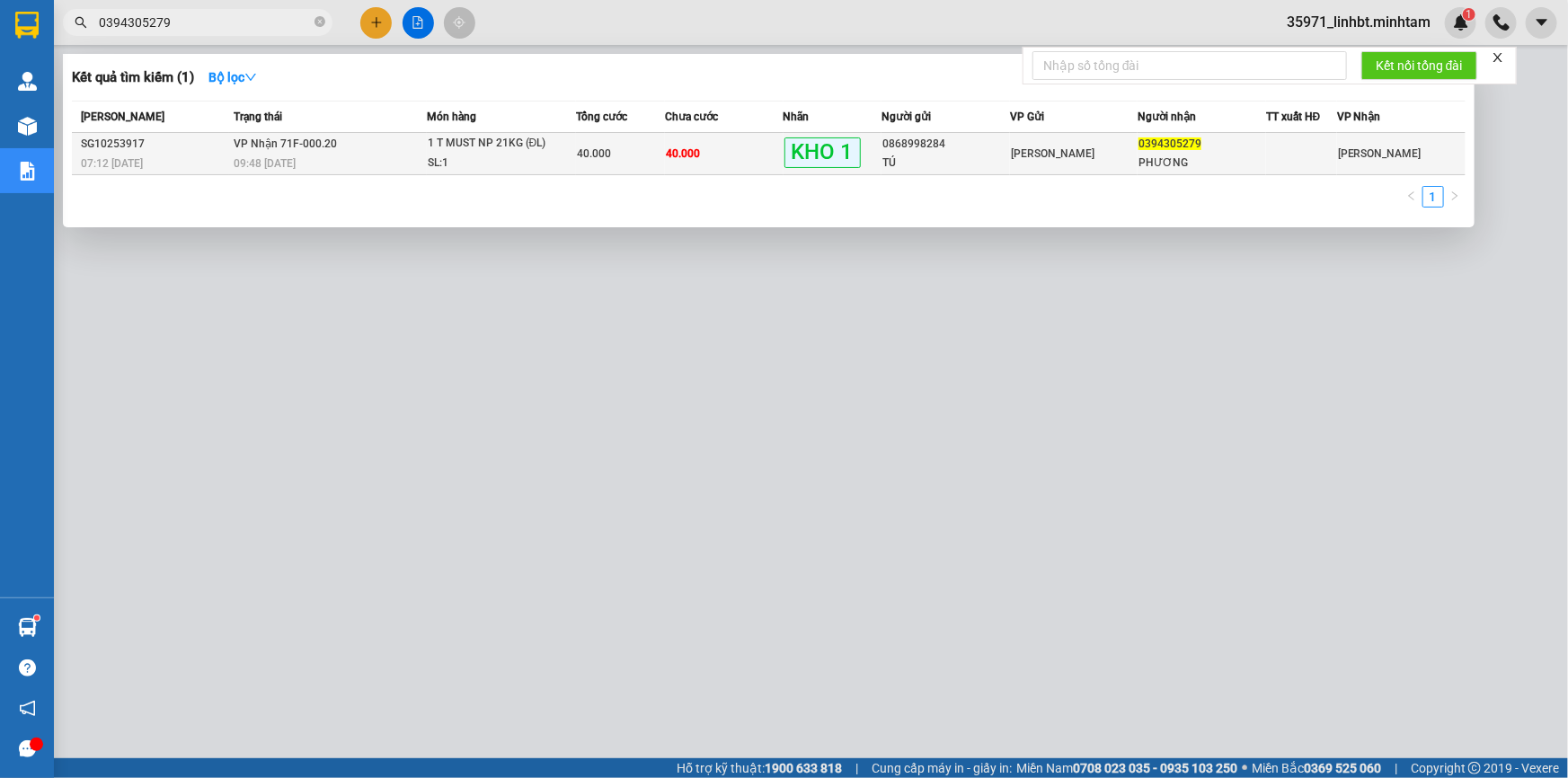
type input "0394305279"
click at [566, 144] on span "1 T MUST NP 21KG (ĐL) SL: 1" at bounding box center [502, 153] width 149 height 38
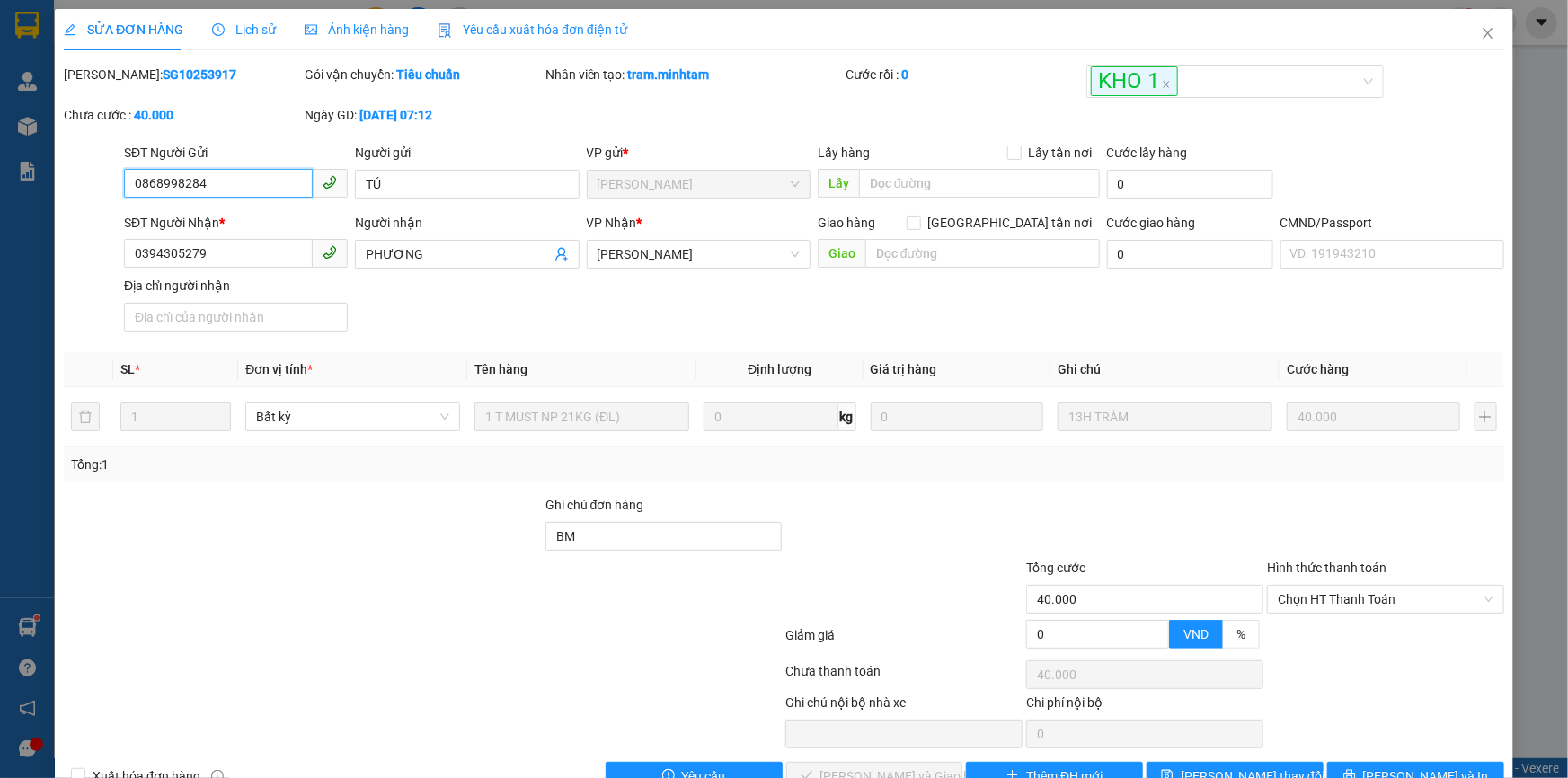
type input "0868998284"
type input "TÚ"
type input "0394305279"
type input "PHƯƠNG"
type input "BM"
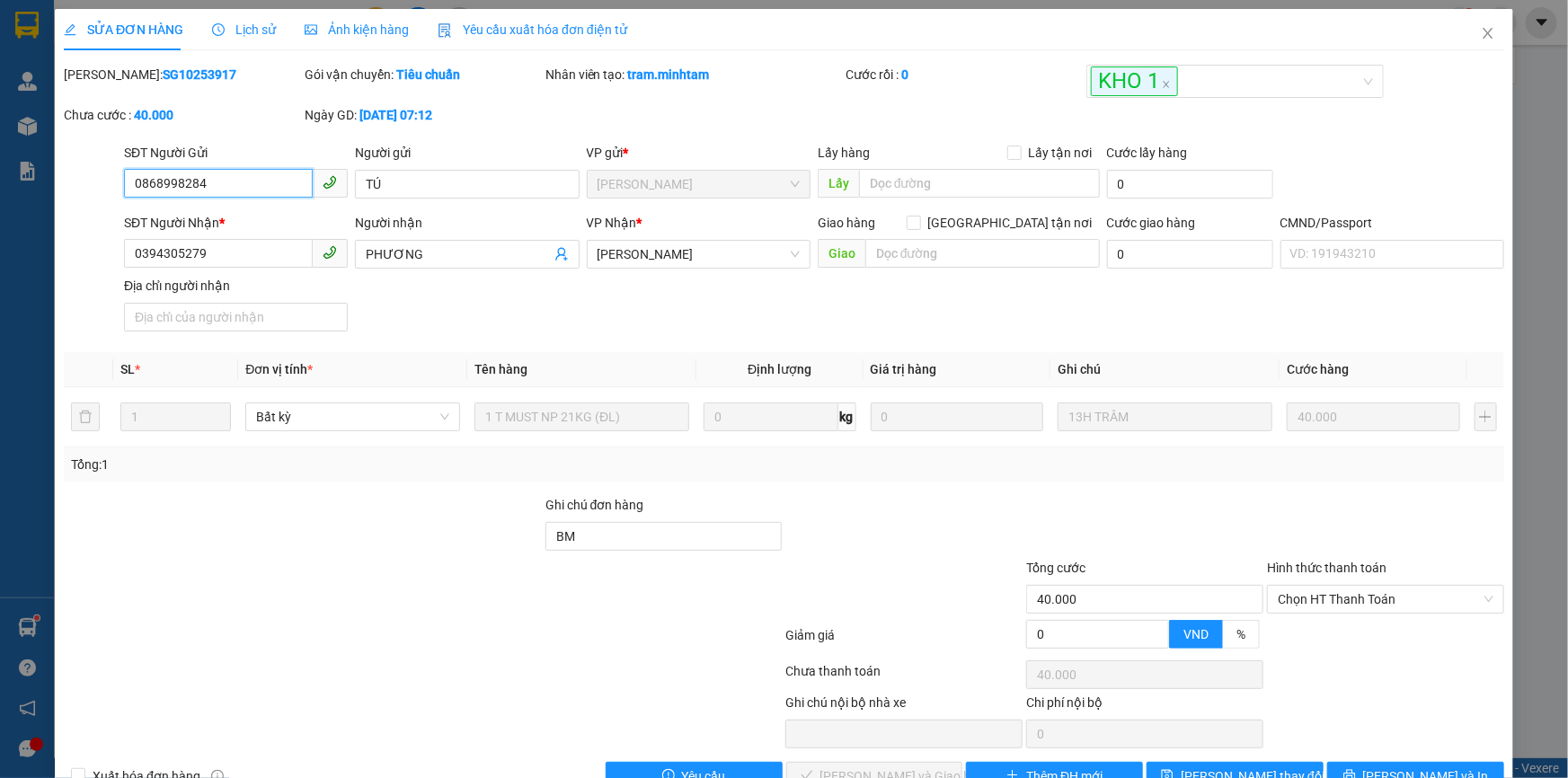
type input "40.000"
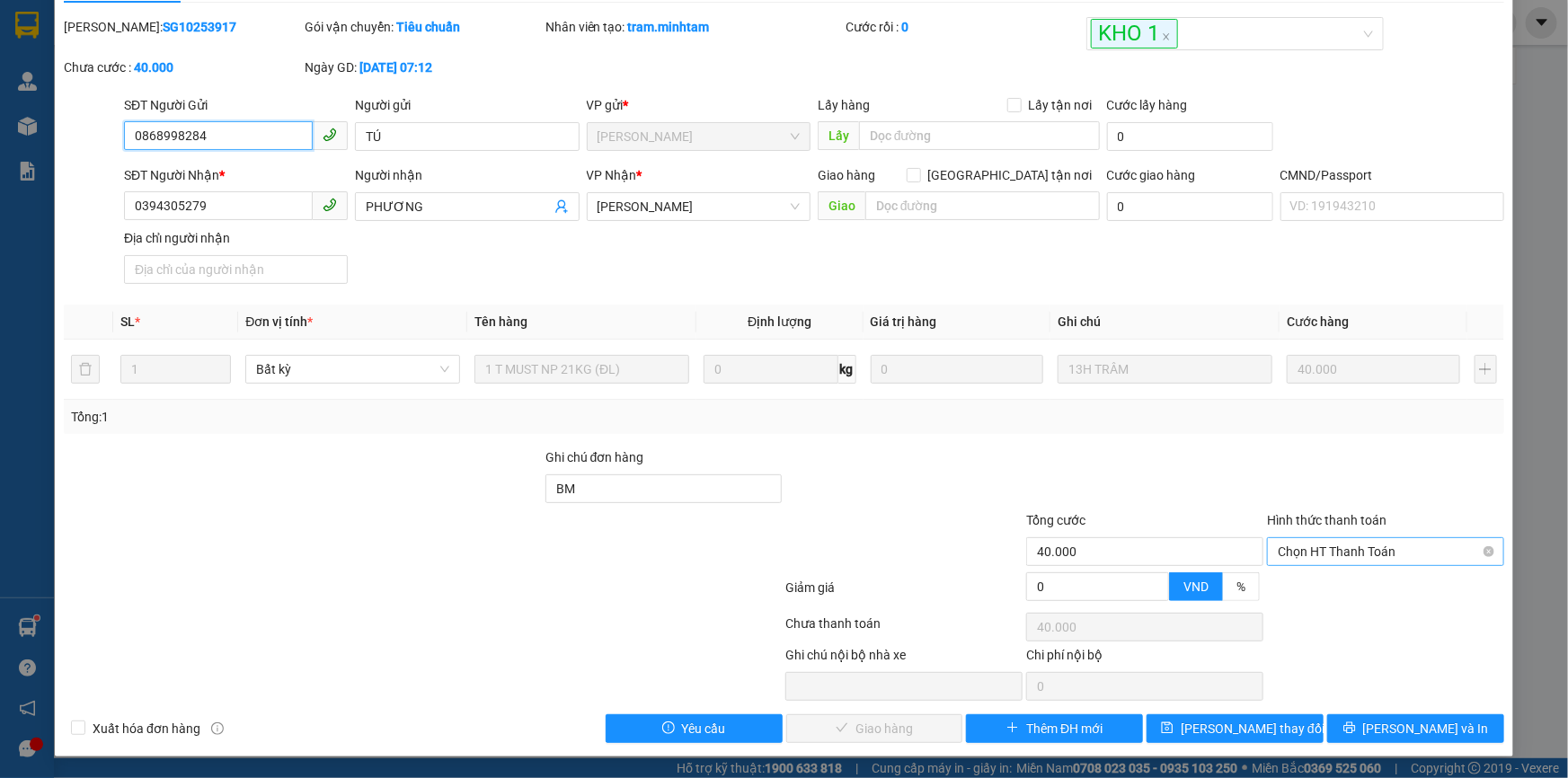
click at [1375, 555] on span "Chọn HT Thanh Toán" at bounding box center [1386, 552] width 215 height 27
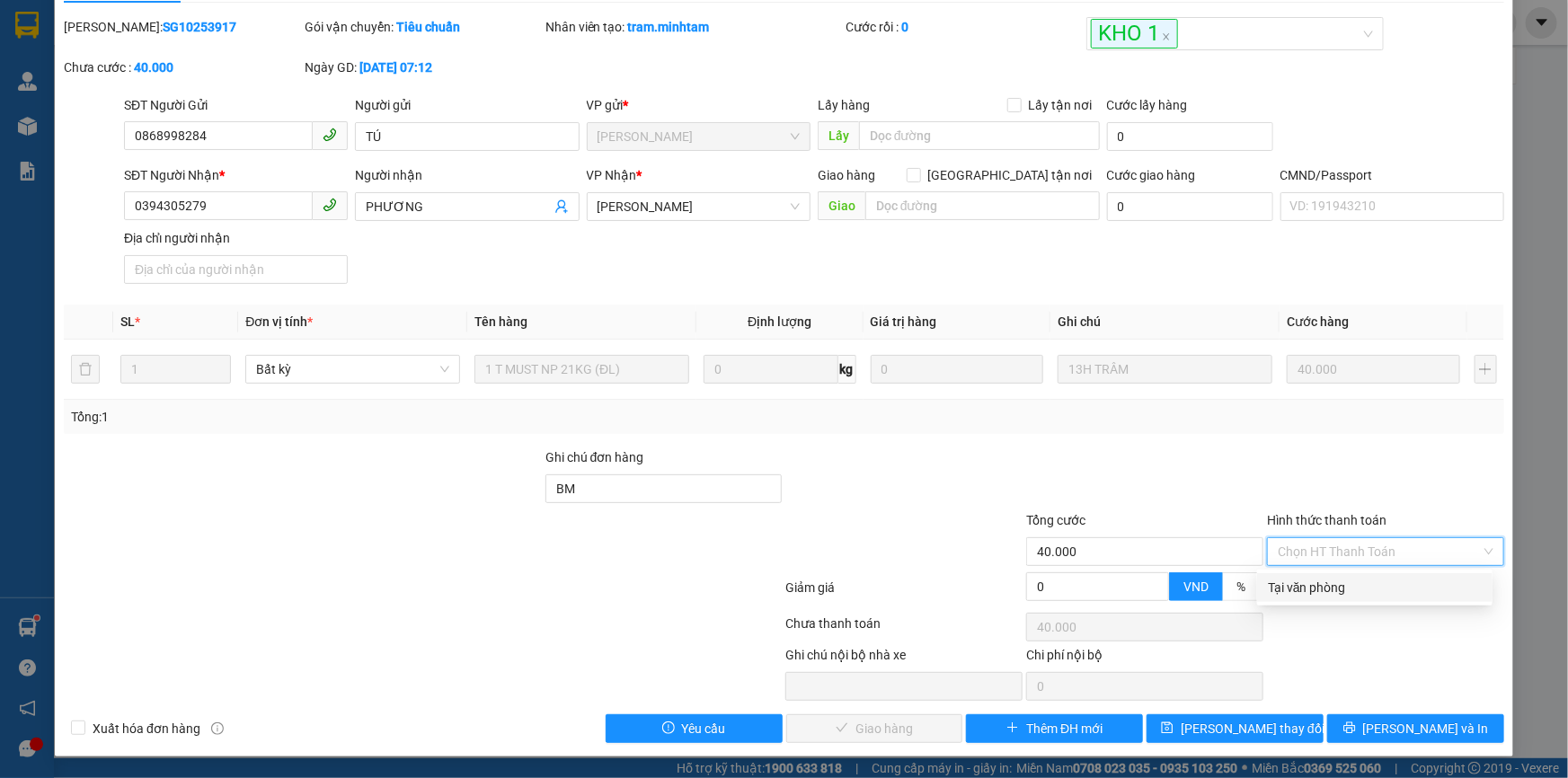
click at [1356, 581] on div "Tại văn phòng" at bounding box center [1375, 587] width 213 height 20
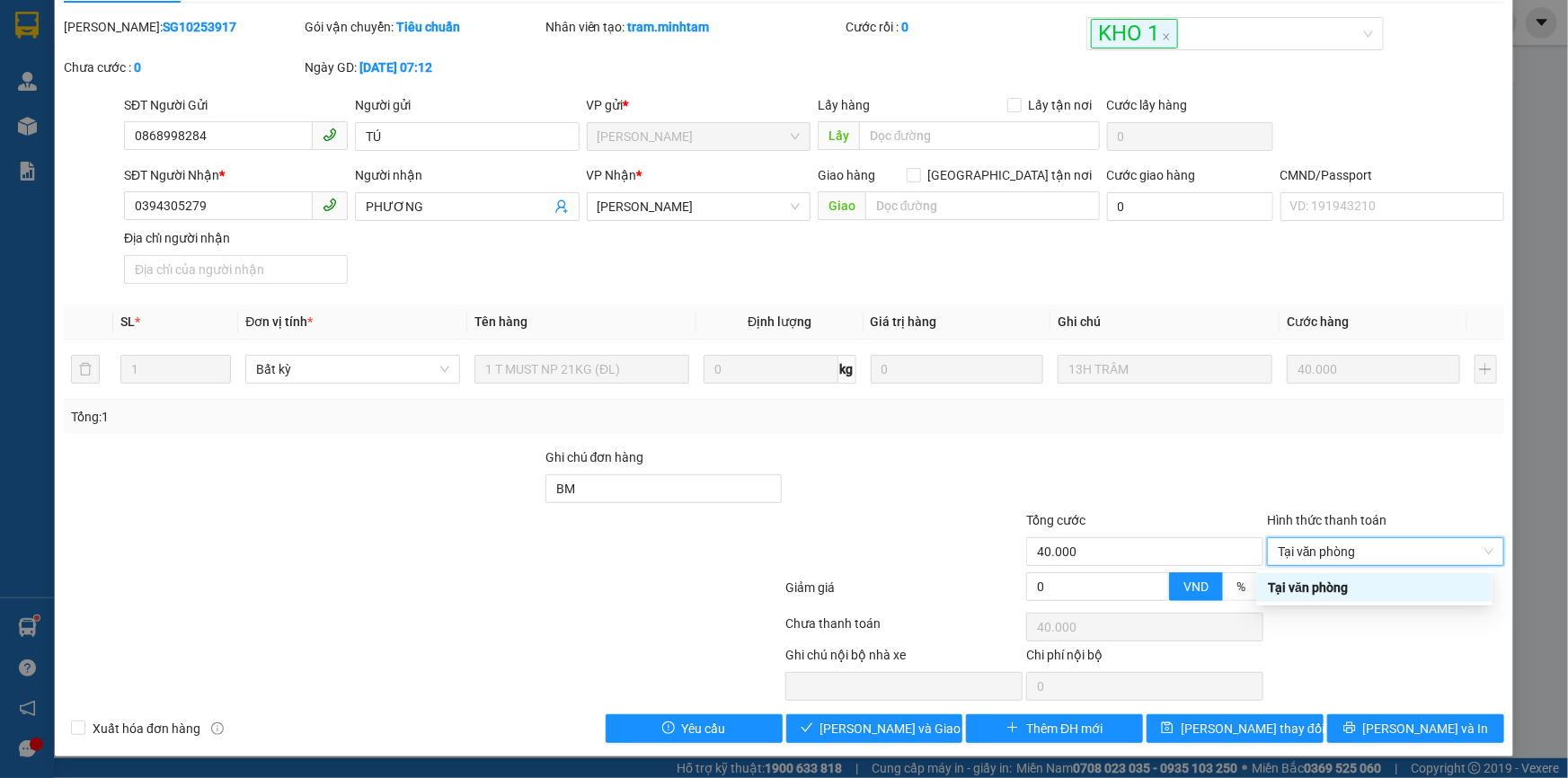
type input "0"
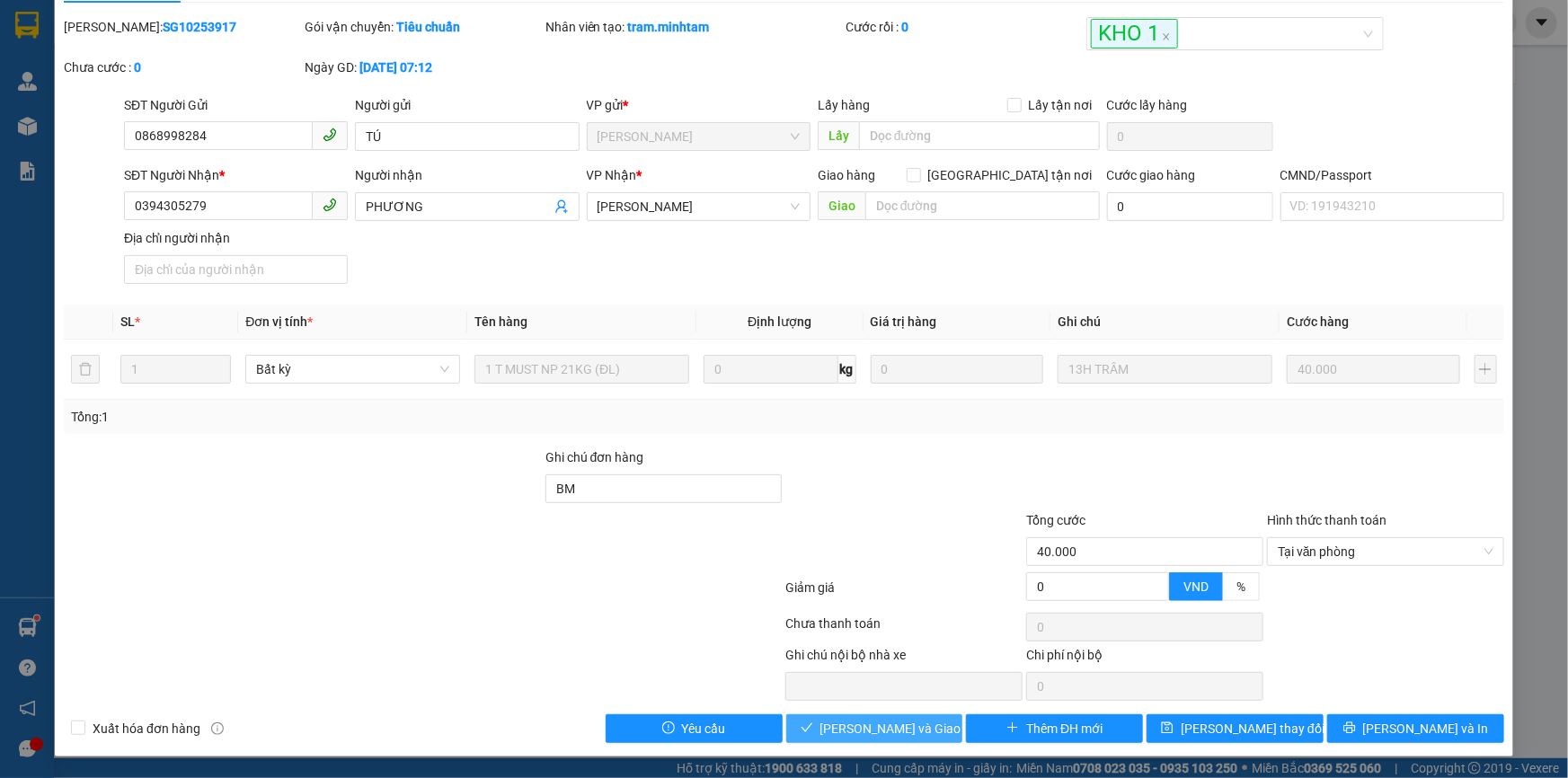
click at [857, 728] on span "[PERSON_NAME] và Giao hàng" at bounding box center [906, 729] width 172 height 20
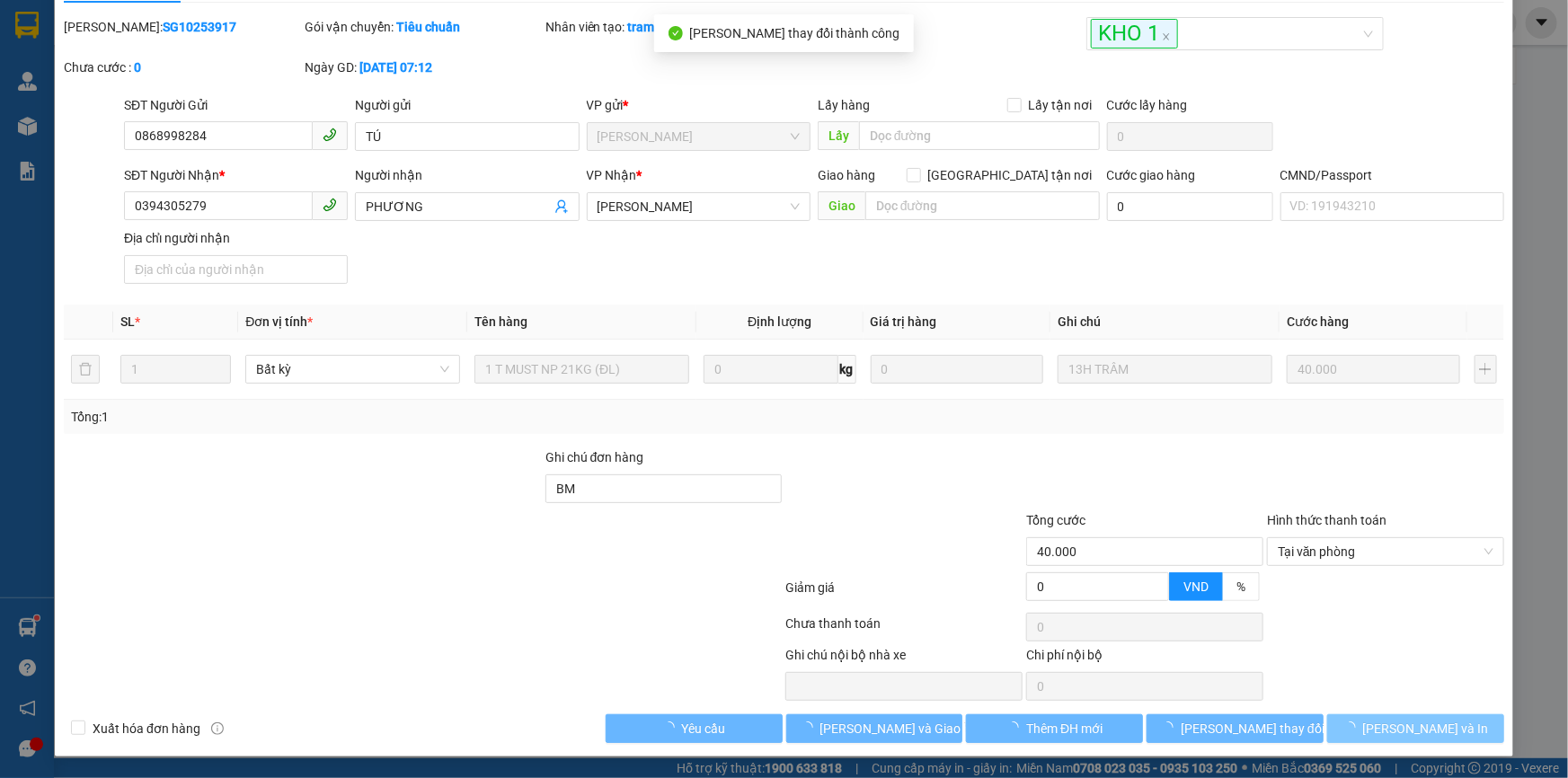
click at [1420, 727] on span "[PERSON_NAME] và In" at bounding box center [1426, 729] width 126 height 20
click at [1419, 726] on span "[PERSON_NAME] và In" at bounding box center [1426, 729] width 126 height 20
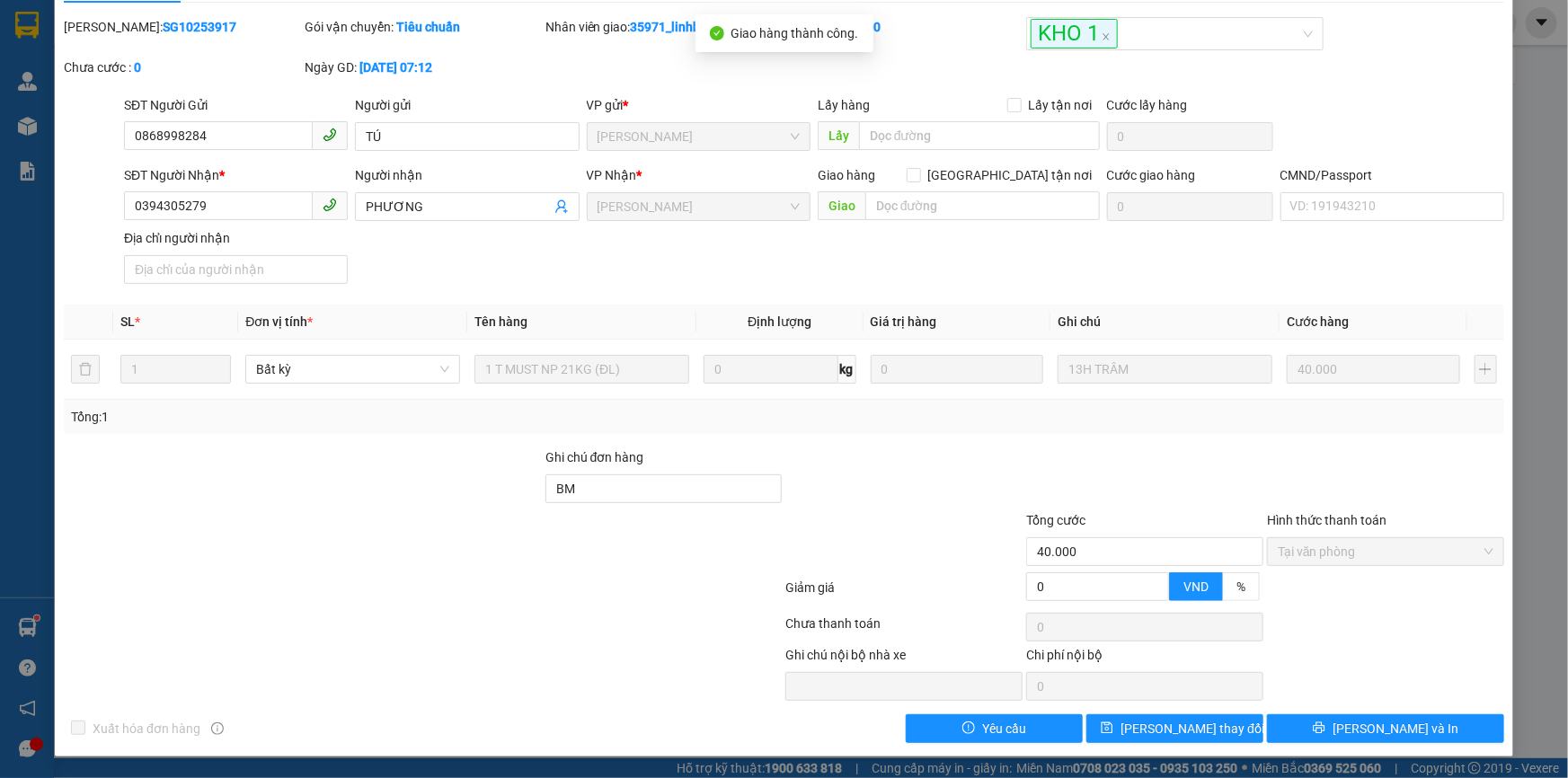
drag, startPoint x: 1359, startPoint y: 721, endPoint x: 1109, endPoint y: 566, distance: 294.2
click at [1358, 721] on span "[PERSON_NAME] và In" at bounding box center [1396, 729] width 126 height 20
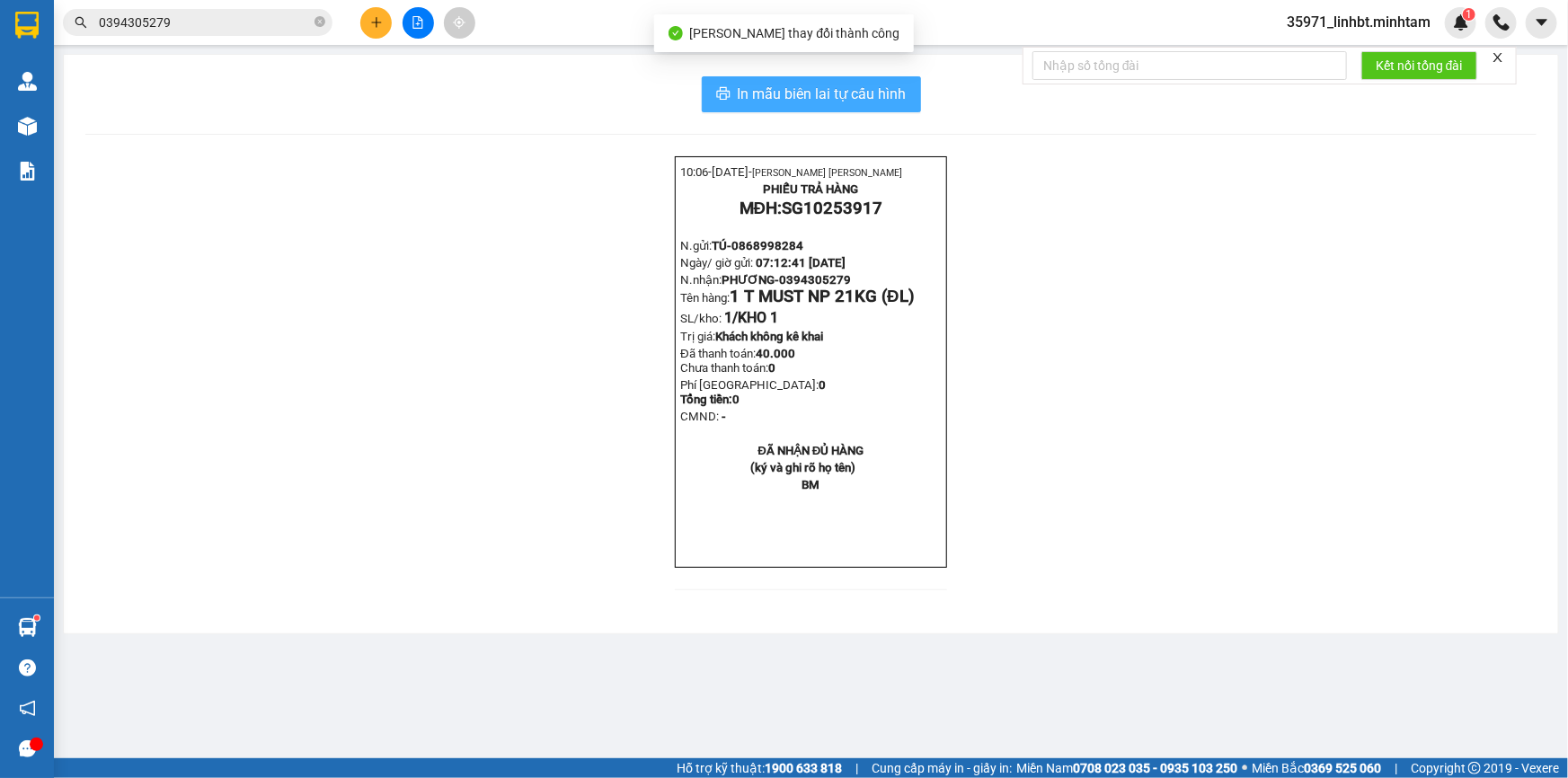
click at [872, 96] on span "In mẫu biên lai tự cấu hình" at bounding box center [822, 94] width 169 height 23
click at [173, 28] on input "0394305279" at bounding box center [204, 23] width 212 height 20
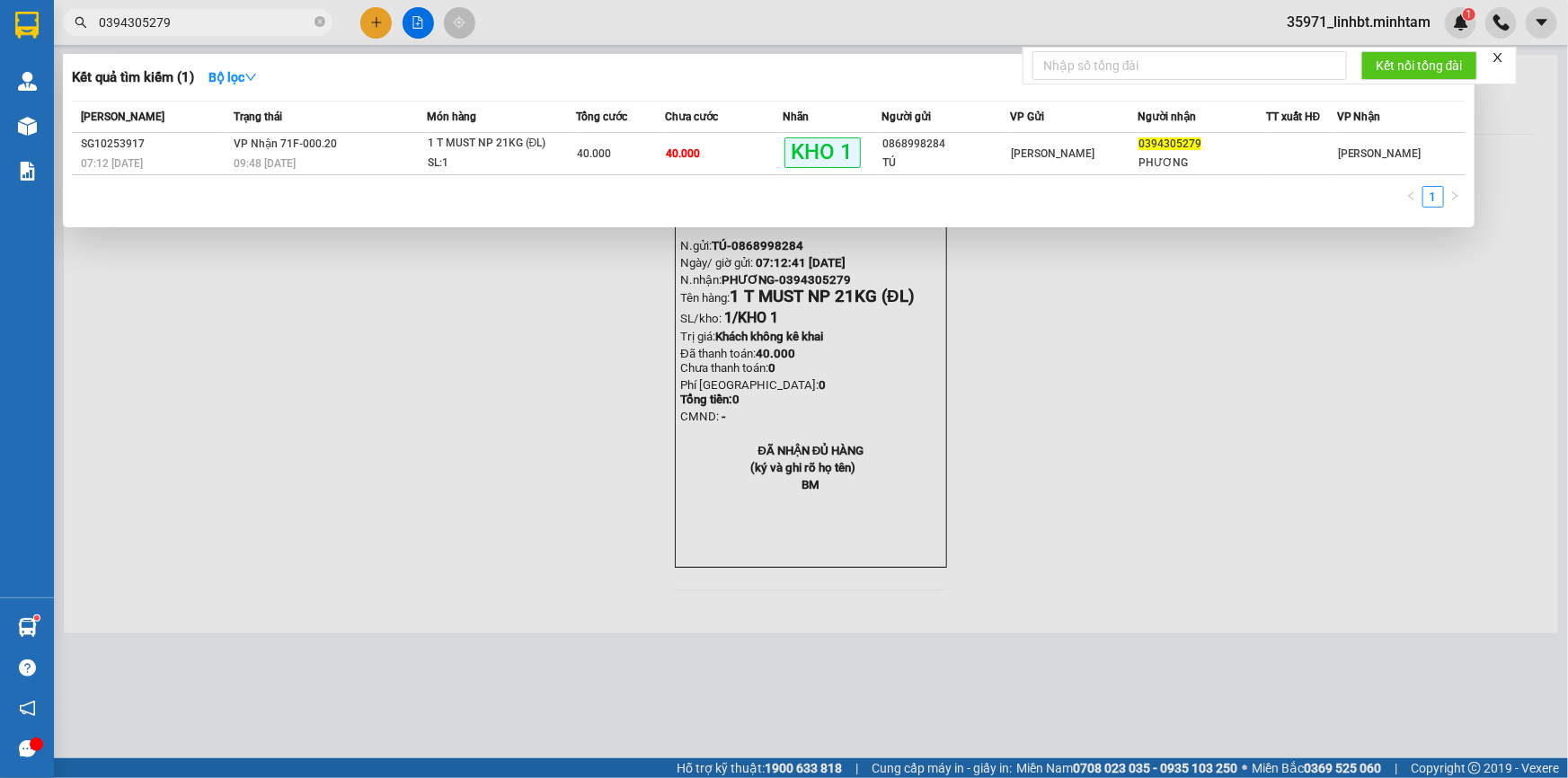
click at [173, 28] on input "0394305279" at bounding box center [204, 23] width 212 height 20
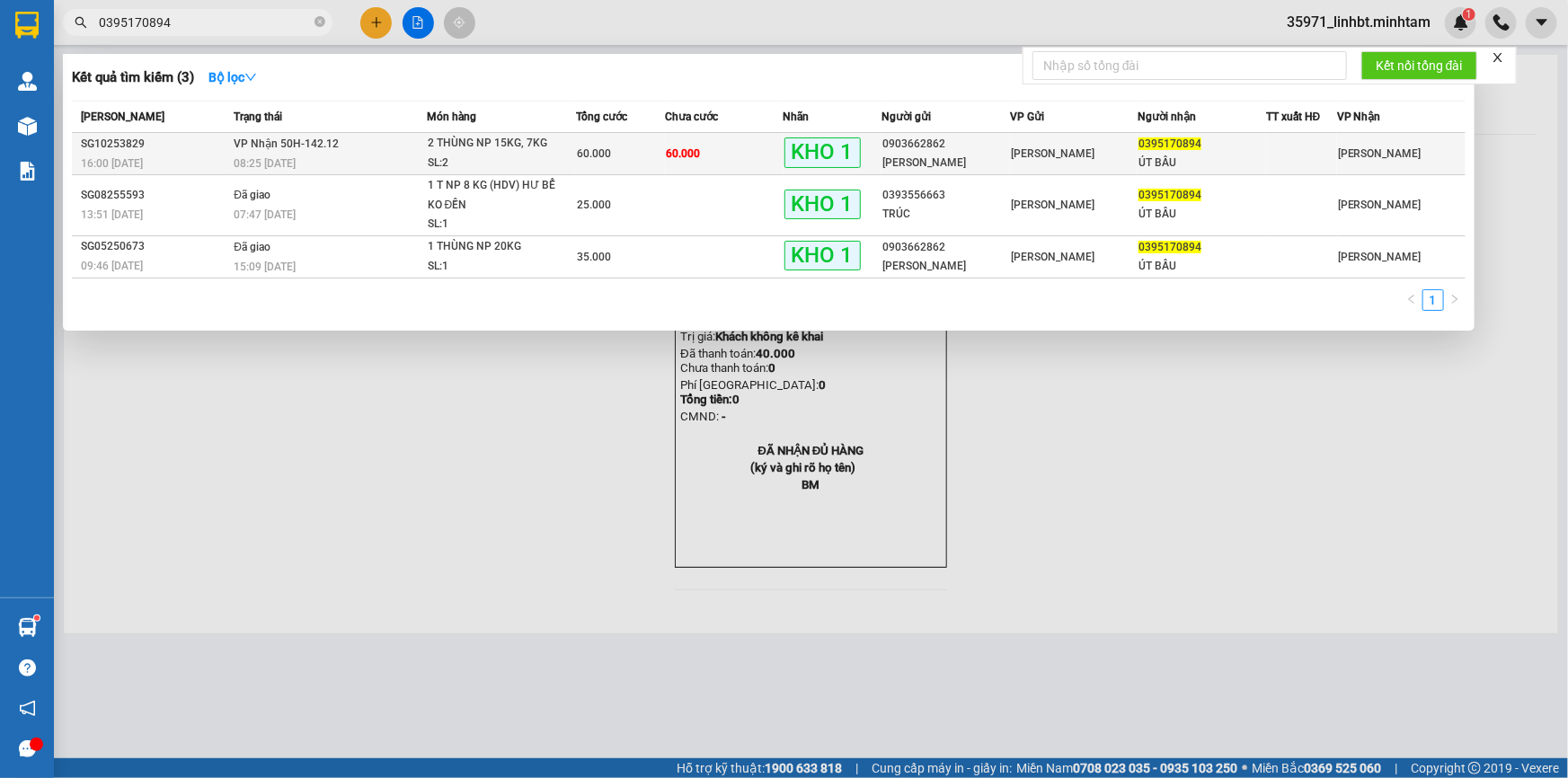
type input "0395170894"
click at [437, 142] on div "2 THÙNG NP 15KG, 7KG" at bounding box center [495, 144] width 135 height 20
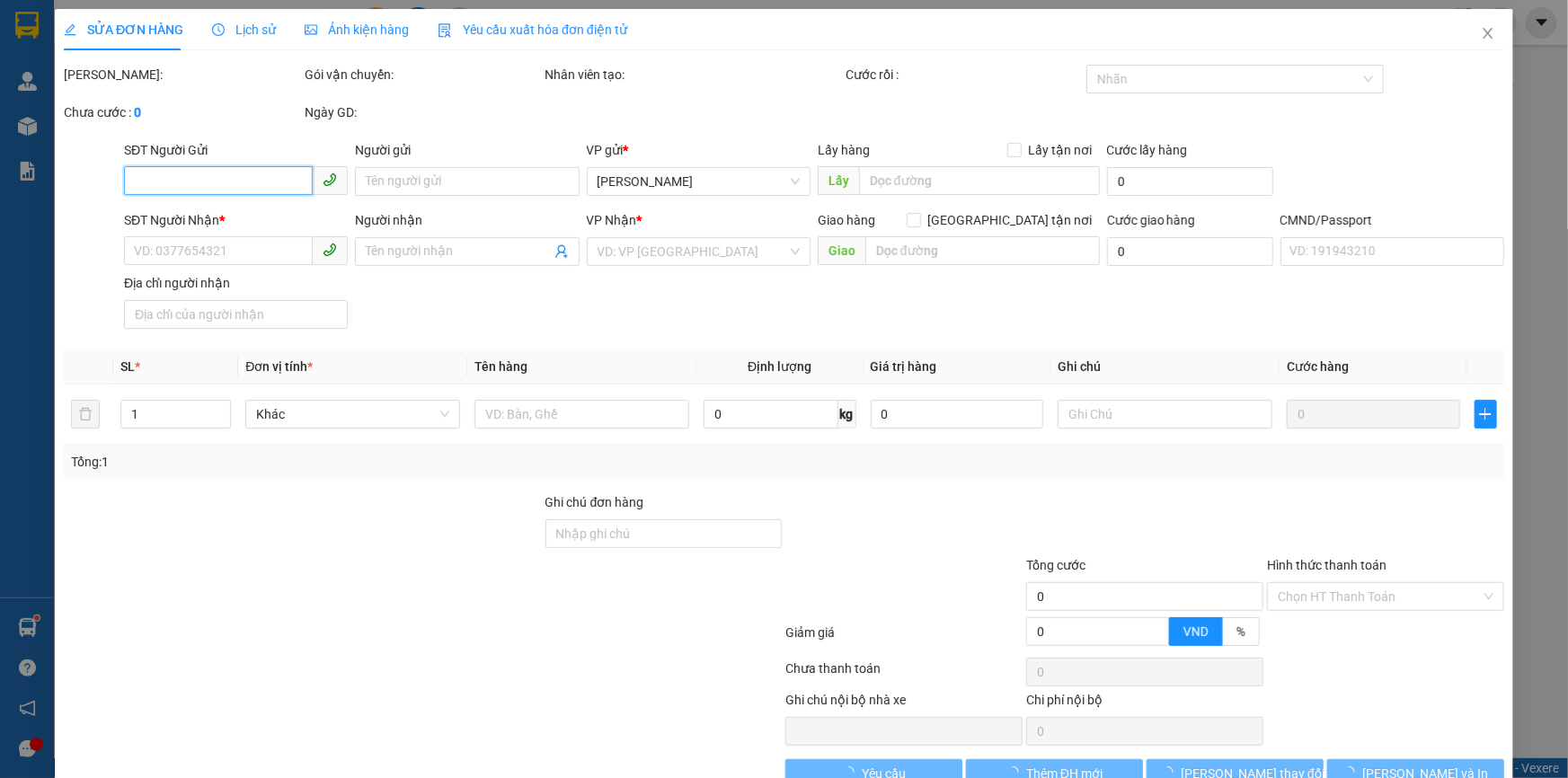
type input "0903662862"
type input "[PERSON_NAME]"
type input "0395170894"
type input "ÚT BẦU"
type input "BM"
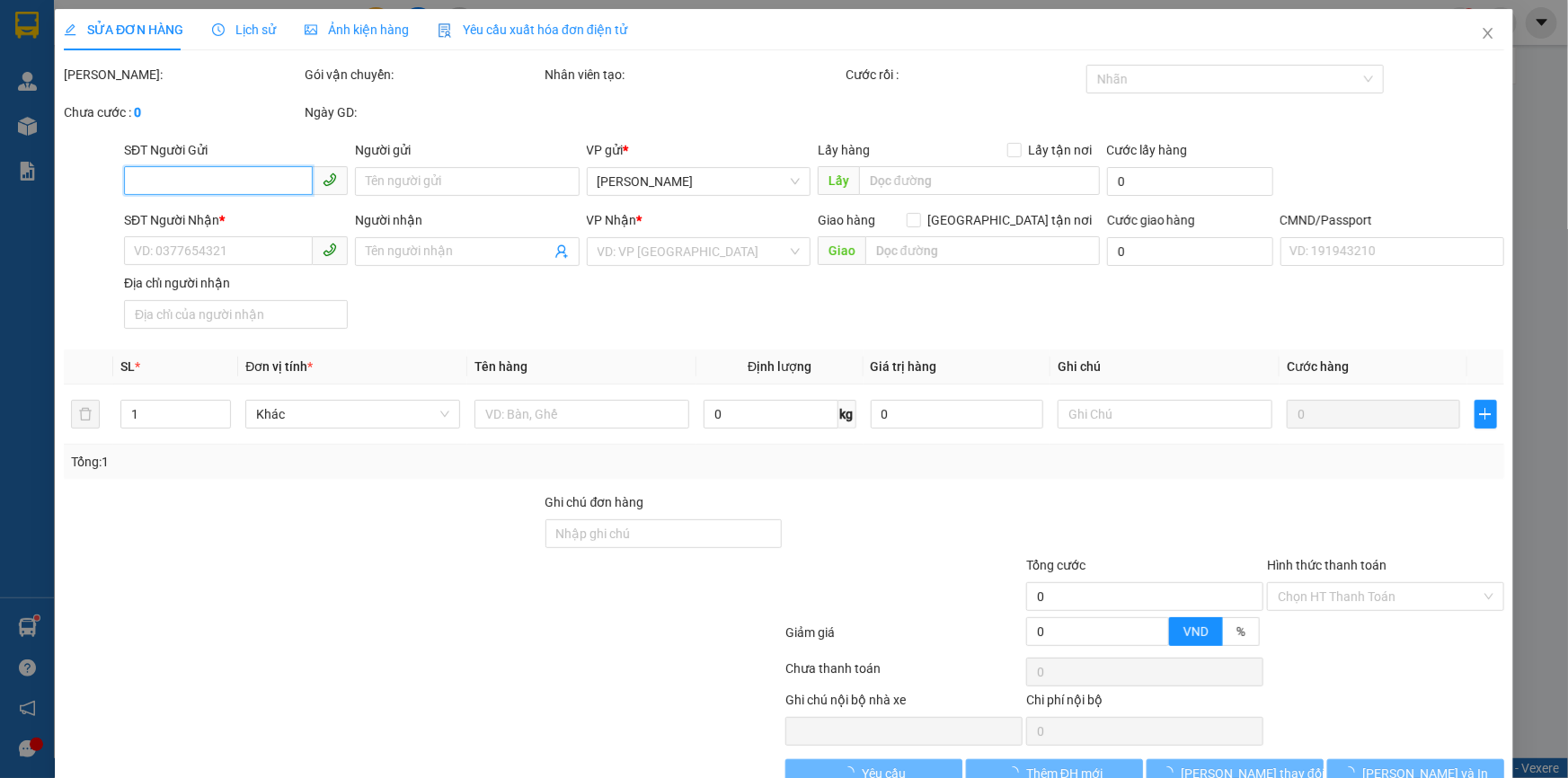
type input "60.000"
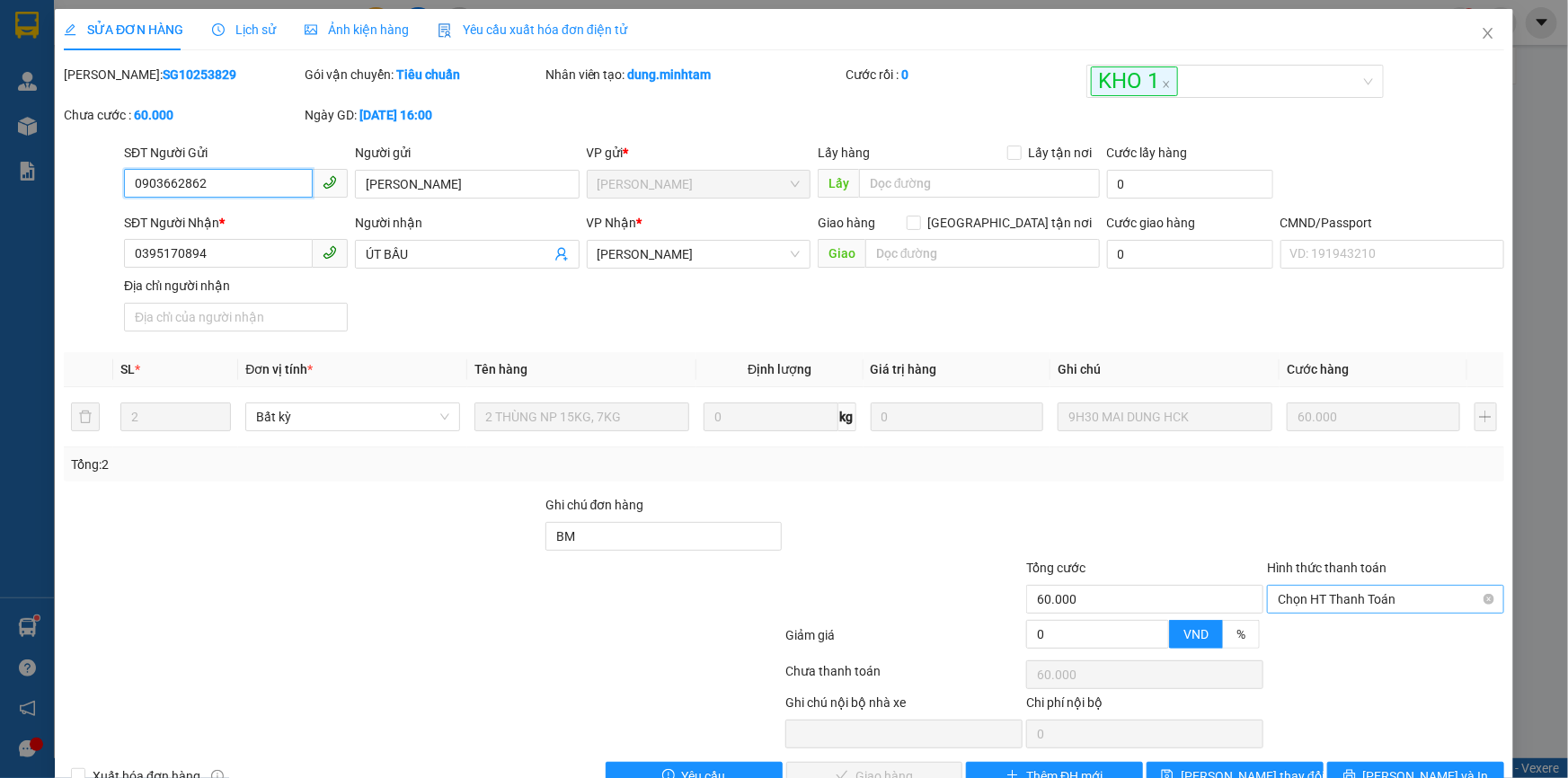
click at [1354, 605] on span "Chọn HT Thanh Toán" at bounding box center [1386, 599] width 215 height 27
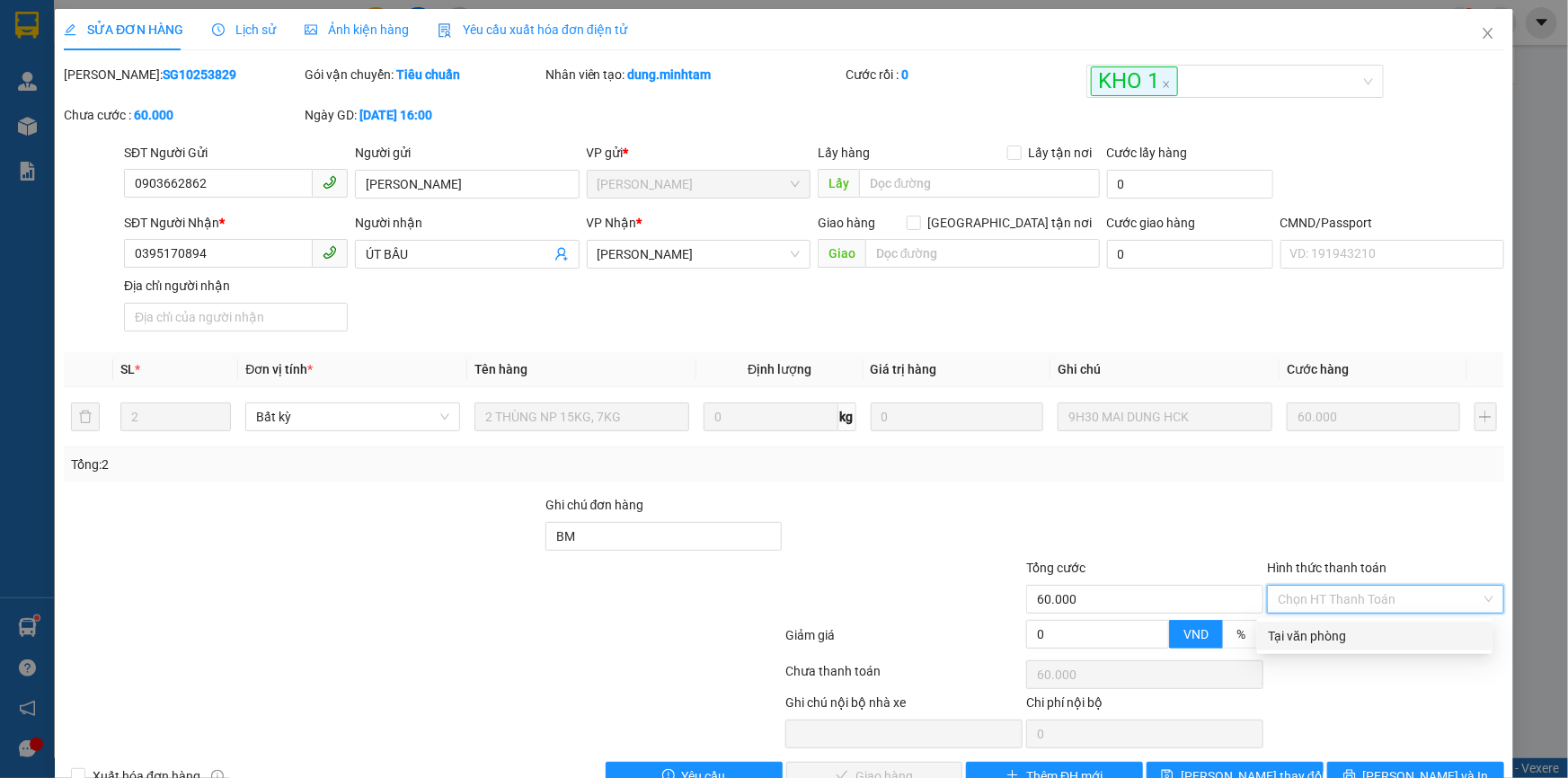
click at [1331, 630] on div "Tại văn phòng" at bounding box center [1375, 636] width 213 height 20
type input "0"
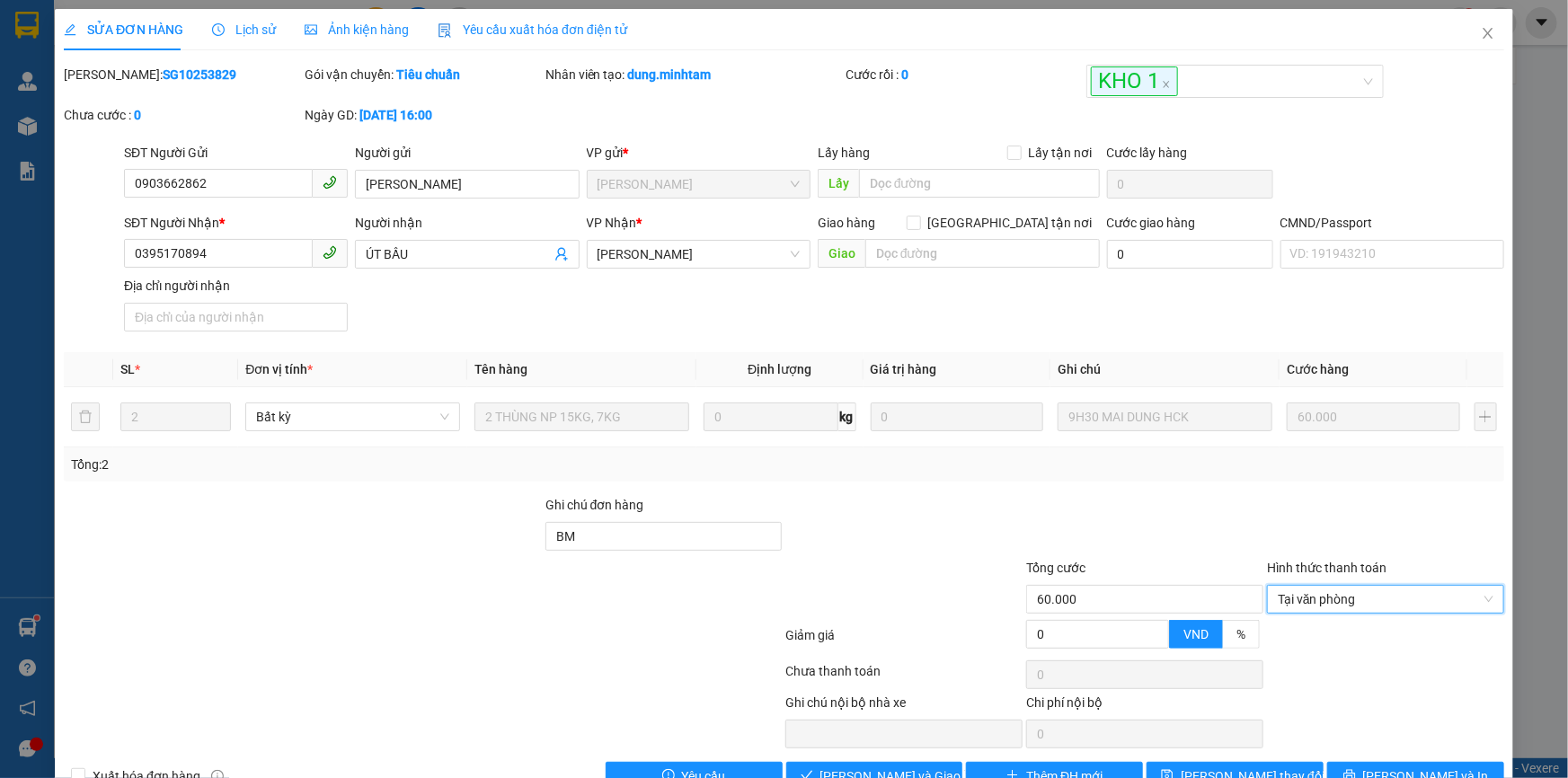
click at [916, 526] on div at bounding box center [904, 526] width 241 height 63
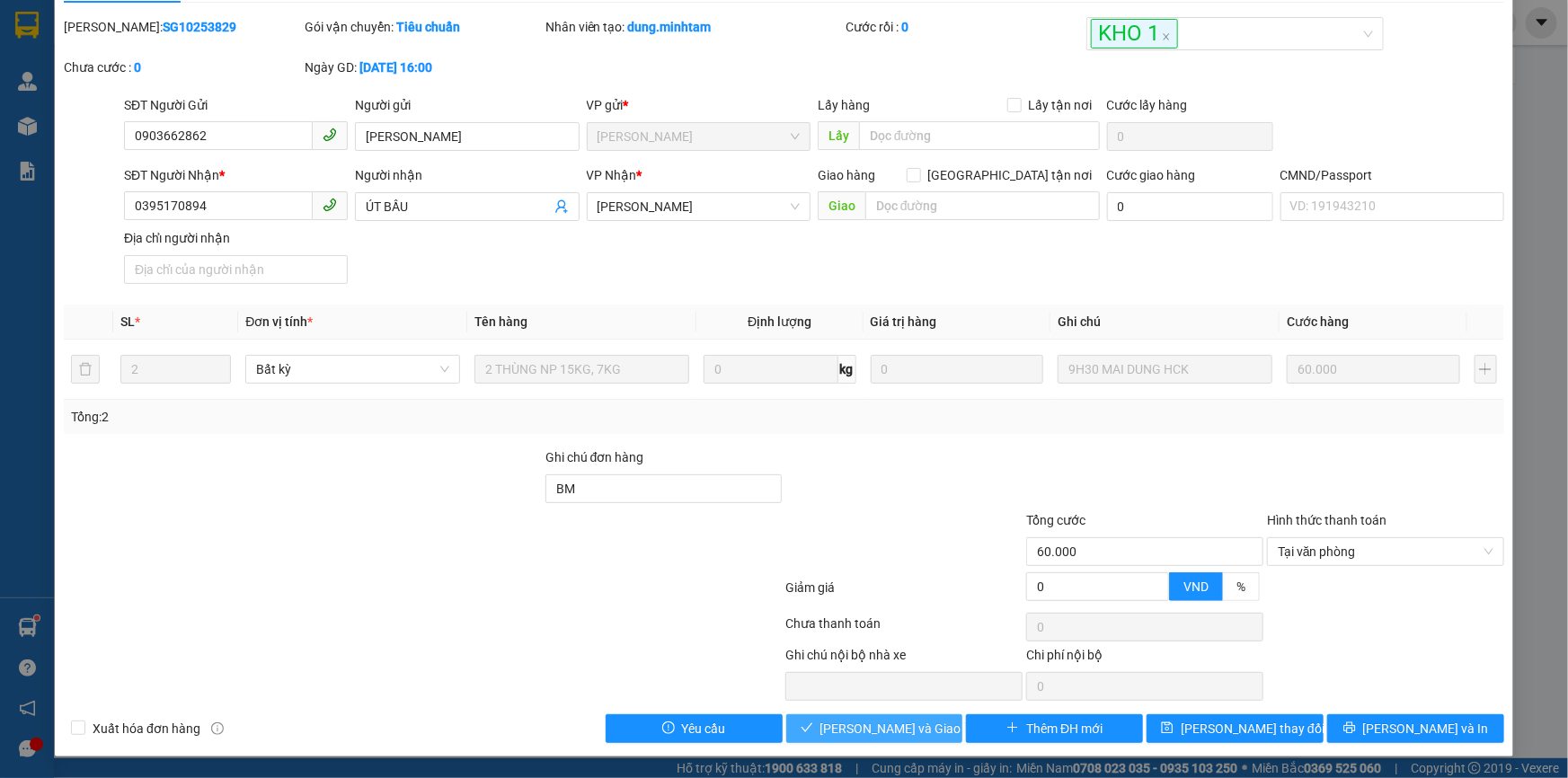
click at [833, 722] on span "[PERSON_NAME] và Giao hàng" at bounding box center [906, 729] width 172 height 20
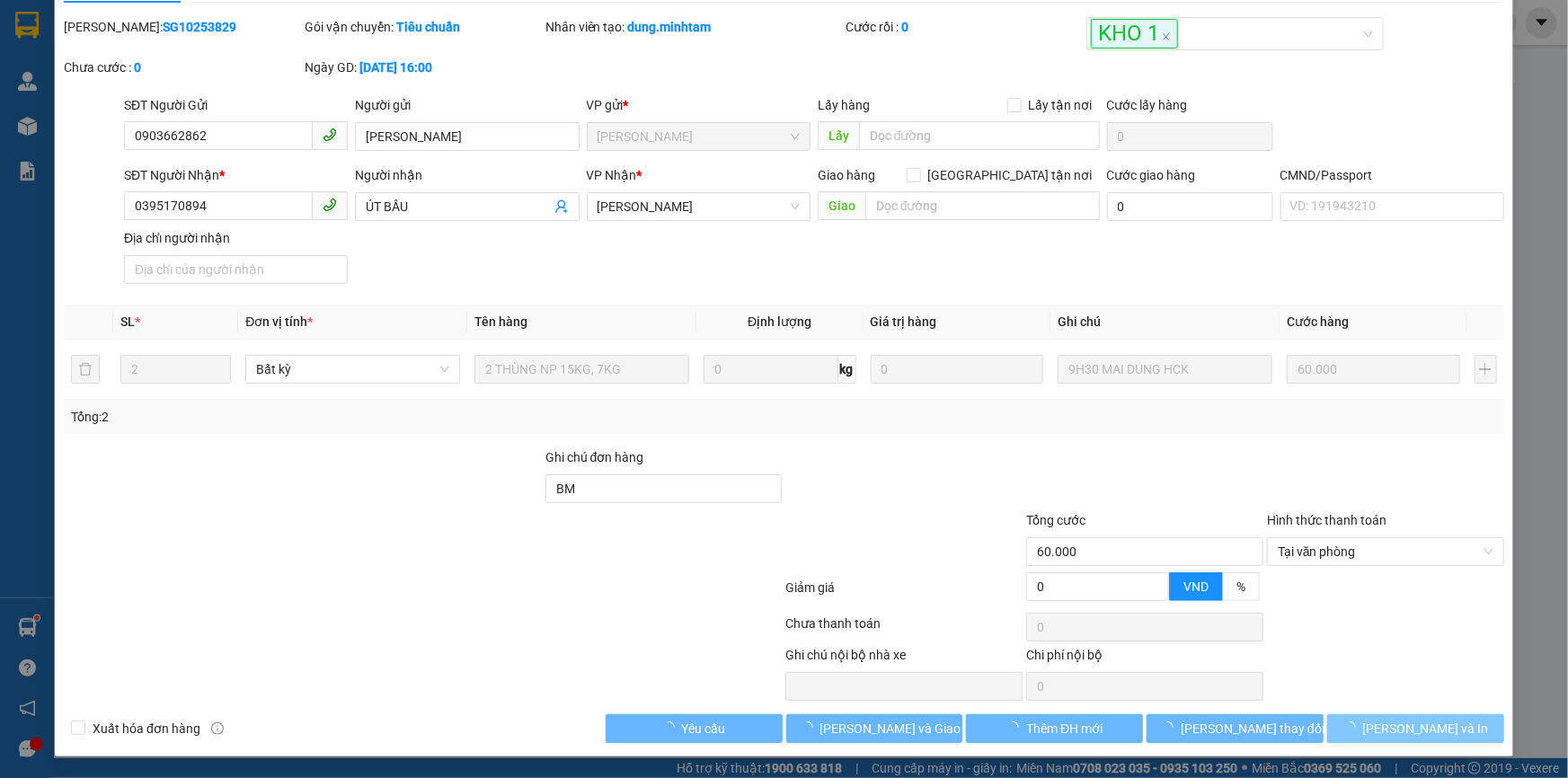
click at [1436, 721] on span "[PERSON_NAME] và In" at bounding box center [1426, 729] width 126 height 20
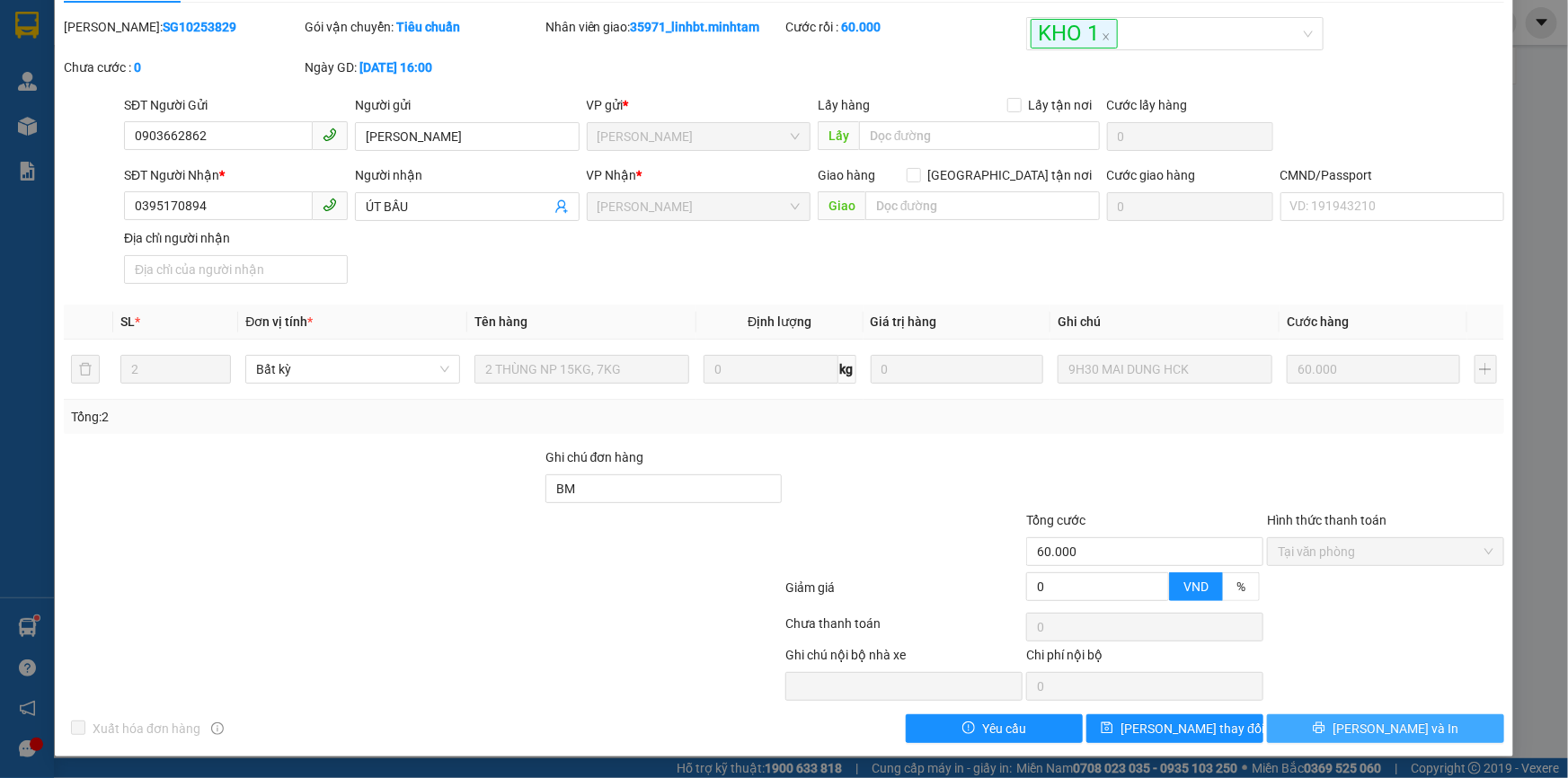
click at [1358, 718] on button "[PERSON_NAME] và In" at bounding box center [1386, 729] width 237 height 29
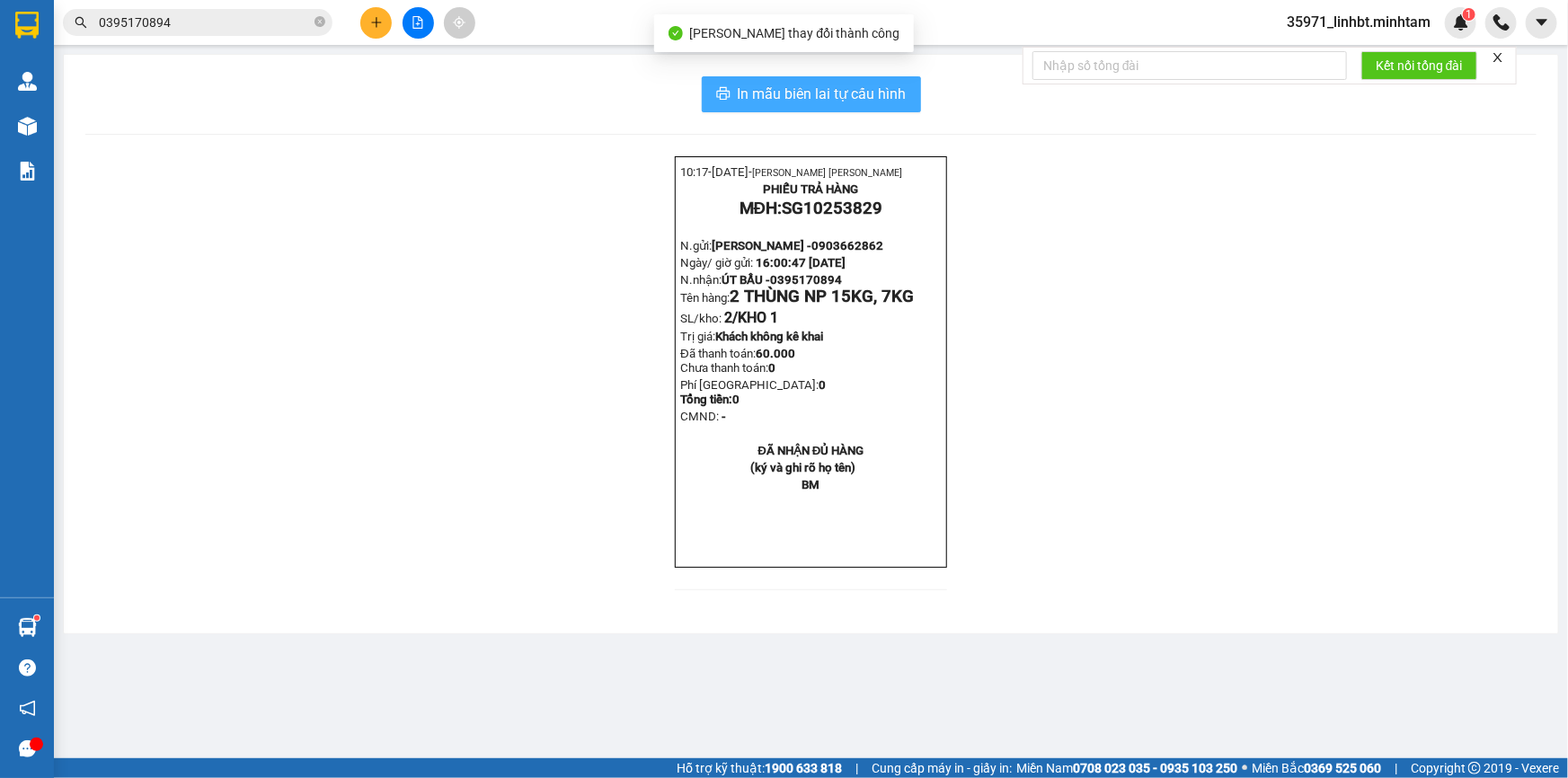
drag, startPoint x: 772, startPoint y: 104, endPoint x: 755, endPoint y: 97, distance: 18.4
click at [774, 104] on span "In mẫu biên lai tự cấu hình" at bounding box center [822, 94] width 169 height 23
click at [243, 13] on input "0395170894" at bounding box center [204, 23] width 212 height 20
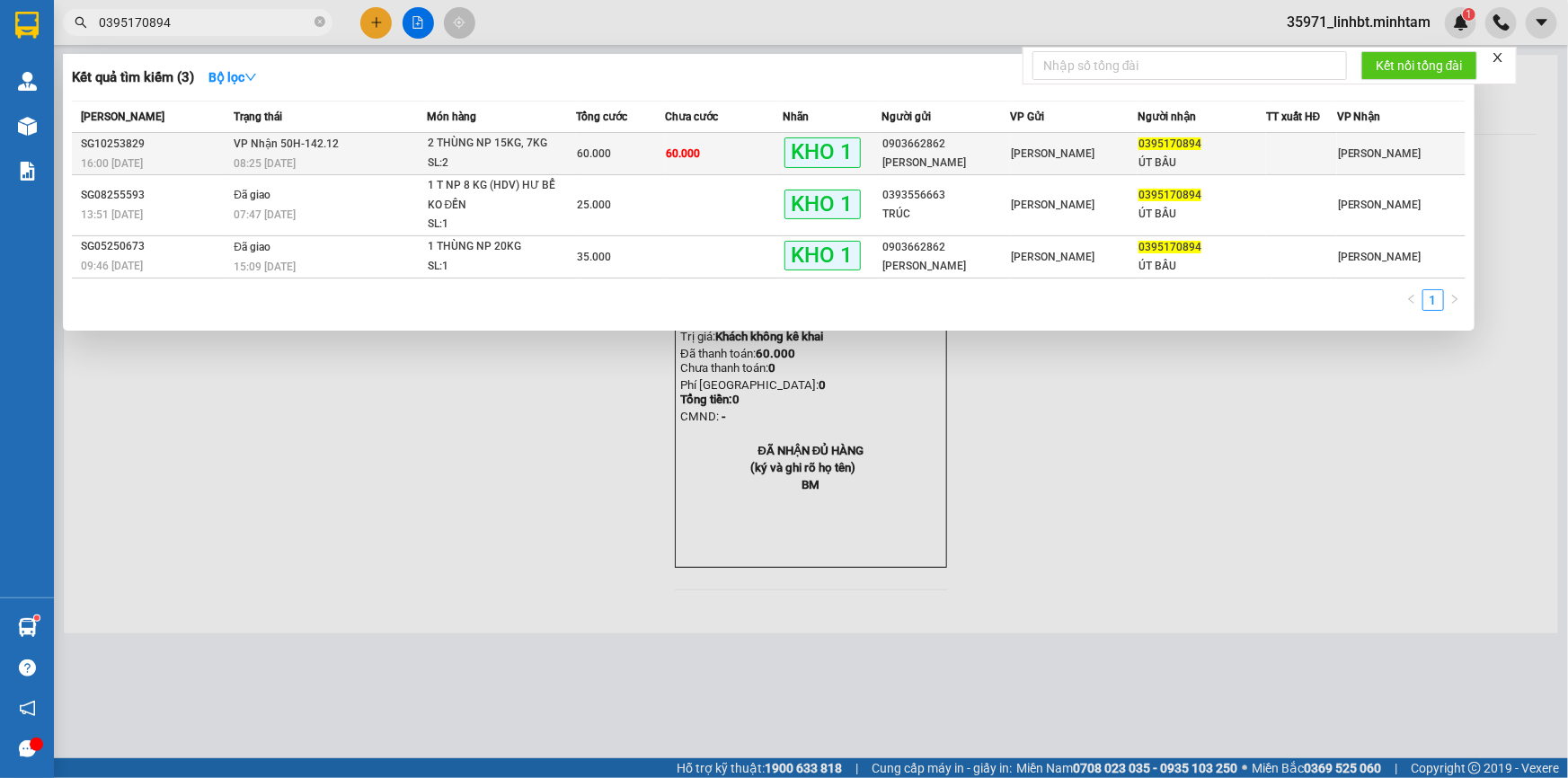
click at [308, 141] on span "VP Nhận 50H-142.12" at bounding box center [286, 144] width 105 height 13
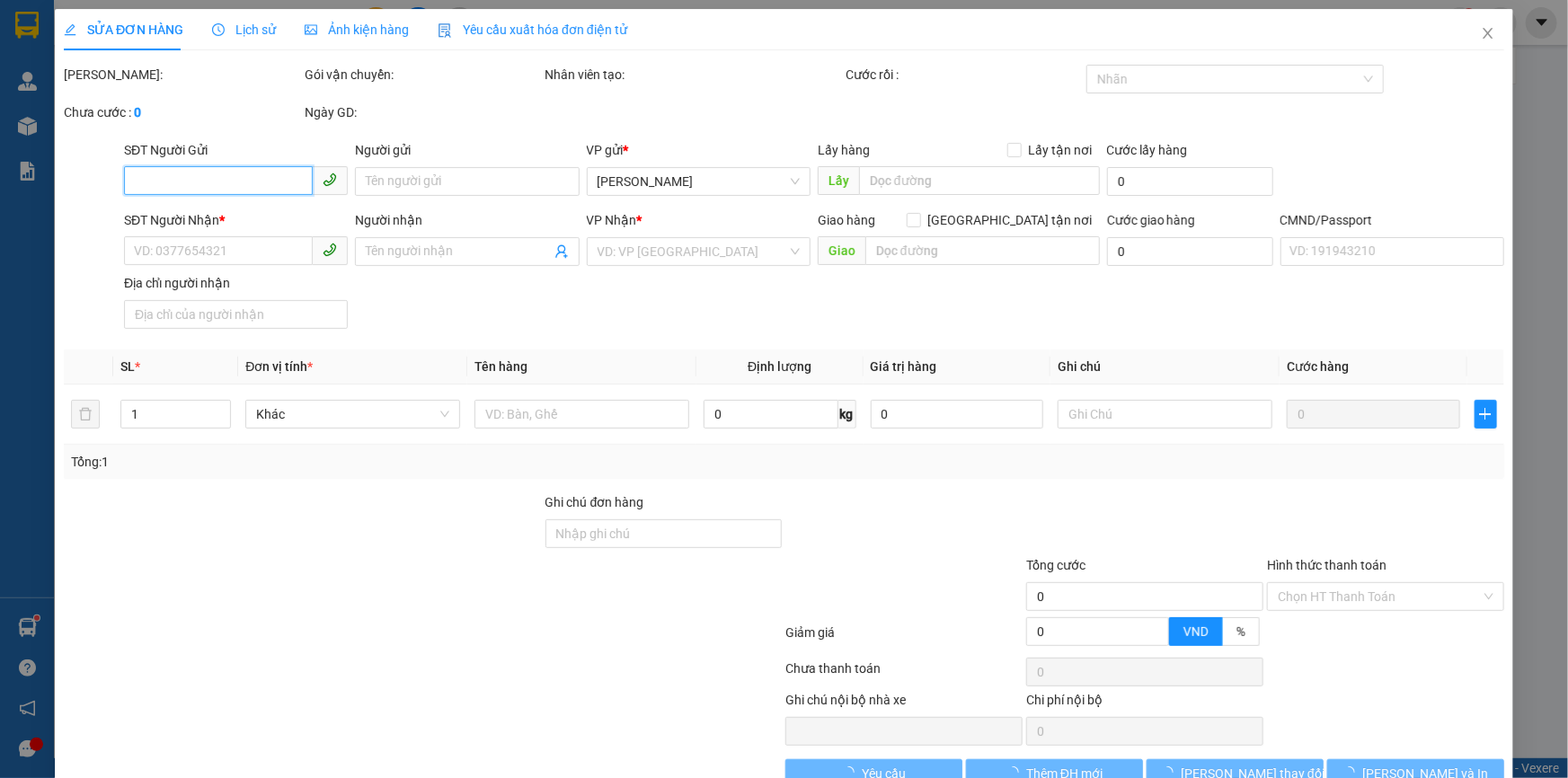
type input "0903662862"
type input "[PERSON_NAME]"
type input "0395170894"
type input "ÚT BẦU"
type input "BM"
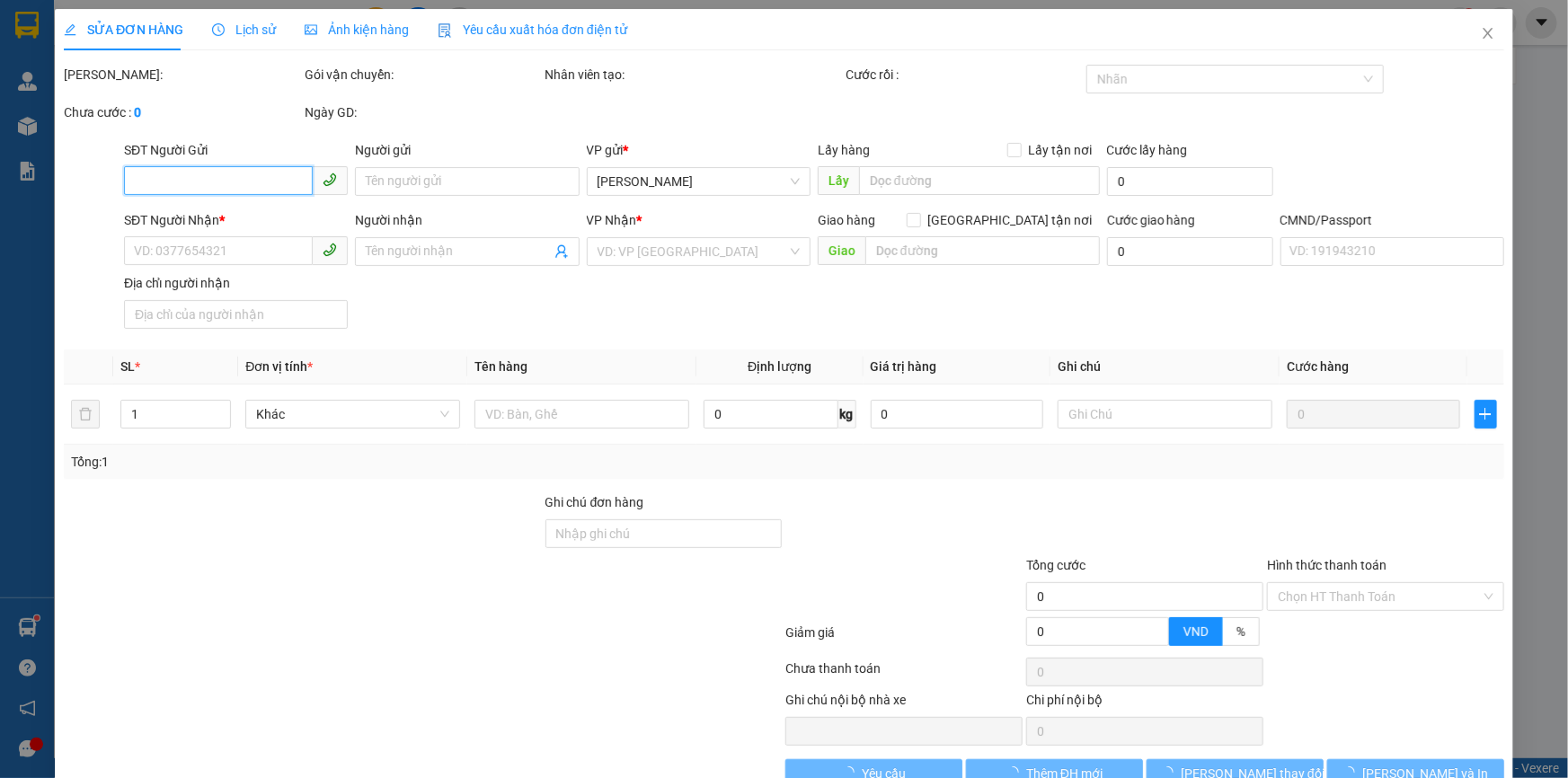
type input "60.000"
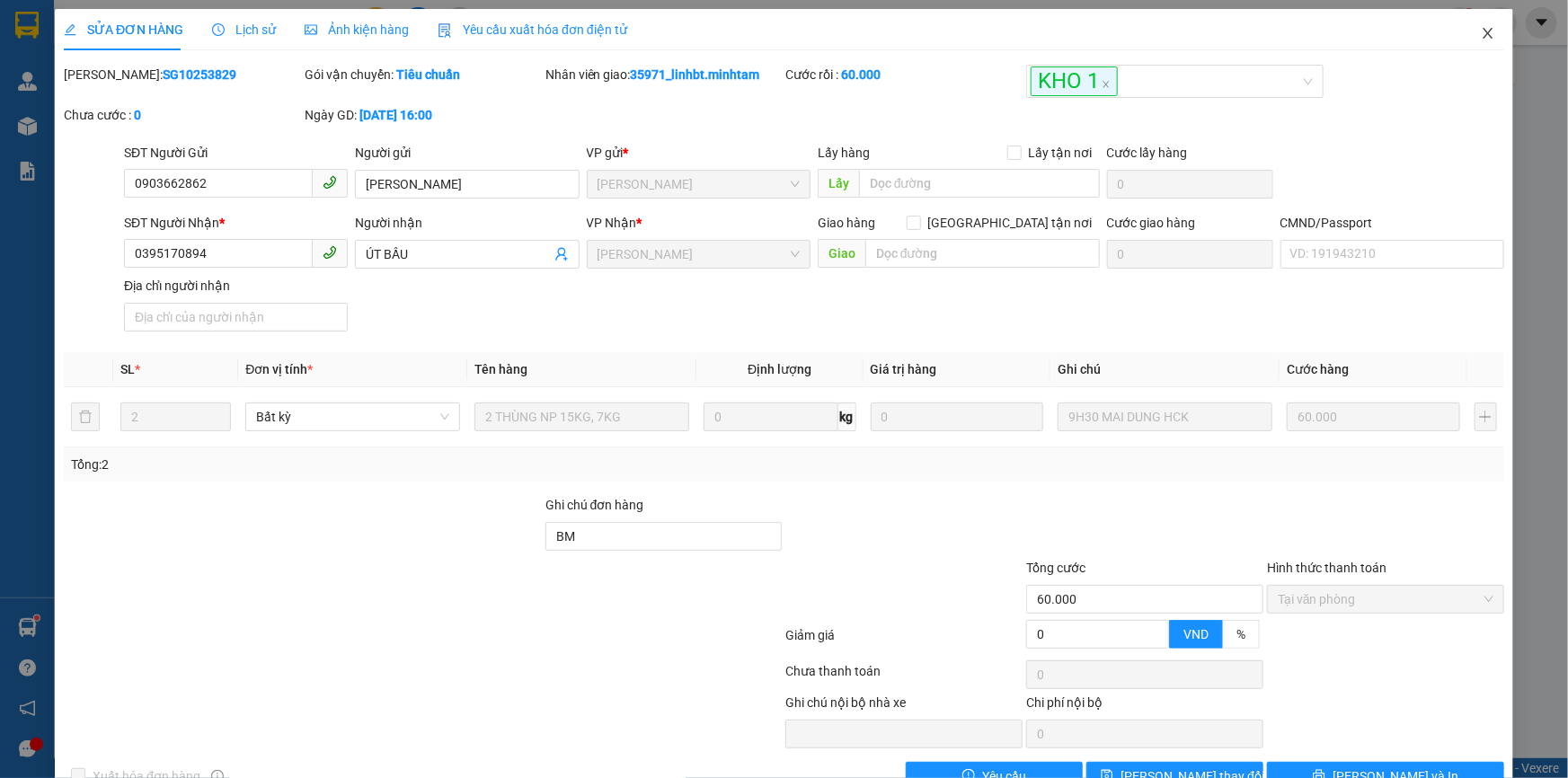
click at [1480, 29] on icon "close" at bounding box center [1488, 34] width 15 height 15
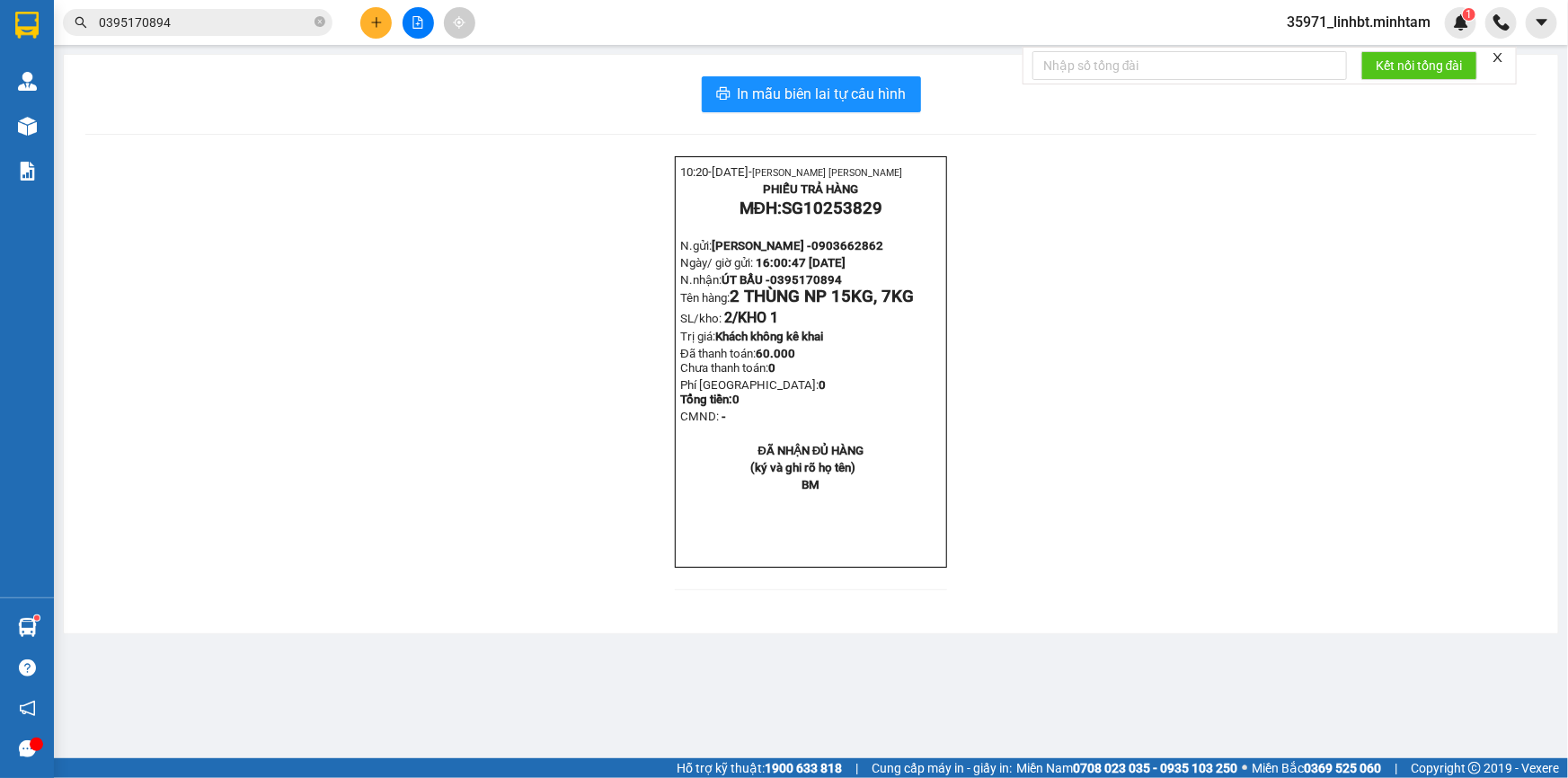
click at [244, 23] on input "0395170894" at bounding box center [204, 23] width 212 height 20
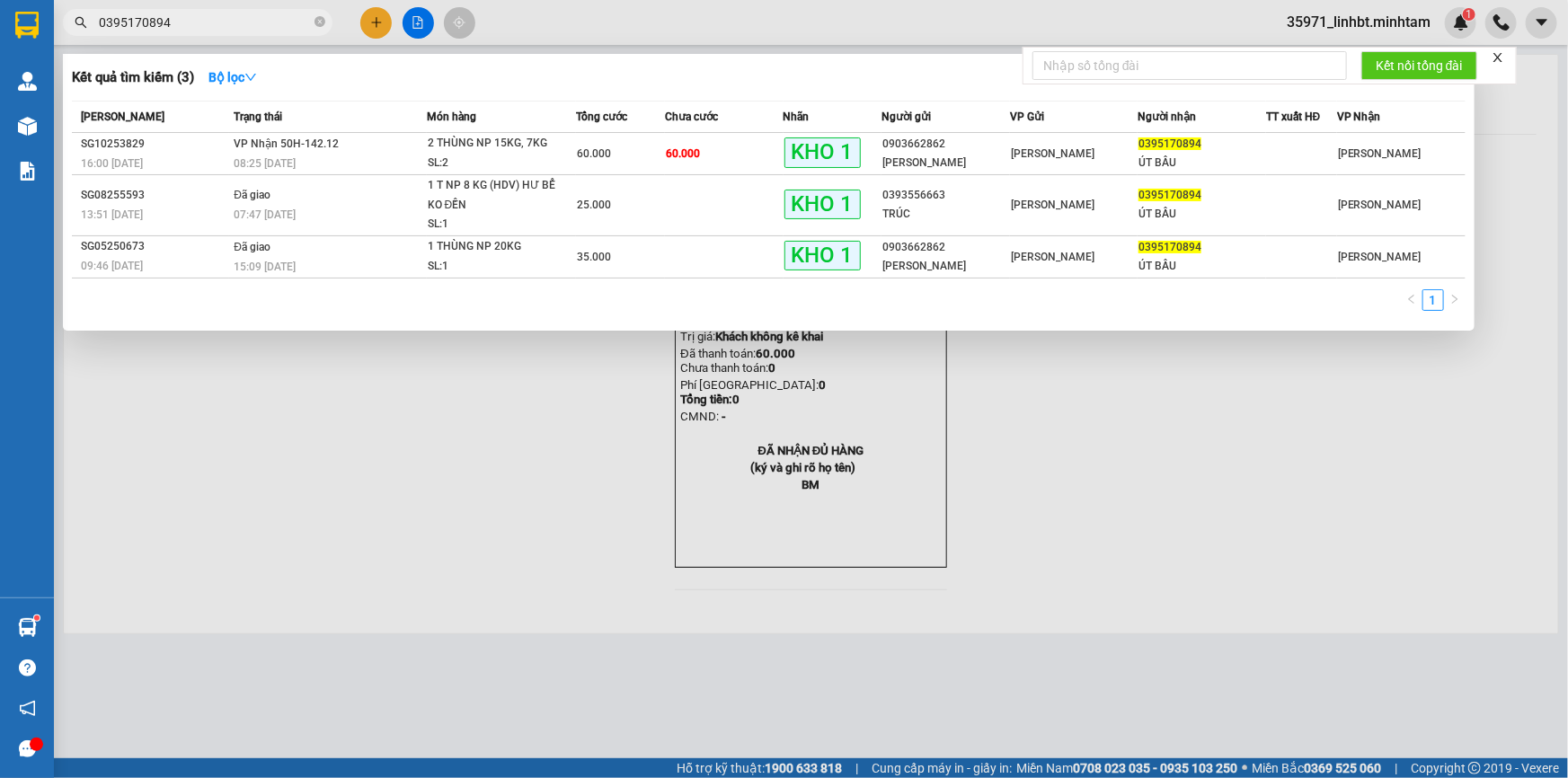
click at [244, 23] on input "0395170894" at bounding box center [204, 23] width 212 height 20
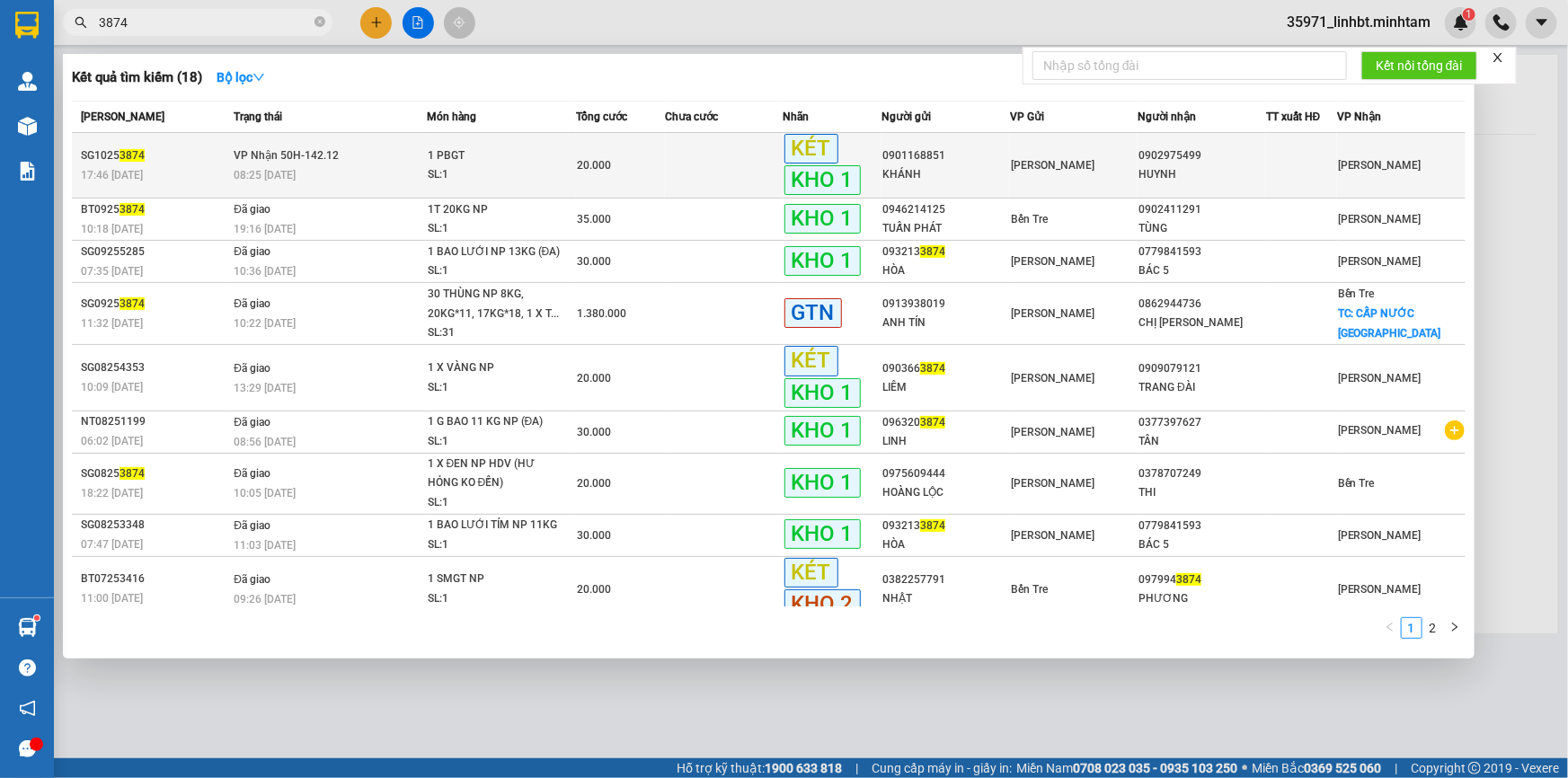
type input "3874"
click at [620, 172] on div "20.000" at bounding box center [620, 165] width 88 height 20
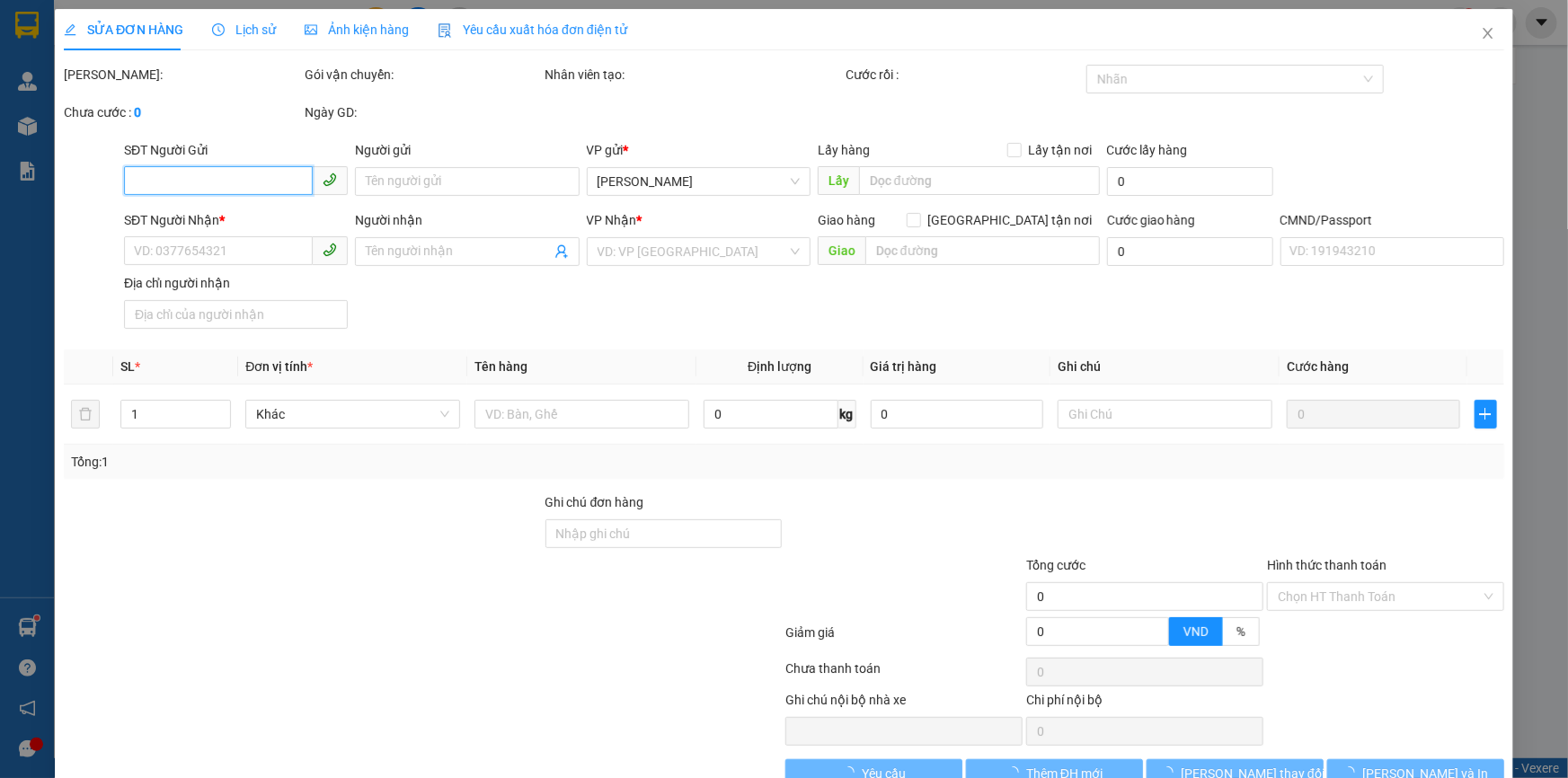
type input "0901168851"
type input "KHÁNH"
type input "0902975499"
type input "HUYNH"
type input "BM"
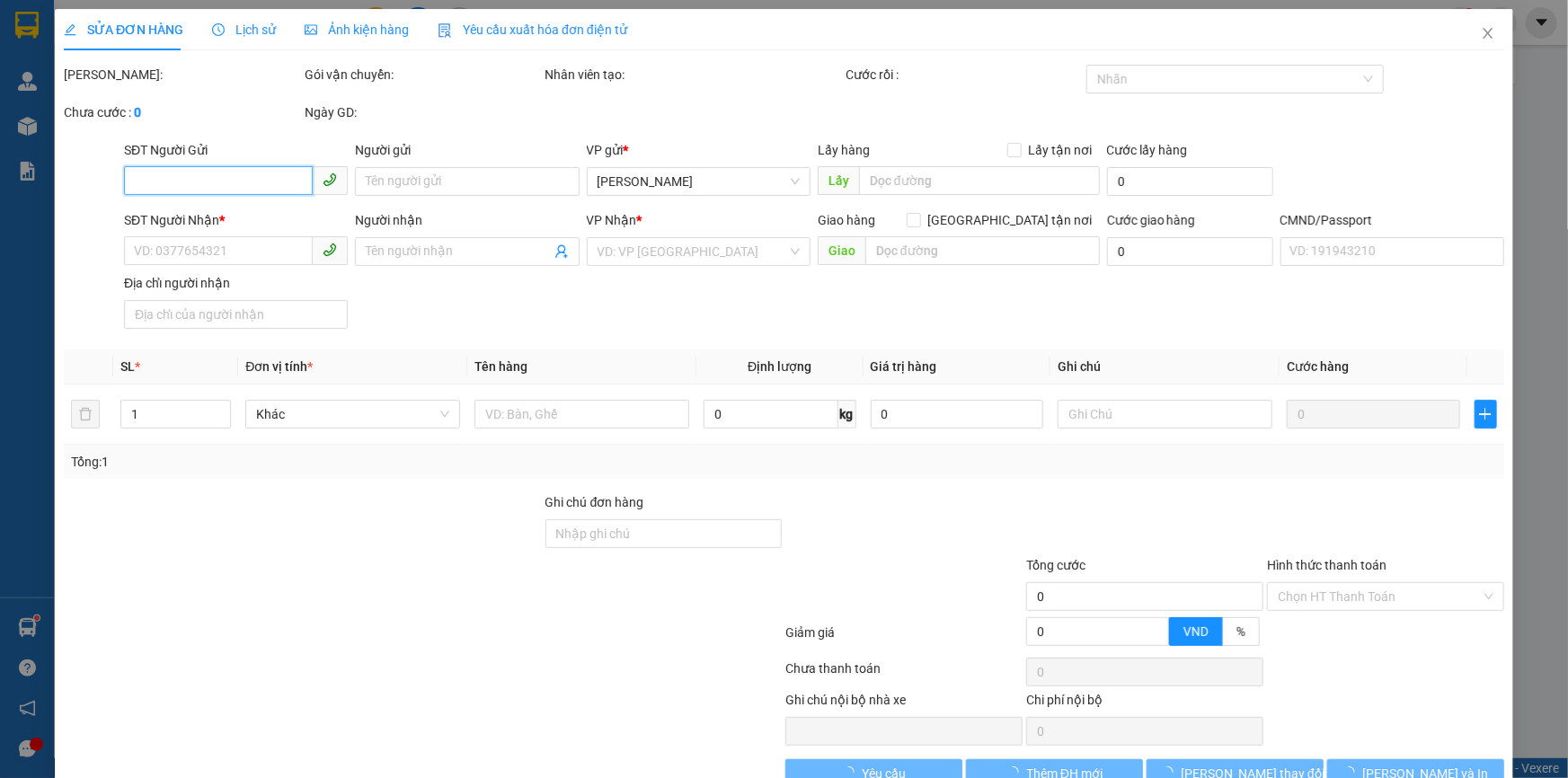
type input "20.000"
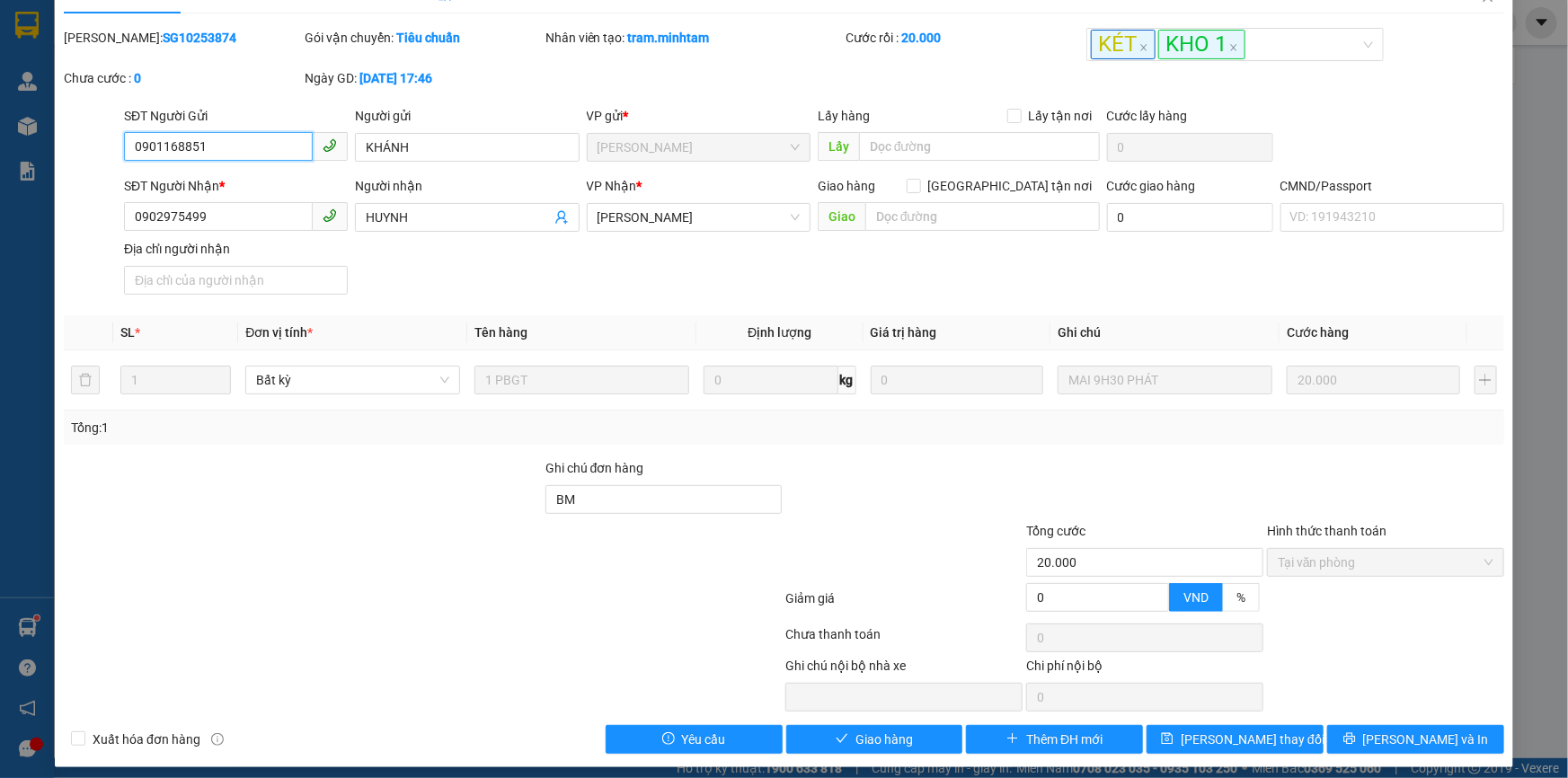
scroll to position [44, 0]
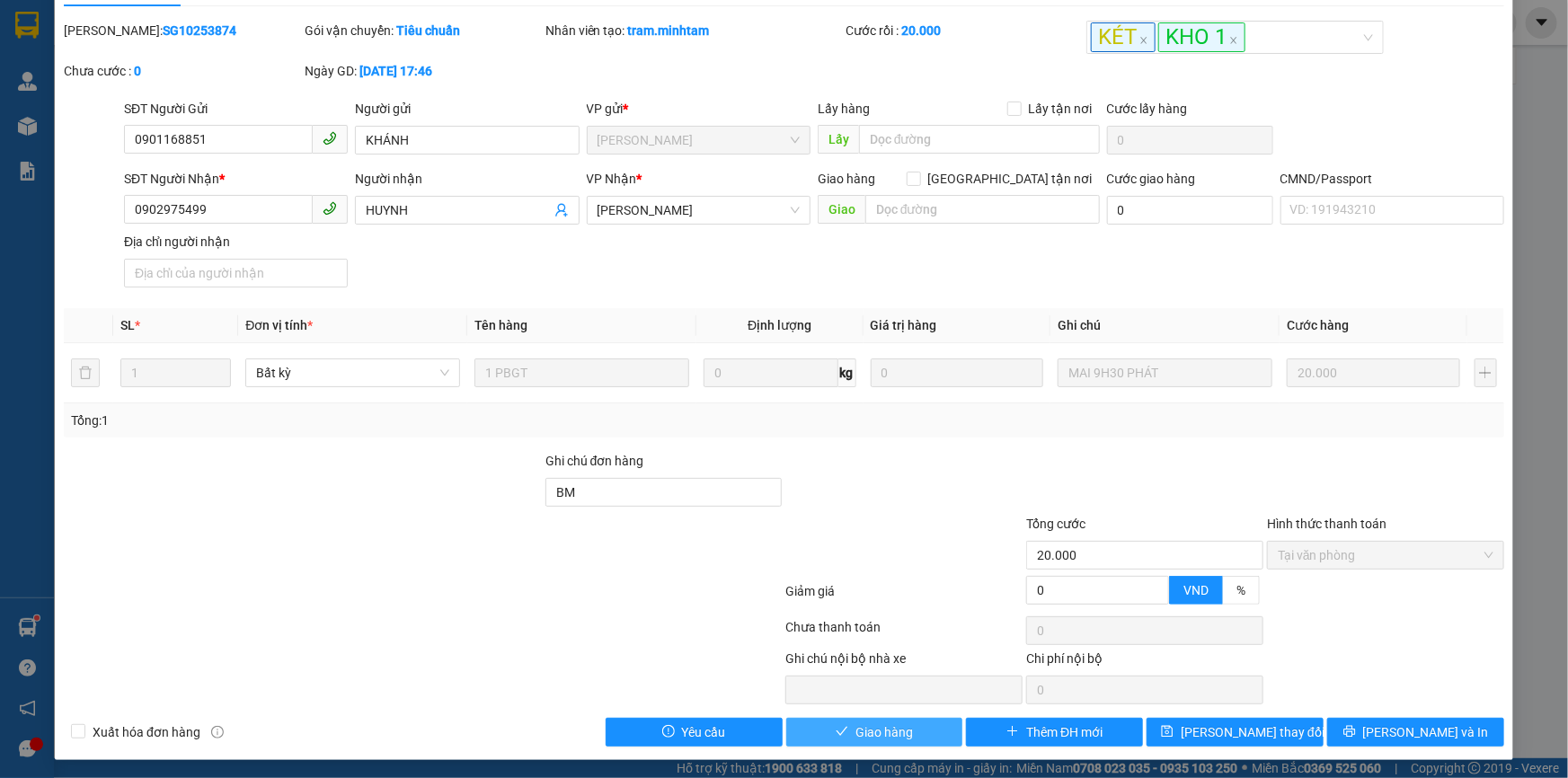
click at [836, 730] on icon "check" at bounding box center [842, 731] width 13 height 13
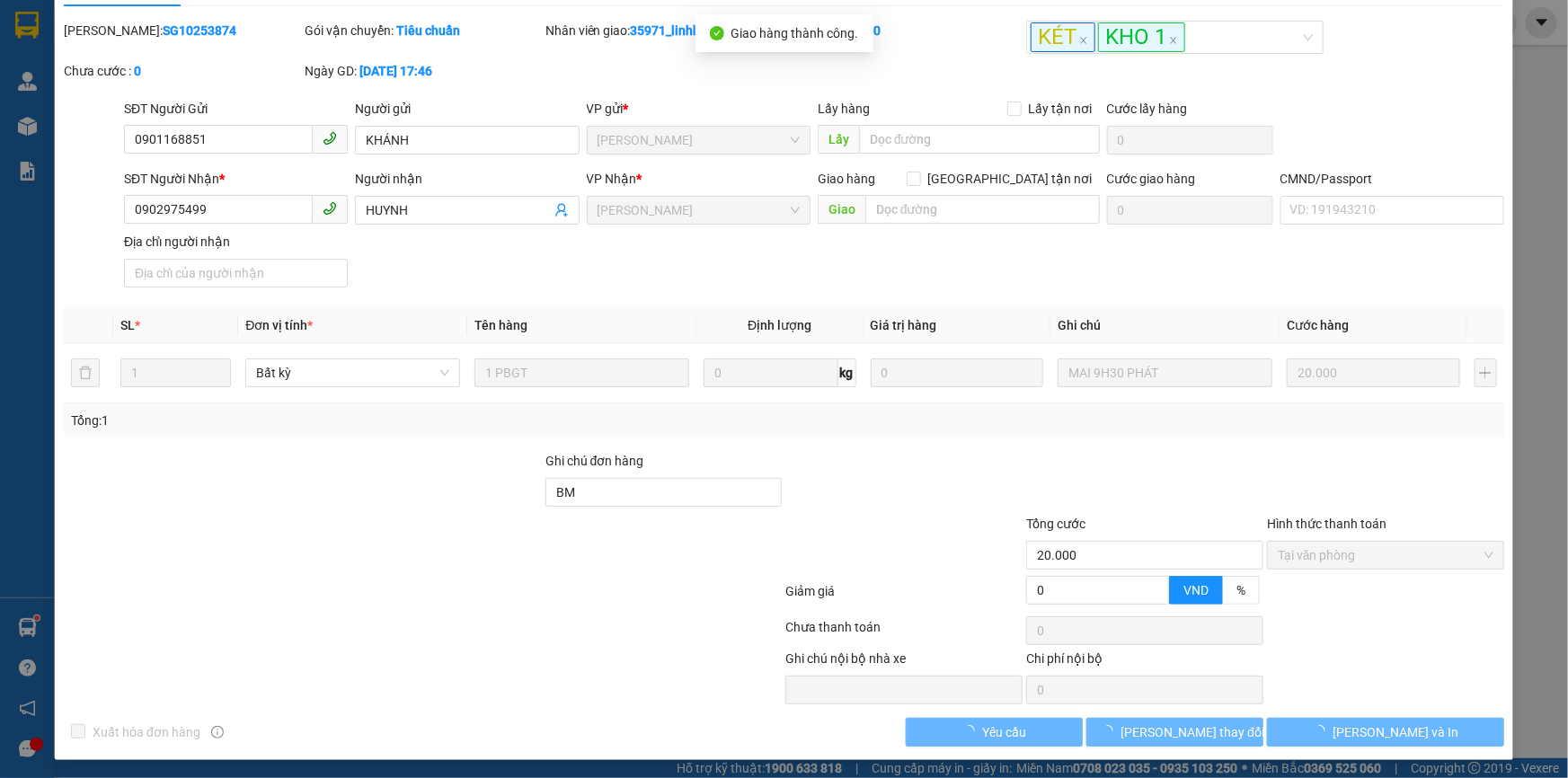
click at [1424, 733] on button "[PERSON_NAME] và In" at bounding box center [1386, 732] width 237 height 29
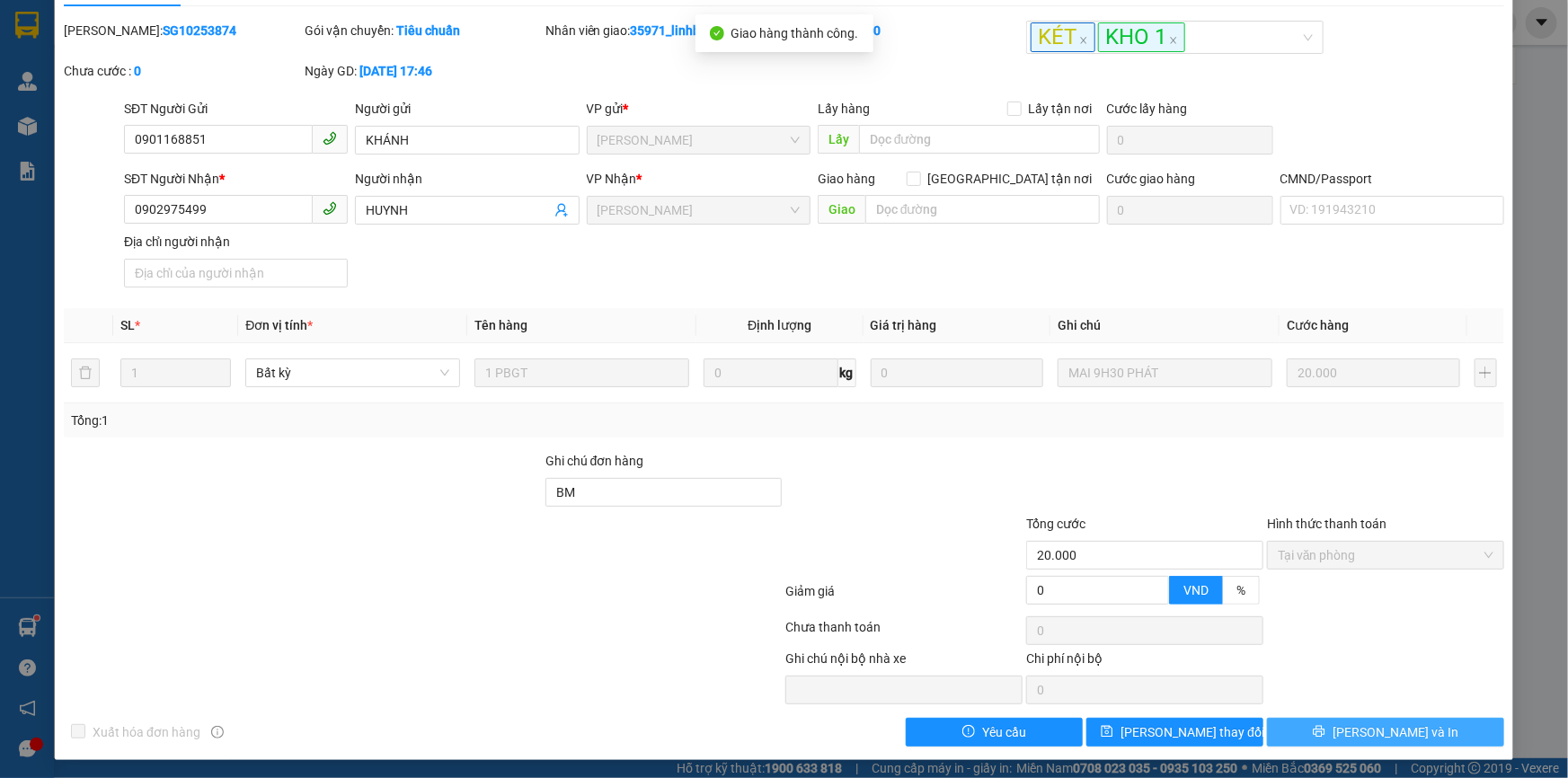
click at [1423, 733] on button "[PERSON_NAME] và In" at bounding box center [1386, 732] width 237 height 29
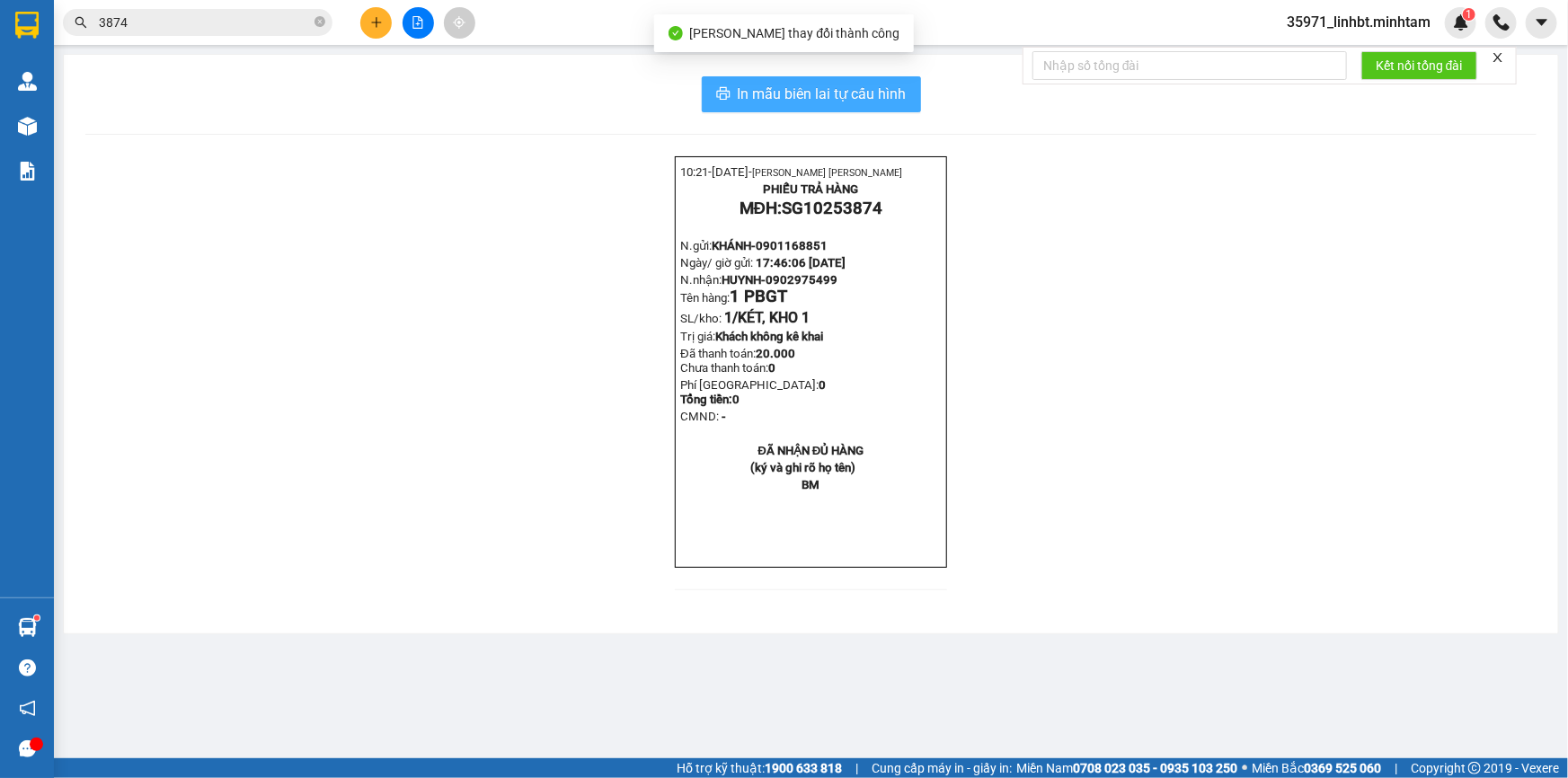
click at [870, 94] on span "In mẫu biên lai tự cấu hình" at bounding box center [822, 94] width 169 height 23
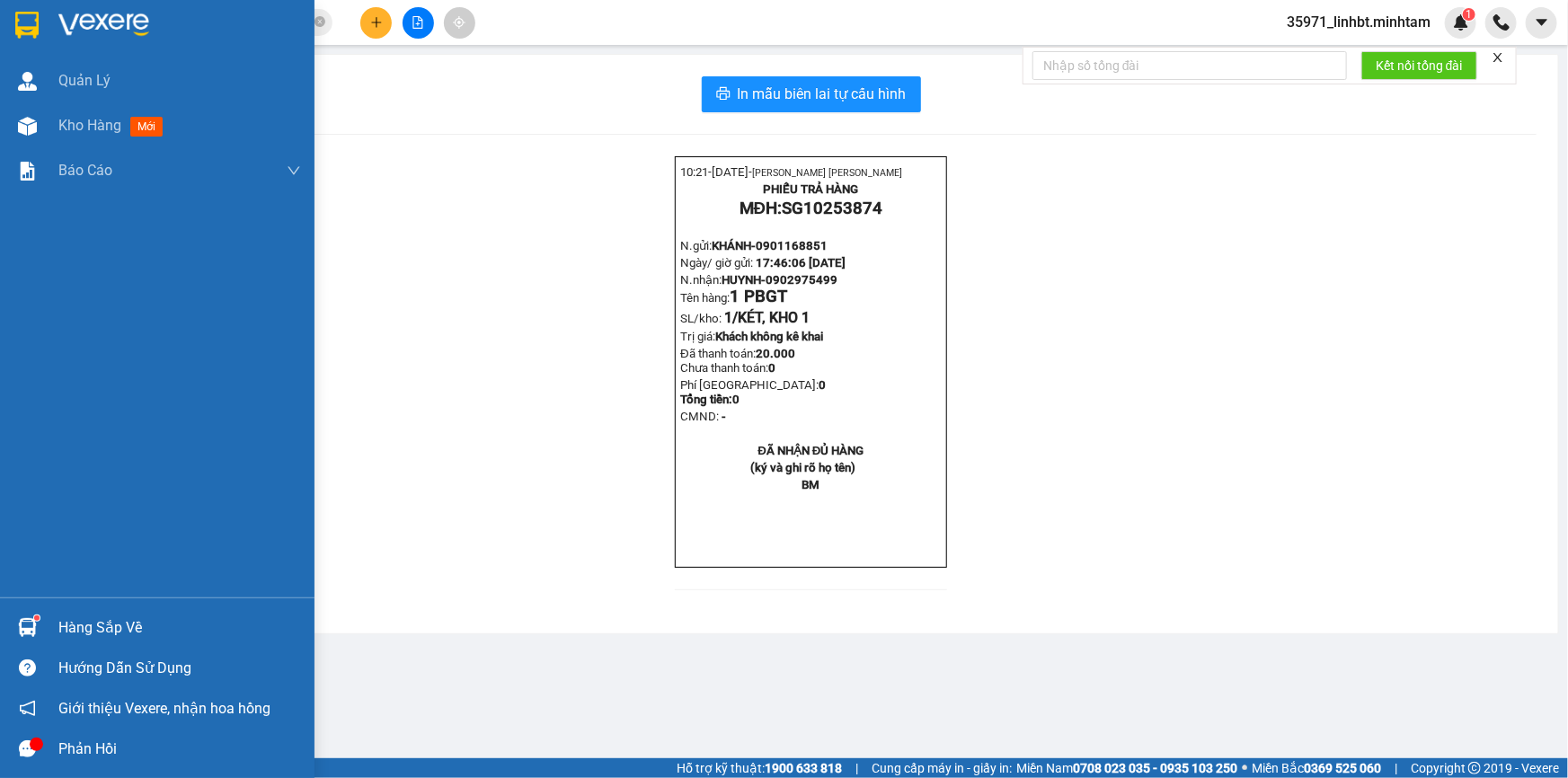
click at [123, 607] on div "Hàng sắp về Hướng dẫn sử dụng Giới thiệu Vexere, nhận hoa hồng Phản hồi" at bounding box center [157, 683] width 315 height 171
click at [97, 626] on div "Hàng sắp về" at bounding box center [180, 628] width 243 height 27
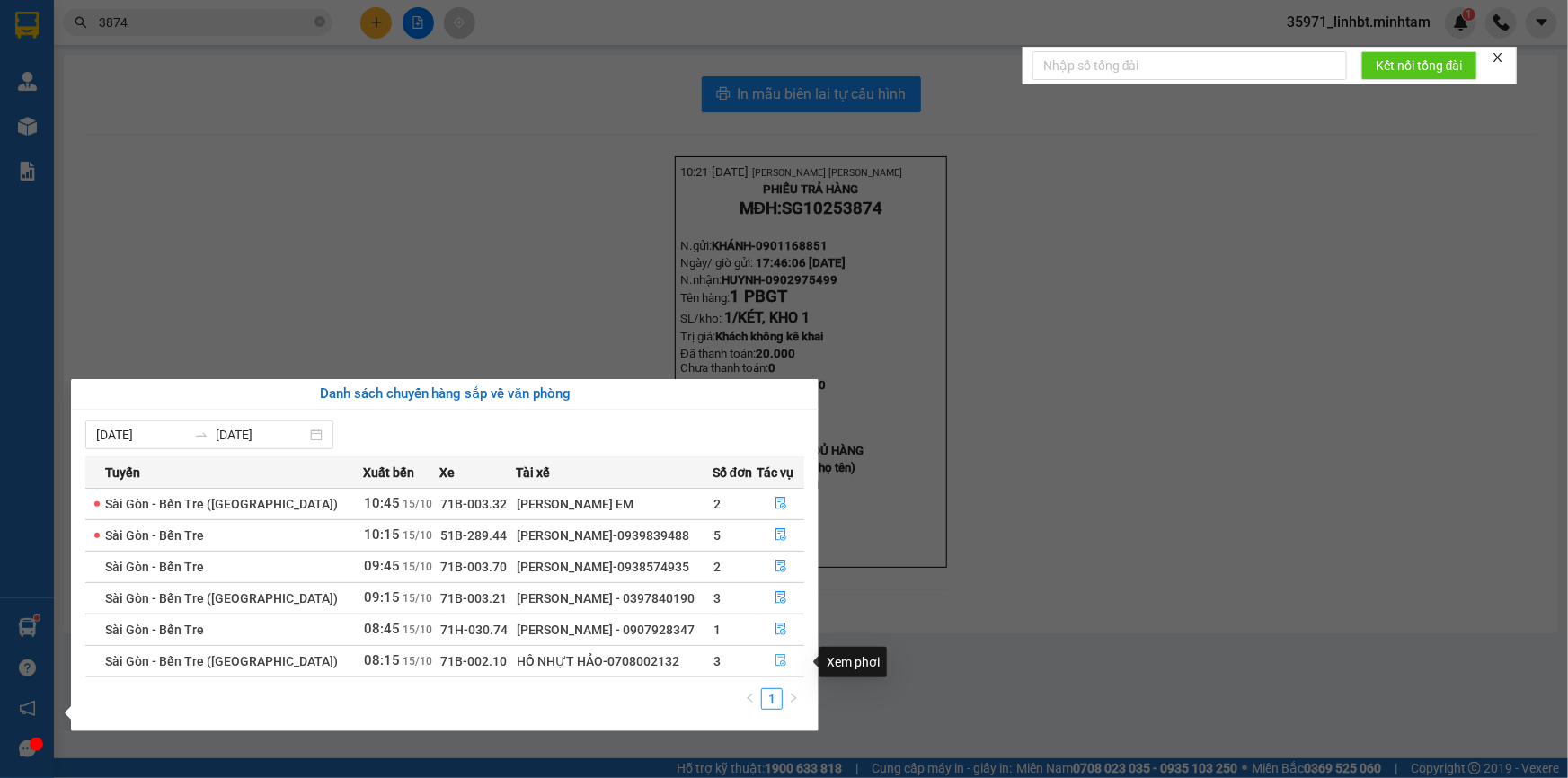
click at [781, 661] on icon "file-done" at bounding box center [781, 660] width 13 height 13
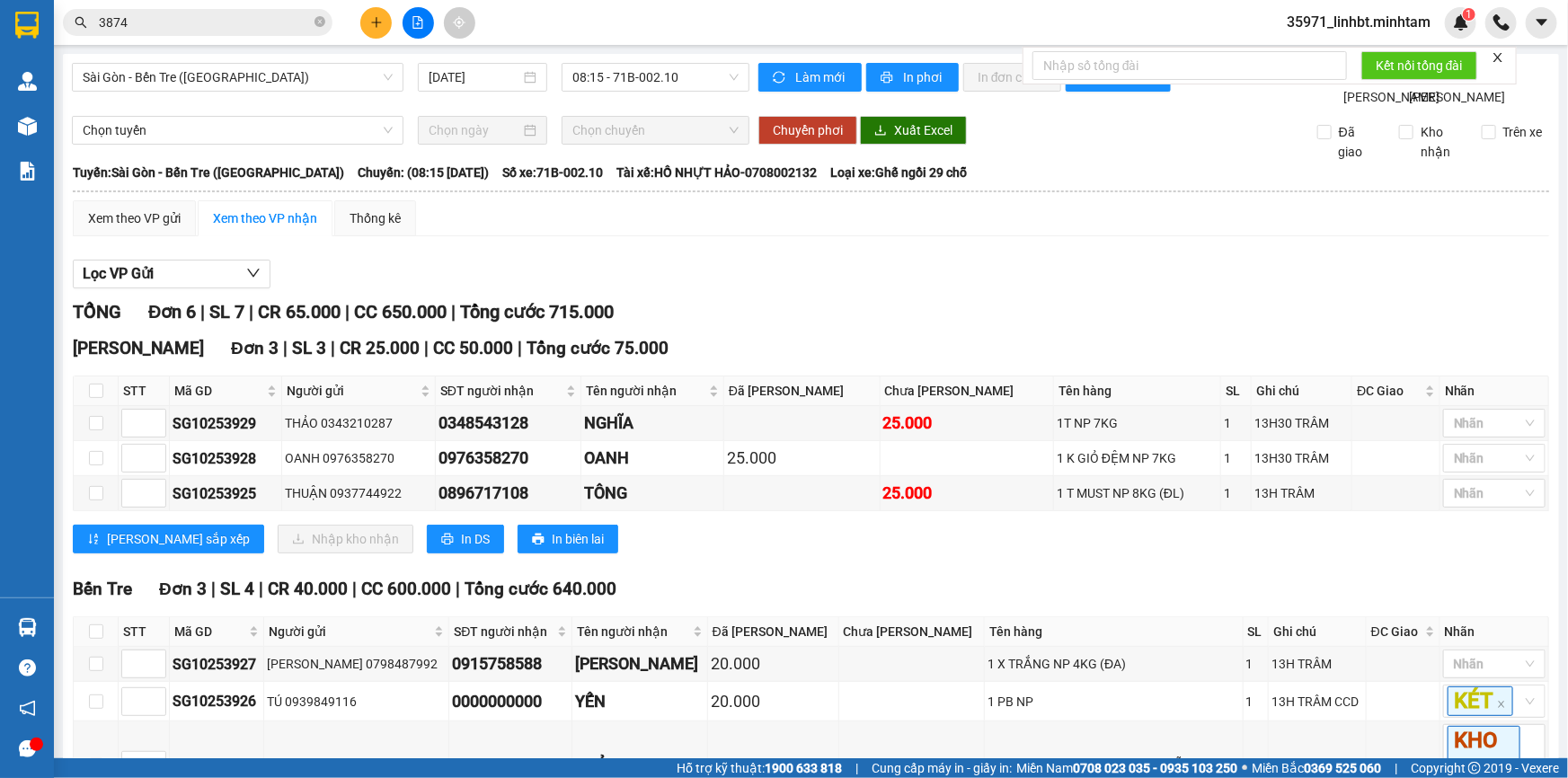
drag, startPoint x: 161, startPoint y: 32, endPoint x: 169, endPoint y: 19, distance: 15.3
click at [161, 30] on span "3874" at bounding box center [197, 23] width 269 height 27
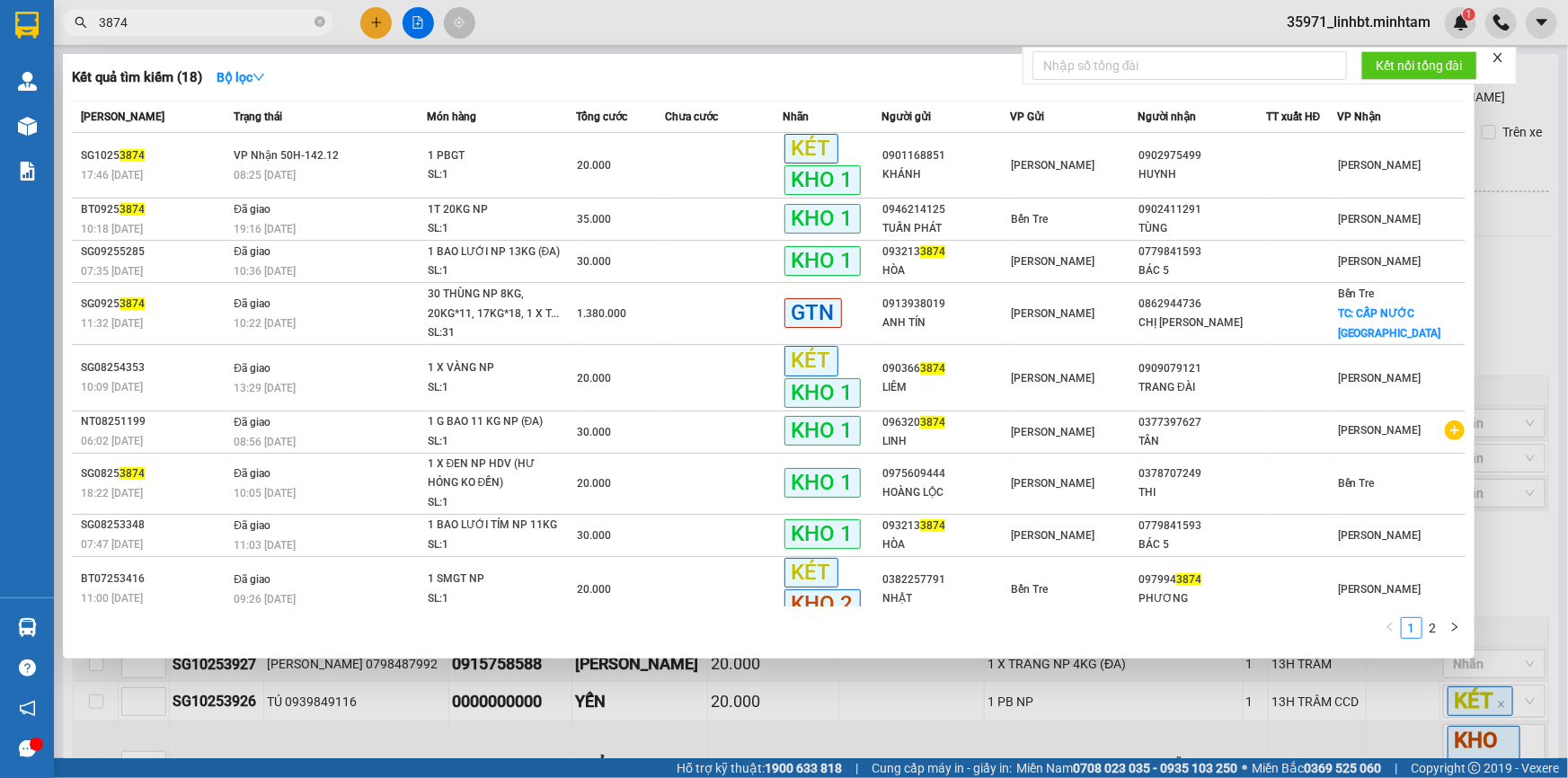
click at [169, 19] on input "3874" at bounding box center [204, 23] width 212 height 20
click at [170, 18] on input "3874" at bounding box center [204, 23] width 212 height 20
type input "0"
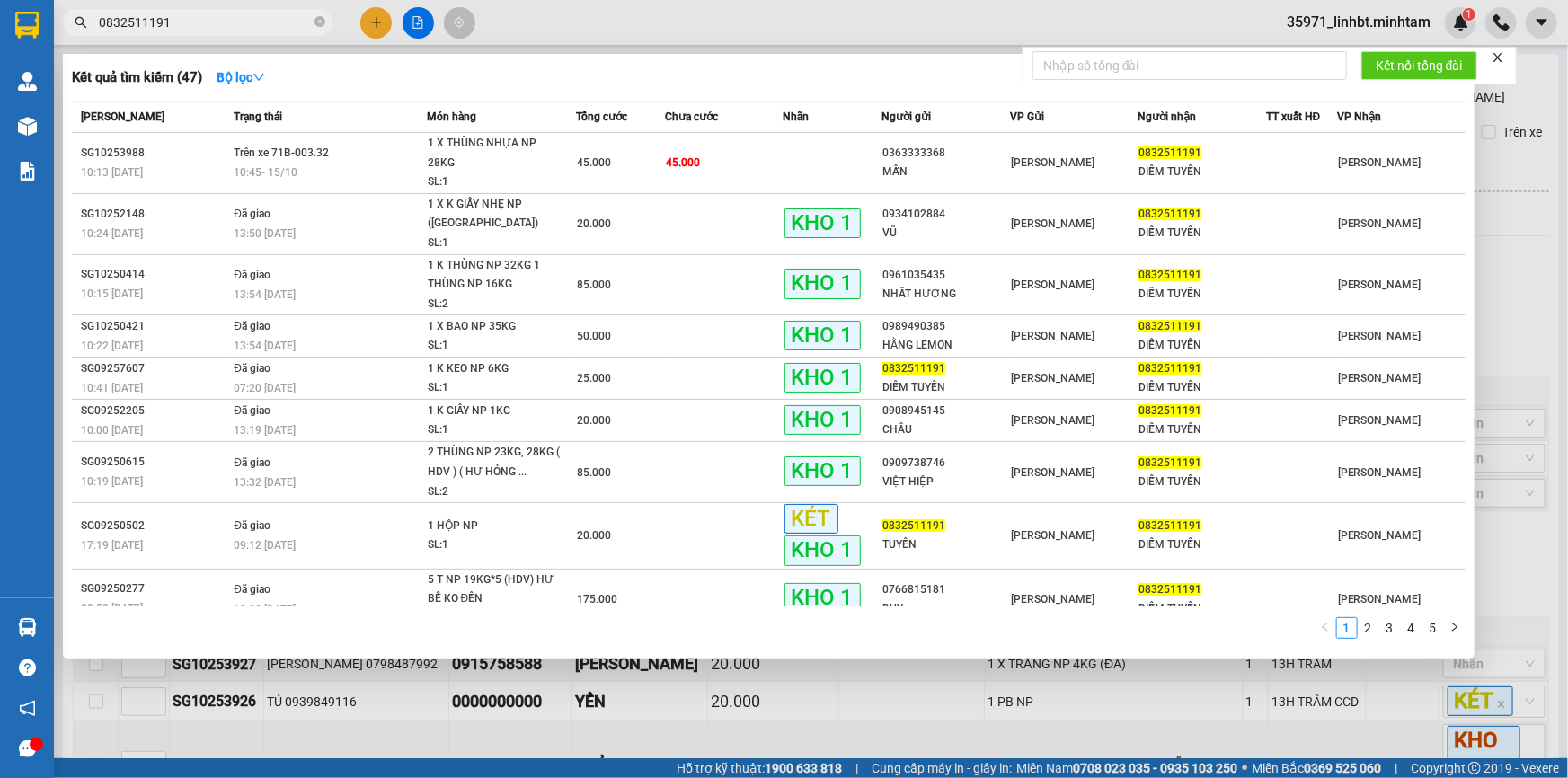
type input "0832511191"
click at [377, 20] on div at bounding box center [784, 389] width 1568 height 778
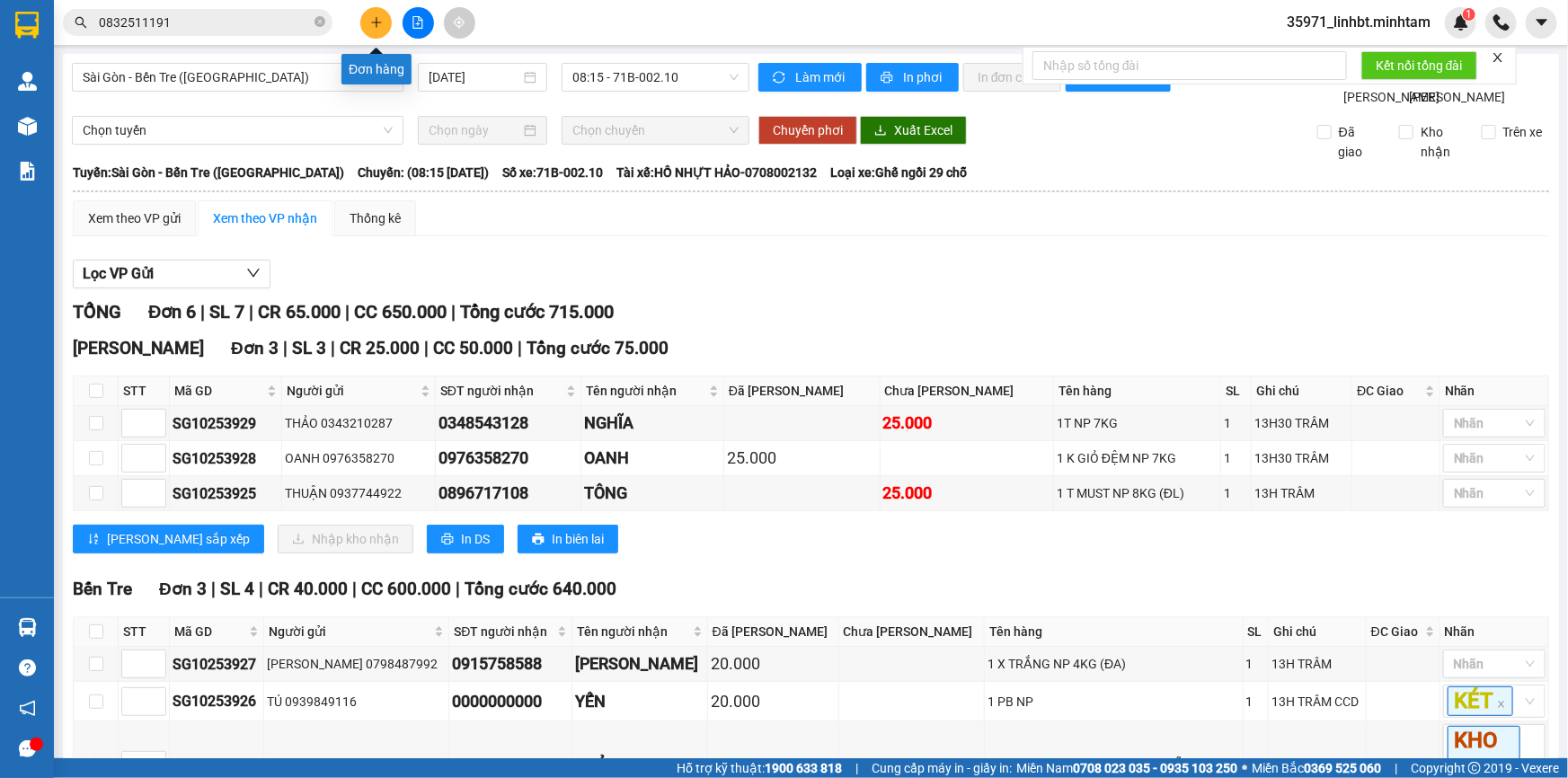
click at [376, 23] on icon "plus" at bounding box center [376, 22] width 10 height 1
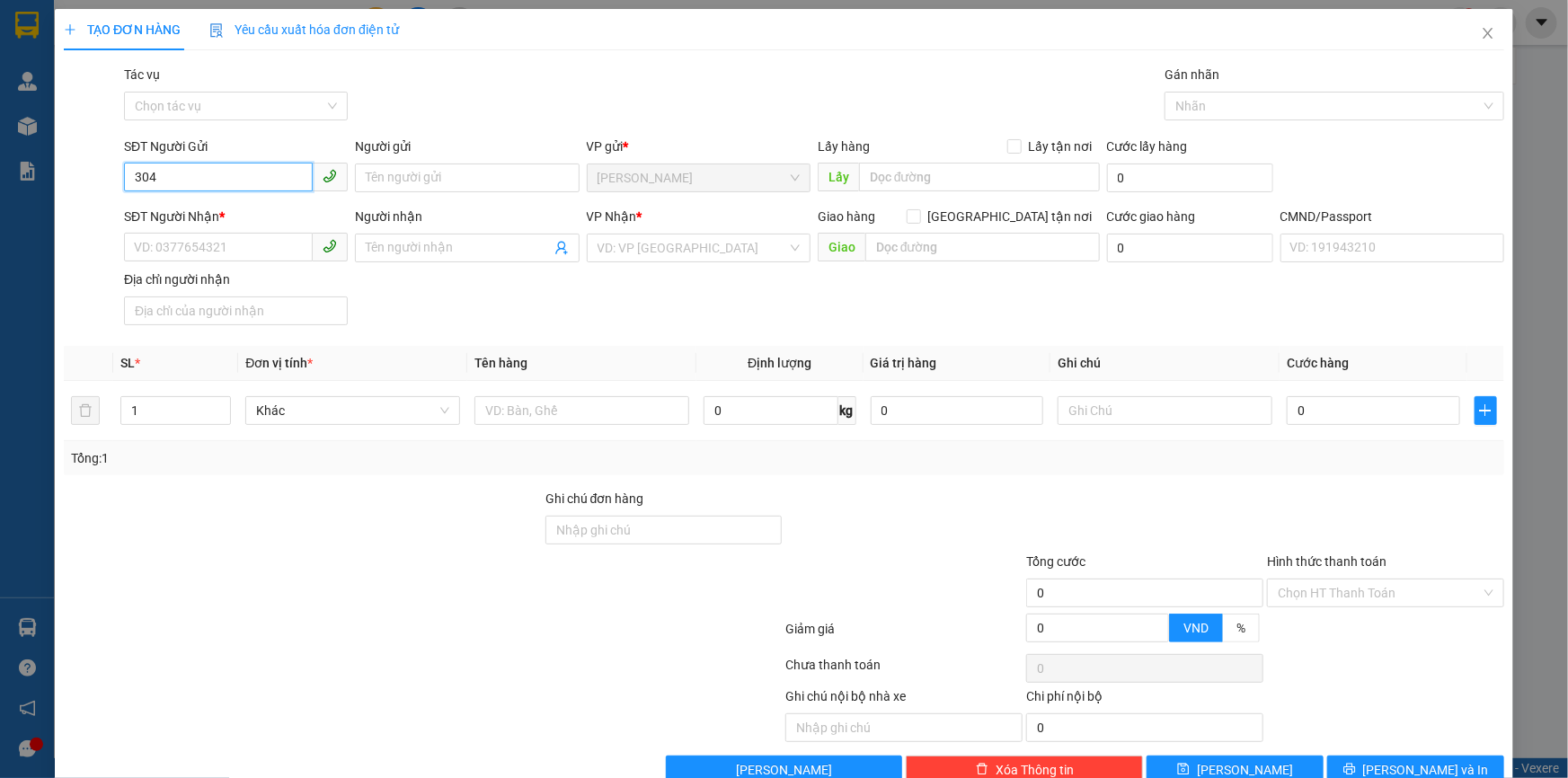
type input "3049"
click at [274, 176] on input "3049" at bounding box center [218, 177] width 189 height 29
click at [252, 219] on div "0354635464 - TÚ" at bounding box center [234, 214] width 201 height 20
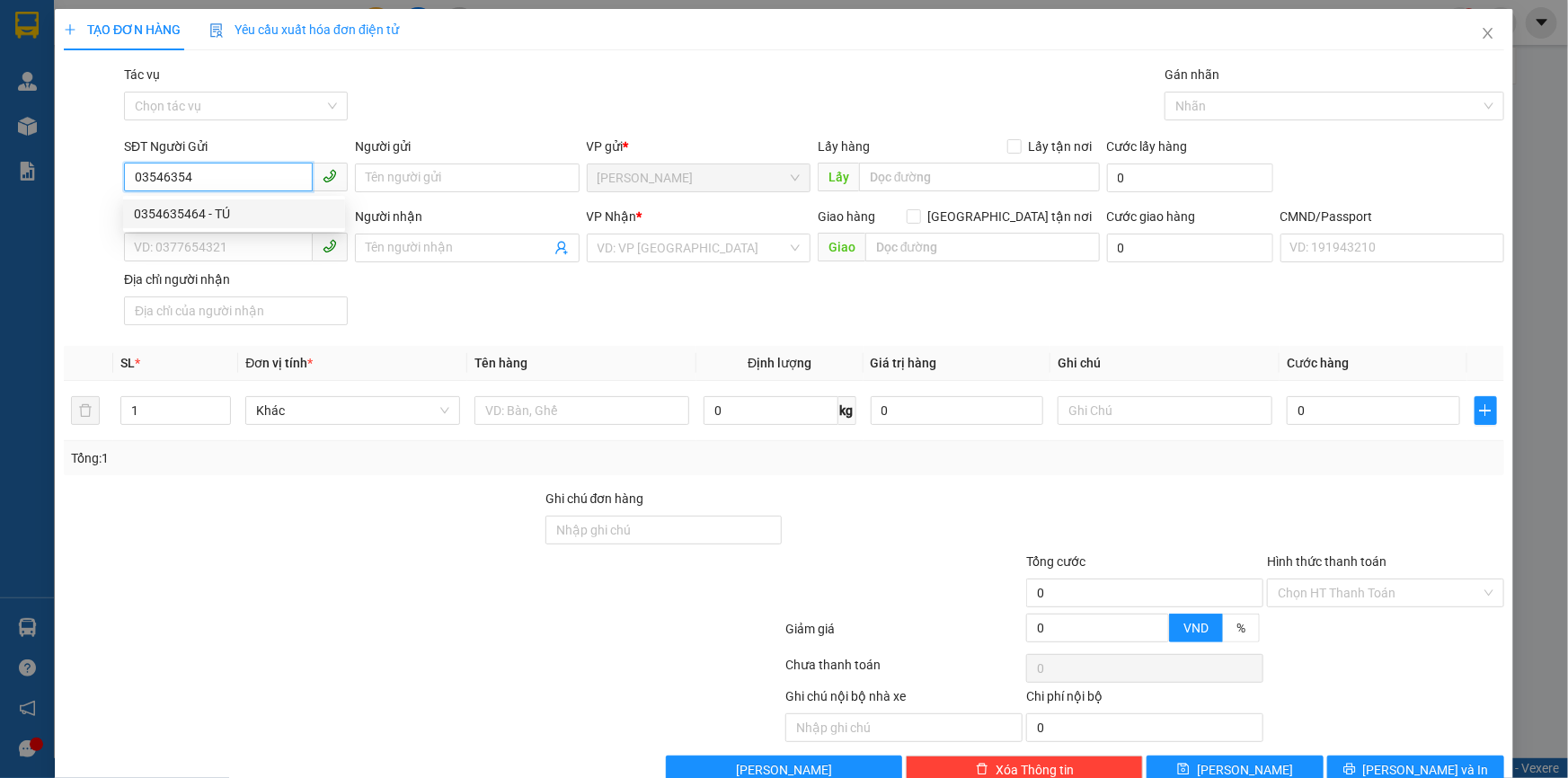
type input "0354635464"
type input "TÚ"
type input "0936703049"
type input "THÚY"
type input "0354635464"
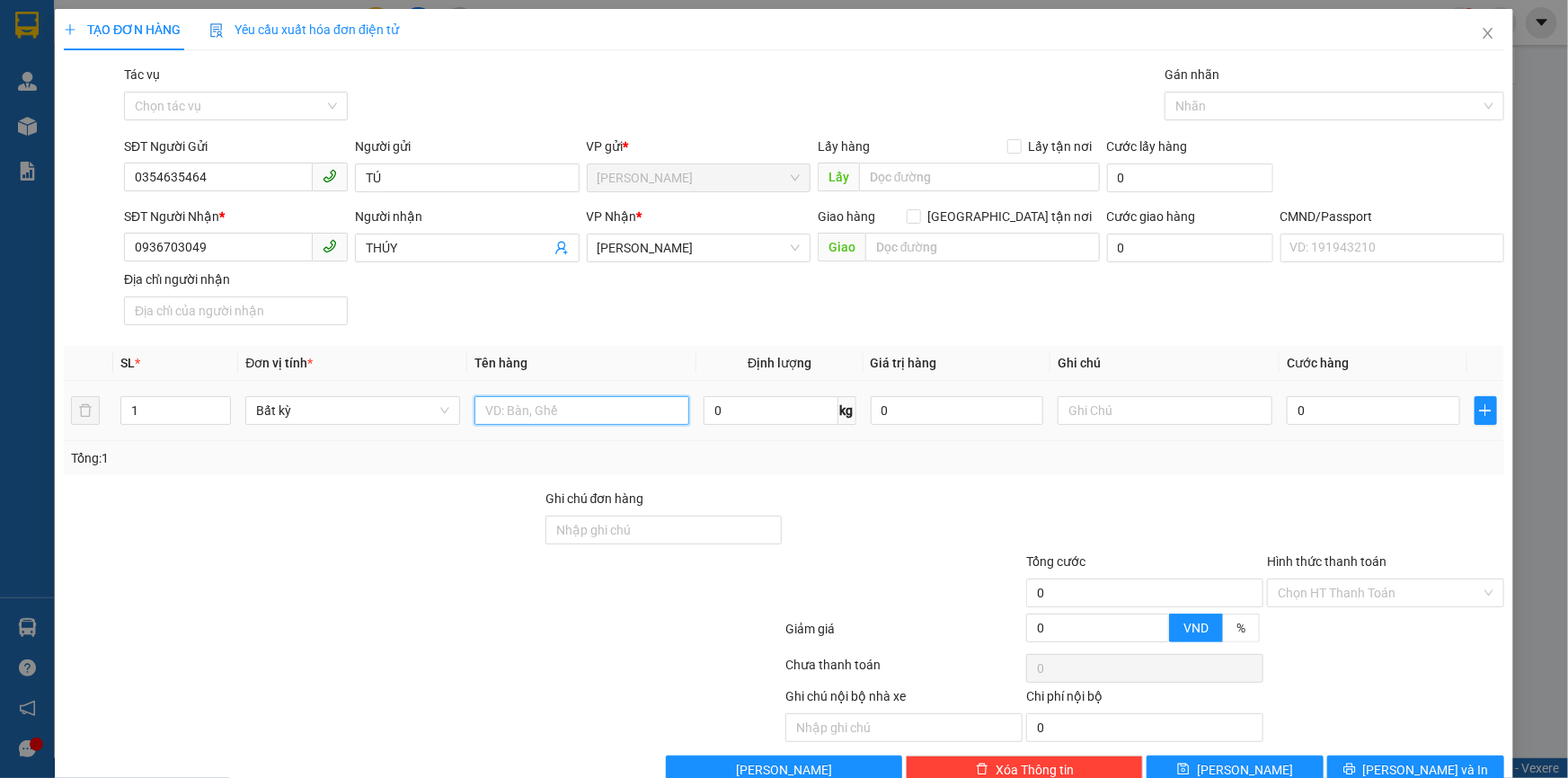
click at [594, 409] on input "text" at bounding box center [581, 410] width 214 height 29
type input "1 x đen 5kg_ tn"
click at [1366, 410] on input "0" at bounding box center [1373, 410] width 173 height 29
type input "2"
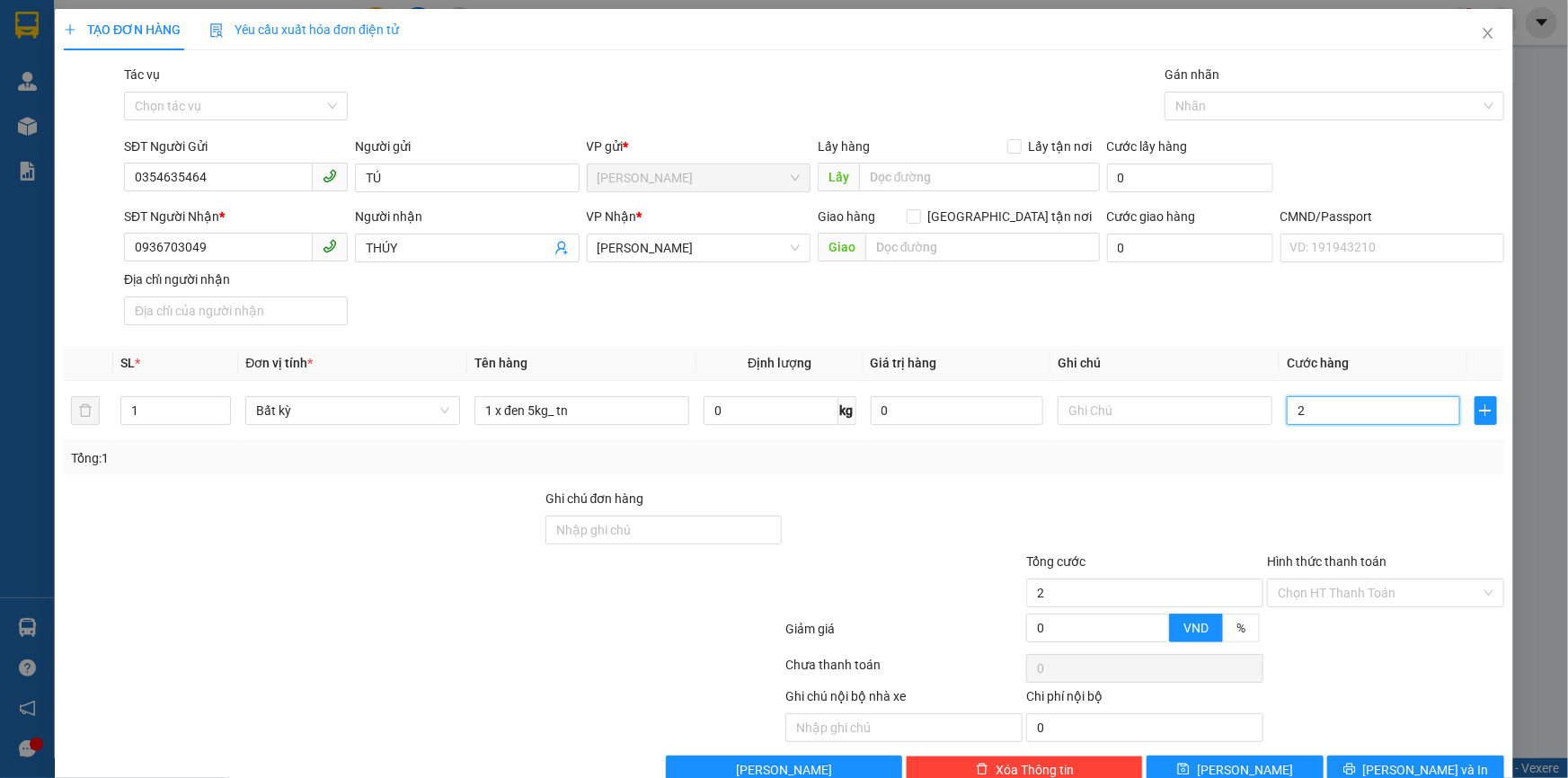
type input "2"
type input "20"
type input "20.000"
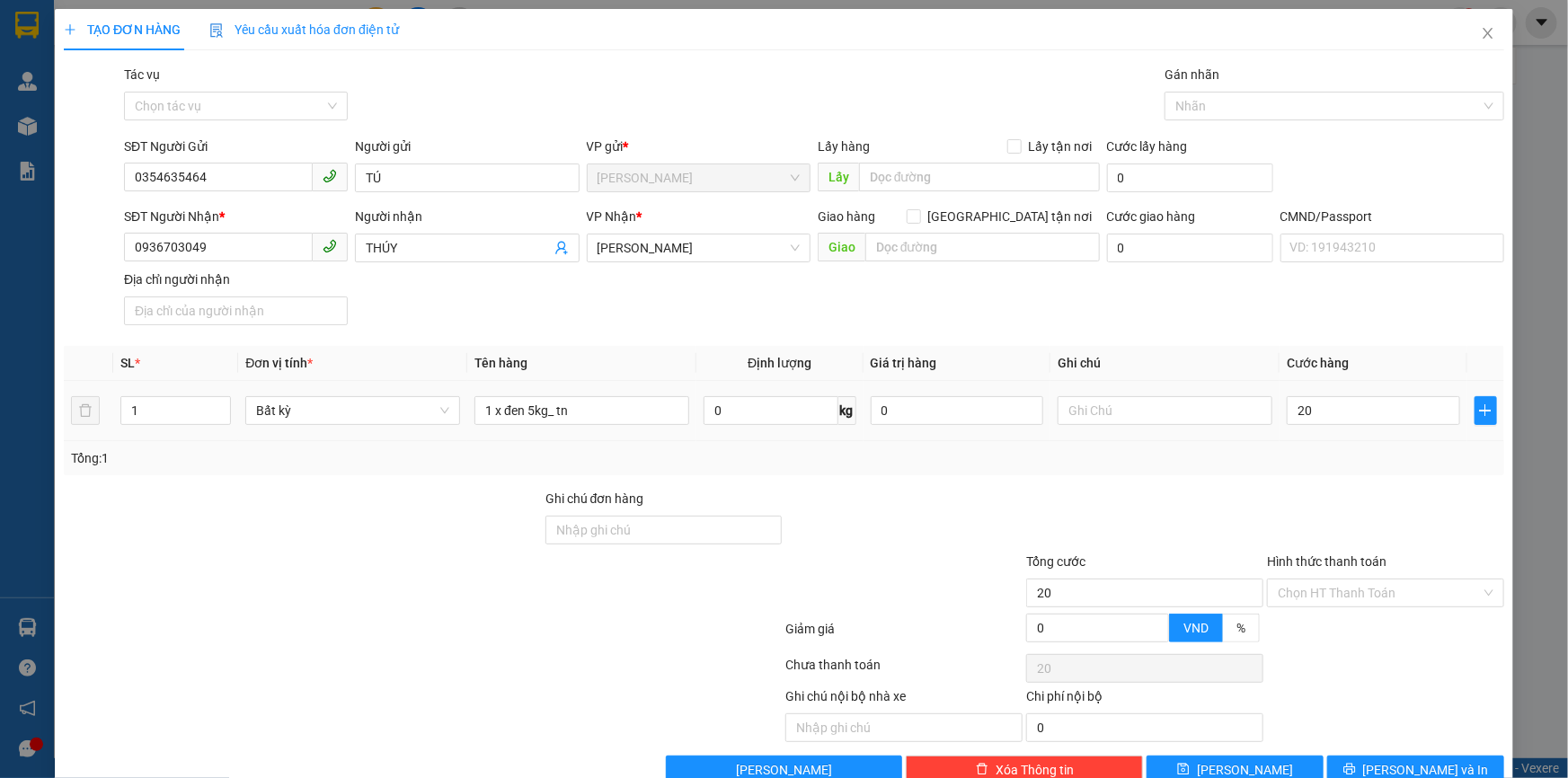
type input "20.000"
click at [1164, 388] on td at bounding box center [1164, 411] width 229 height 60
click at [1177, 411] on input "text" at bounding box center [1164, 410] width 214 height 29
type input "15h linh"
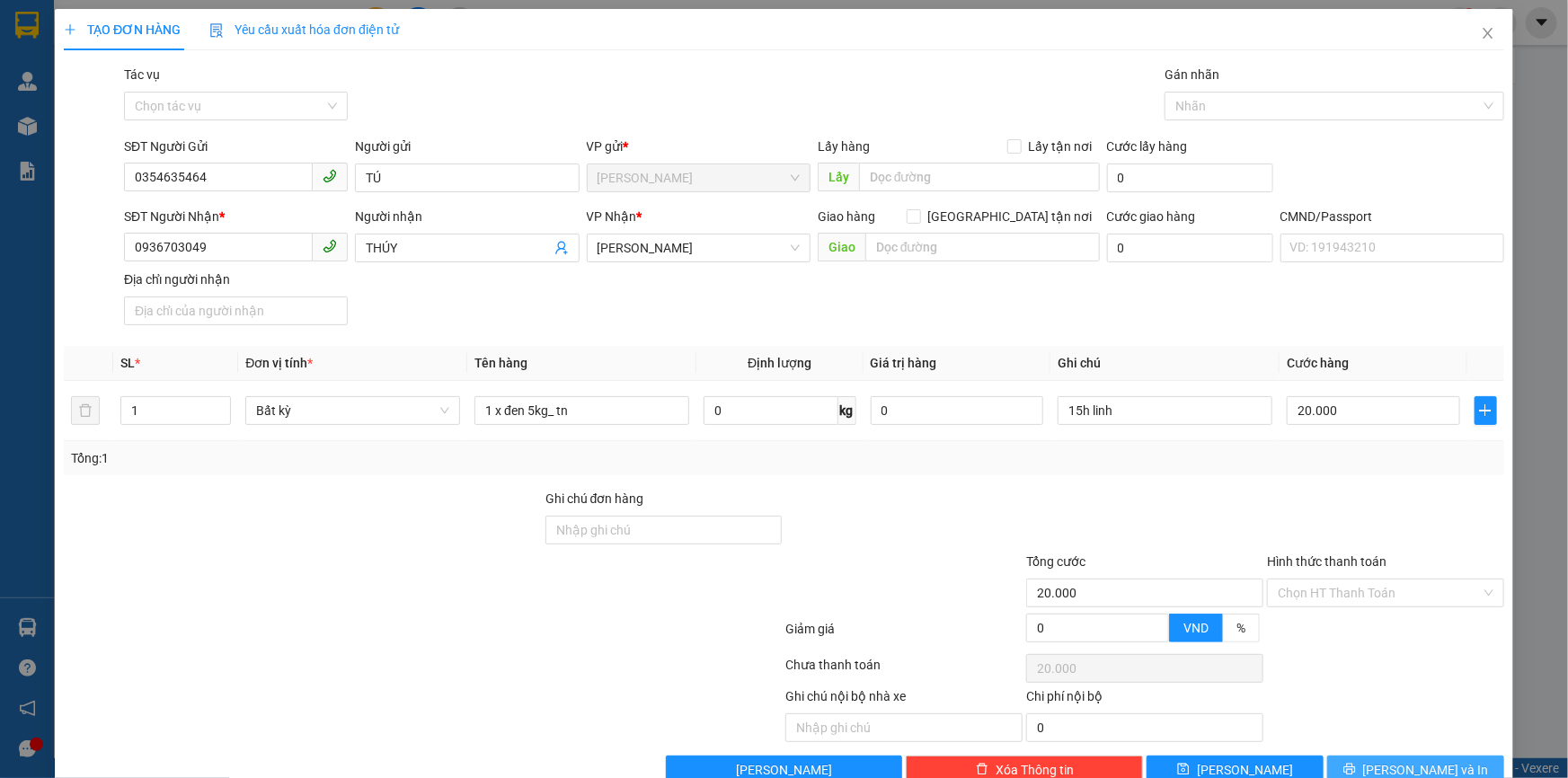
click at [1389, 768] on span "[PERSON_NAME] và In" at bounding box center [1426, 770] width 126 height 20
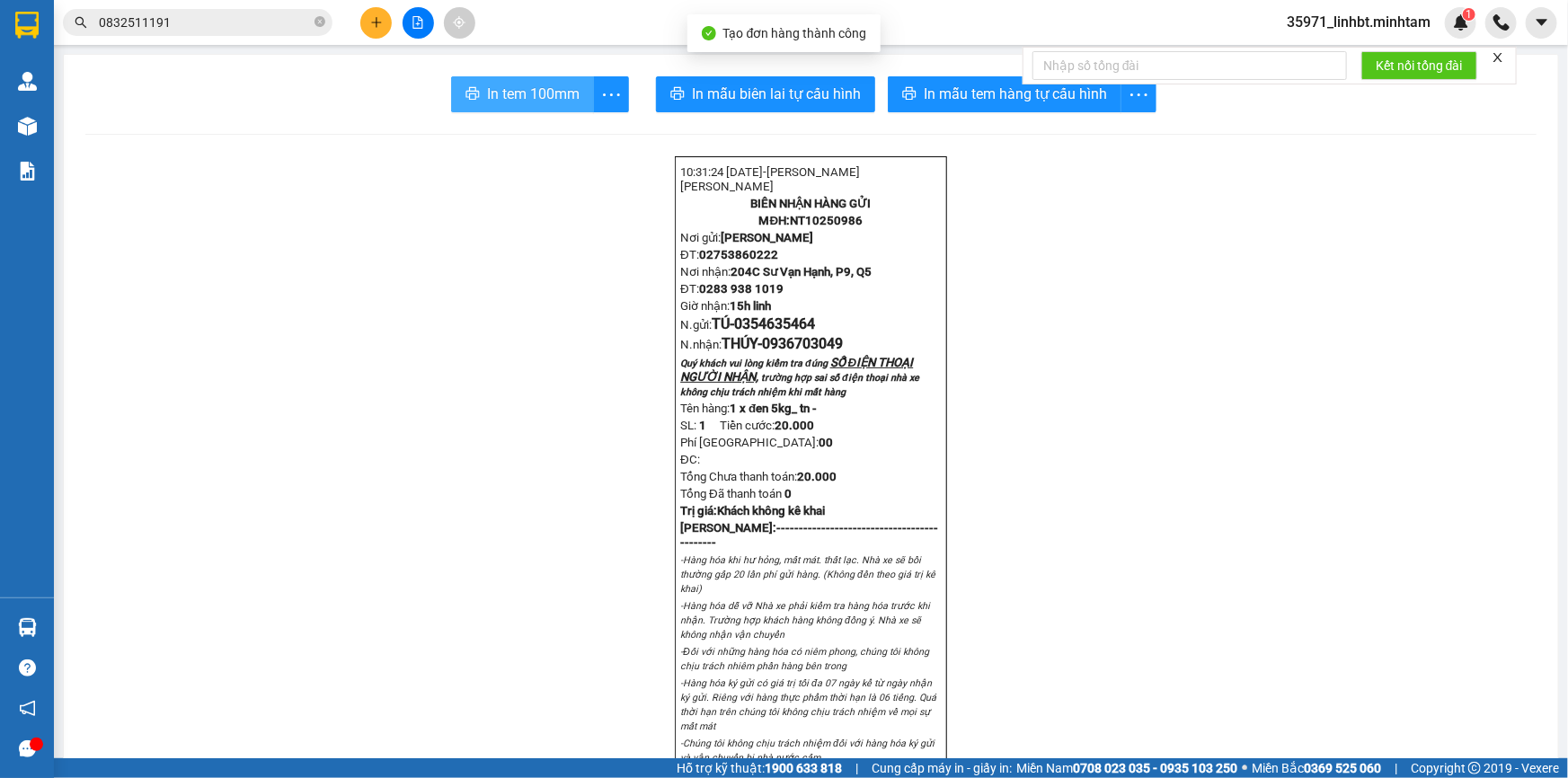
click at [524, 94] on span "In tem 100mm" at bounding box center [533, 94] width 92 height 23
click at [220, 35] on span "0832511191" at bounding box center [197, 23] width 269 height 27
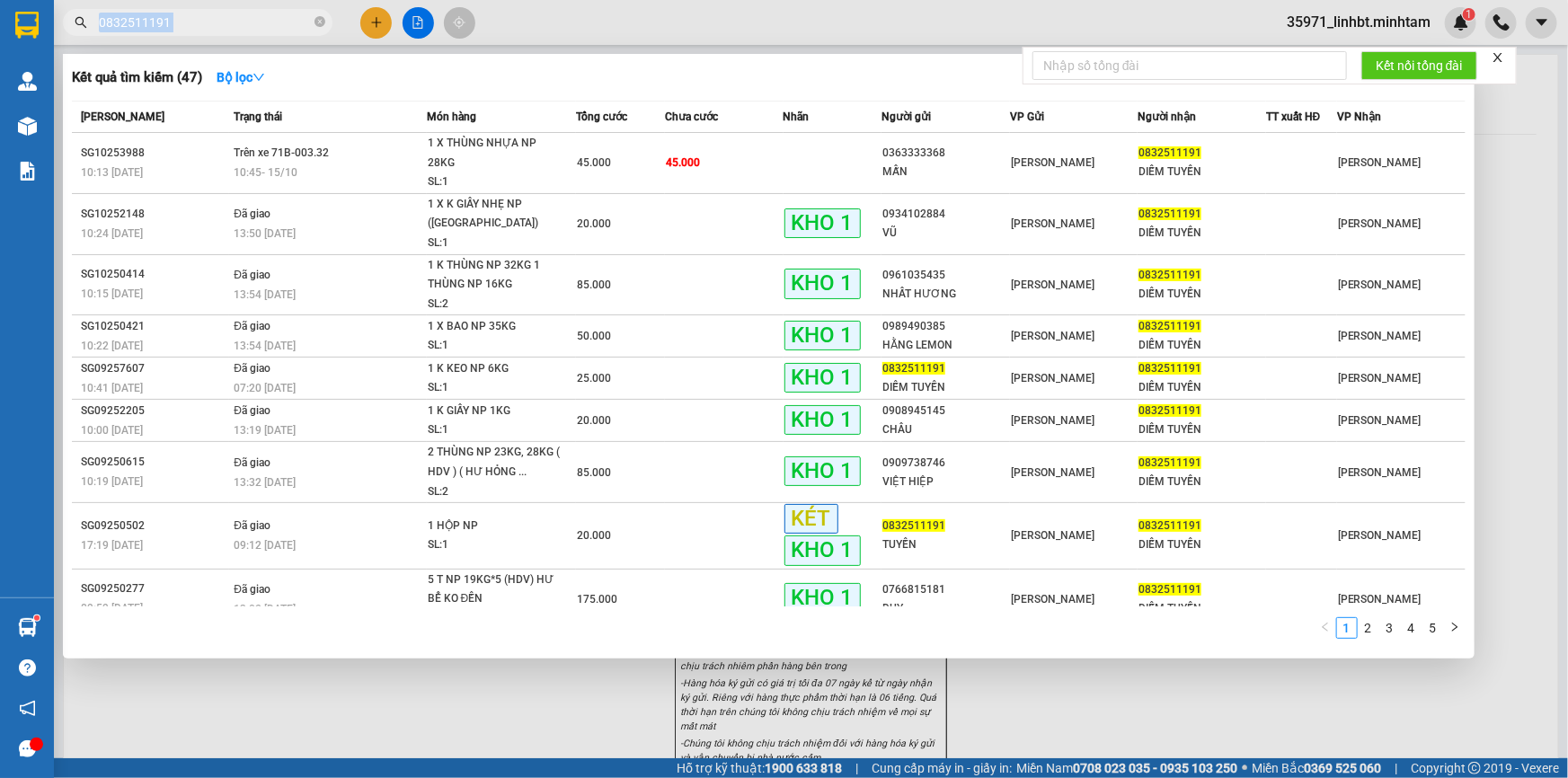
click at [220, 35] on span "0832511191" at bounding box center [197, 23] width 269 height 27
click at [221, 29] on input "0832511191" at bounding box center [204, 23] width 212 height 20
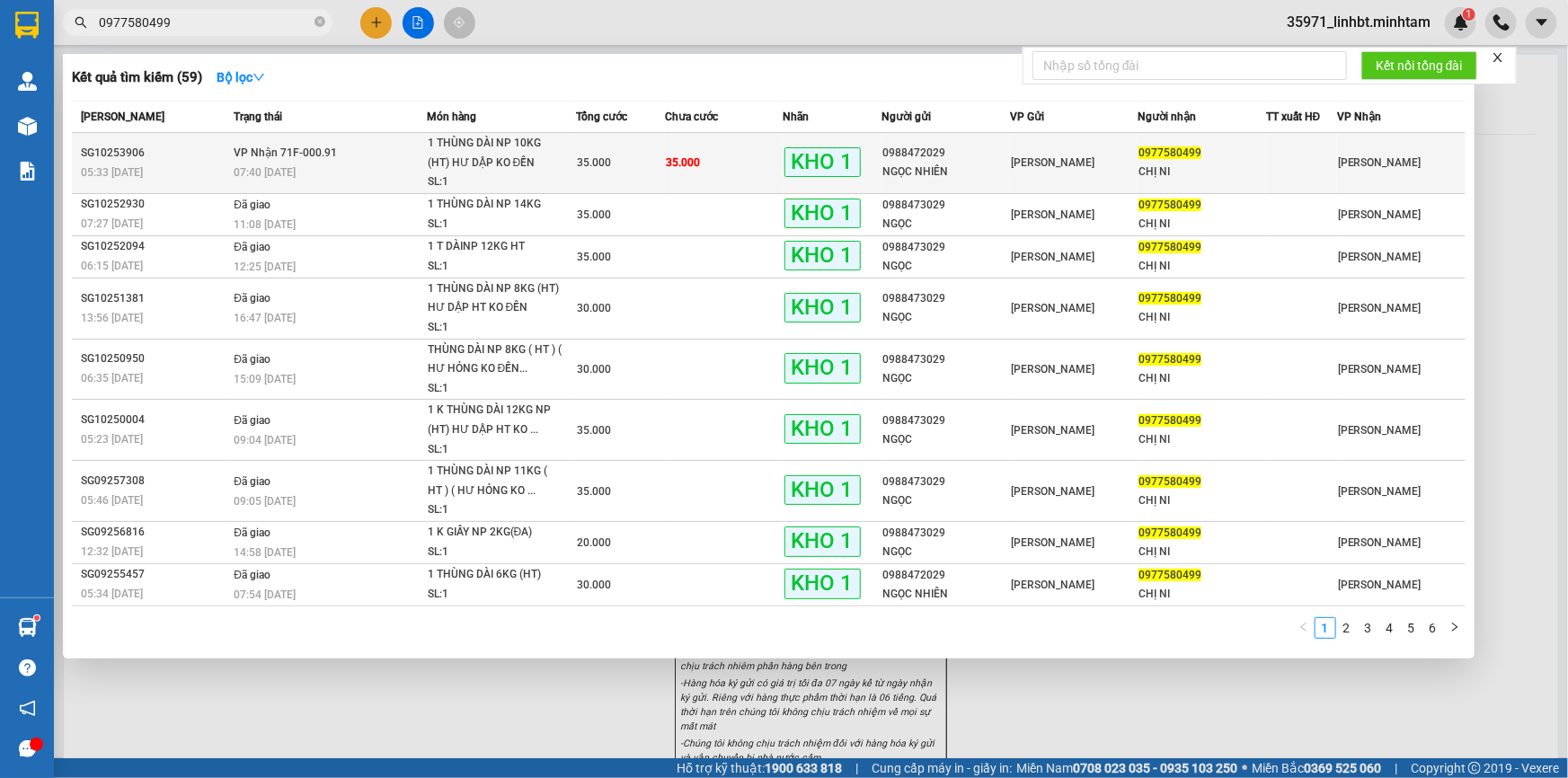
type input "0977580499"
click at [524, 165] on div "1 THÙNG DÀI NP 10KG (HT) HƯ DẬP KO ĐỀN" at bounding box center [495, 153] width 135 height 38
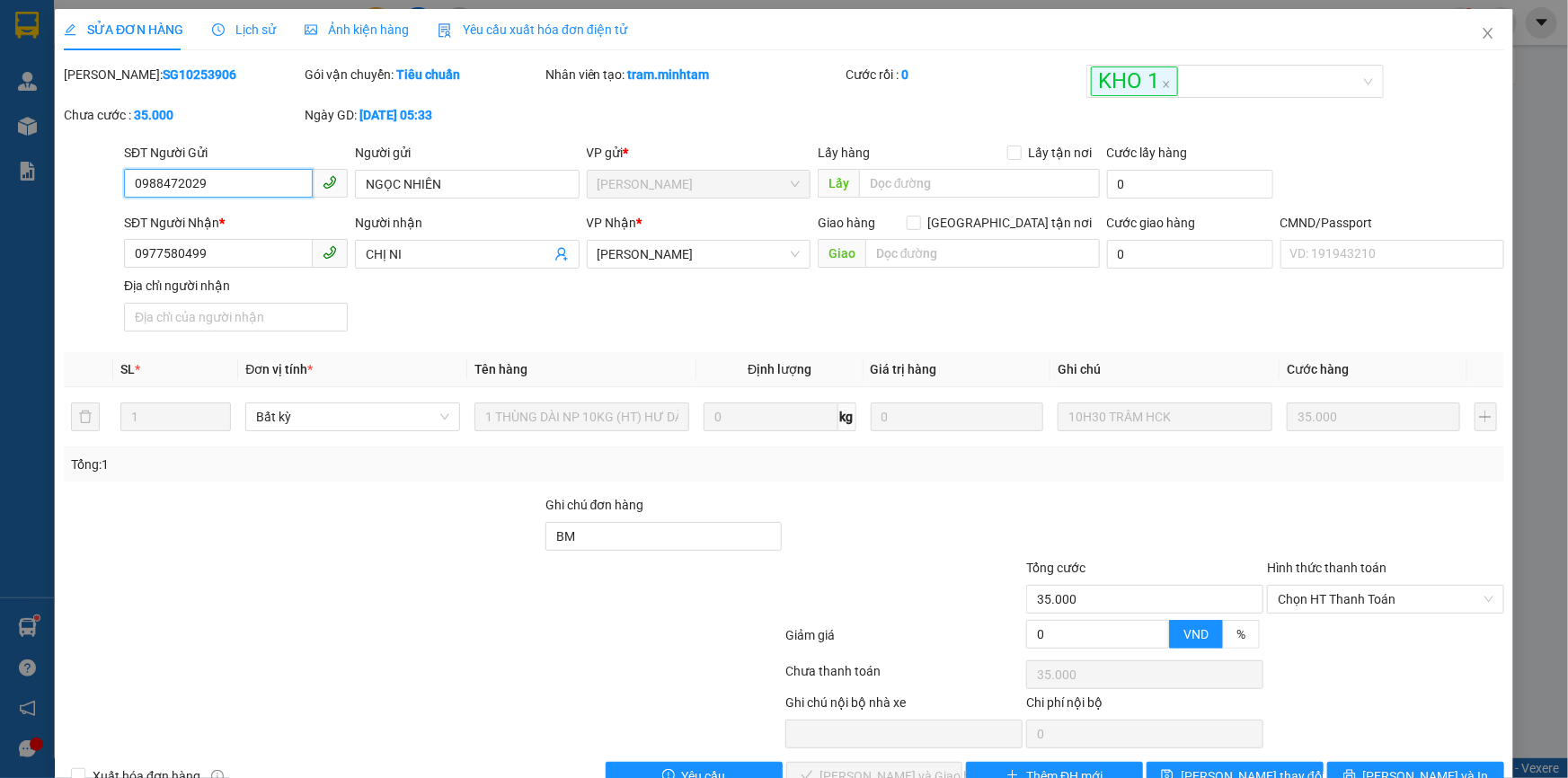
type input "0988472029"
type input "NGỌC NHIÊN"
type input "0977580499"
type input "CHỊ NI"
type input "BM"
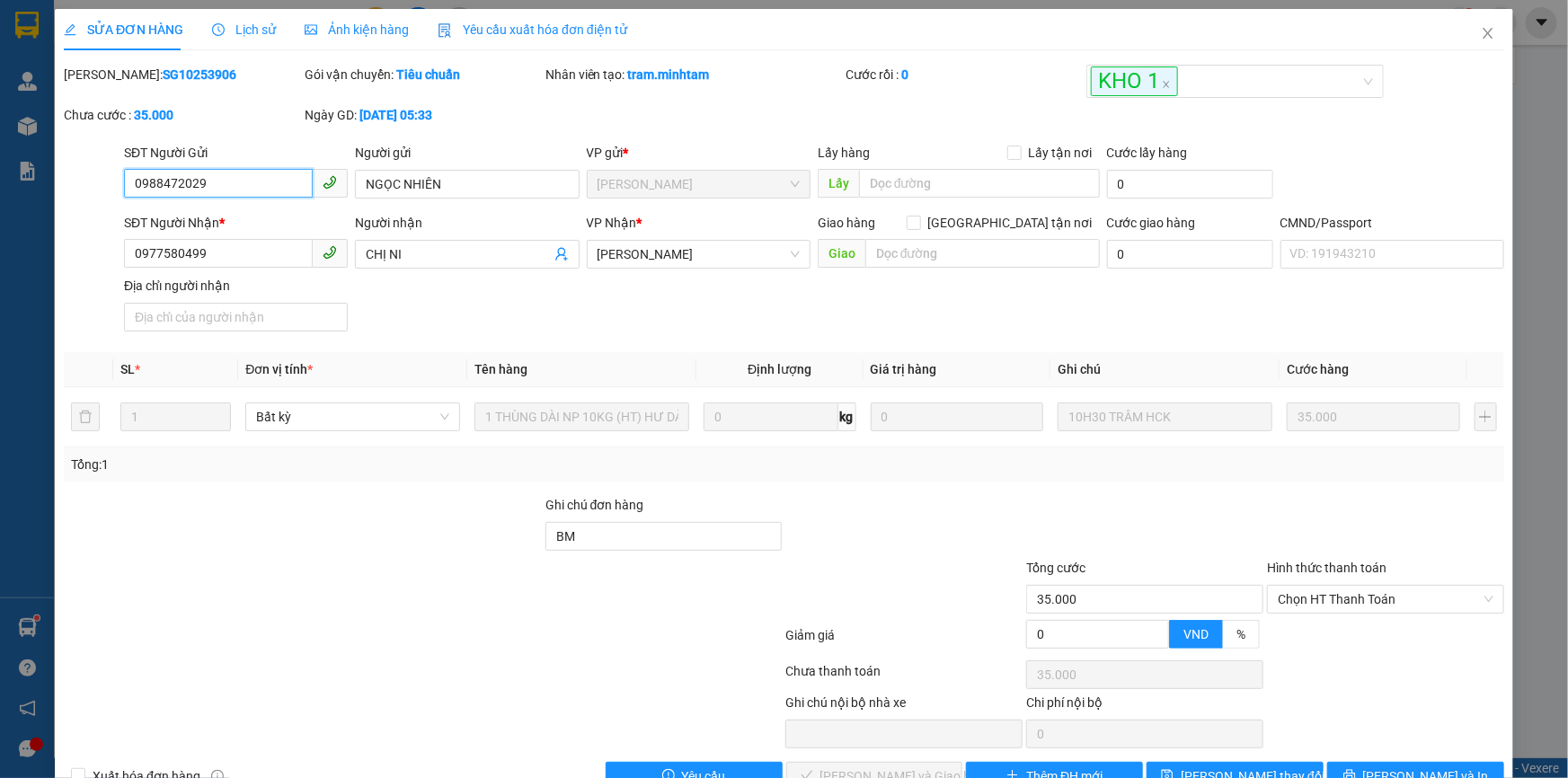
type input "35.000"
click at [1347, 602] on span "Chọn HT Thanh Toán" at bounding box center [1386, 599] width 215 height 27
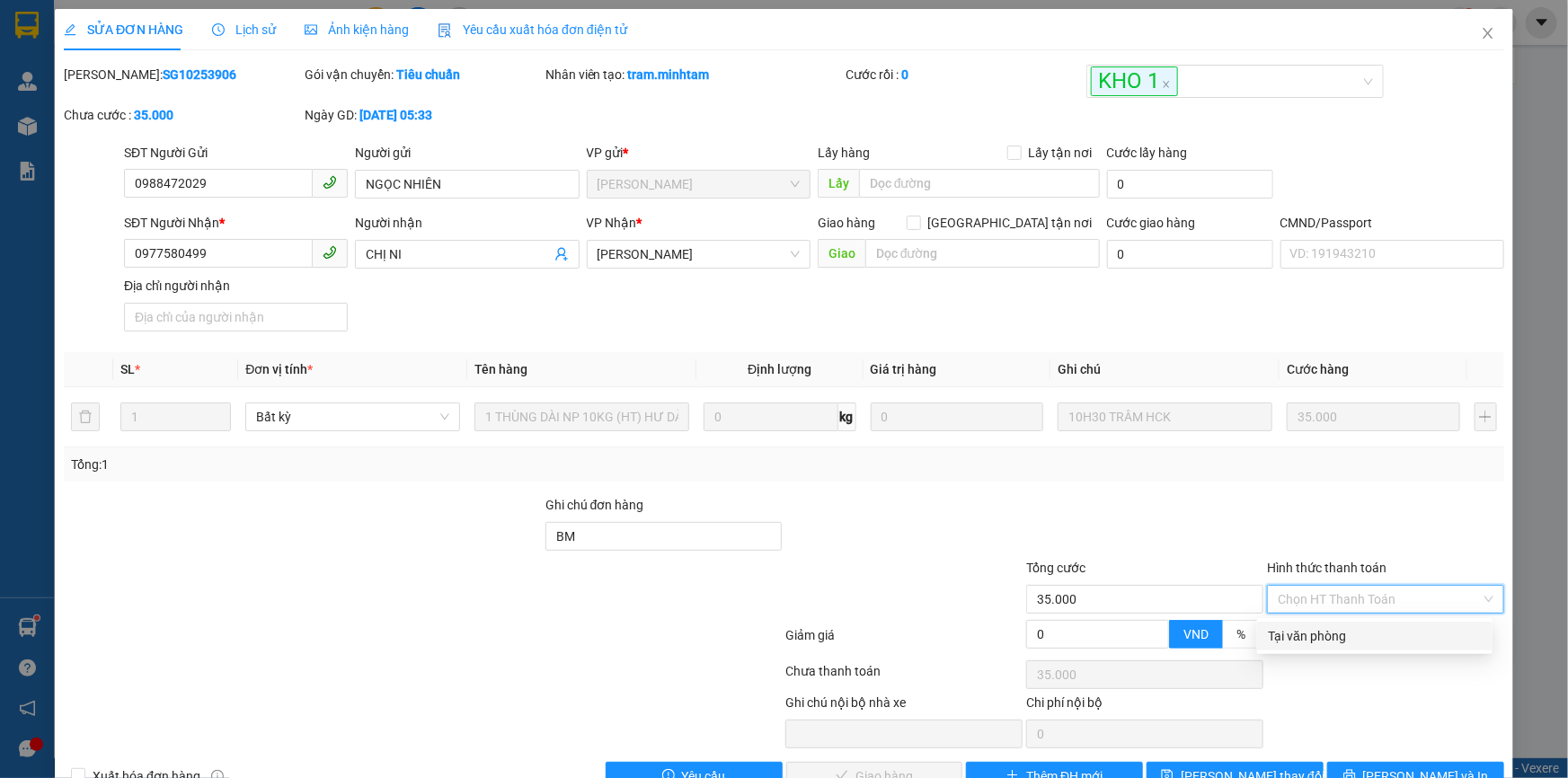
click at [1319, 633] on div "Tại văn phòng" at bounding box center [1375, 636] width 213 height 20
type input "0"
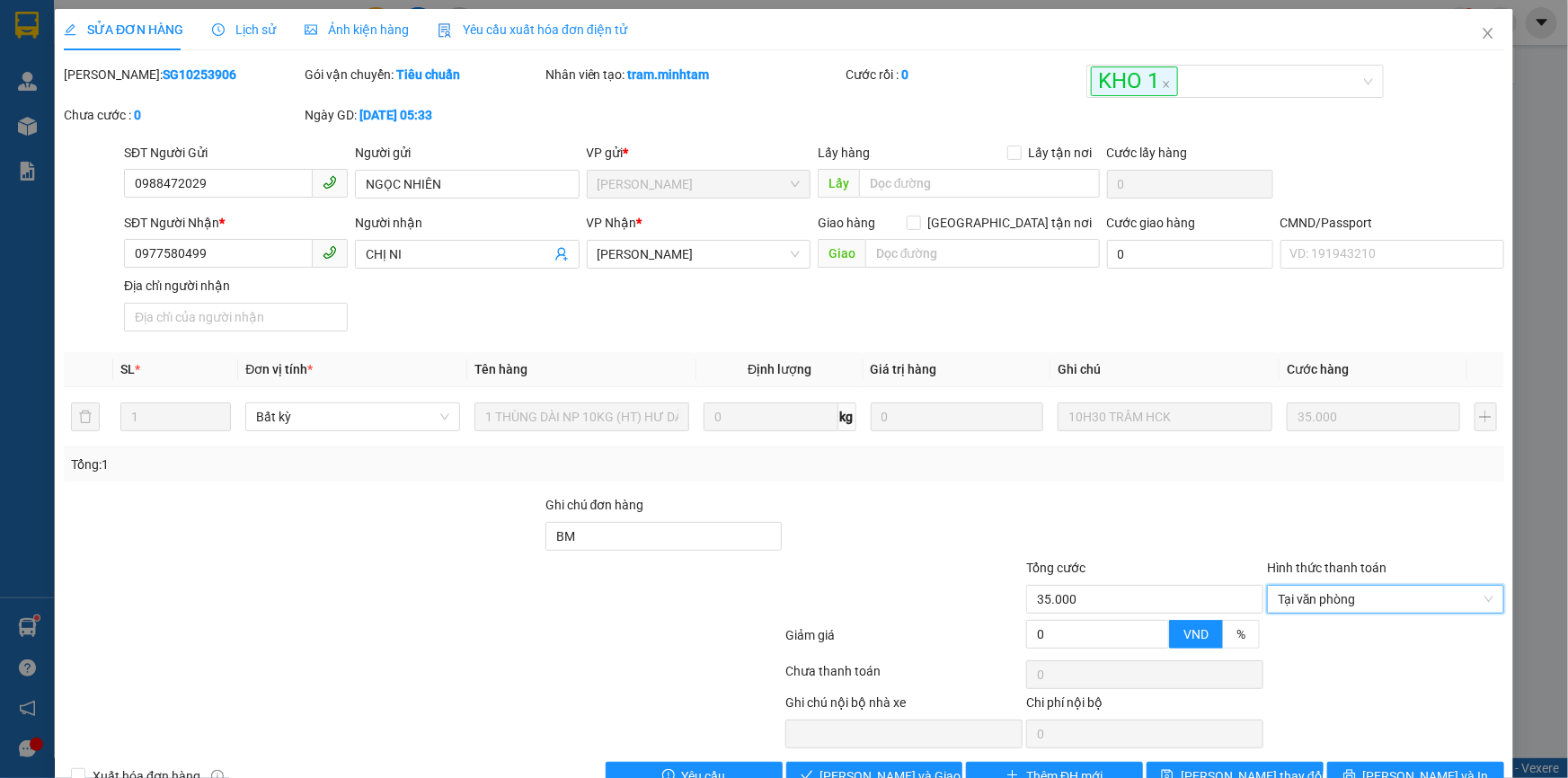
click at [1025, 530] on div at bounding box center [1145, 526] width 241 height 63
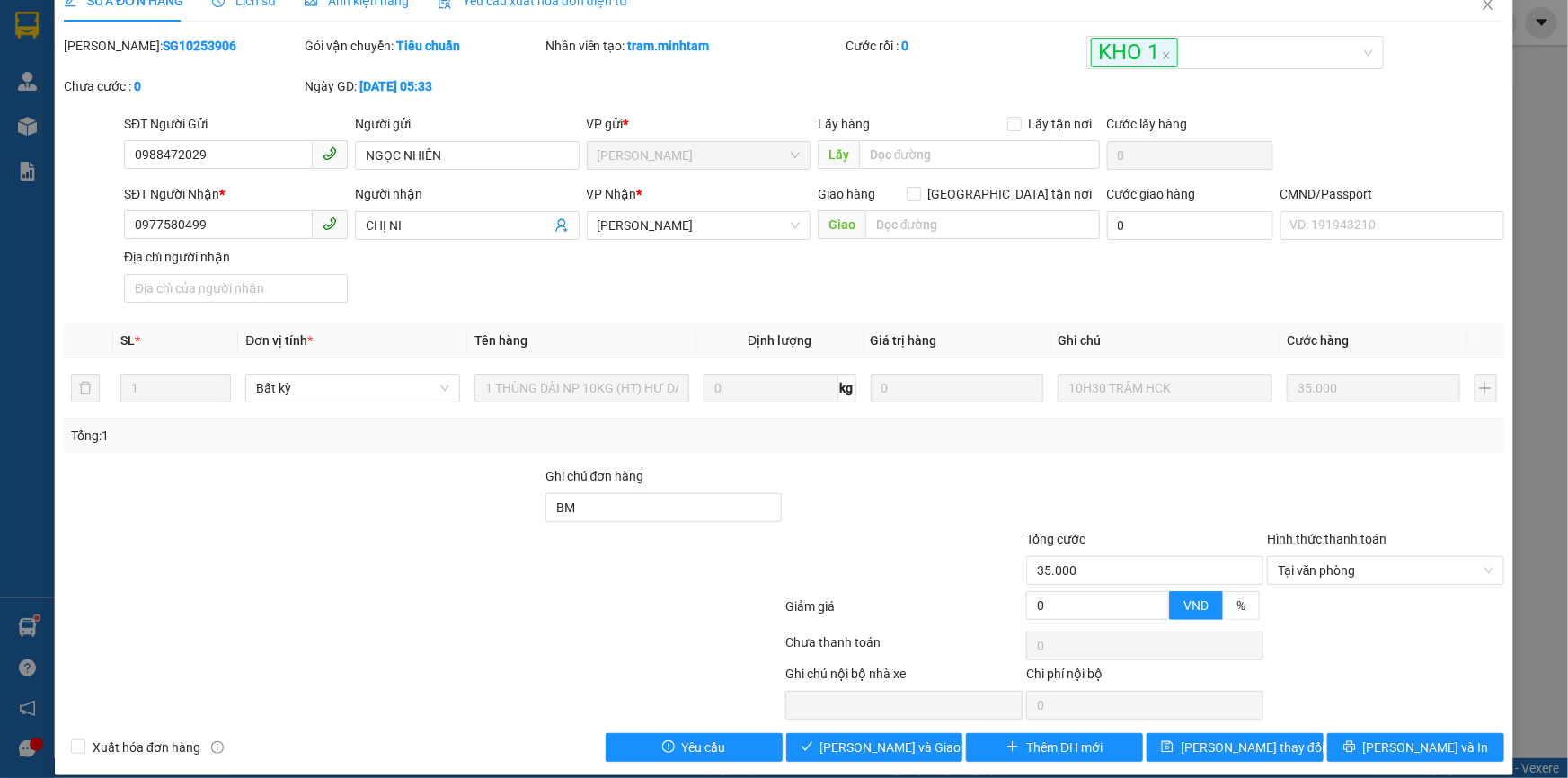
scroll to position [49, 0]
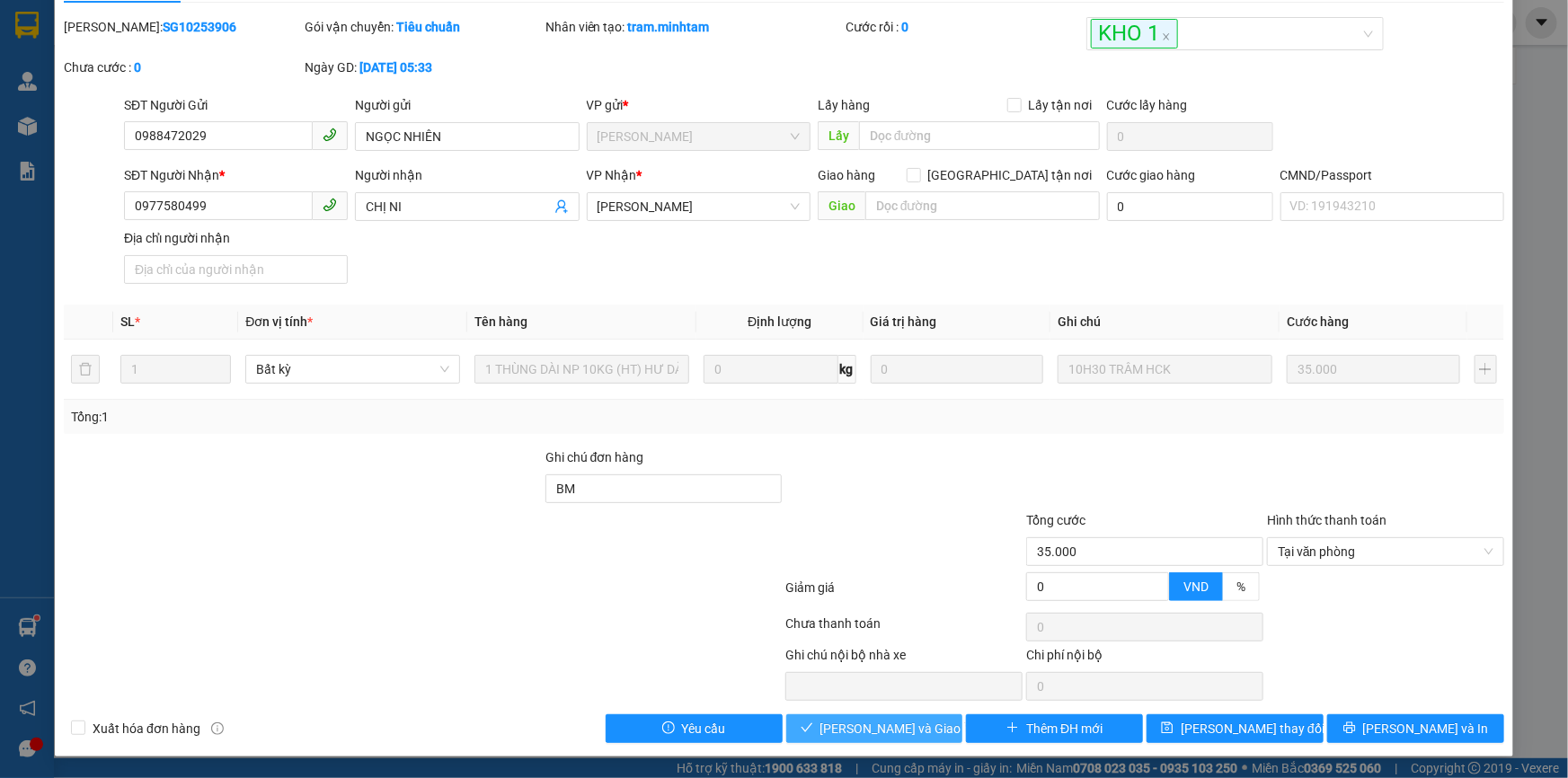
click at [876, 741] on button "[PERSON_NAME] và Giao hàng" at bounding box center [875, 729] width 177 height 29
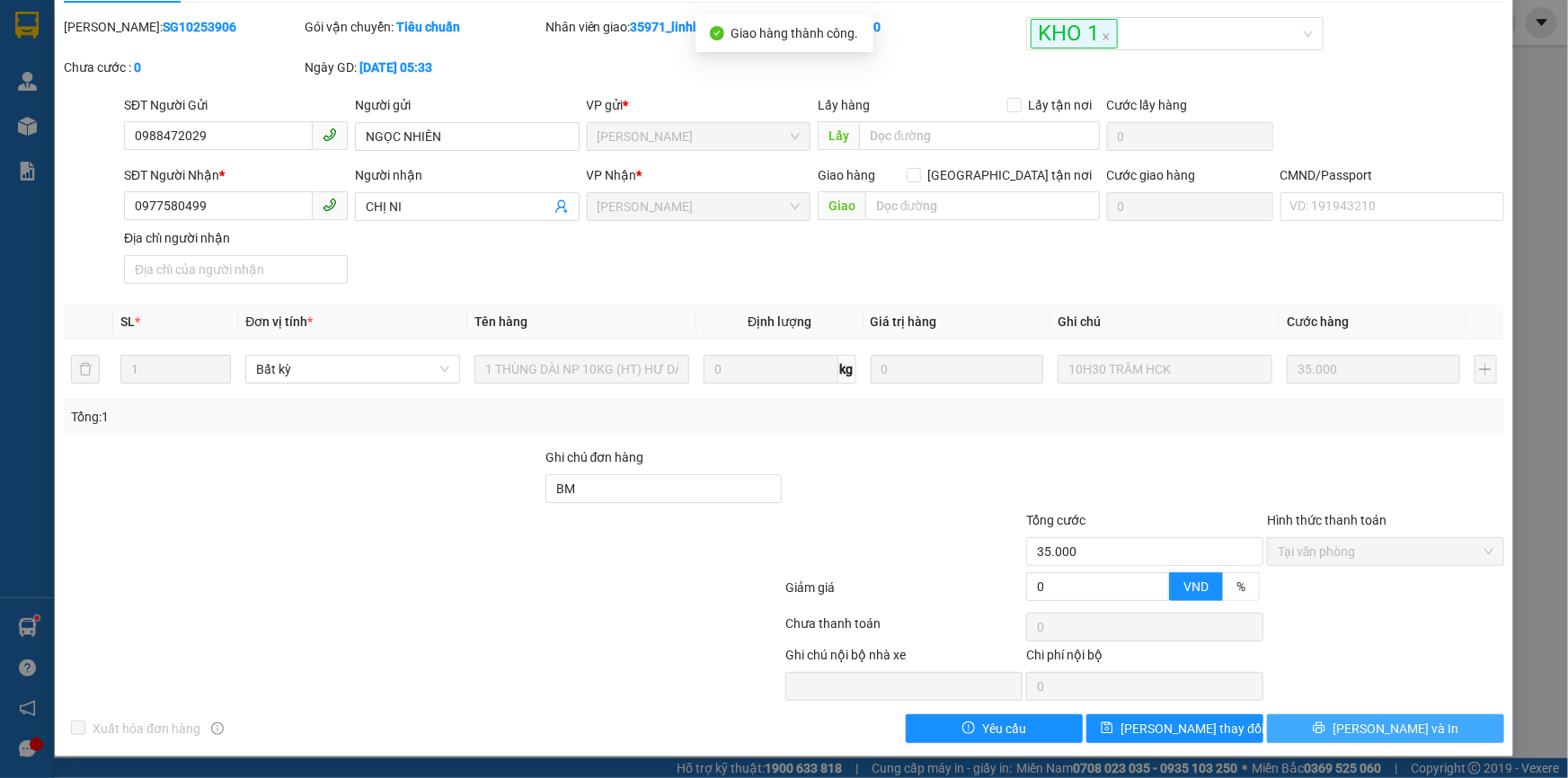
click at [1358, 731] on span "[PERSON_NAME] và In" at bounding box center [1396, 729] width 126 height 20
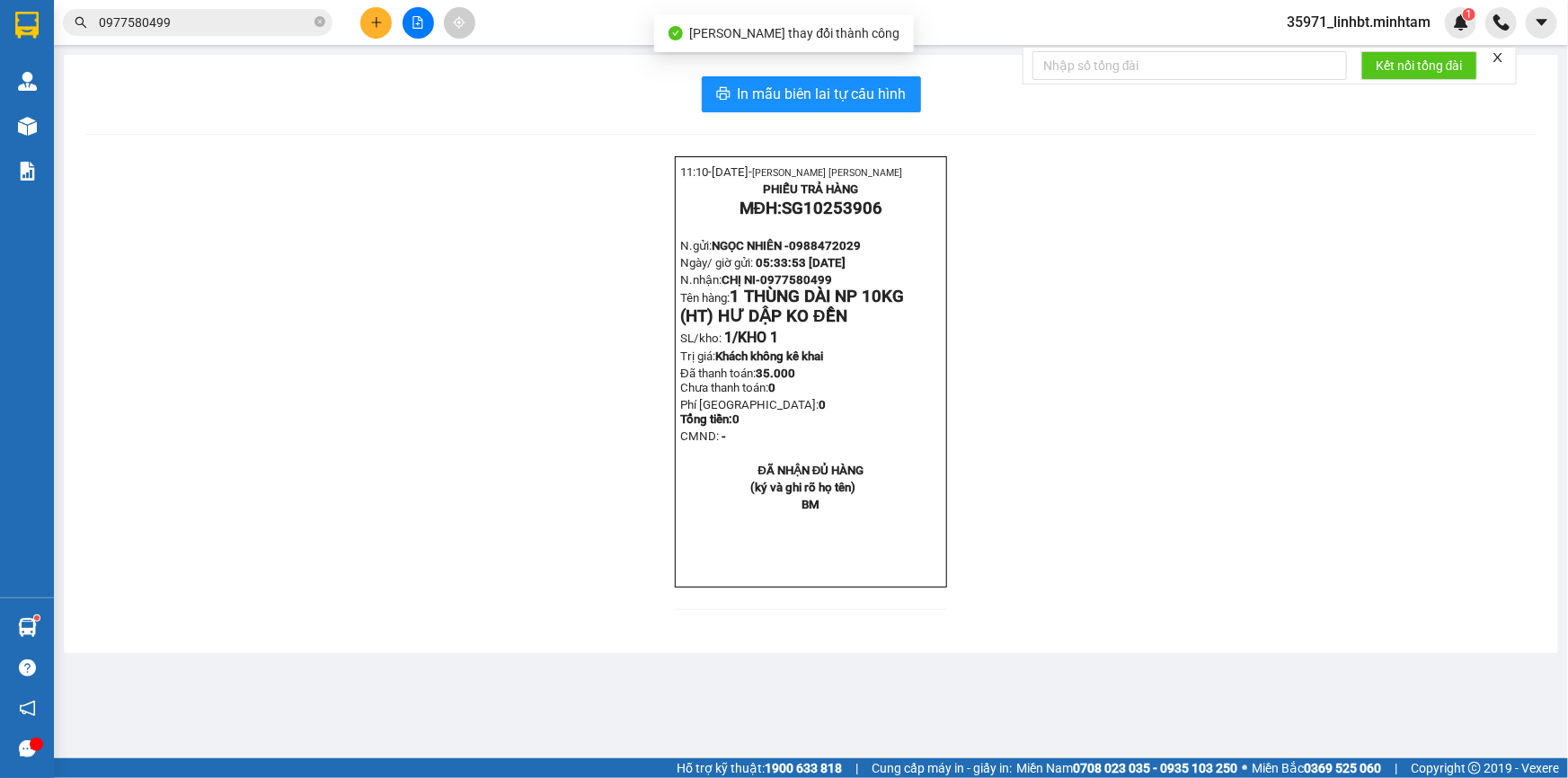
click at [844, 69] on div "In mẫu biên lai tự cấu hình 11:10- 15-10-2025- LAO THỊ YẾN LINH PHIẾU TRẢ HÀNG …" at bounding box center [811, 354] width 1494 height 598
click at [835, 96] on span "In mẫu biên lai tự cấu hình" at bounding box center [822, 94] width 169 height 23
click at [379, 33] on button at bounding box center [376, 23] width 31 height 31
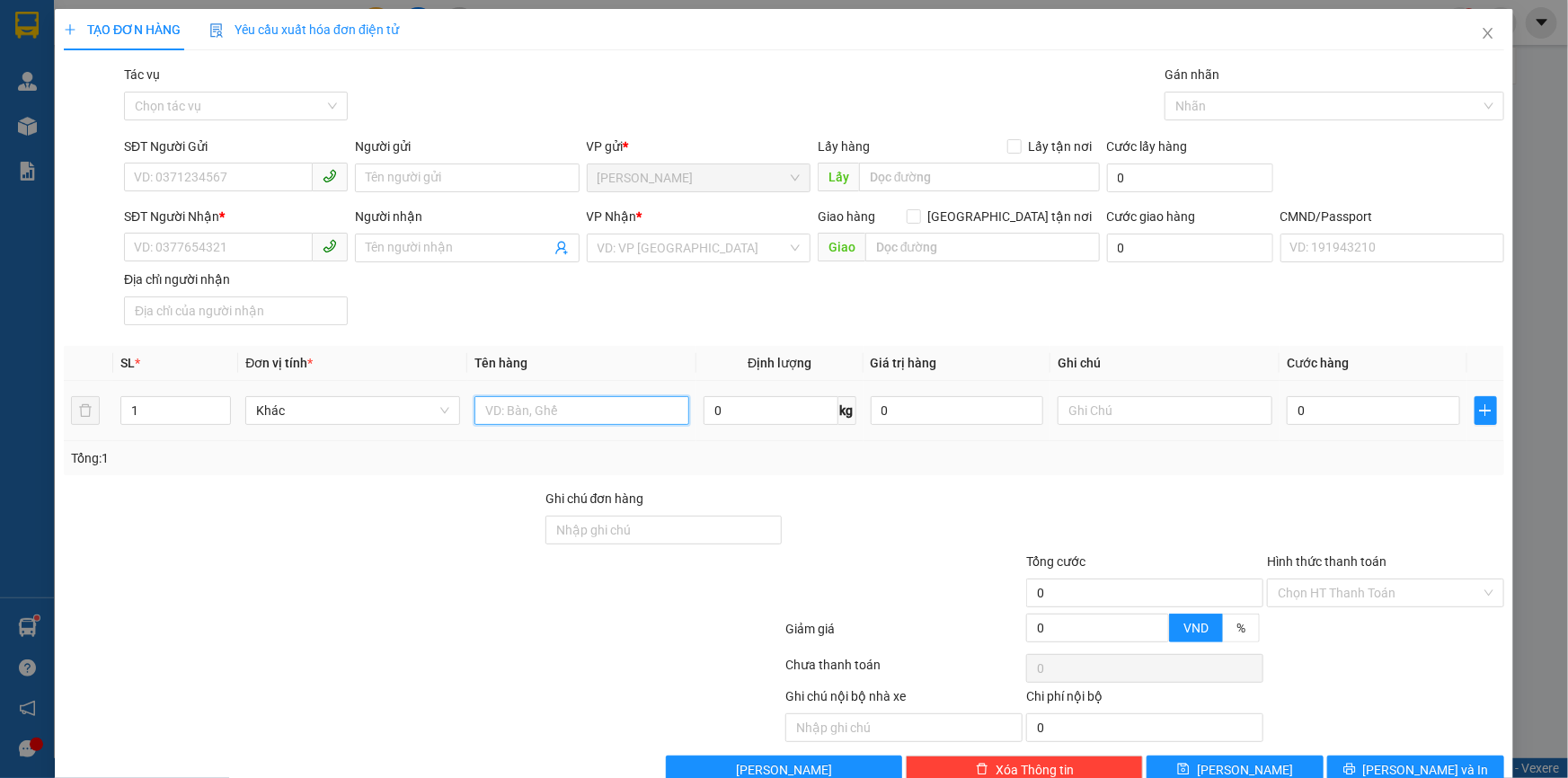
click at [521, 408] on input "text" at bounding box center [581, 410] width 214 height 29
type input "1 x trong gt np_ tn"
click at [184, 171] on input "SĐT Người Gửi" at bounding box center [218, 177] width 189 height 29
type input "0329611394"
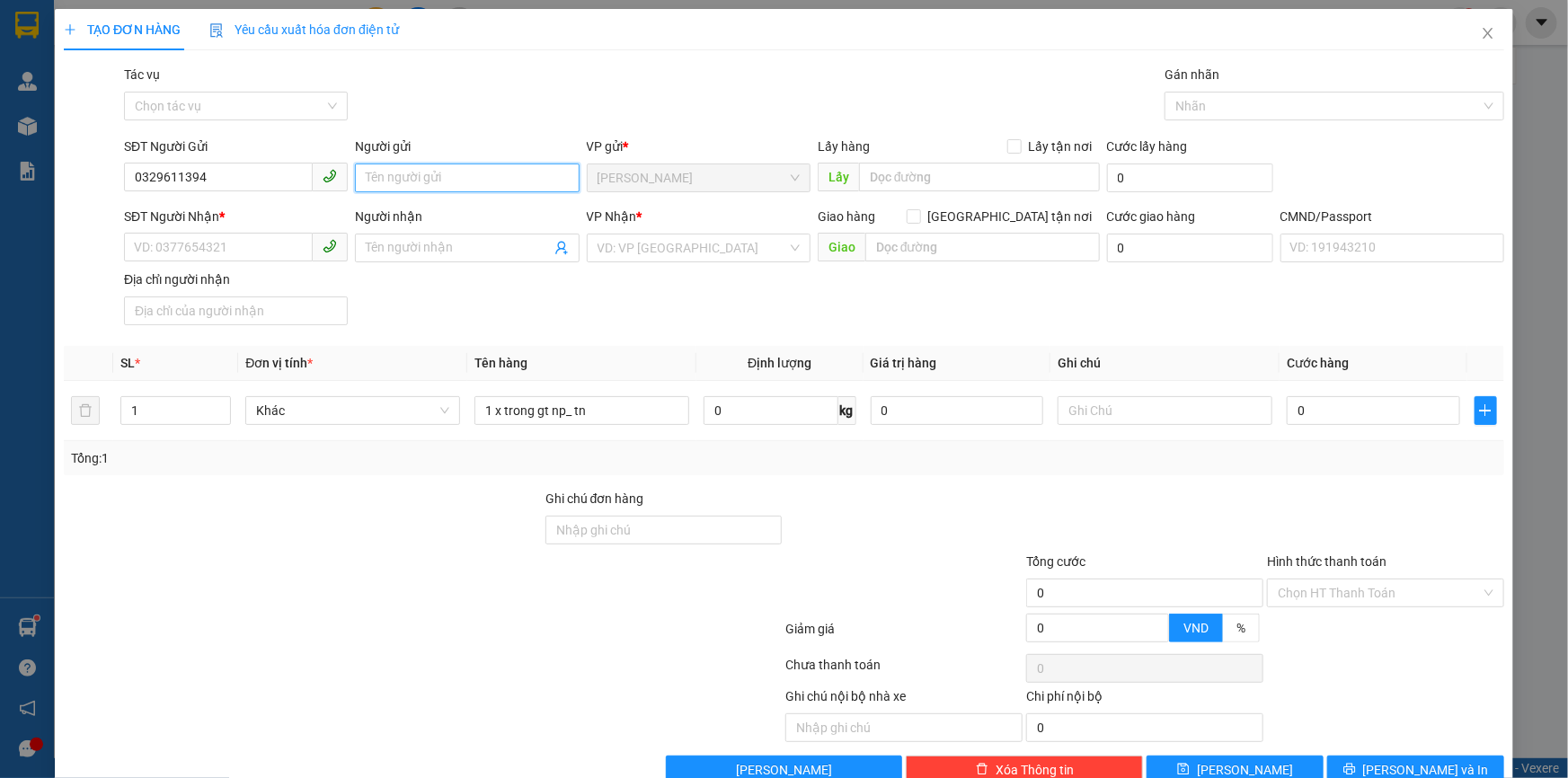
click at [372, 167] on input "Người gửi" at bounding box center [466, 178] width 223 height 29
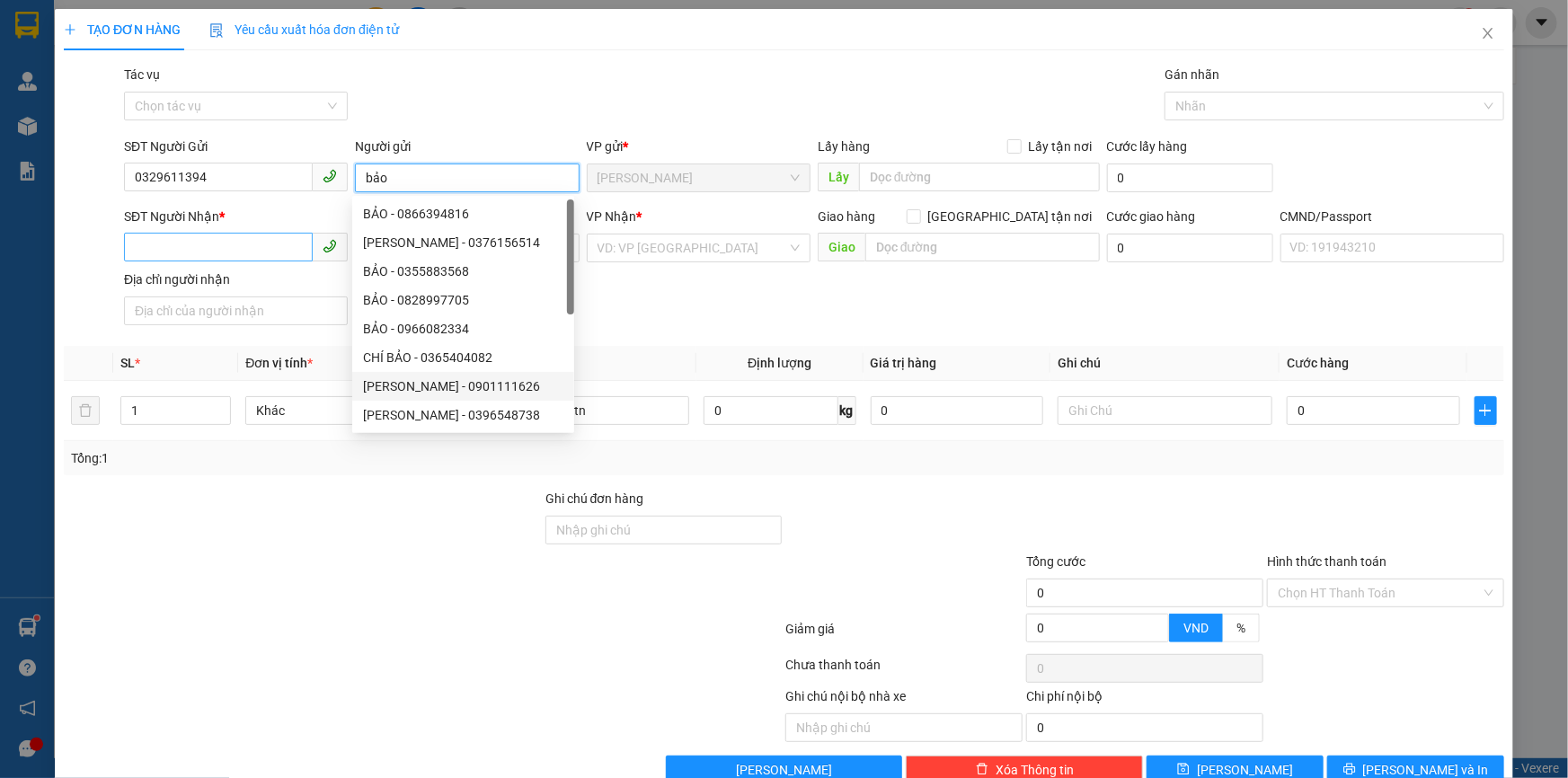
type input "bảo"
click at [253, 254] on input "SĐT Người Nhận *" at bounding box center [218, 247] width 189 height 29
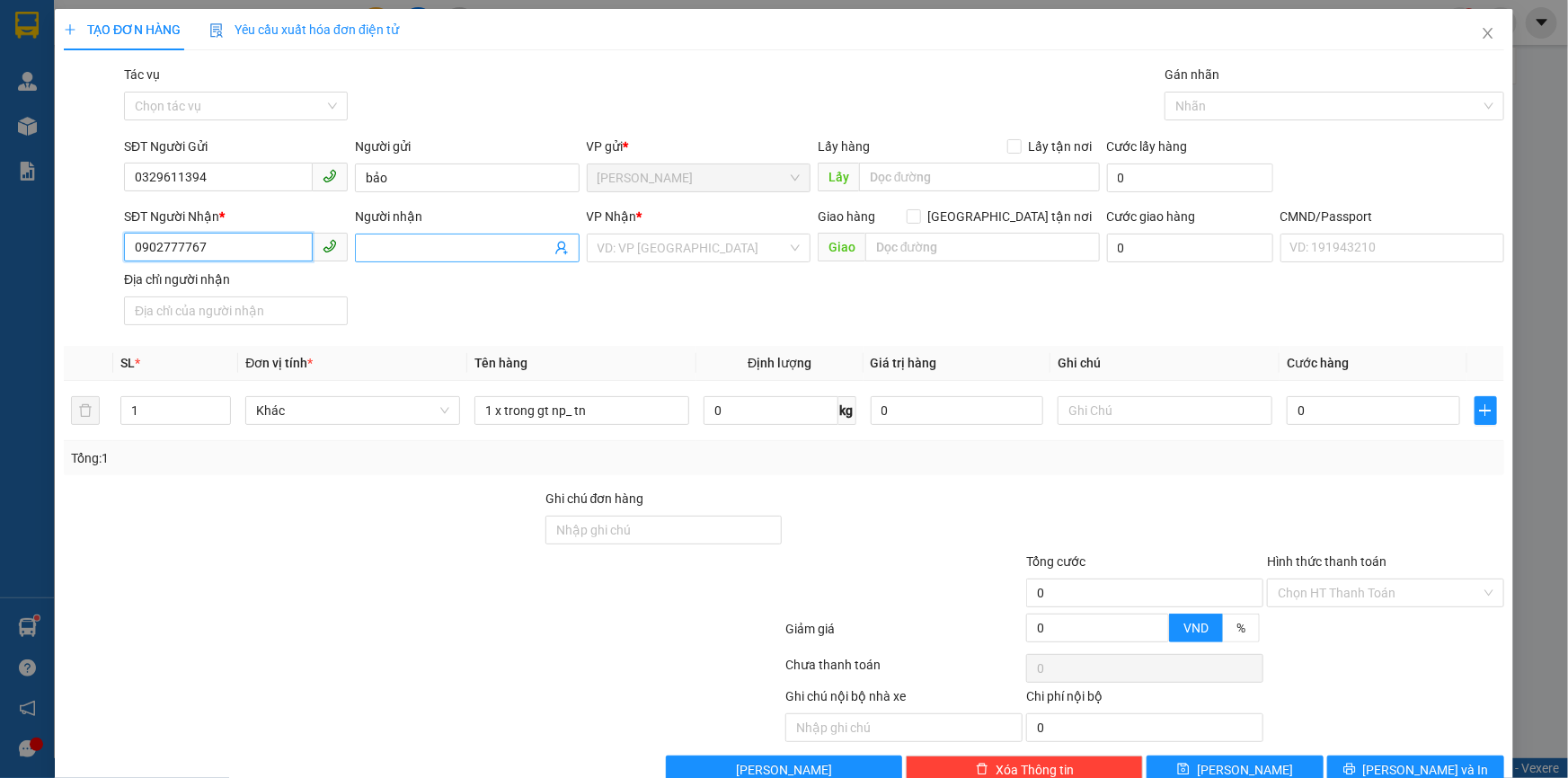
type input "0902777767"
click at [442, 249] on input "Người nhận" at bounding box center [458, 248] width 184 height 20
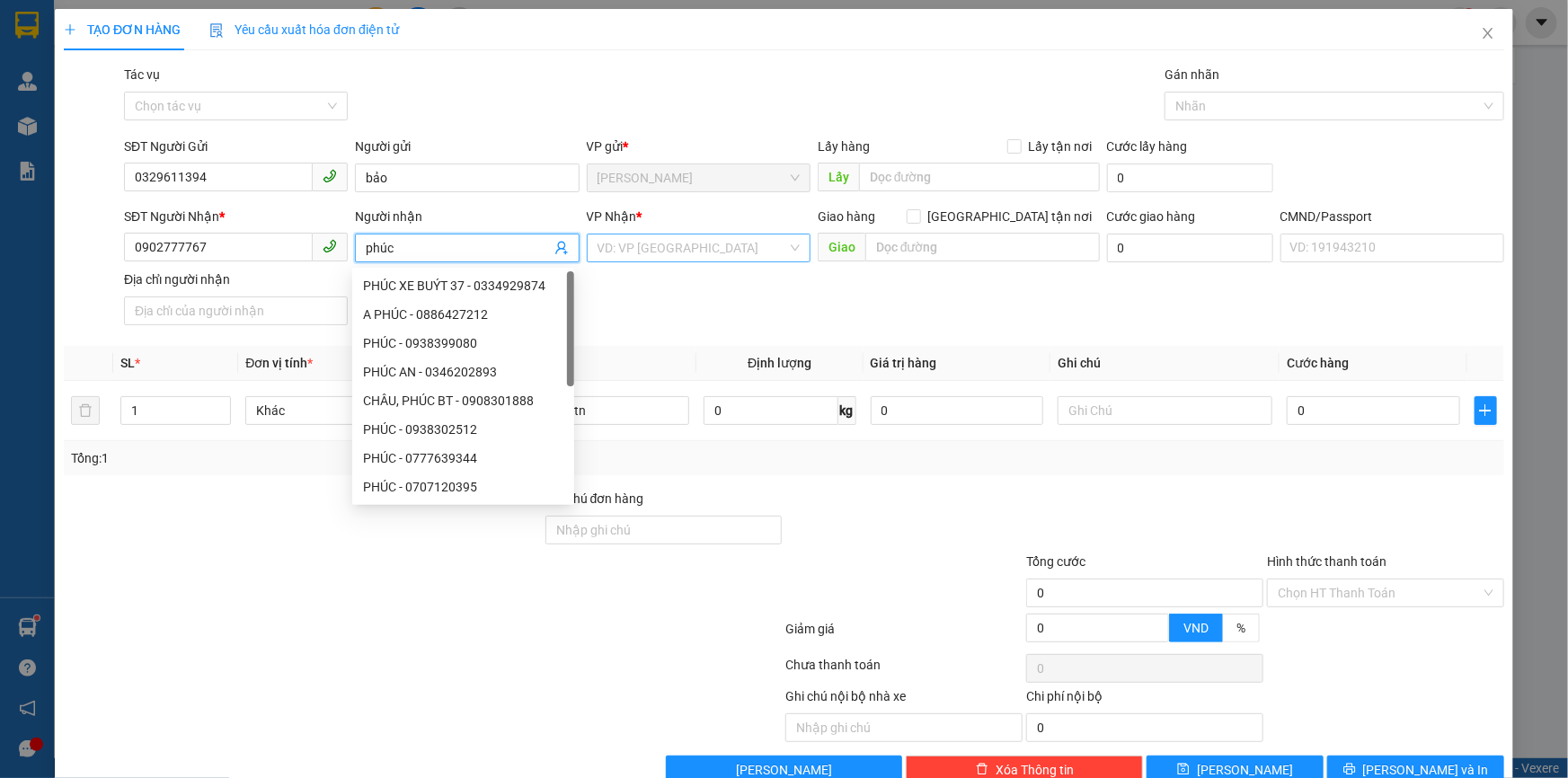
type input "phúc"
click at [648, 244] on input "search" at bounding box center [692, 248] width 190 height 27
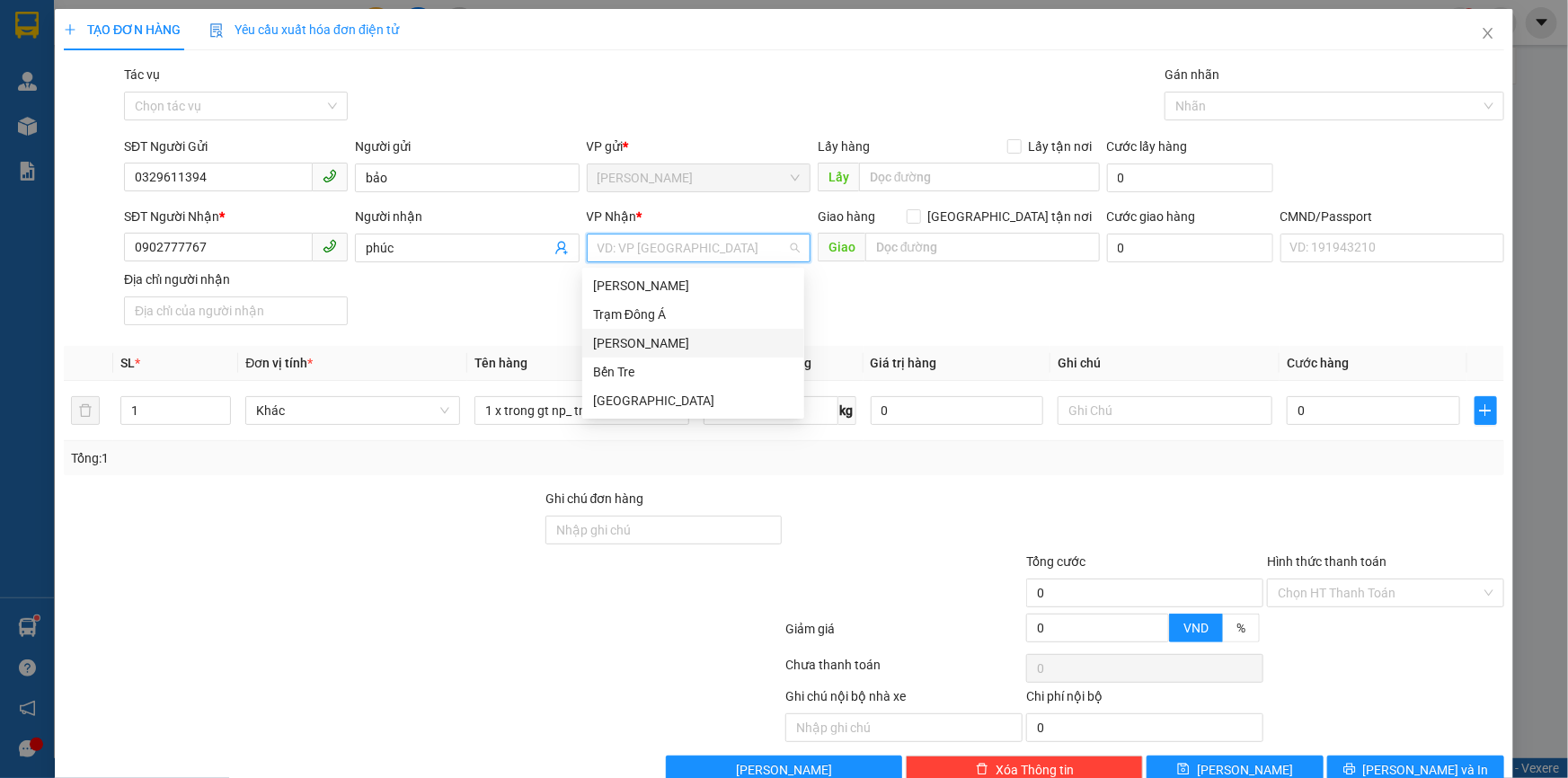
click at [639, 346] on div "[PERSON_NAME]" at bounding box center [693, 343] width 201 height 20
click at [504, 329] on div "SĐT Người Nhận * 0902777767 Người nhận phúc VP Nhận * VD: VP Sài Gòn Giao hàng …" at bounding box center [814, 270] width 1387 height 126
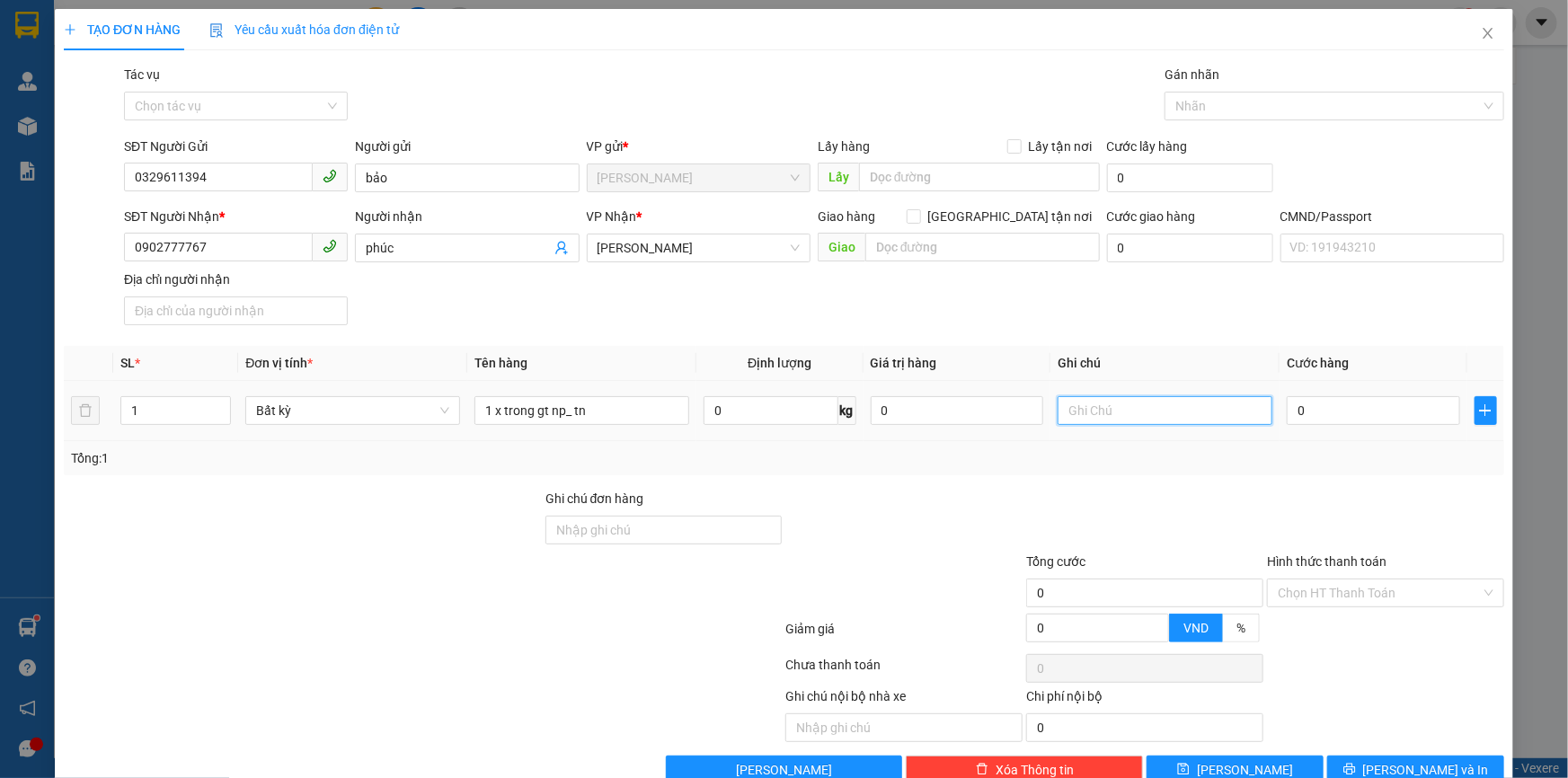
click at [1094, 420] on input "text" at bounding box center [1164, 410] width 214 height 29
click at [1115, 411] on input "text" at bounding box center [1164, 410] width 214 height 29
type input "15h linh"
click at [1332, 412] on input "0" at bounding box center [1373, 410] width 173 height 29
type input "2"
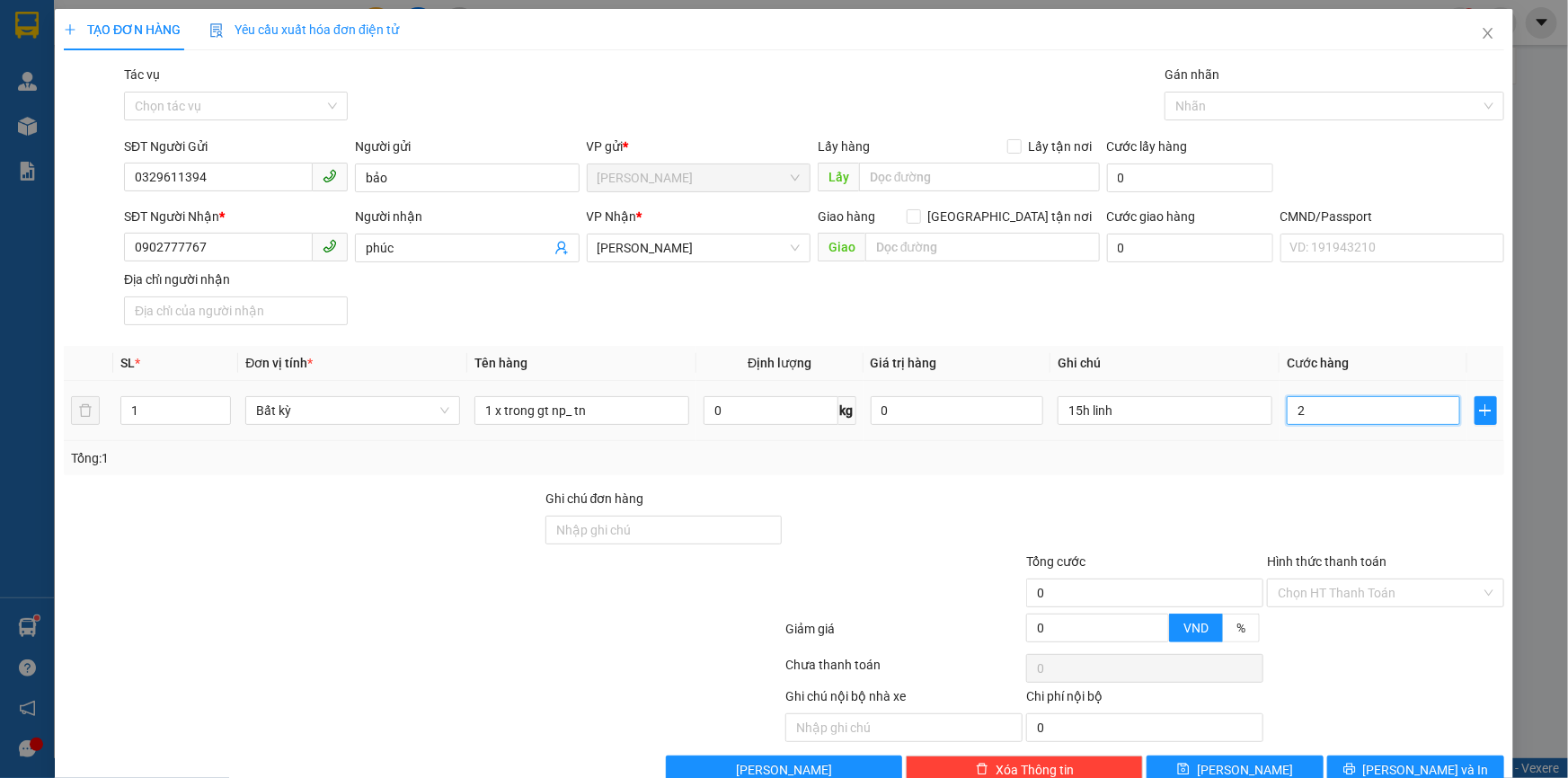
type input "2"
type input "20"
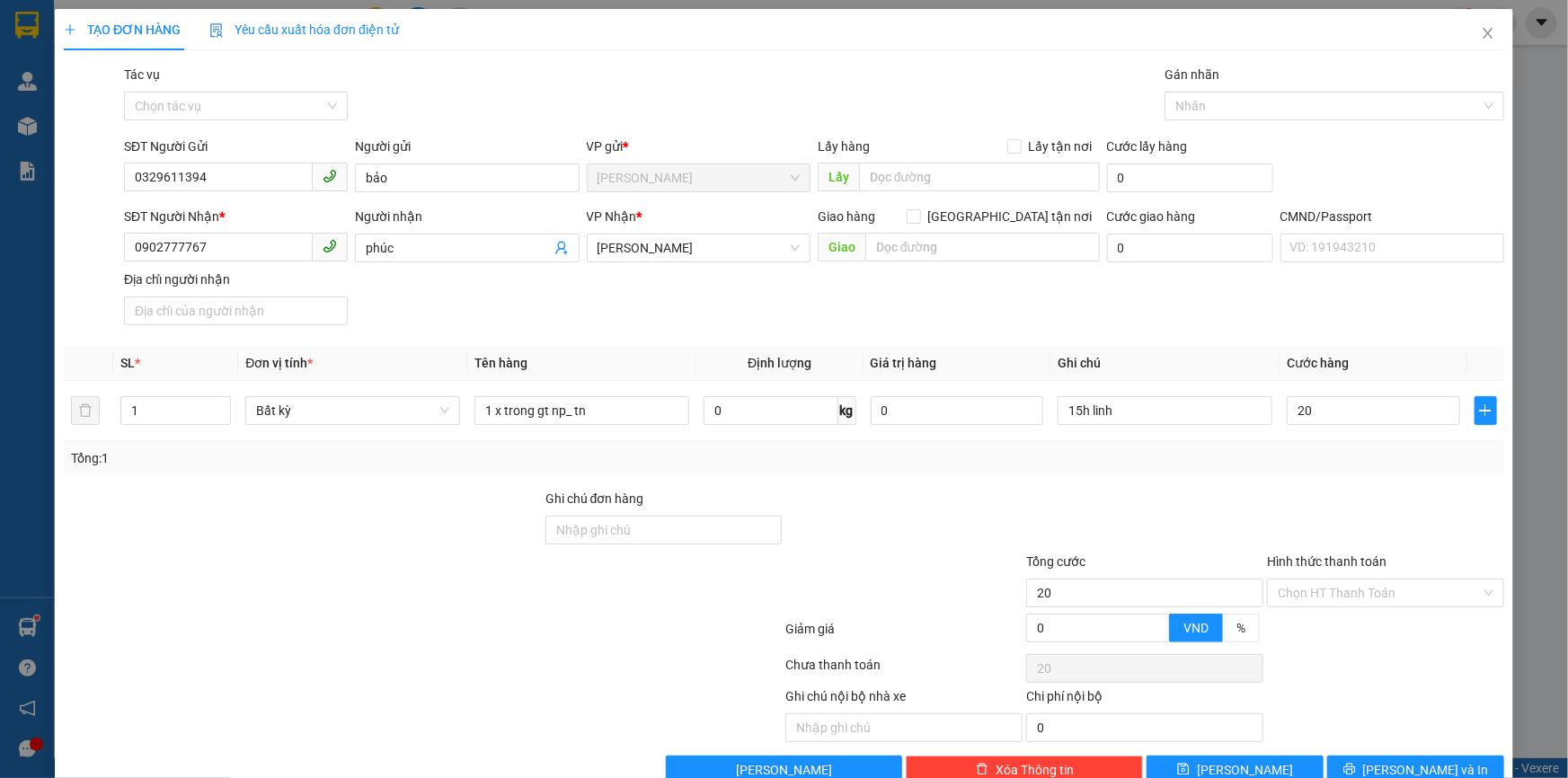
click at [1234, 485] on div "Transit Pickup Surcharge Ids Transit Deliver Surcharge Ids Transit Deliver Surc…" at bounding box center [784, 424] width 1440 height 720
type input "20.000"
click at [1289, 580] on input "Hình thức thanh toán" at bounding box center [1379, 593] width 203 height 27
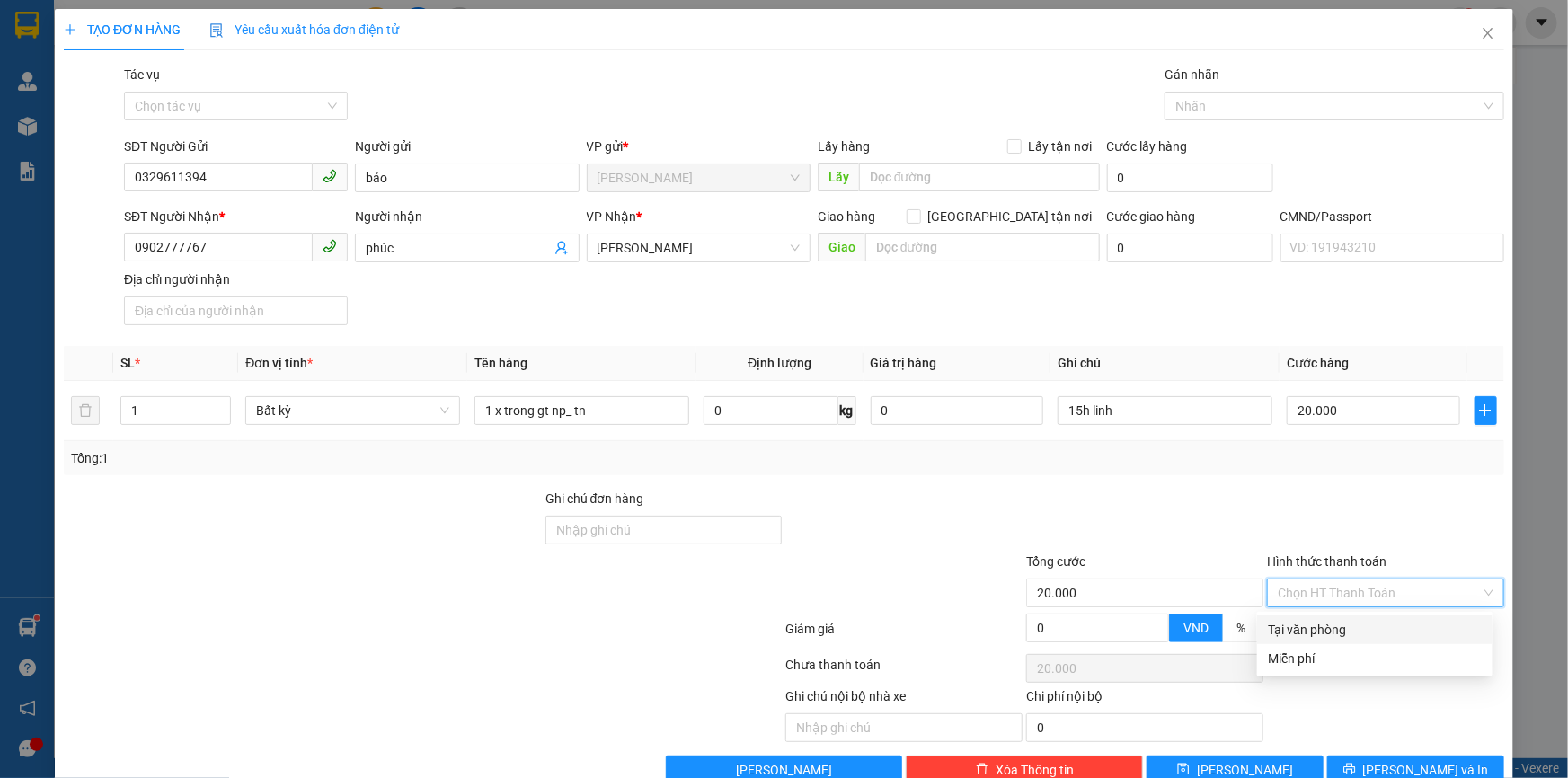
click at [1303, 620] on div "Tại văn phòng" at bounding box center [1375, 630] width 213 height 20
type input "0"
click at [1197, 512] on div at bounding box center [1145, 520] width 241 height 63
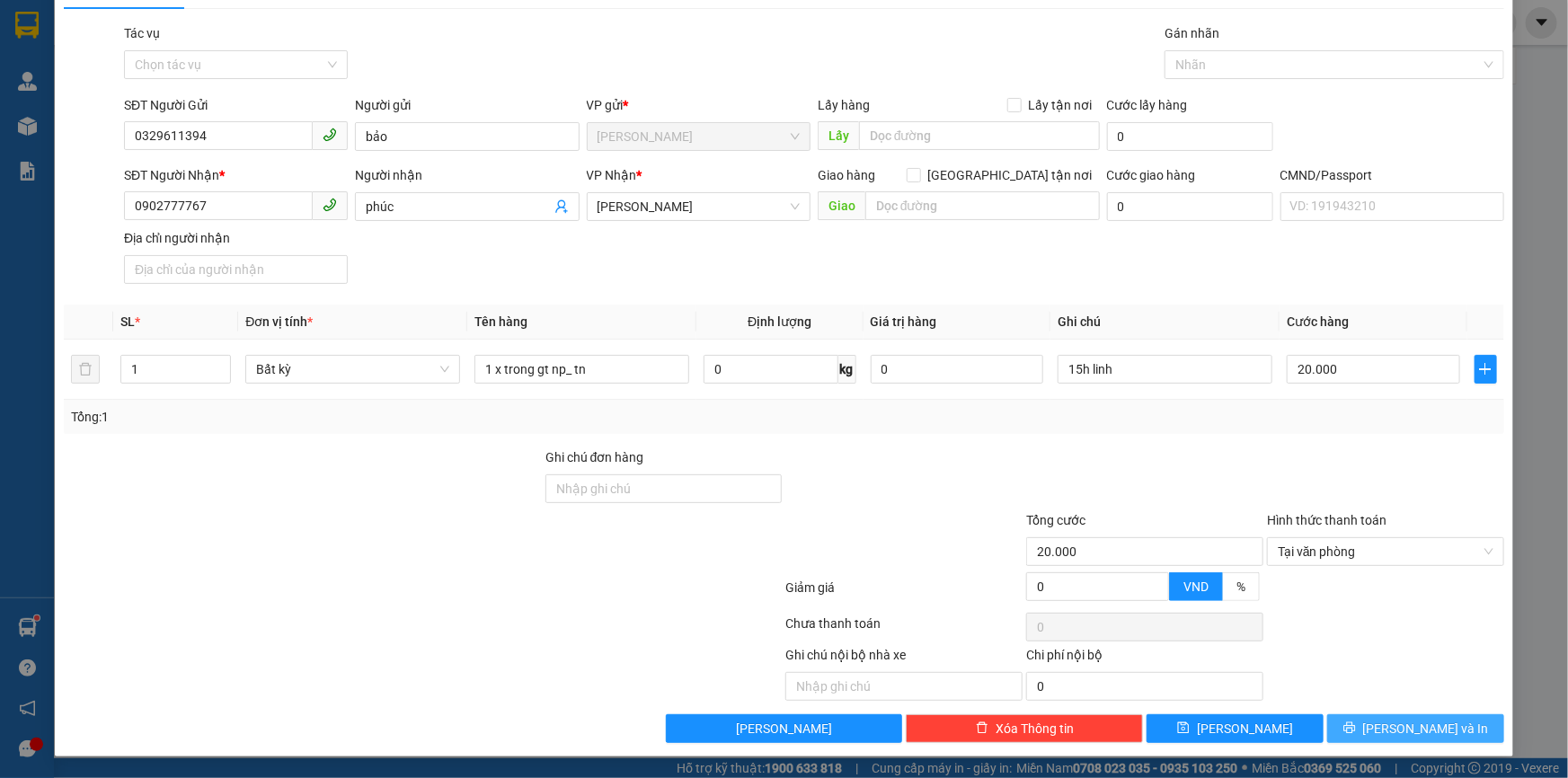
click at [1406, 719] on span "[PERSON_NAME] và In" at bounding box center [1426, 729] width 126 height 20
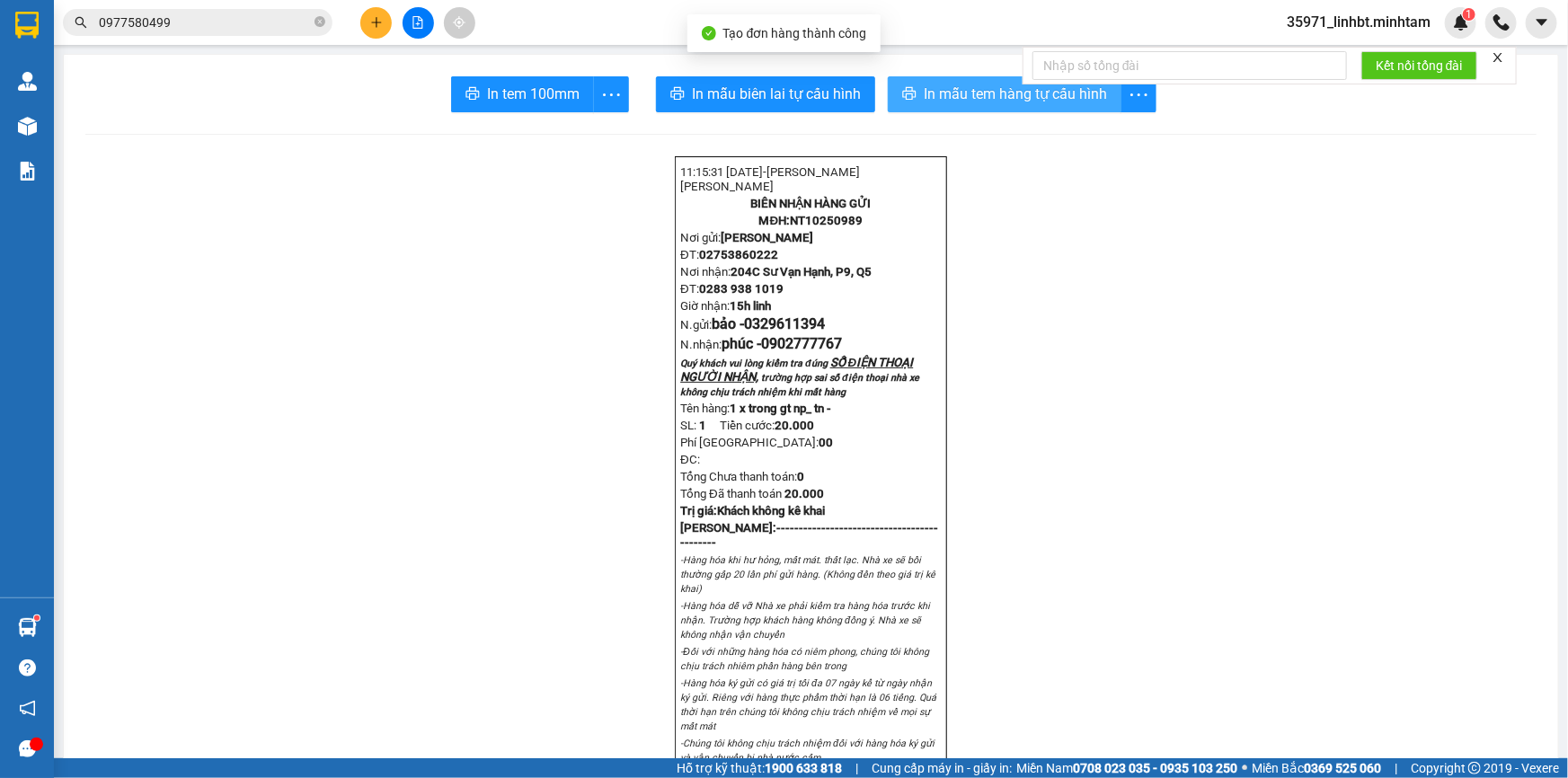
click at [928, 101] on span "In mẫu tem hàng tự cấu hình" at bounding box center [1015, 94] width 183 height 23
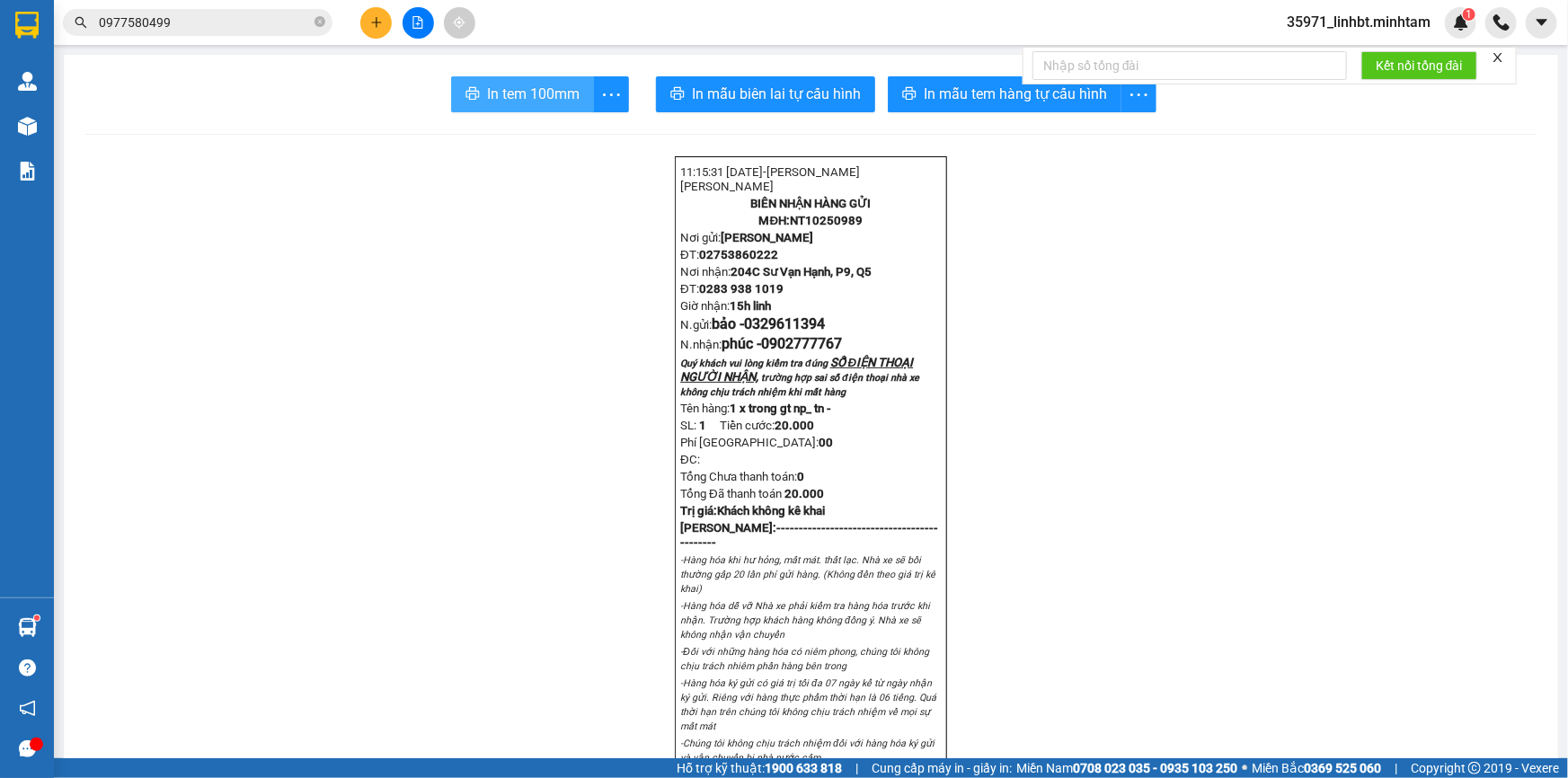
click at [566, 80] on button "In tem 100mm" at bounding box center [522, 94] width 143 height 36
click at [217, 17] on input "0977580499" at bounding box center [204, 23] width 212 height 20
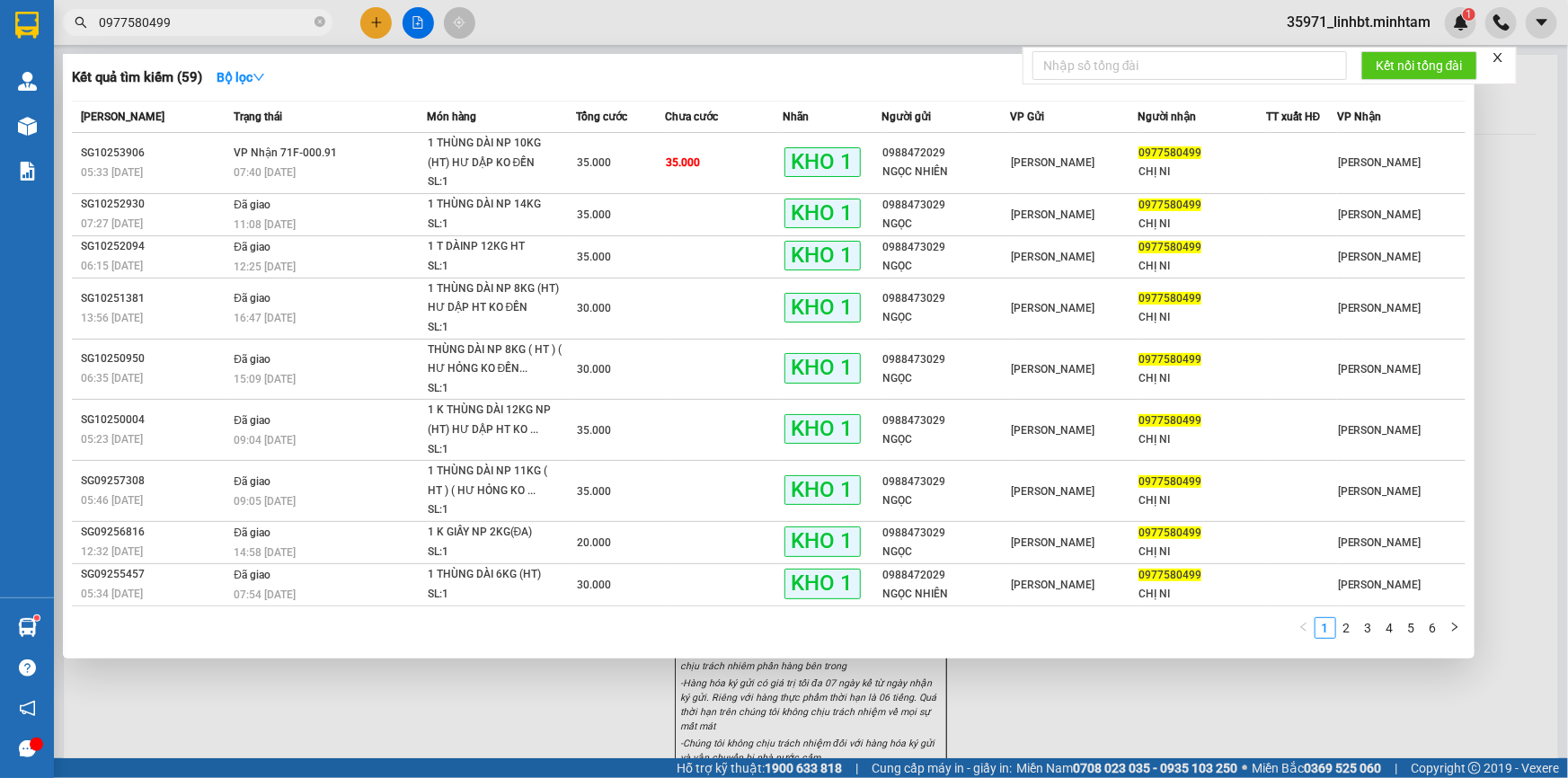
click at [217, 17] on input "0977580499" at bounding box center [204, 23] width 212 height 20
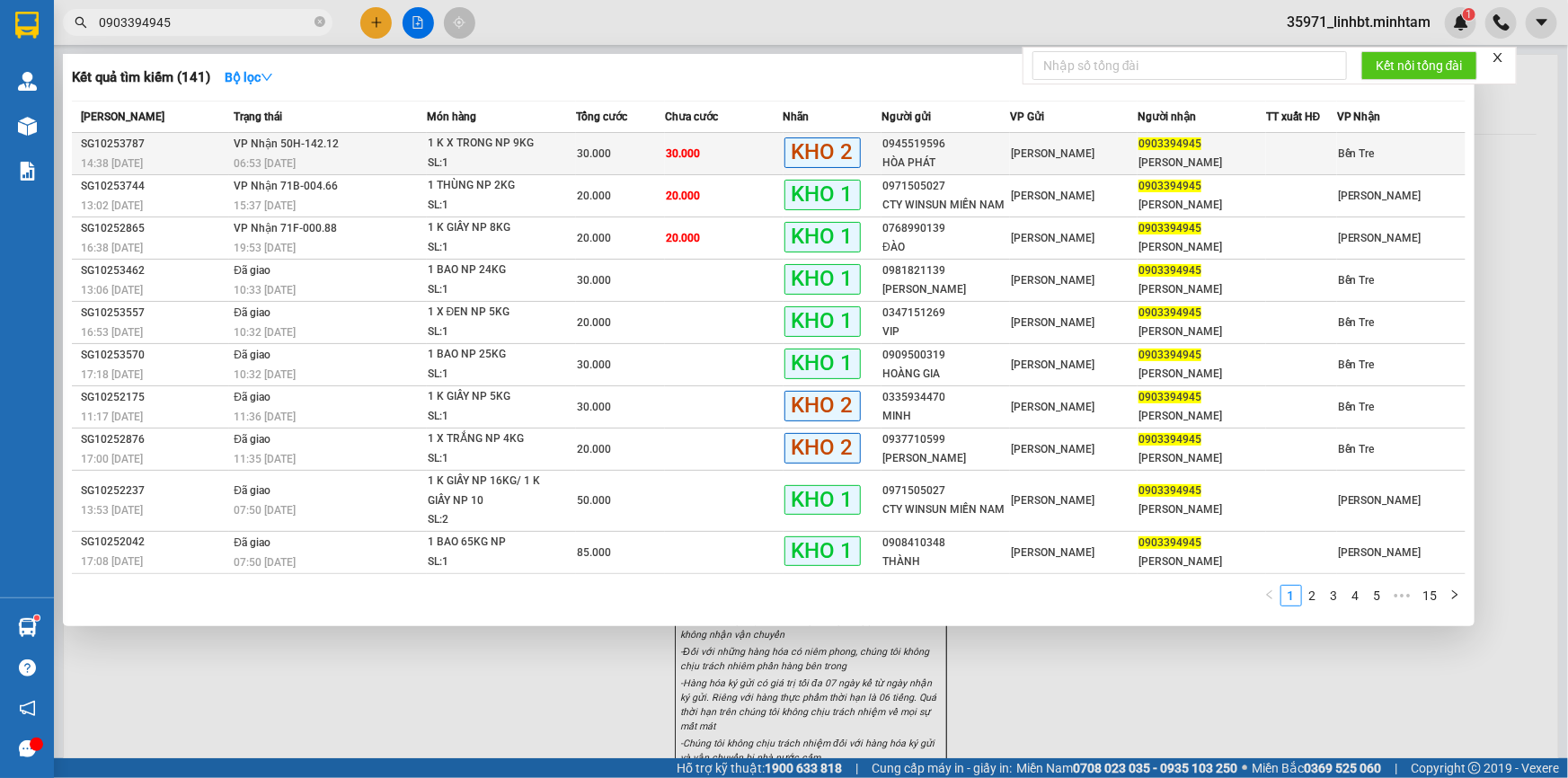
type input "0903394945"
click at [560, 149] on div "1 K X TRONG NP 9KG" at bounding box center [495, 144] width 135 height 20
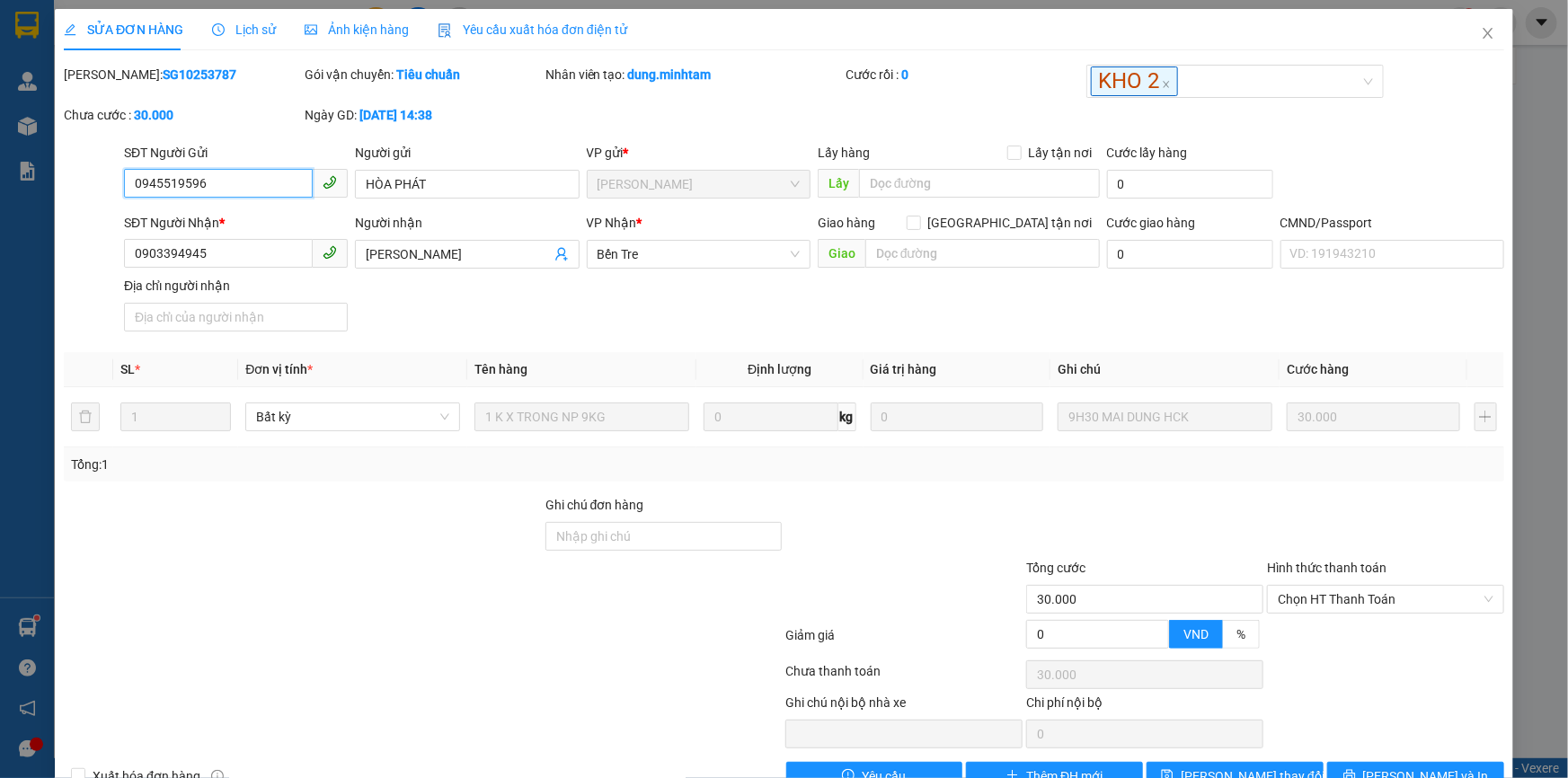
type input "0945519596"
type input "HÒA PHÁT"
type input "0903394945"
type input "[PERSON_NAME]"
type input "30.000"
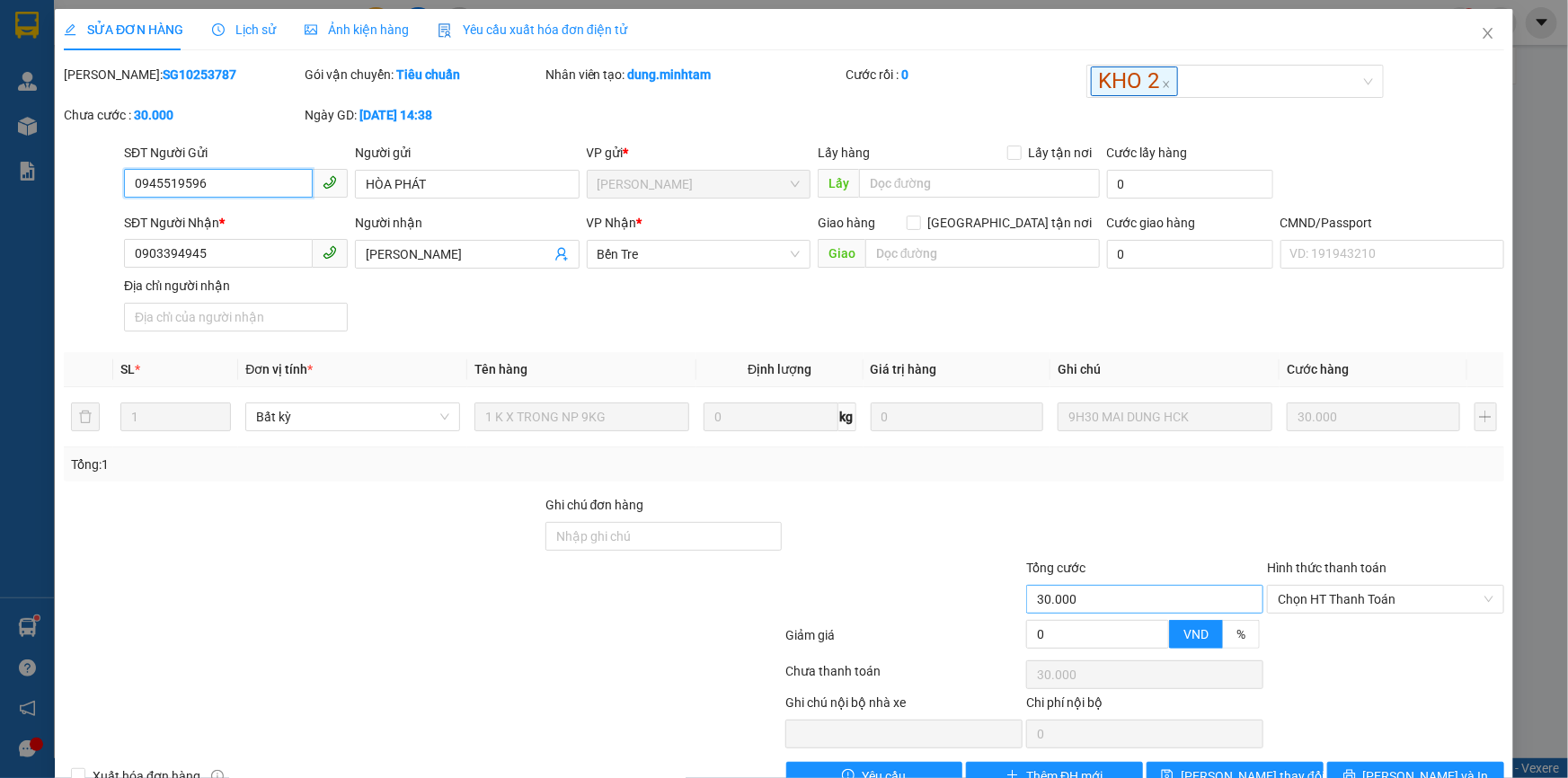
scroll to position [49, 0]
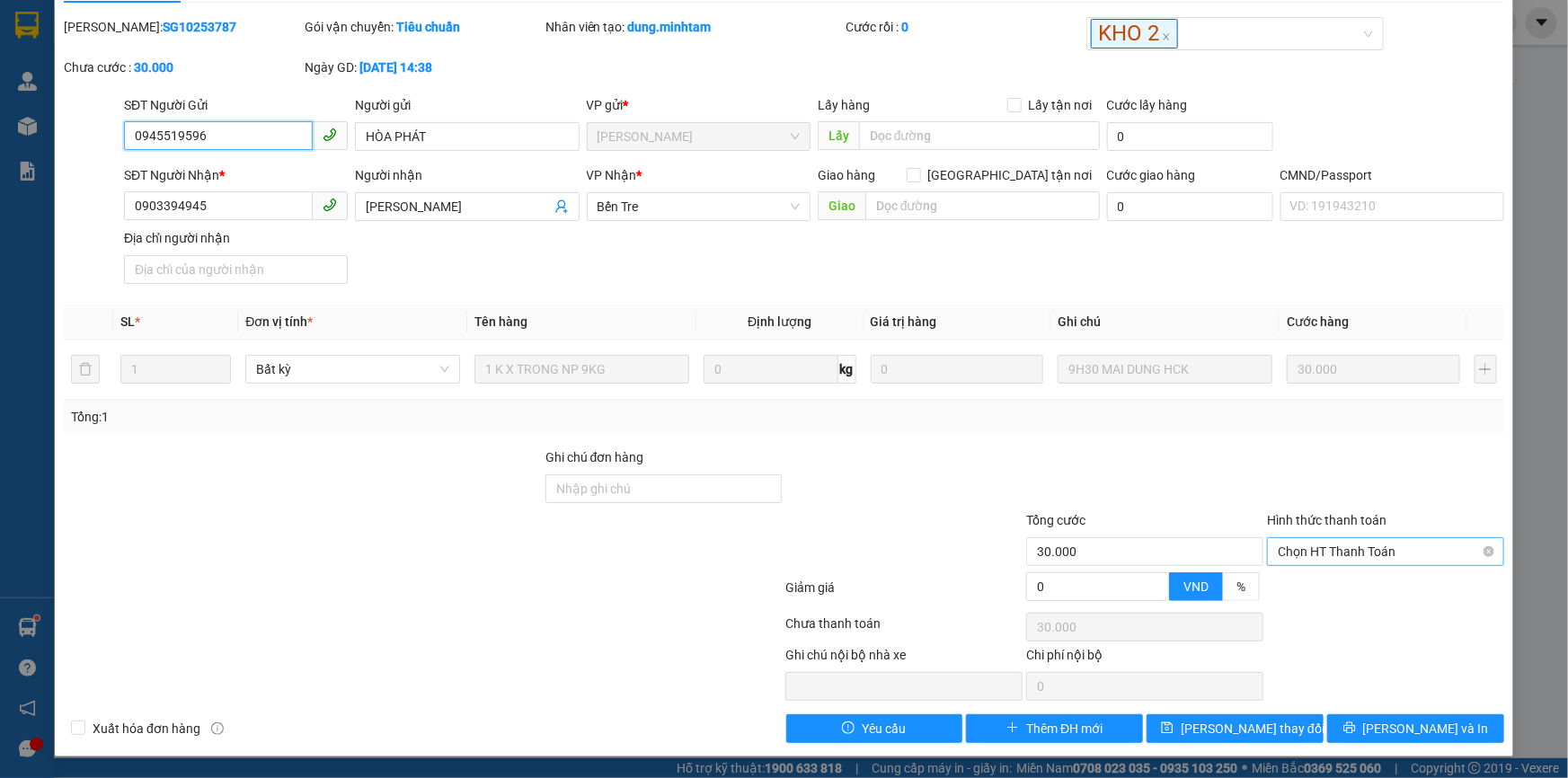
click at [1342, 556] on span "Chọn HT Thanh Toán" at bounding box center [1386, 552] width 215 height 27
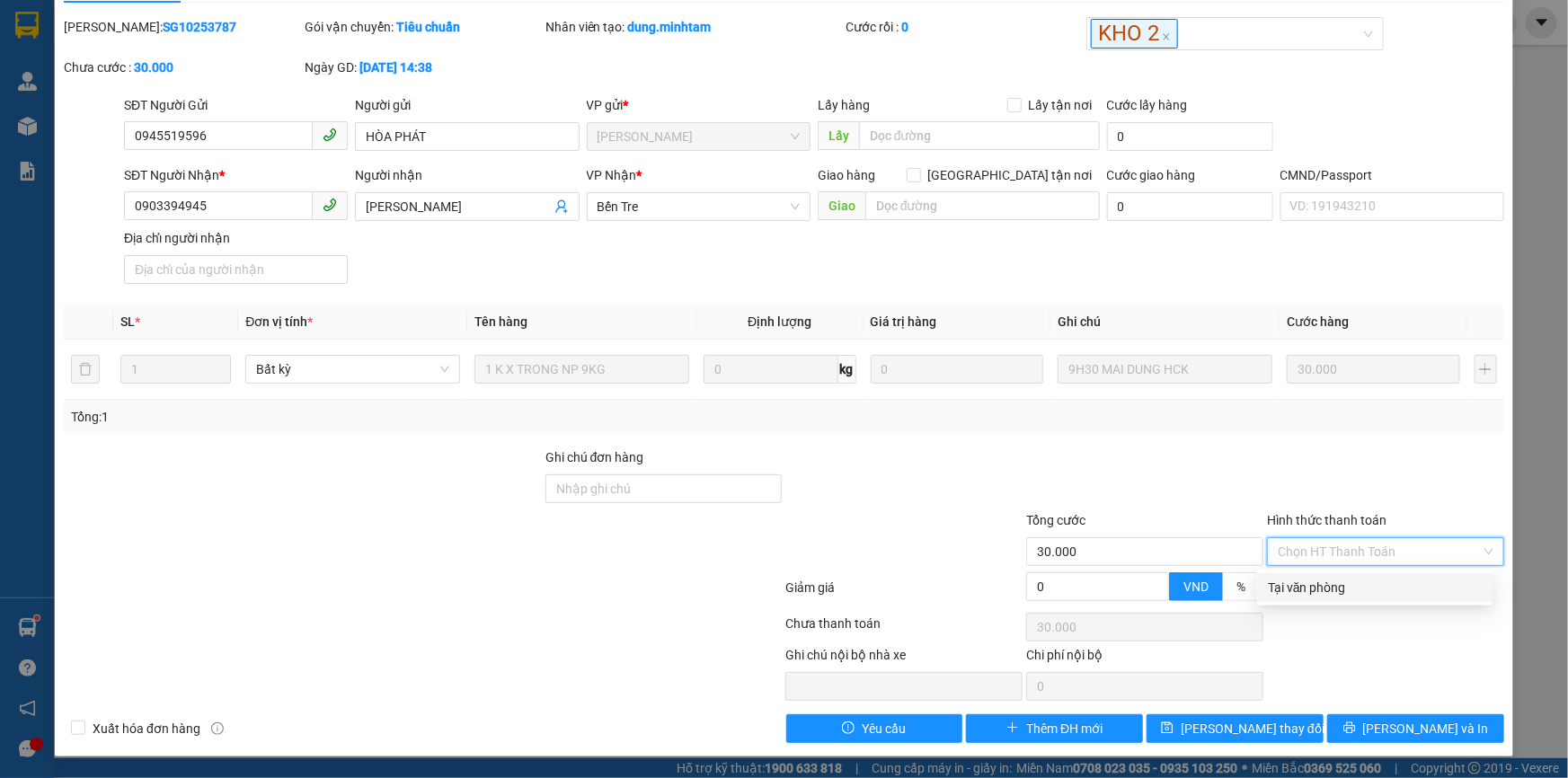
click at [1330, 586] on div "Tại văn phòng" at bounding box center [1375, 587] width 213 height 20
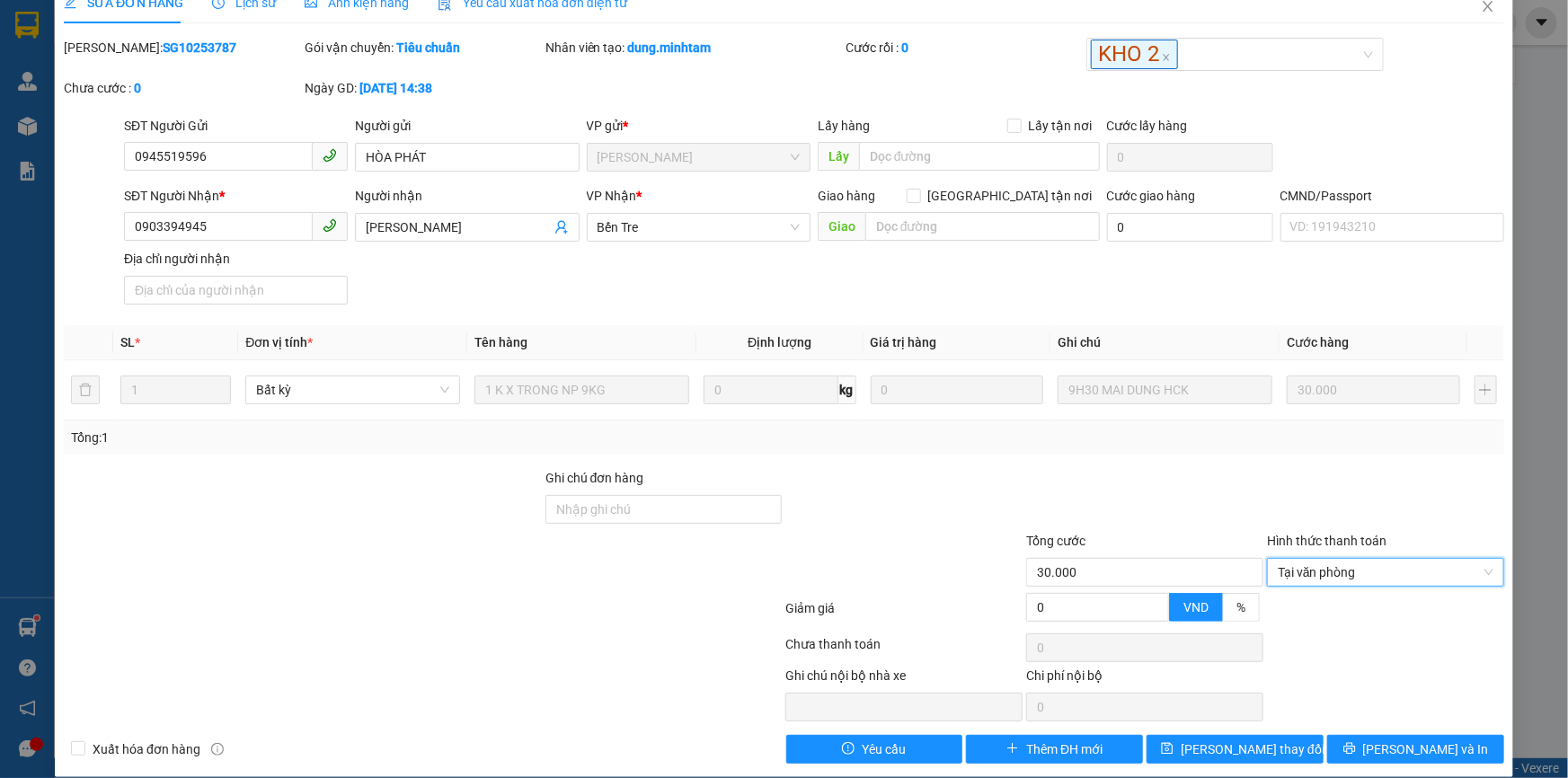
scroll to position [0, 0]
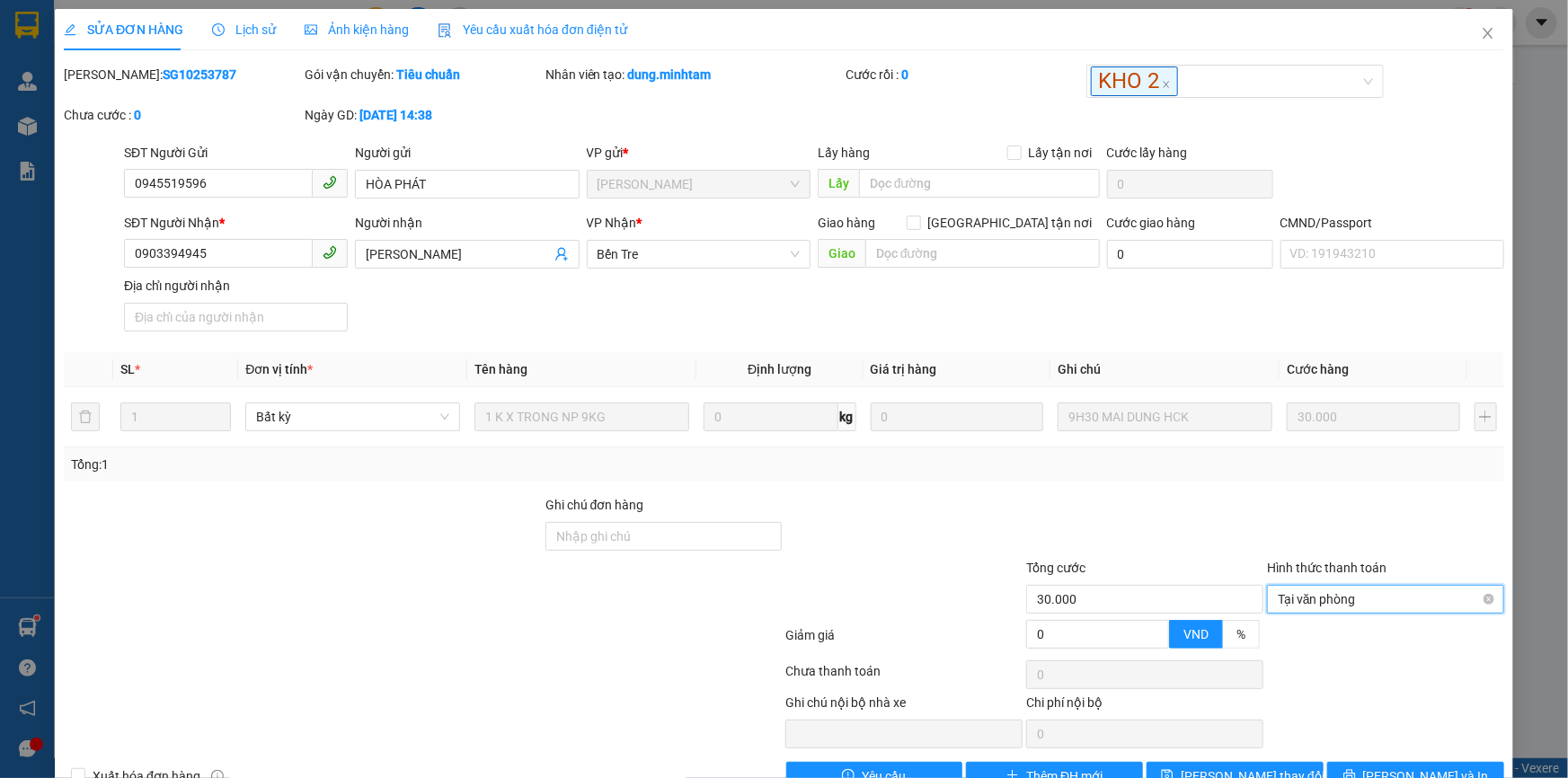
click at [1333, 591] on span "Tại văn phòng" at bounding box center [1386, 599] width 215 height 27
type input "30.000"
click at [1480, 38] on icon "close" at bounding box center [1488, 34] width 15 height 15
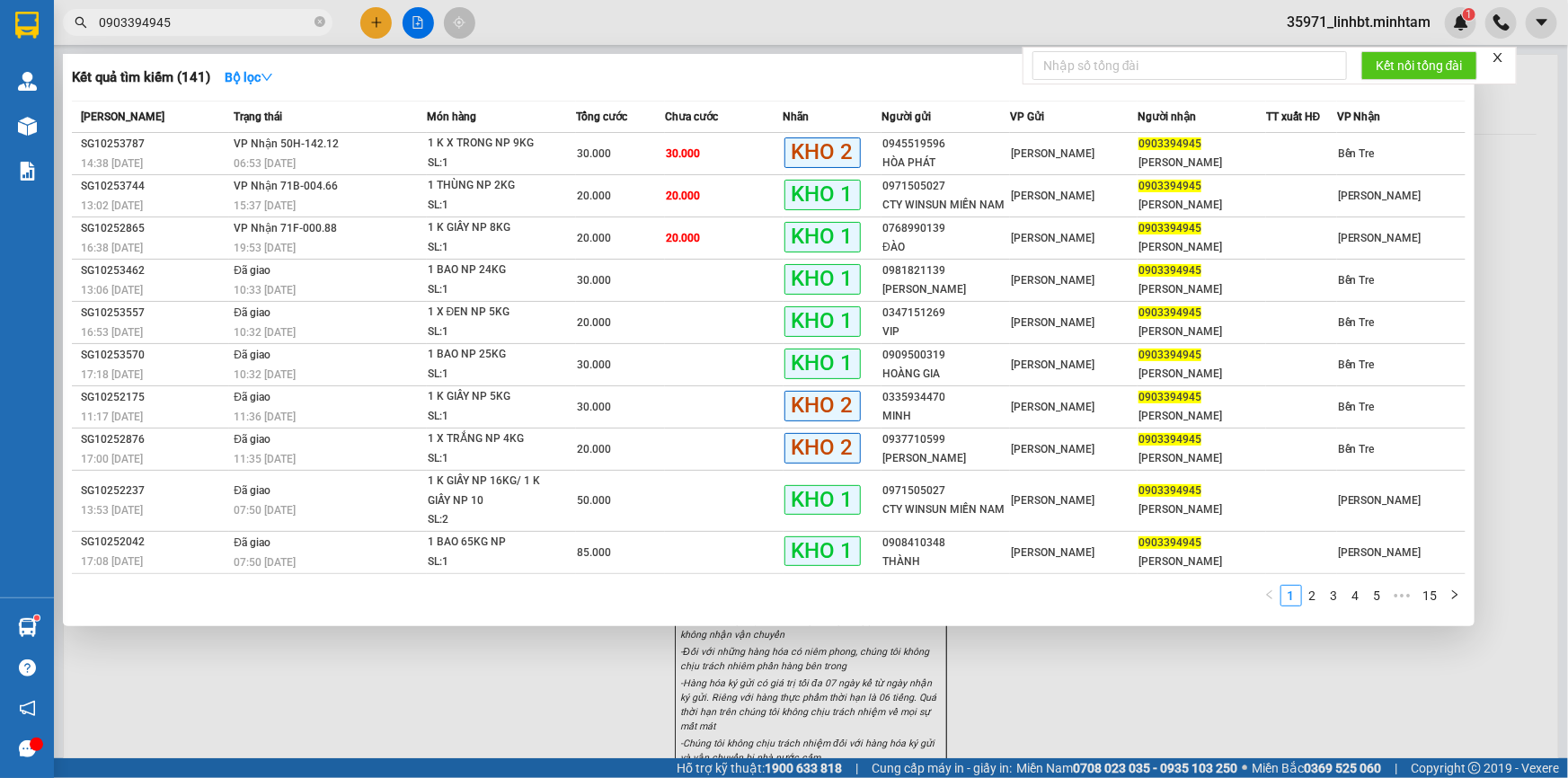
click at [295, 21] on input "0903394945" at bounding box center [204, 23] width 212 height 20
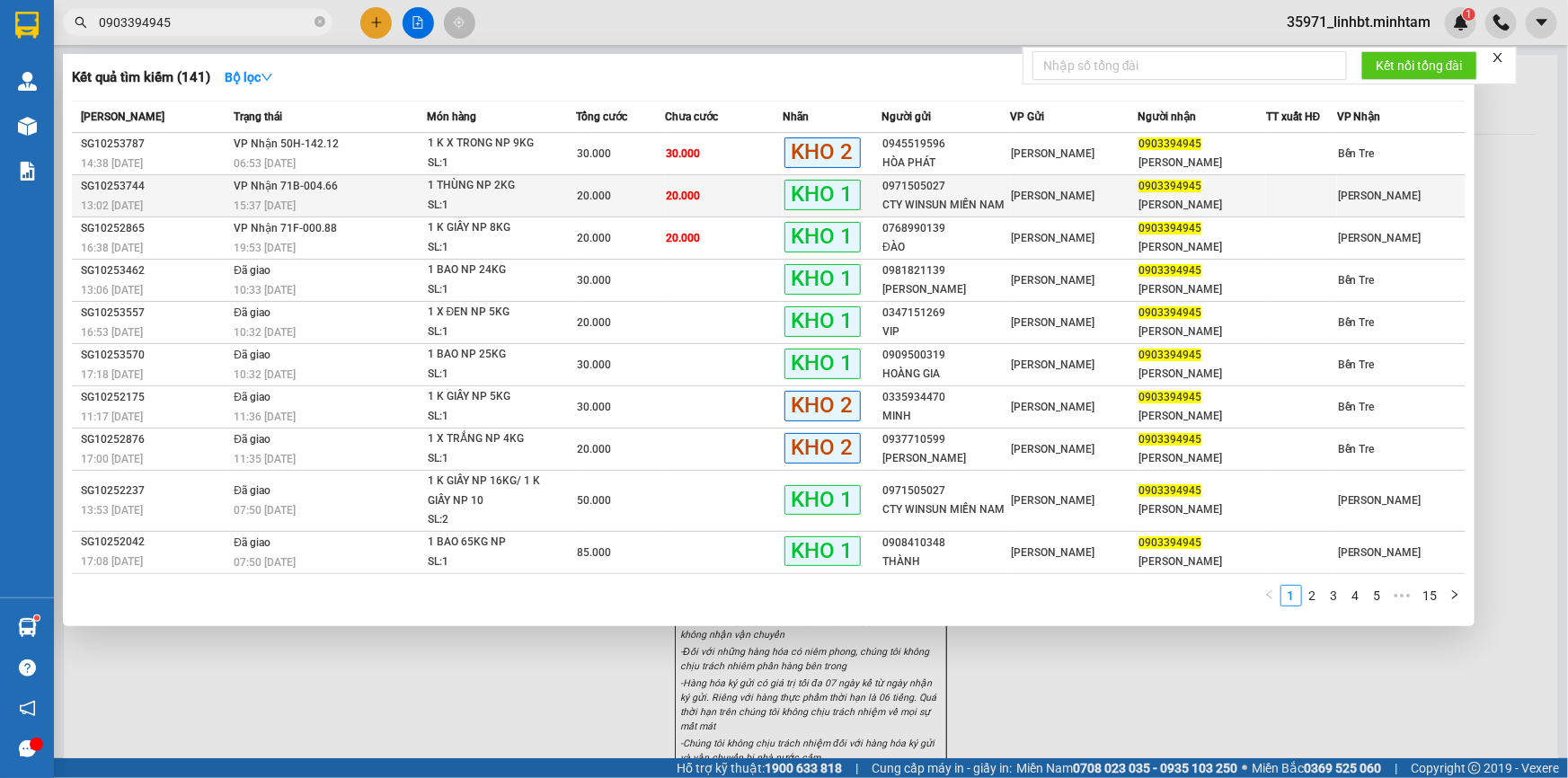
click at [466, 181] on div "1 THÙNG NP 2KG" at bounding box center [495, 186] width 135 height 20
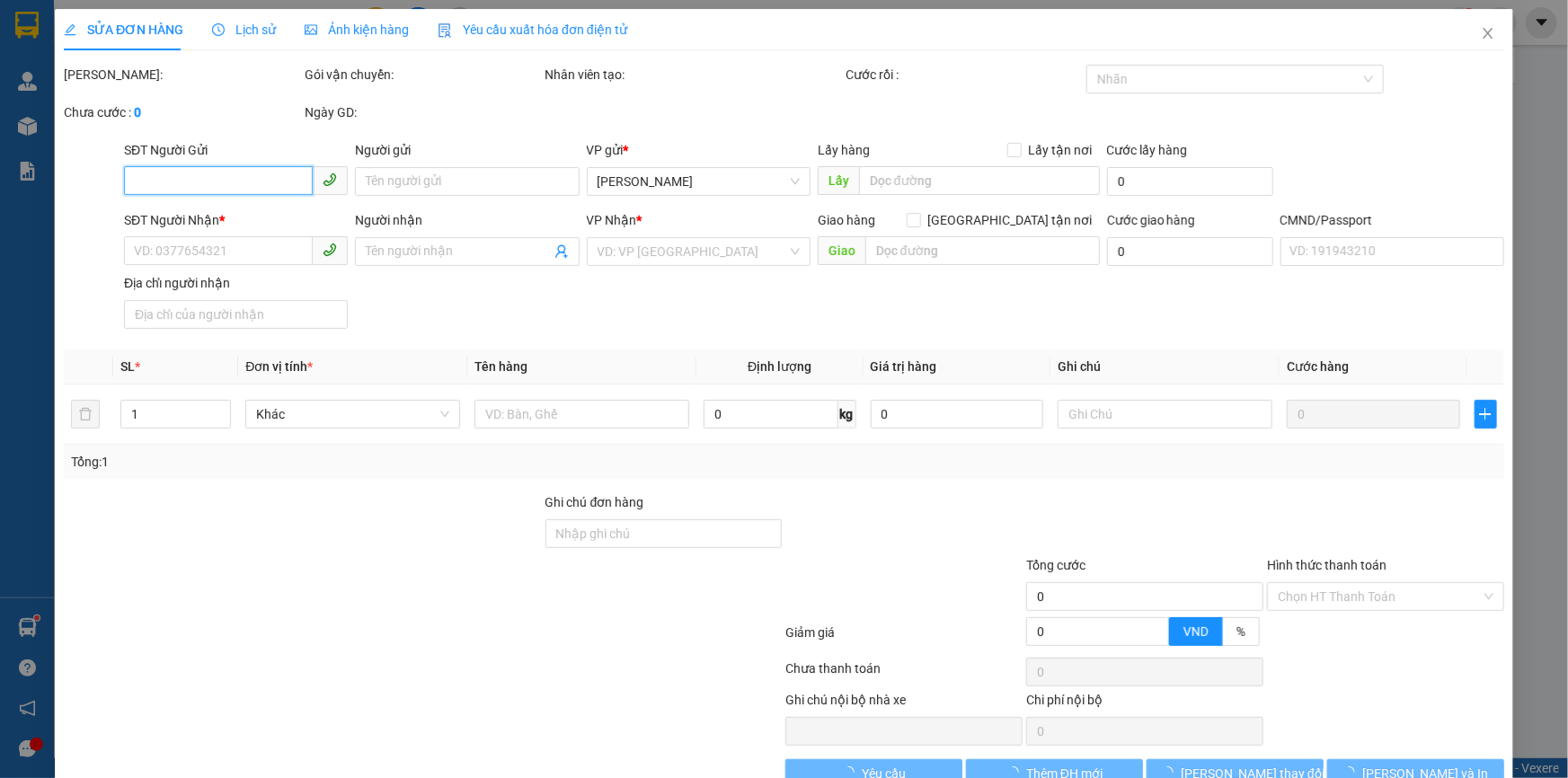
type input "0971505027"
type input "CTY WINSUN MIỀN NAM"
type input "0903394945"
type input "[PERSON_NAME]"
type input "KBM"
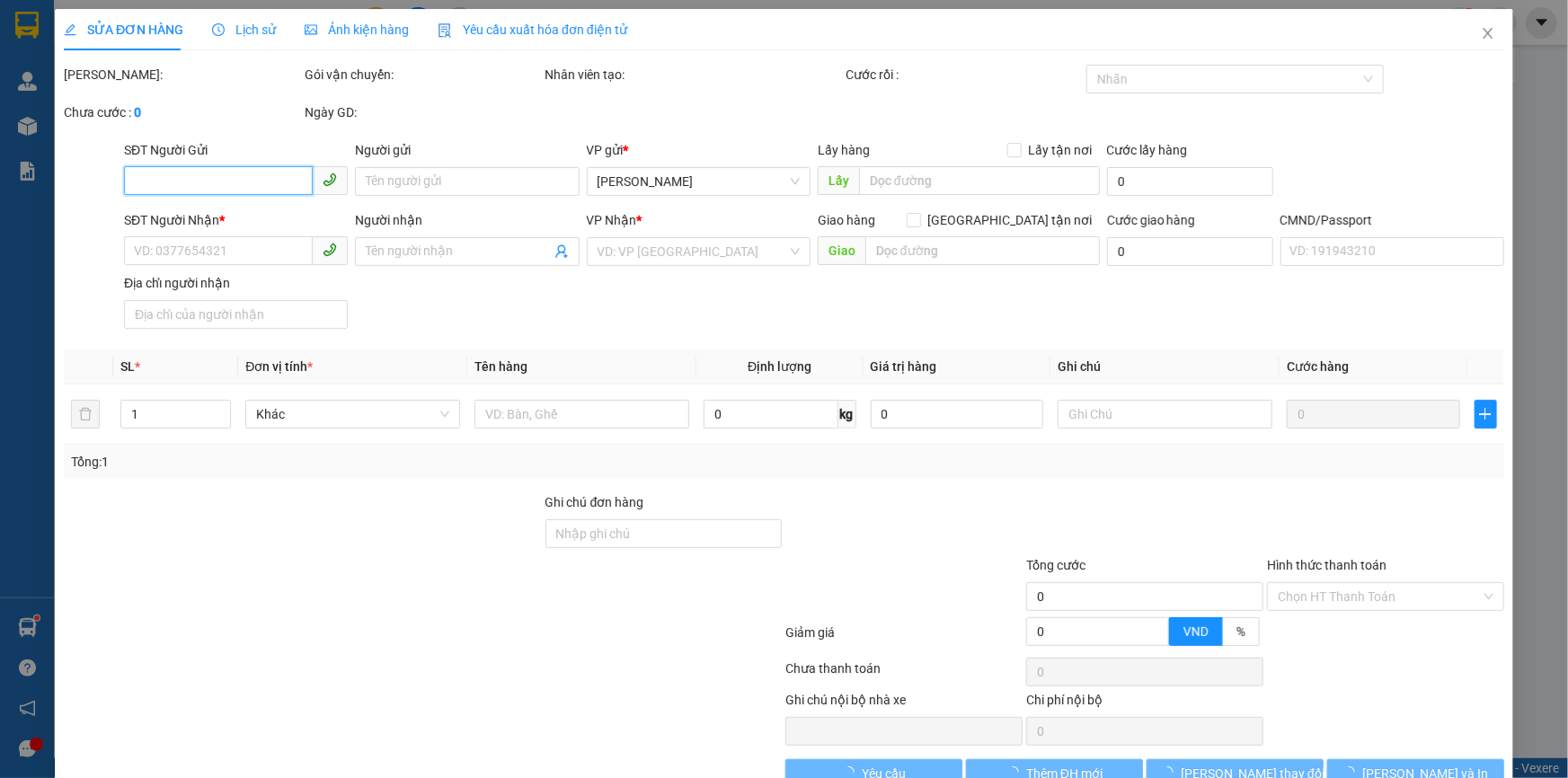
type input "20.000"
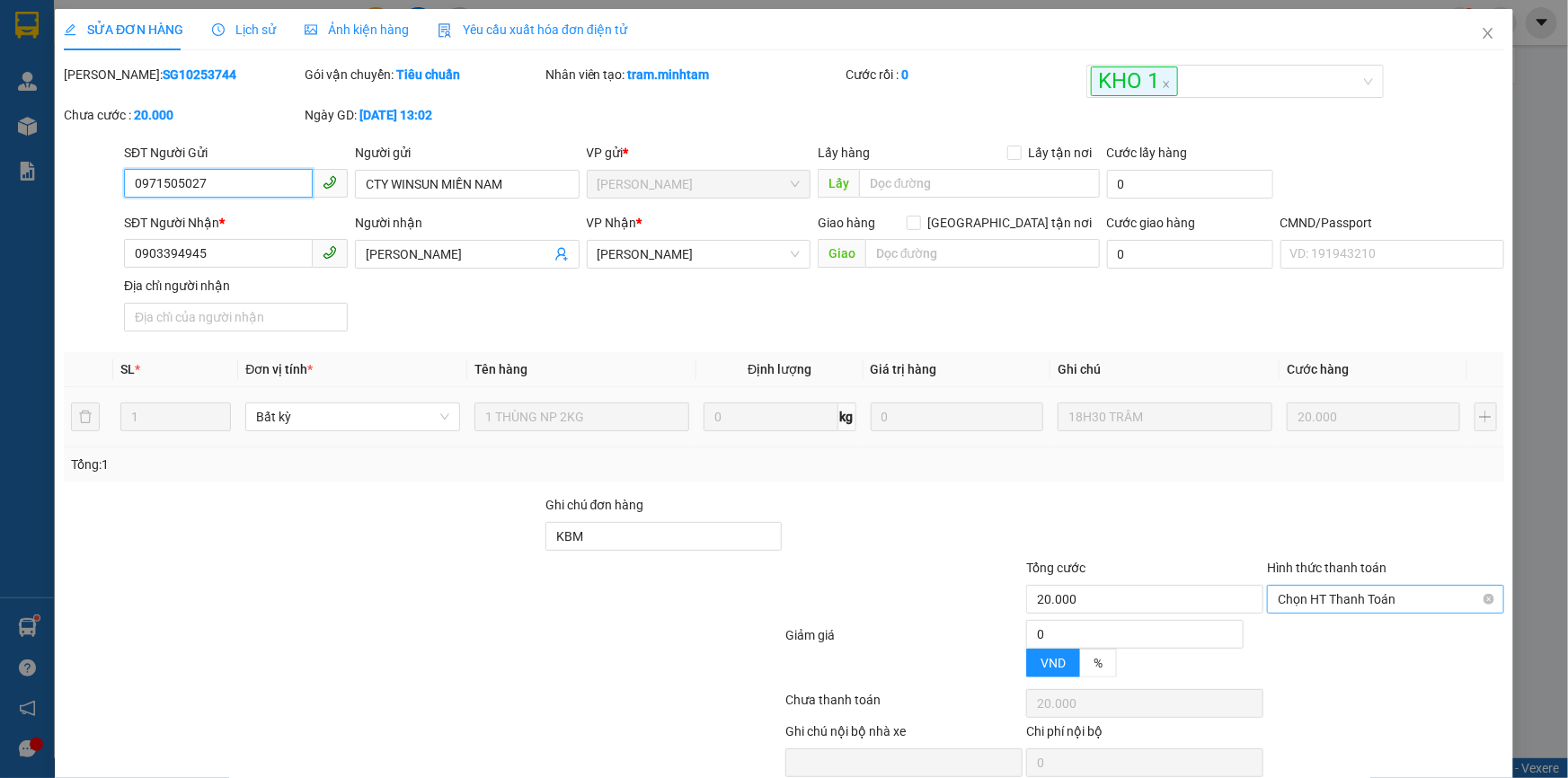
click at [1307, 596] on span "Chọn HT Thanh Toán" at bounding box center [1386, 599] width 215 height 27
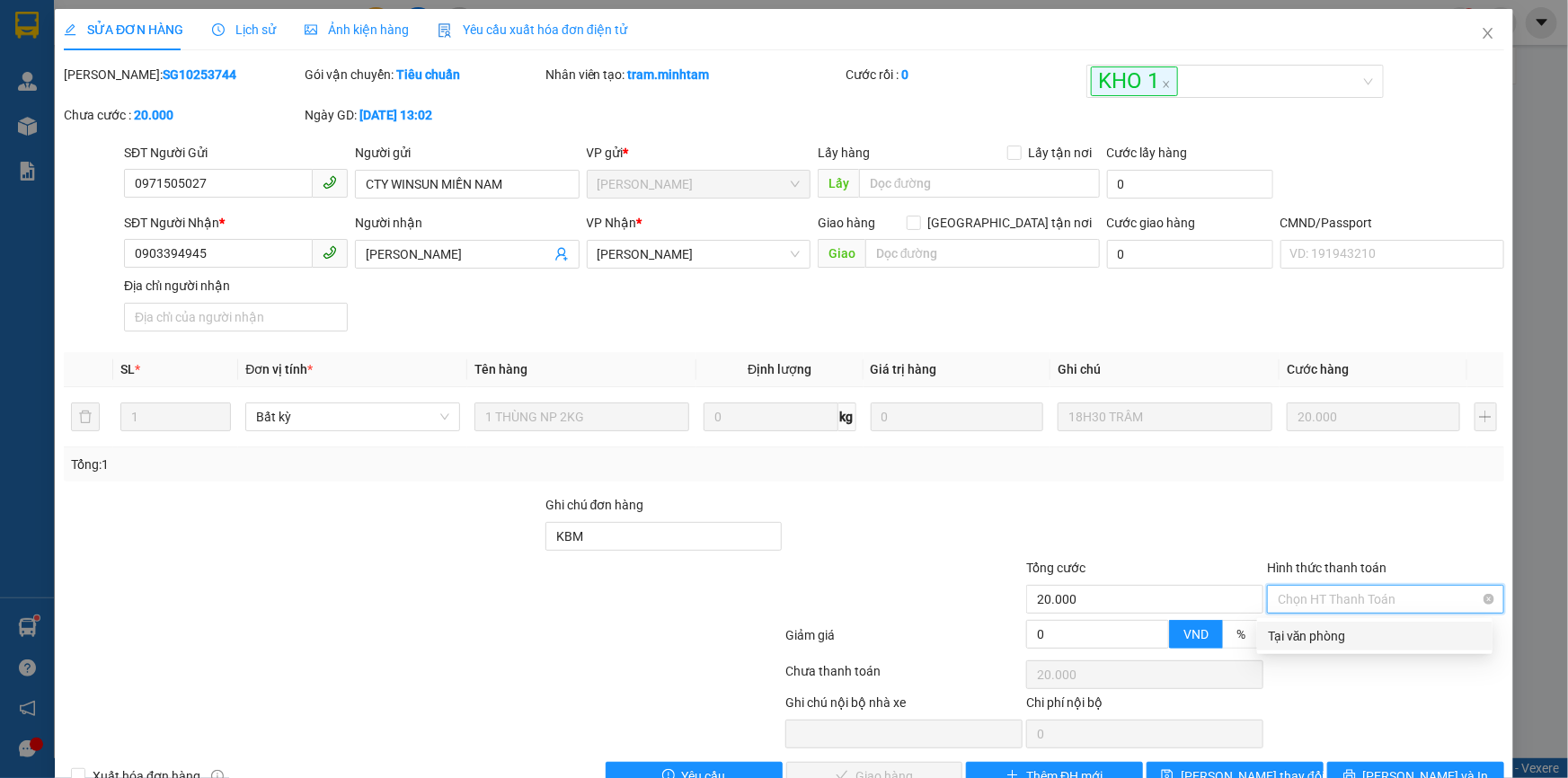
click at [1297, 611] on span "Chọn HT Thanh Toán" at bounding box center [1386, 599] width 215 height 27
click at [1294, 626] on div "Tại văn phòng" at bounding box center [1375, 636] width 213 height 20
type input "0"
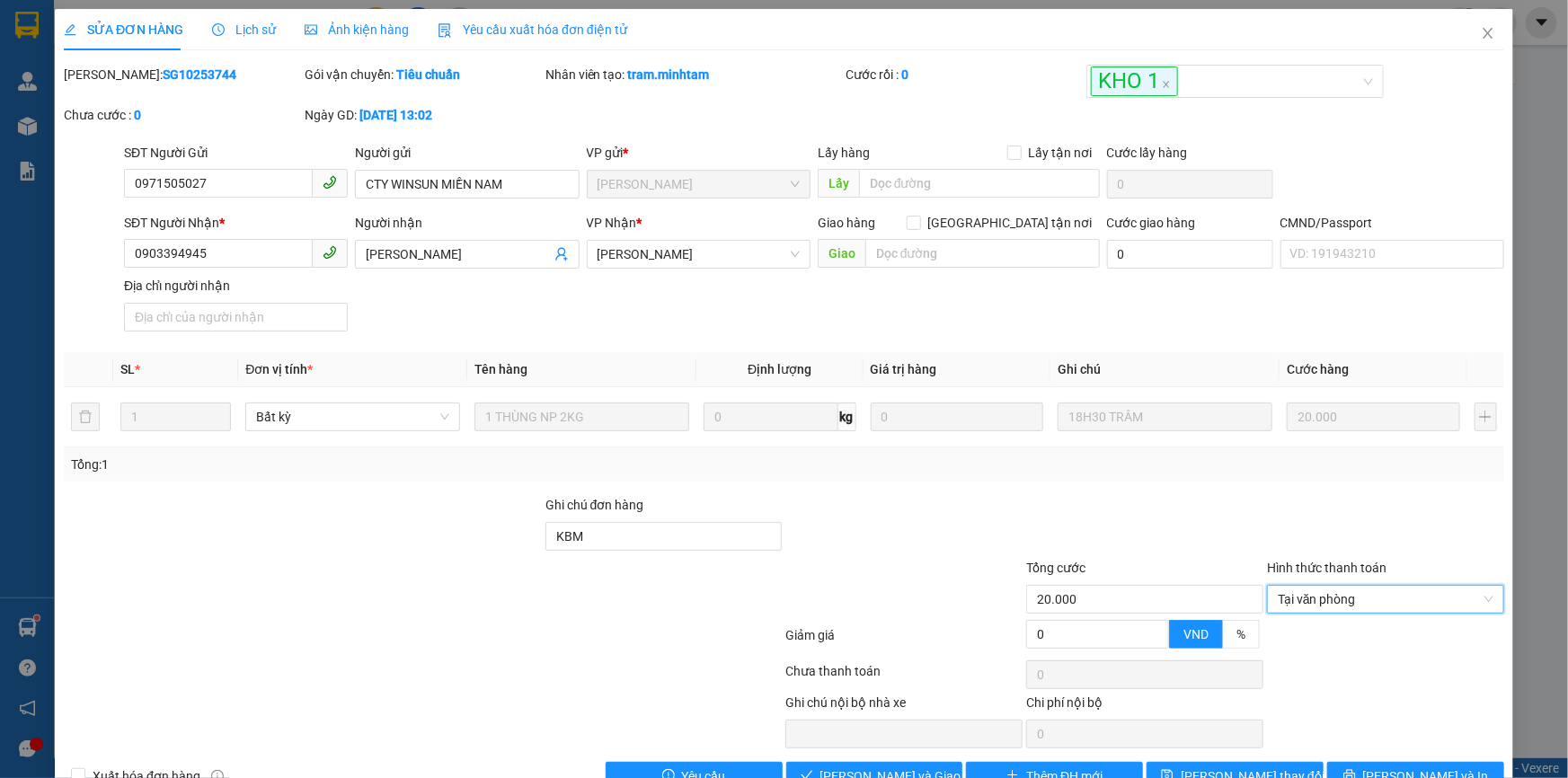
click at [880, 503] on div at bounding box center [904, 526] width 241 height 63
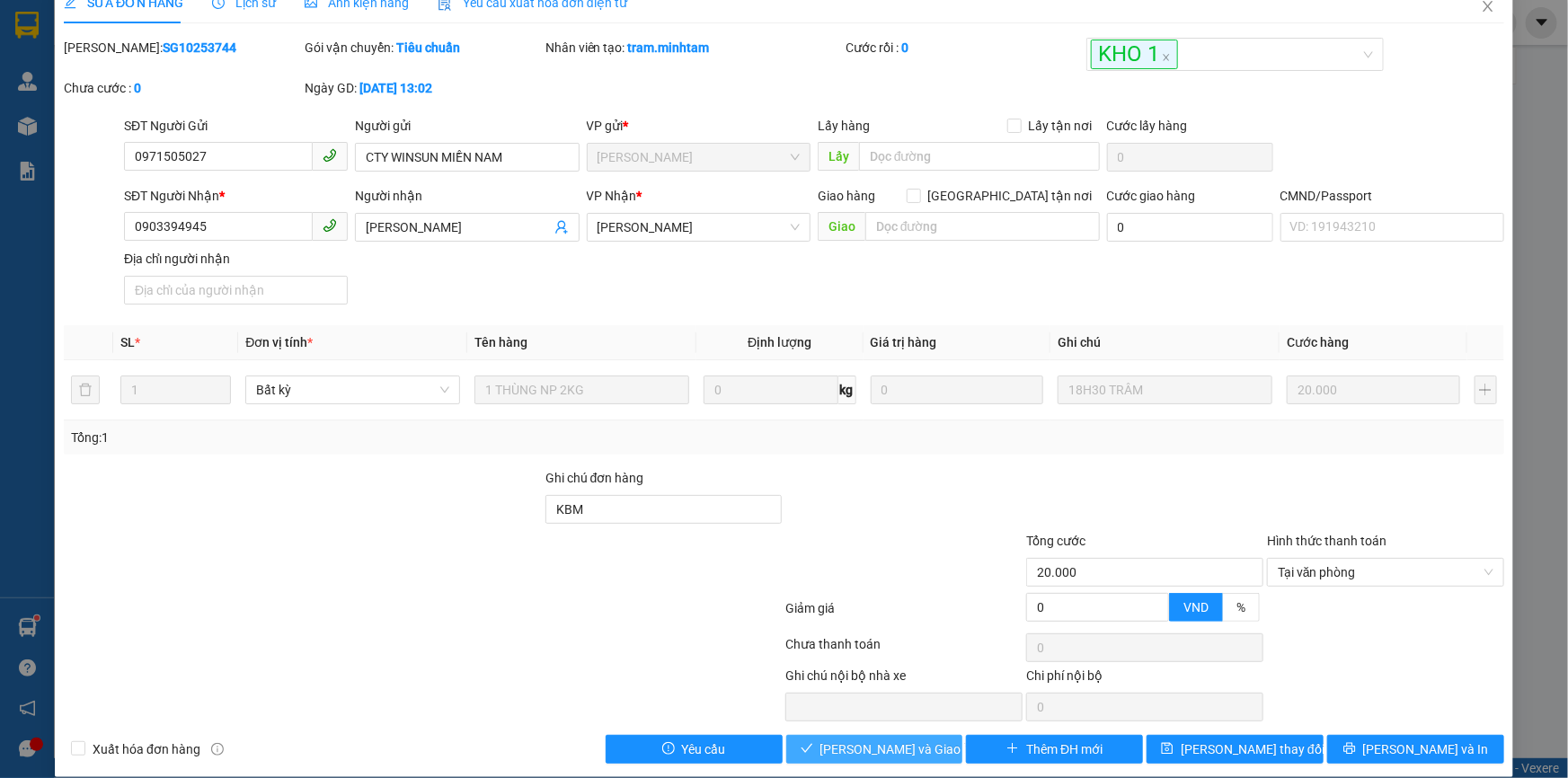
scroll to position [49, 0]
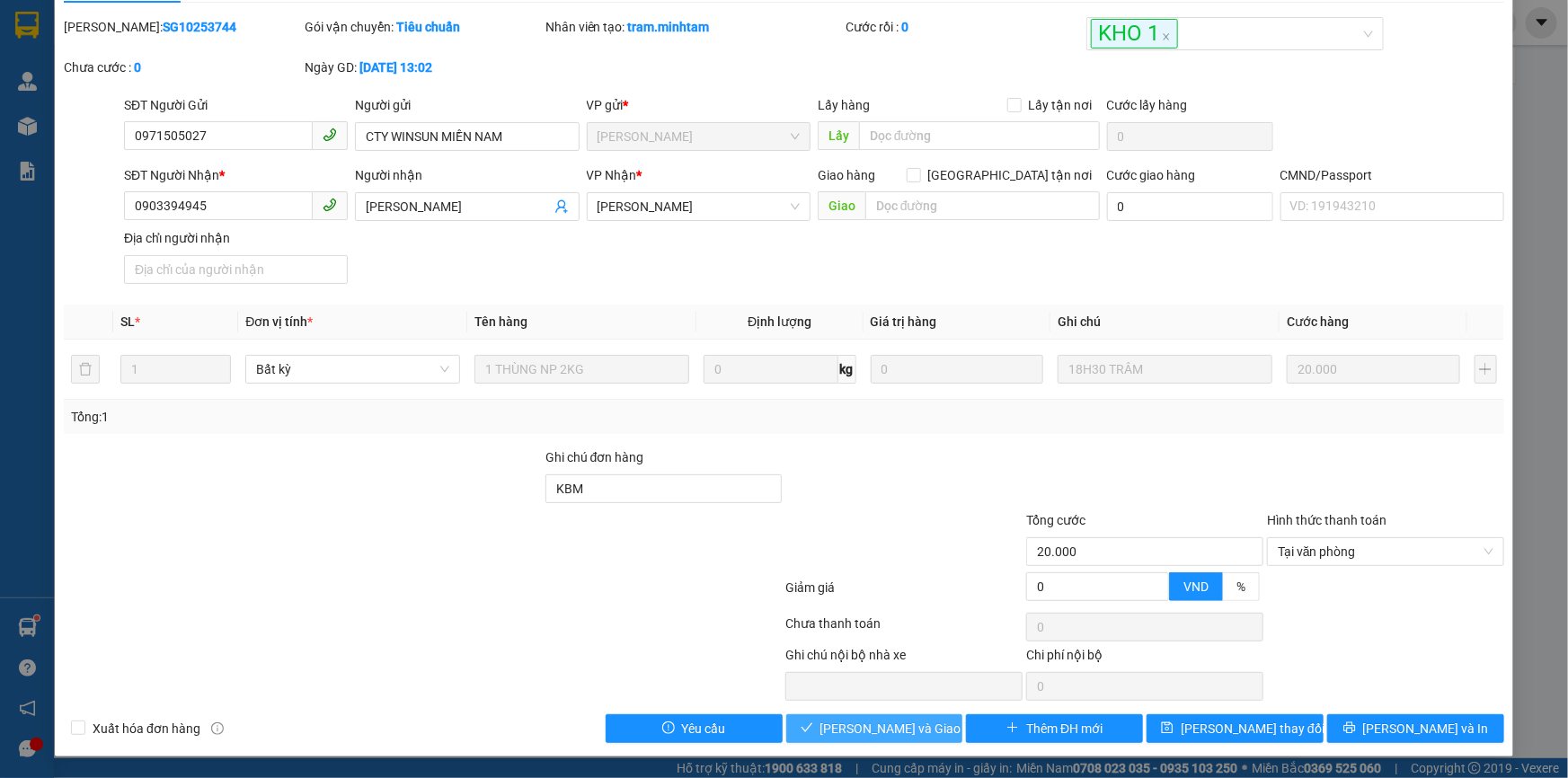
click at [844, 731] on span "[PERSON_NAME] và Giao hàng" at bounding box center [906, 729] width 172 height 20
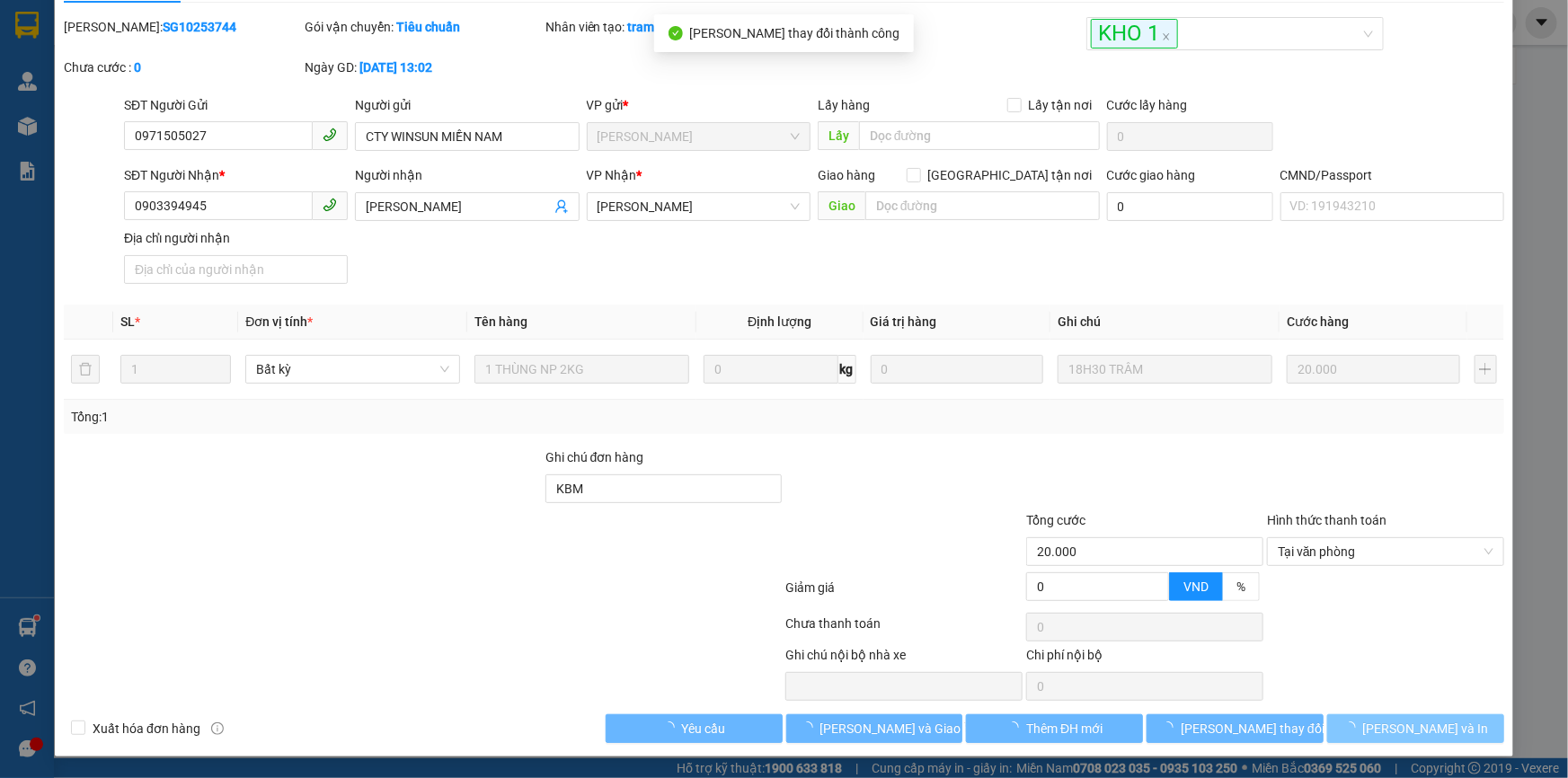
click at [1396, 728] on span "[PERSON_NAME] và In" at bounding box center [1426, 729] width 126 height 20
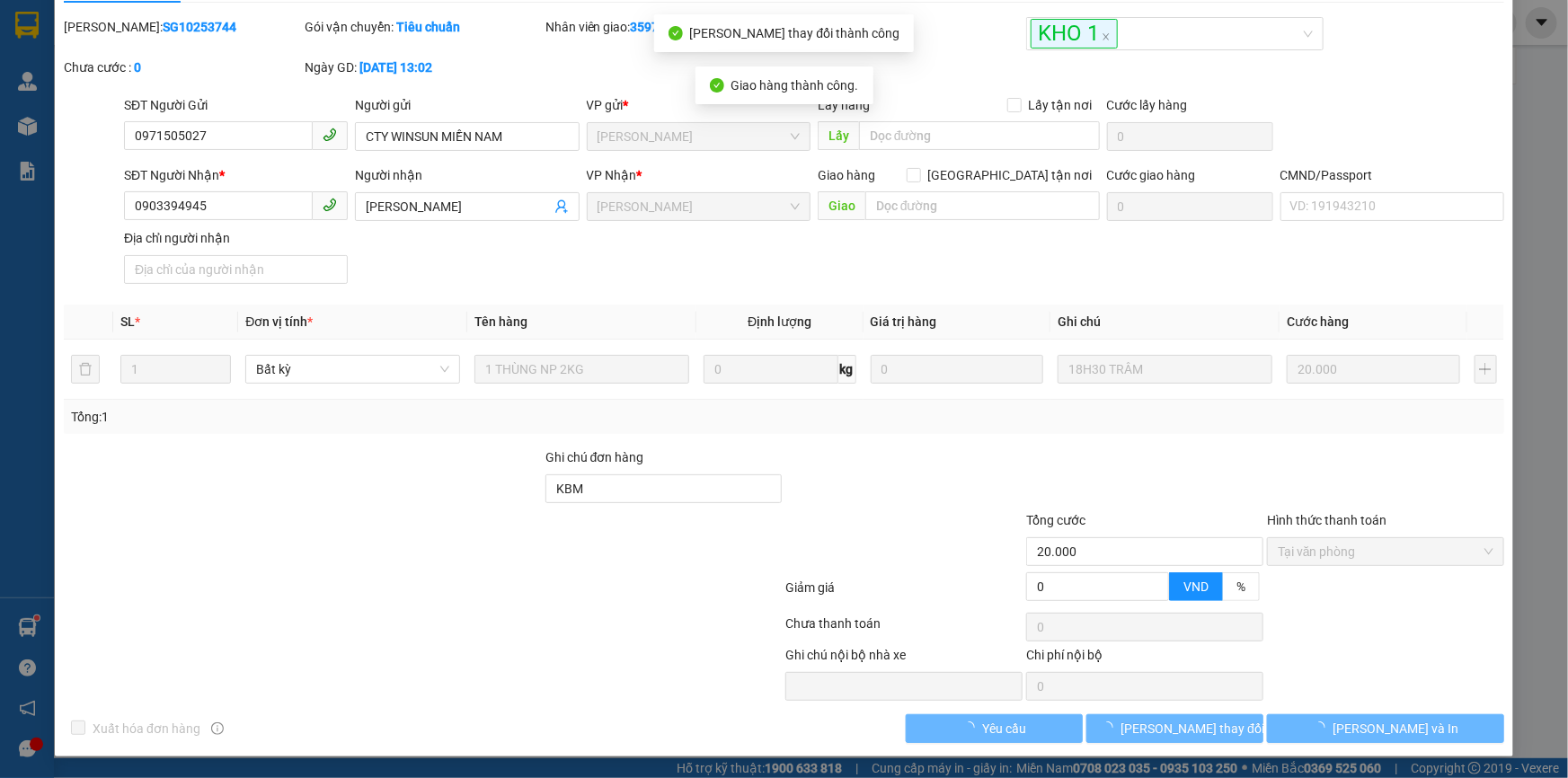
click at [1396, 728] on span "[PERSON_NAME] và In" at bounding box center [1396, 729] width 126 height 20
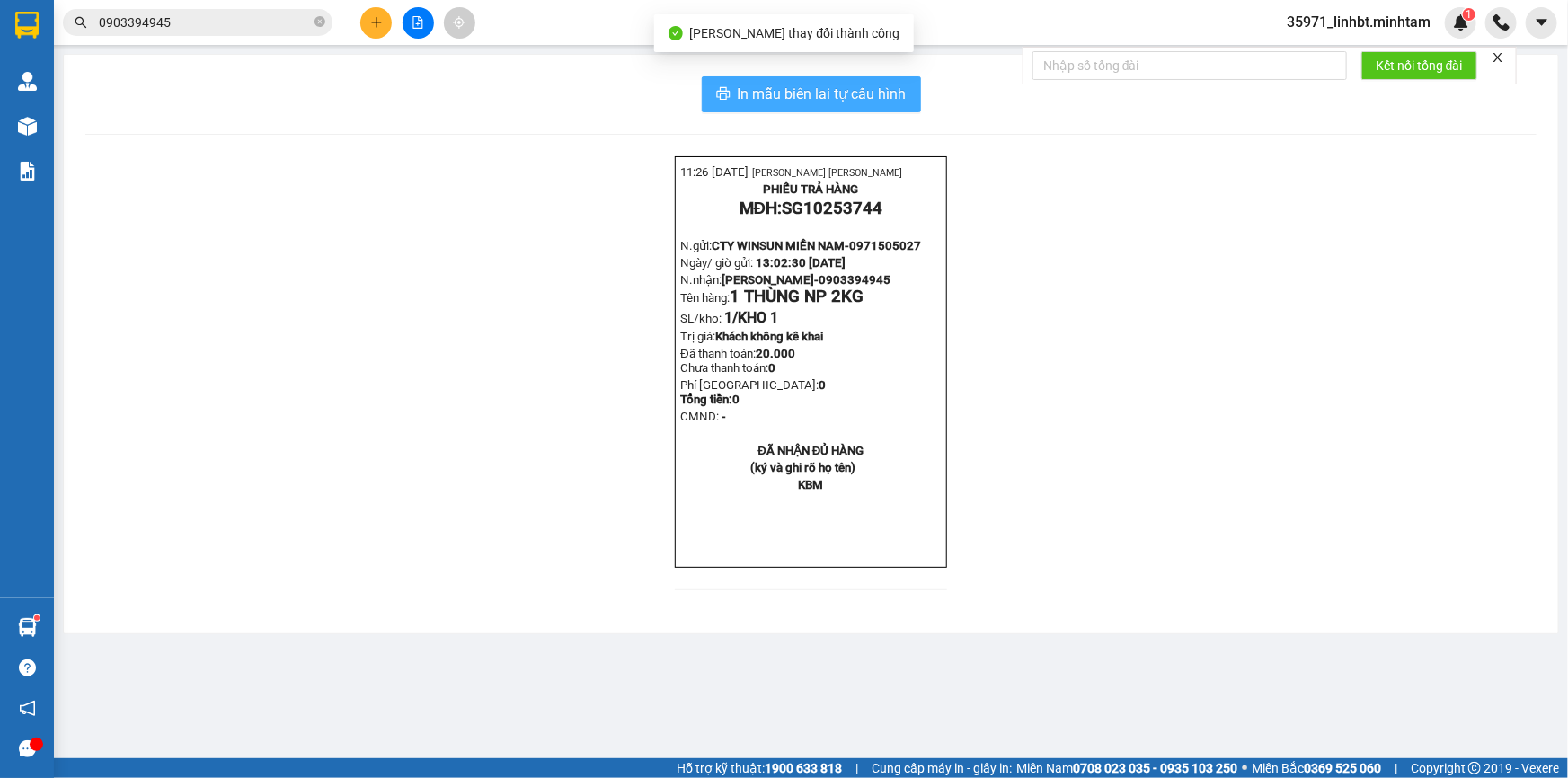
drag, startPoint x: 919, startPoint y: 95, endPoint x: 920, endPoint y: 118, distance: 23.0
click at [918, 95] on button "In mẫu biên lai tự cấu hình" at bounding box center [811, 94] width 219 height 36
click at [269, 24] on input "0903394945" at bounding box center [204, 23] width 212 height 20
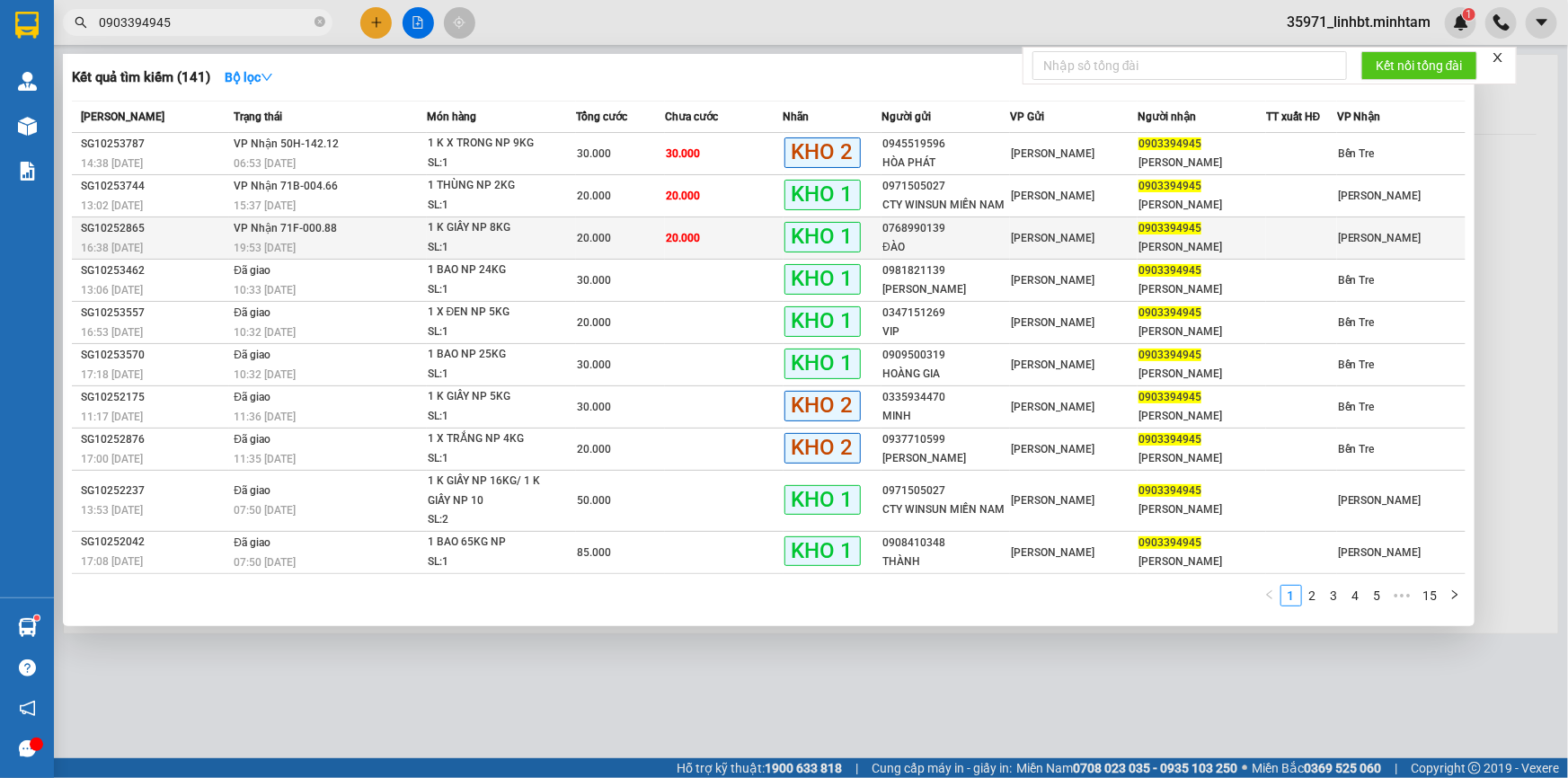
click at [745, 238] on td "20.000" at bounding box center [724, 238] width 119 height 42
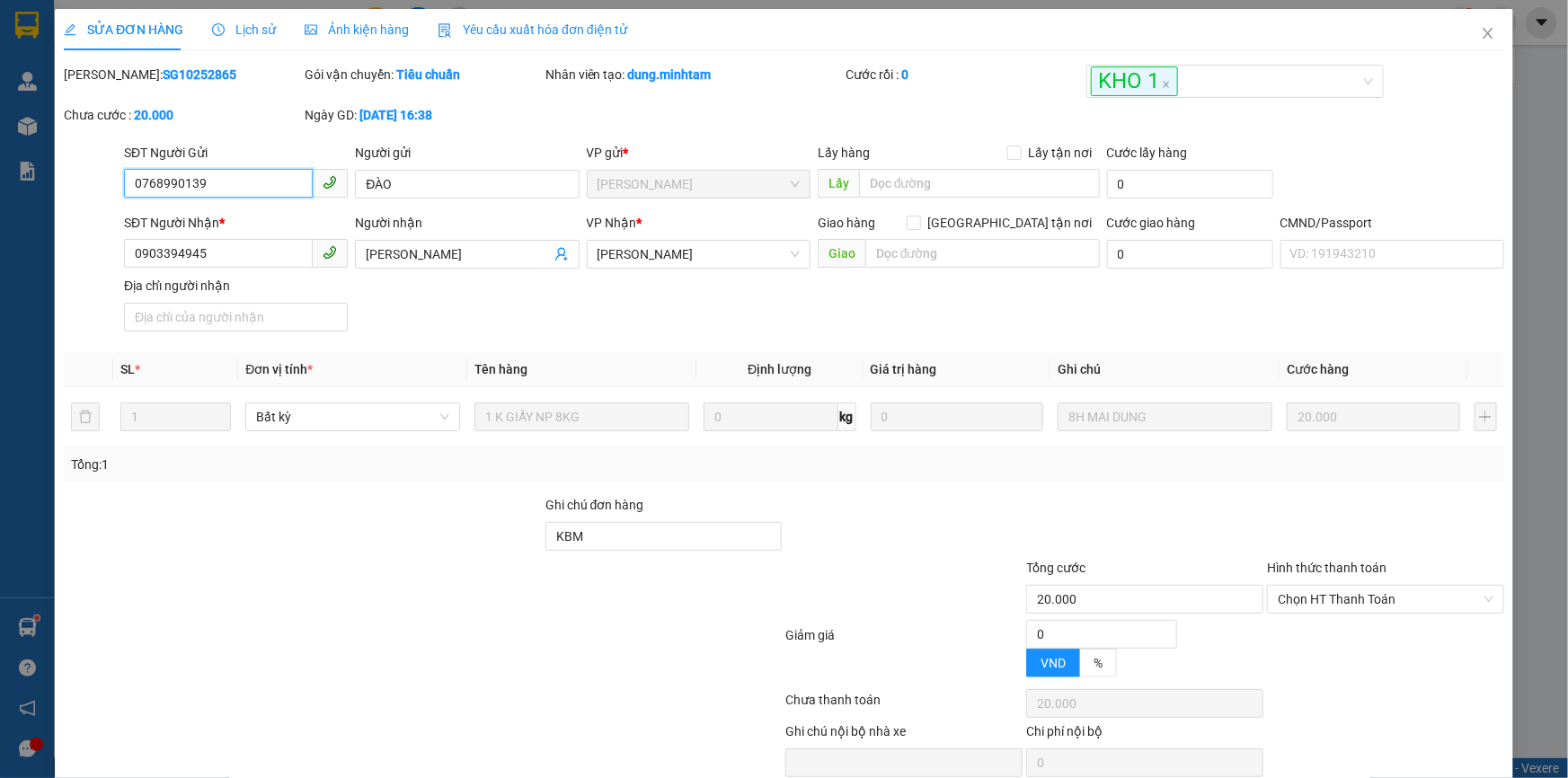
type input "0768990139"
type input "ĐÀO"
type input "0903394945"
type input "[PERSON_NAME]"
type input "KBM"
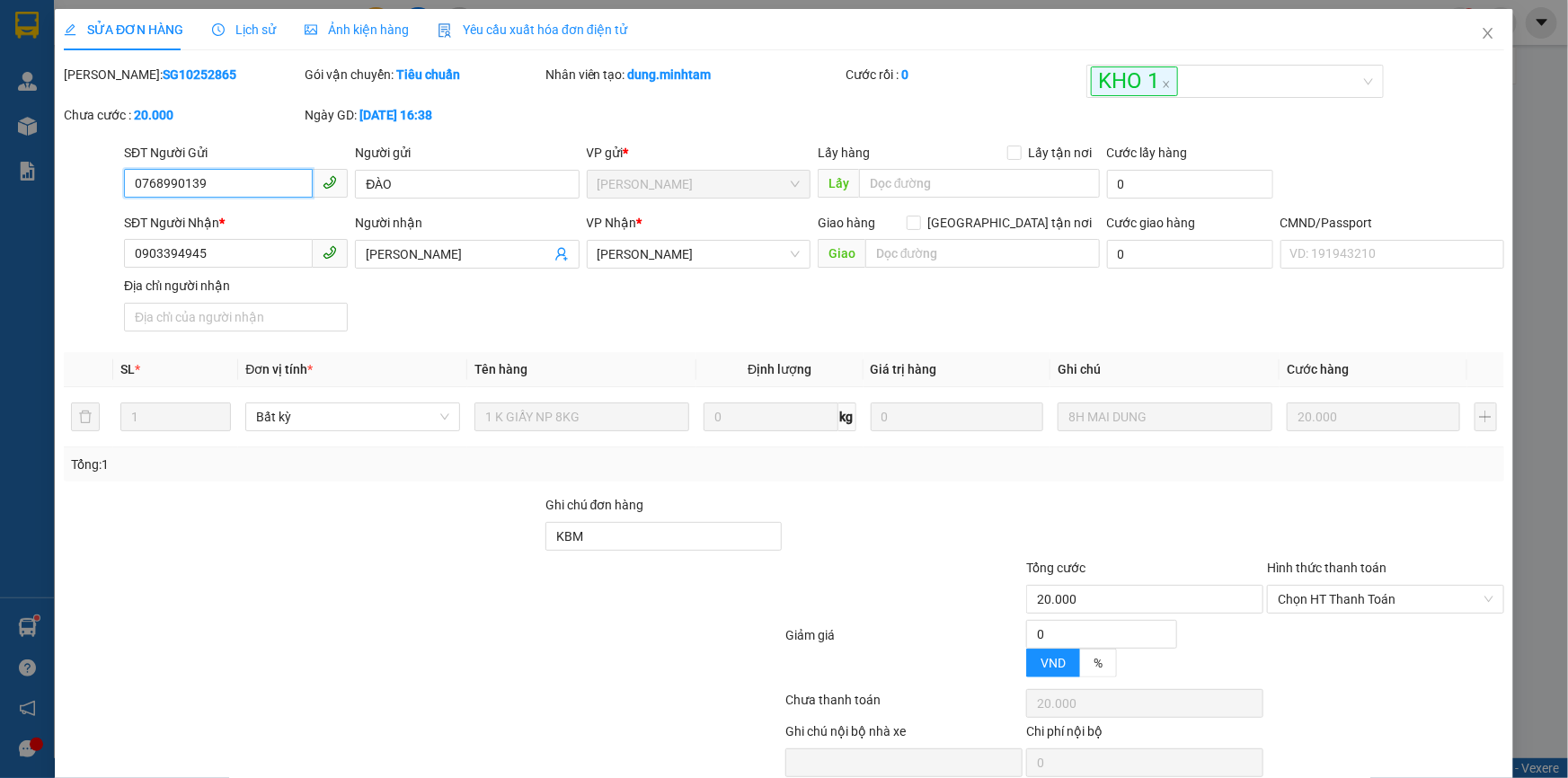
type input "20.000"
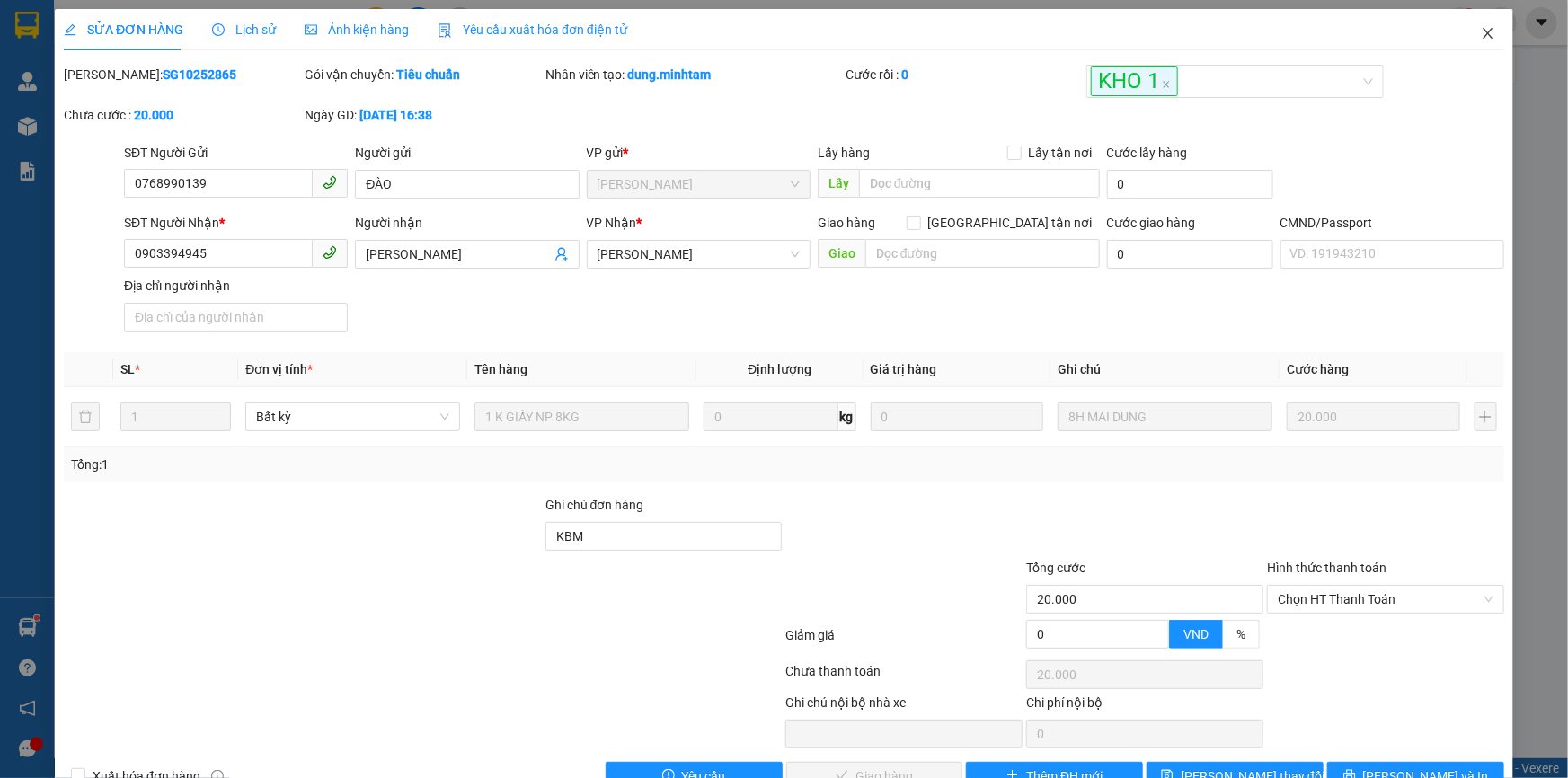
click at [1480, 24] on span "Close" at bounding box center [1487, 34] width 50 height 50
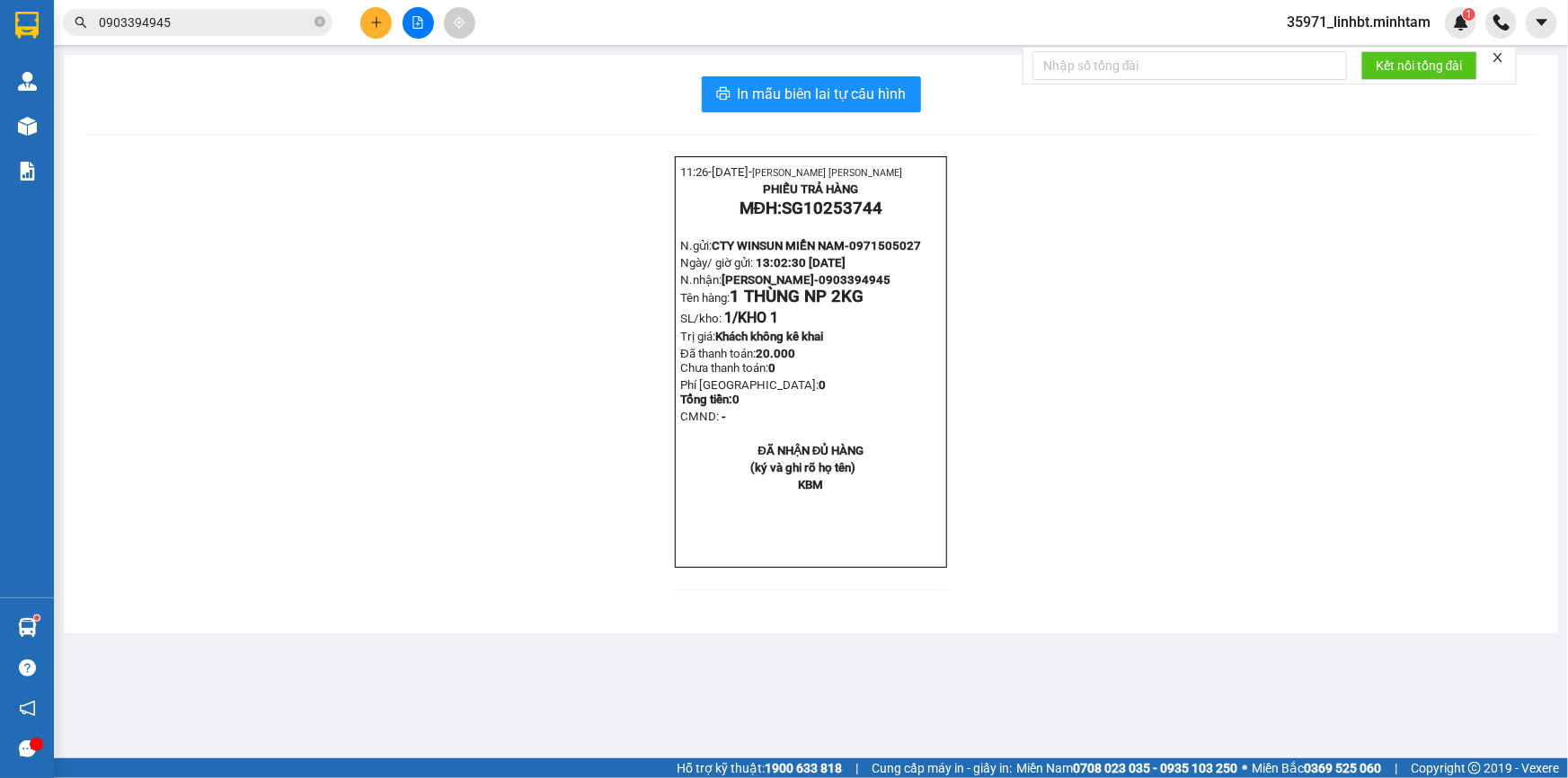
click at [167, 16] on input "0903394945" at bounding box center [204, 23] width 212 height 20
click at [155, 19] on input "text" at bounding box center [204, 23] width 212 height 20
click at [851, 286] on span "0903394945" at bounding box center [854, 279] width 72 height 14
copy span "0903394945"
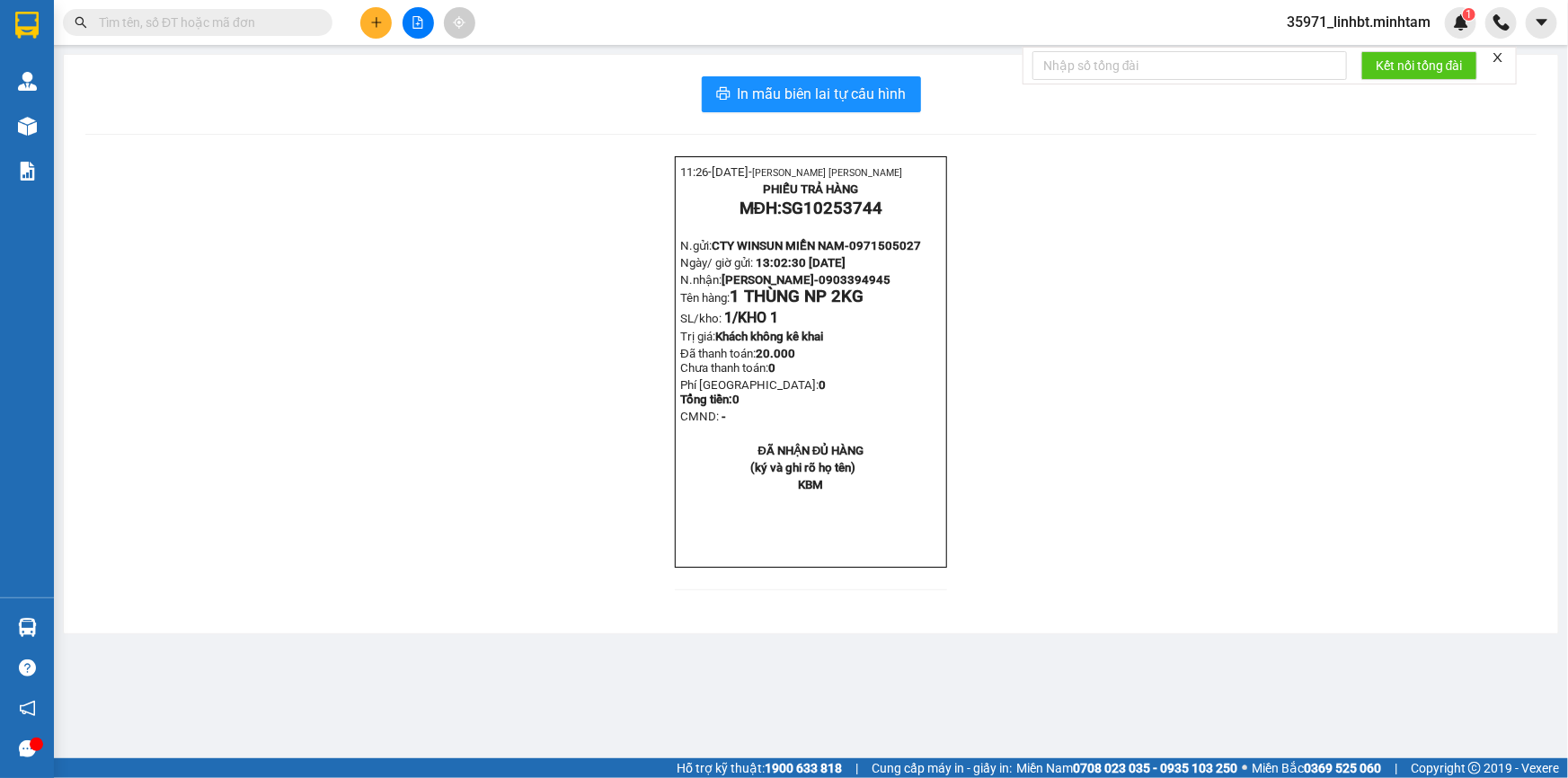
click at [165, 17] on input "text" at bounding box center [204, 23] width 212 height 20
paste input "0903394945"
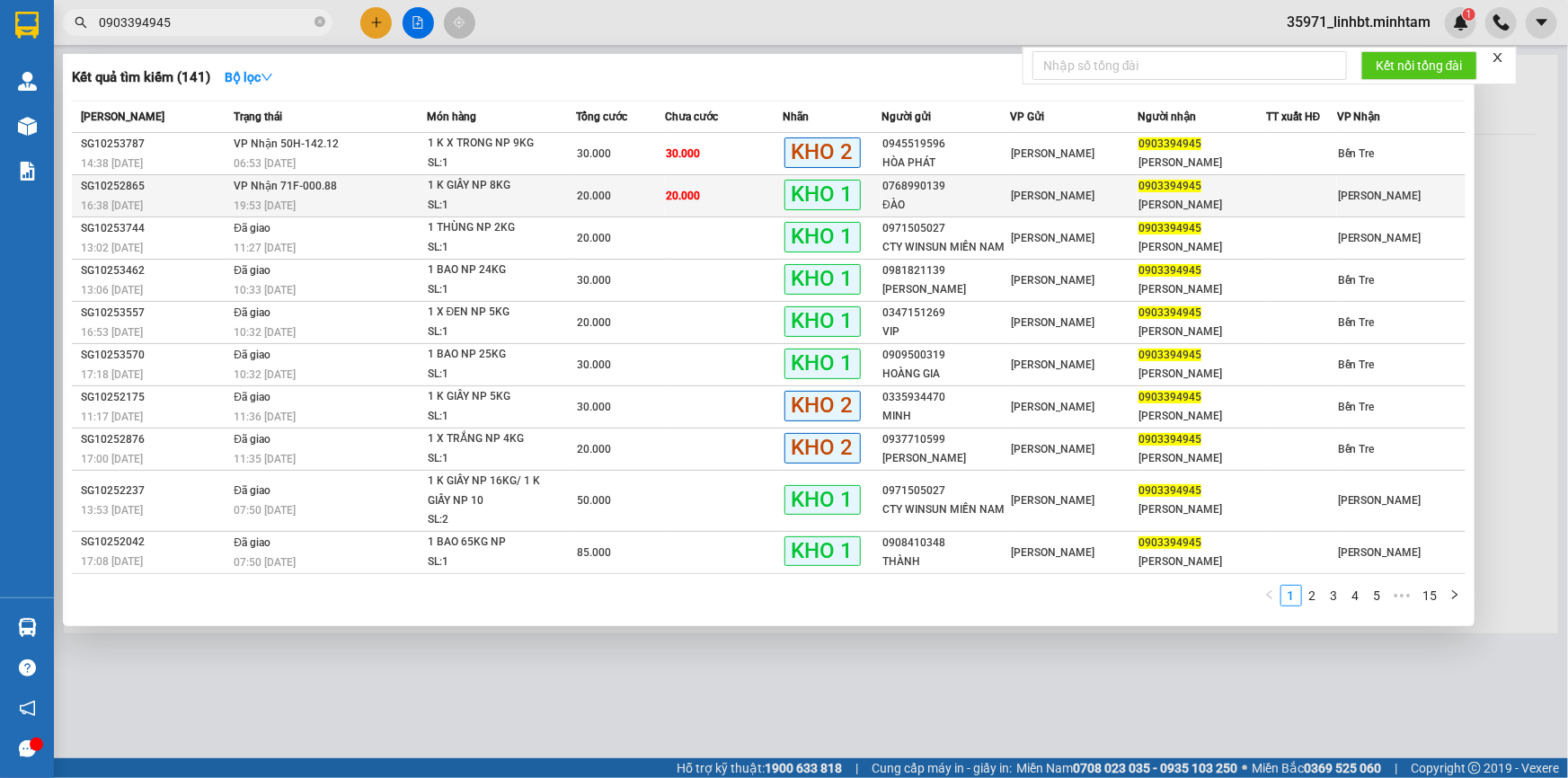
type input "0903394945"
click at [777, 189] on td "20.000" at bounding box center [724, 196] width 119 height 42
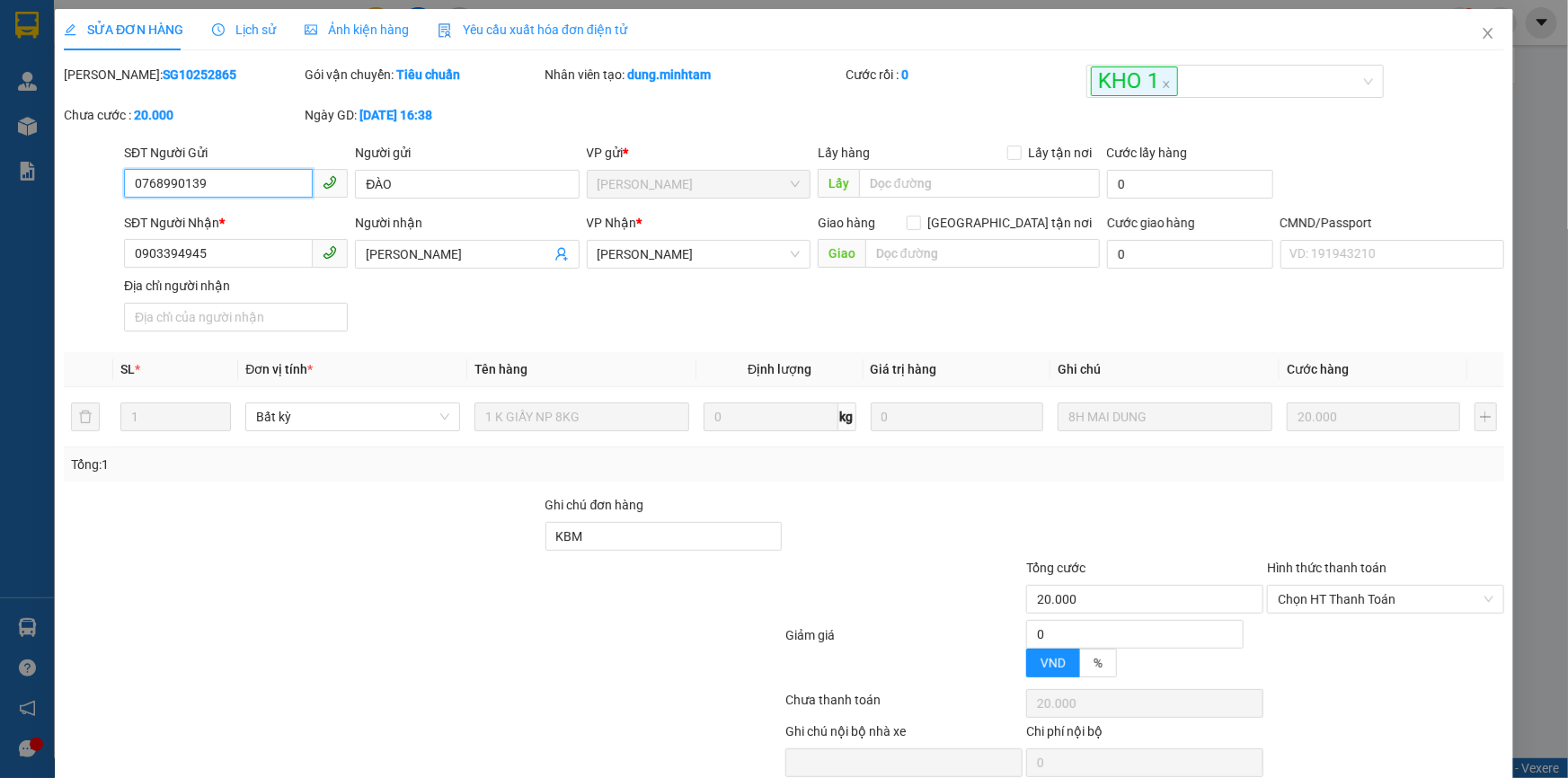
type input "0768990139"
type input "ĐÀO"
type input "0903394945"
type input "[PERSON_NAME]"
type input "KBM"
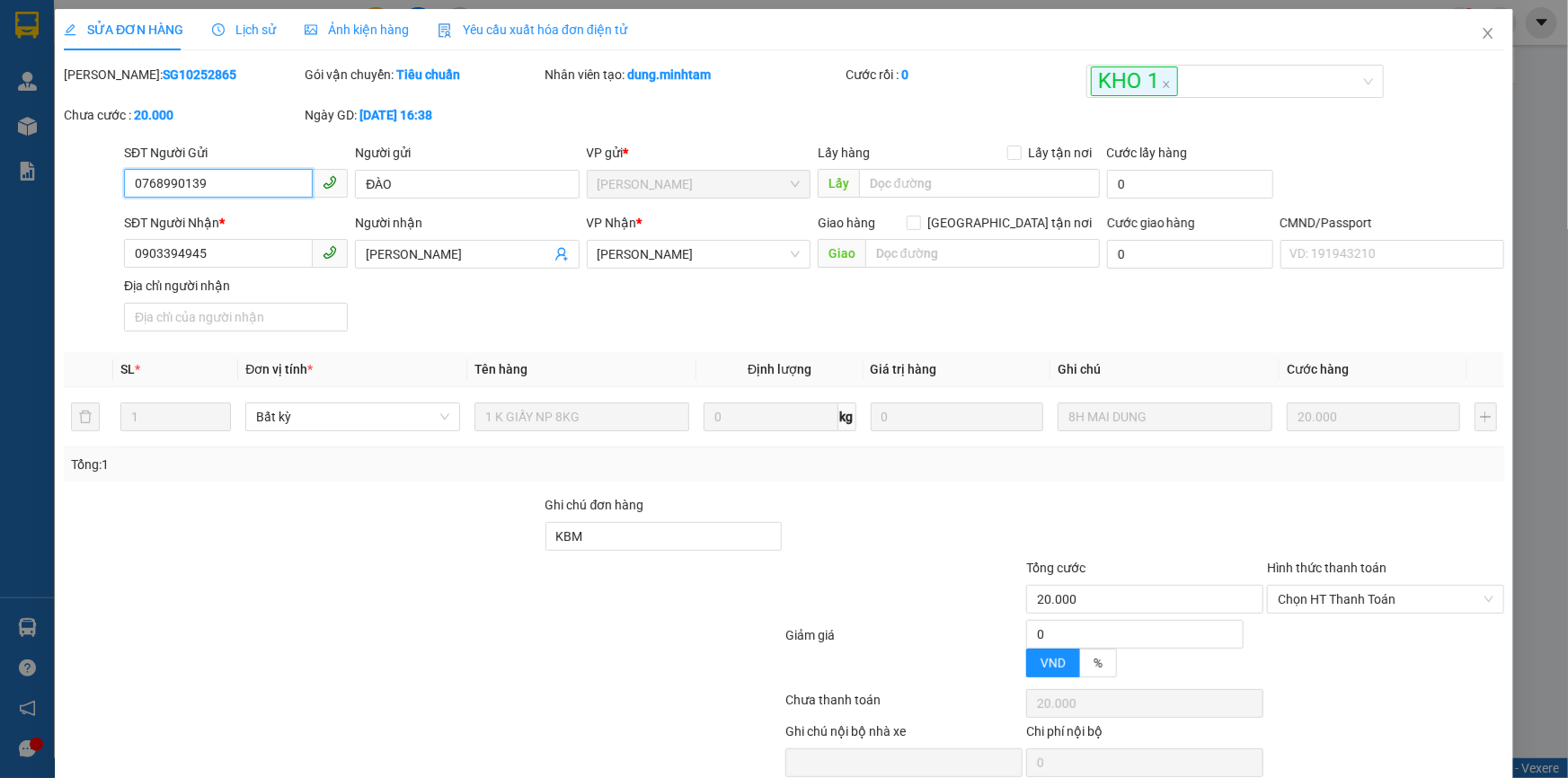
type input "20.000"
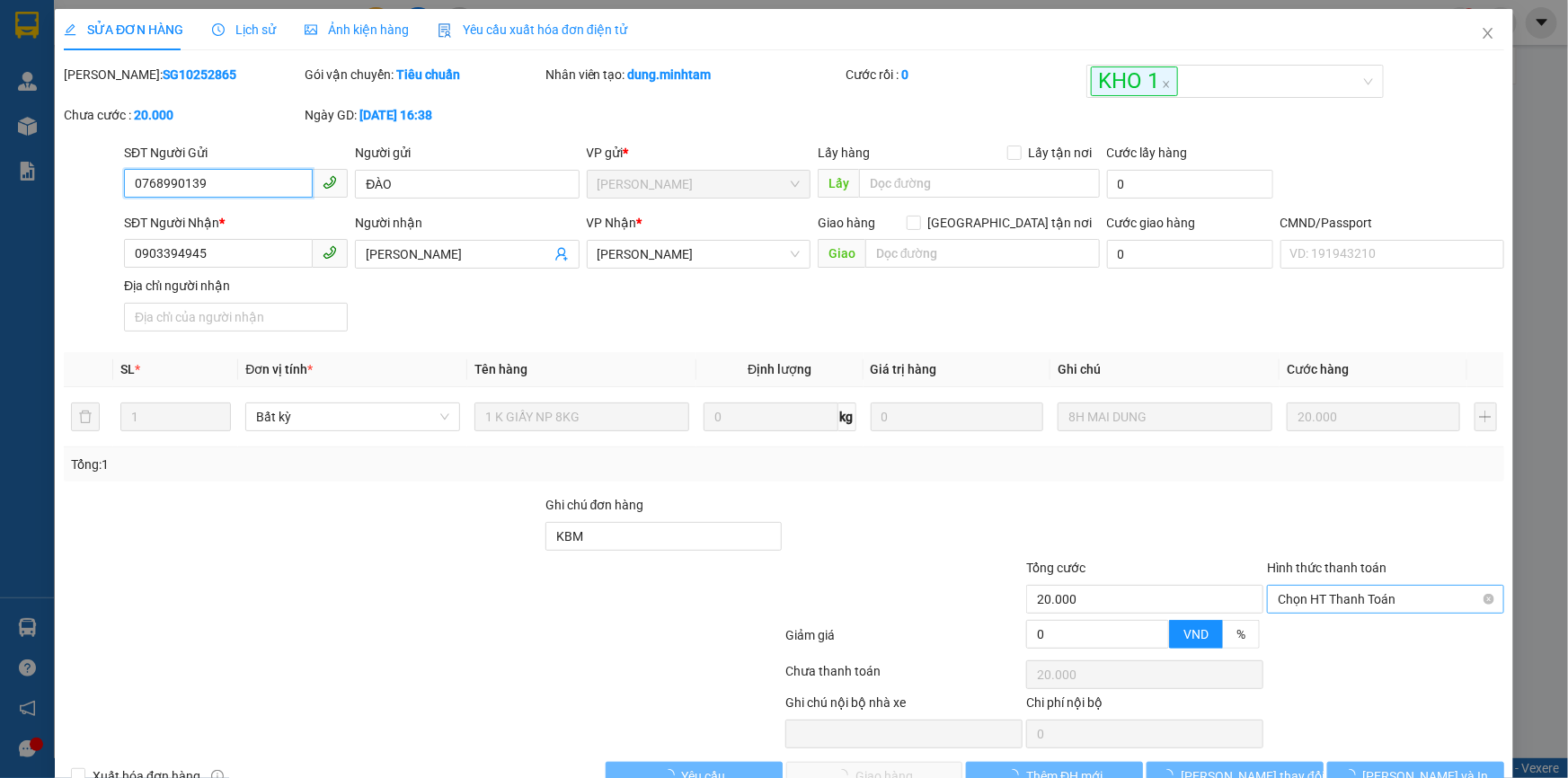
scroll to position [36, 0]
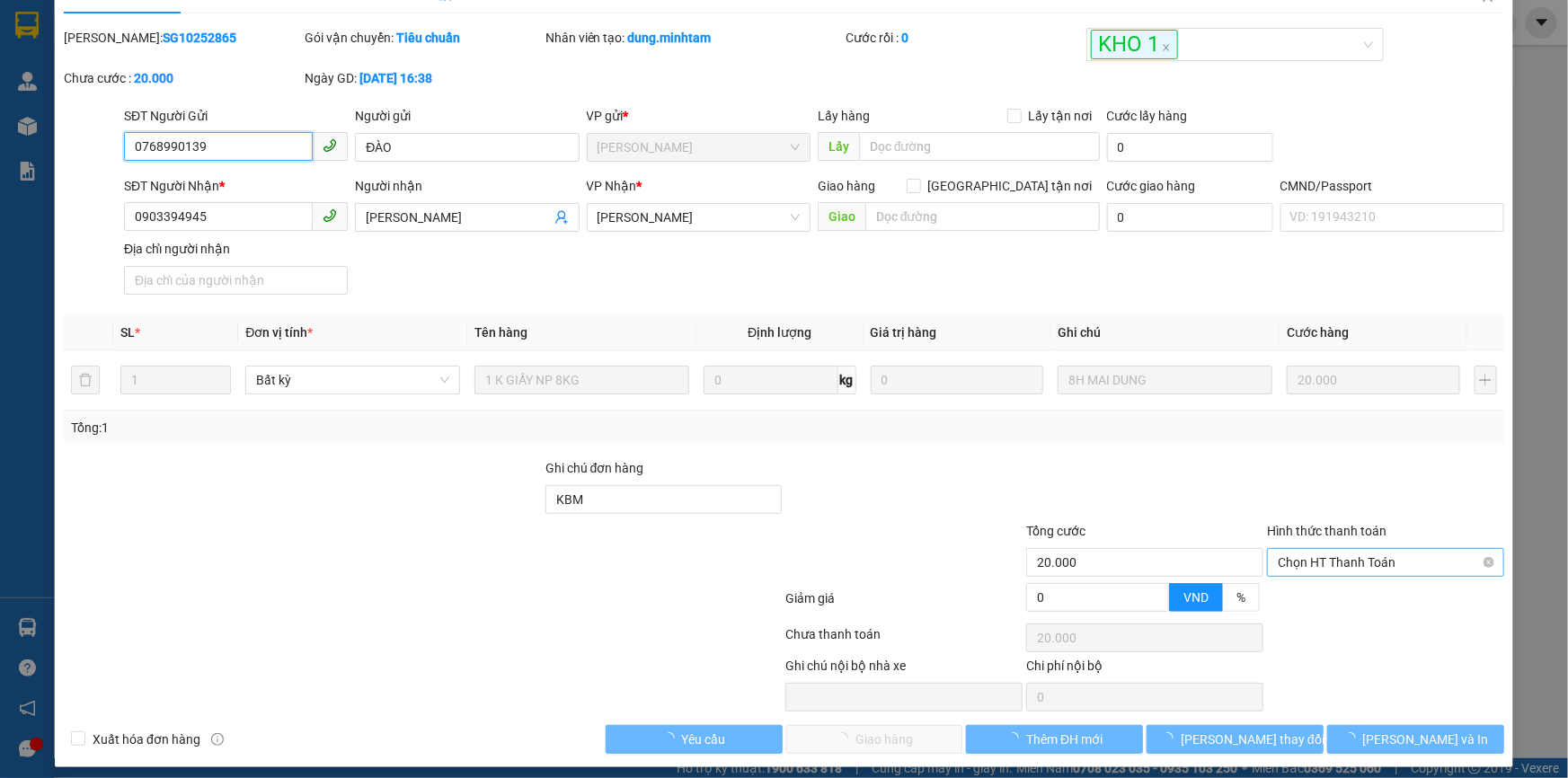
click at [1345, 565] on span "Chọn HT Thanh Toán" at bounding box center [1386, 563] width 215 height 27
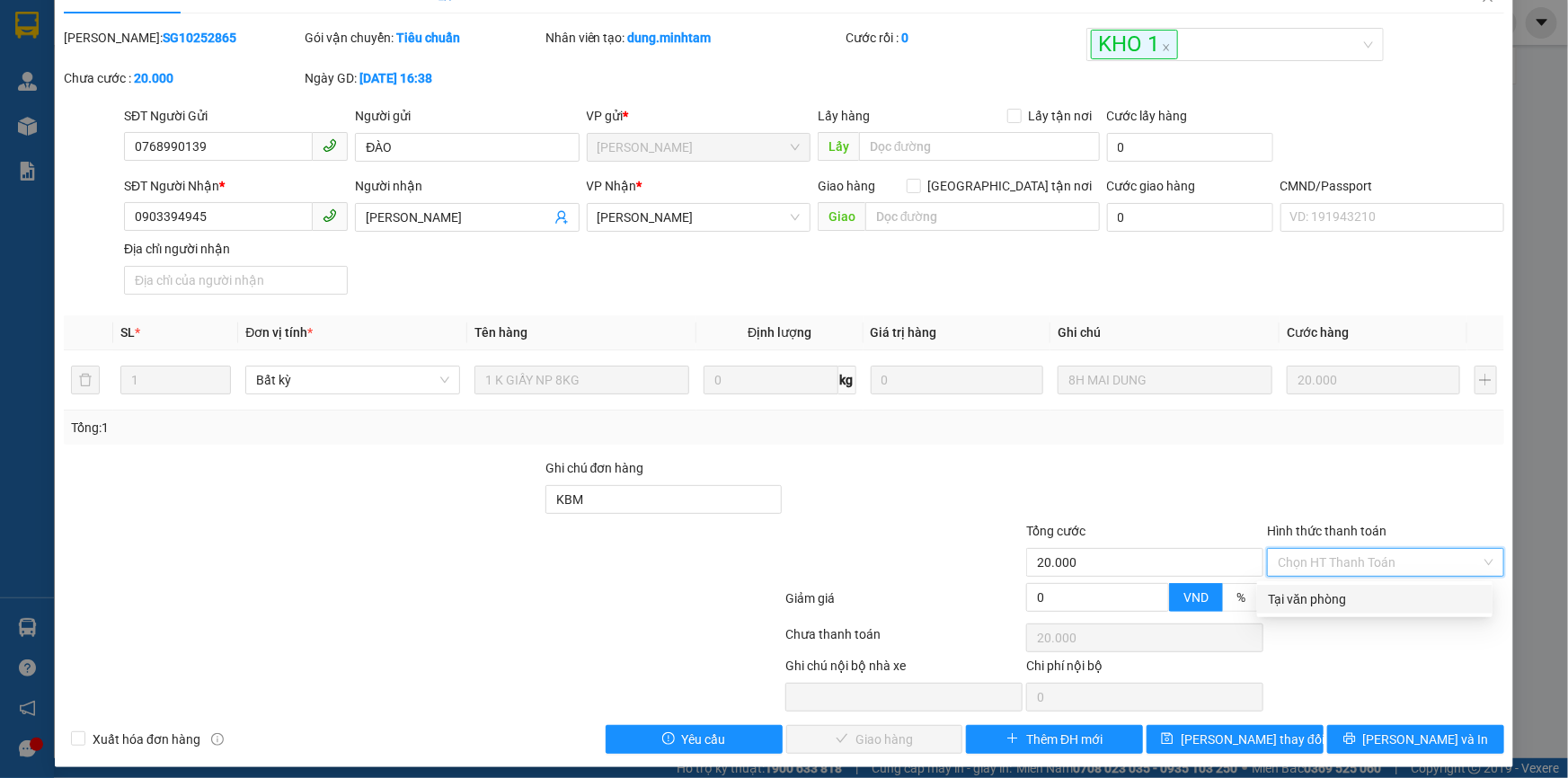
click at [1333, 589] on div "Tại văn phòng" at bounding box center [1375, 599] width 213 height 20
type input "0"
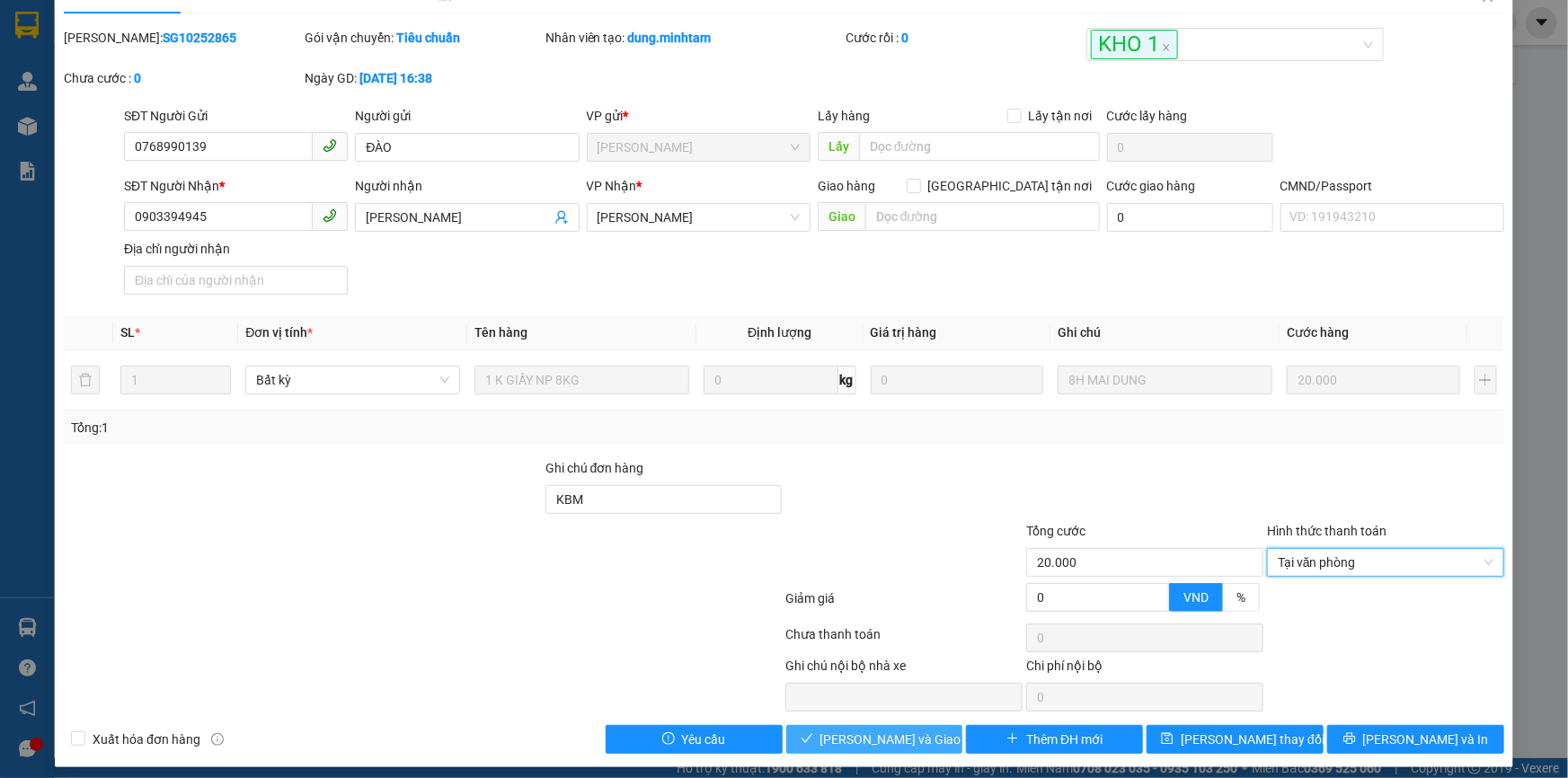
click at [923, 737] on span "[PERSON_NAME] và Giao hàng" at bounding box center [906, 740] width 172 height 20
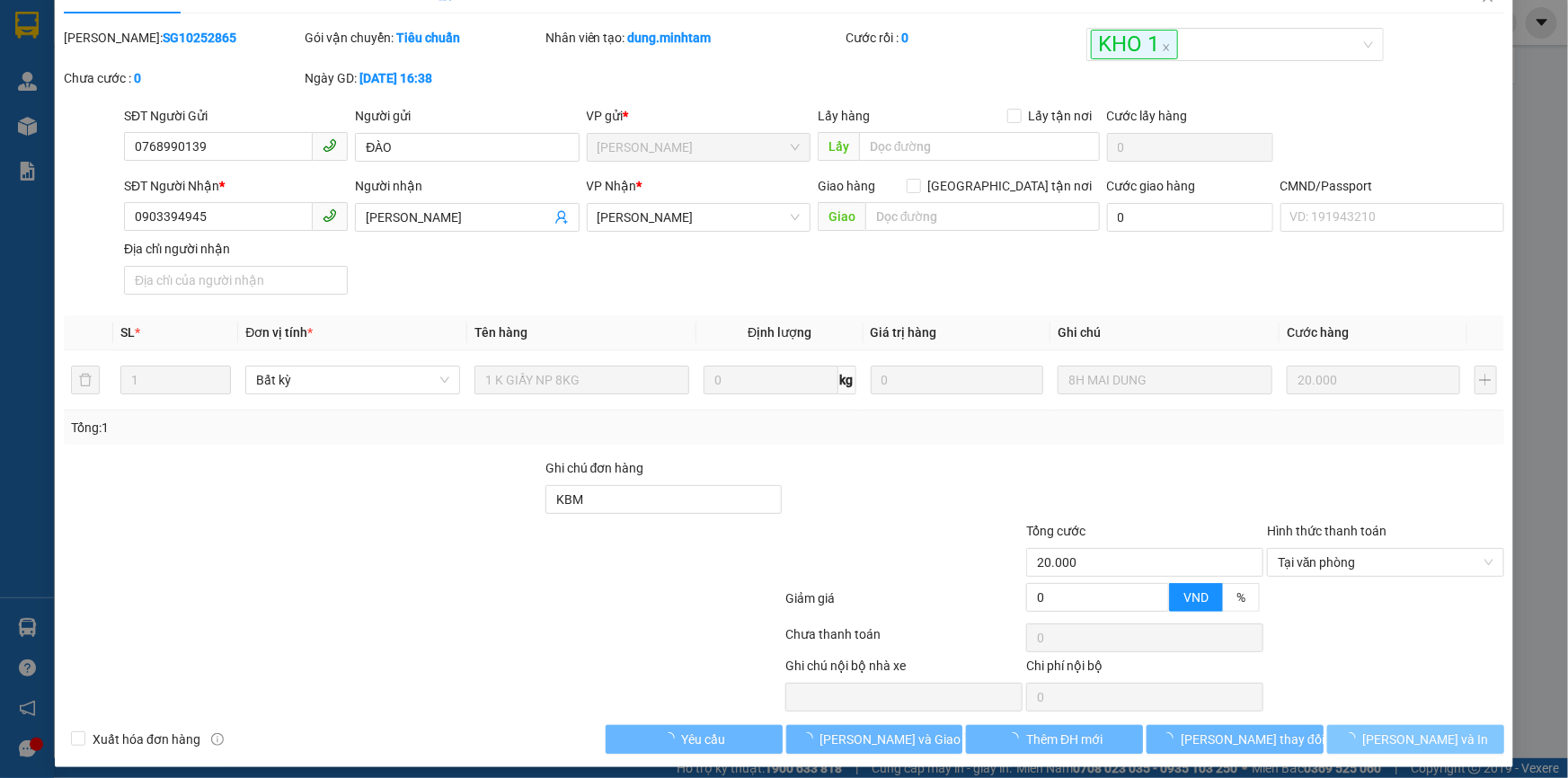
click at [1386, 741] on button "[PERSON_NAME] và In" at bounding box center [1416, 740] width 177 height 29
click at [1363, 741] on span "loading" at bounding box center [1353, 739] width 20 height 13
click at [1386, 741] on button "[PERSON_NAME] và In" at bounding box center [1416, 740] width 177 height 29
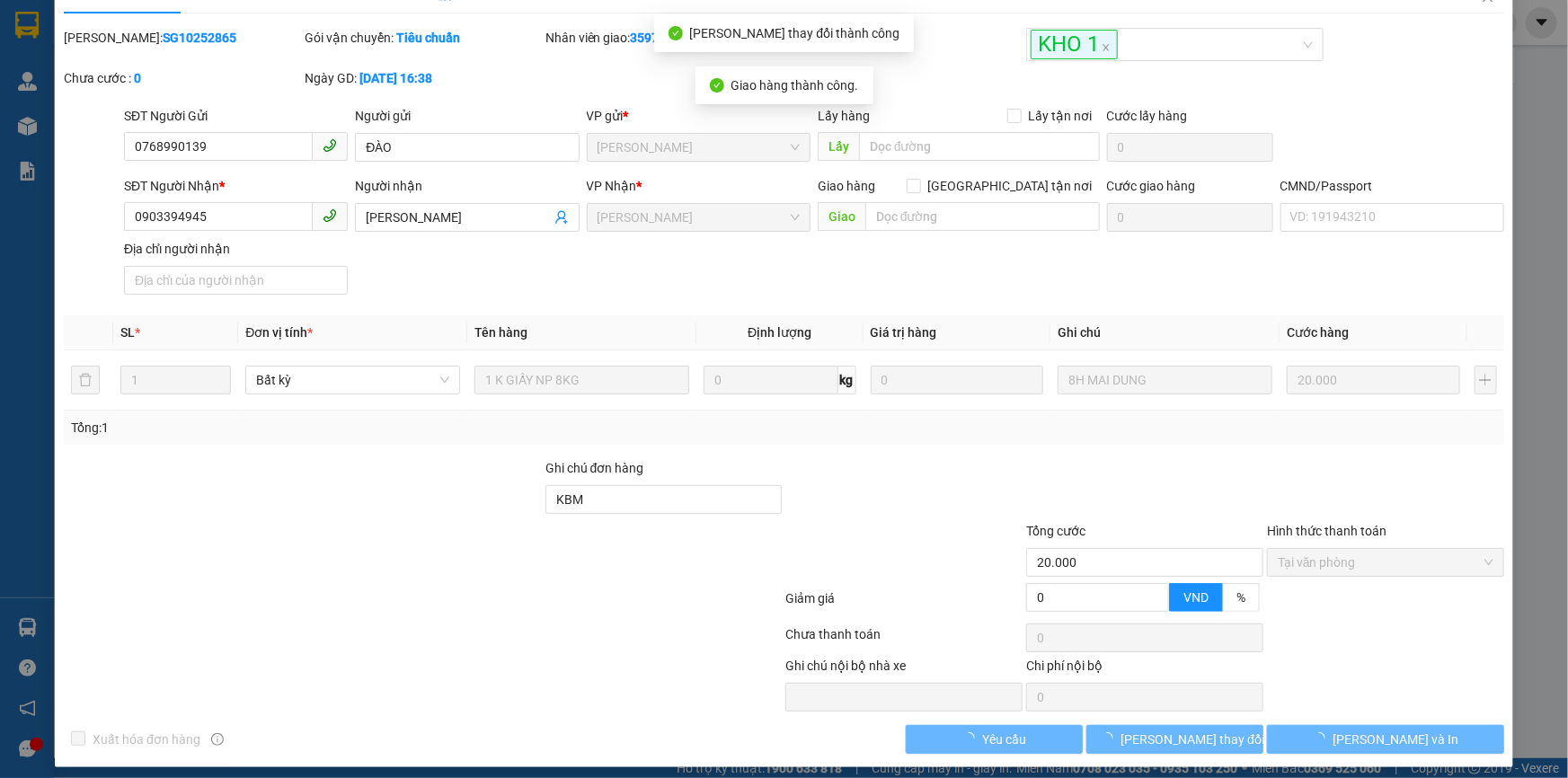
click at [1386, 738] on span "[PERSON_NAME] và In" at bounding box center [1396, 740] width 126 height 20
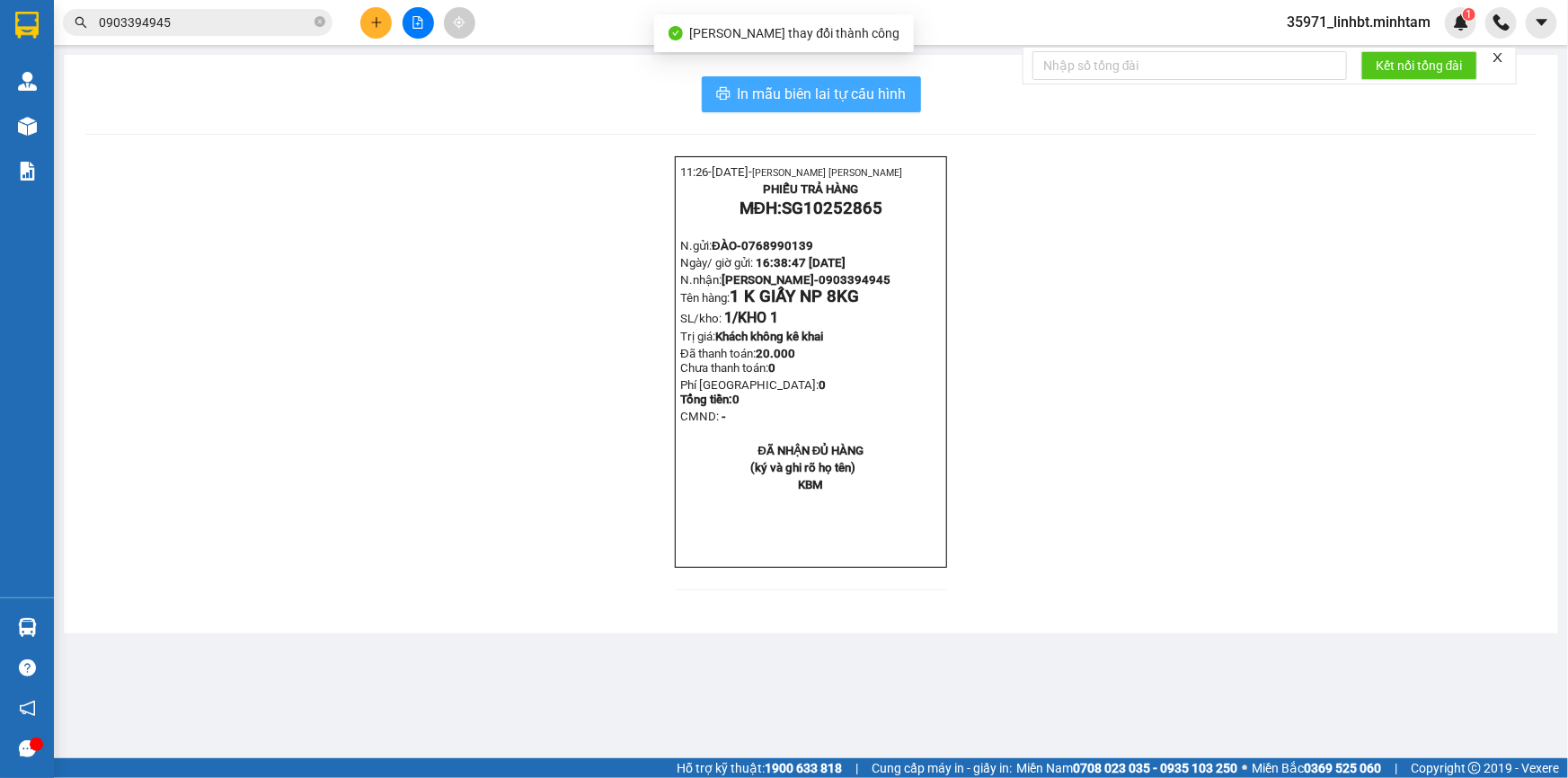
click at [868, 92] on span "In mẫu biên lai tự cấu hình" at bounding box center [822, 94] width 169 height 23
